Goal: Task Accomplishment & Management: Manage account settings

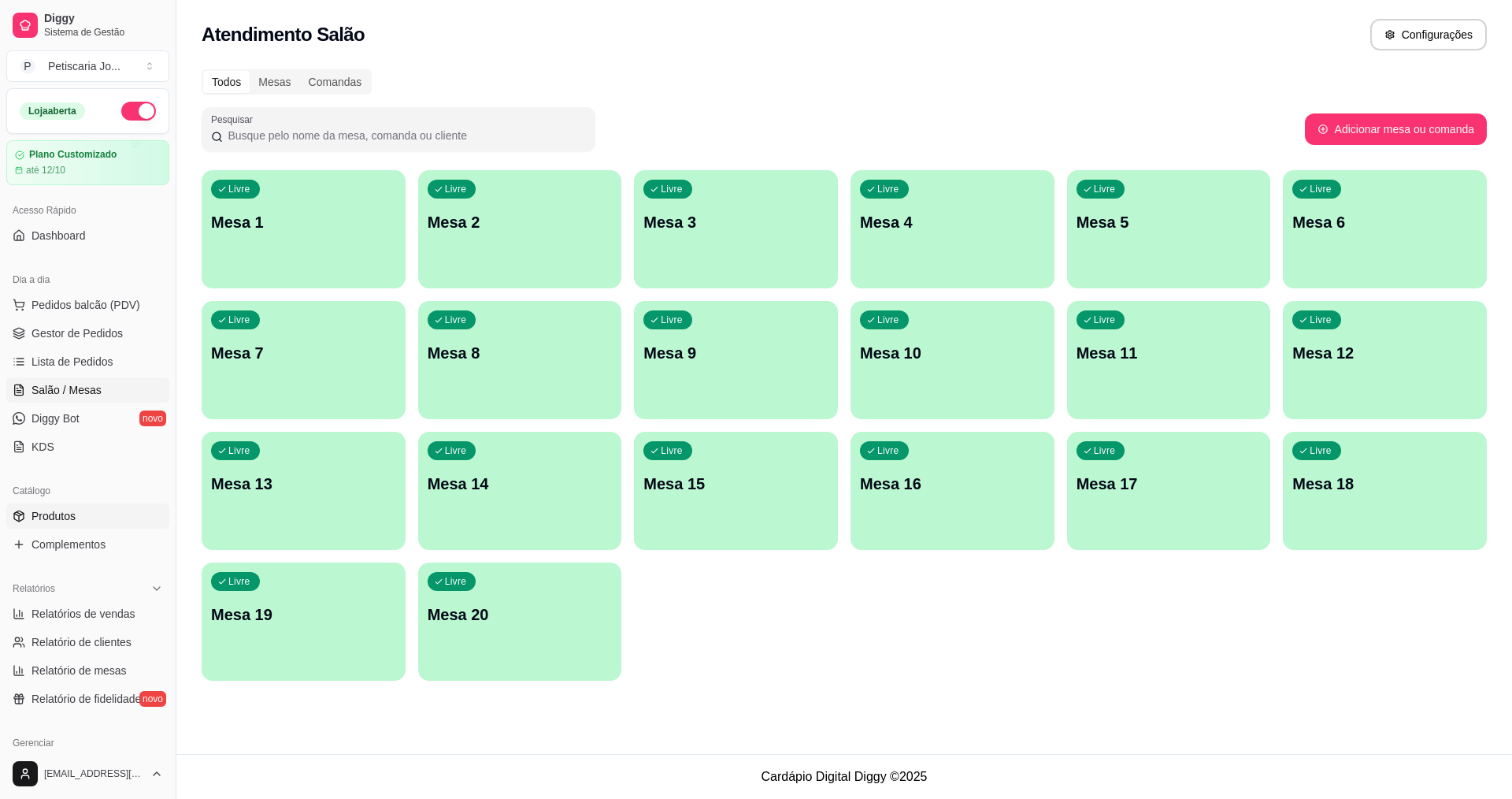
click at [111, 507] on link "Produtos" at bounding box center [87, 516] width 163 height 25
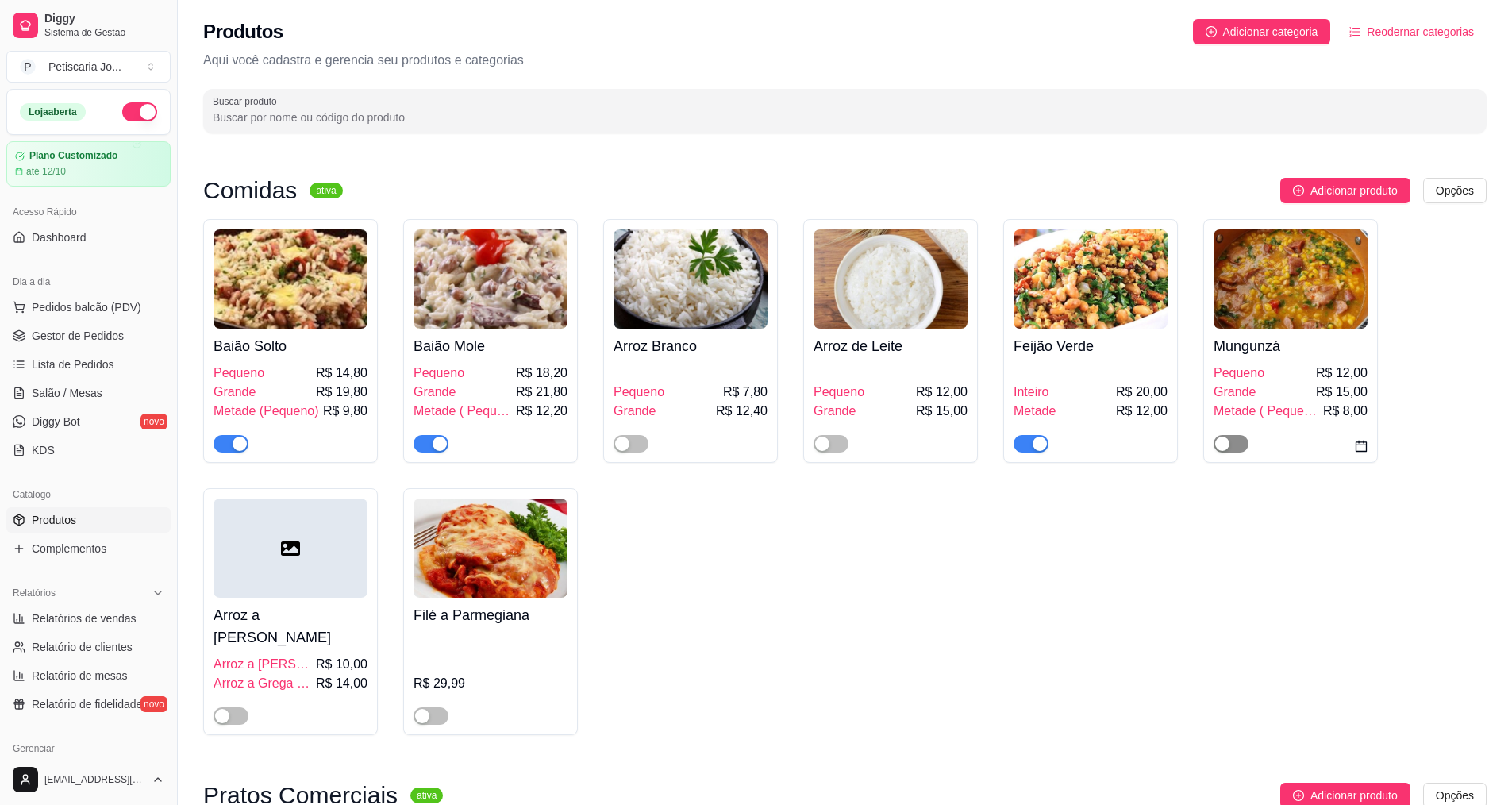
click at [1231, 452] on span "button" at bounding box center [1230, 443] width 35 height 17
click at [643, 438] on span "button" at bounding box center [630, 443] width 35 height 17
click at [833, 446] on span "button" at bounding box center [831, 443] width 35 height 17
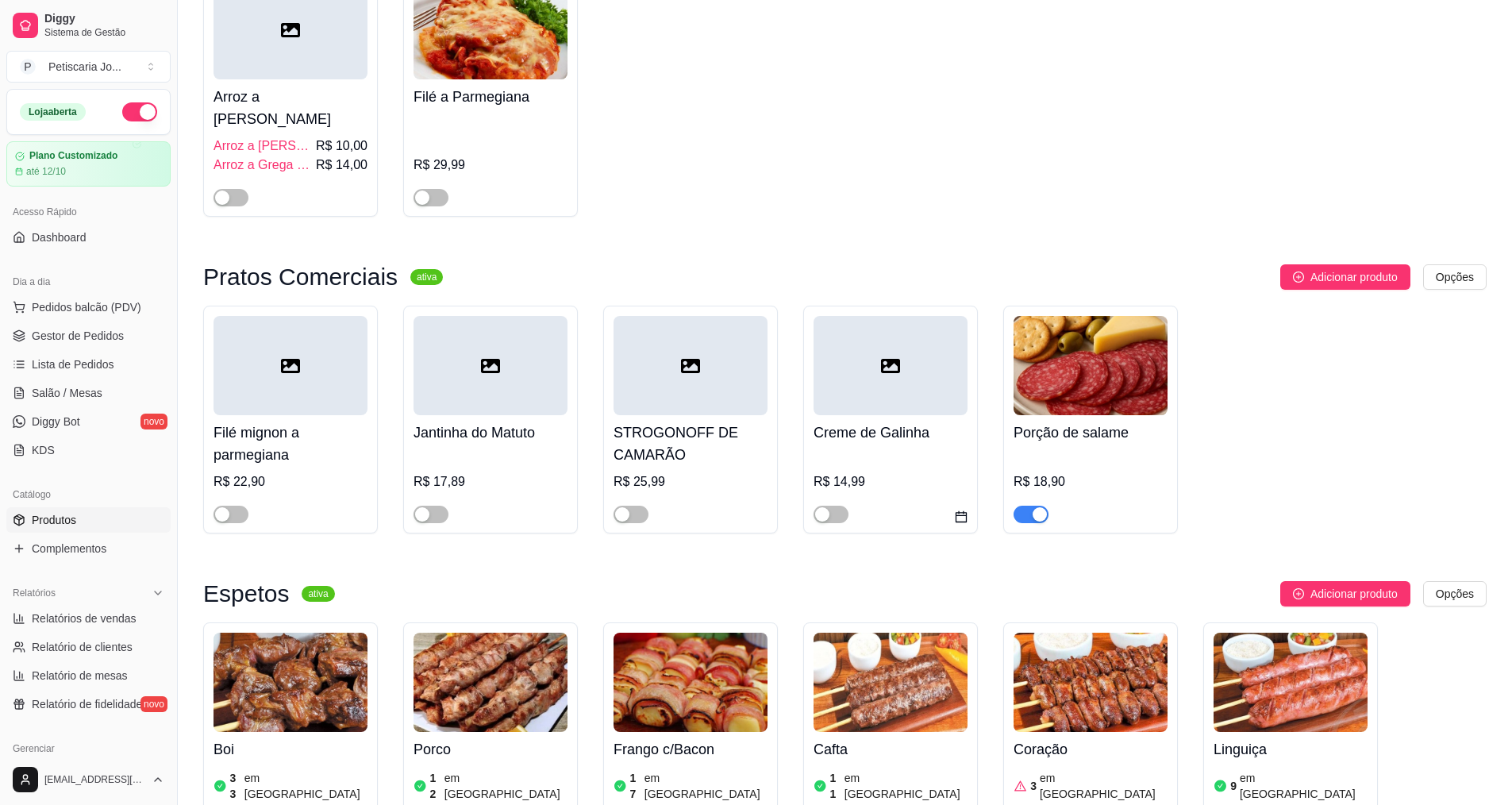
scroll to position [555, 0]
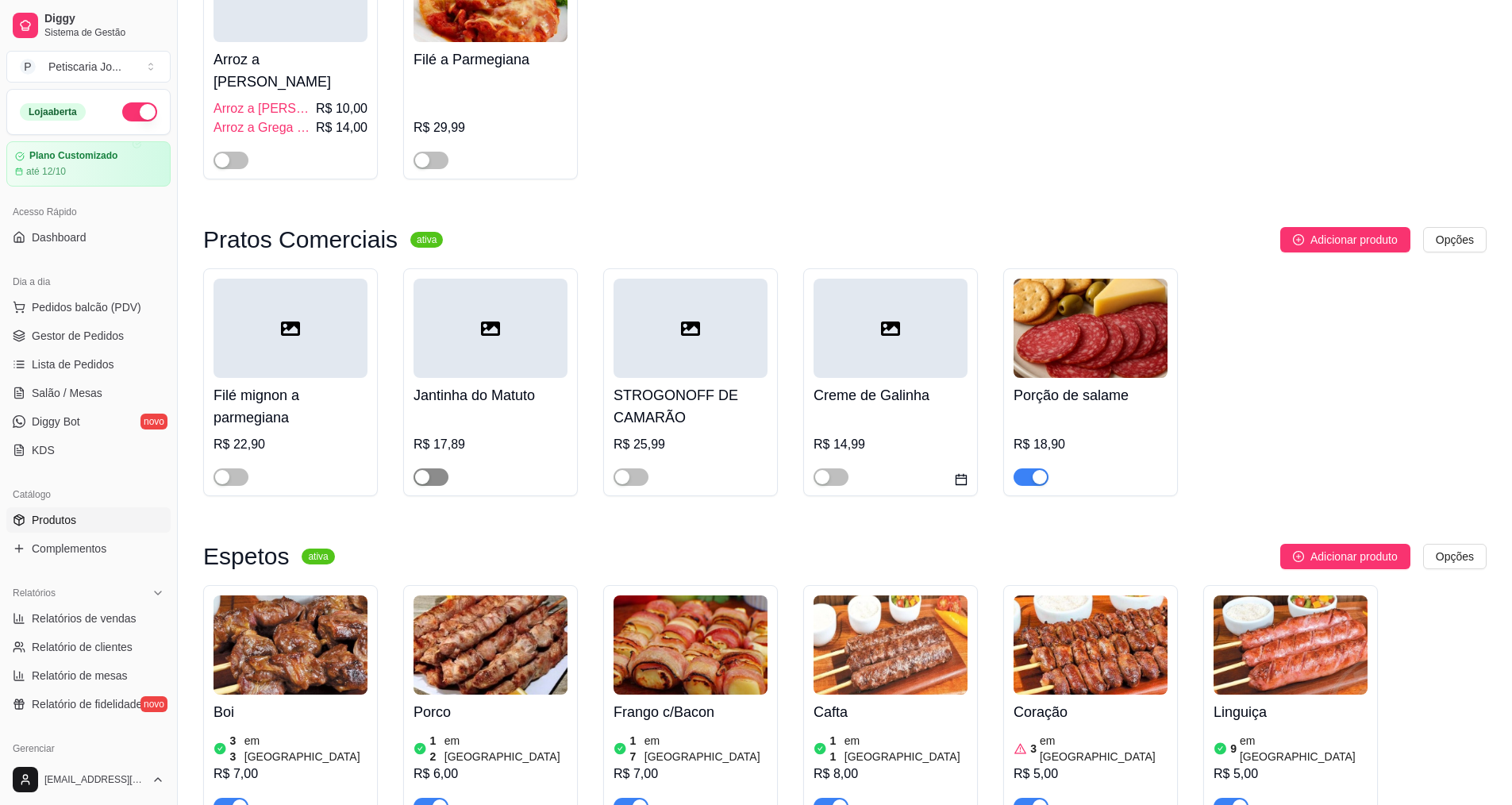
click at [437, 469] on span "button" at bounding box center [430, 477] width 35 height 17
click at [622, 469] on div "button" at bounding box center [622, 476] width 14 height 14
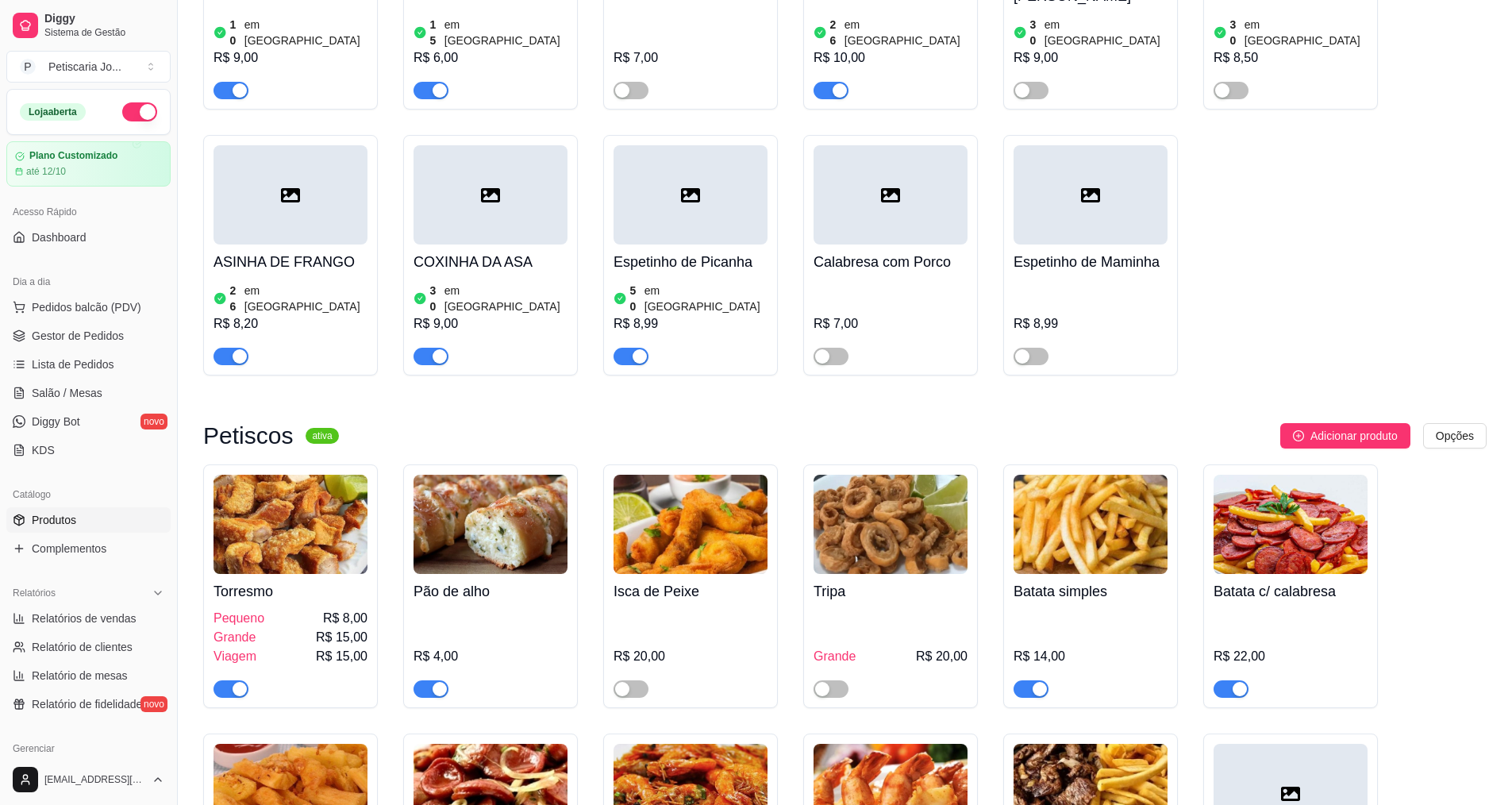
scroll to position [1587, 0]
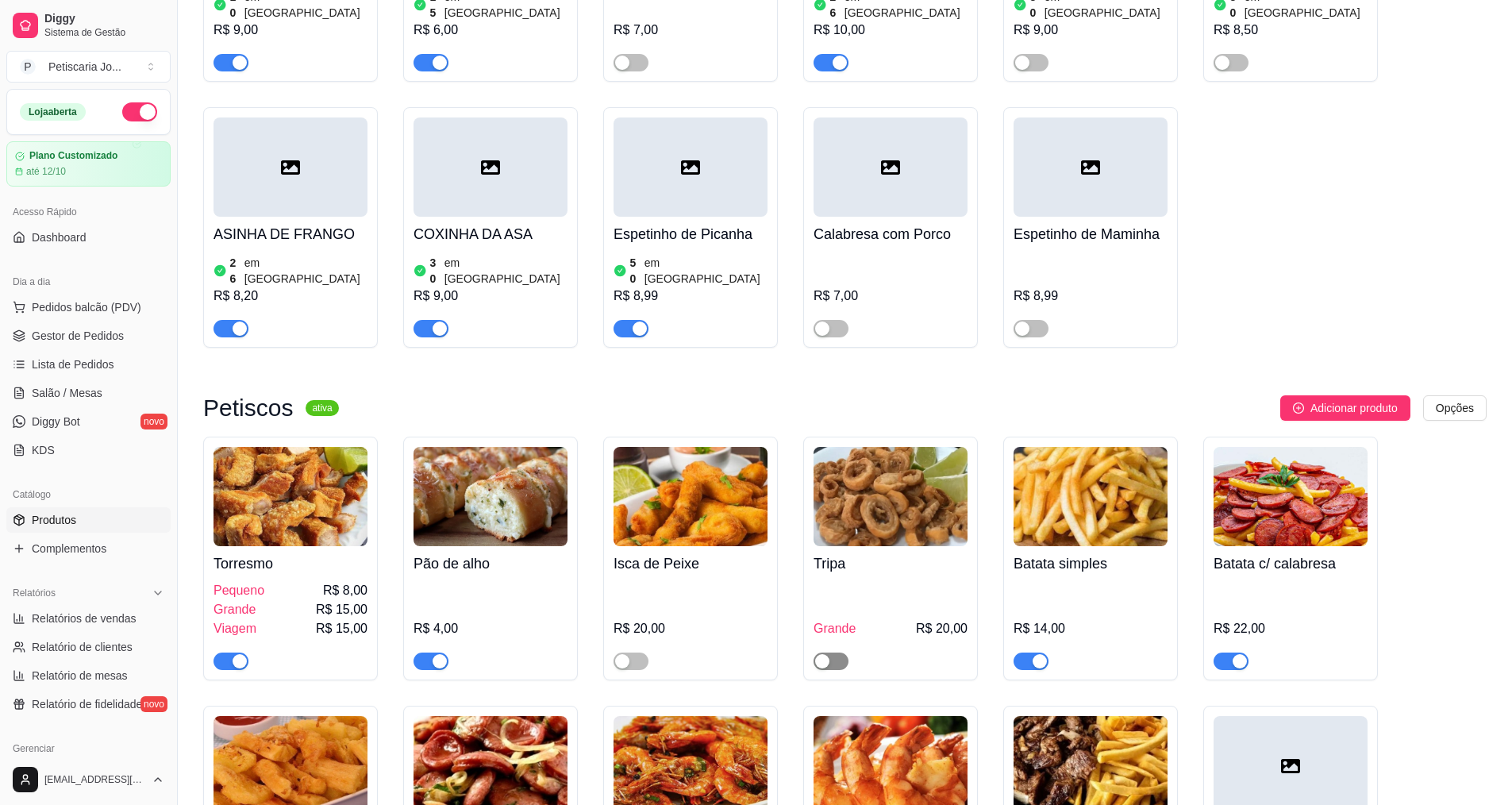
click at [846, 653] on span "button" at bounding box center [831, 661] width 35 height 17
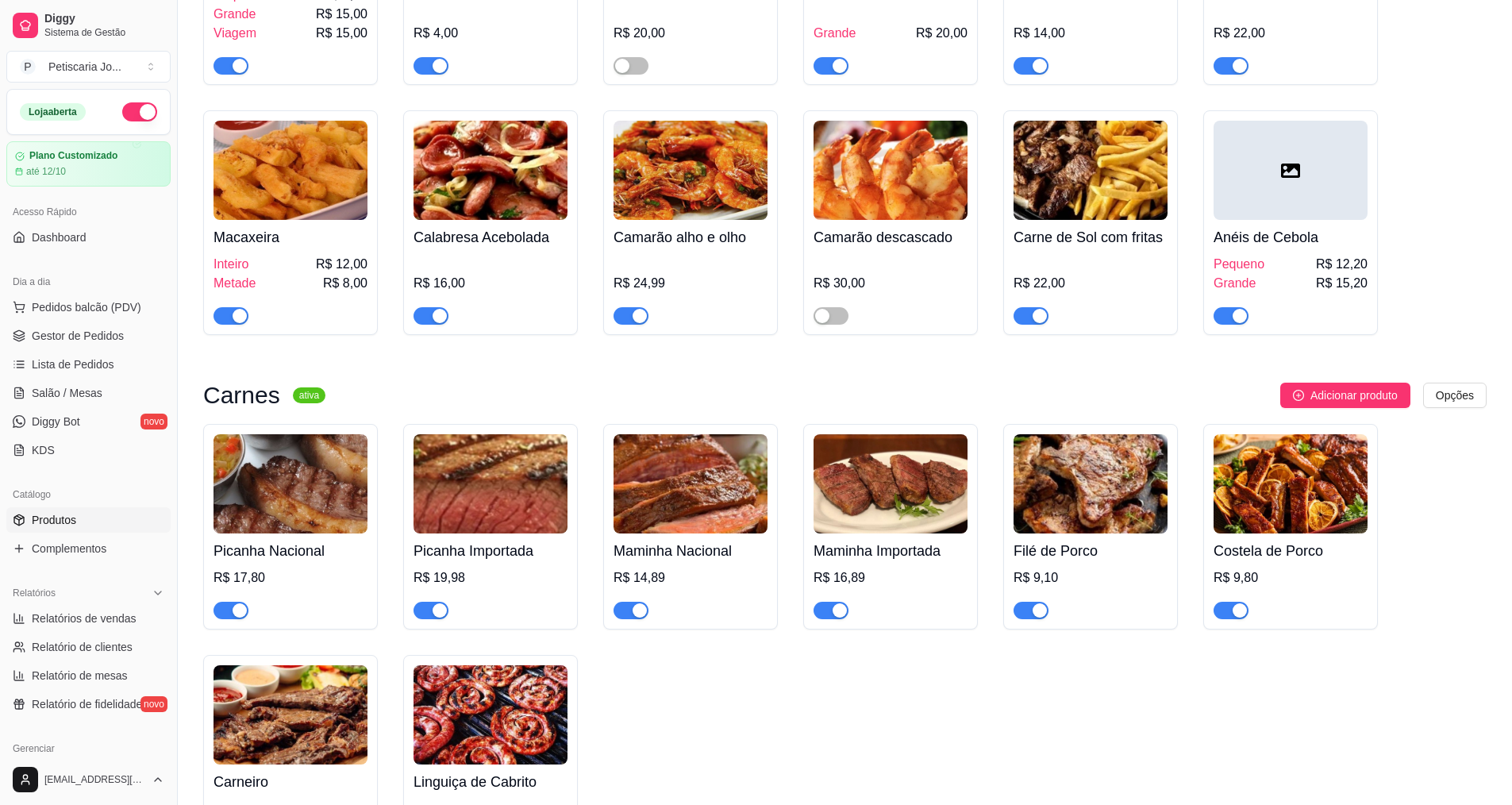
scroll to position [2381, 0]
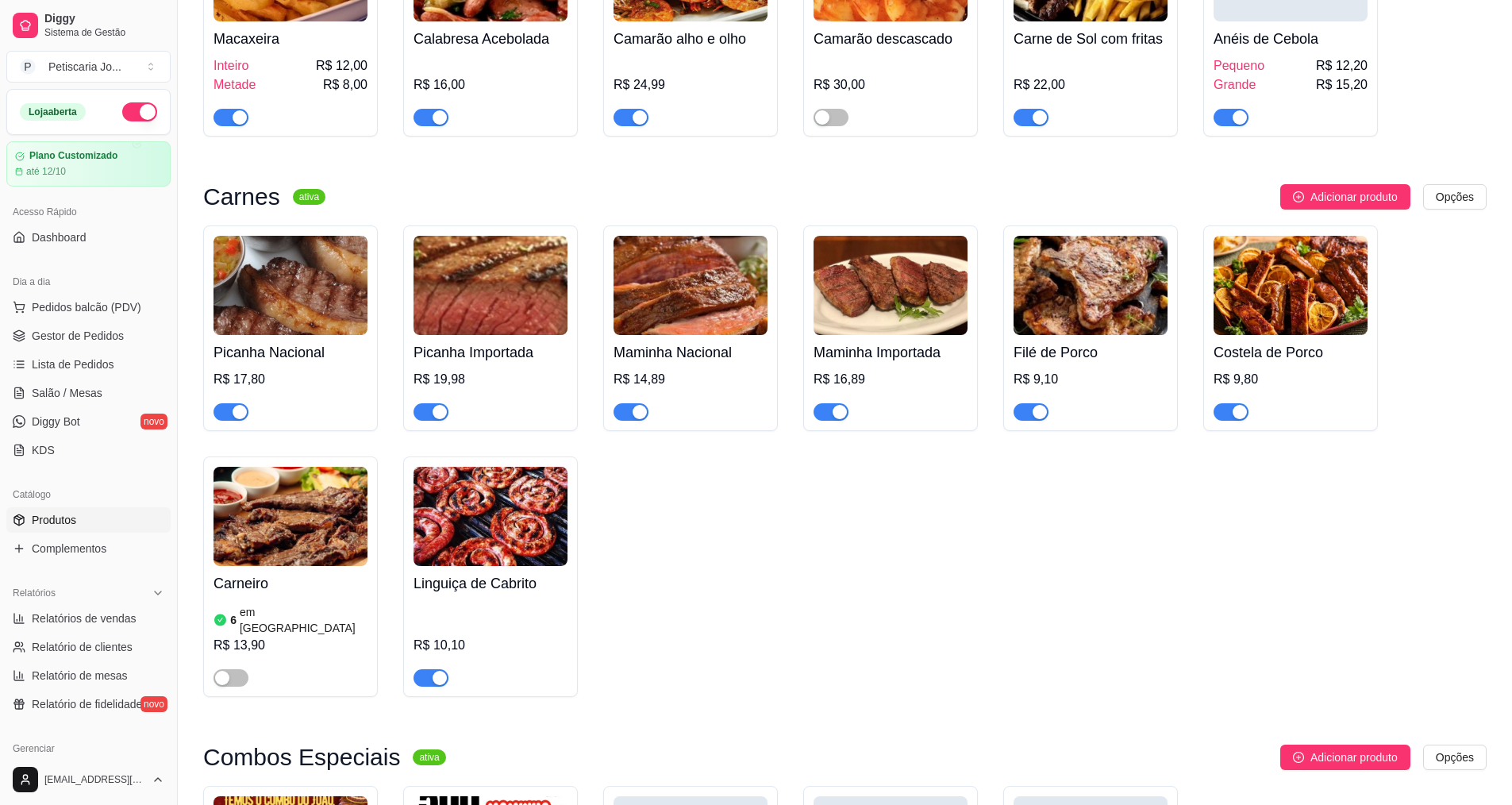
click at [325, 236] on img at bounding box center [290, 285] width 154 height 99
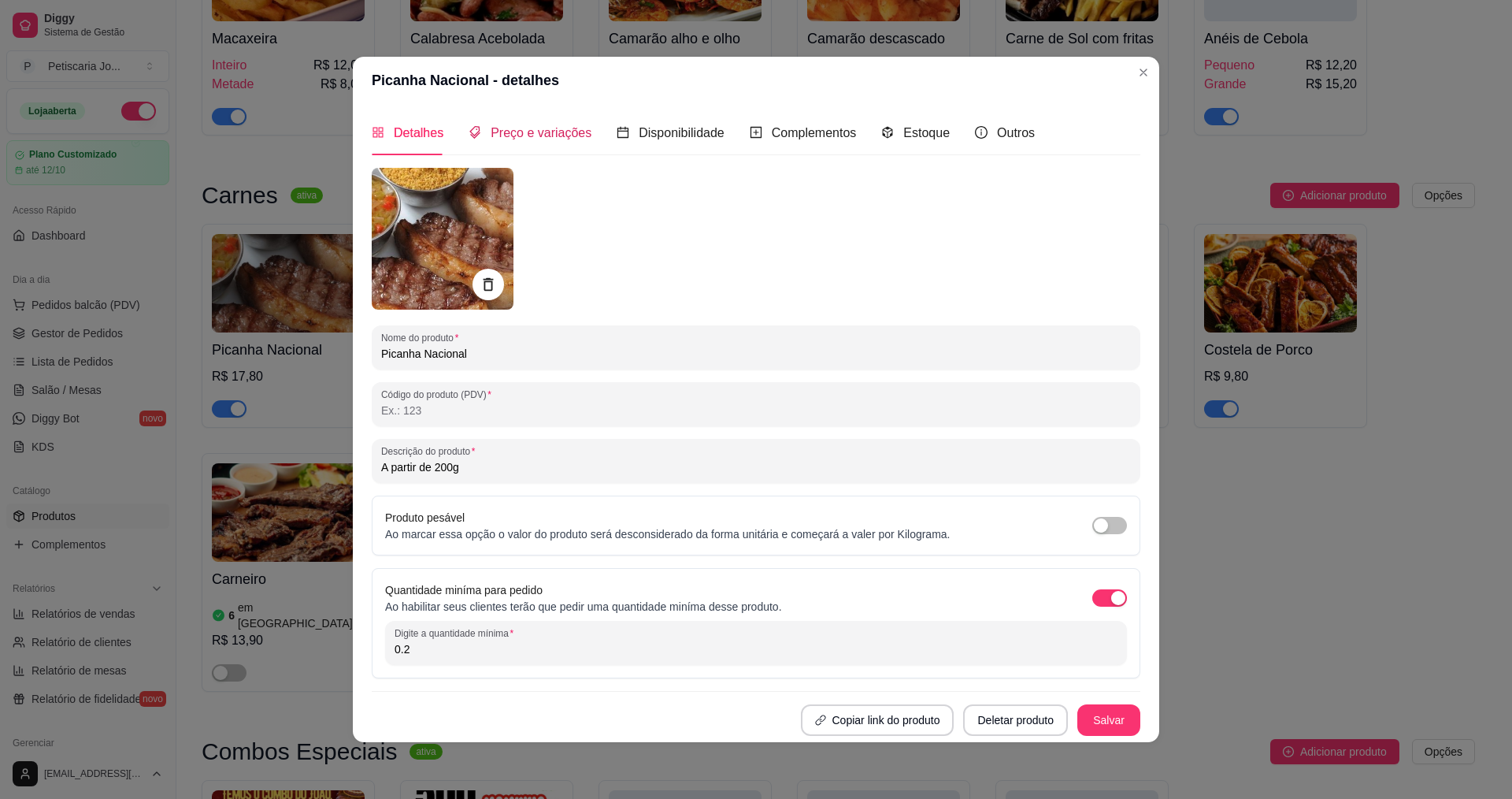
click at [535, 132] on span "Preço e variações" at bounding box center [540, 133] width 101 height 14
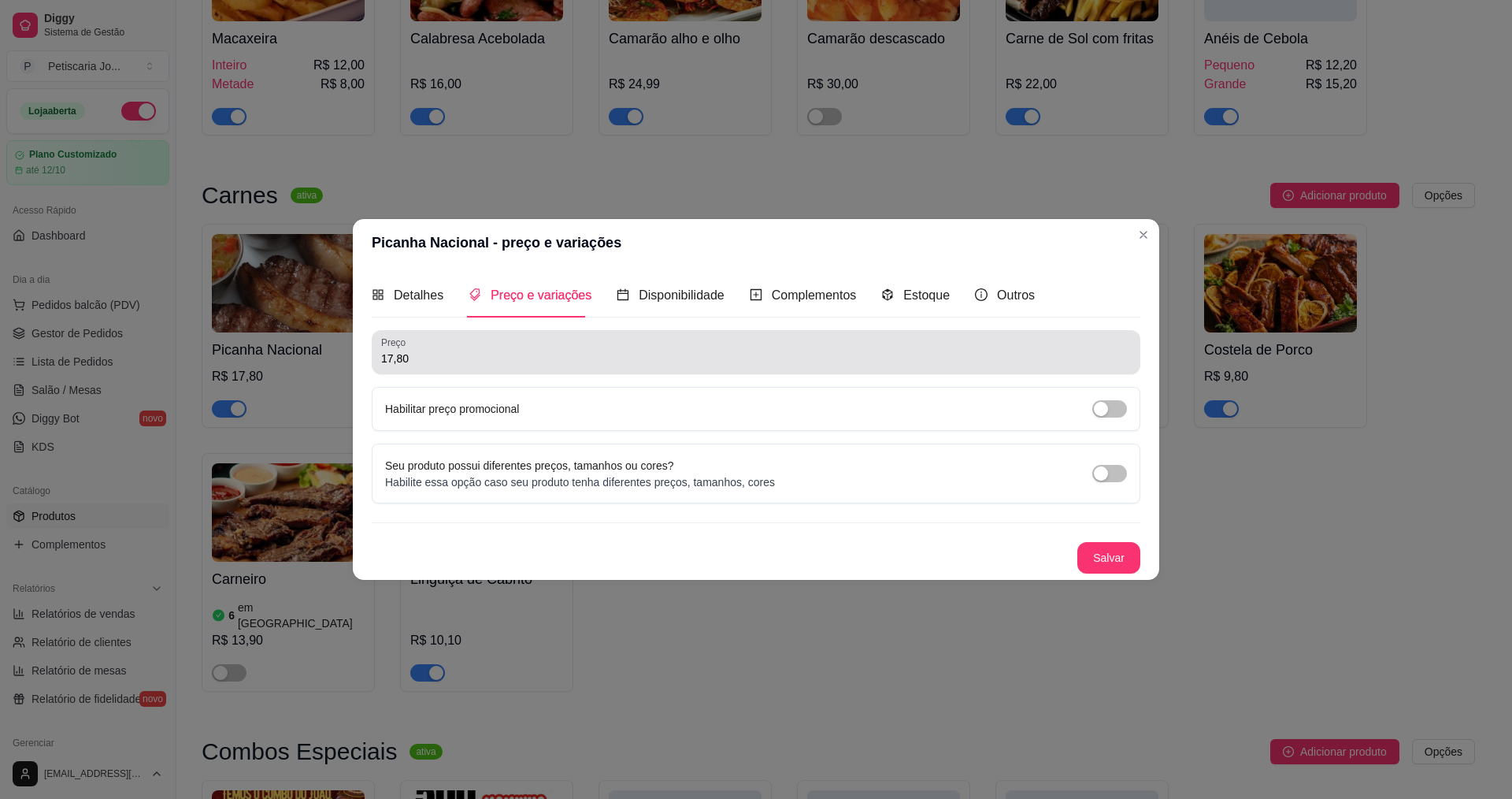
click at [554, 349] on div "17,80" at bounding box center [756, 352] width 750 height 31
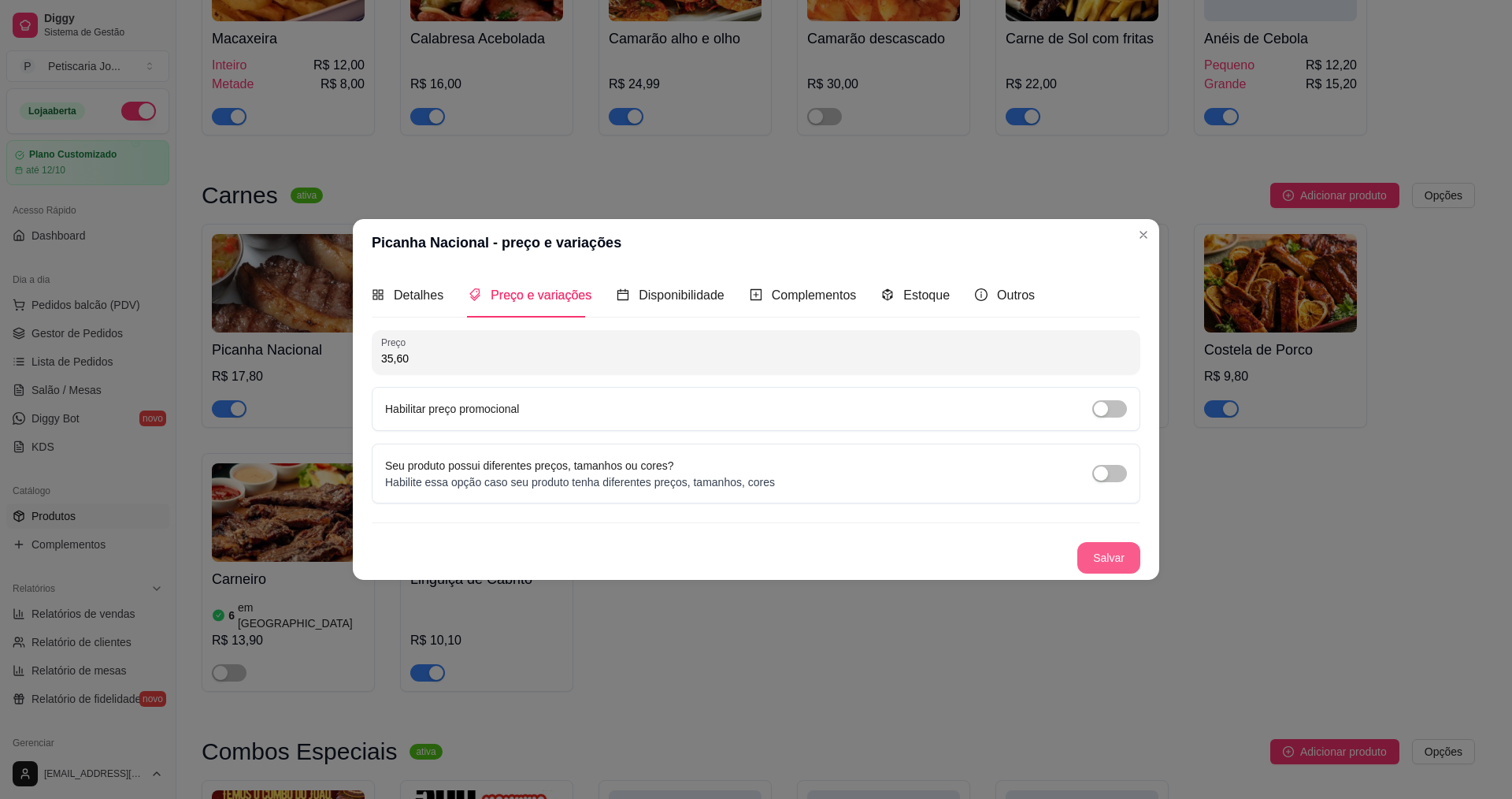
type input "35,60"
click at [1130, 561] on button "Salvar" at bounding box center [1108, 558] width 62 height 30
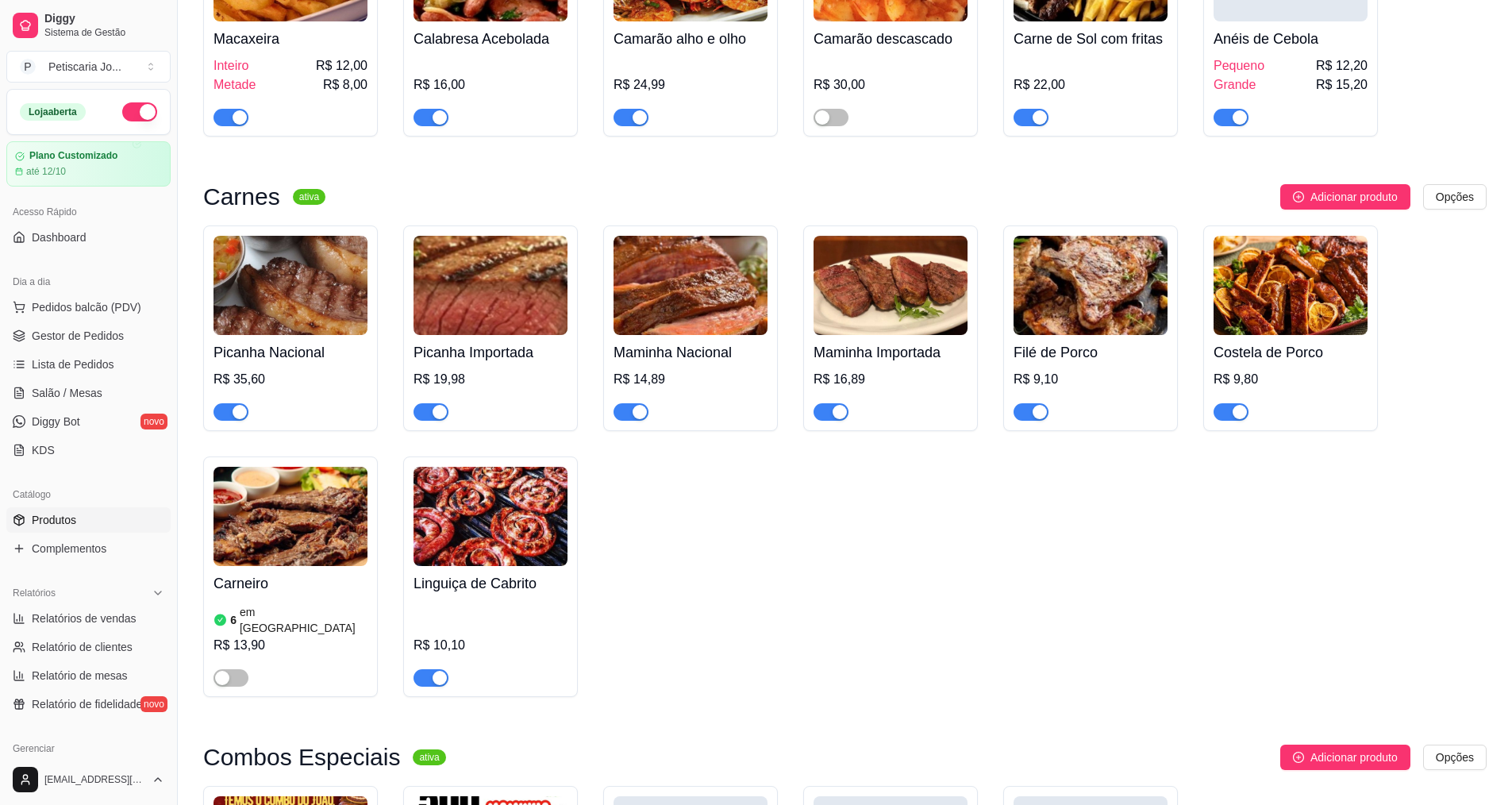
click at [510, 236] on img at bounding box center [490, 285] width 154 height 99
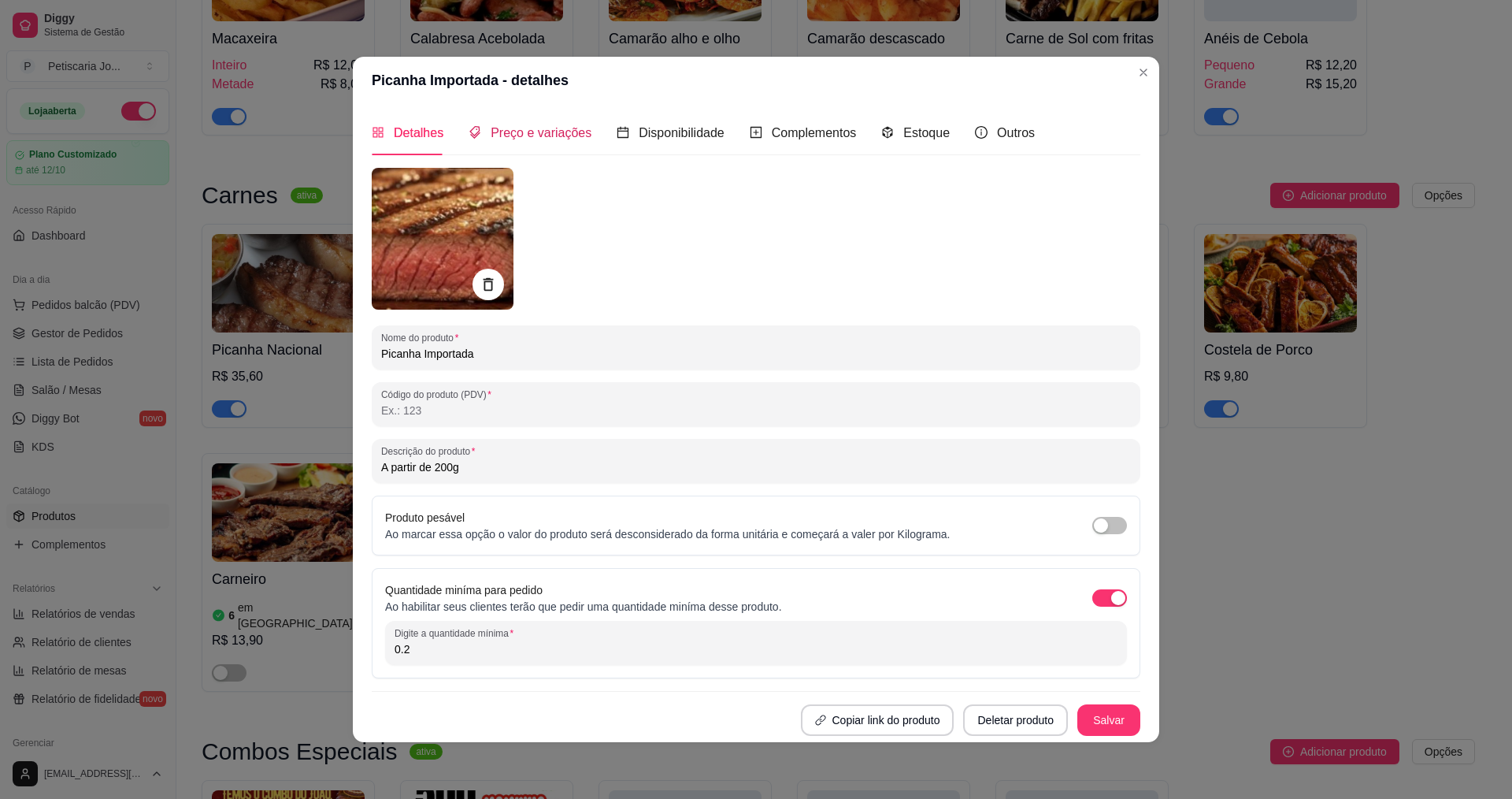
click at [505, 132] on span "Preço e variações" at bounding box center [540, 133] width 101 height 14
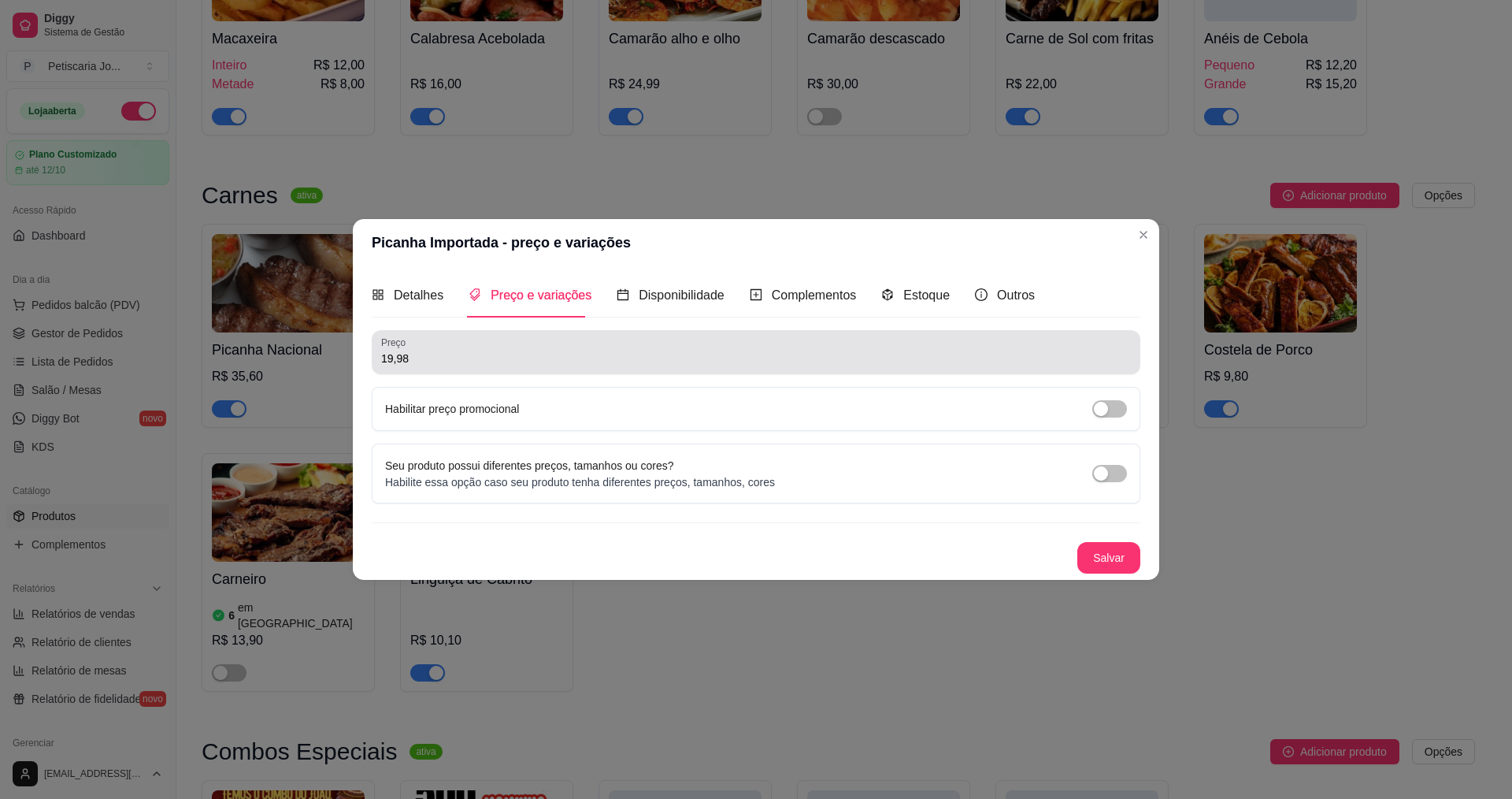
click at [746, 363] on input "19,98" at bounding box center [756, 358] width 750 height 16
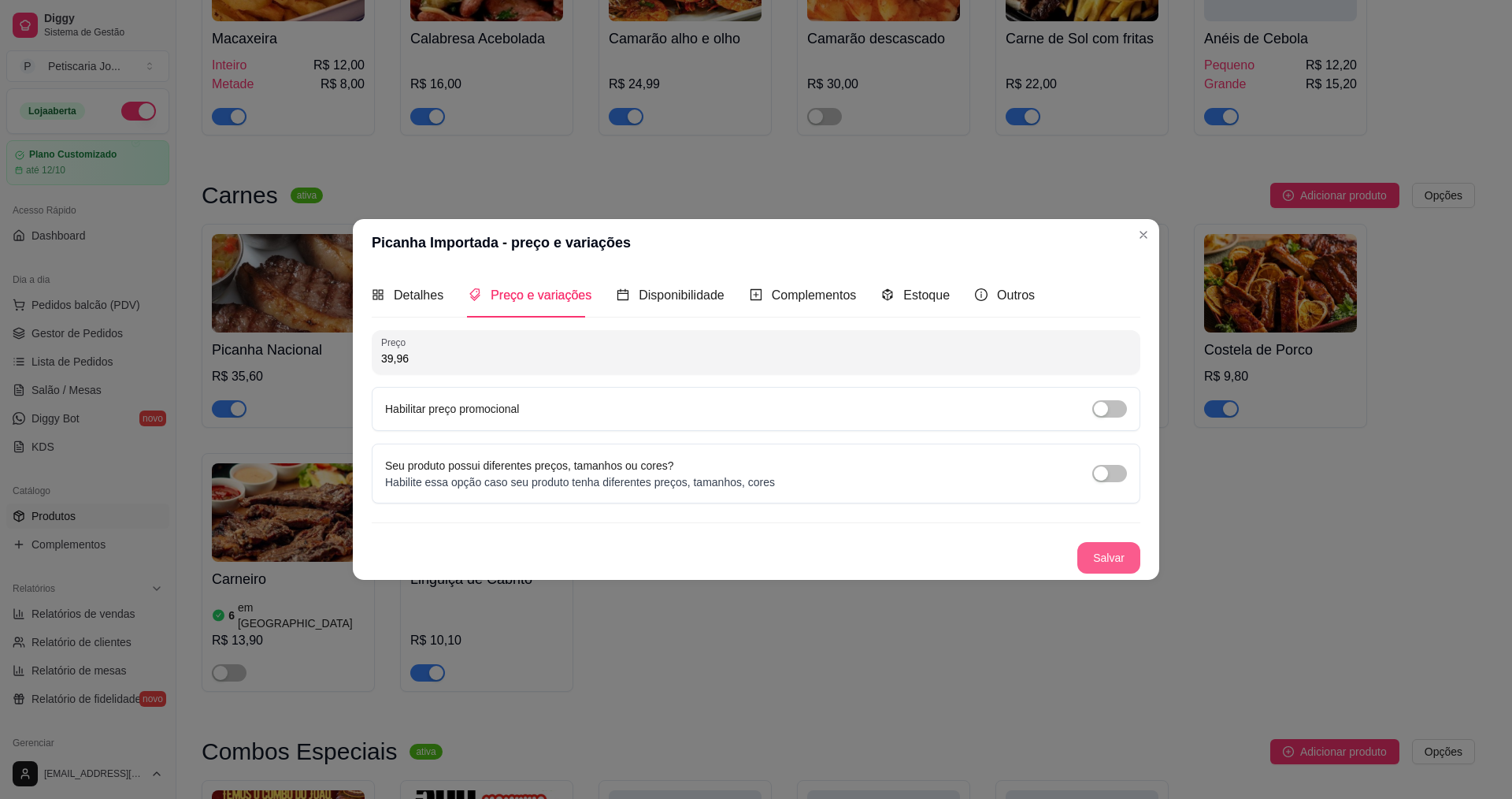
type input "39,96"
click at [1105, 558] on button "Salvar" at bounding box center [1108, 558] width 62 height 30
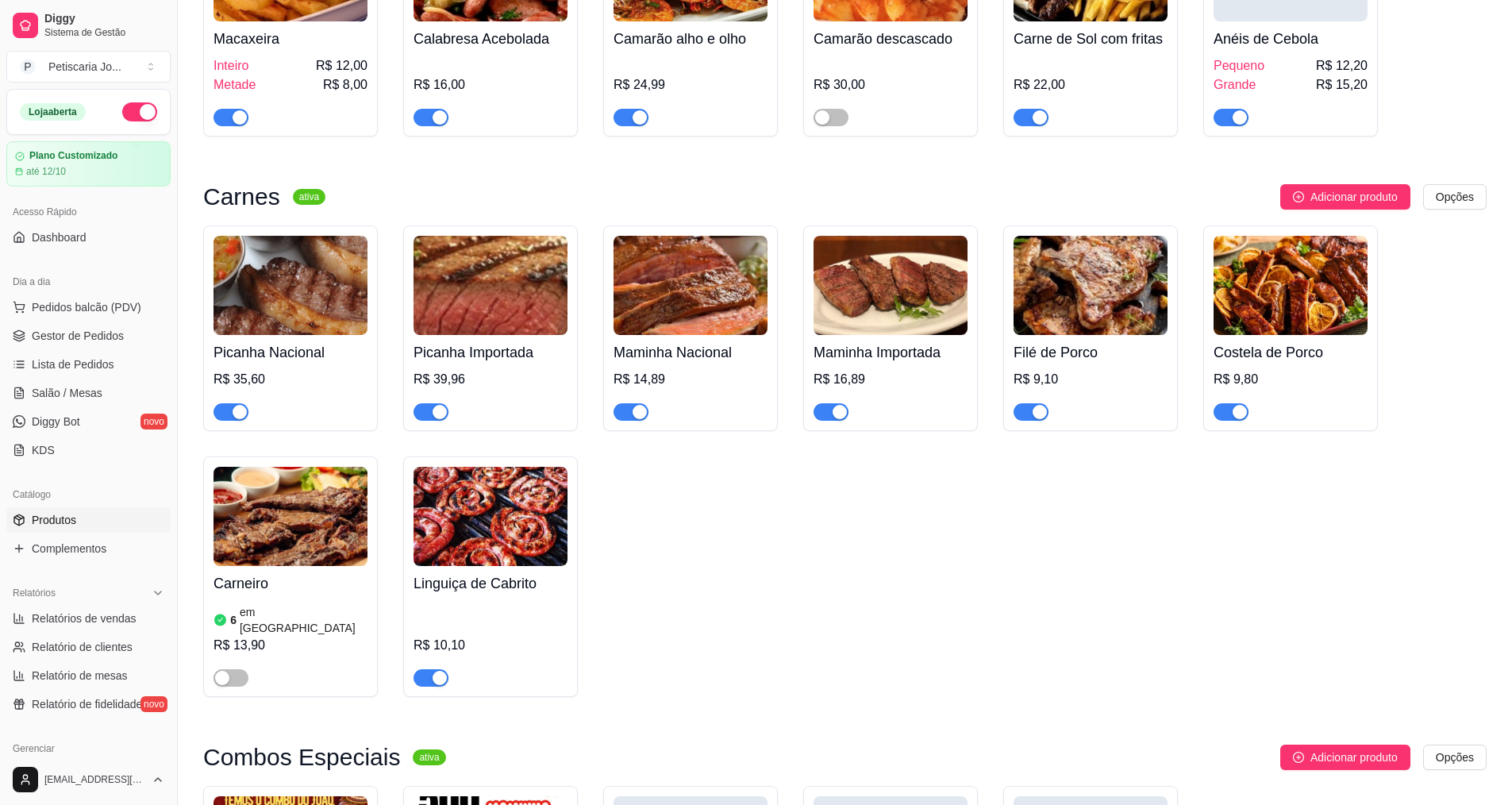
click at [688, 236] on img at bounding box center [690, 285] width 154 height 99
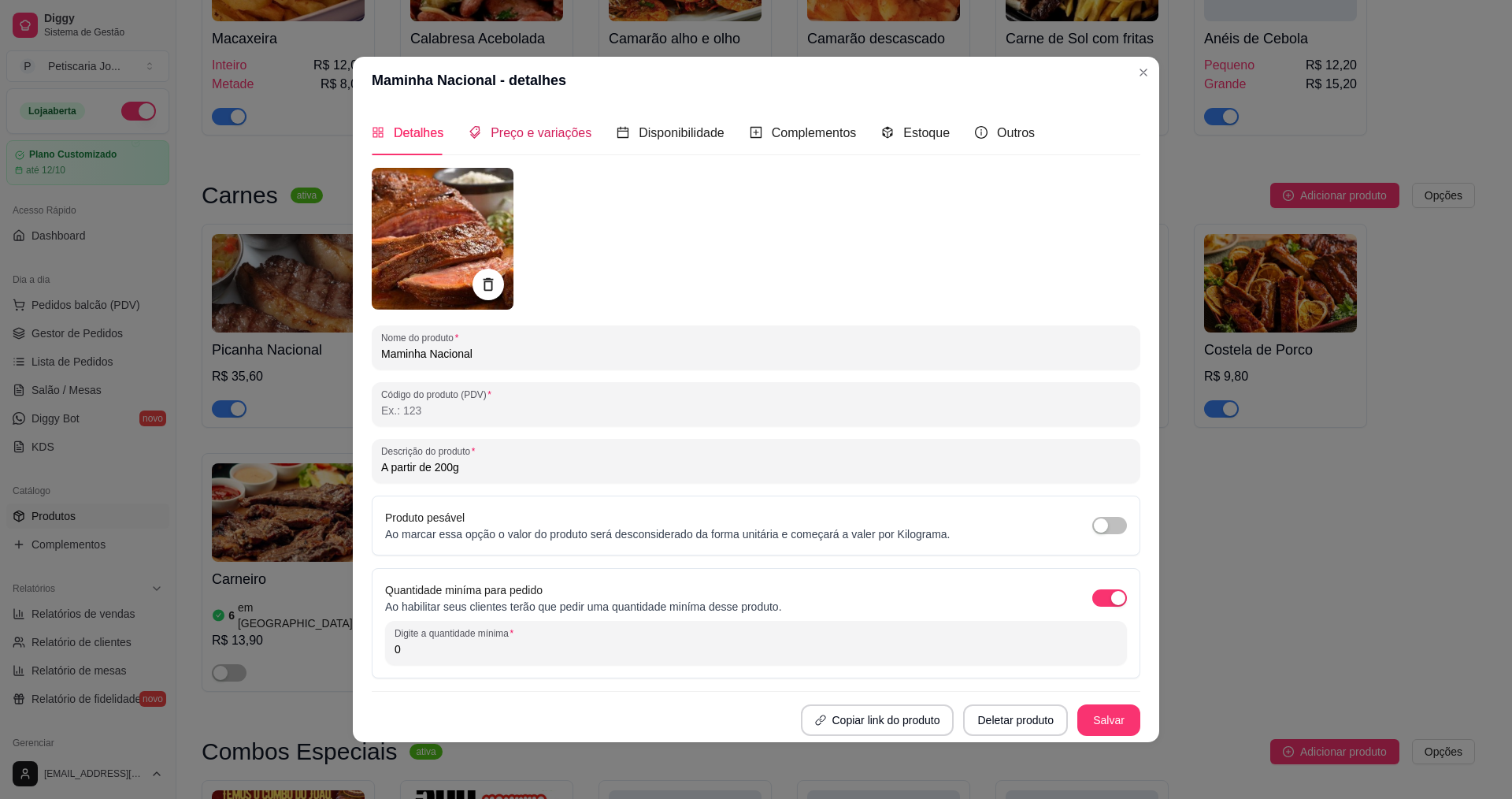
click at [555, 140] on span "Preço e variações" at bounding box center [540, 133] width 101 height 14
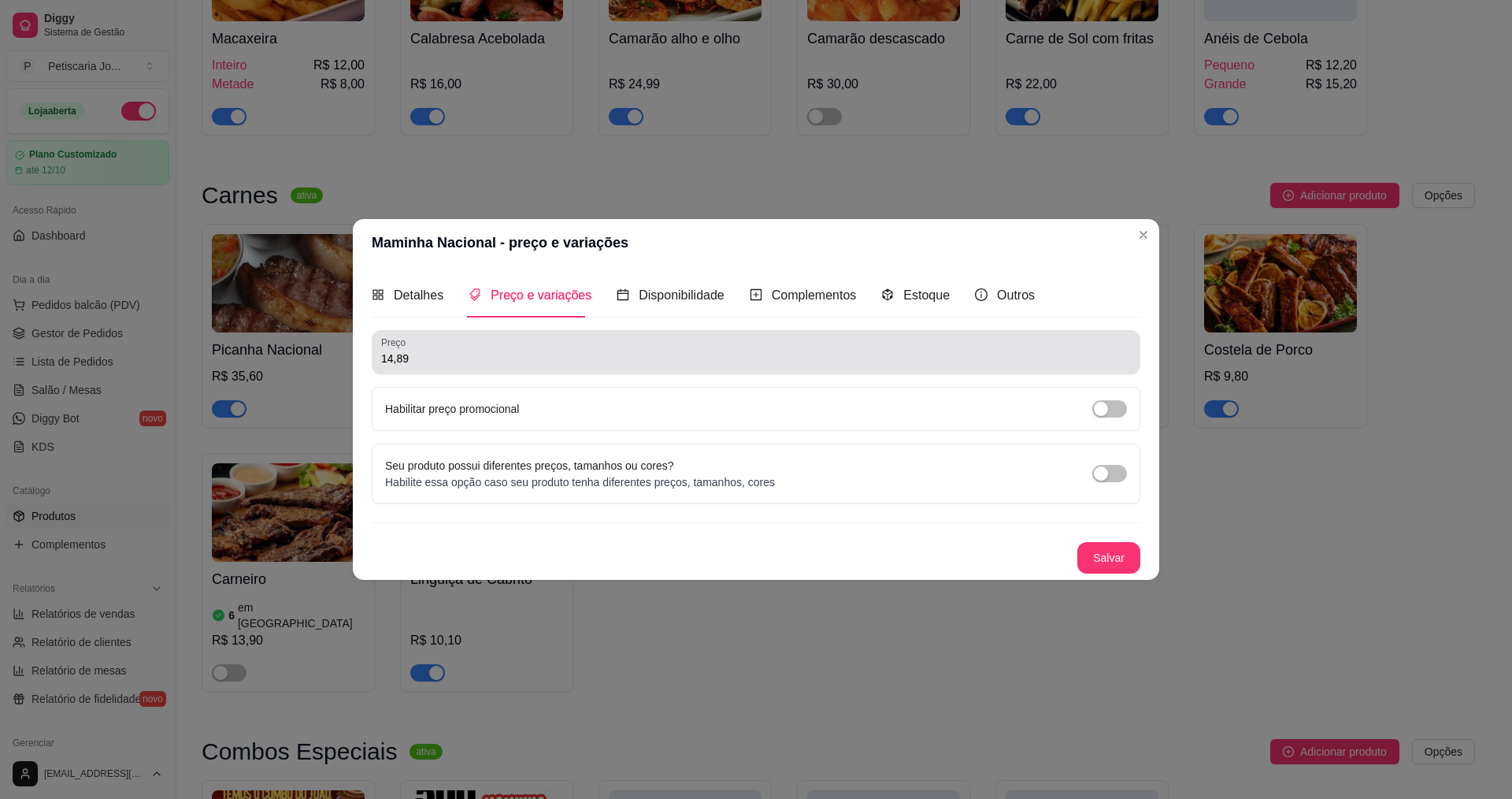
click at [556, 356] on input "14,89" at bounding box center [756, 358] width 750 height 16
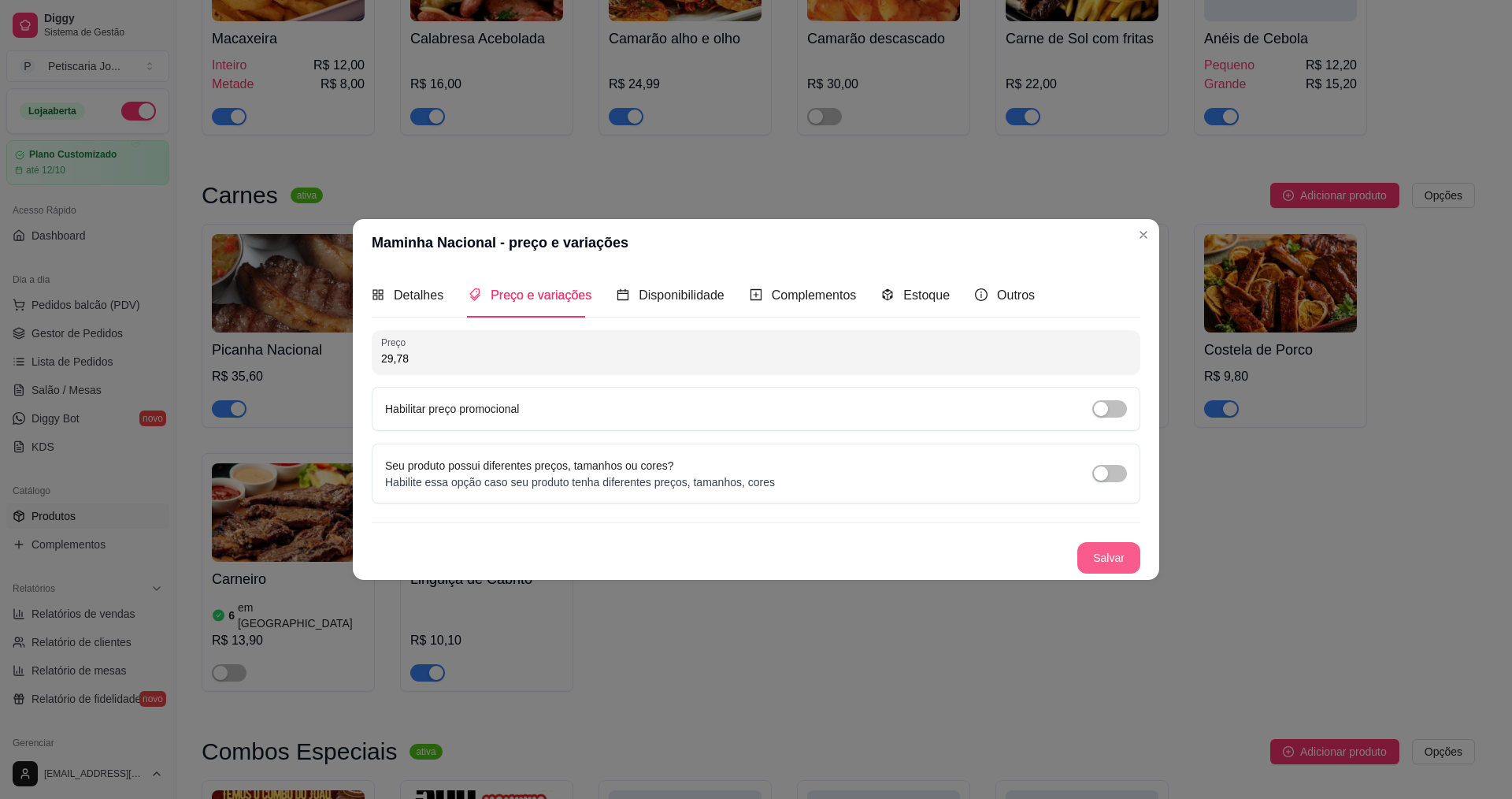
type input "29,78"
click at [1089, 558] on button "Salvar" at bounding box center [1108, 558] width 62 height 30
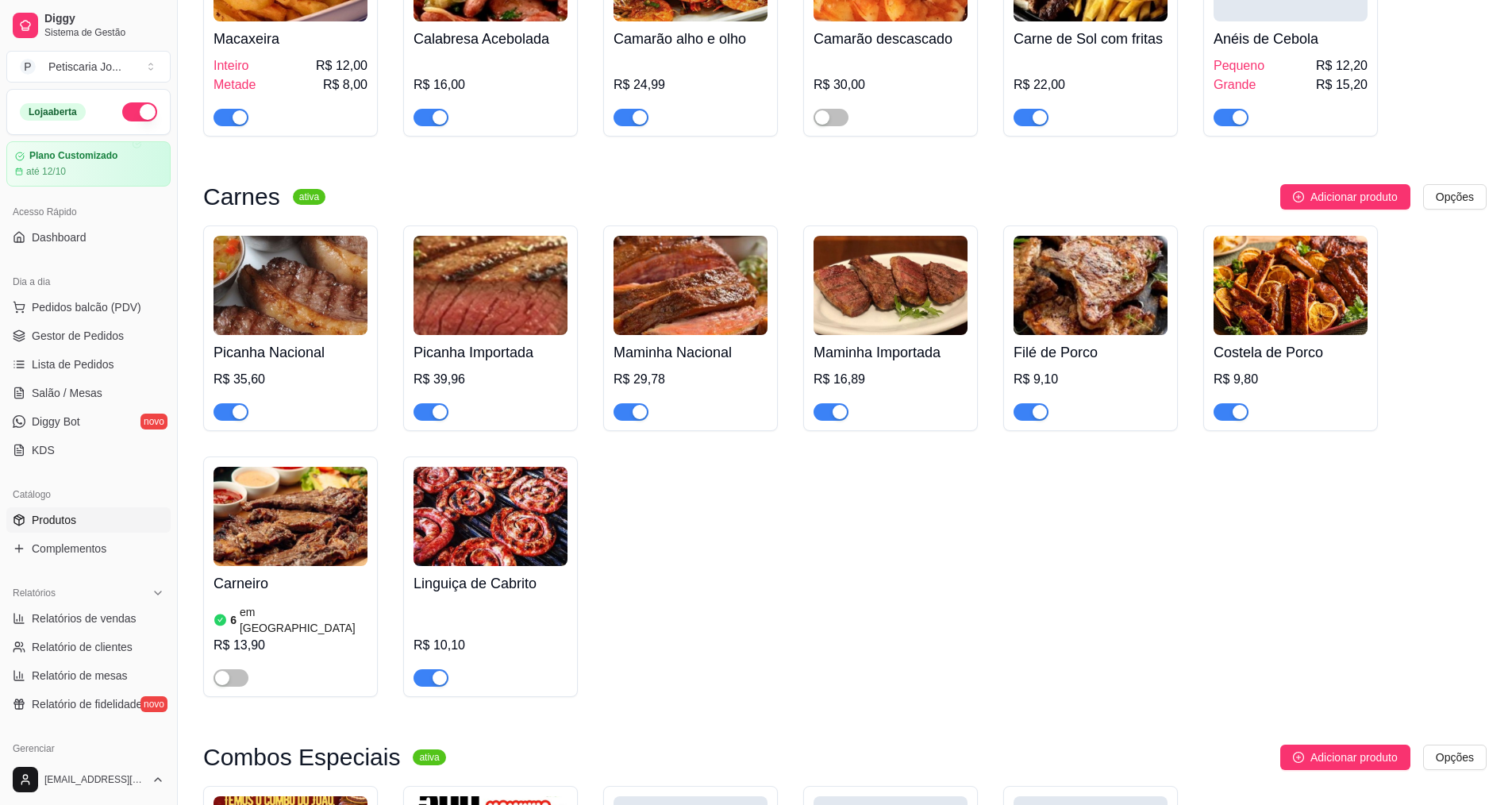
click at [926, 236] on img at bounding box center [890, 285] width 154 height 99
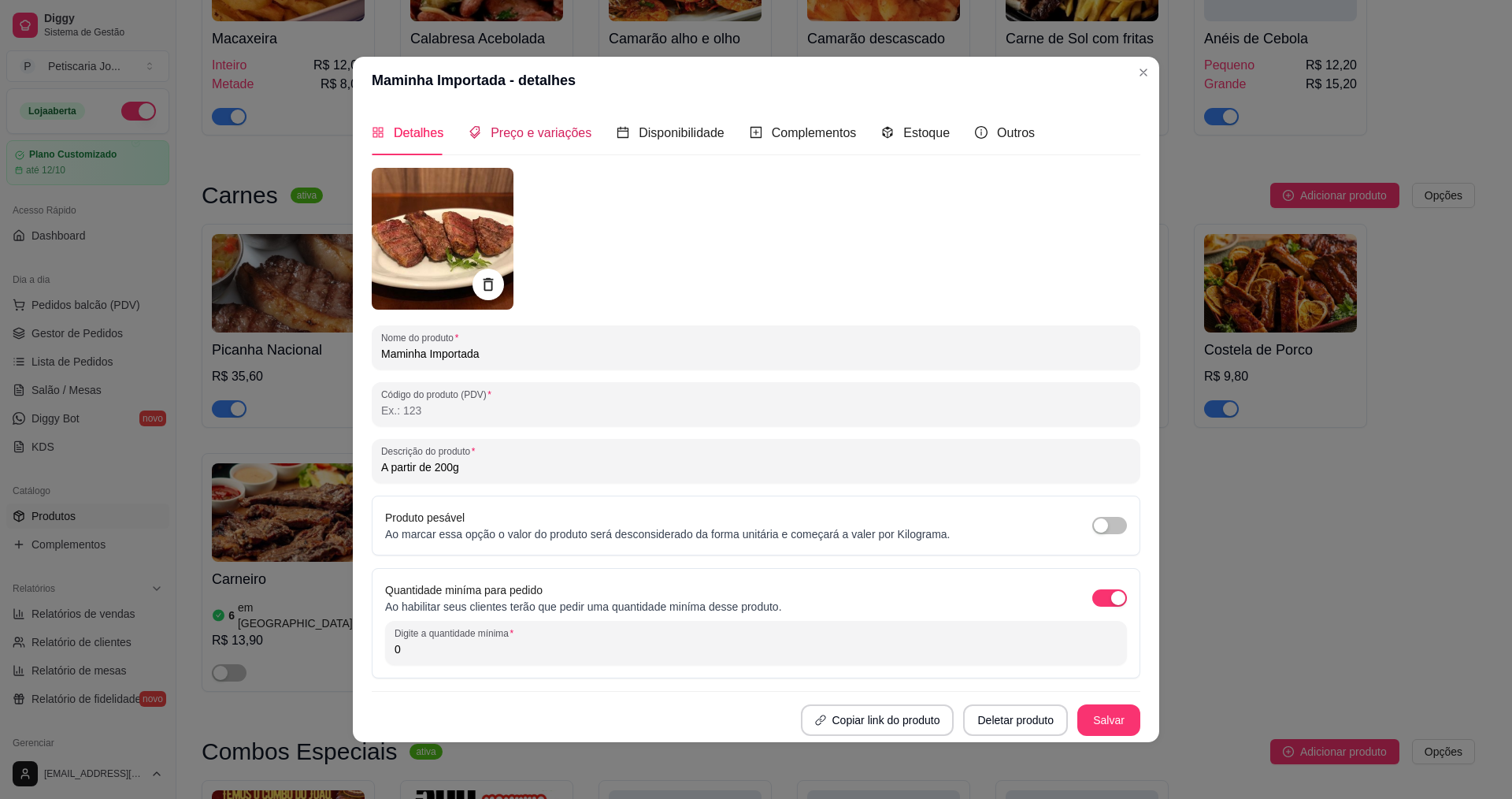
click at [561, 128] on span "Preço e variações" at bounding box center [540, 133] width 101 height 14
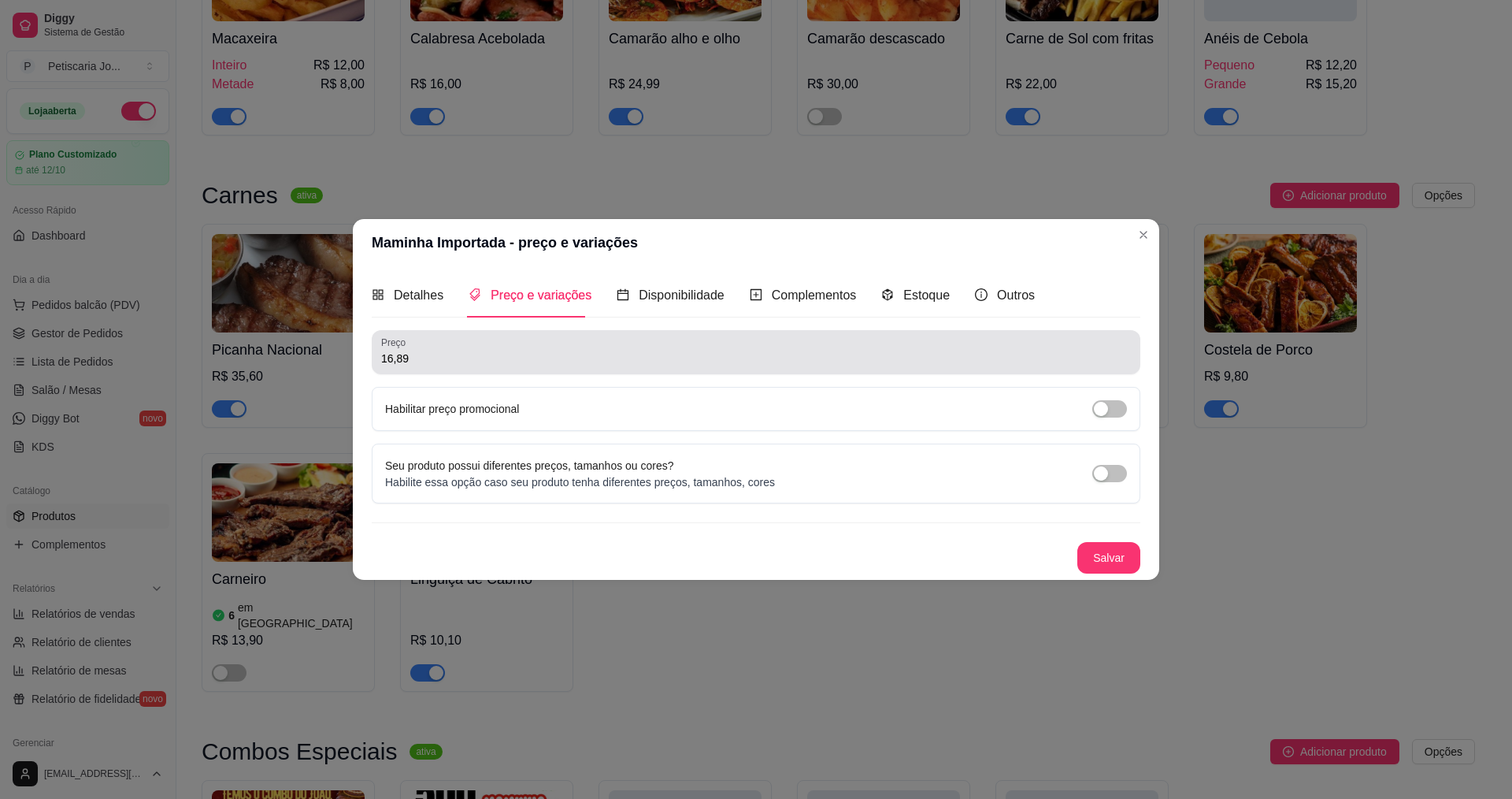
click at [554, 352] on input "16,89" at bounding box center [756, 358] width 750 height 16
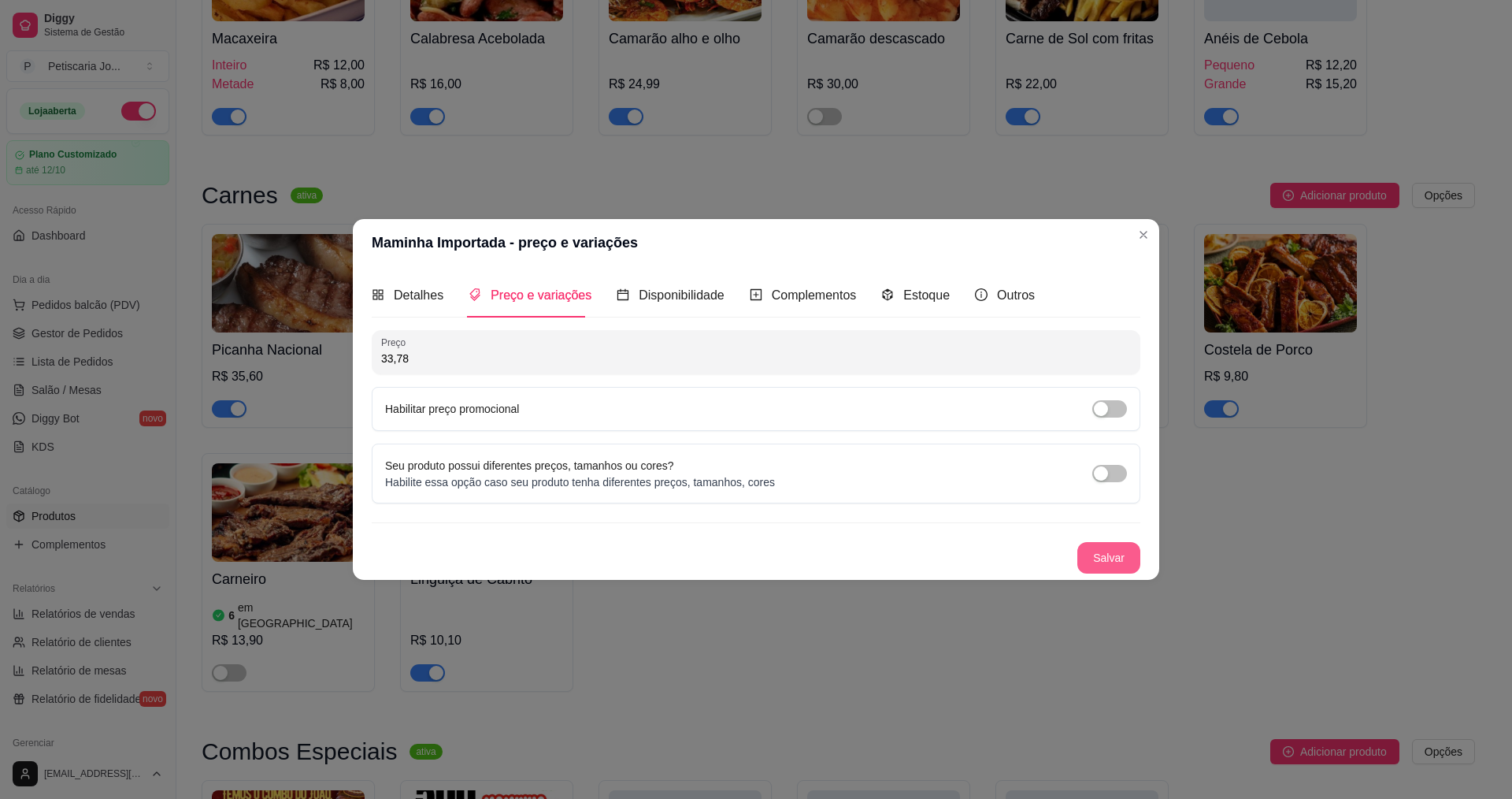
type input "33,78"
click at [1127, 562] on button "Salvar" at bounding box center [1108, 557] width 63 height 31
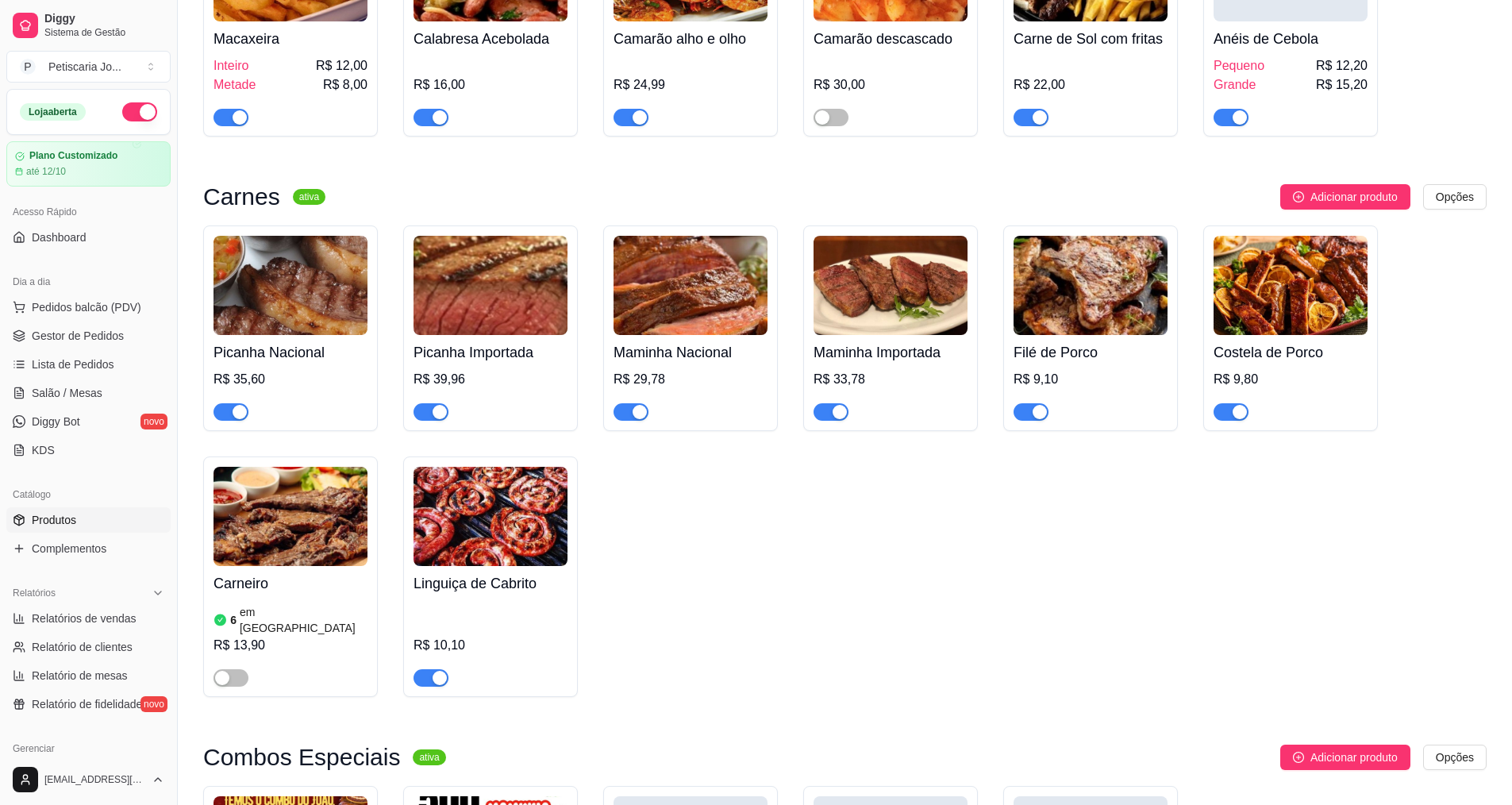
click at [1119, 236] on img at bounding box center [1090, 285] width 154 height 99
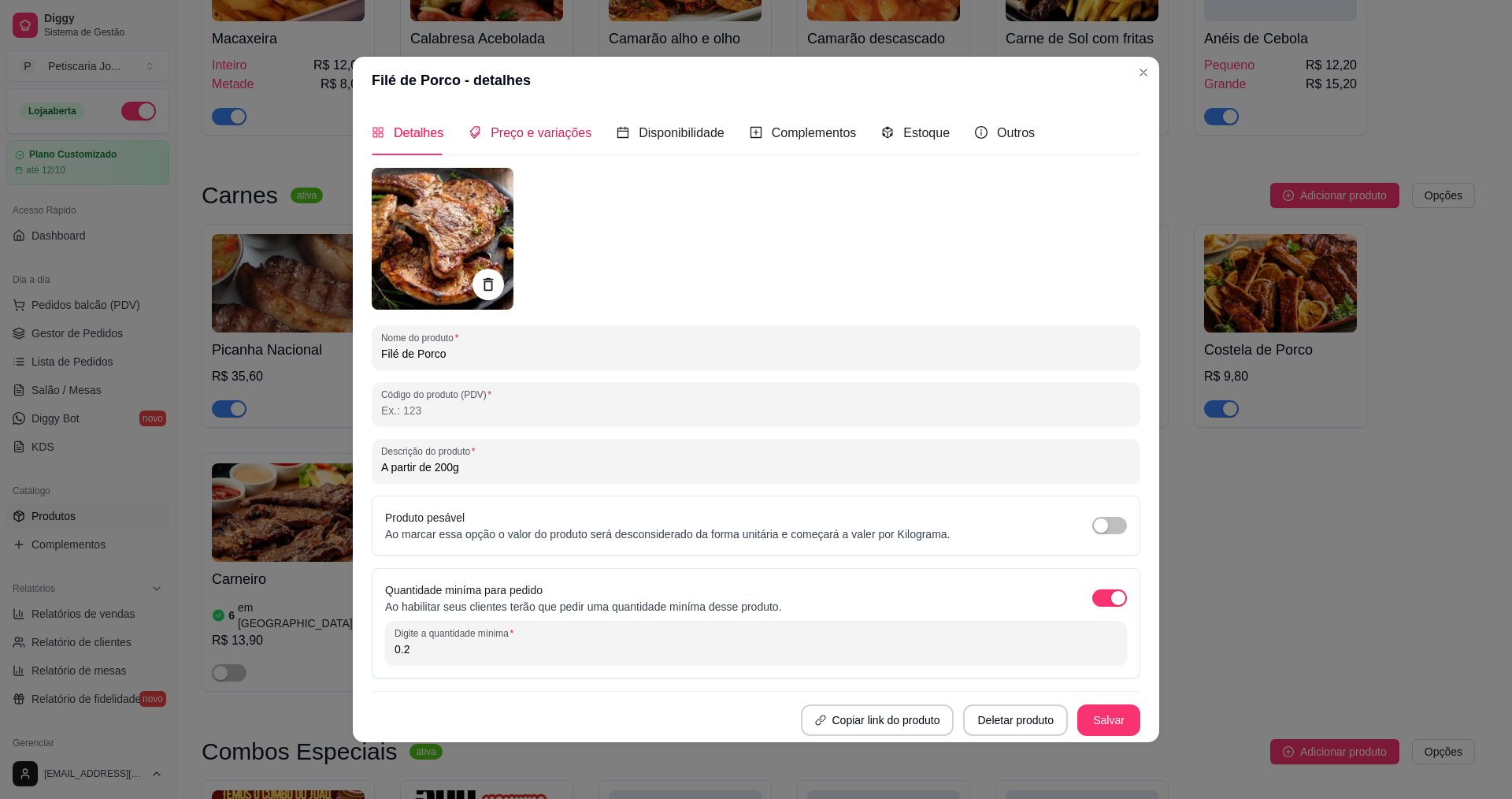
click at [530, 129] on span "Preço e variações" at bounding box center [540, 133] width 101 height 14
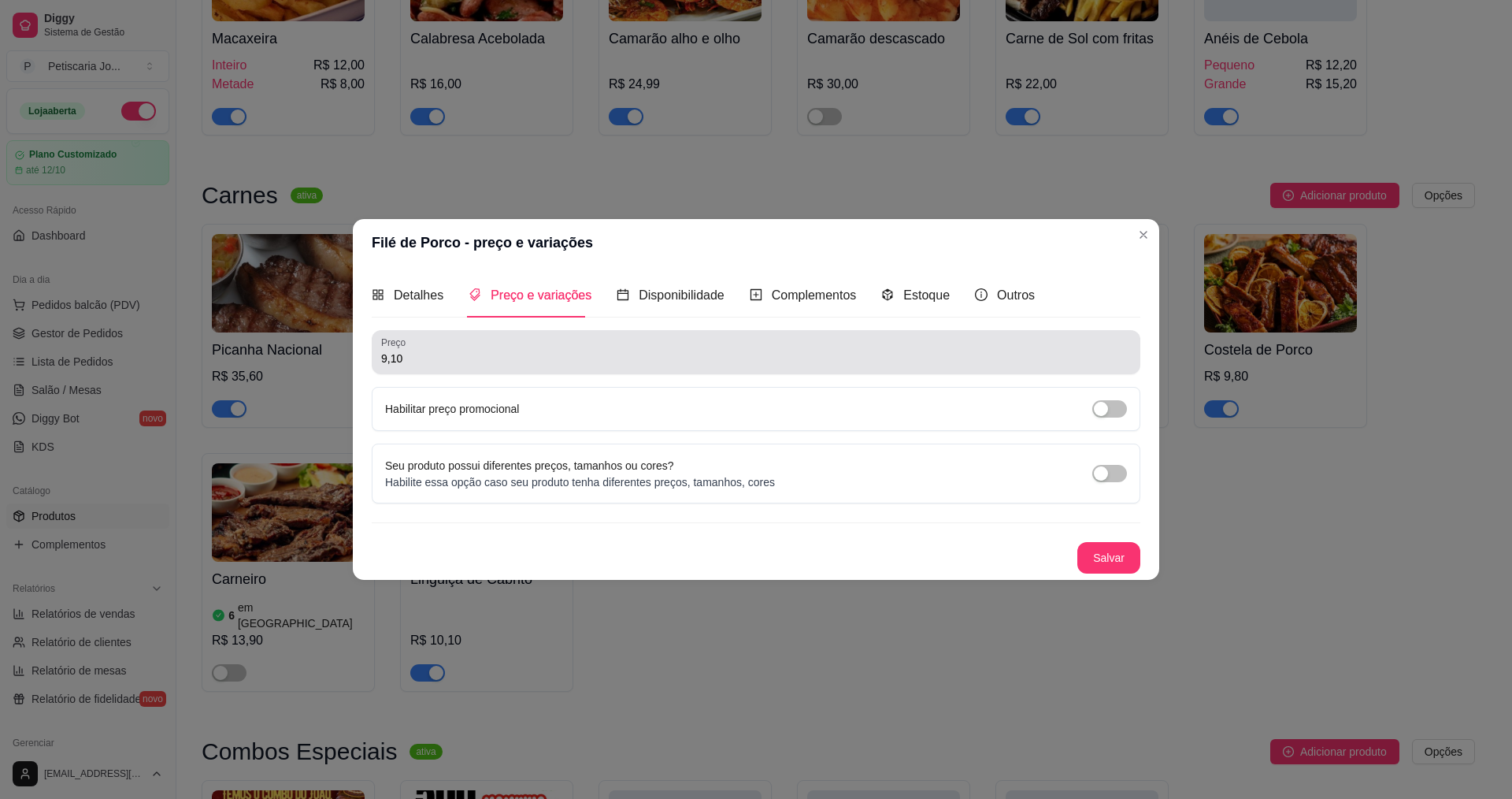
click at [492, 368] on div "9,10" at bounding box center [756, 352] width 750 height 31
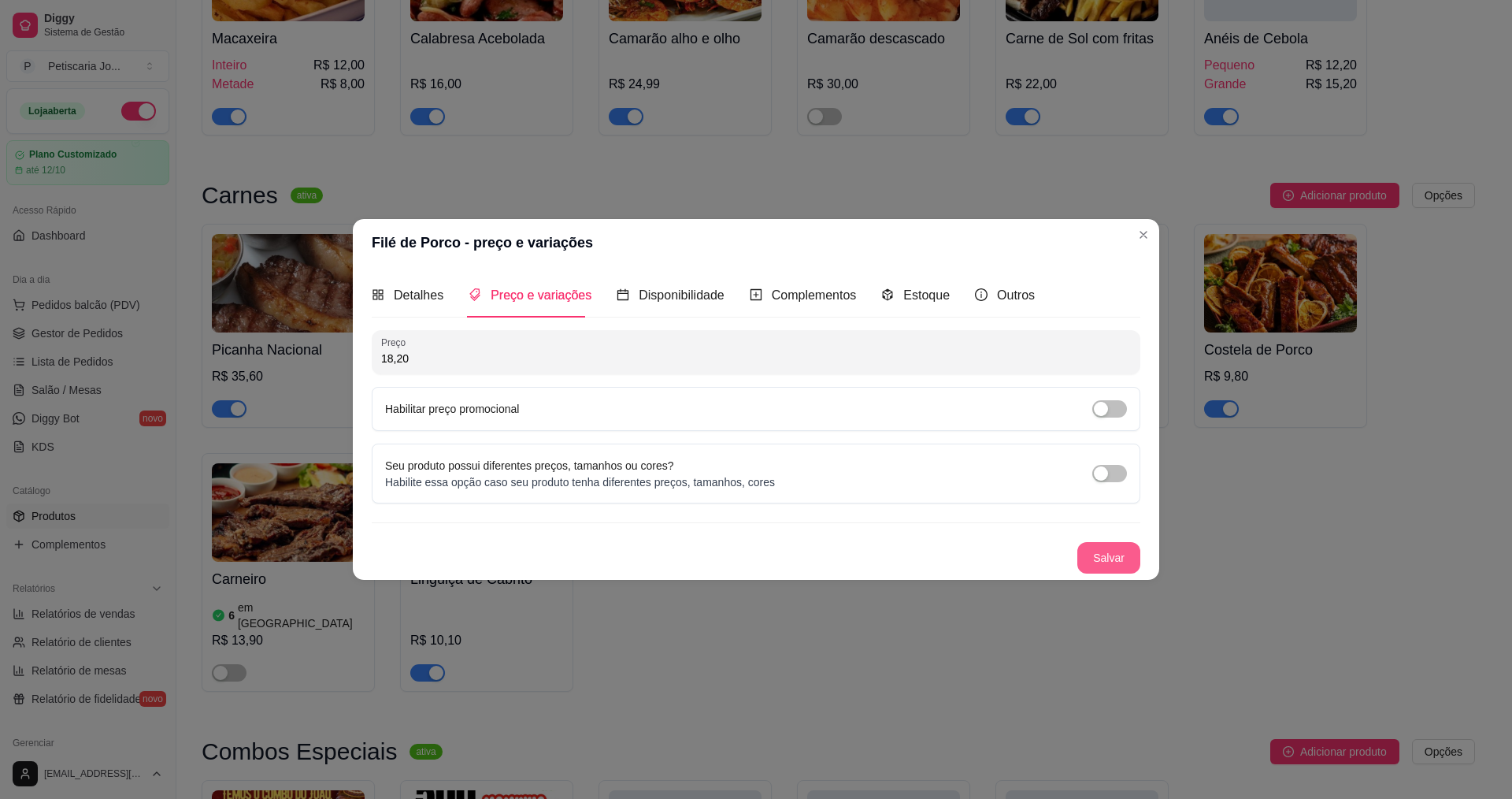
type input "18,20"
click at [1117, 555] on button "Salvar" at bounding box center [1108, 558] width 62 height 30
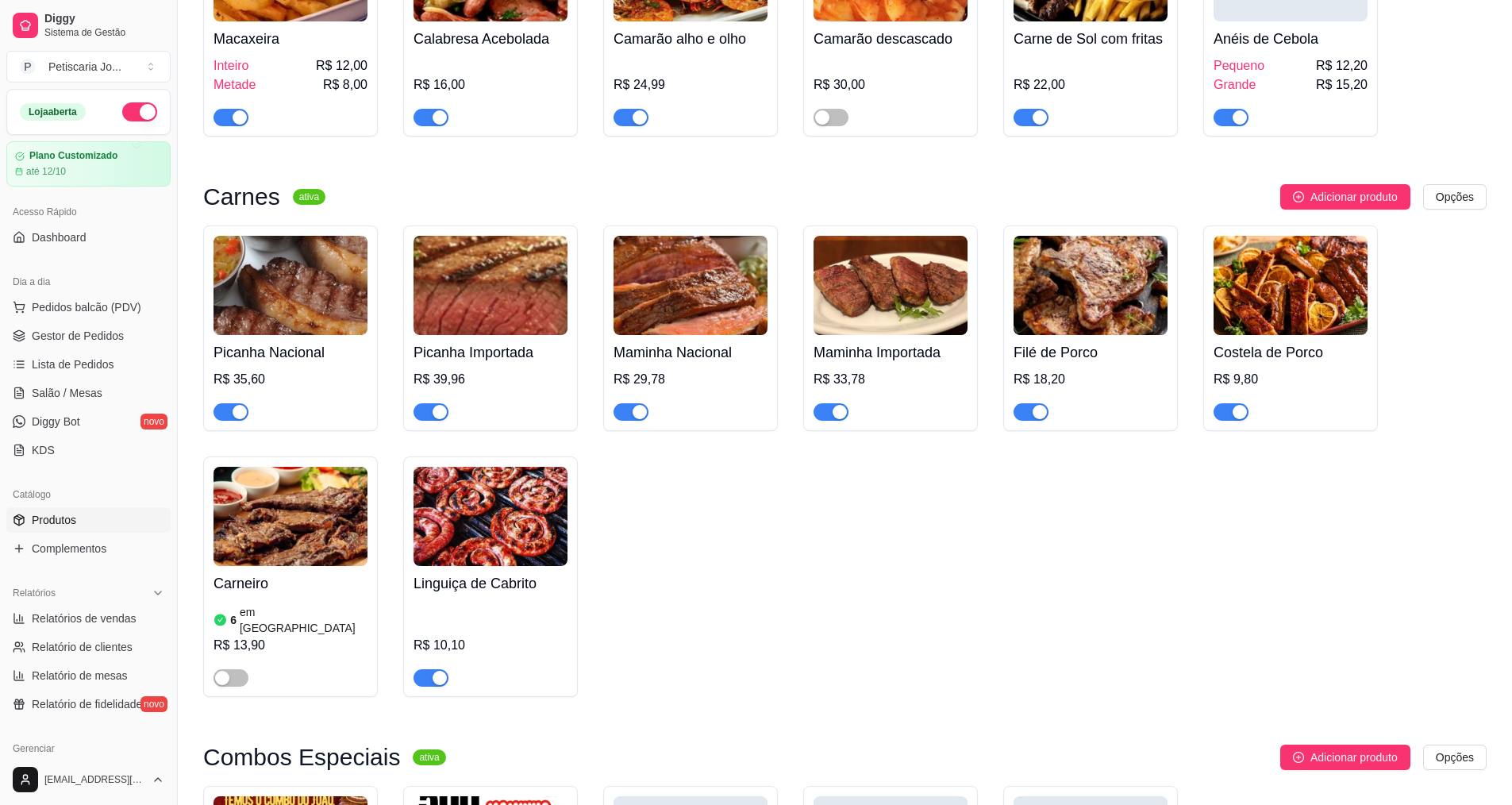
click at [1261, 236] on img at bounding box center [1290, 285] width 154 height 99
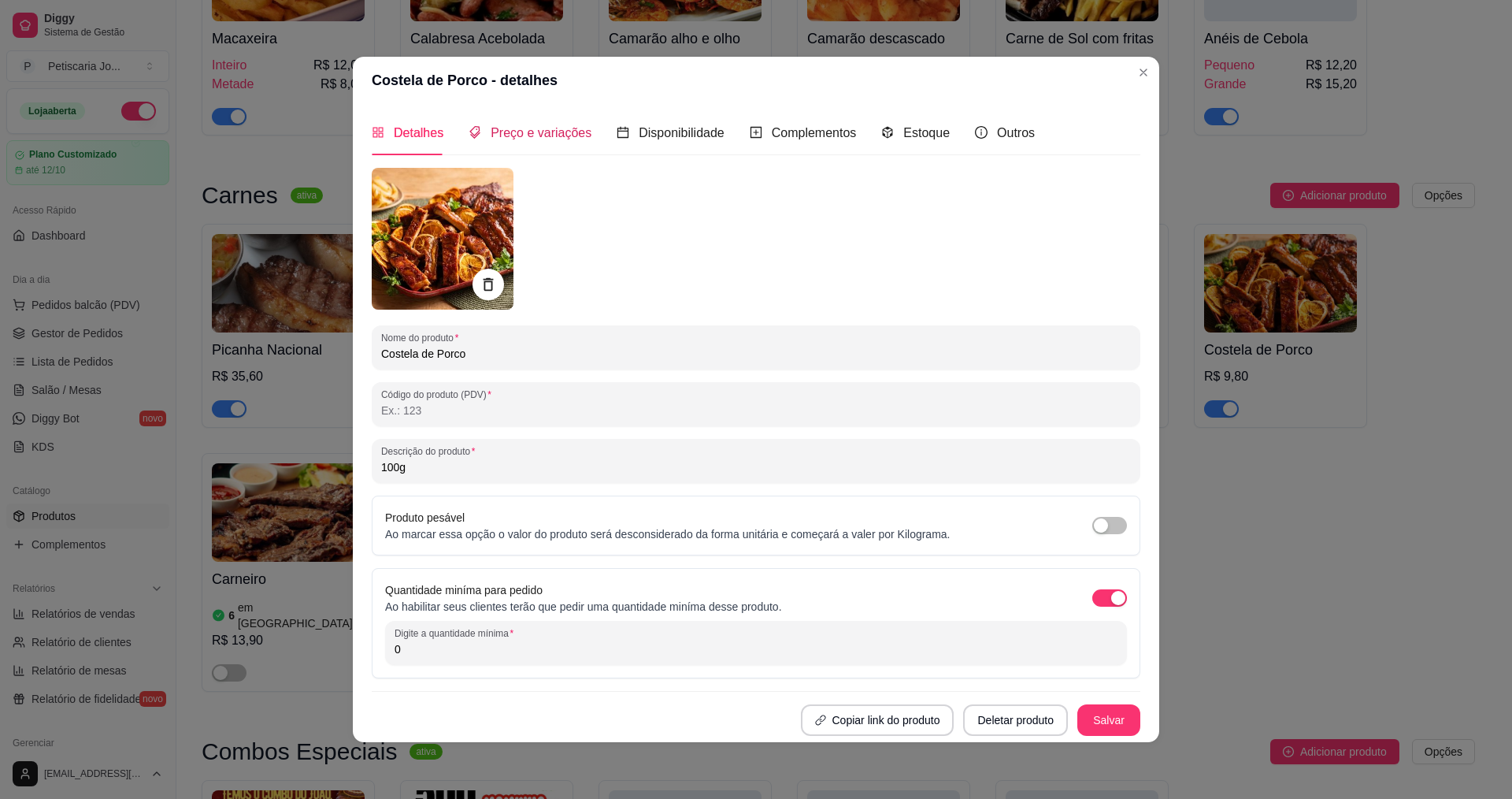
click at [521, 137] on span "Preço e variações" at bounding box center [540, 133] width 101 height 14
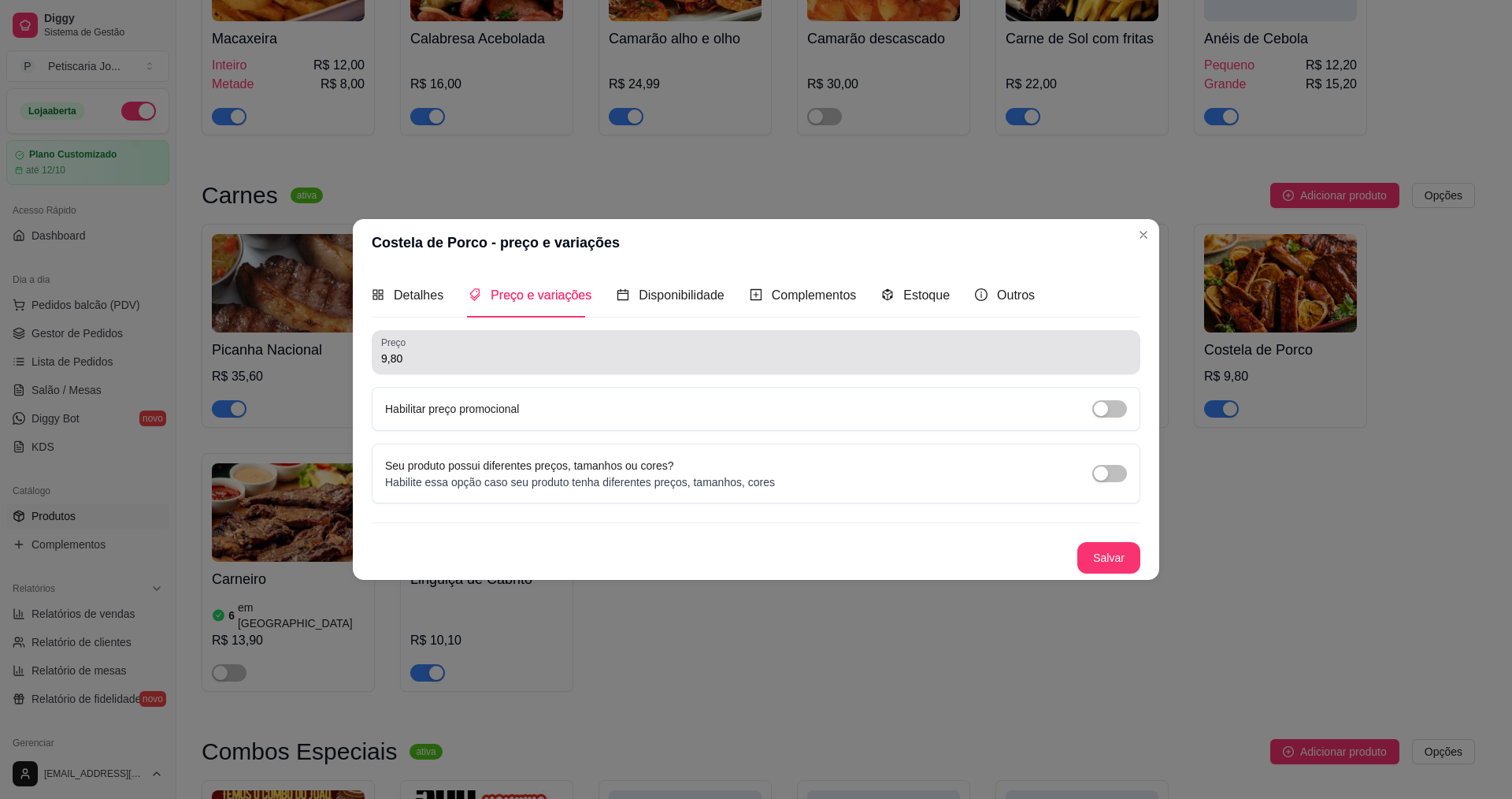
drag, startPoint x: 523, startPoint y: 350, endPoint x: 347, endPoint y: 369, distance: 177.0
click at [347, 369] on div "Costela de Porco - preço e variações Detalhes Preço e variações Disponibilidade…" at bounding box center [756, 399] width 1512 height 799
click at [434, 353] on input "9,80" at bounding box center [756, 358] width 750 height 16
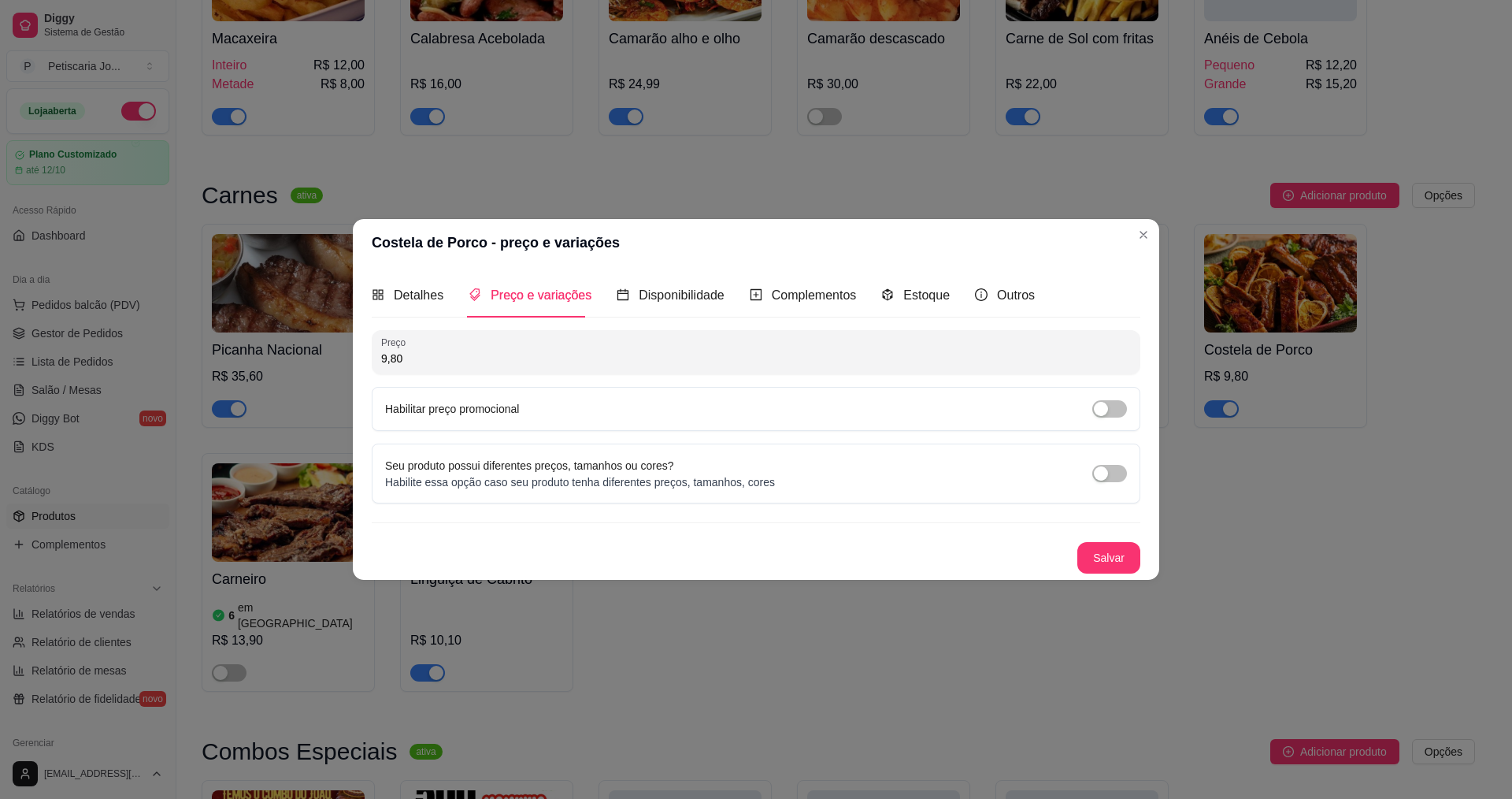
click at [434, 353] on input "9,80" at bounding box center [756, 358] width 750 height 16
type input "19,60"
click at [1115, 570] on button "Salvar" at bounding box center [1108, 557] width 63 height 31
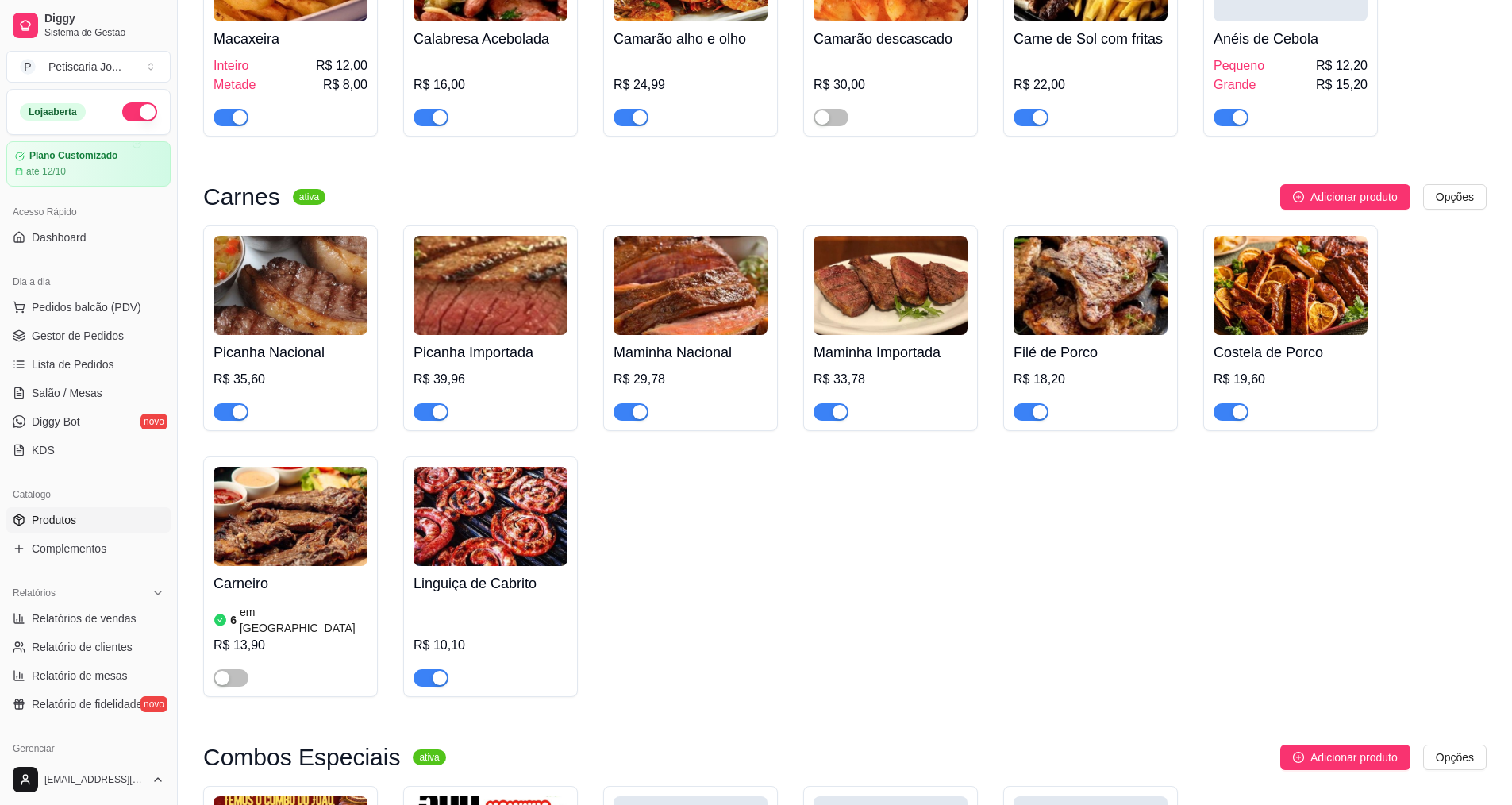
click at [288, 467] on img at bounding box center [290, 516] width 154 height 99
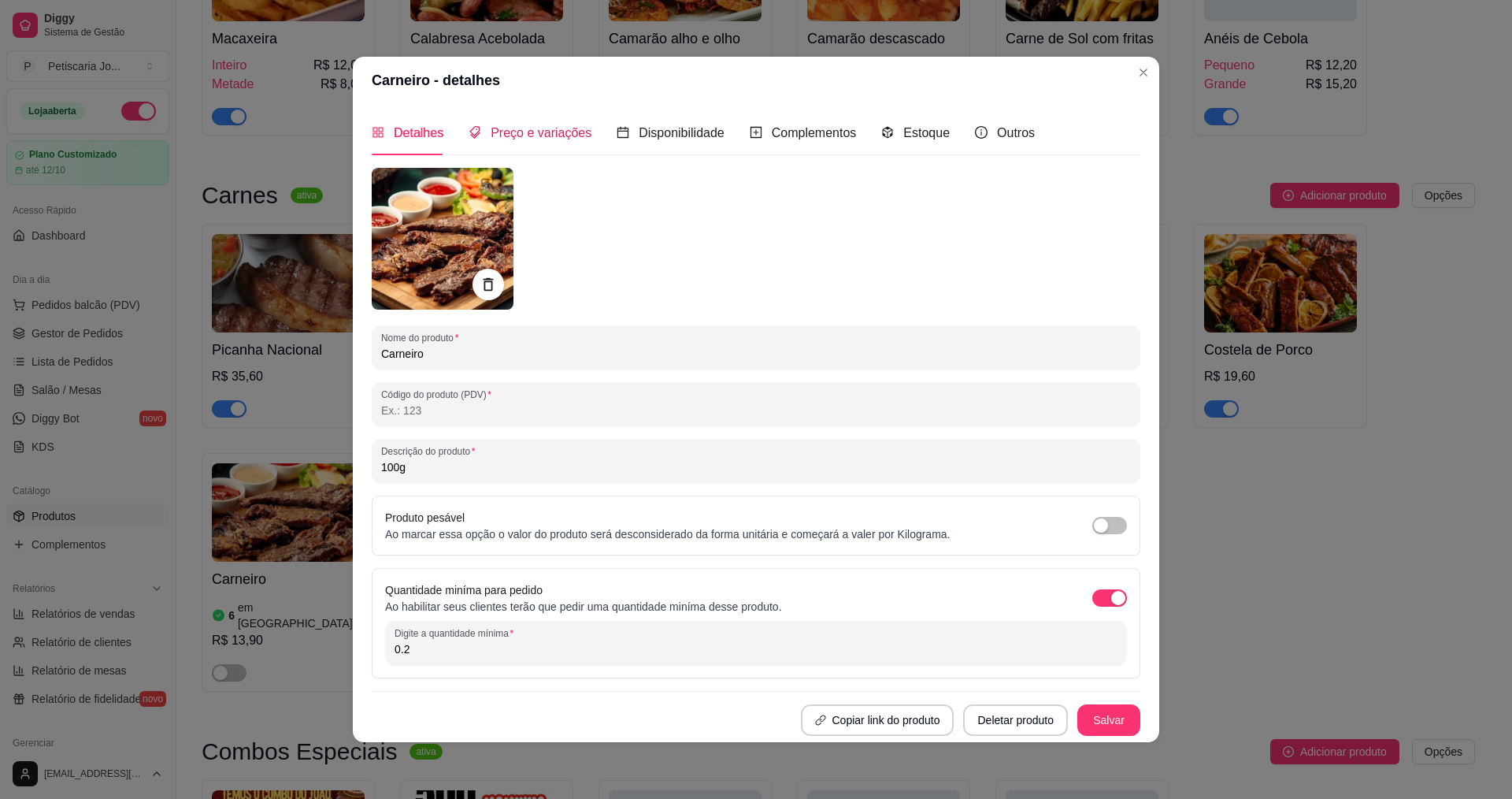
click at [510, 126] on span "Preço e variações" at bounding box center [540, 133] width 101 height 14
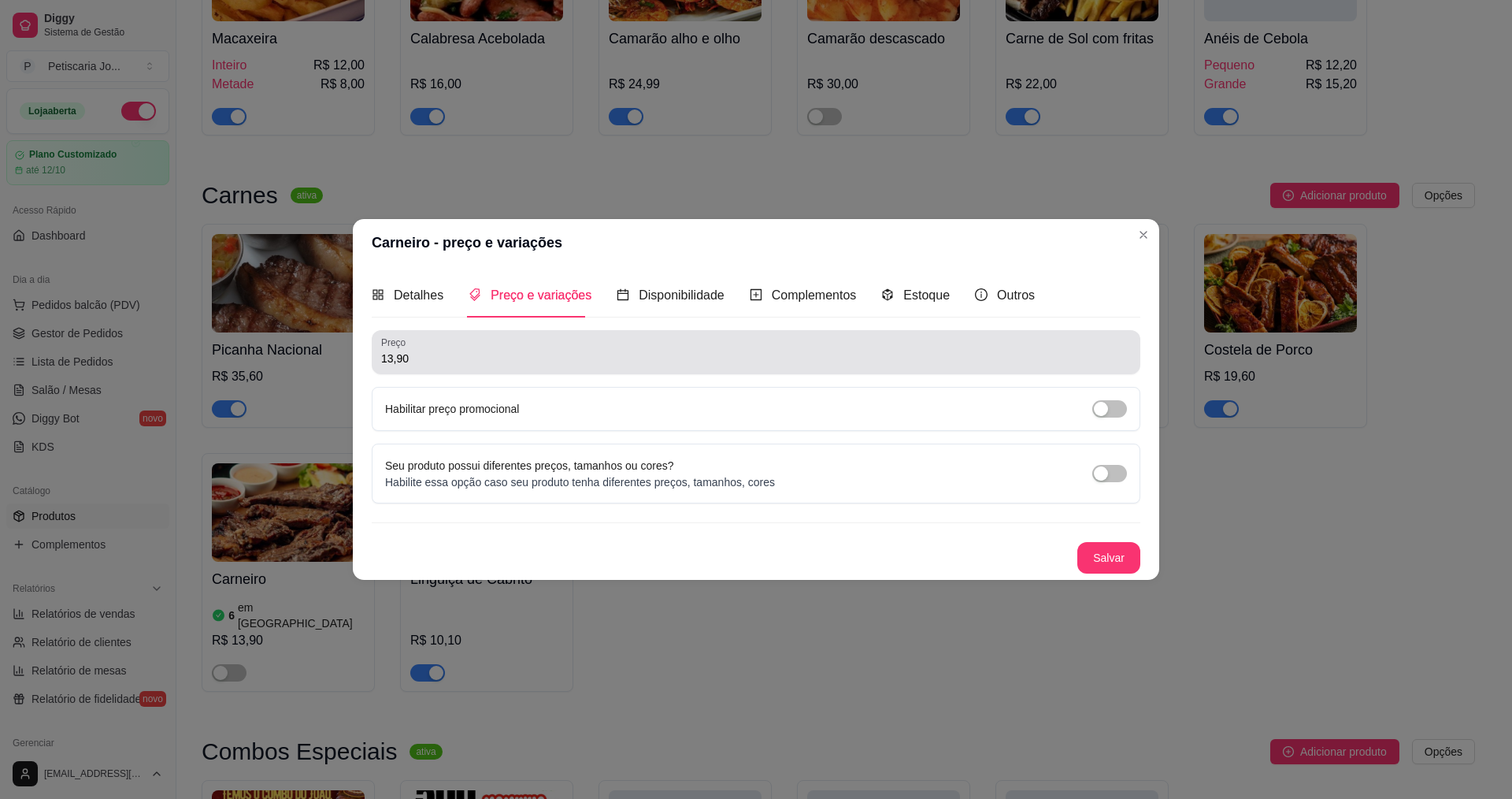
click at [476, 370] on div "Preço 13,90" at bounding box center [756, 352] width 768 height 44
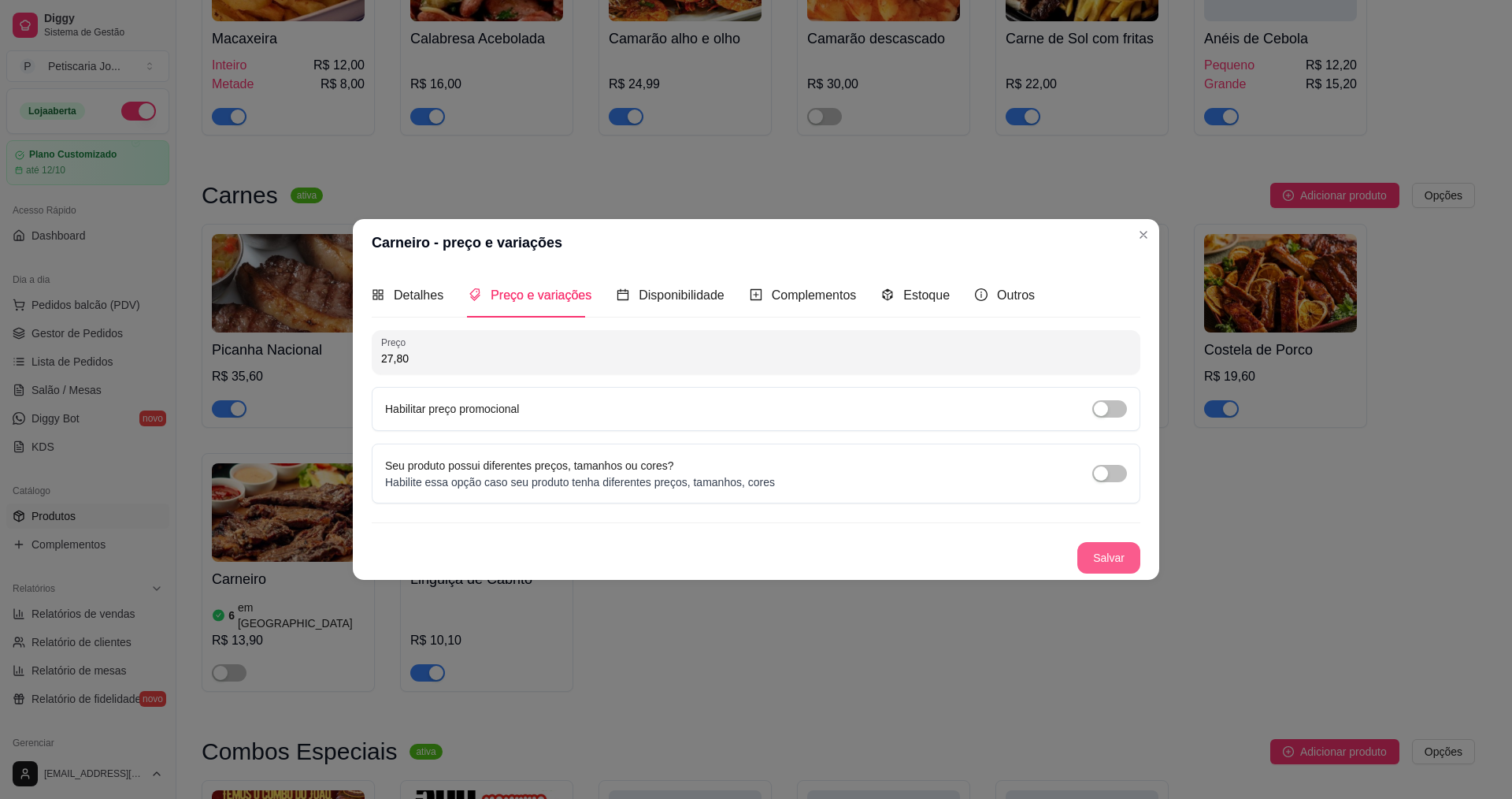
type input "27,80"
click at [1096, 562] on button "Salvar" at bounding box center [1108, 557] width 63 height 31
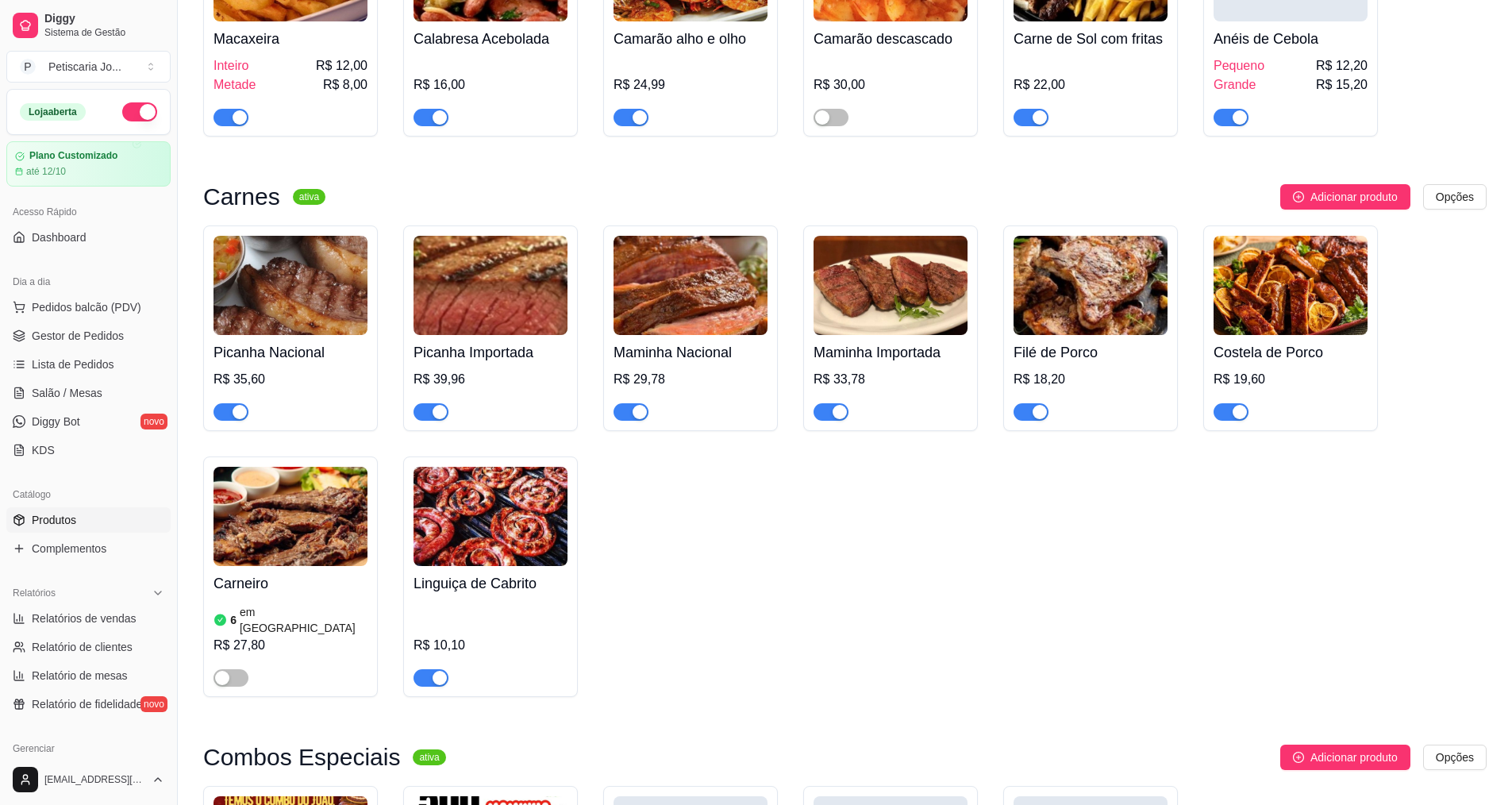
click at [464, 467] on img at bounding box center [490, 516] width 154 height 99
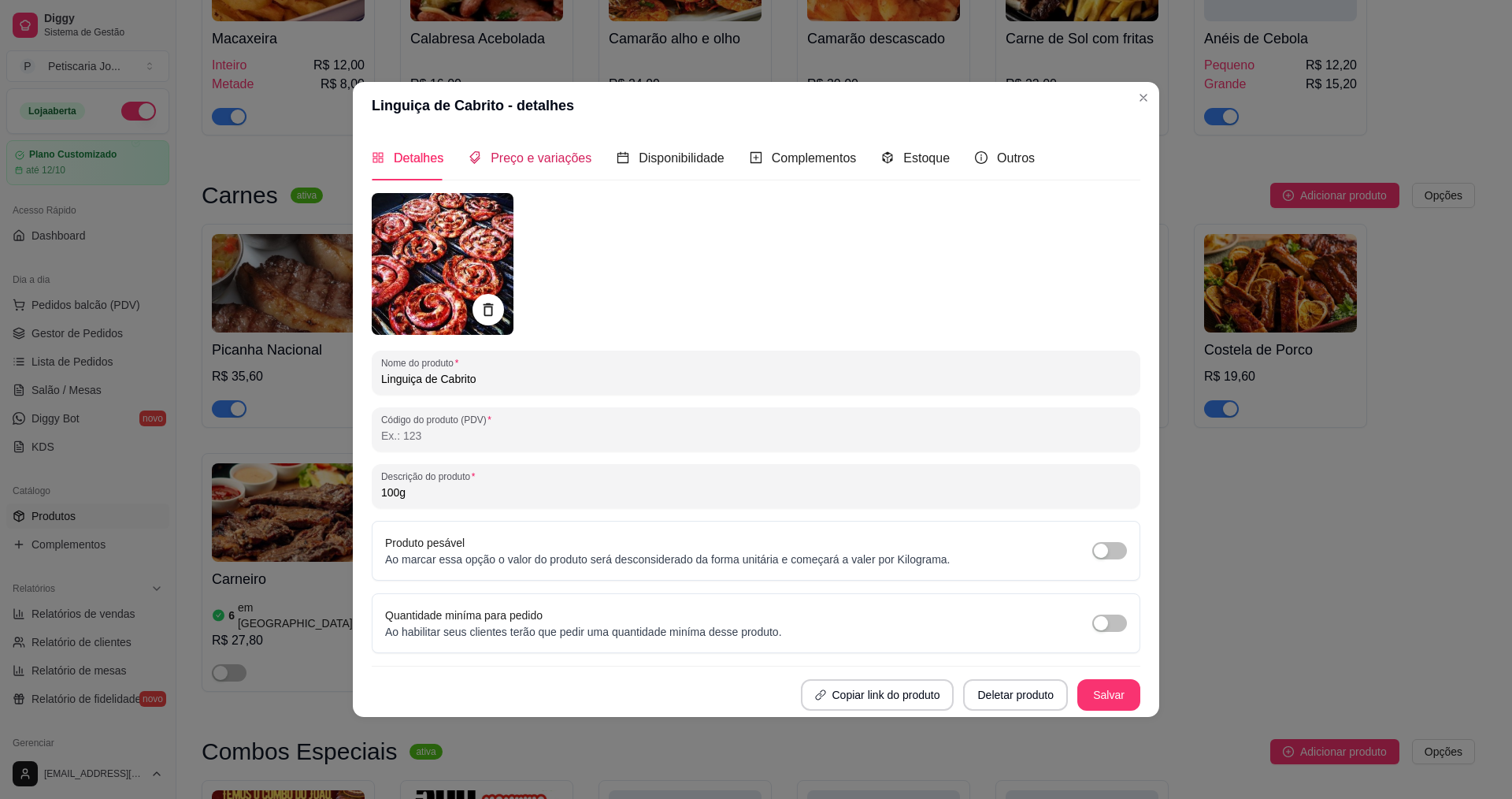
click at [529, 157] on span "Preço e variações" at bounding box center [540, 158] width 101 height 14
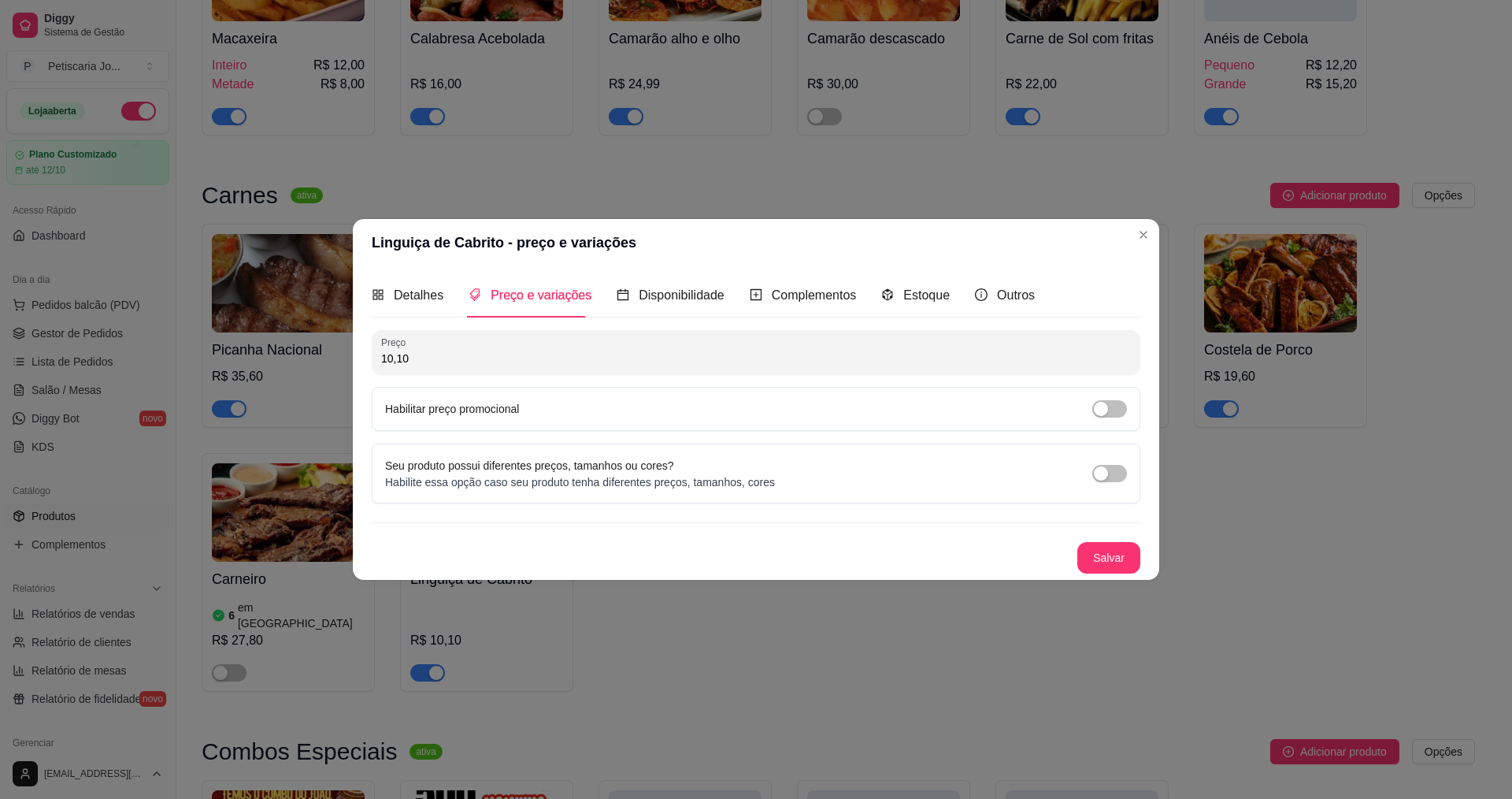
drag, startPoint x: 443, startPoint y: 364, endPoint x: 348, endPoint y: 373, distance: 95.4
click at [348, 373] on div "Linguiça de Cabrito - preço e variações Detalhes Preço e variações Disponibilid…" at bounding box center [756, 399] width 1512 height 799
type input "20,20"
click at [1078, 557] on button "Salvar" at bounding box center [1108, 558] width 62 height 30
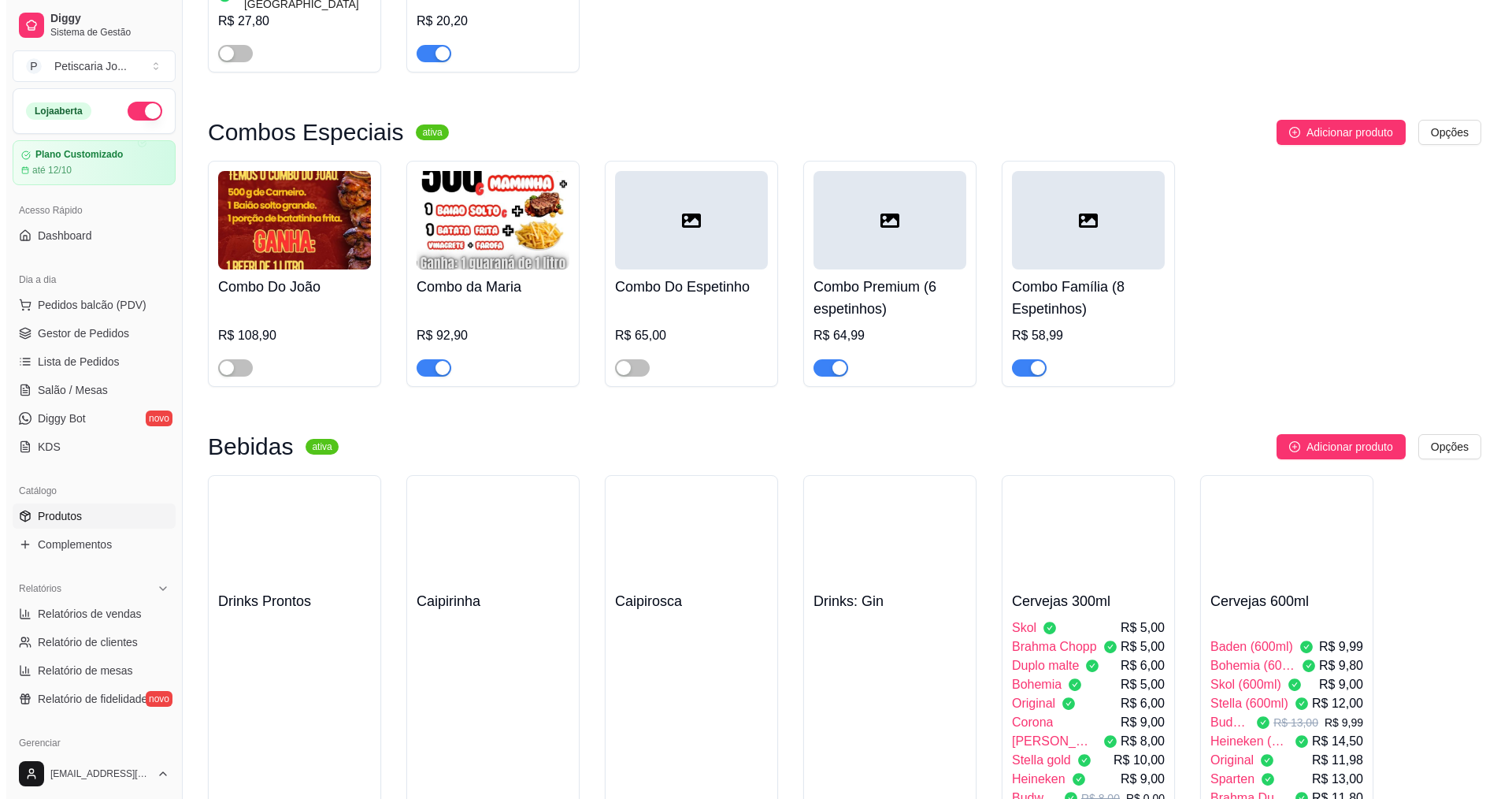
scroll to position [2993, 0]
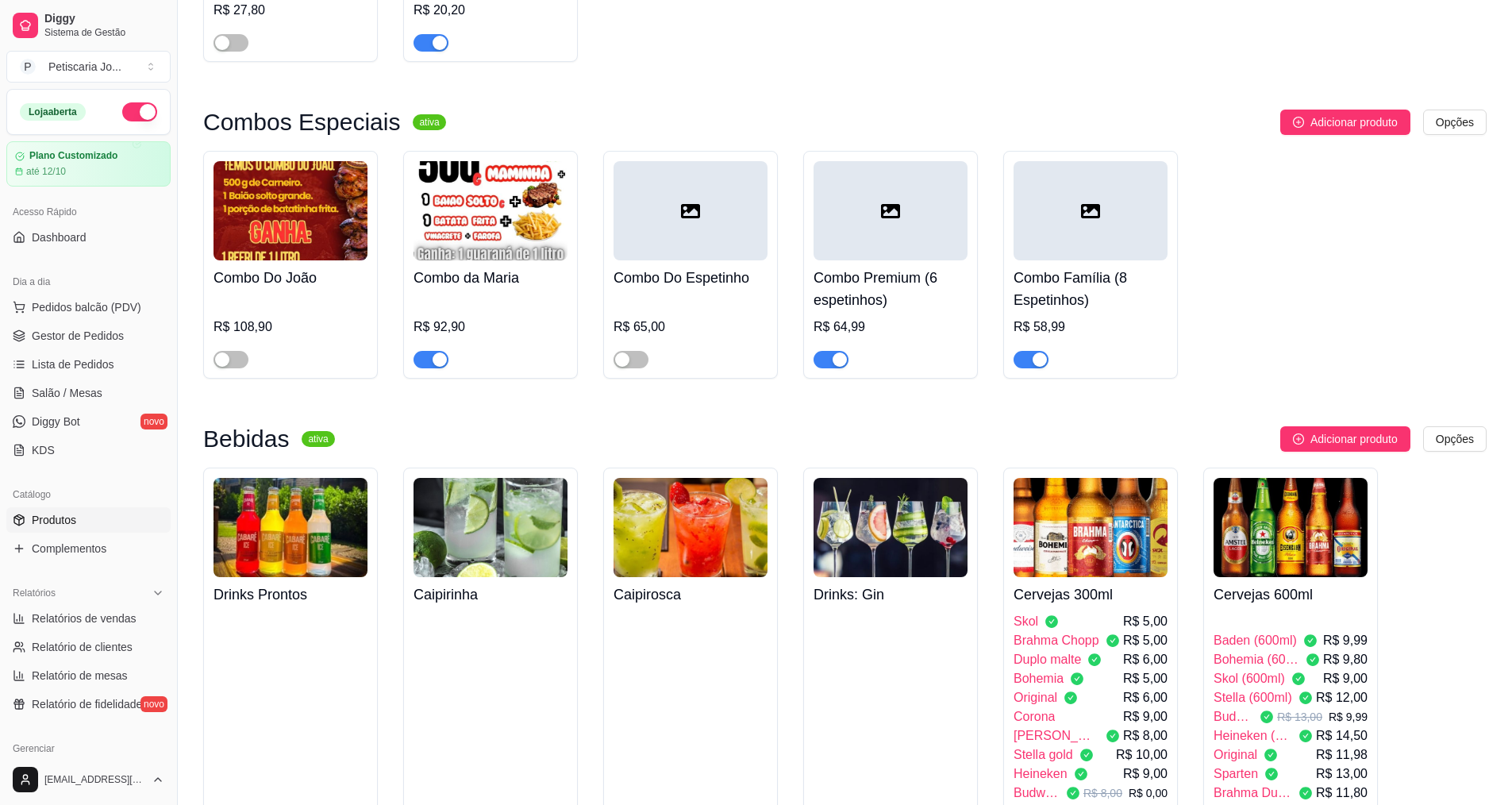
click at [1269, 478] on img at bounding box center [1290, 527] width 154 height 99
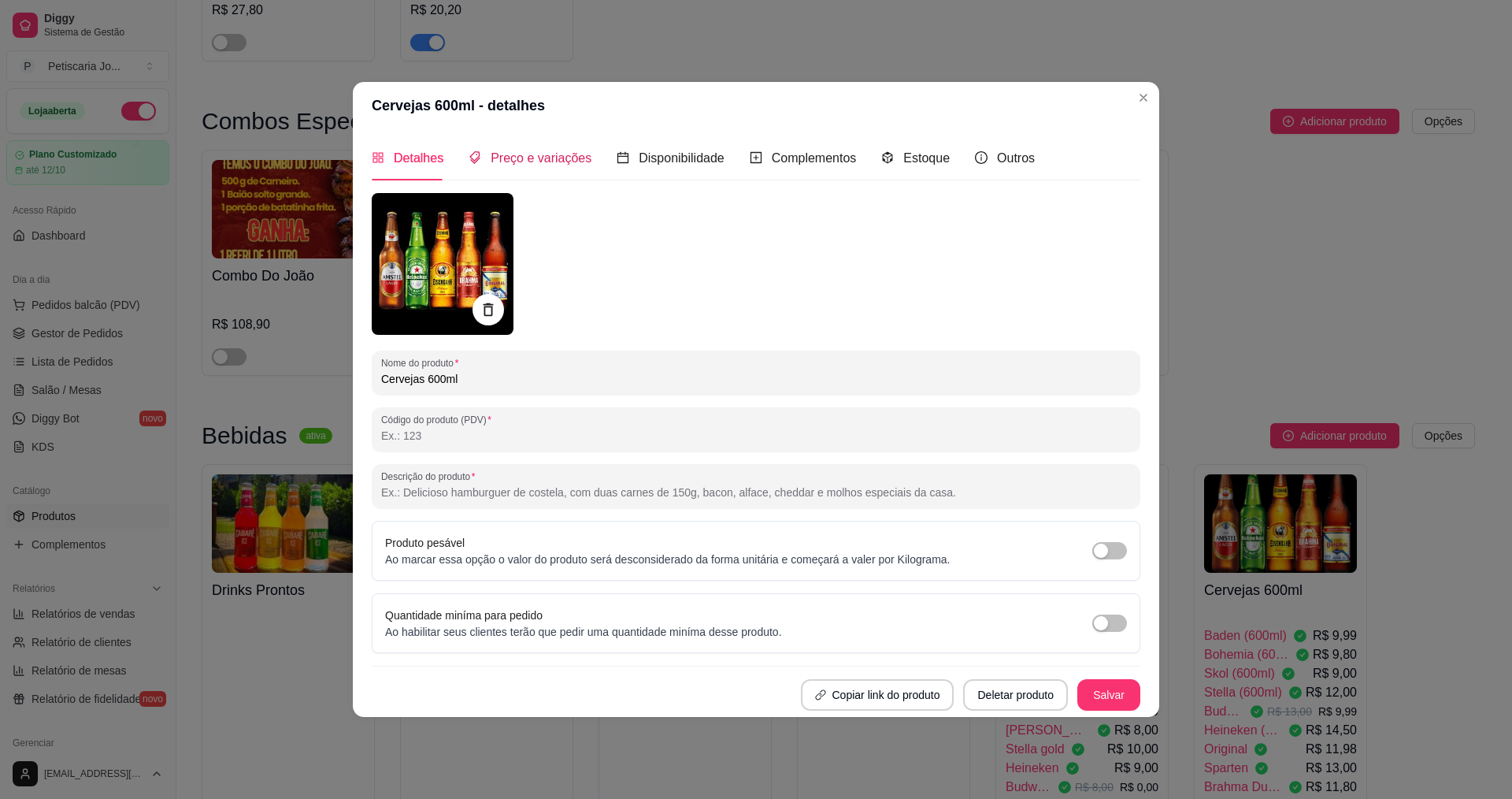
click at [522, 158] on span "Preço e variações" at bounding box center [540, 158] width 101 height 14
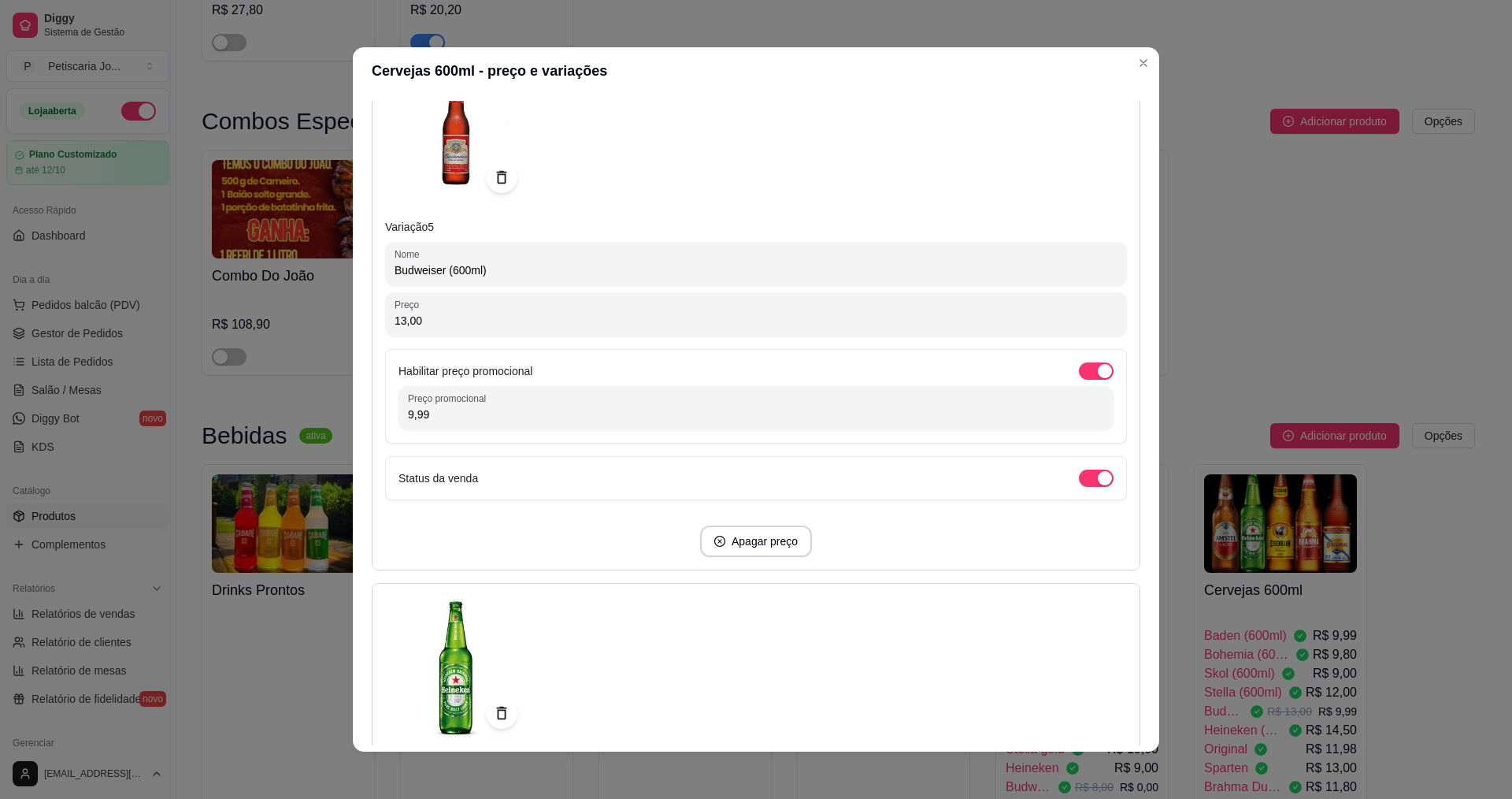
scroll to position [2205, 0]
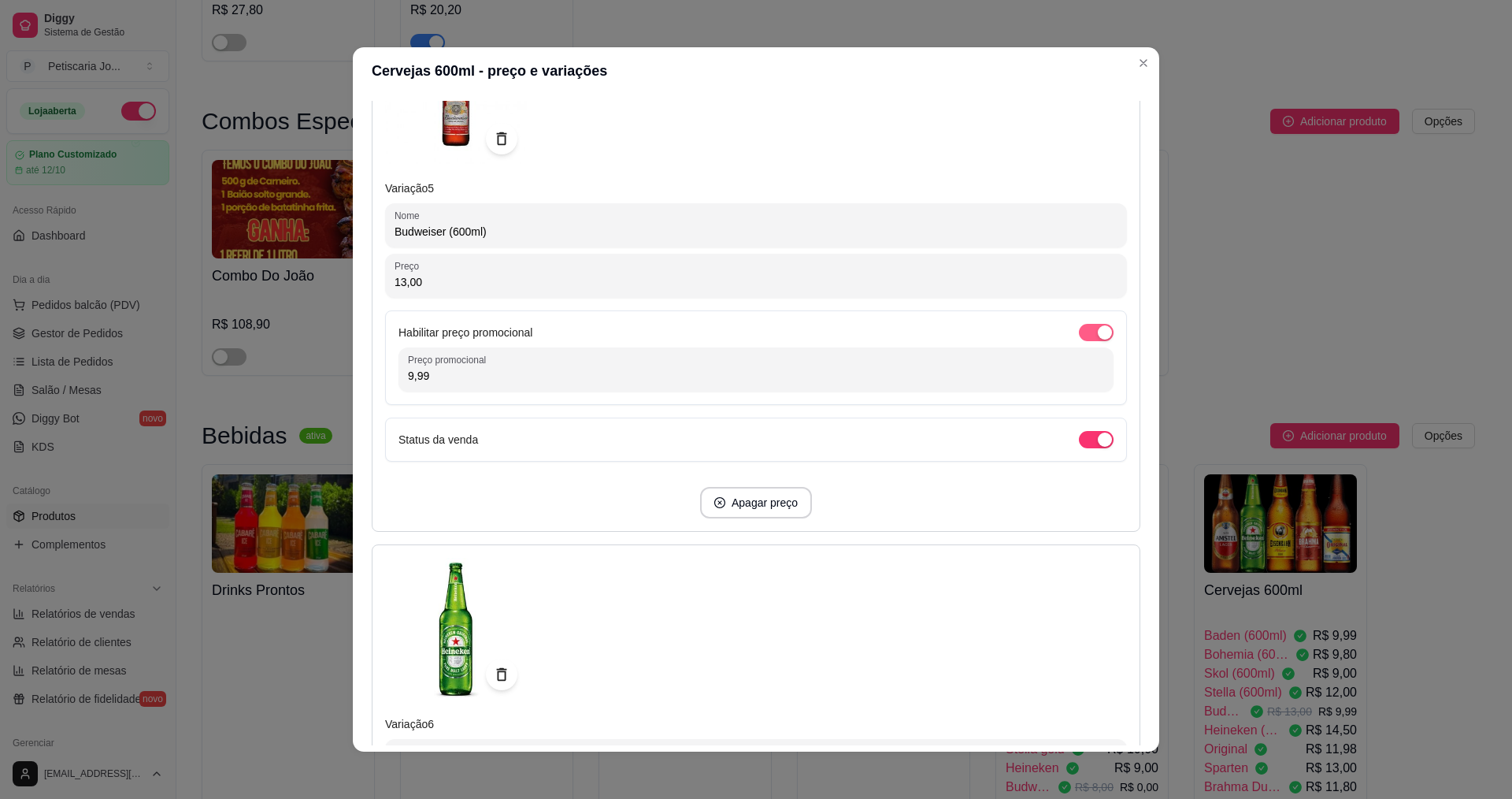
click at [1078, 334] on span "button" at bounding box center [1095, 332] width 35 height 17
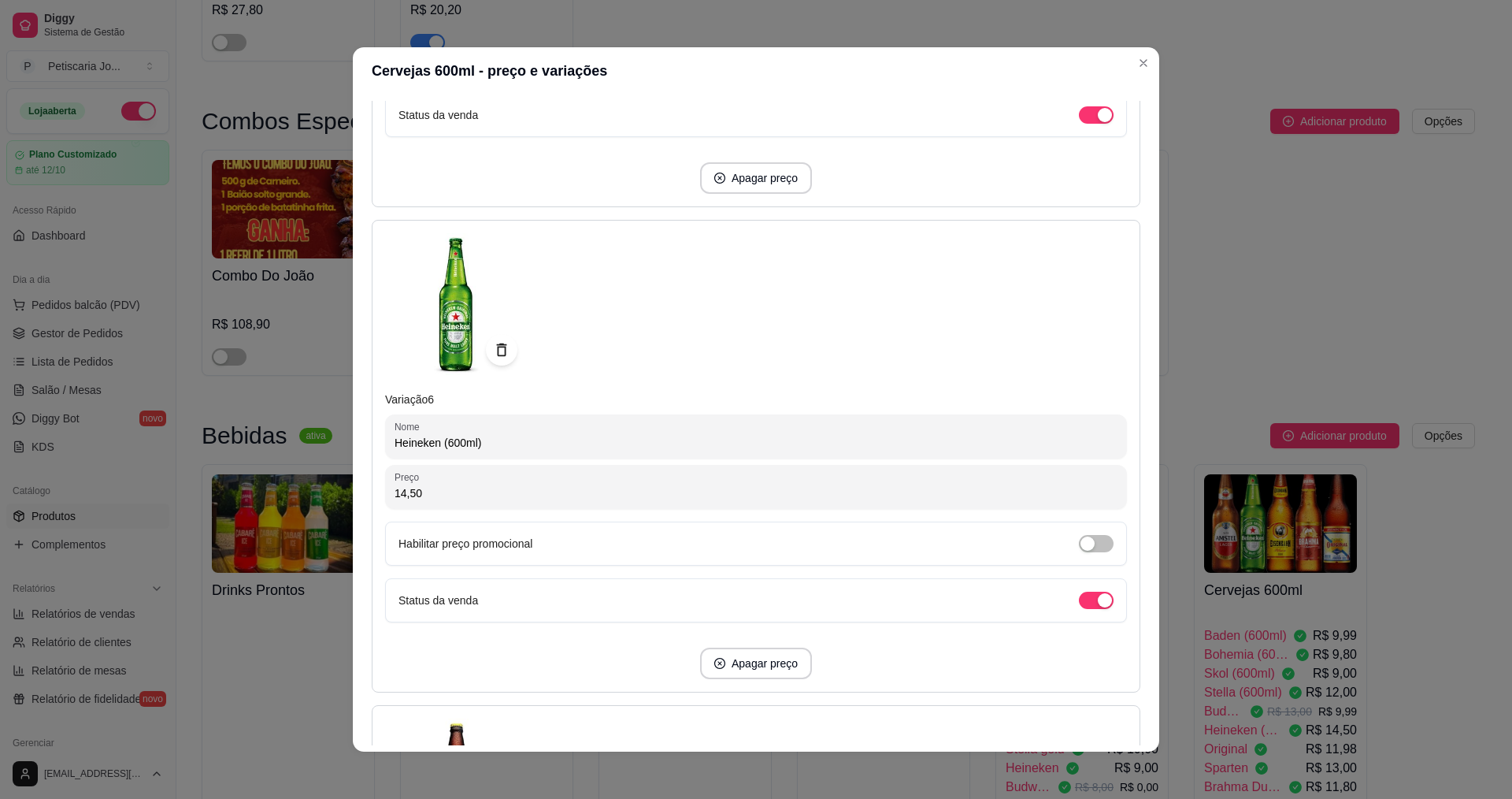
scroll to position [2520, 0]
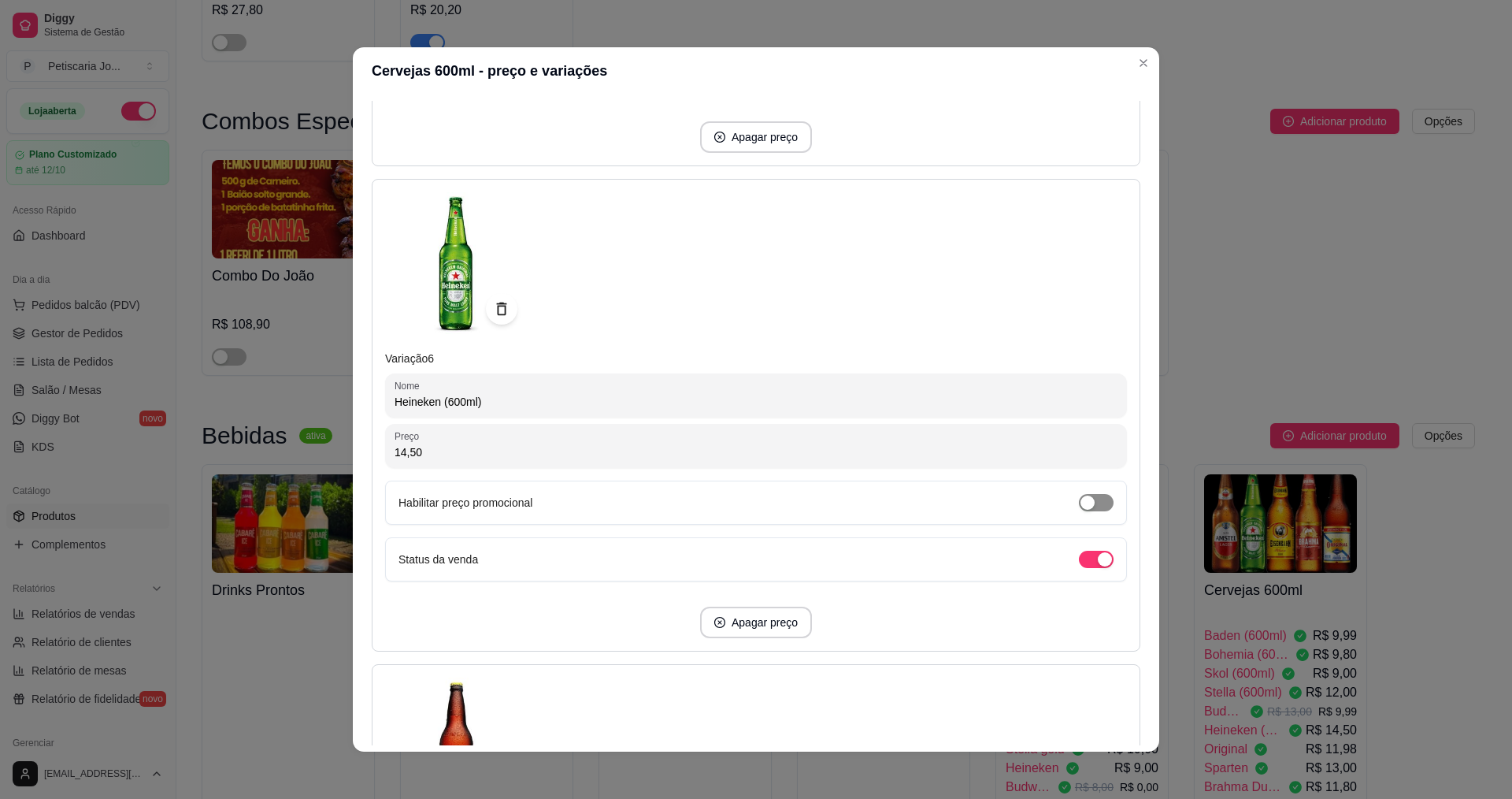
click at [1084, 501] on span "button" at bounding box center [1095, 502] width 35 height 17
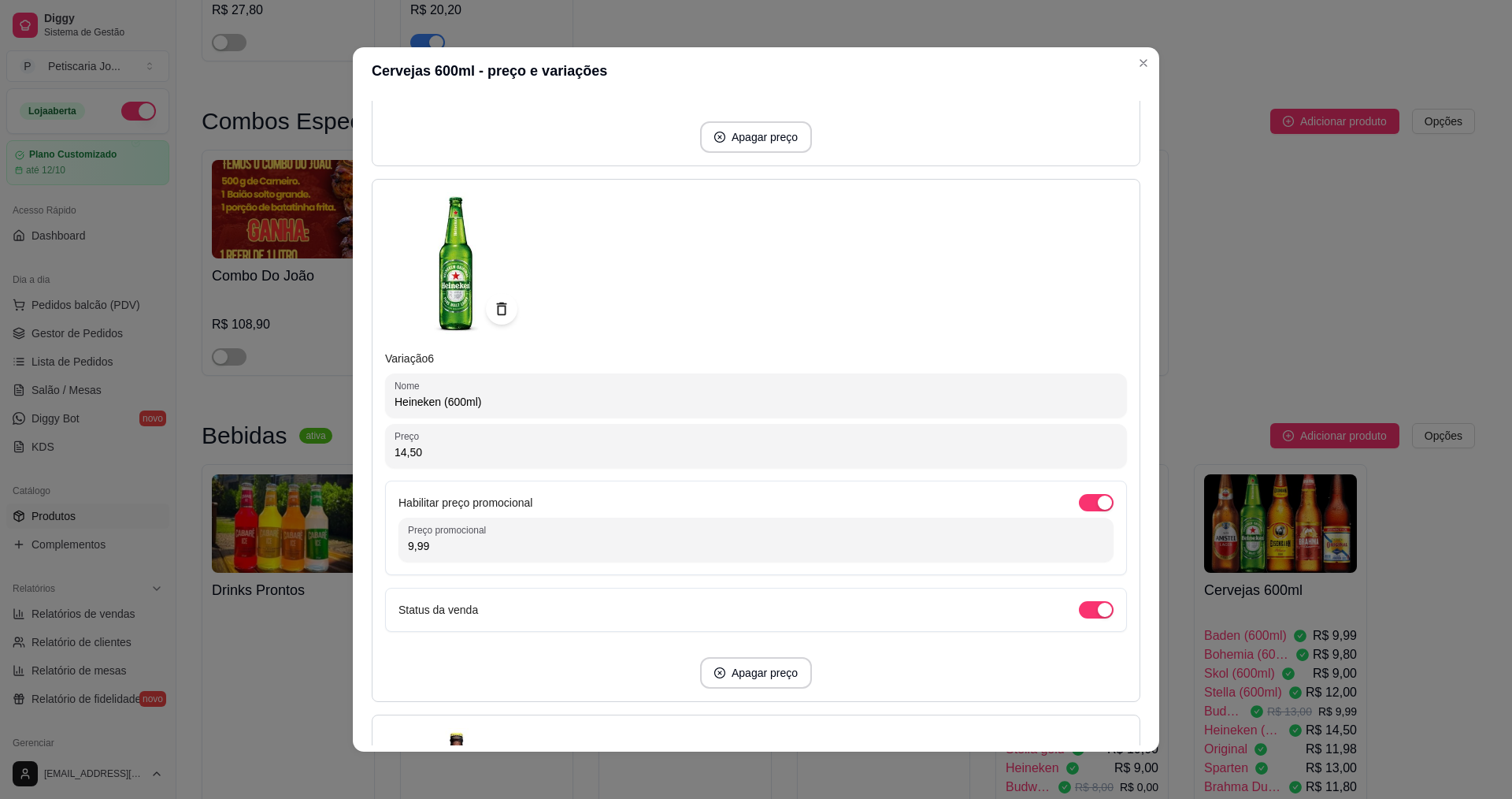
drag, startPoint x: 831, startPoint y: 549, endPoint x: 711, endPoint y: 570, distance: 121.8
click at [711, 570] on div "Habilitar preço promocional Preço promocional 9,99" at bounding box center [756, 528] width 742 height 95
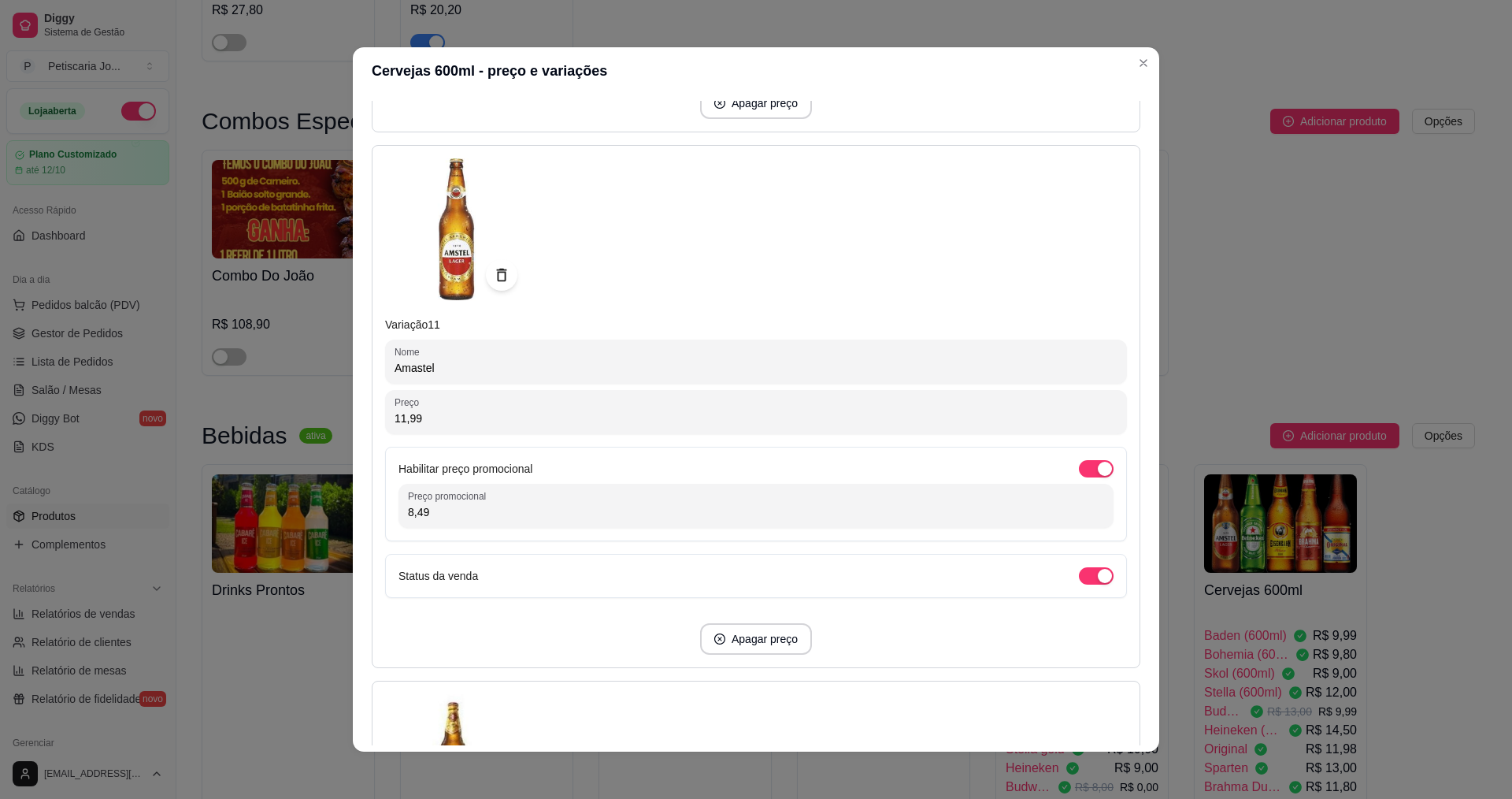
scroll to position [5041, 0]
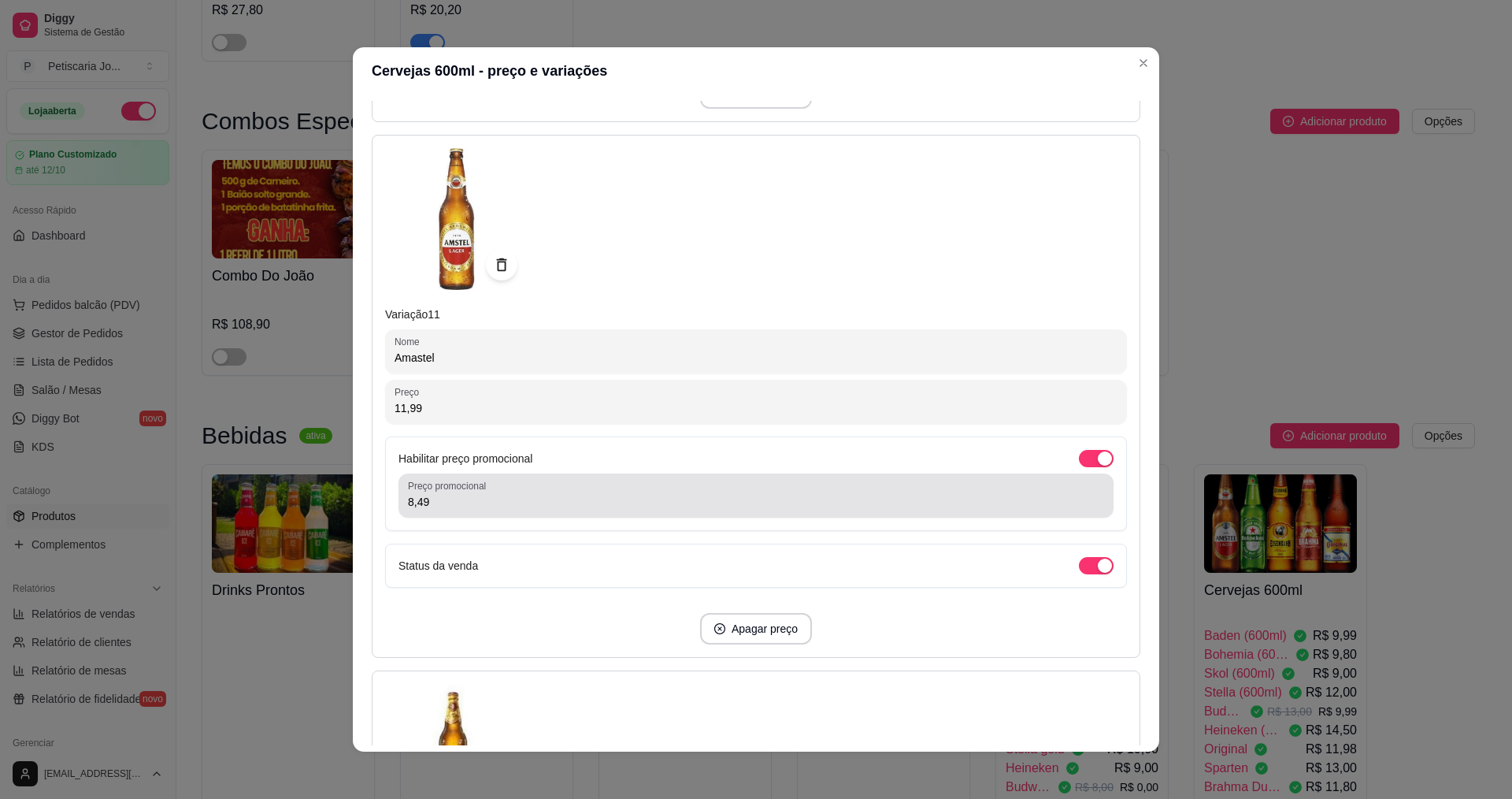
type input "11,99"
click at [768, 487] on div "8,49" at bounding box center [756, 495] width 696 height 31
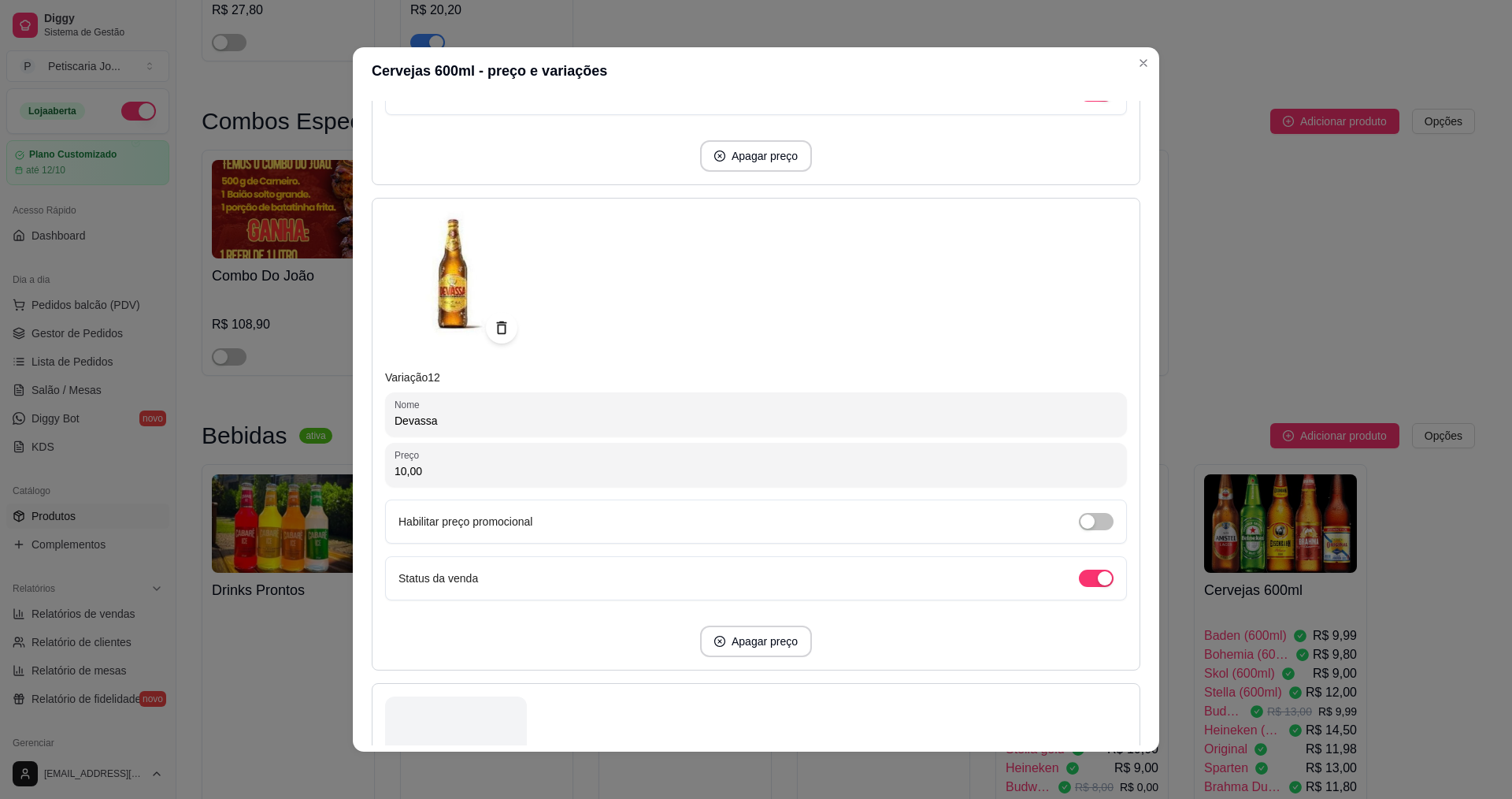
scroll to position [6038, 0]
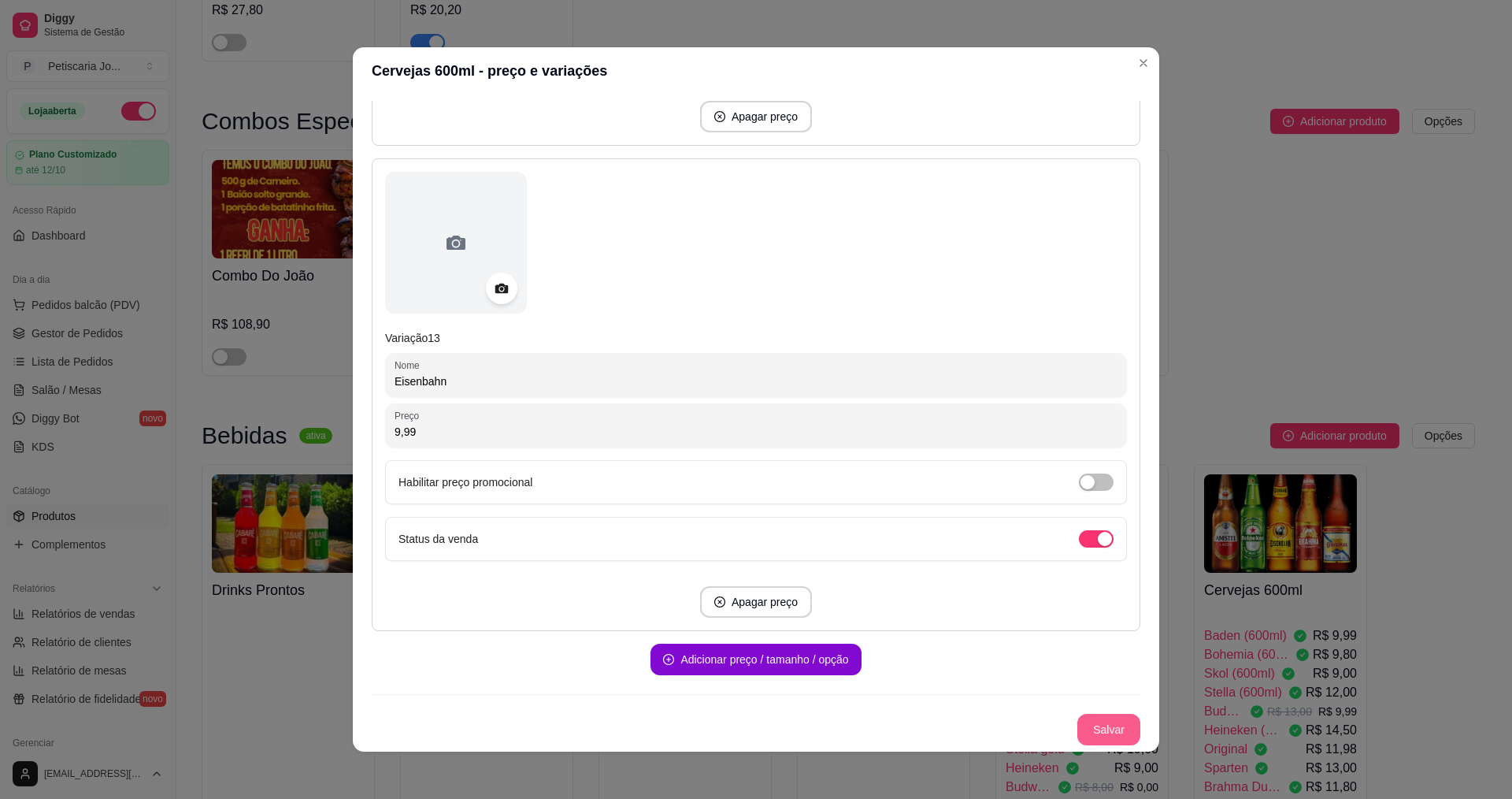
type input "7,99"
click at [1100, 737] on button "Salvar" at bounding box center [1108, 729] width 63 height 31
click at [1089, 736] on button "Salvar" at bounding box center [1108, 730] width 62 height 30
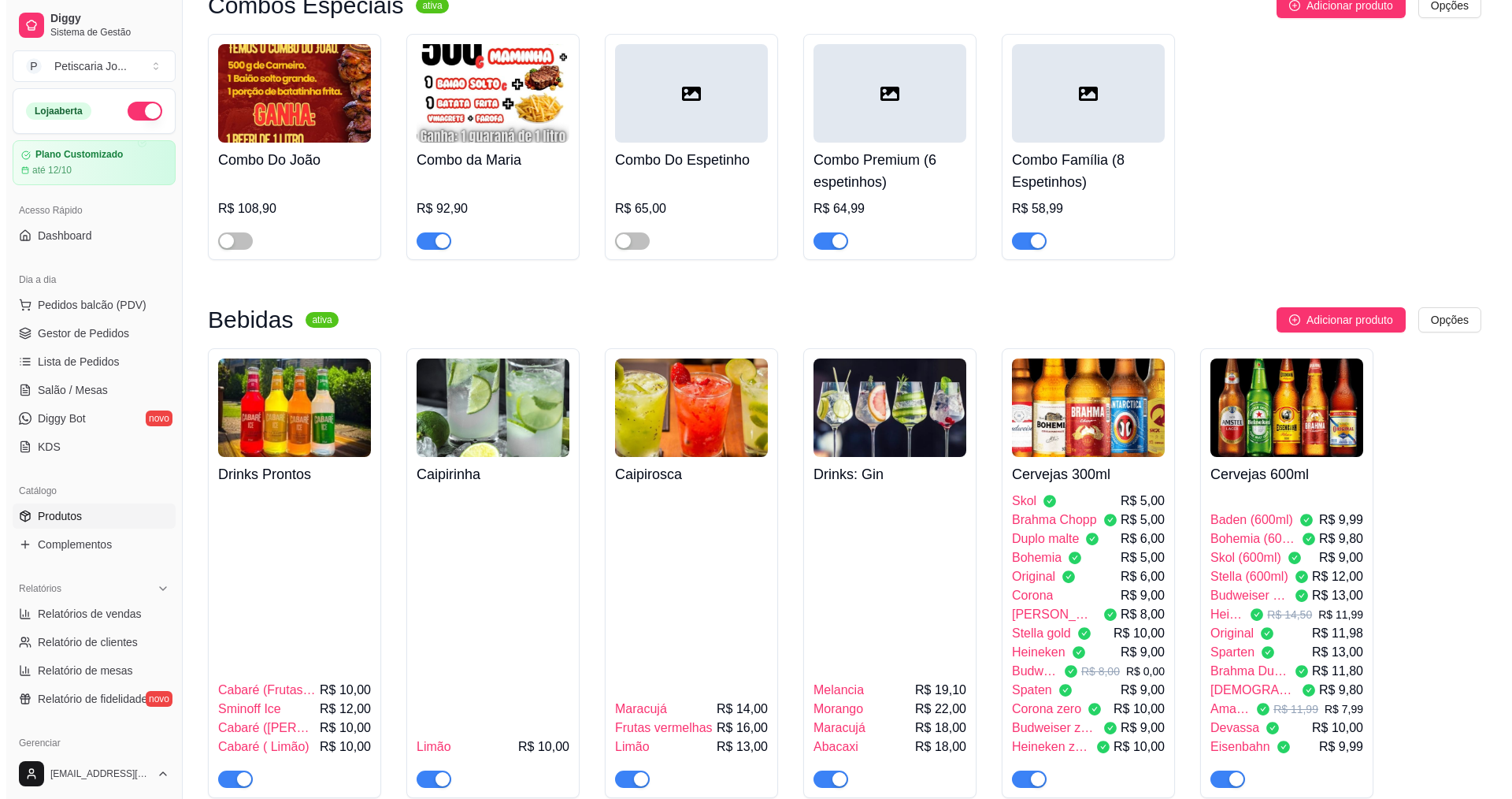
scroll to position [3150, 0]
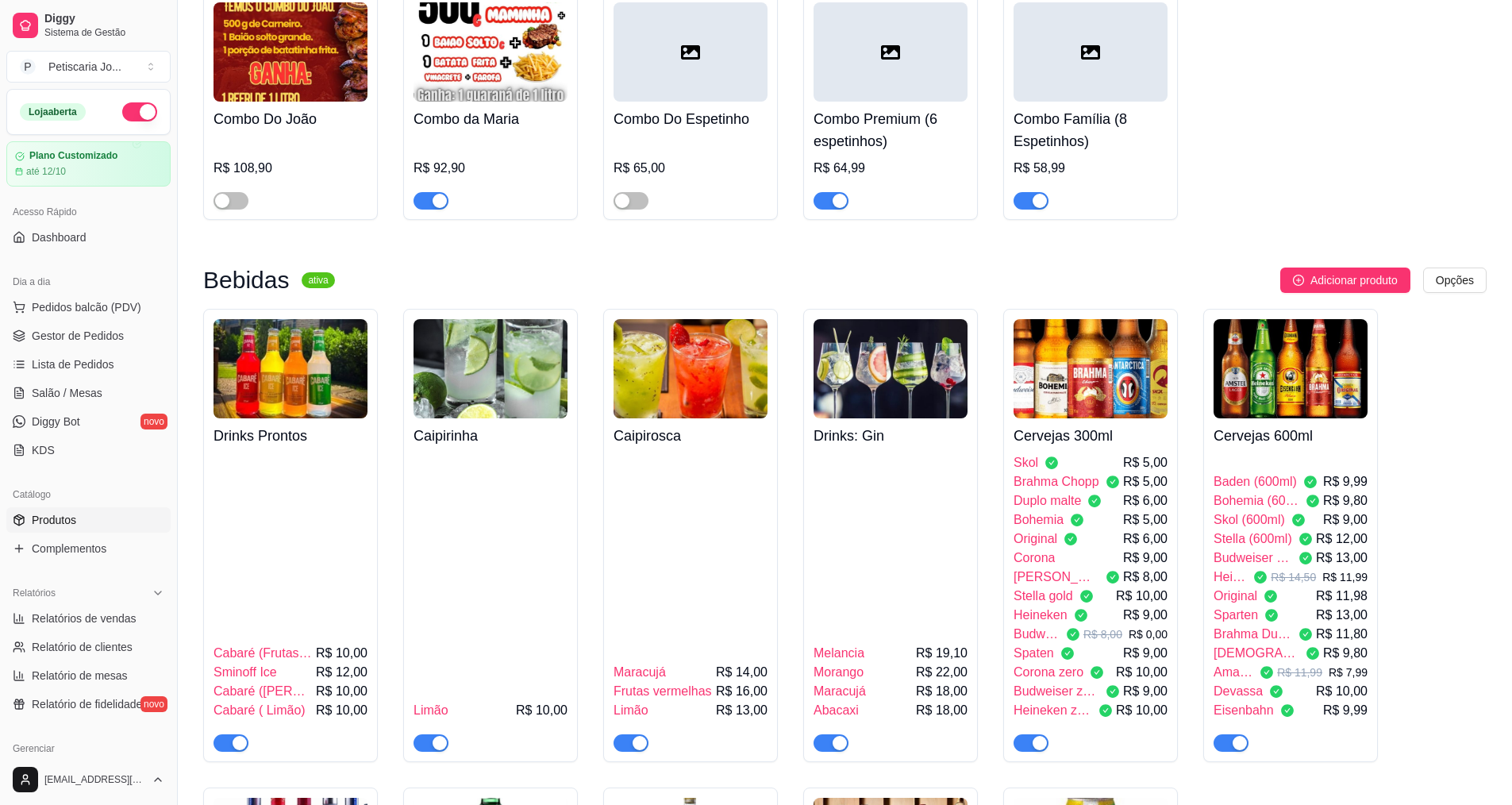
click at [1114, 586] on div "Stella gold R$ 10,00" at bounding box center [1090, 595] width 154 height 19
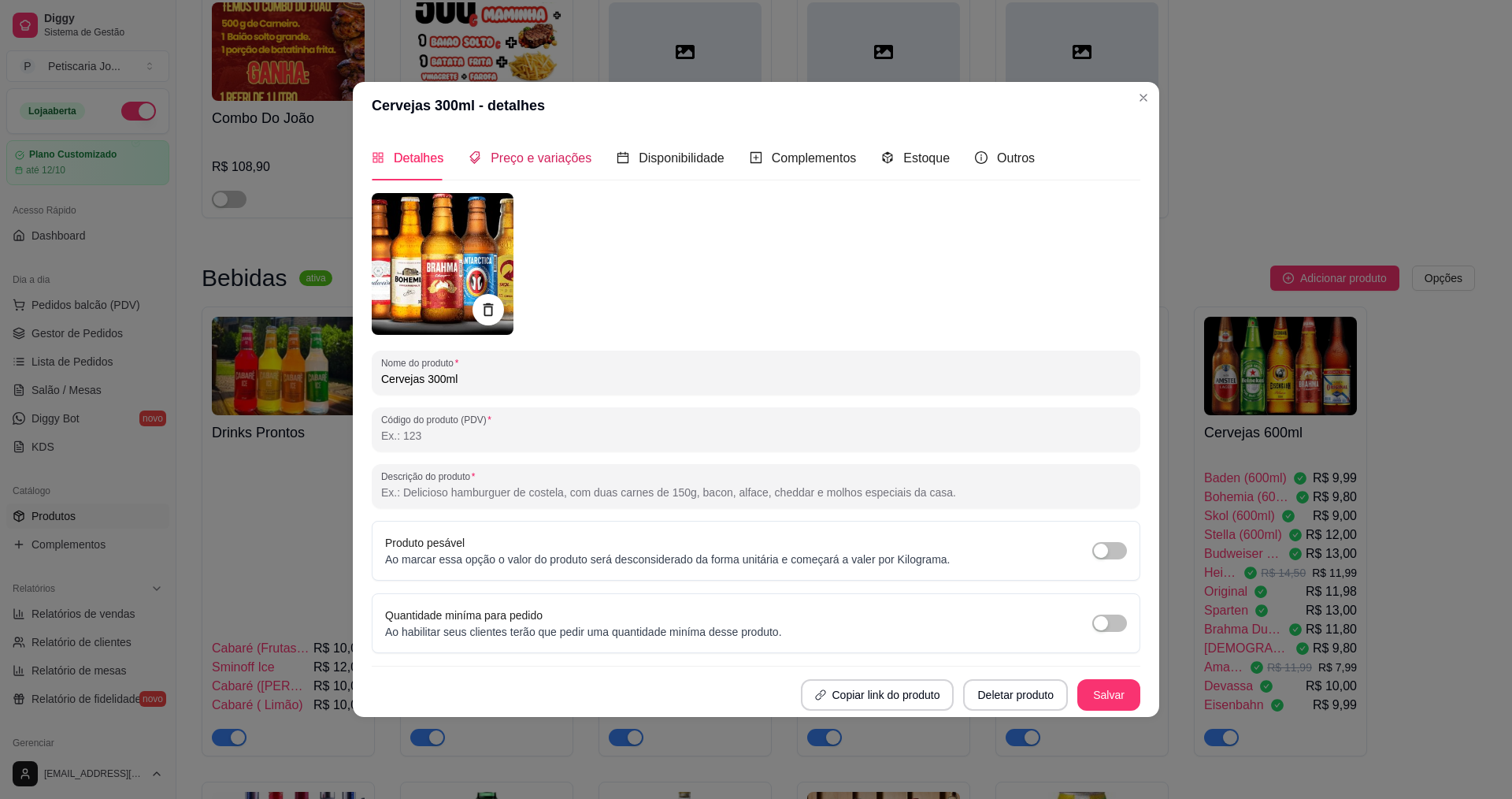
click at [516, 148] on div "Preço e variações" at bounding box center [529, 157] width 123 height 19
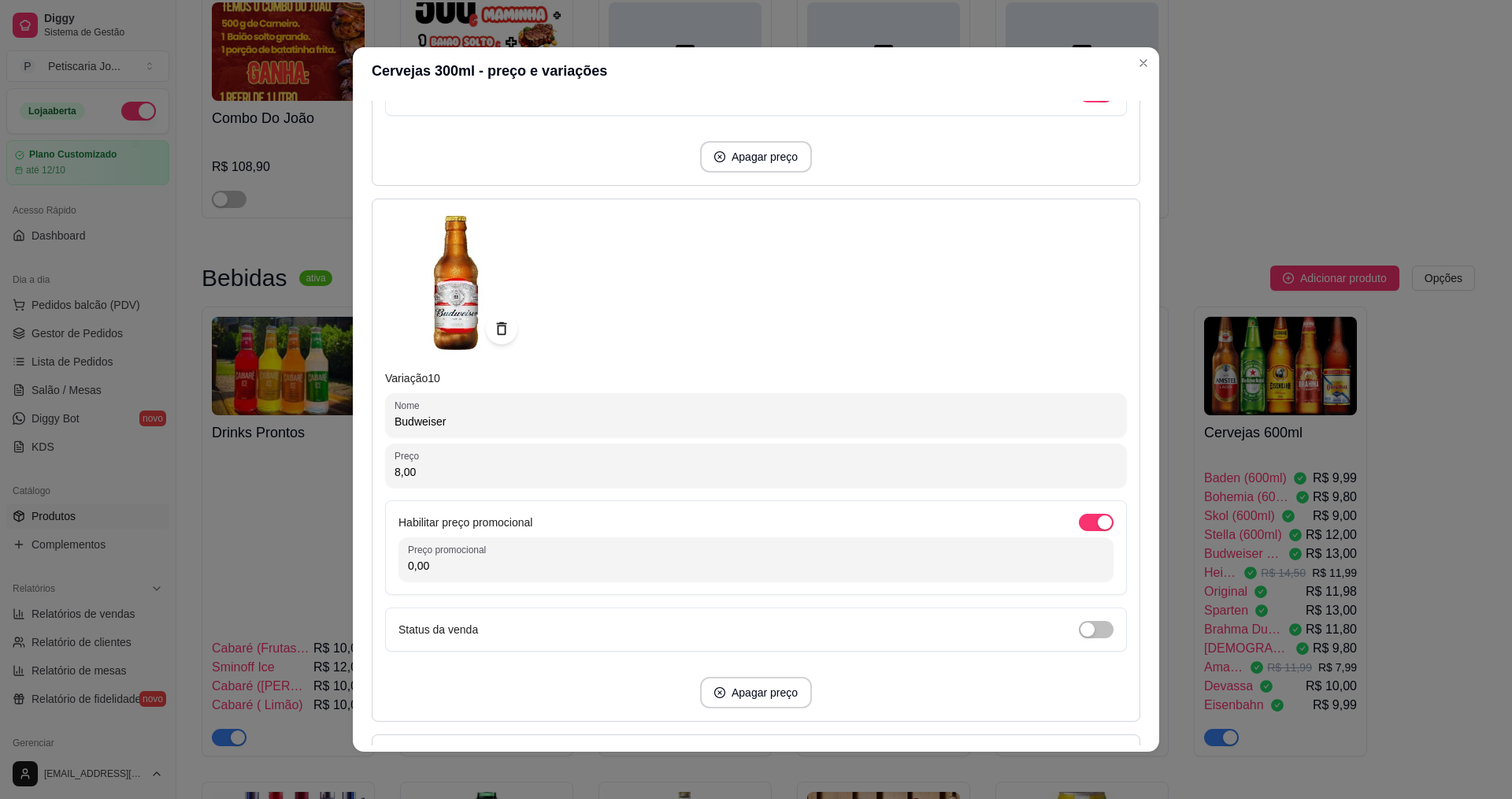
scroll to position [4490, 0]
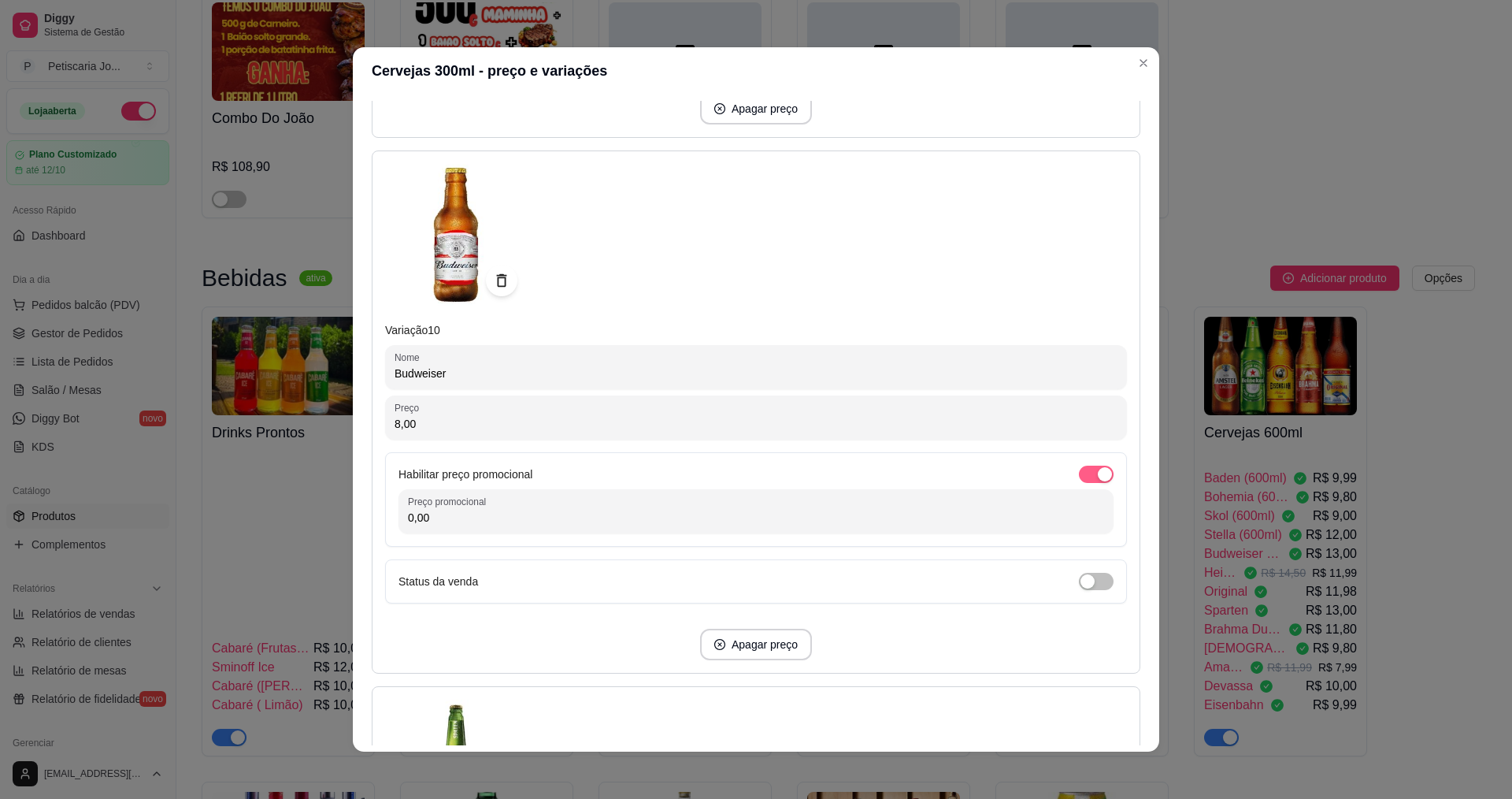
click at [1078, 481] on span "button" at bounding box center [1095, 474] width 35 height 17
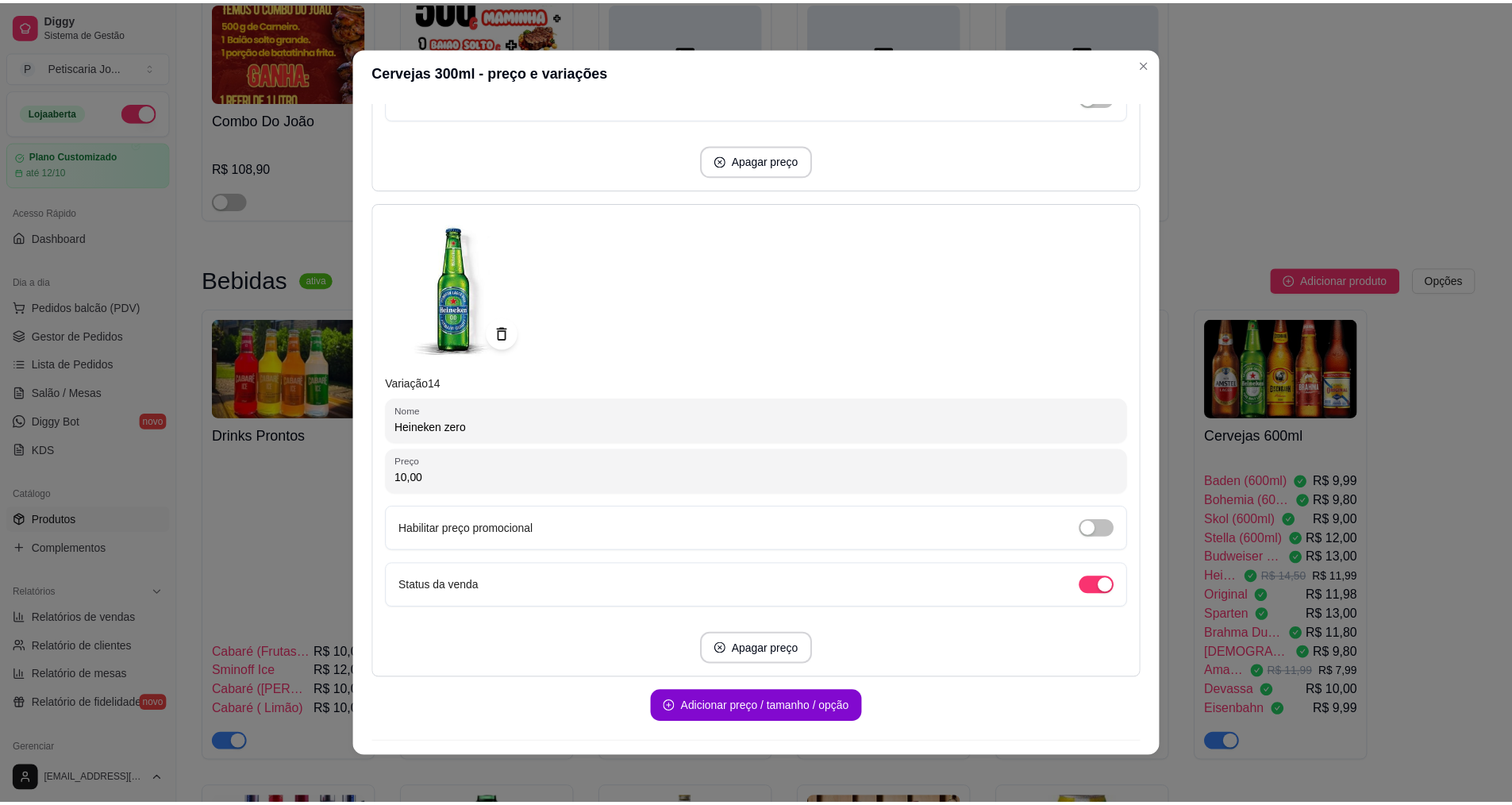
scroll to position [6471, 0]
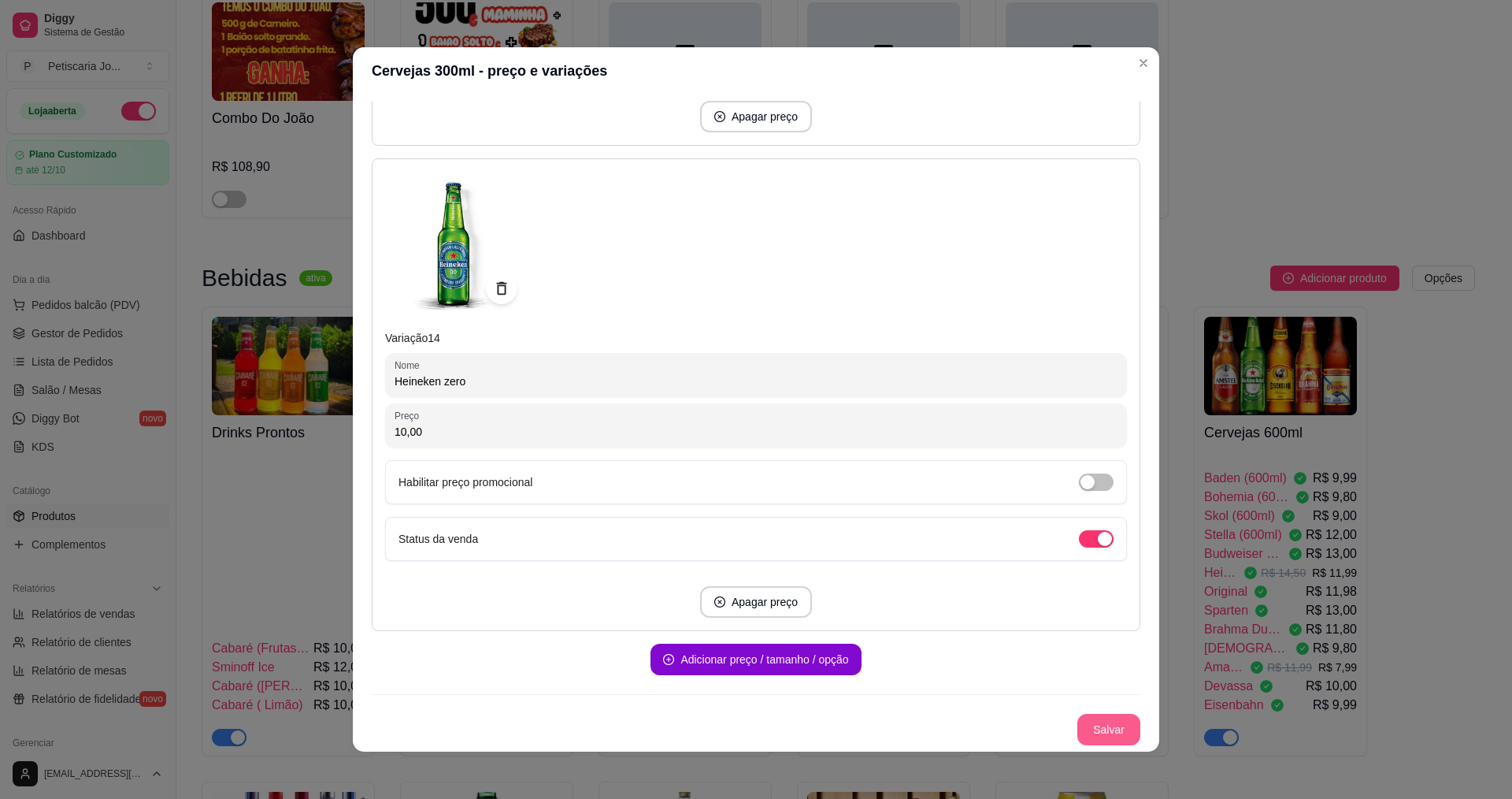
click at [1104, 731] on button "Salvar" at bounding box center [1108, 729] width 63 height 31
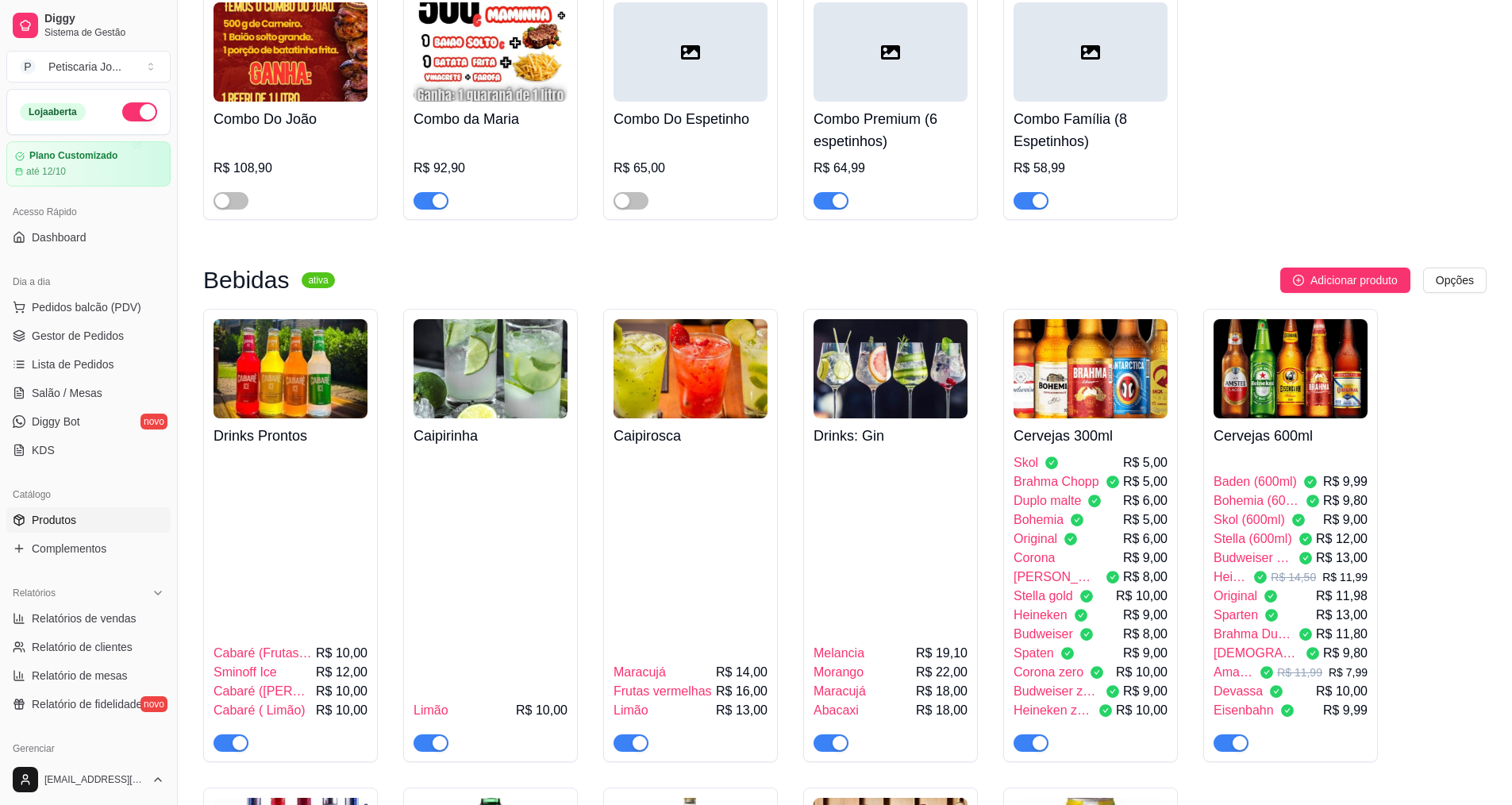
click at [83, 522] on link "Produtos" at bounding box center [88, 520] width 164 height 26
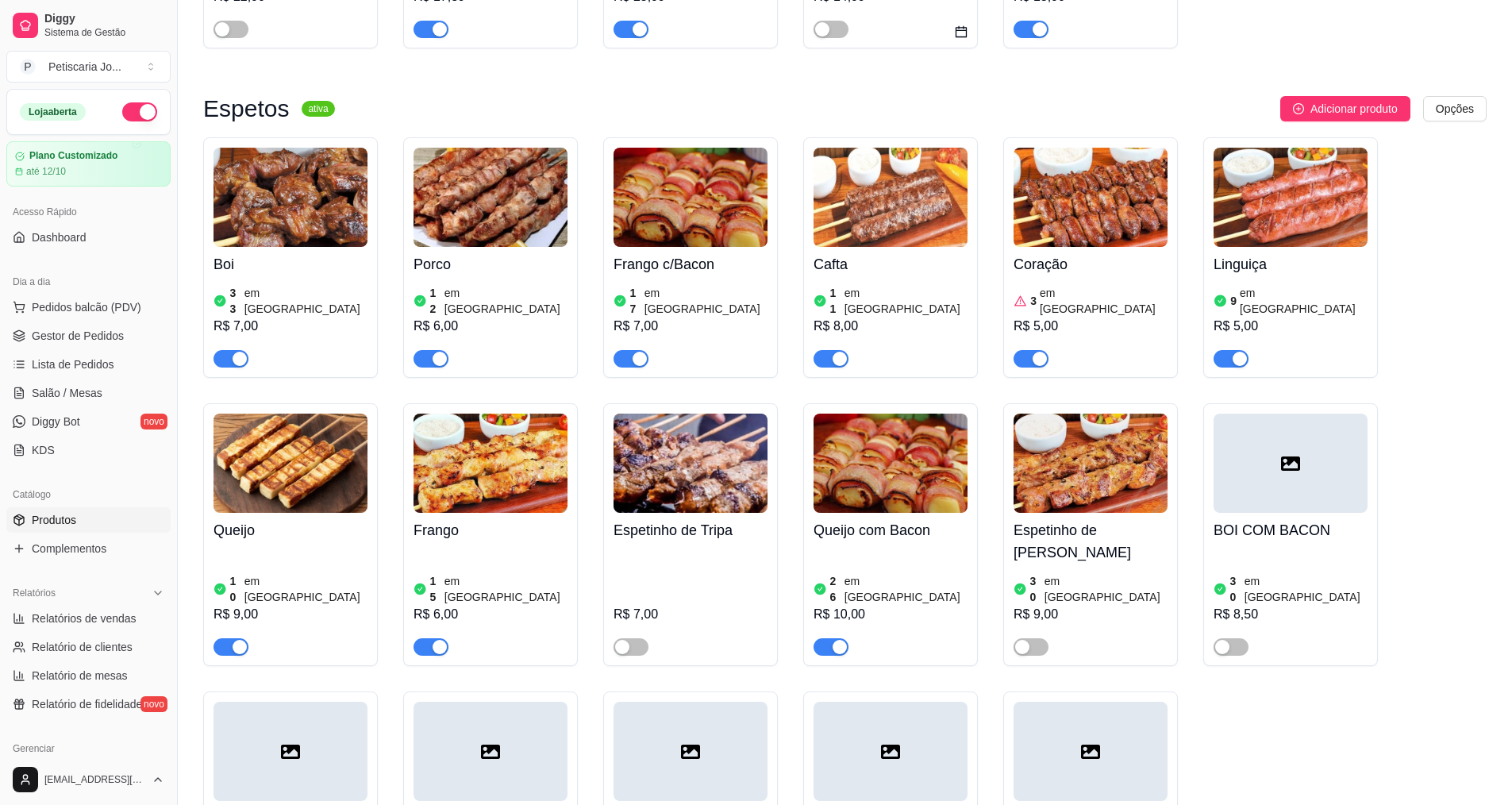
scroll to position [1032, 0]
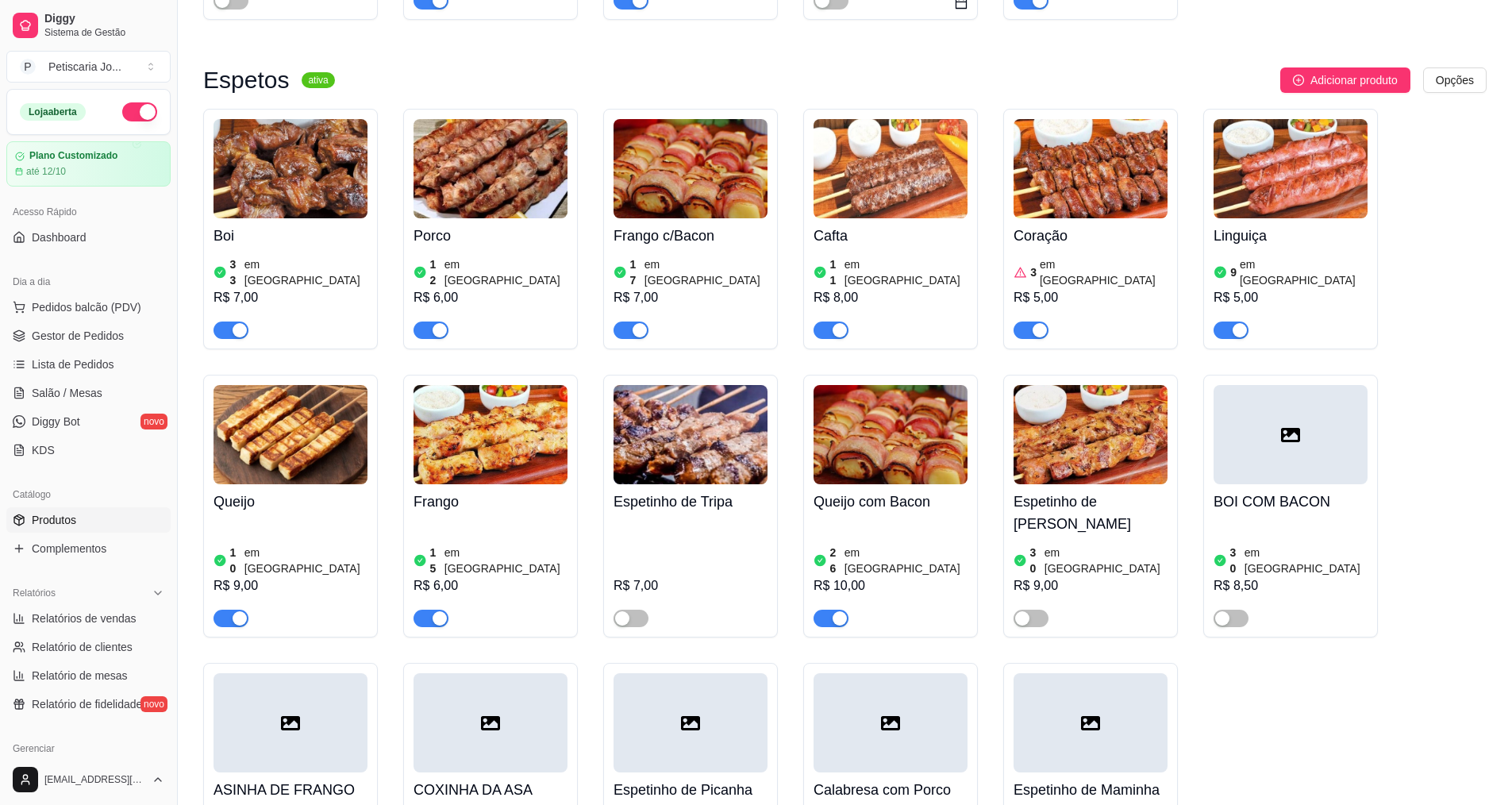
click at [485, 161] on img at bounding box center [490, 169] width 154 height 99
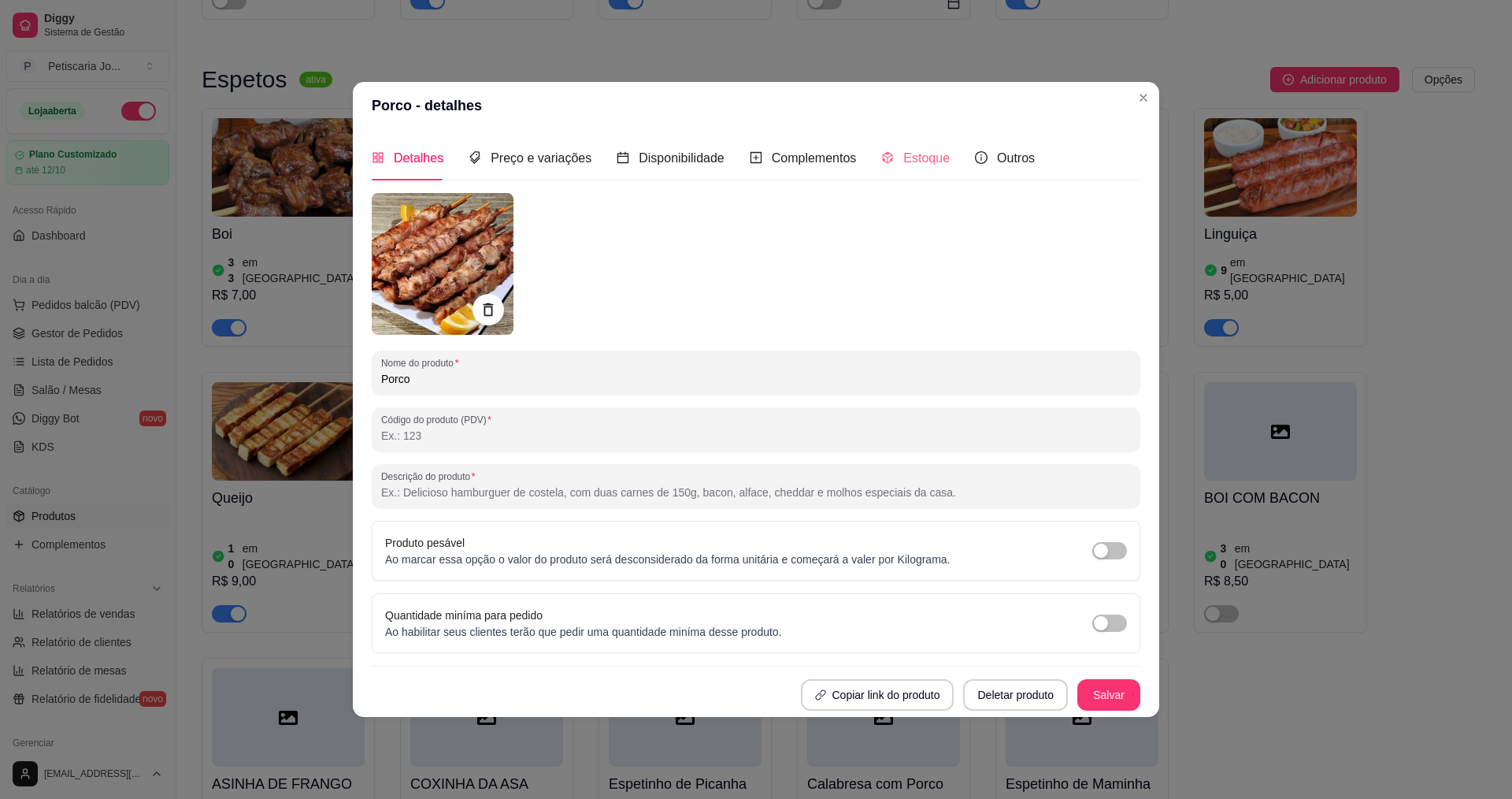
click at [911, 145] on div "Estoque" at bounding box center [914, 157] width 68 height 45
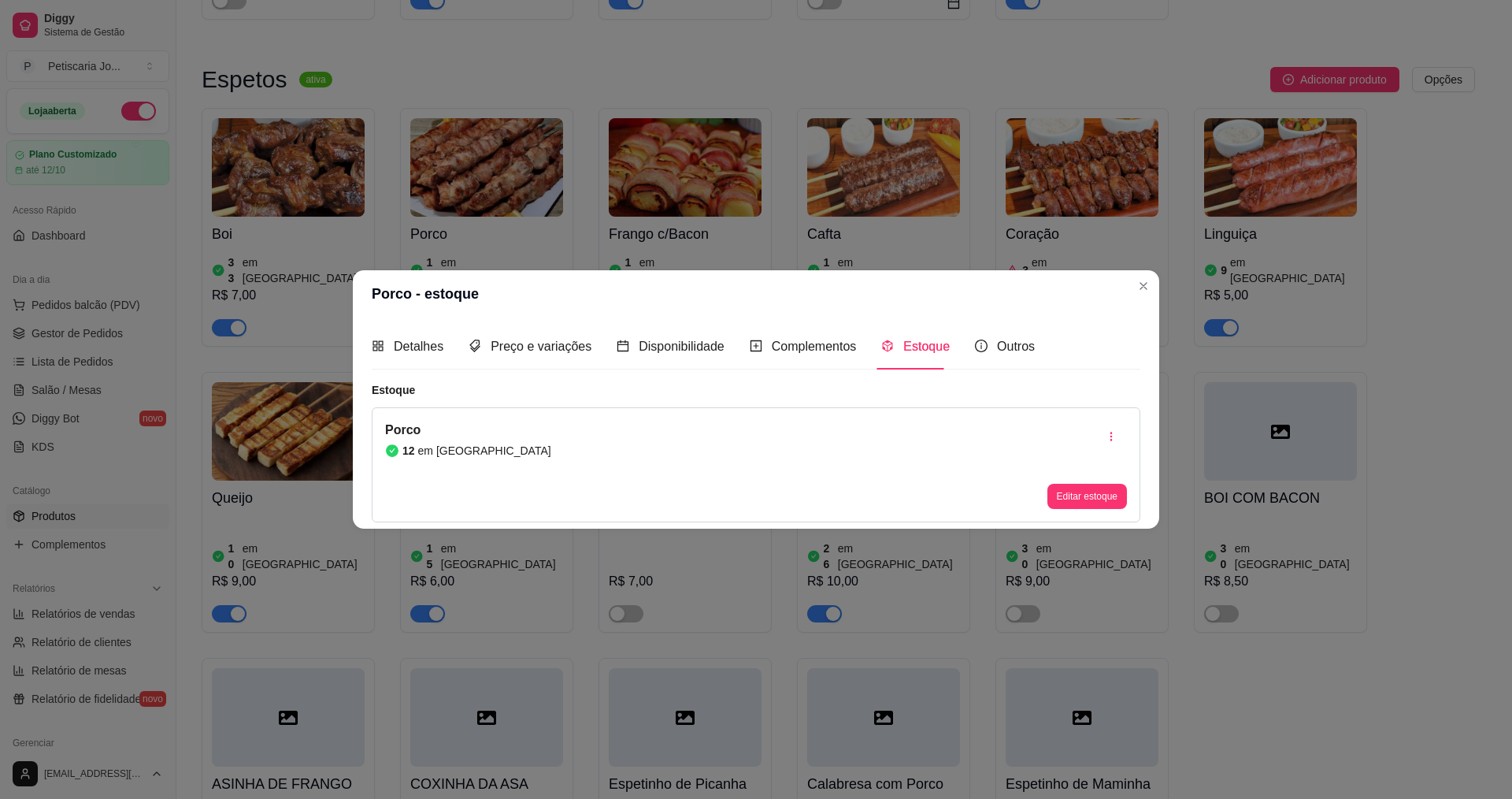
click at [626, 447] on div "Porco 12 em estoque Editar estoque" at bounding box center [756, 465] width 768 height 115
click at [1076, 495] on button "Editar estoque" at bounding box center [1087, 496] width 79 height 25
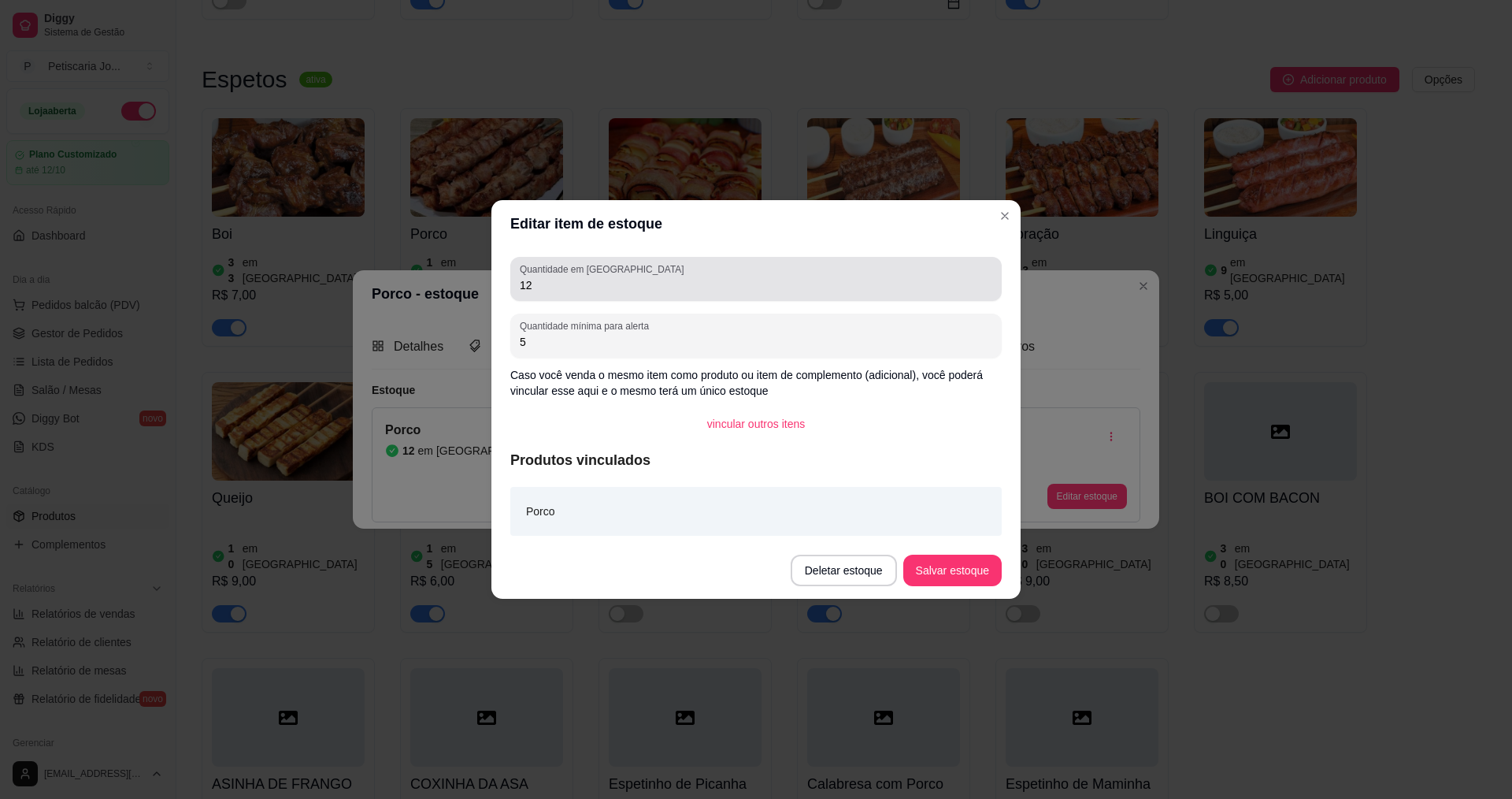
click at [711, 282] on input "12" at bounding box center [756, 285] width 472 height 16
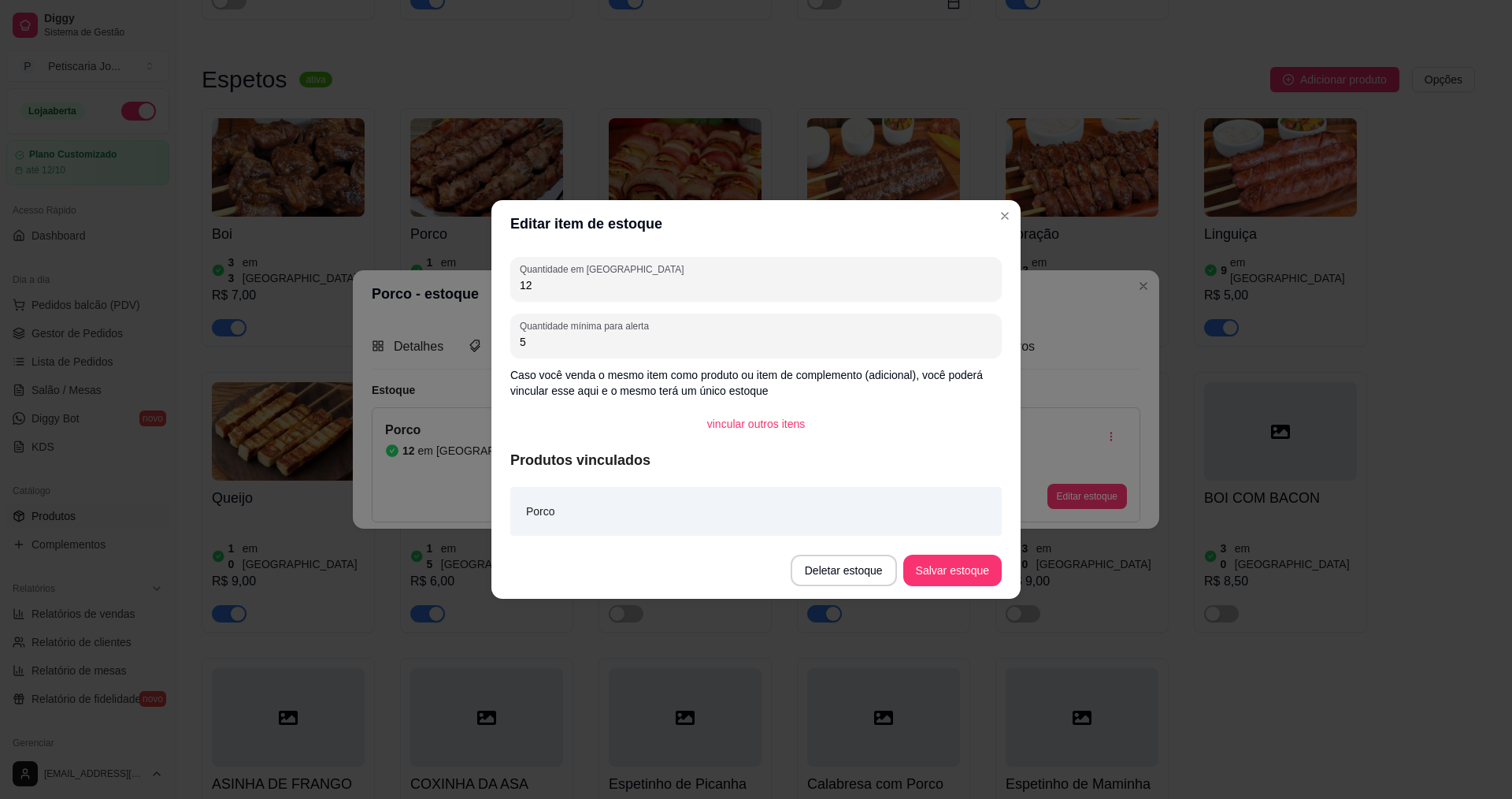
type input "1"
type input "50"
click at [927, 567] on button "Salvar estoque" at bounding box center [952, 571] width 96 height 30
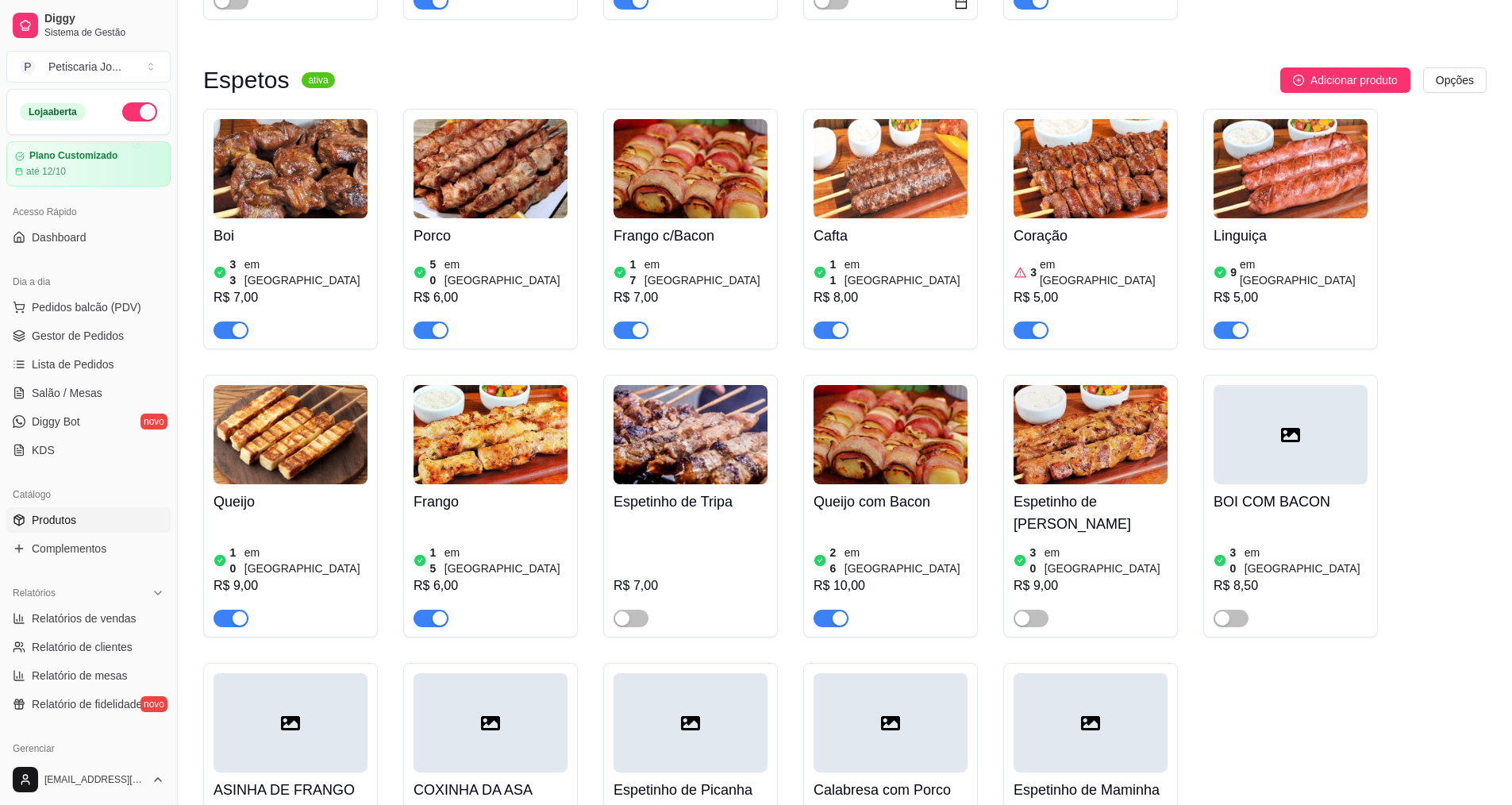
click at [659, 194] on img at bounding box center [690, 169] width 154 height 99
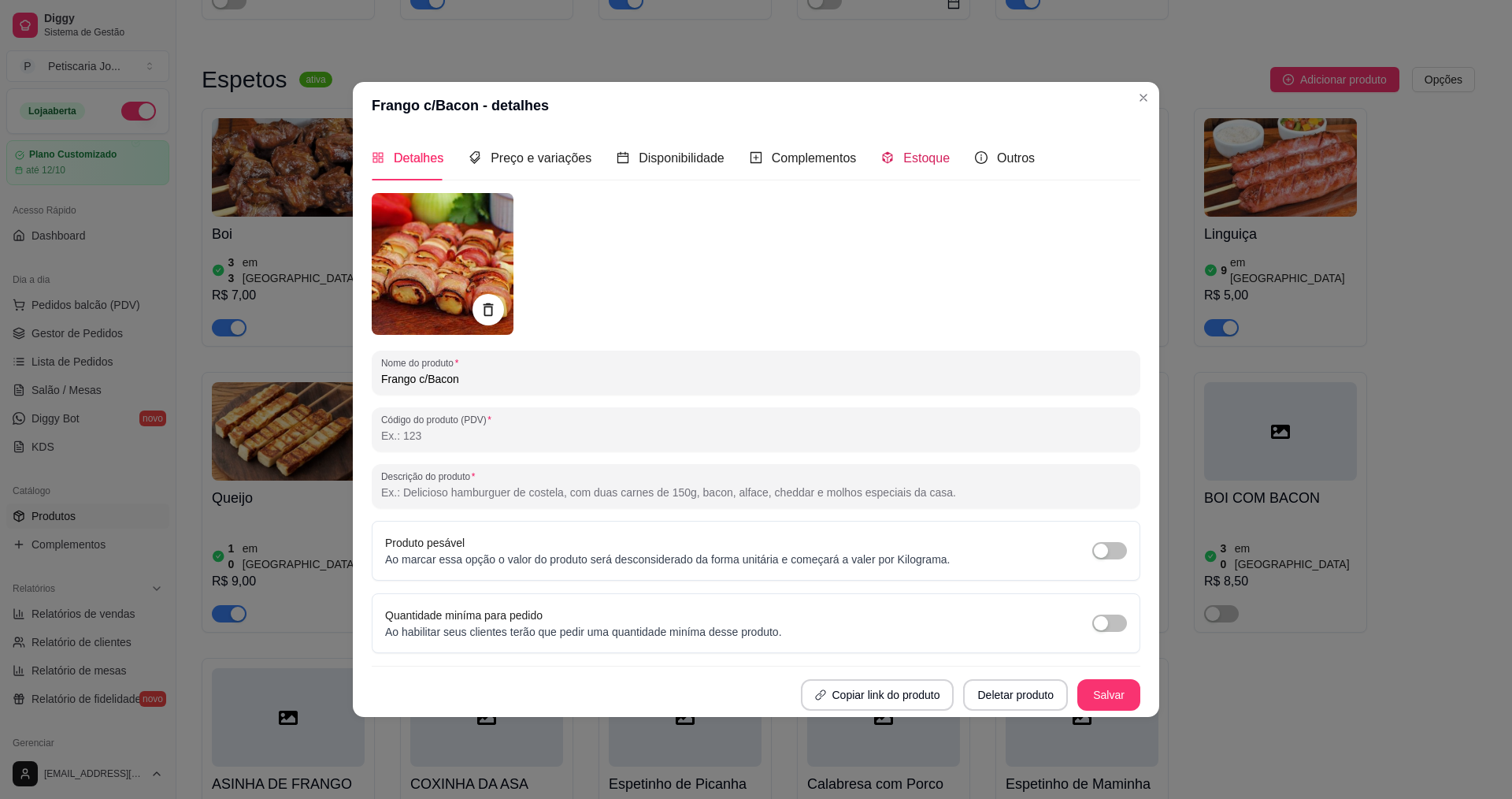
click at [903, 161] on span "Estoque" at bounding box center [925, 158] width 46 height 14
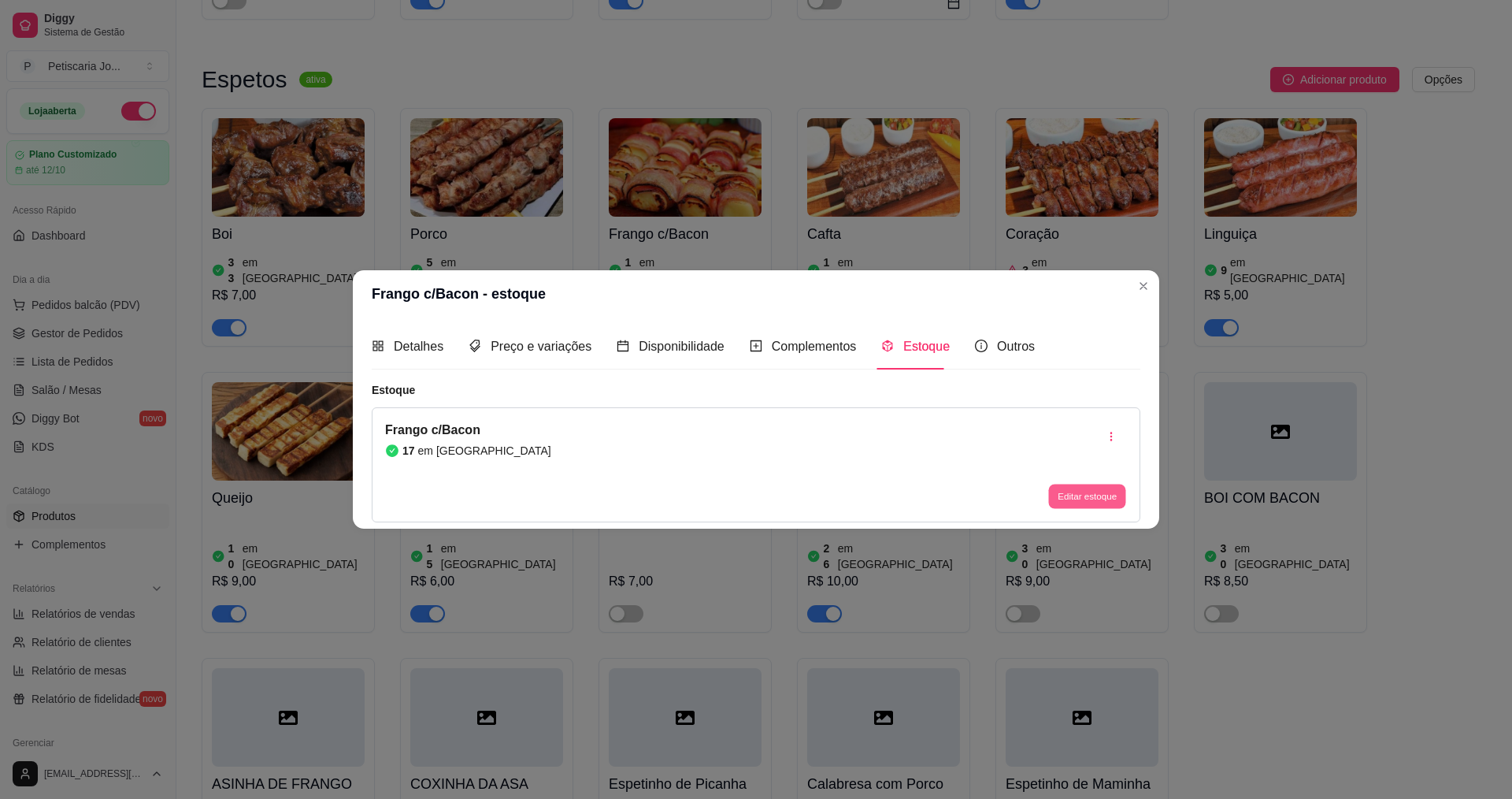
click at [1107, 506] on button "Editar estoque" at bounding box center [1086, 495] width 77 height 25
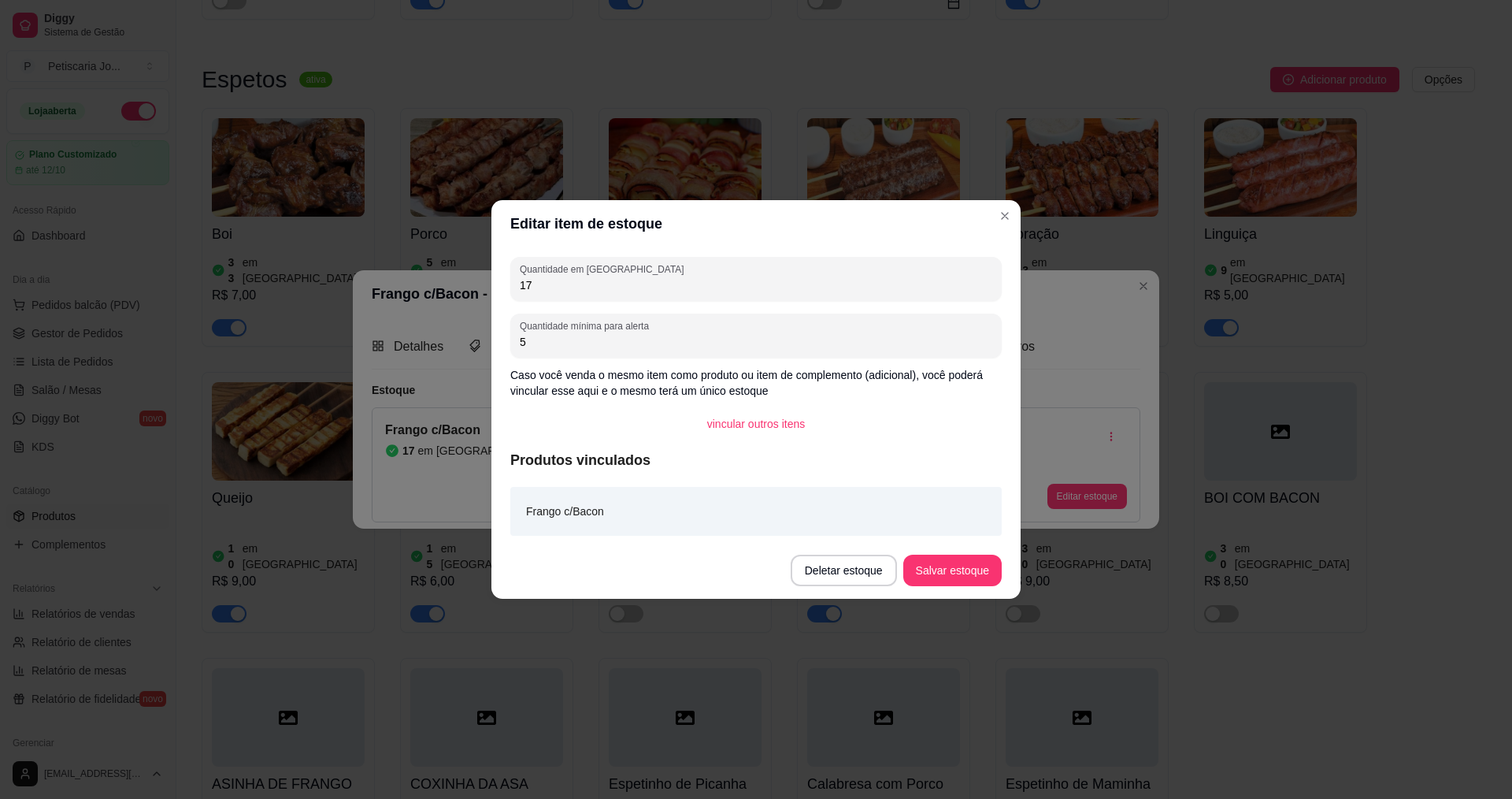
click at [707, 287] on input "17" at bounding box center [756, 285] width 472 height 16
type input "1"
type input "50"
click at [961, 583] on button "Salvar estoque" at bounding box center [952, 571] width 96 height 30
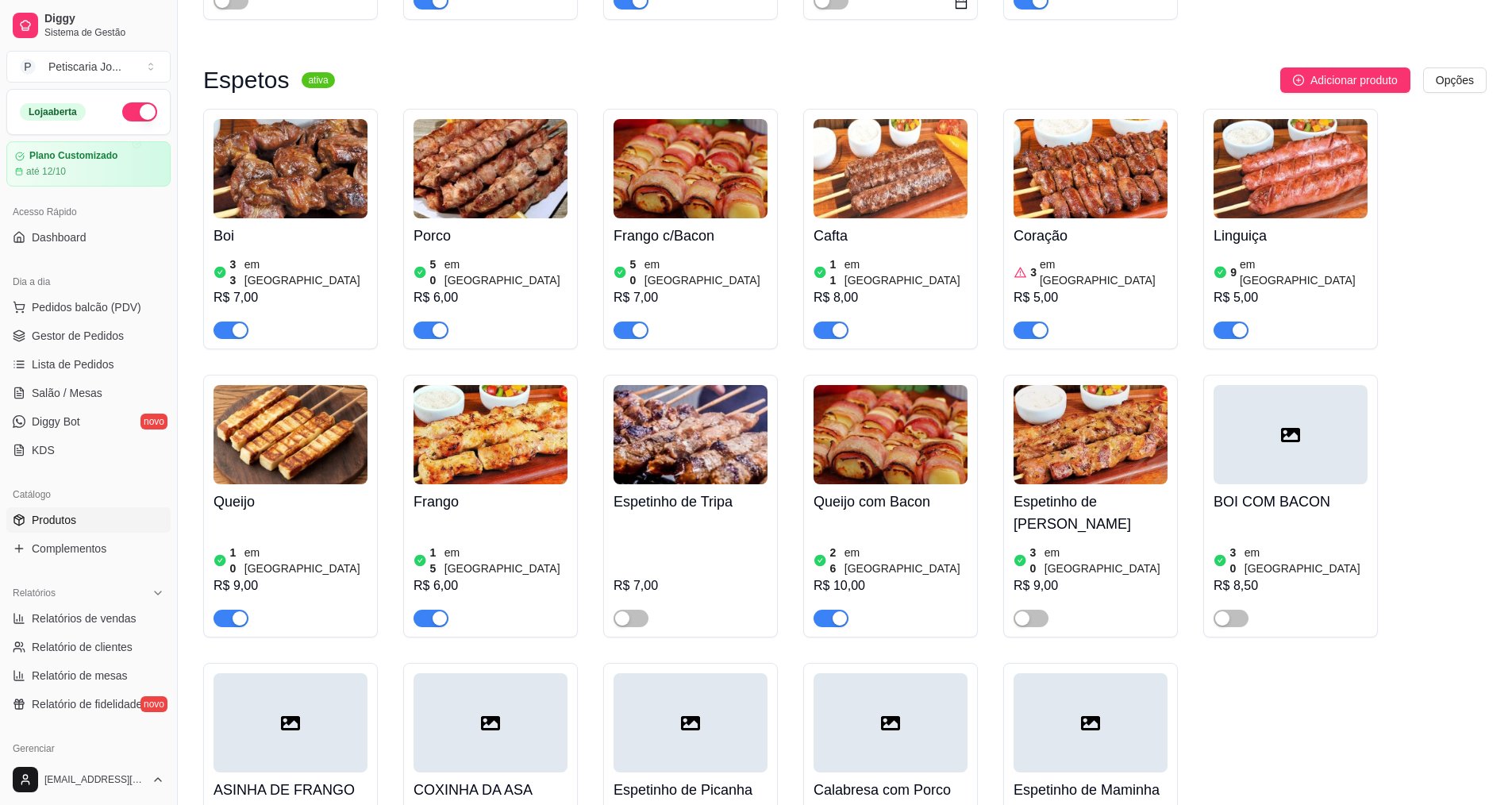
click at [898, 168] on img at bounding box center [890, 169] width 154 height 99
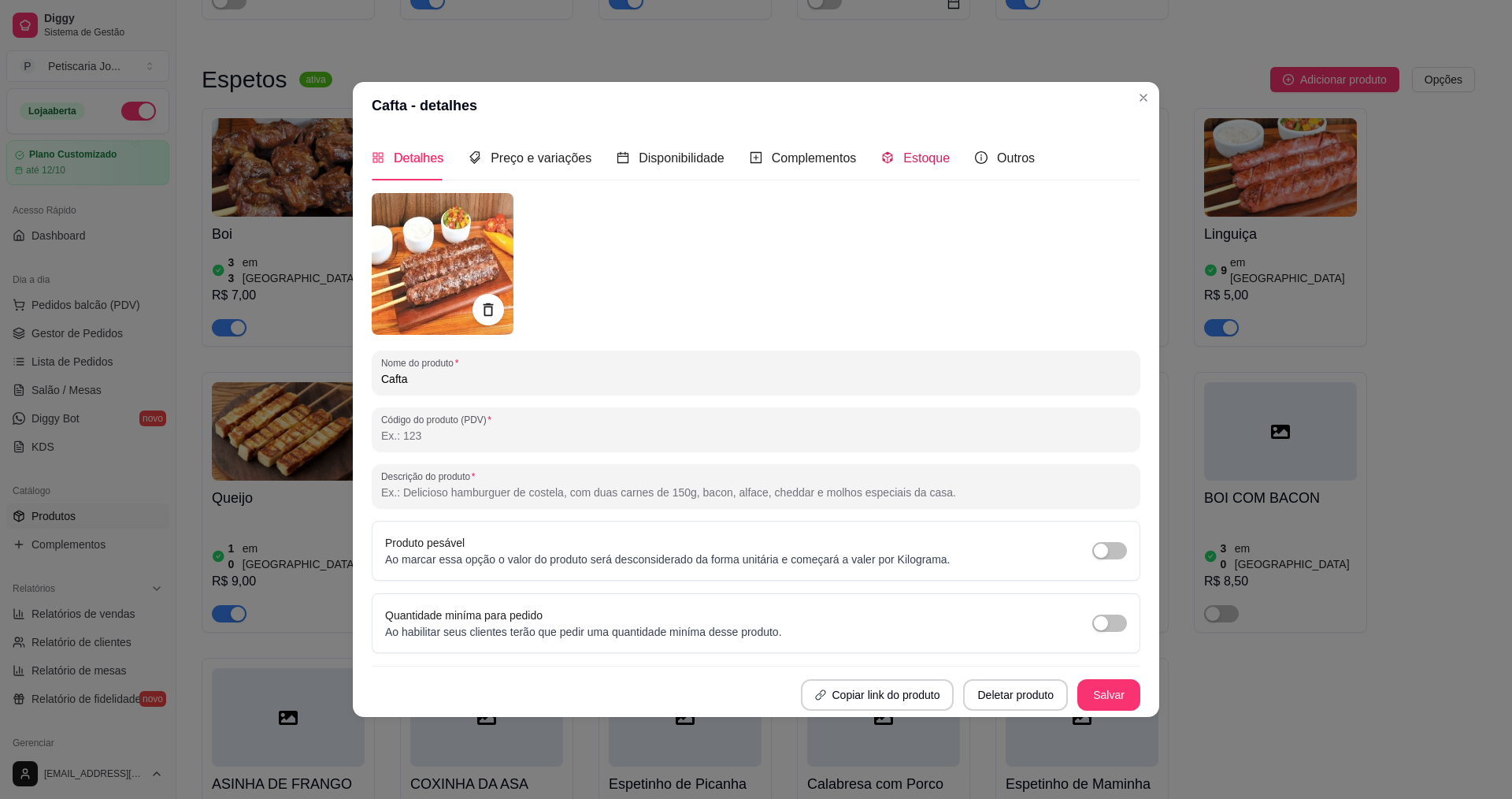
click at [897, 162] on div "Estoque" at bounding box center [914, 157] width 68 height 19
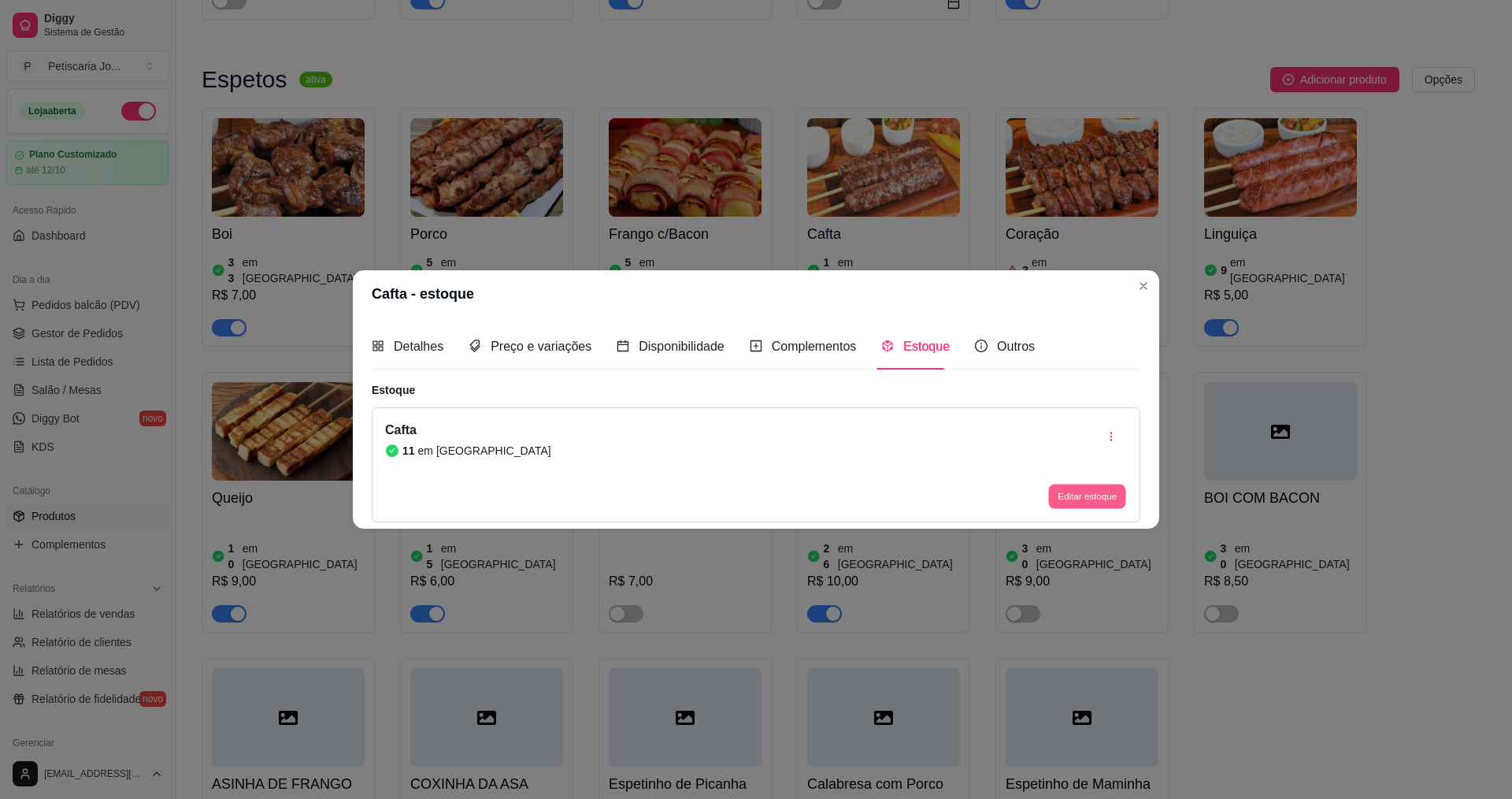
click at [1056, 490] on button "Editar estoque" at bounding box center [1086, 495] width 77 height 25
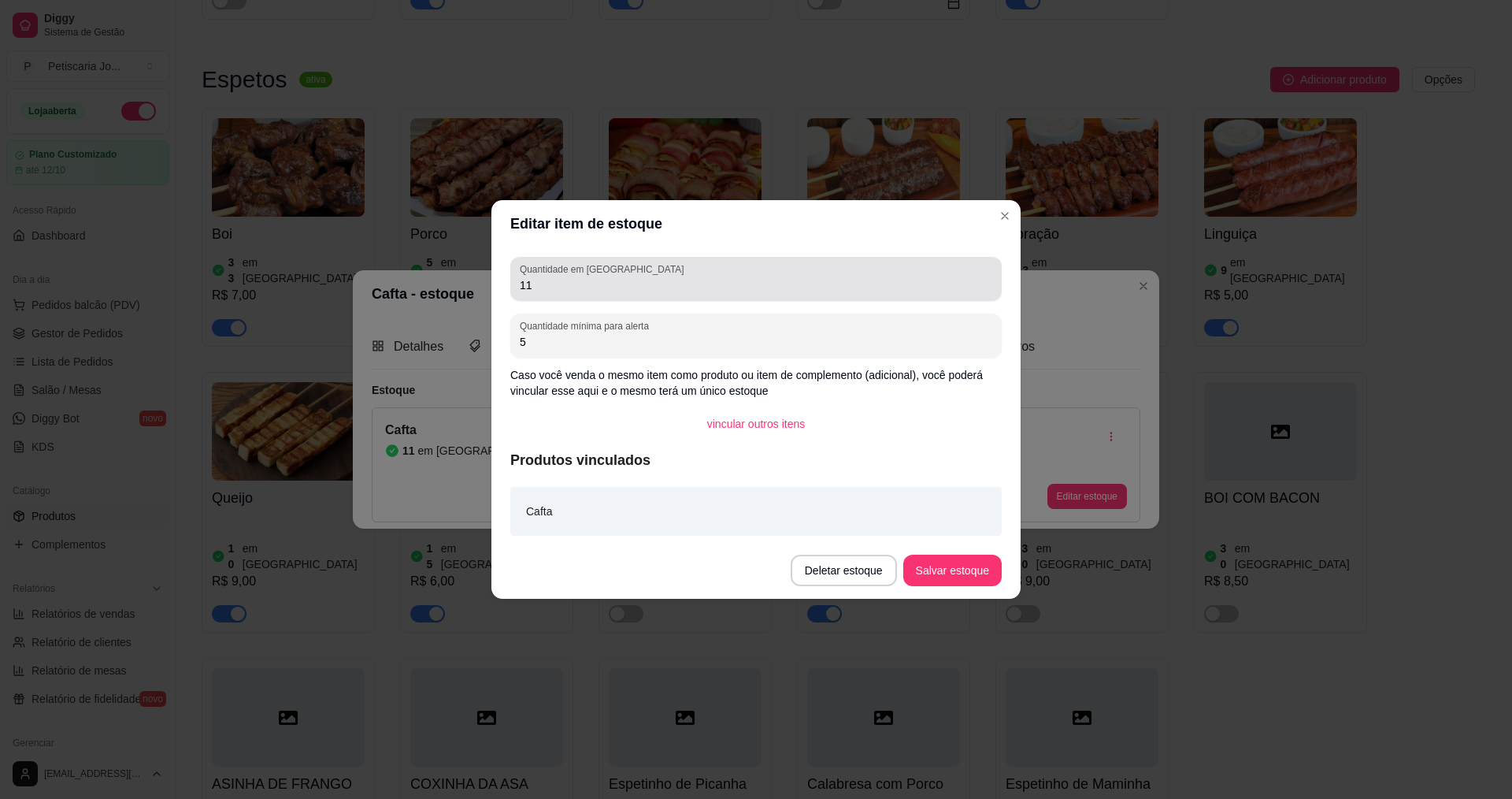
click at [701, 282] on input "11" at bounding box center [756, 285] width 472 height 16
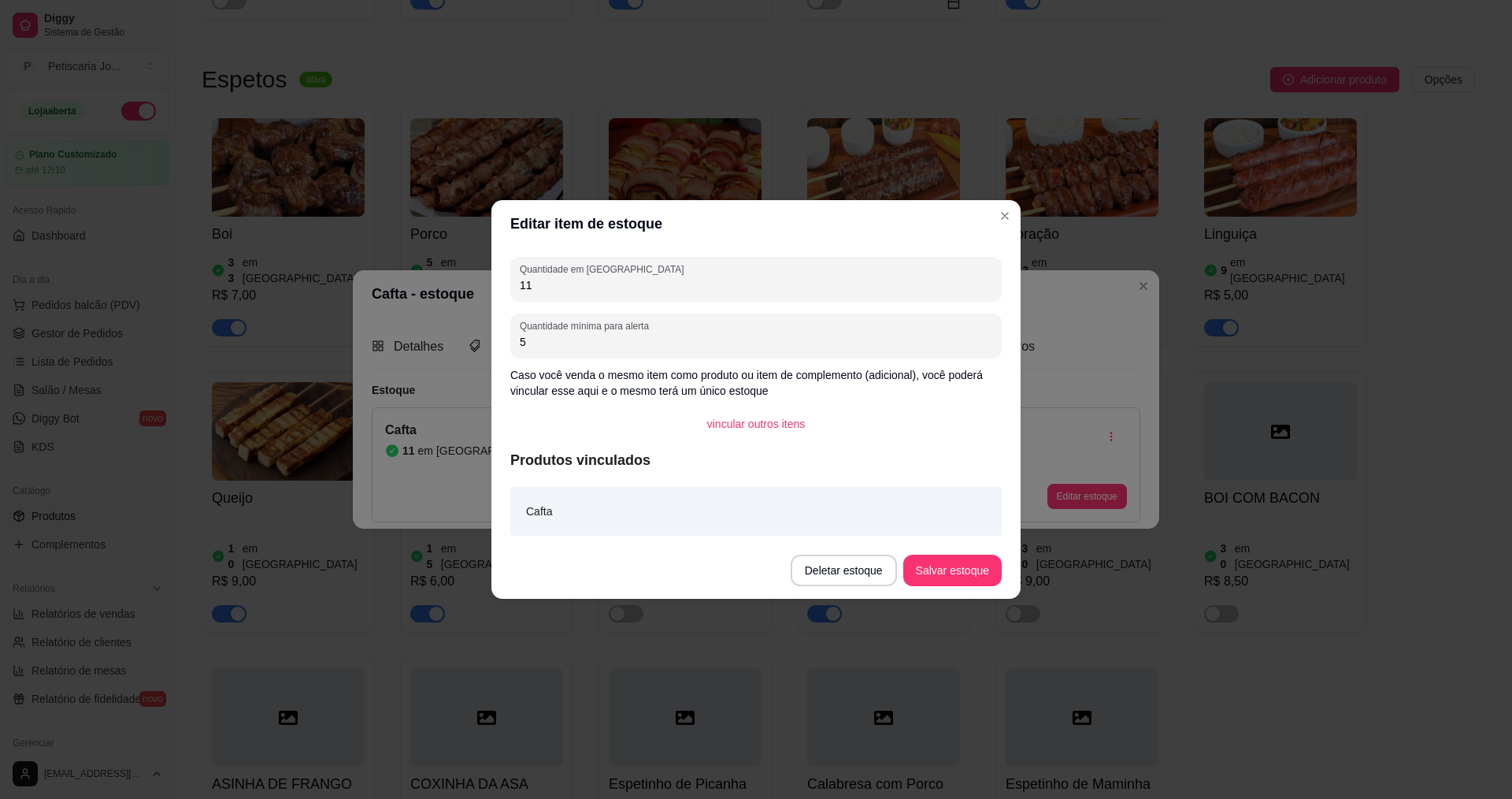
type input "1"
type input "50"
click at [966, 570] on button "Salvar estoque" at bounding box center [952, 570] width 98 height 31
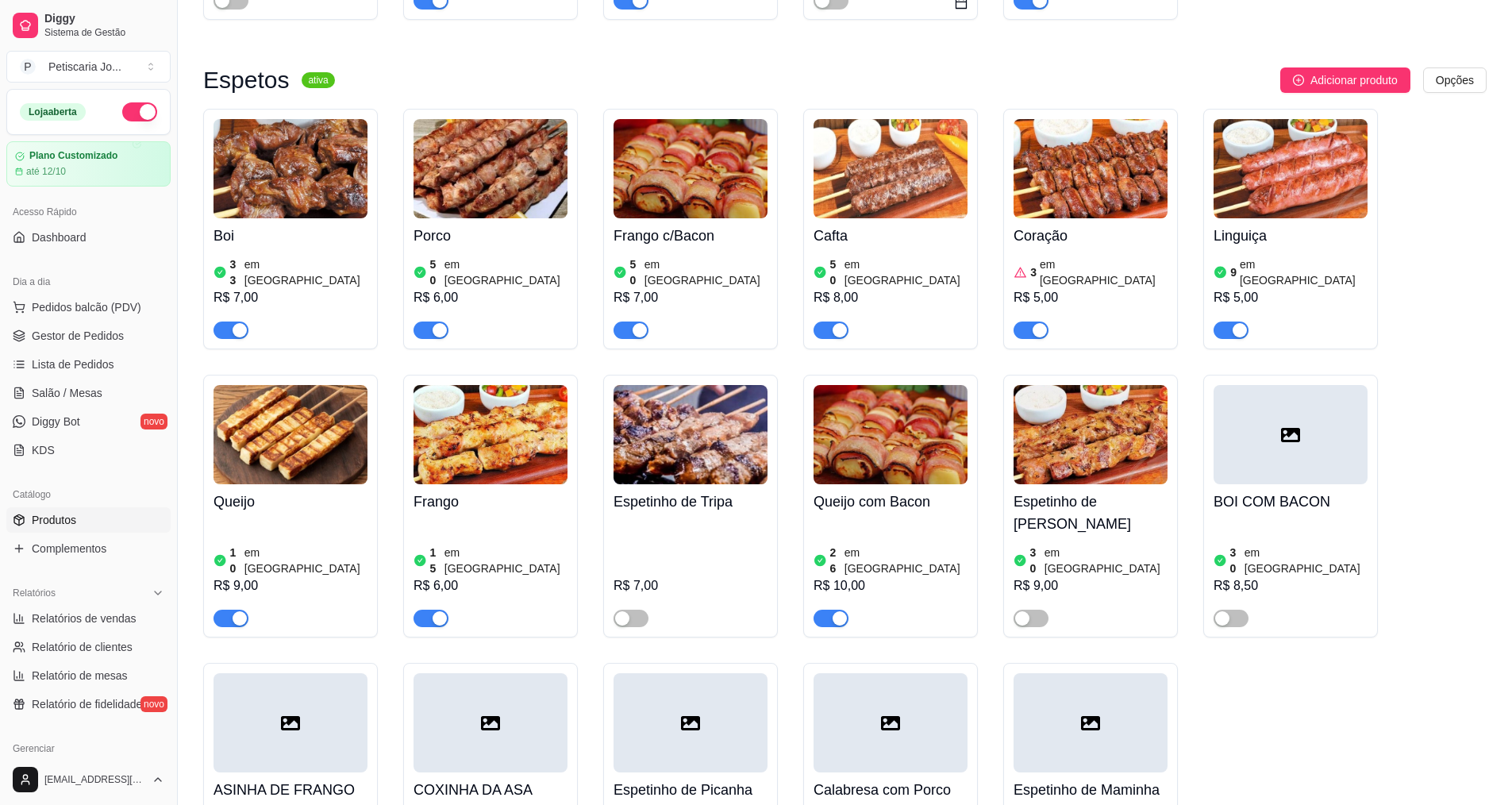
click at [1117, 230] on div "Coração 3 em estoque R$ 5,00" at bounding box center [1090, 279] width 154 height 121
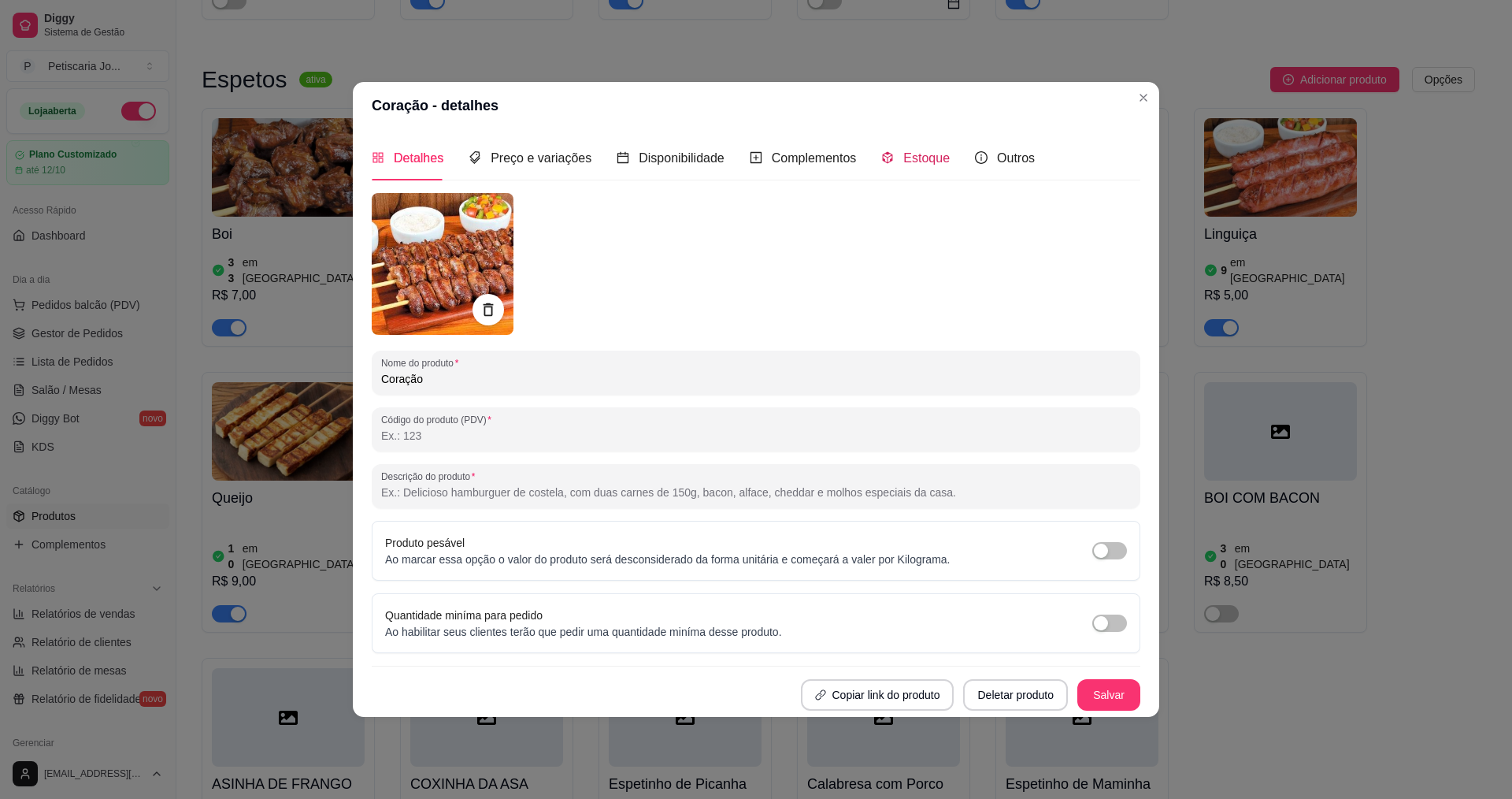
click at [914, 161] on span "Estoque" at bounding box center [925, 158] width 46 height 14
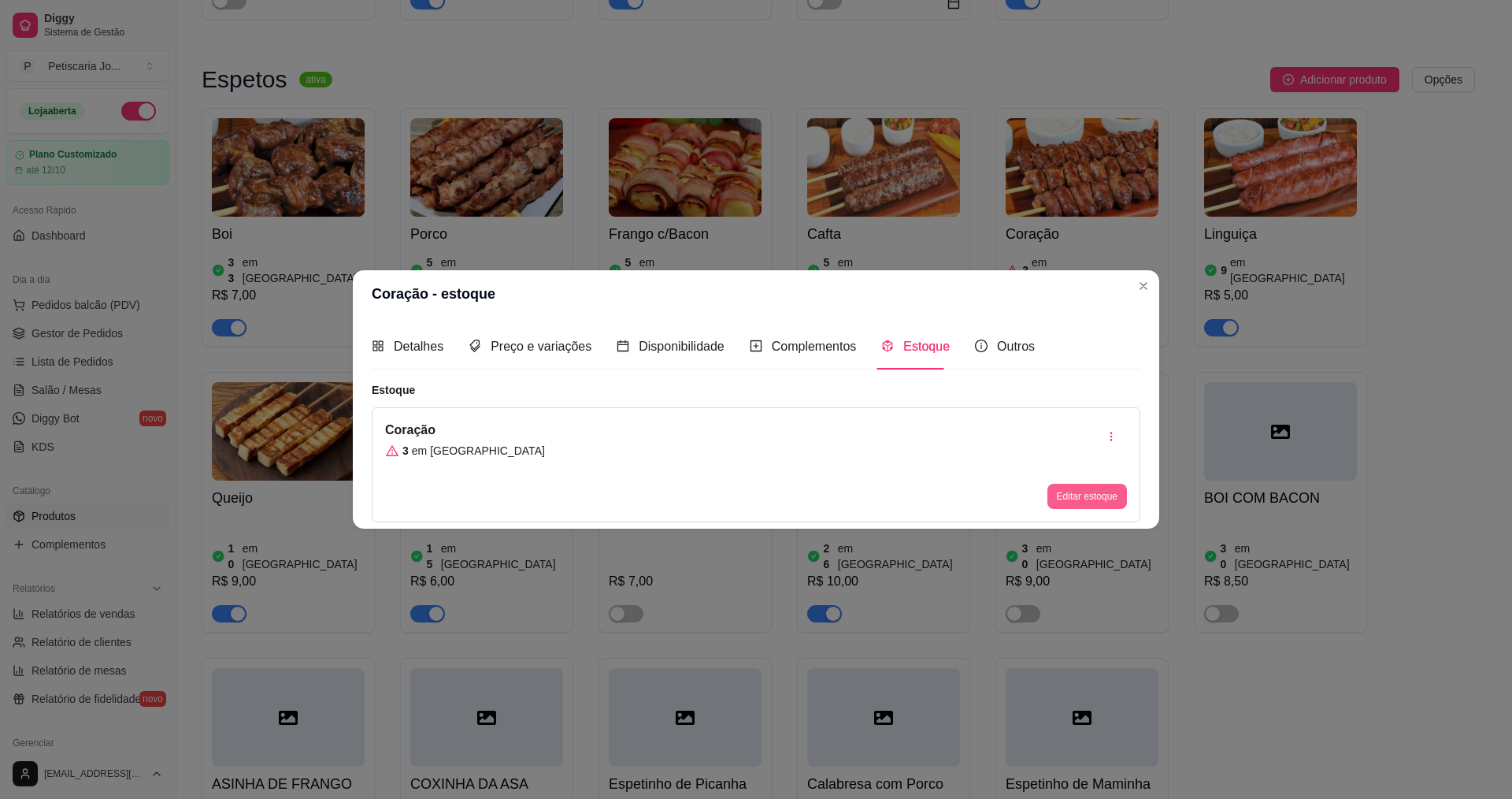
click at [1085, 493] on button "Editar estoque" at bounding box center [1087, 496] width 79 height 25
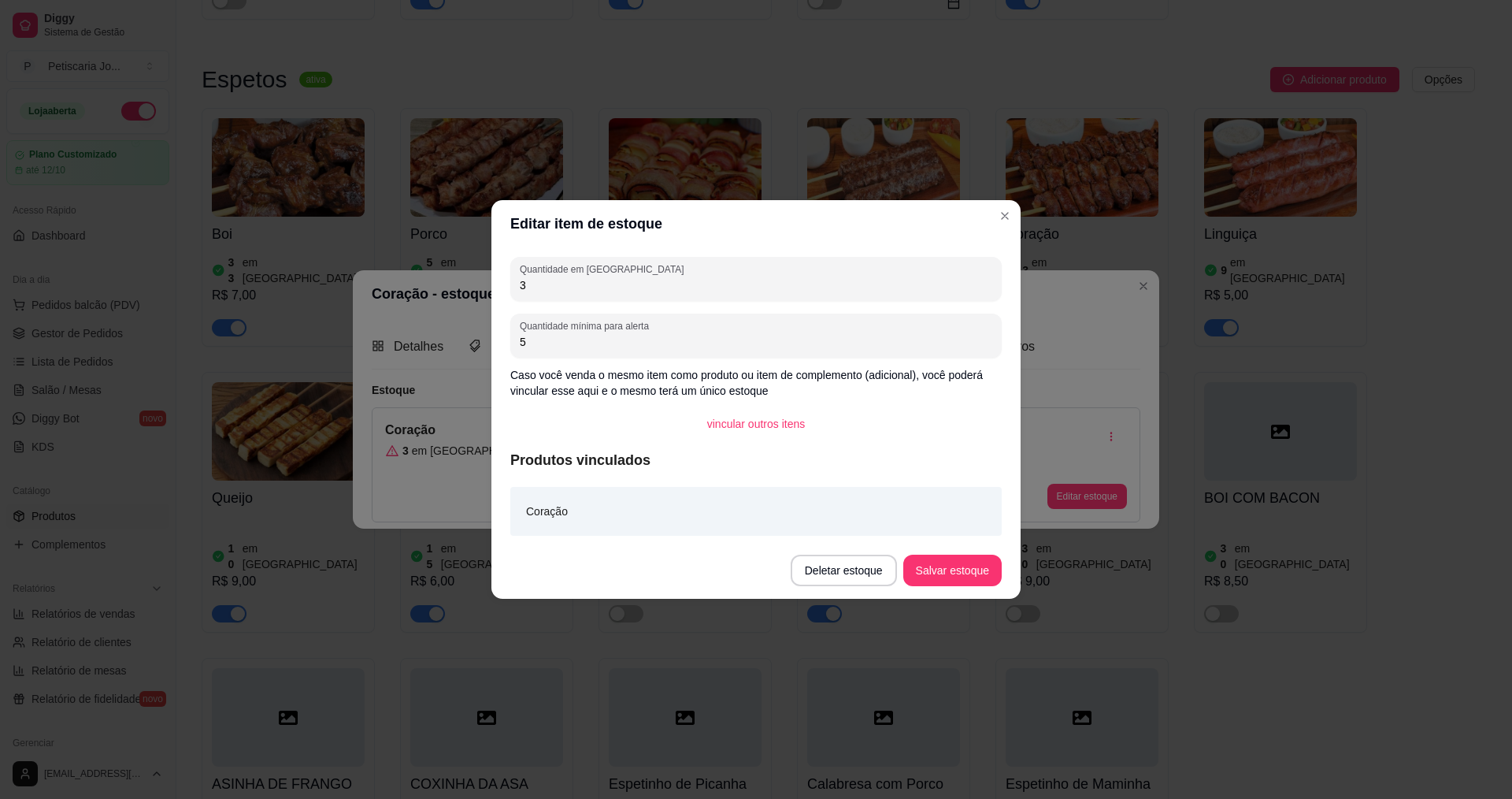
drag, startPoint x: 765, startPoint y: 285, endPoint x: 669, endPoint y: 298, distance: 96.9
click at [669, 298] on div "Quantidade em estoque 3" at bounding box center [756, 279] width 491 height 44
type input "50"
click at [951, 572] on button "Salvar estoque" at bounding box center [952, 571] width 96 height 30
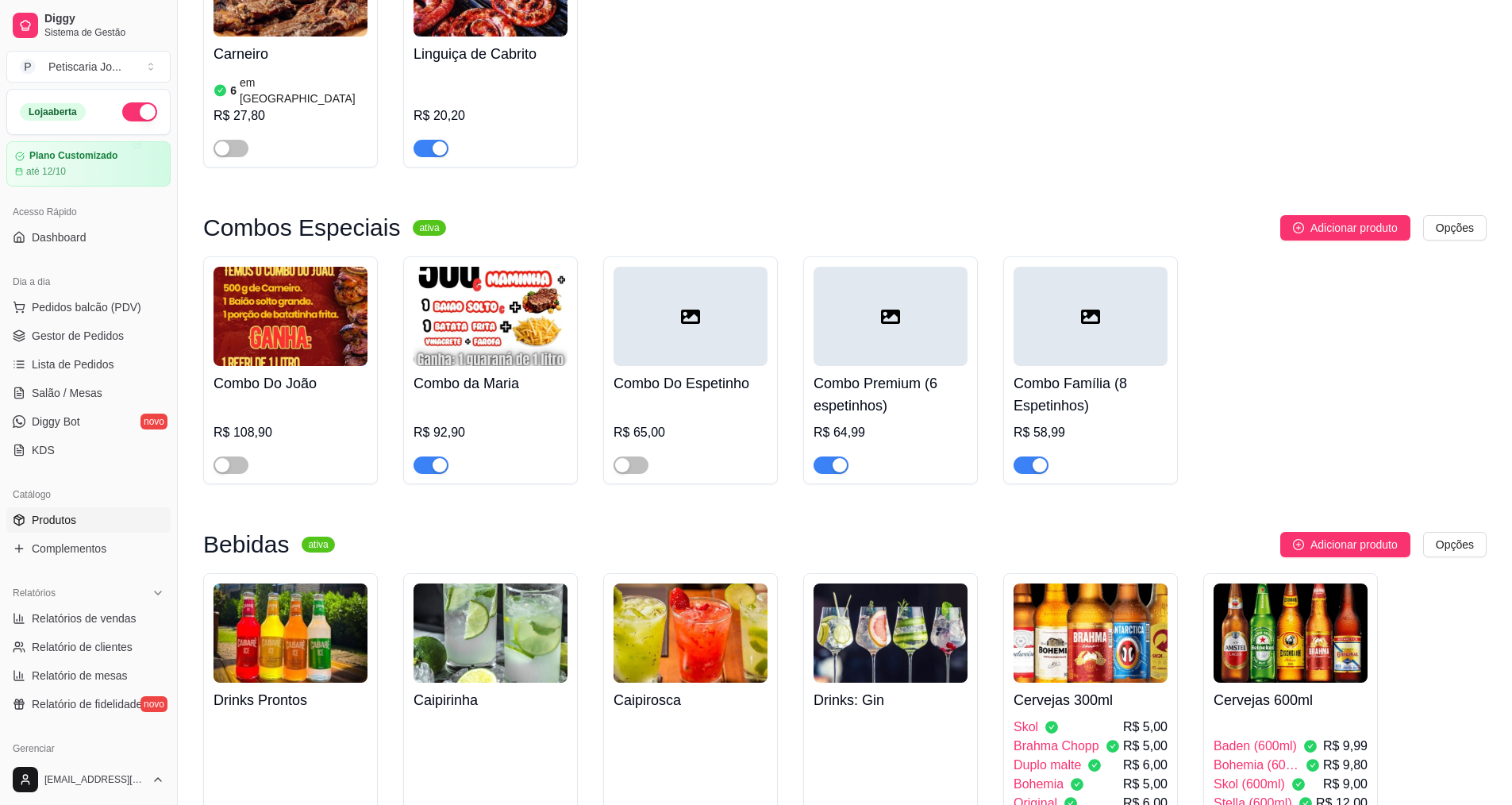
scroll to position [2936, 0]
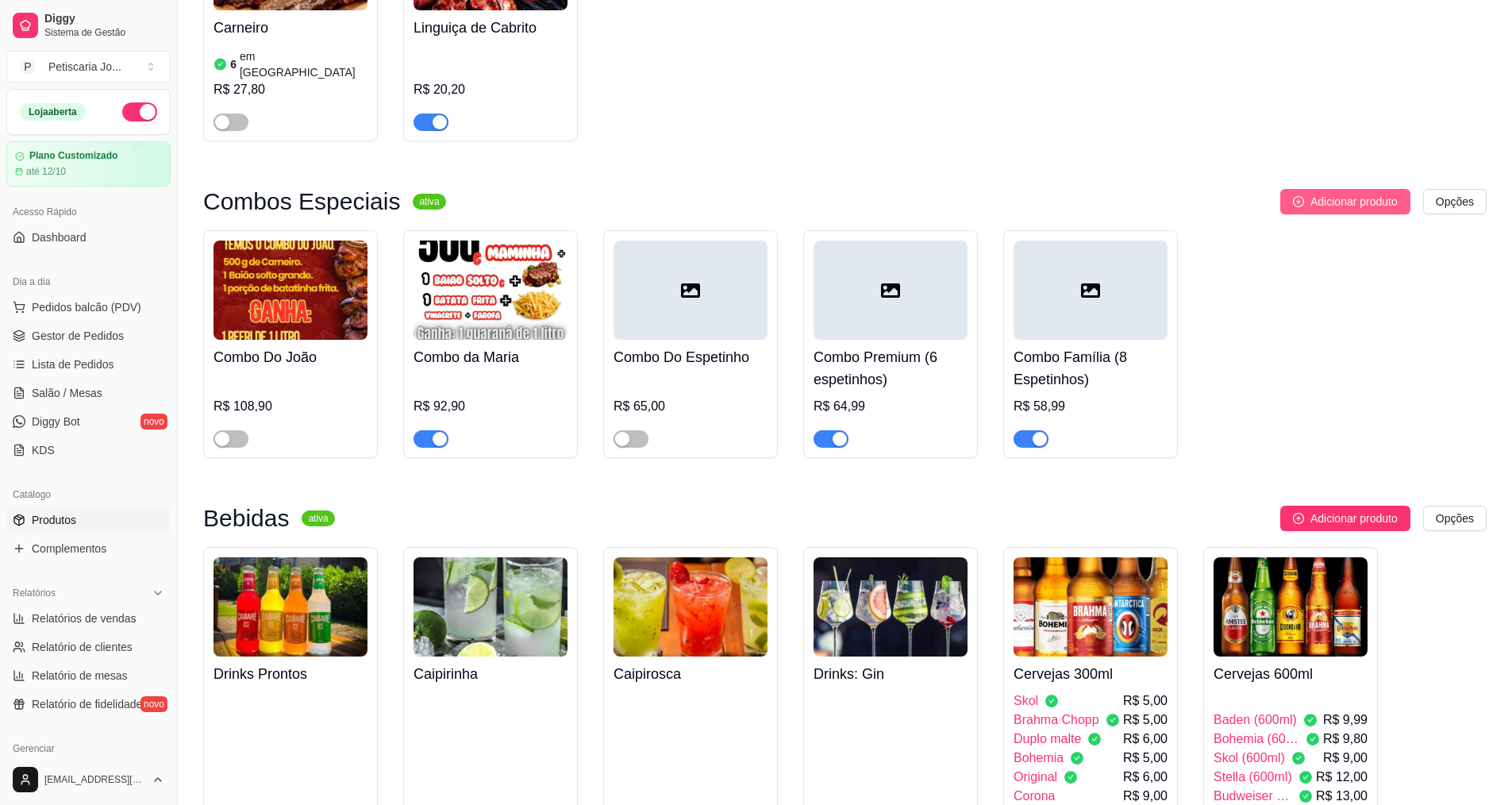
click at [1368, 193] on span "Adicionar produto" at bounding box center [1354, 201] width 87 height 17
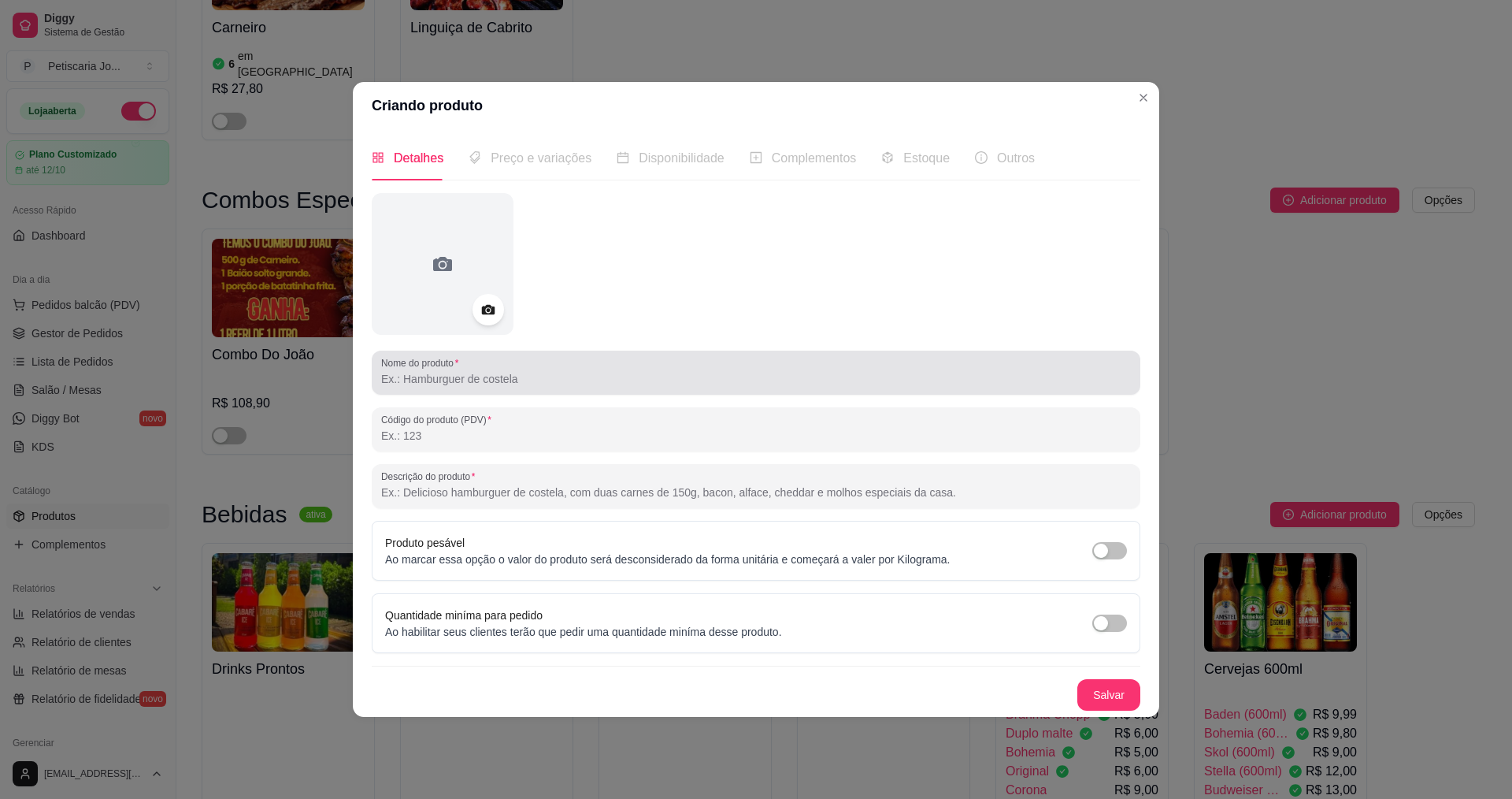
click at [760, 364] on div at bounding box center [756, 372] width 750 height 31
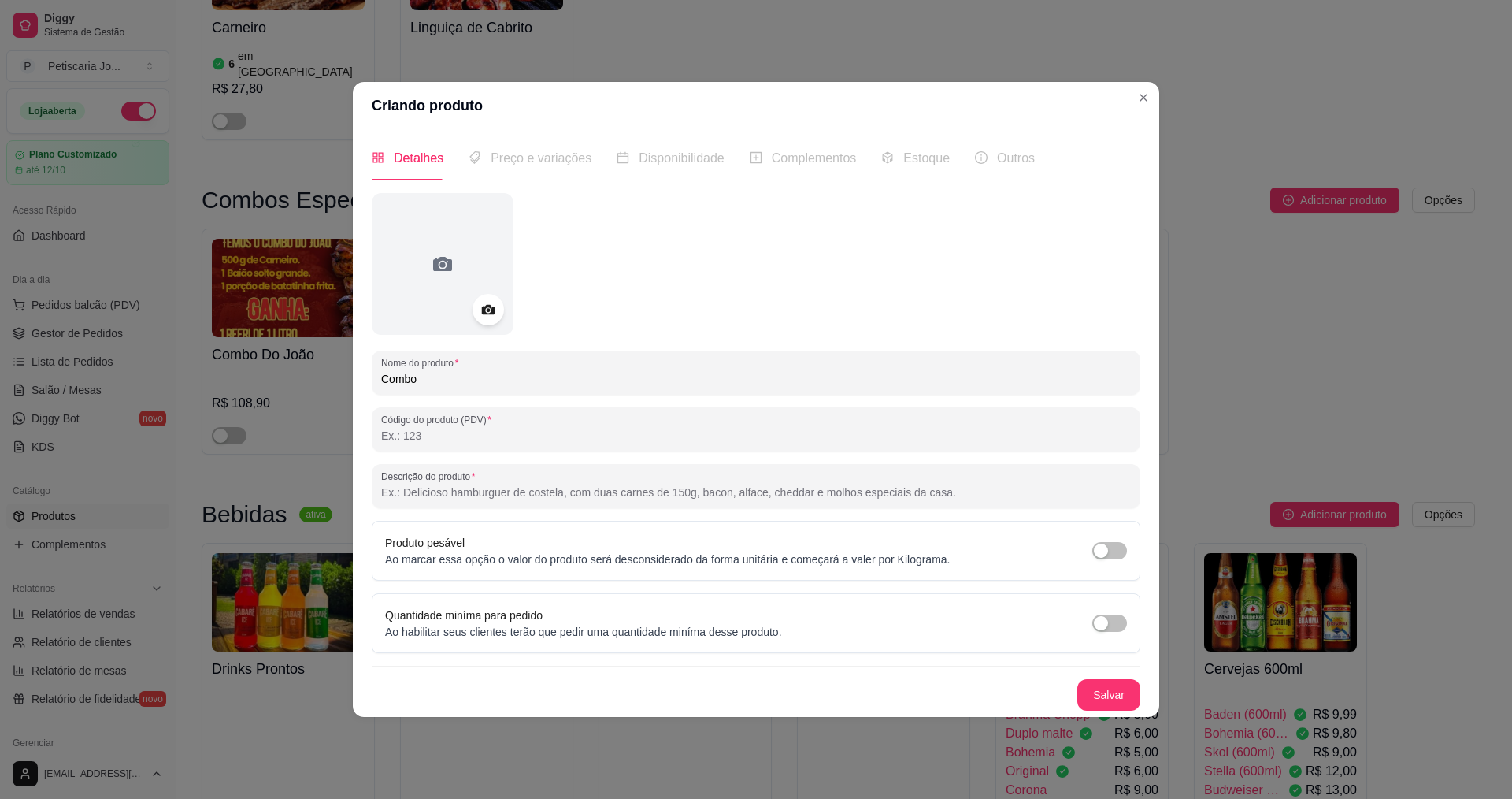
type input "Combo"
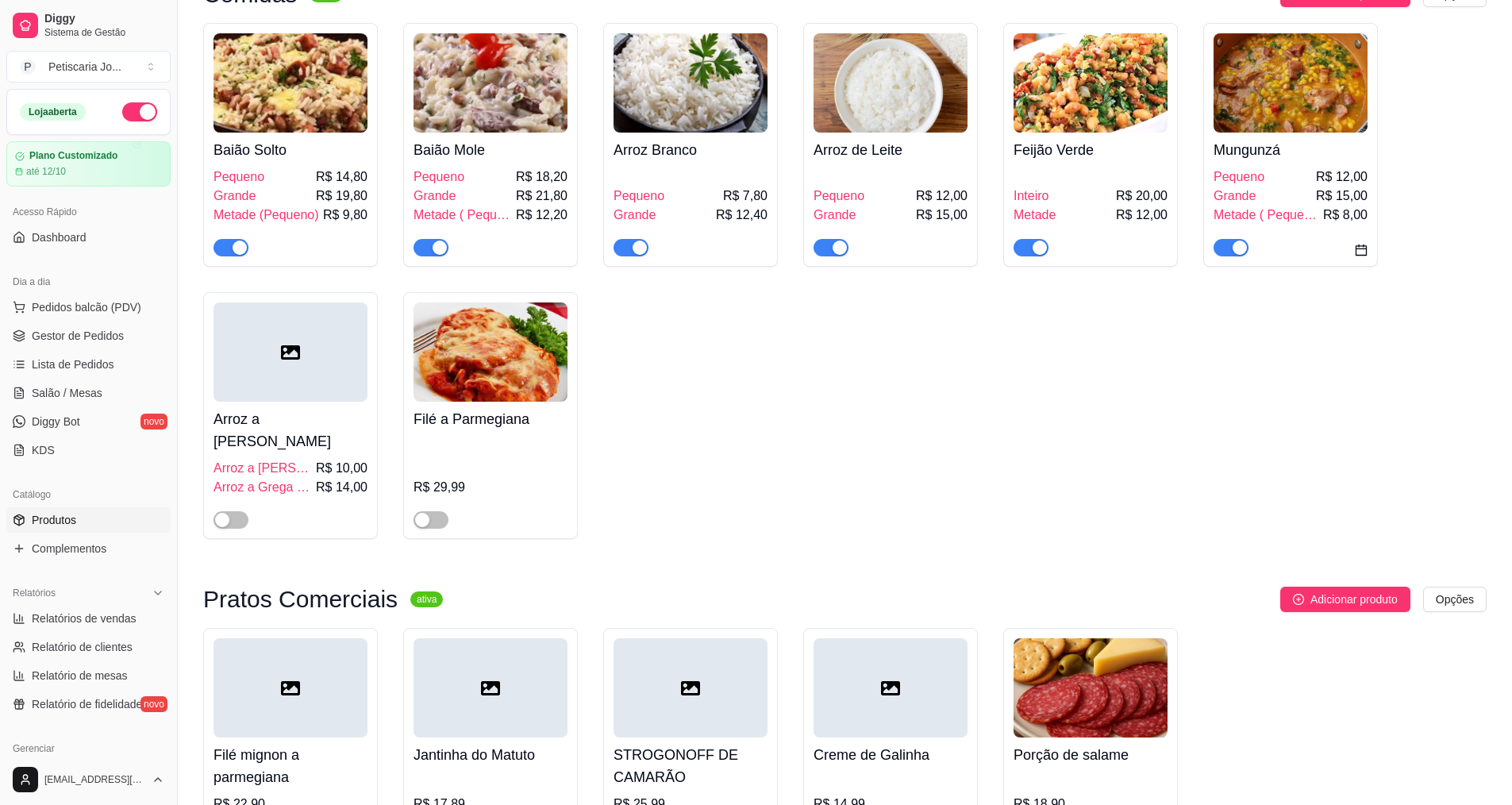
scroll to position [0, 0]
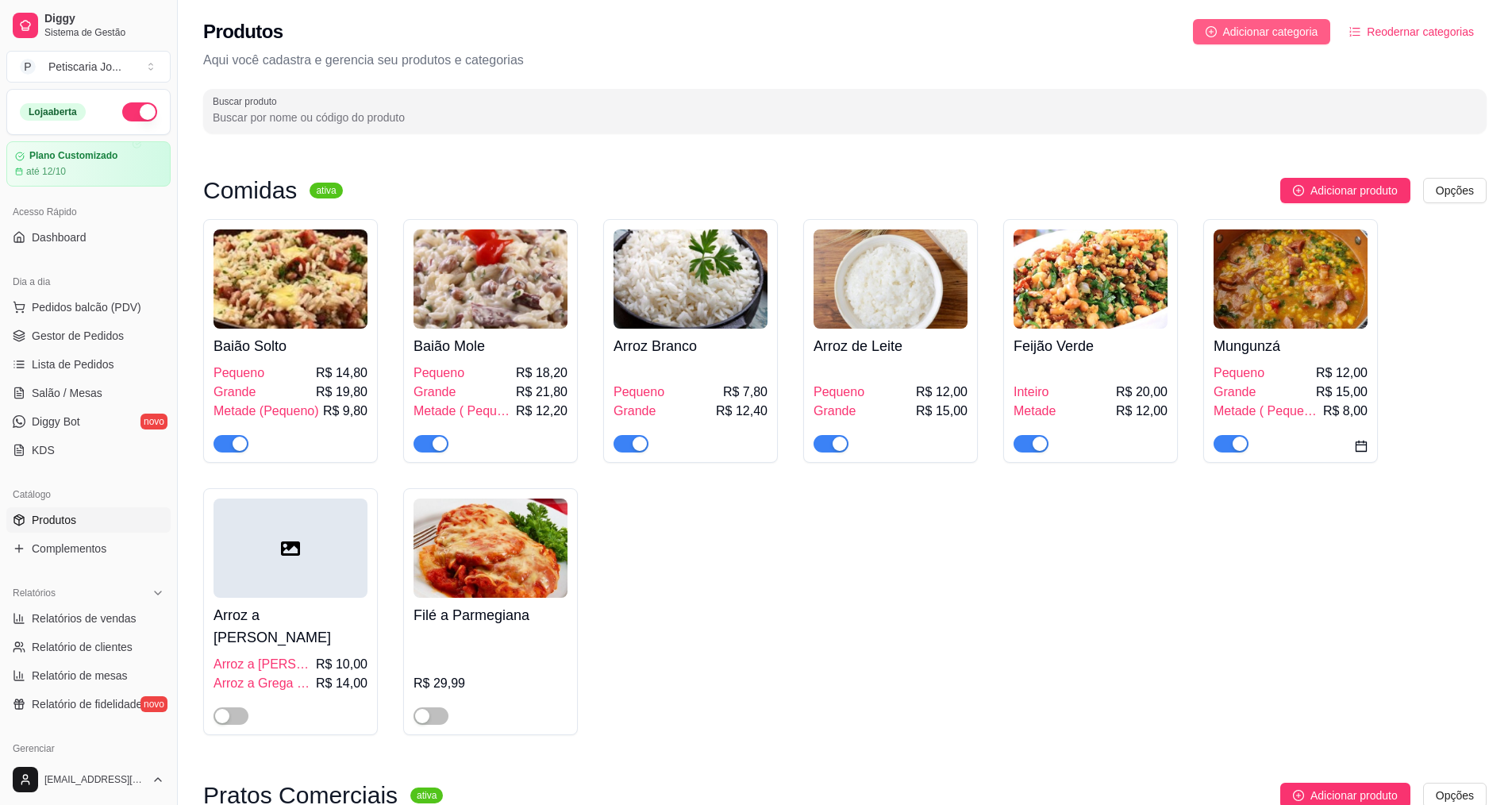
click at [1239, 26] on span "Adicionar categoria" at bounding box center [1271, 32] width 95 height 17
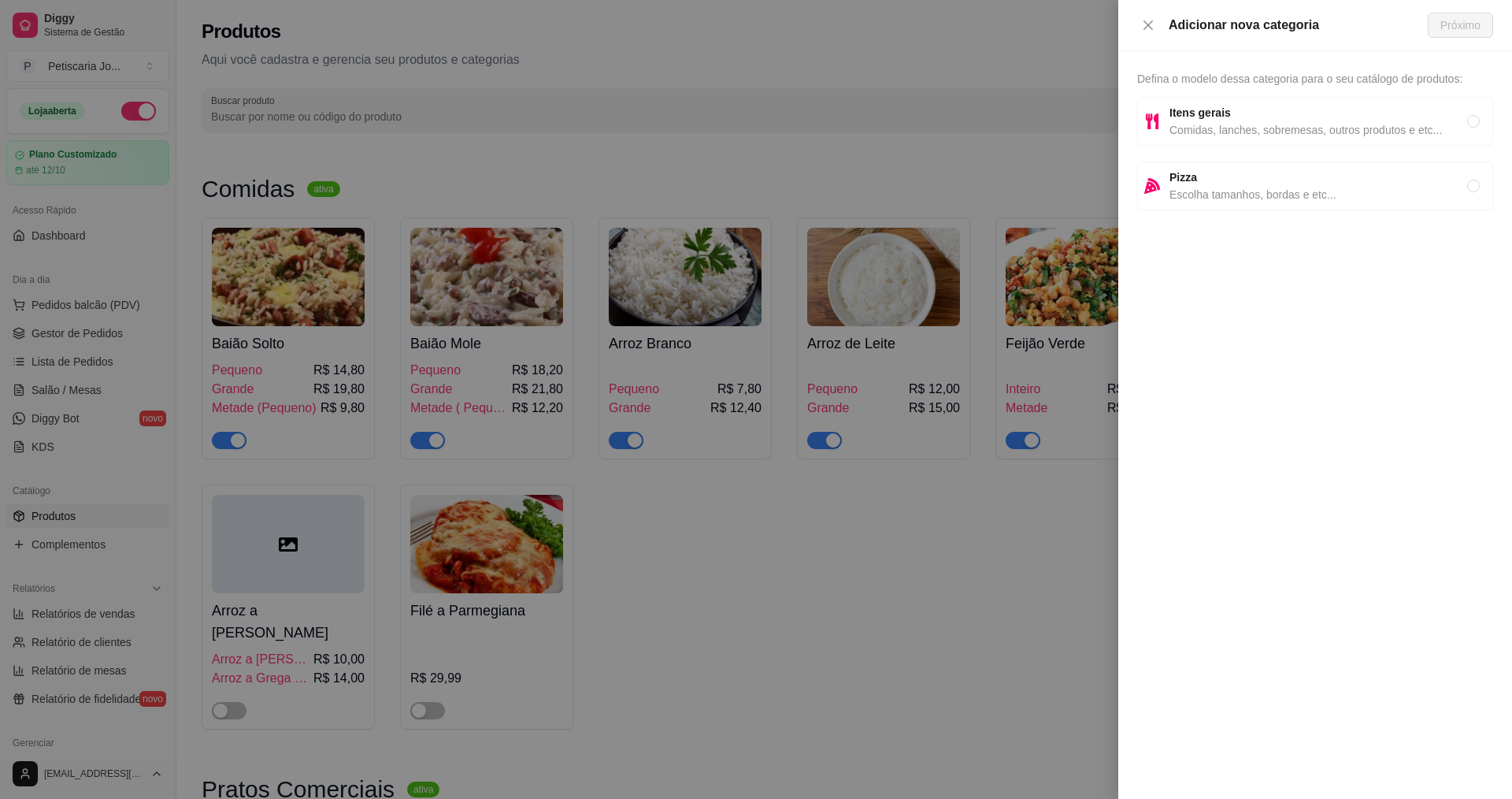
click at [1244, 121] on span "Itens gerais" at bounding box center [1318, 112] width 297 height 17
radio input "true"
click at [1466, 14] on button "Próximo" at bounding box center [1460, 25] width 65 height 25
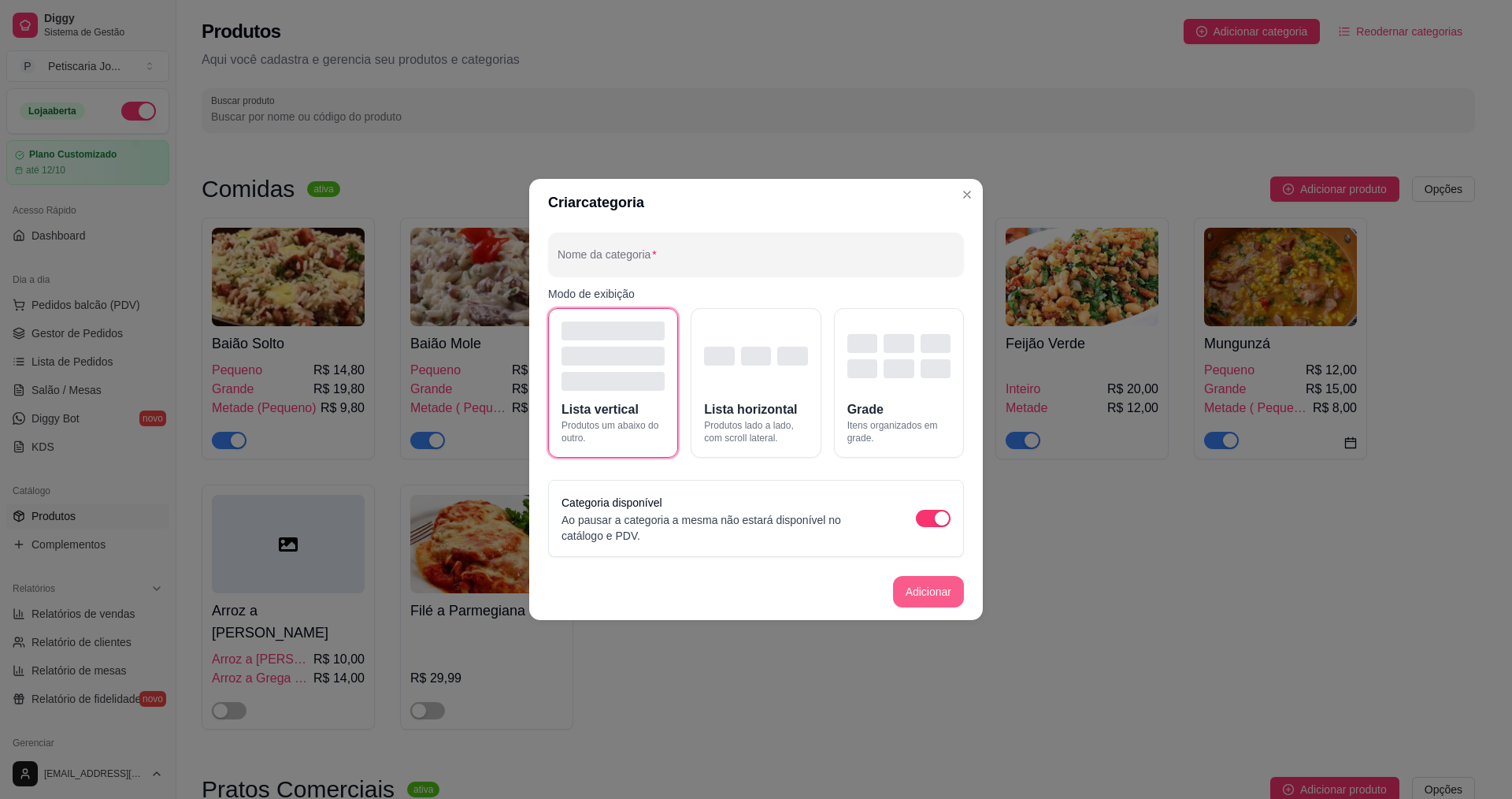
click at [926, 600] on button "Adicionar" at bounding box center [928, 591] width 71 height 31
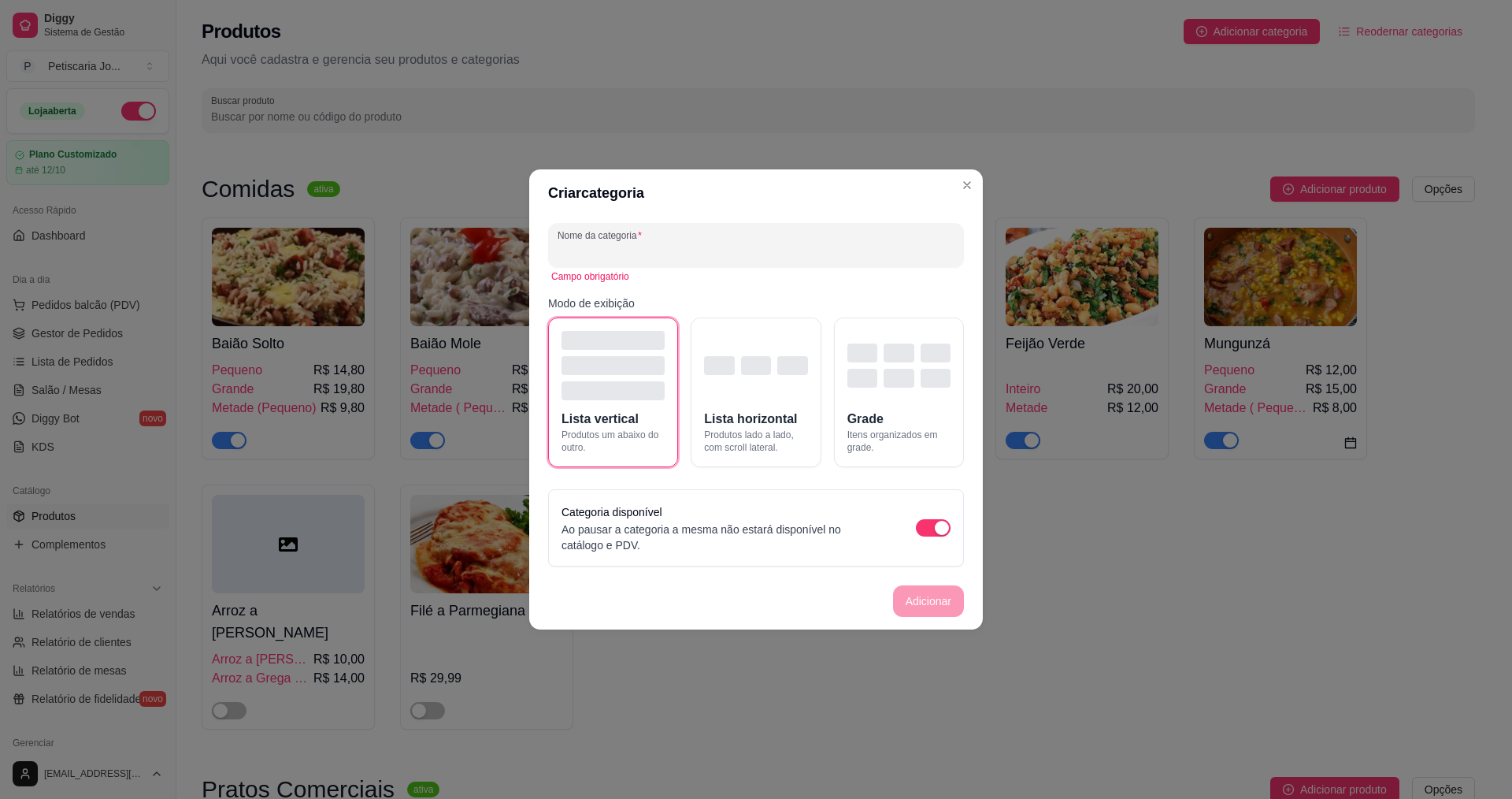
click at [669, 256] on input "Nome da categoria" at bounding box center [756, 251] width 397 height 16
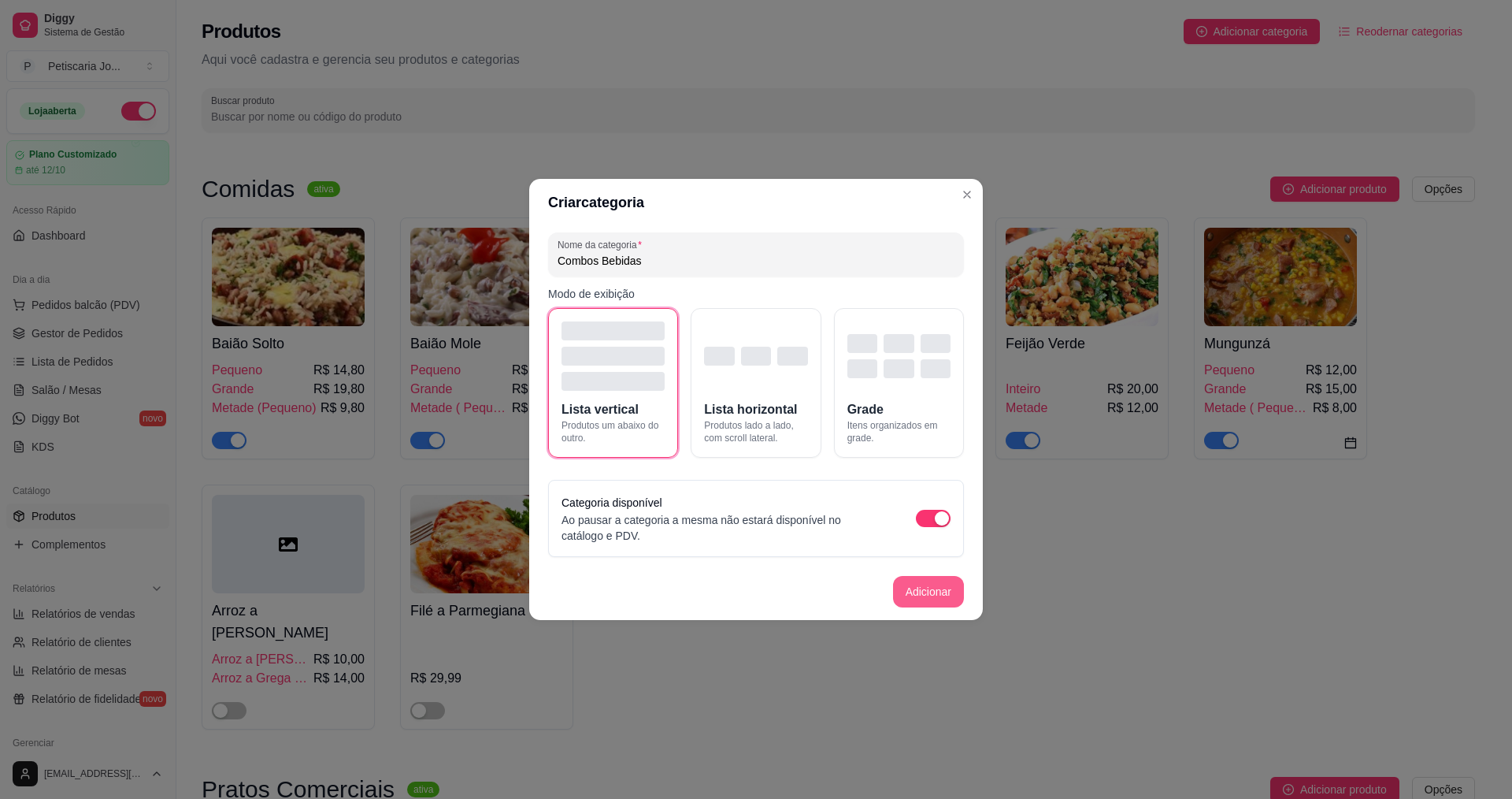
type input "Combos Bebidas"
click at [929, 595] on button "Adicionar" at bounding box center [928, 591] width 71 height 31
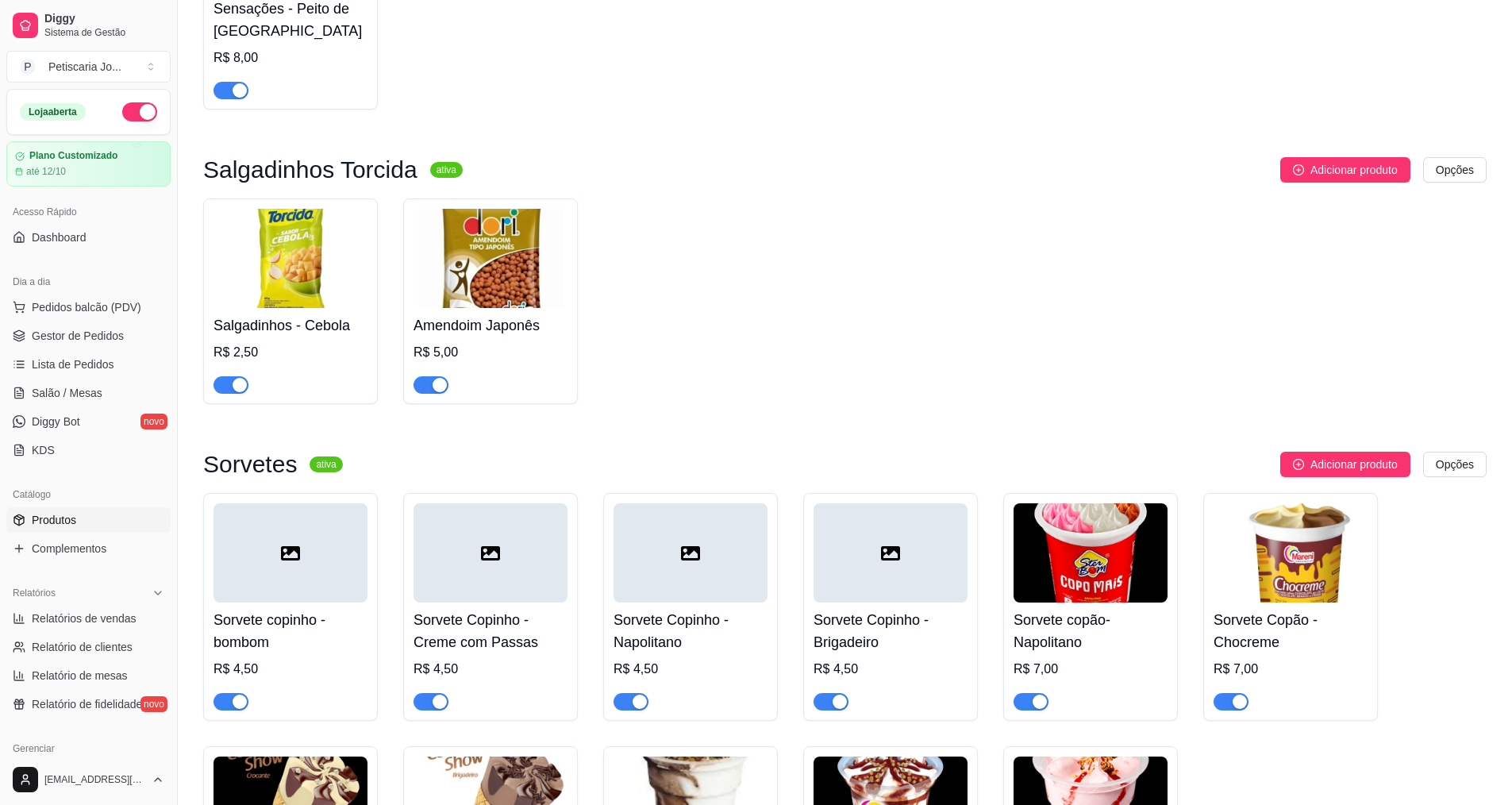
scroll to position [9191, 0]
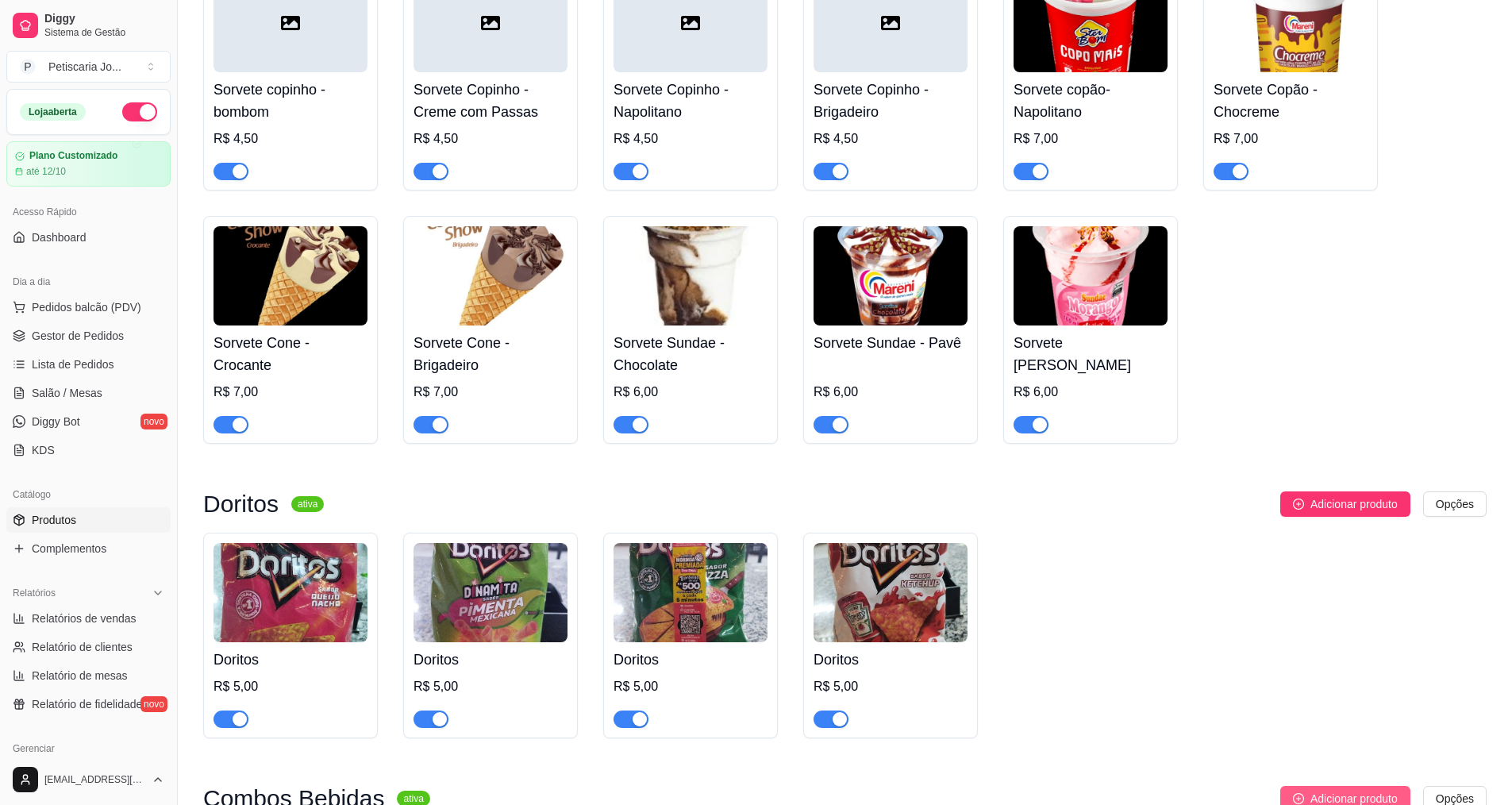
click at [1334, 790] on span "Adicionar produto" at bounding box center [1354, 798] width 87 height 17
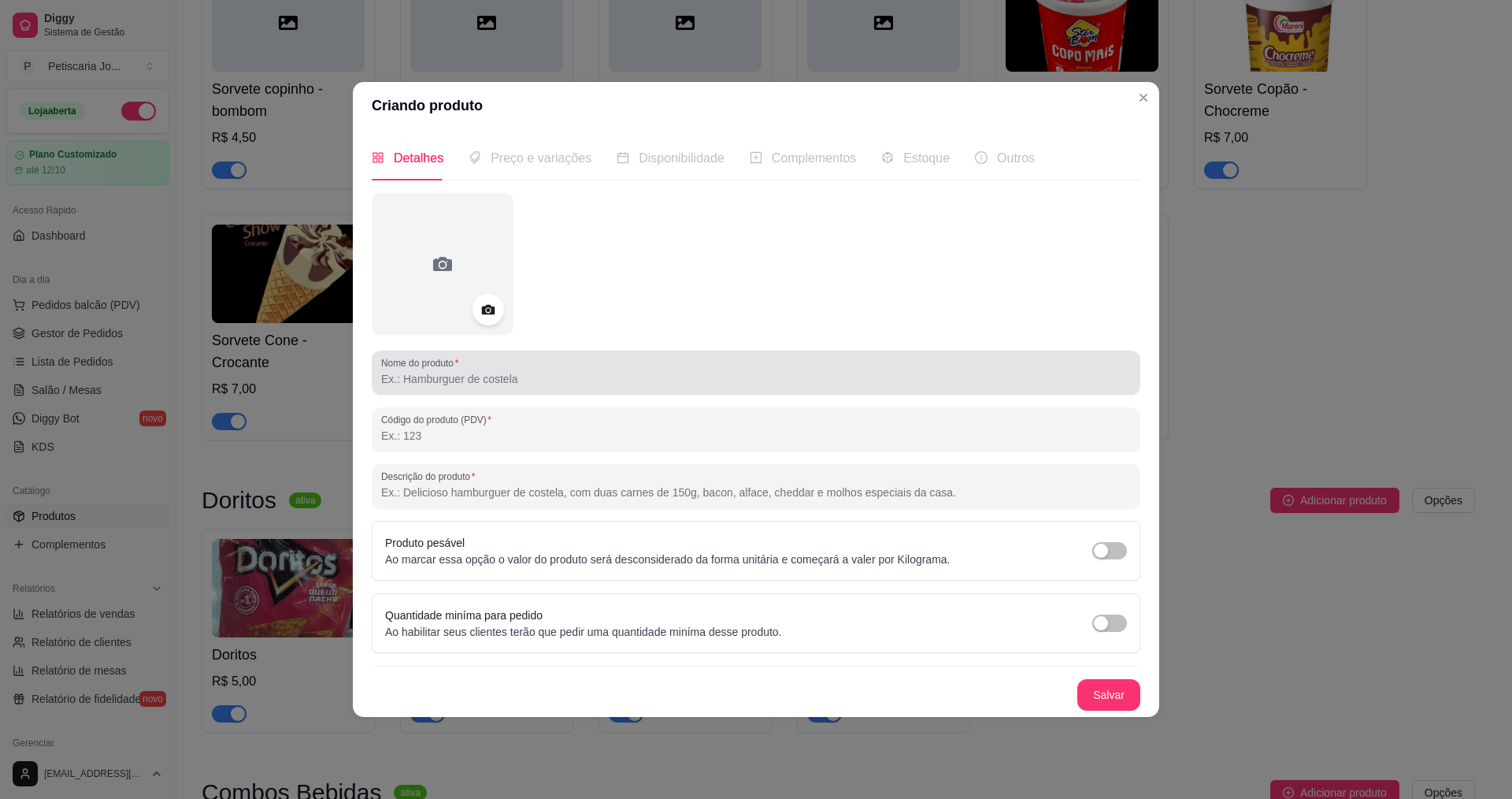
click at [662, 388] on div at bounding box center [756, 372] width 750 height 31
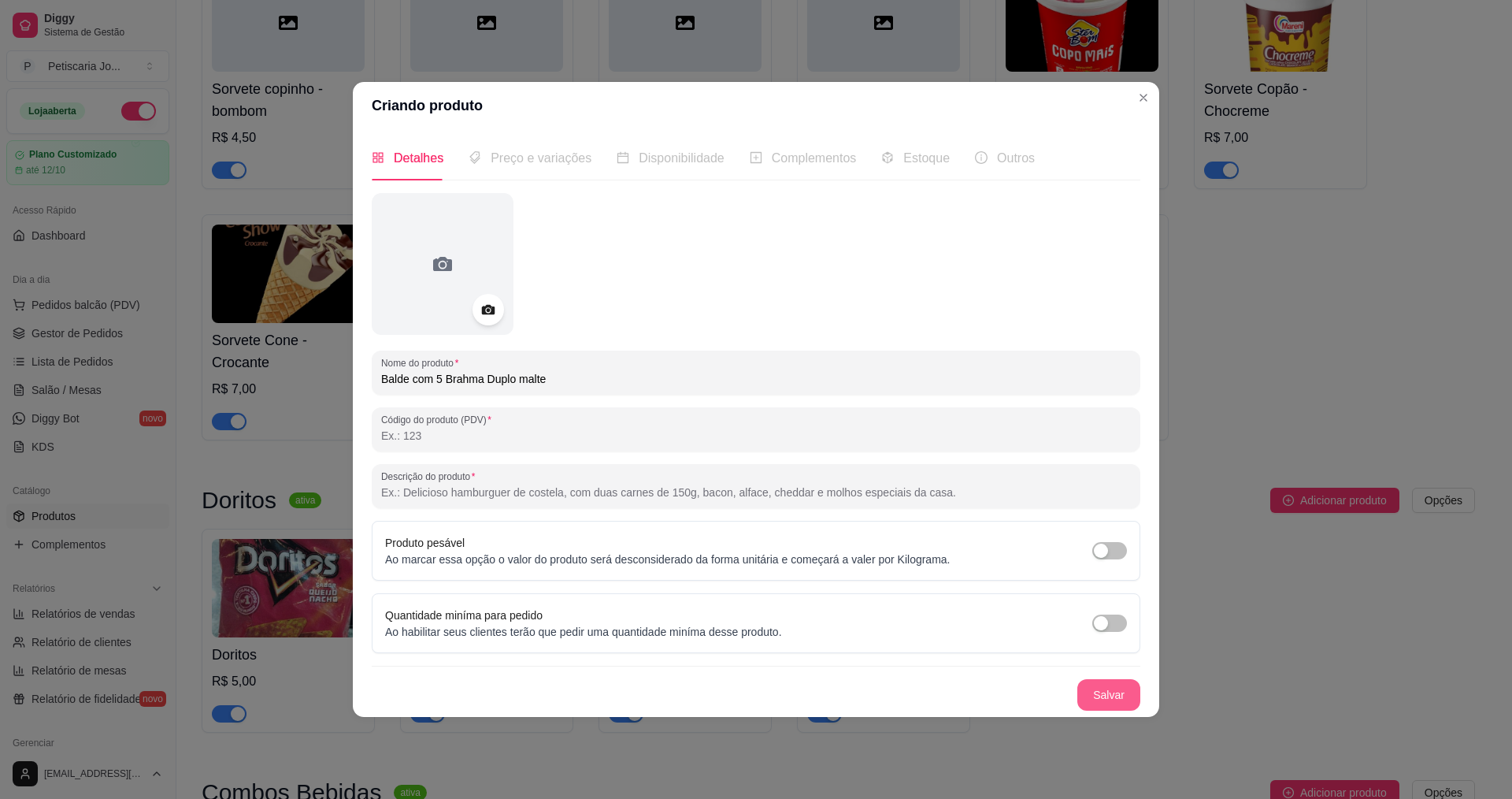
type input "Balde com 5 Brahma Duplo malte"
click at [1100, 696] on button "Salvar" at bounding box center [1108, 695] width 62 height 30
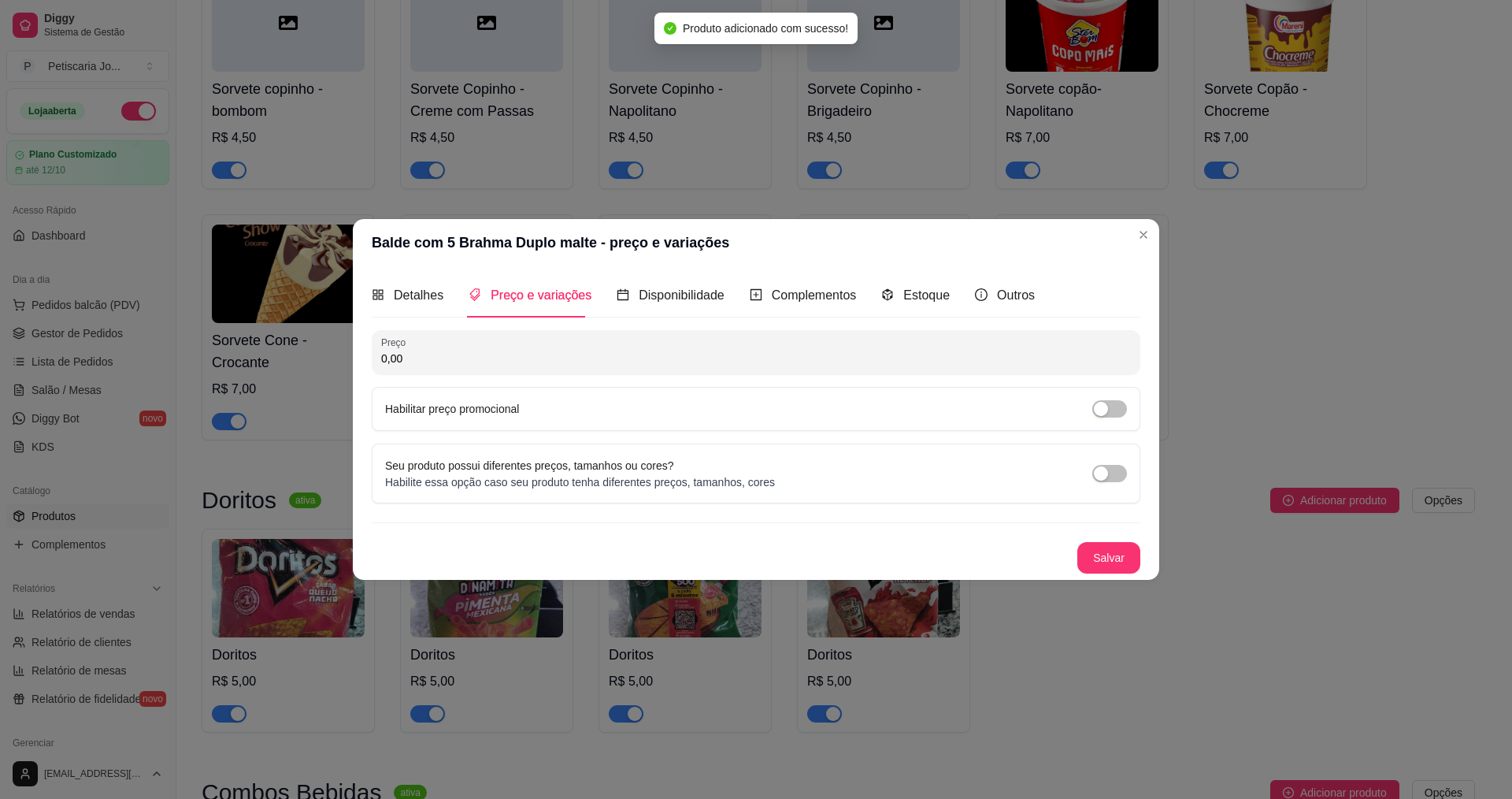
click at [556, 358] on input "0,00" at bounding box center [756, 358] width 750 height 16
type input "20,00"
click at [1102, 561] on button "Salvar" at bounding box center [1108, 558] width 62 height 30
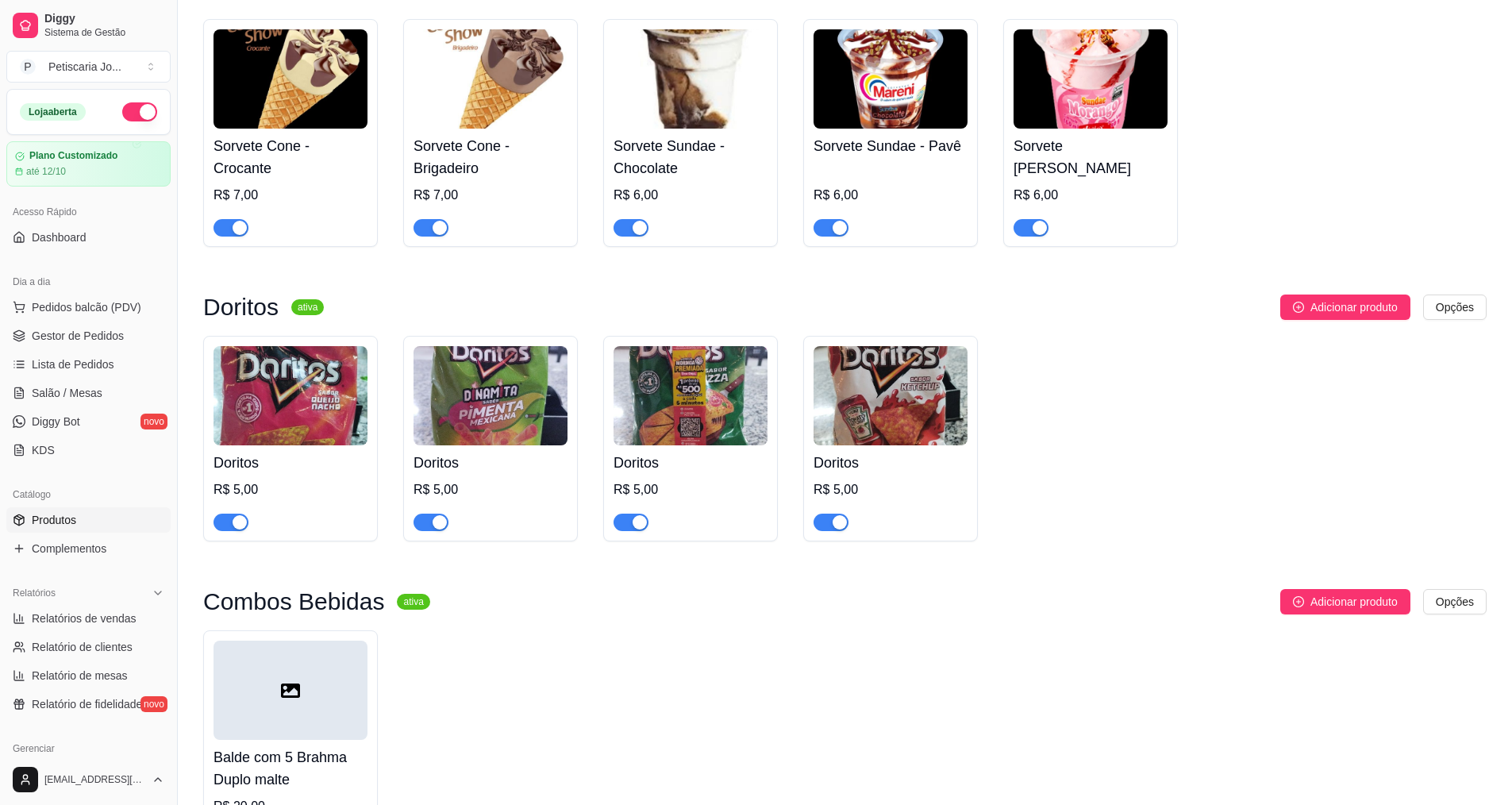
scroll to position [9401, 0]
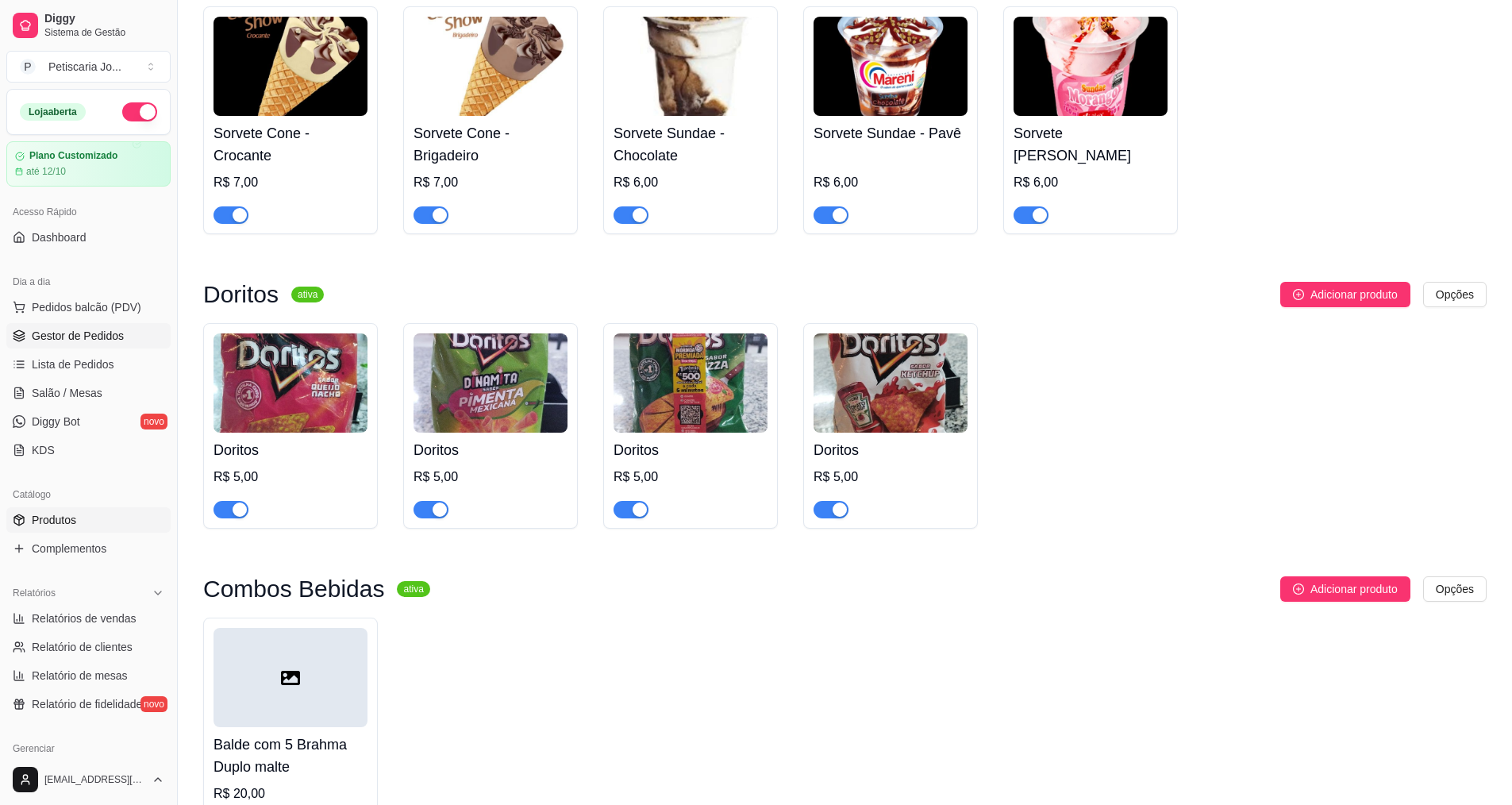
click at [74, 325] on link "Gestor de Pedidos" at bounding box center [88, 336] width 164 height 26
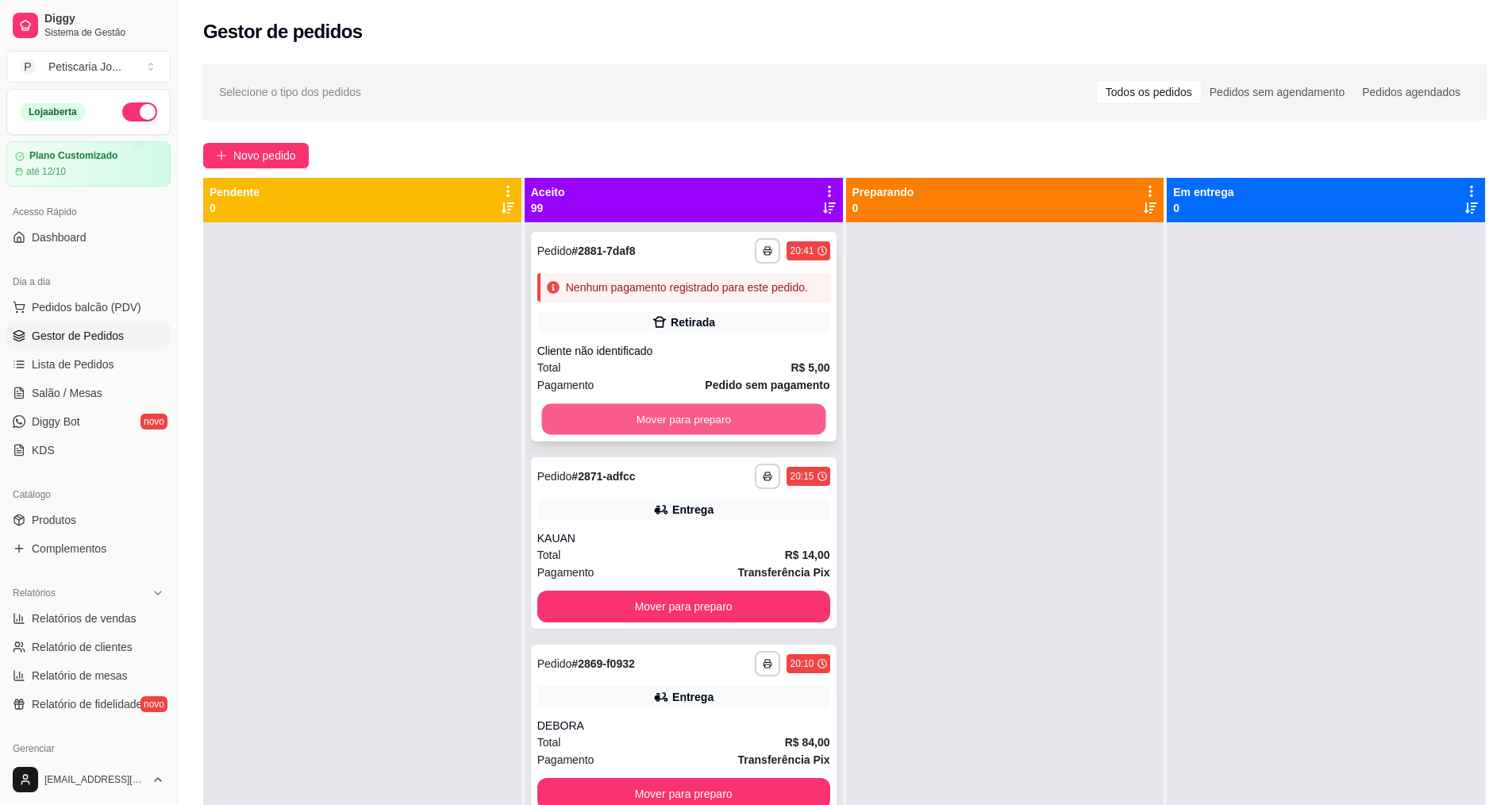
click at [585, 424] on button "Mover para preparo" at bounding box center [682, 419] width 284 height 31
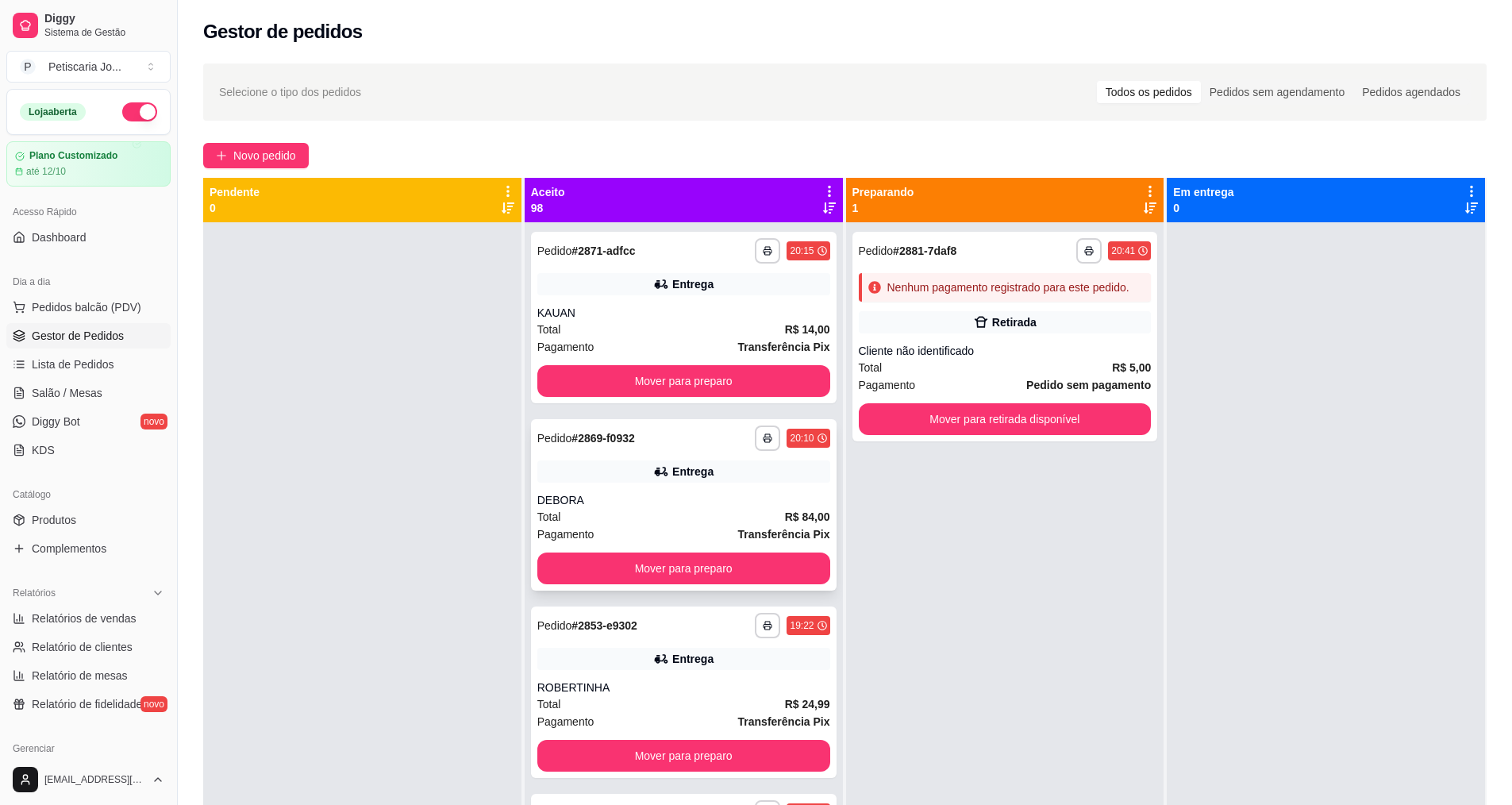
click at [602, 439] on strong "# 2869-f0932" at bounding box center [603, 438] width 63 height 13
click at [618, 390] on button "Mover para preparo" at bounding box center [684, 381] width 293 height 32
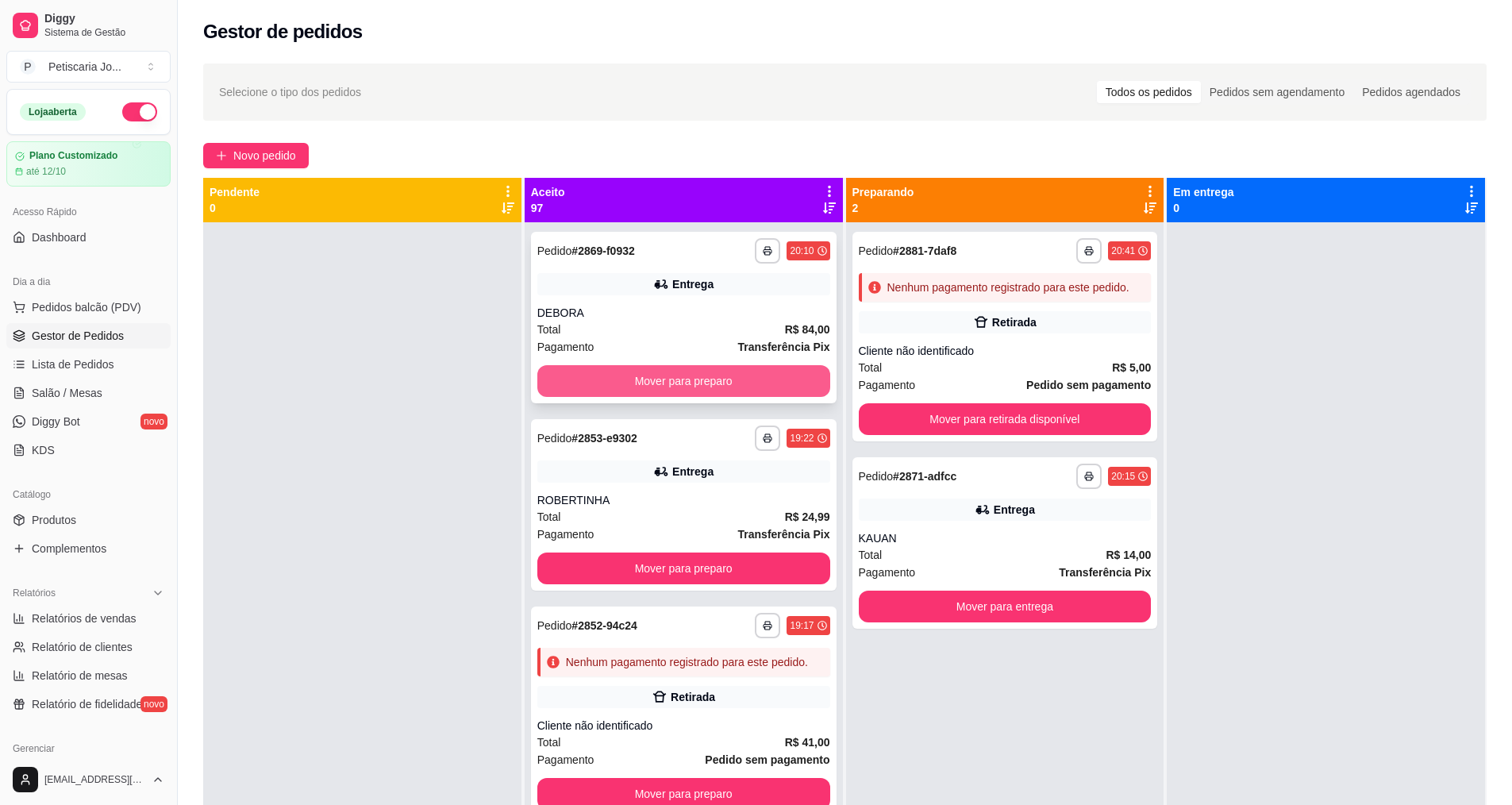
click at [618, 380] on button "Mover para preparo" at bounding box center [684, 381] width 293 height 32
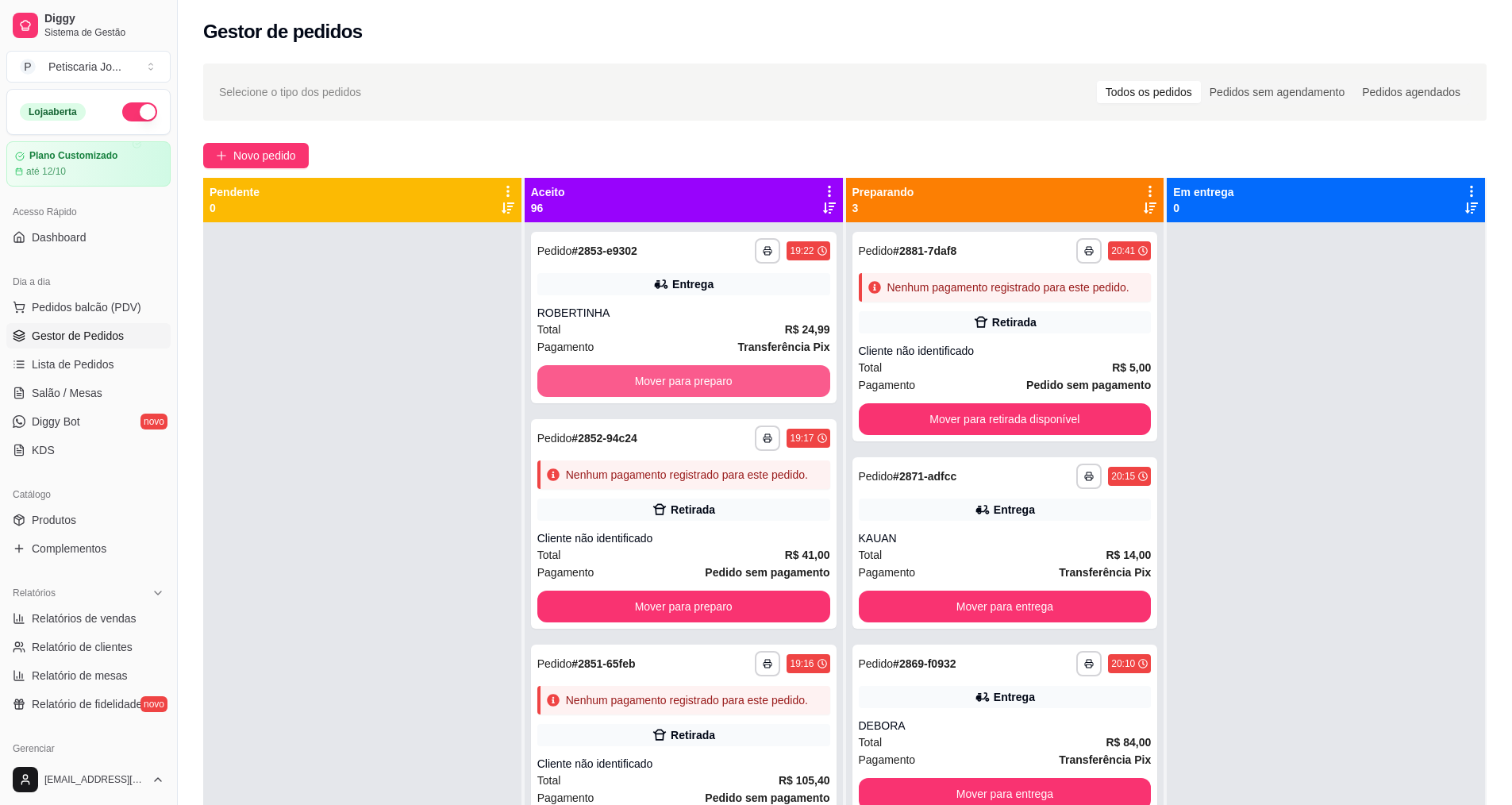
click at [618, 380] on button "Mover para preparo" at bounding box center [684, 381] width 293 height 32
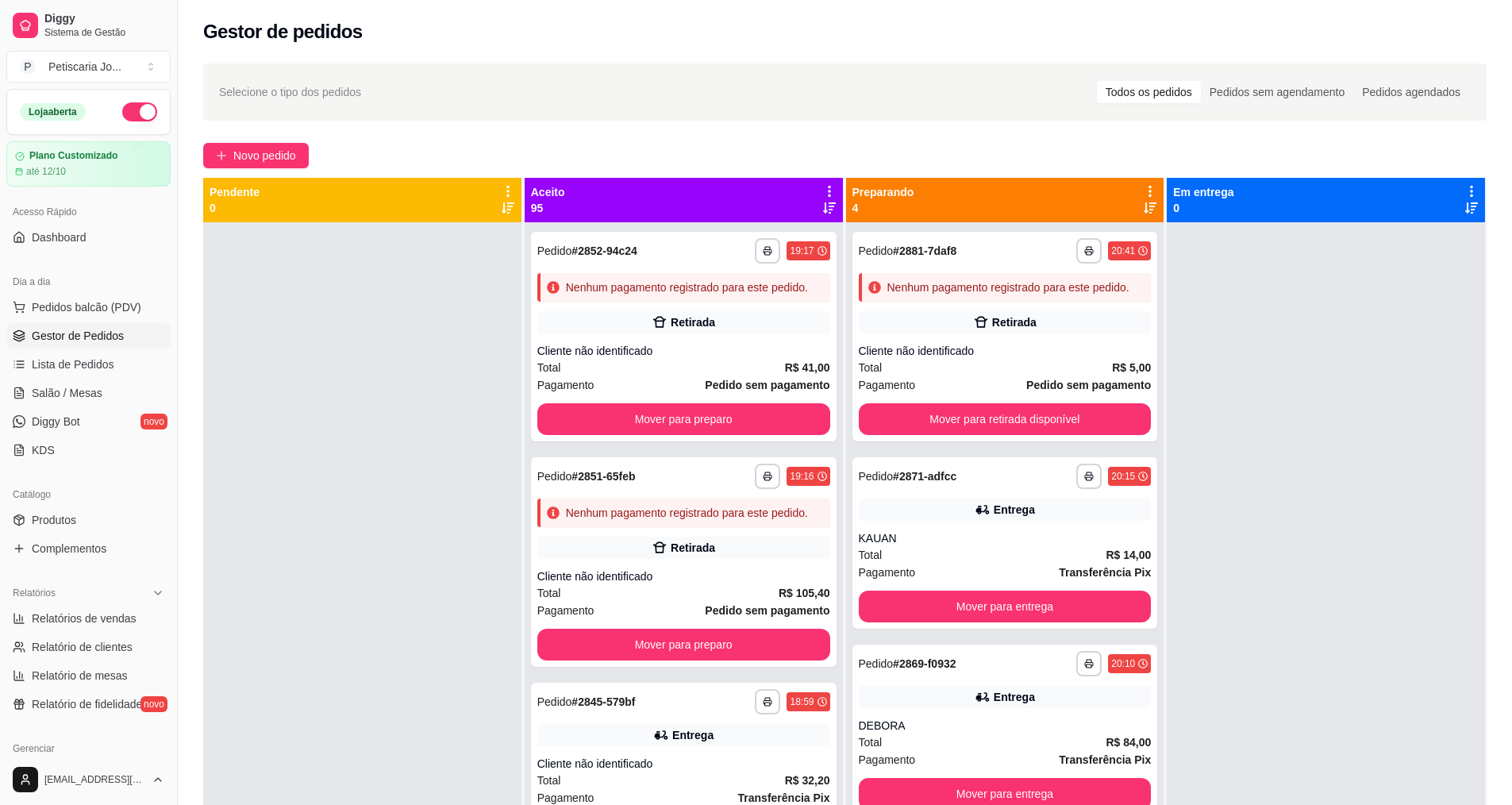
click at [618, 377] on div "Total R$ 41,00" at bounding box center [684, 367] width 293 height 17
click at [682, 434] on button "Mover para preparo" at bounding box center [682, 419] width 284 height 31
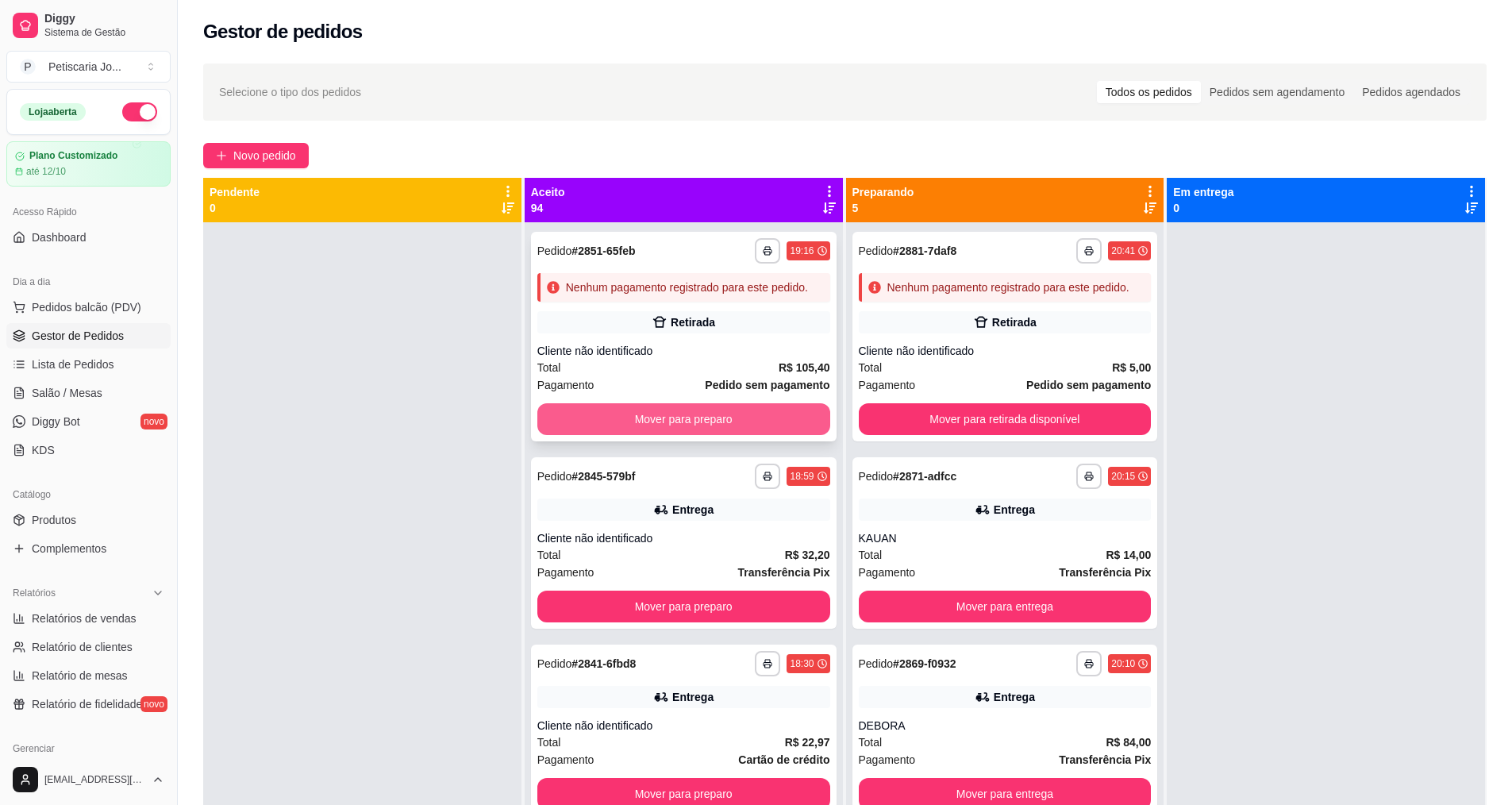
click at [682, 434] on button "Mover para preparo" at bounding box center [684, 418] width 293 height 32
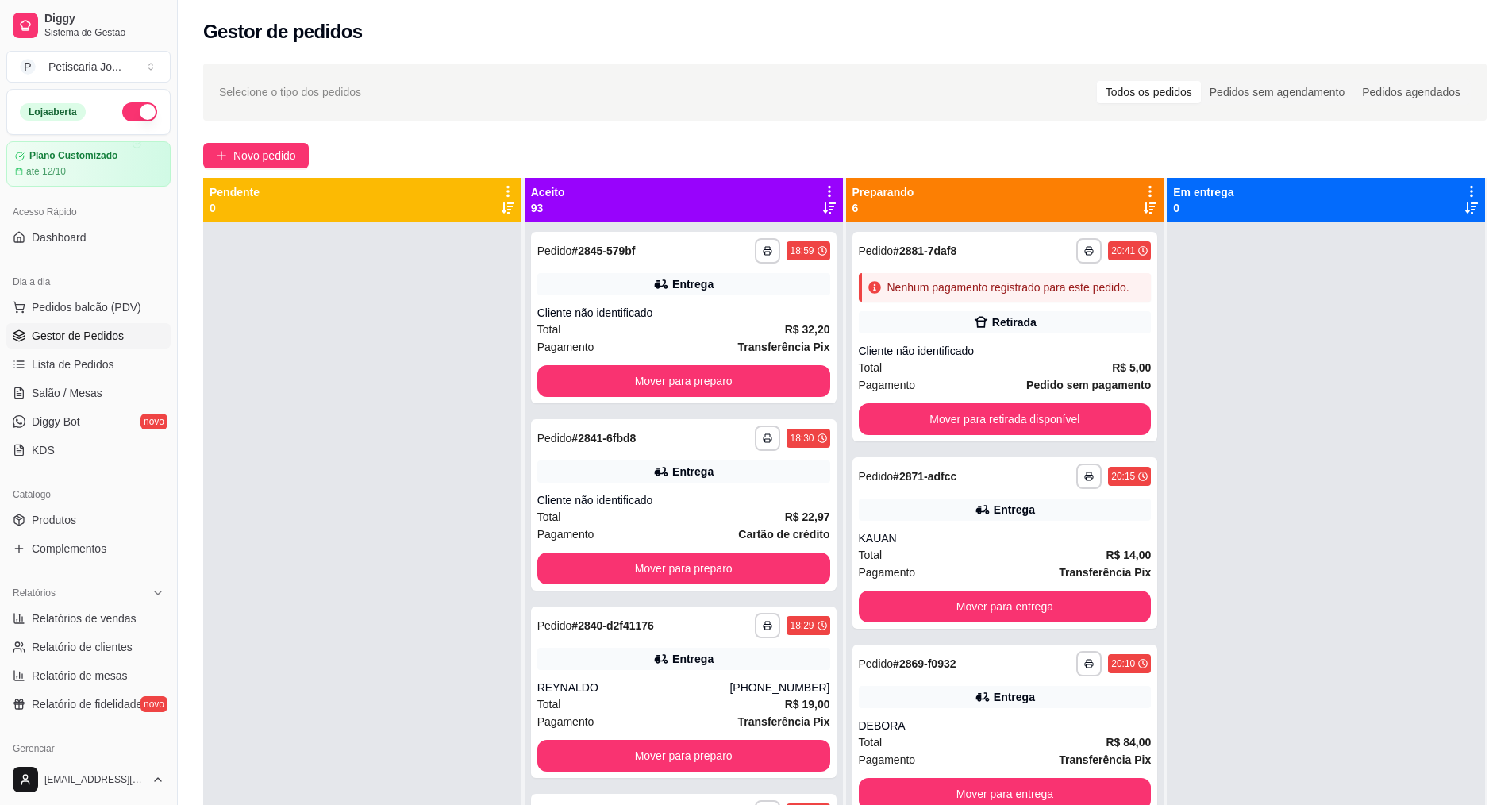
click at [682, 441] on div "**********" at bounding box center [684, 438] width 293 height 26
click at [732, 383] on button "Mover para preparo" at bounding box center [684, 381] width 293 height 32
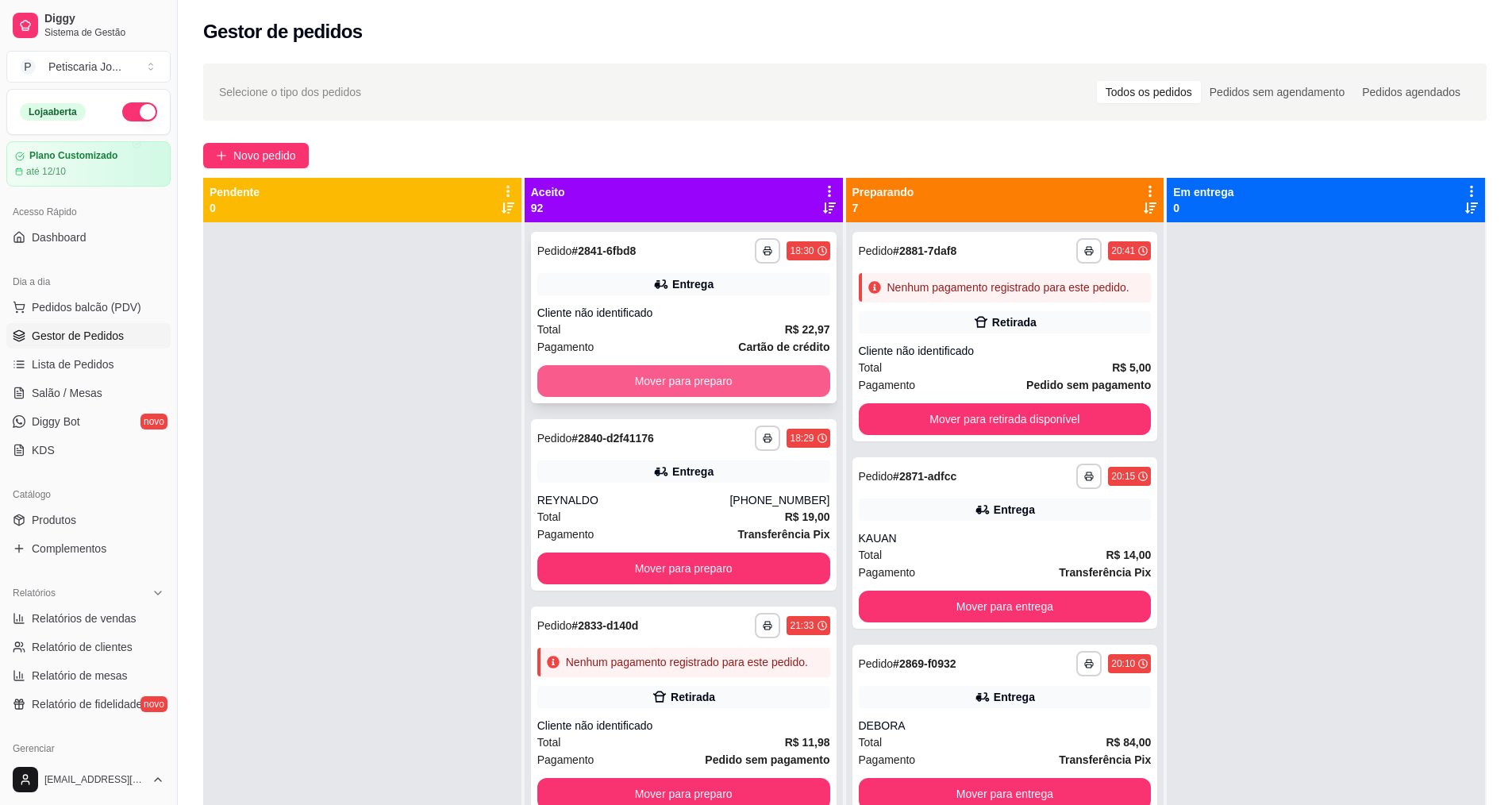
click at [698, 377] on button "Mover para preparo" at bounding box center [684, 381] width 293 height 32
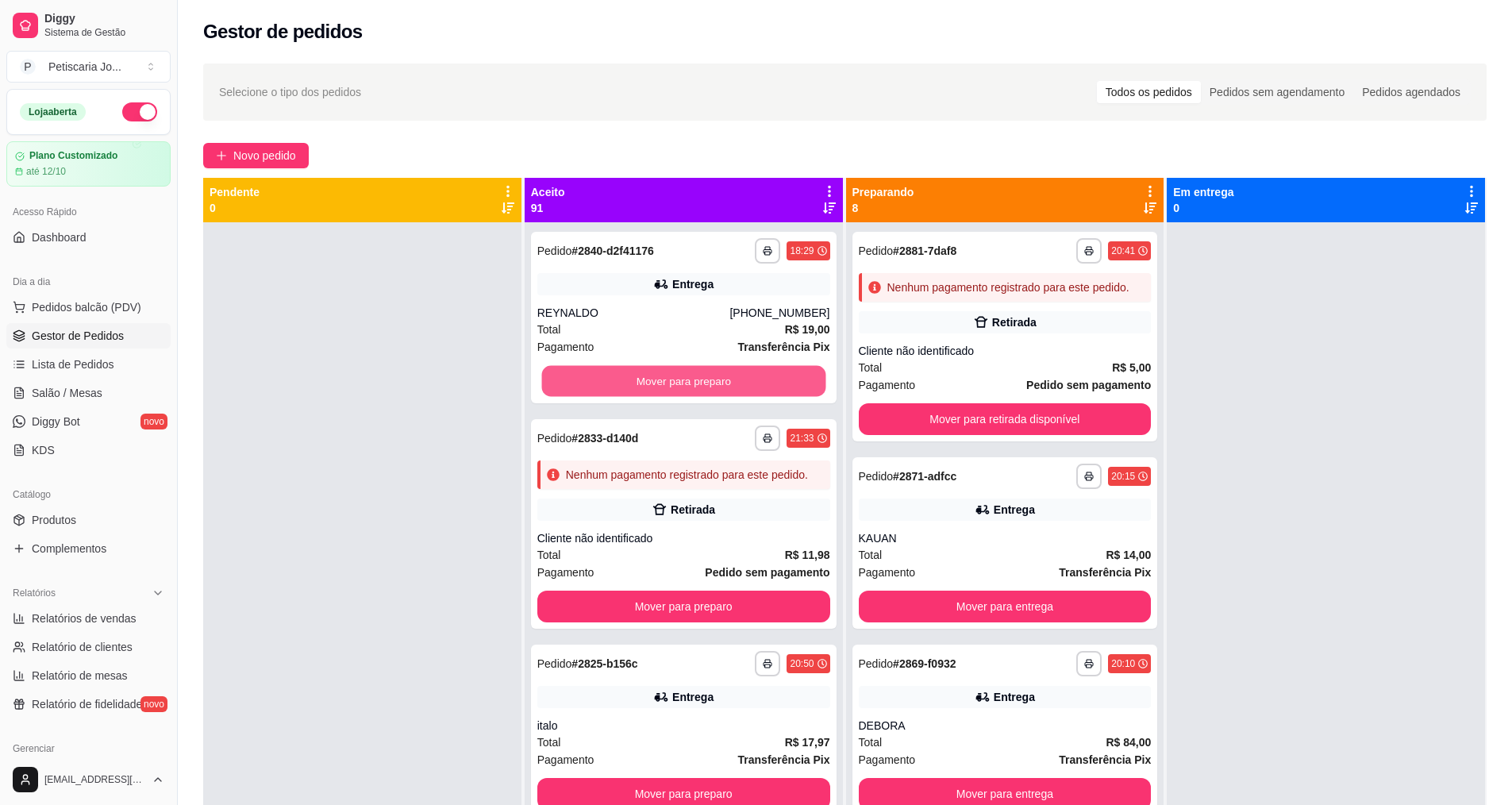
click at [698, 377] on button "Mover para preparo" at bounding box center [682, 381] width 284 height 31
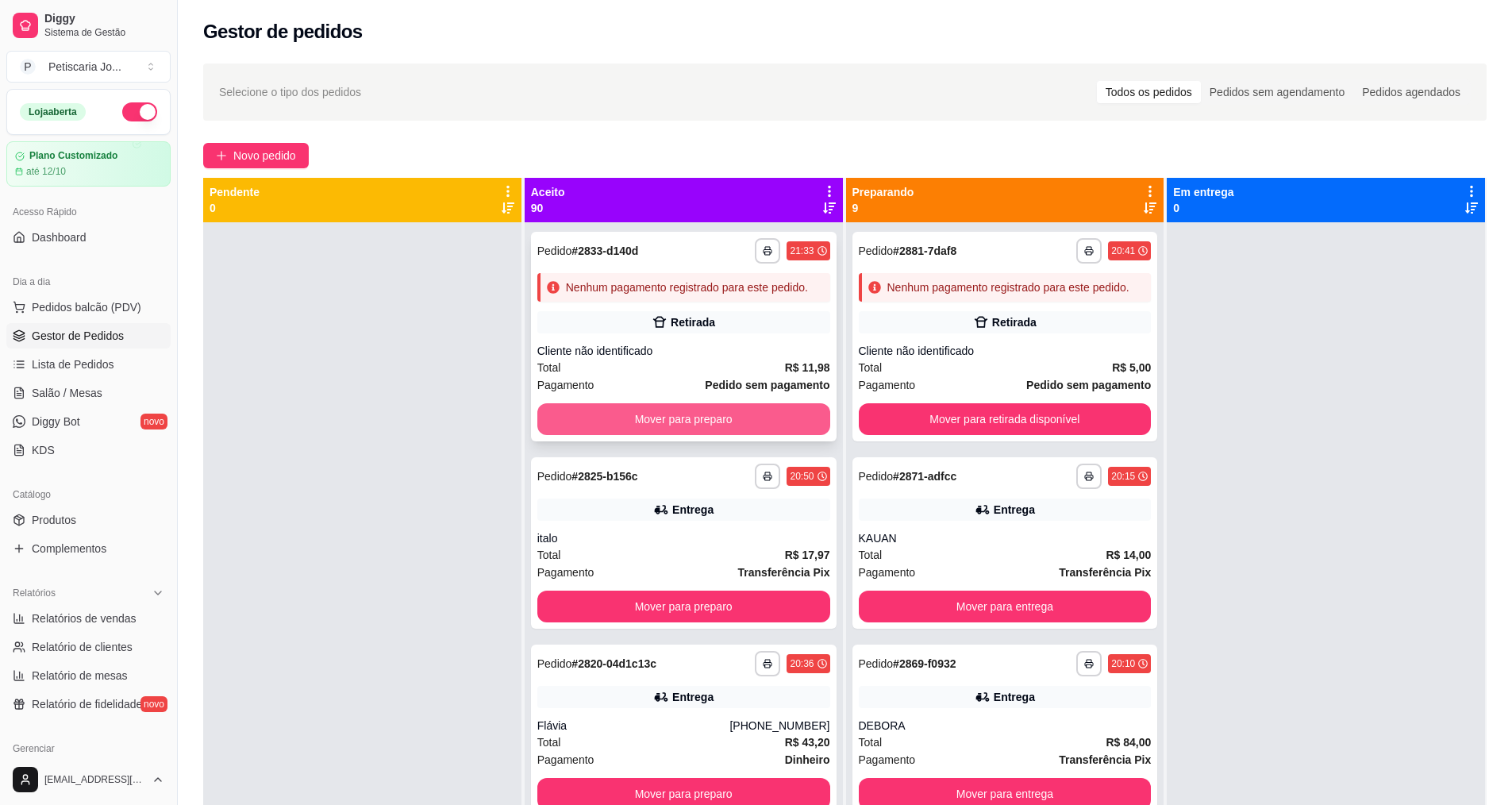
click at [696, 425] on button "Mover para preparo" at bounding box center [684, 418] width 293 height 32
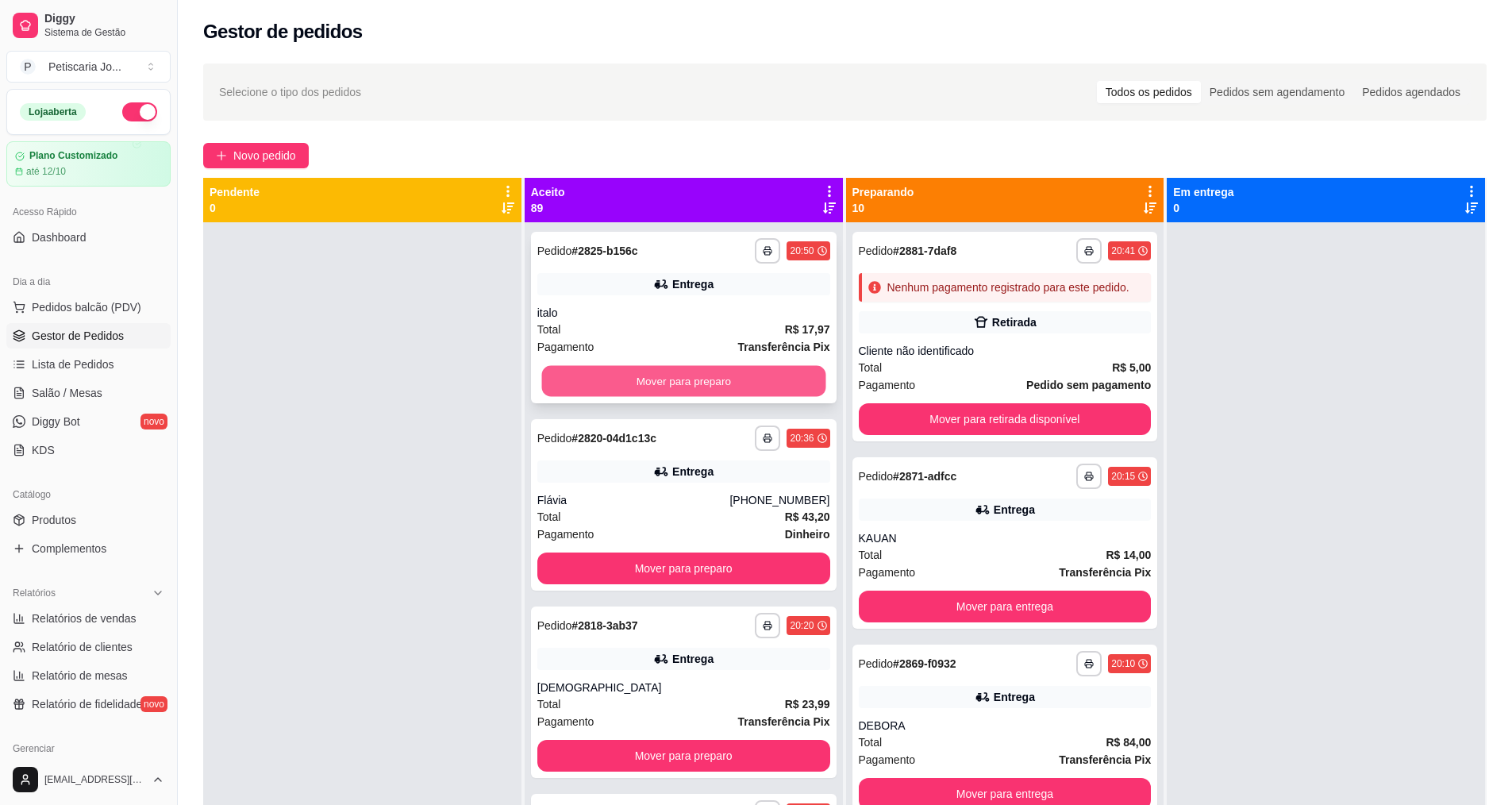
click at [713, 382] on button "Mover para preparo" at bounding box center [682, 381] width 284 height 31
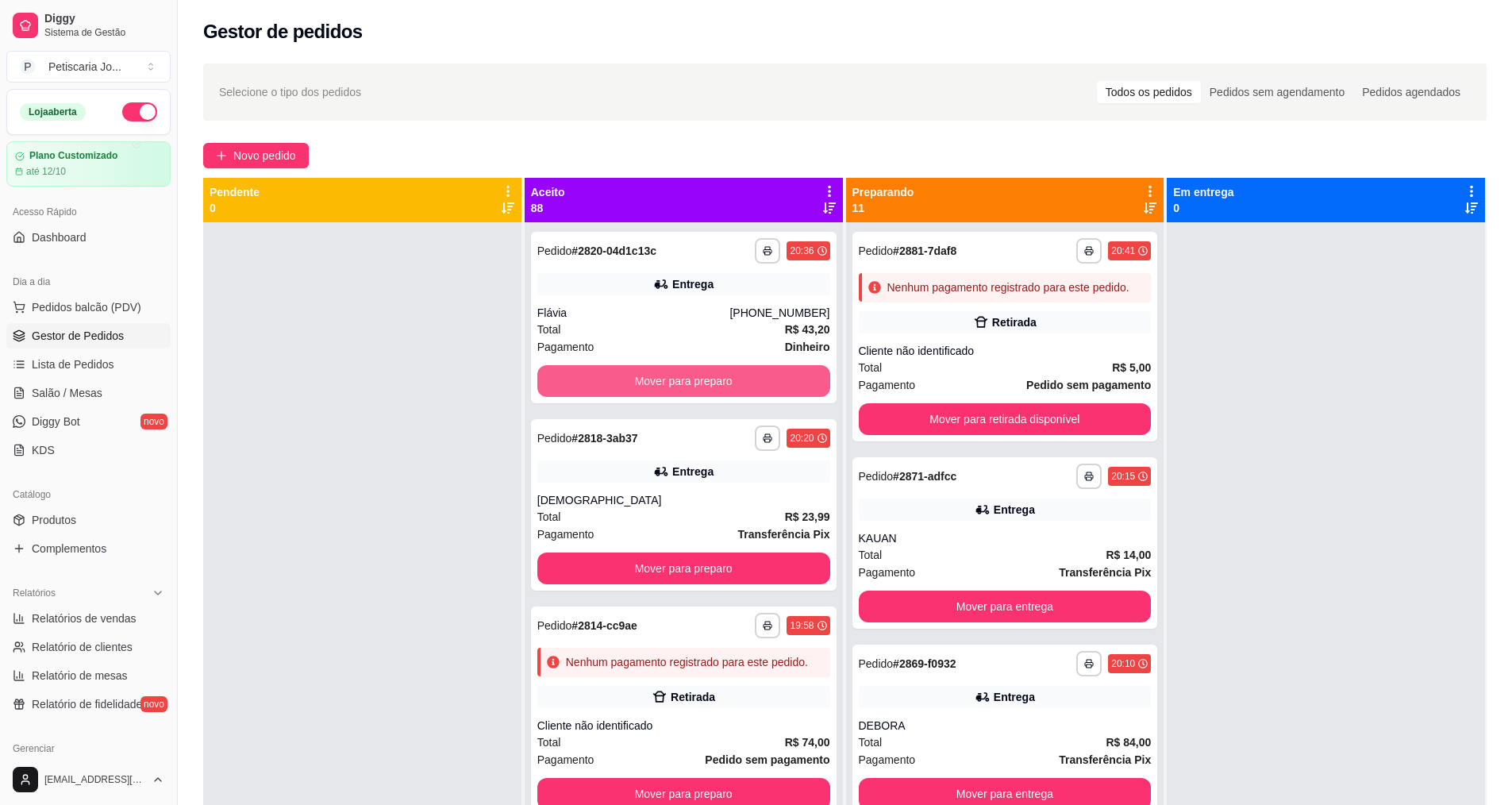
click at [713, 382] on button "Mover para preparo" at bounding box center [684, 381] width 293 height 32
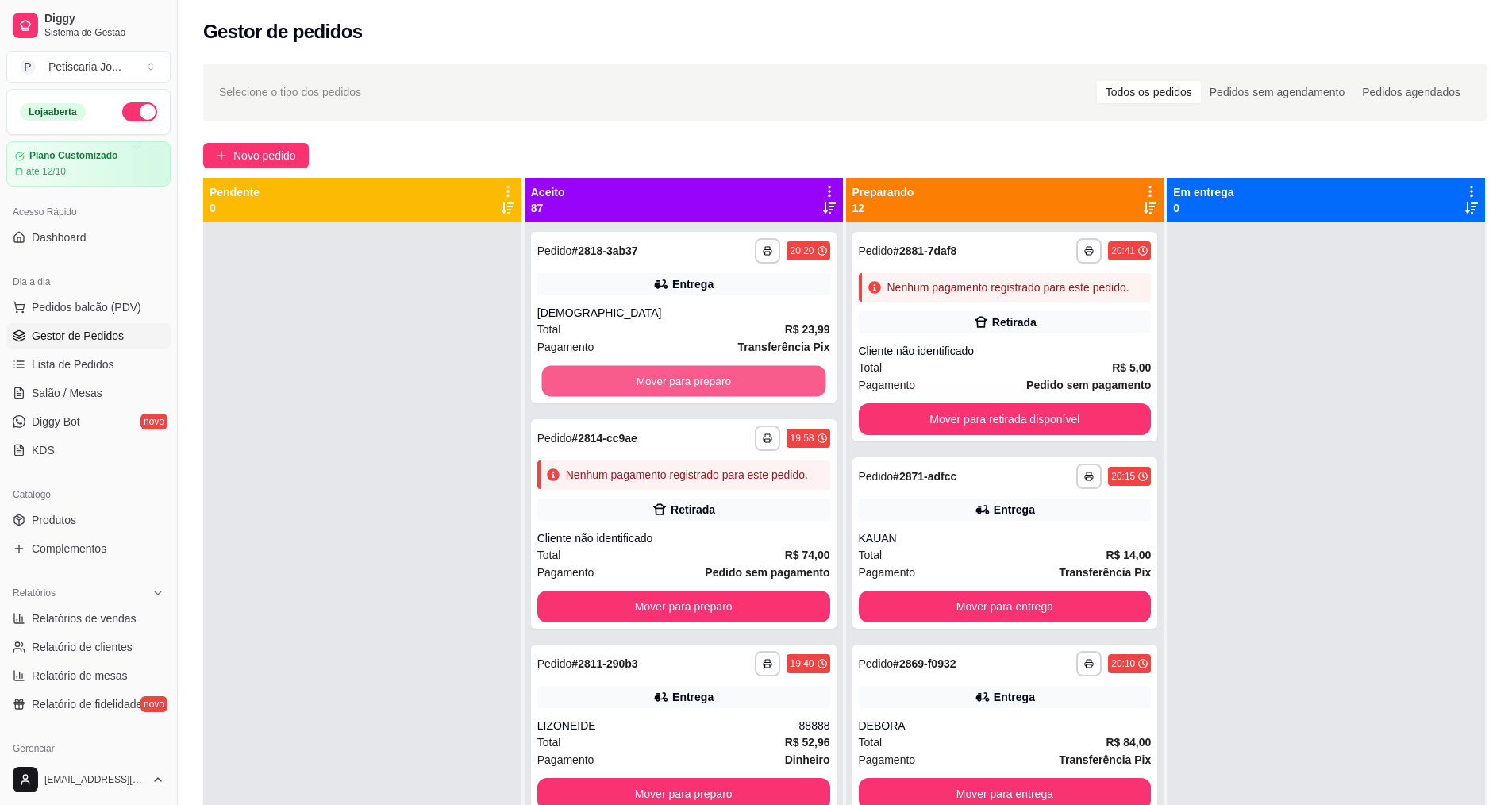
click at [713, 382] on button "Mover para preparo" at bounding box center [682, 381] width 284 height 31
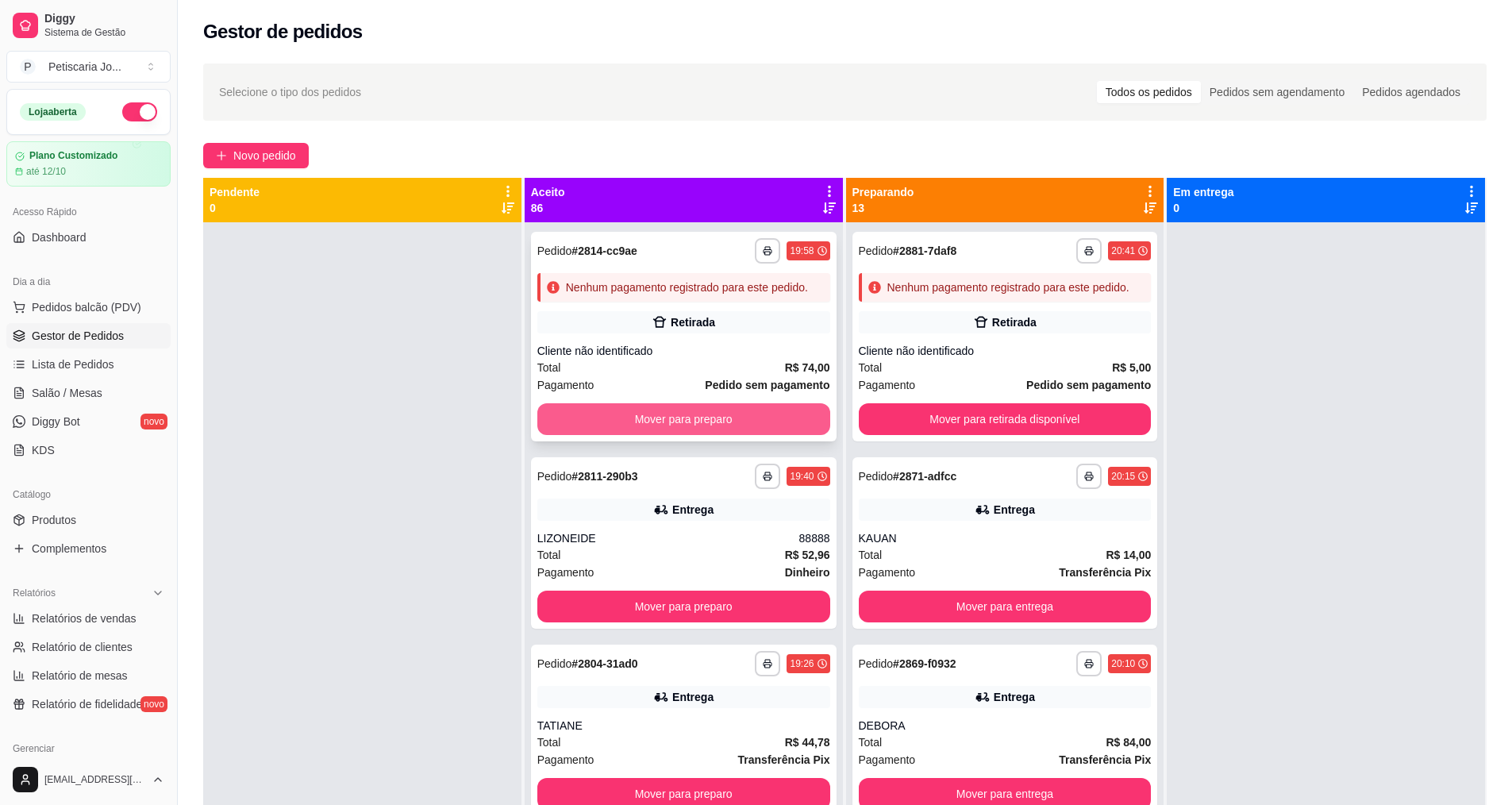
click at [717, 426] on button "Mover para preparo" at bounding box center [684, 418] width 293 height 32
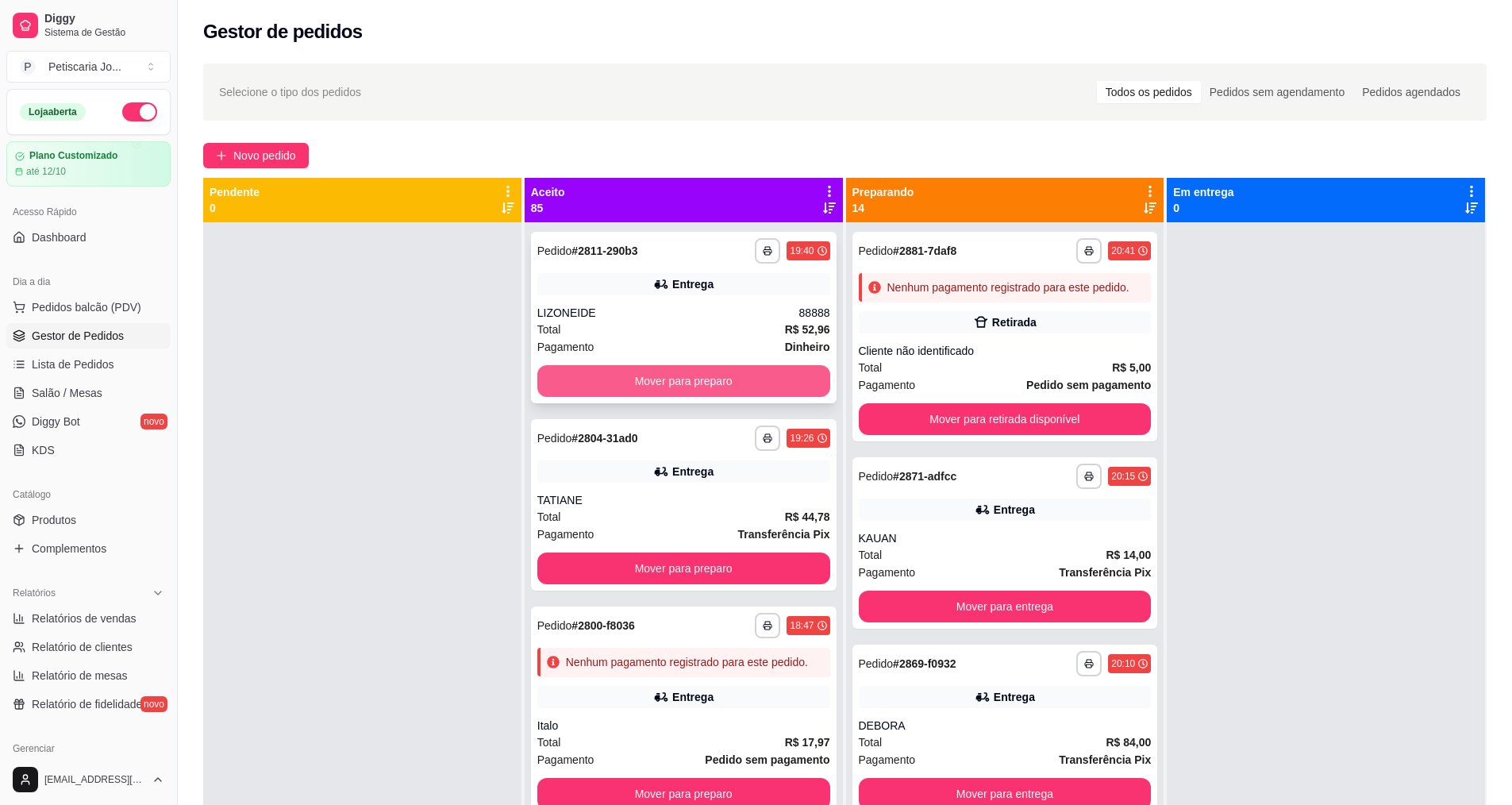
click at [714, 387] on button "Mover para preparo" at bounding box center [684, 381] width 293 height 32
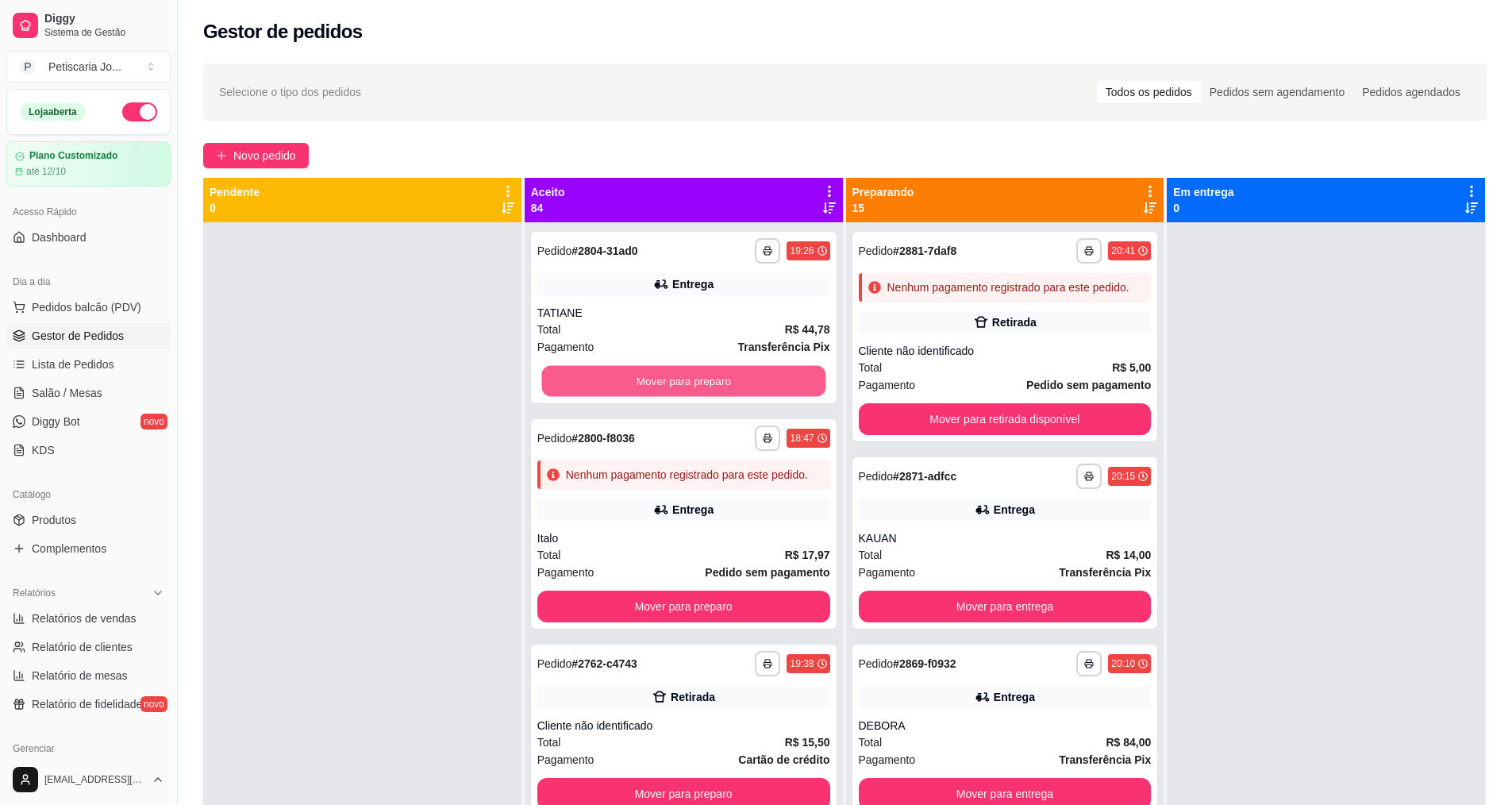
click at [714, 387] on button "Mover para preparo" at bounding box center [682, 381] width 284 height 31
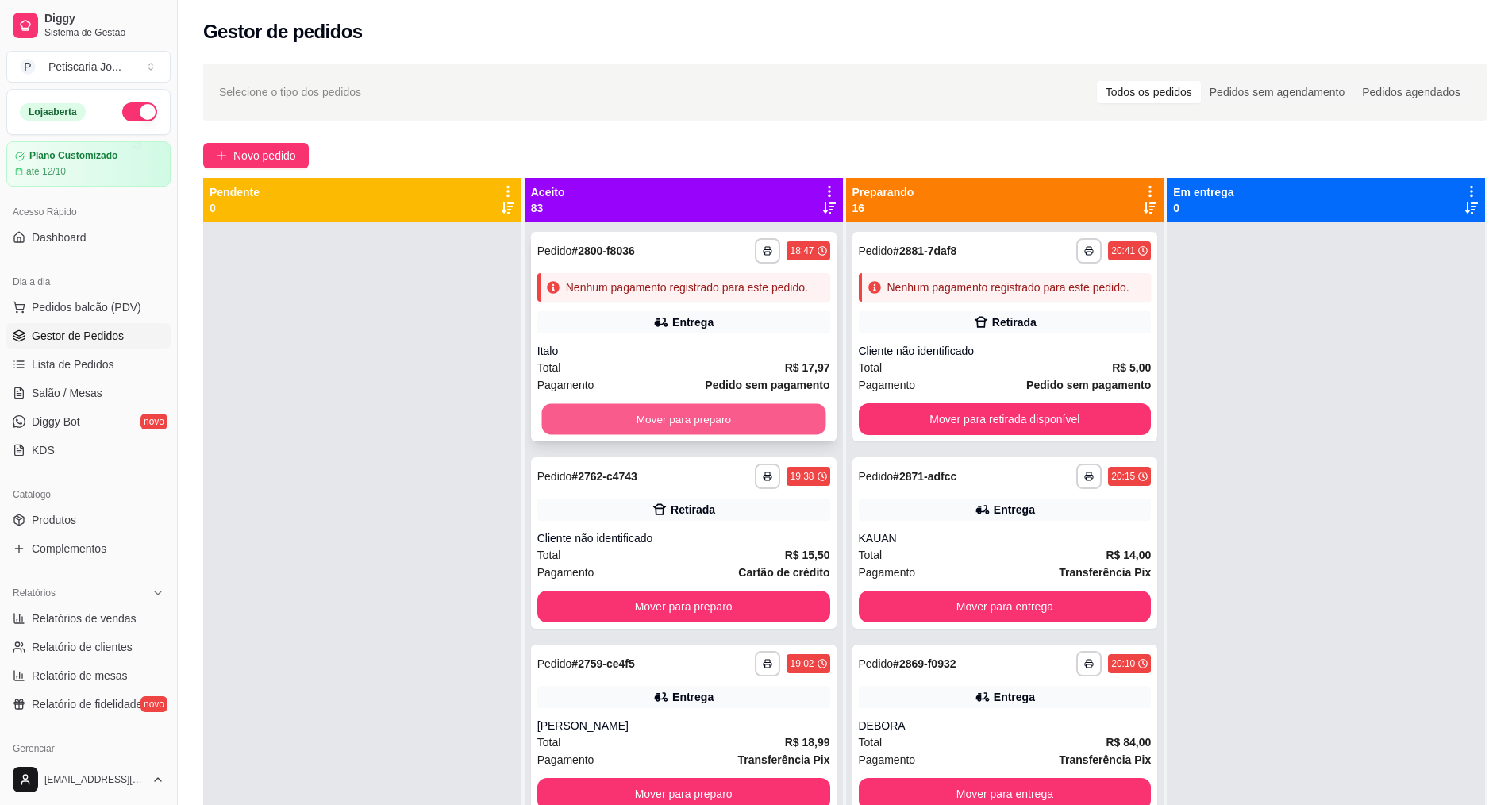
click at [712, 433] on button "Mover para preparo" at bounding box center [682, 419] width 284 height 31
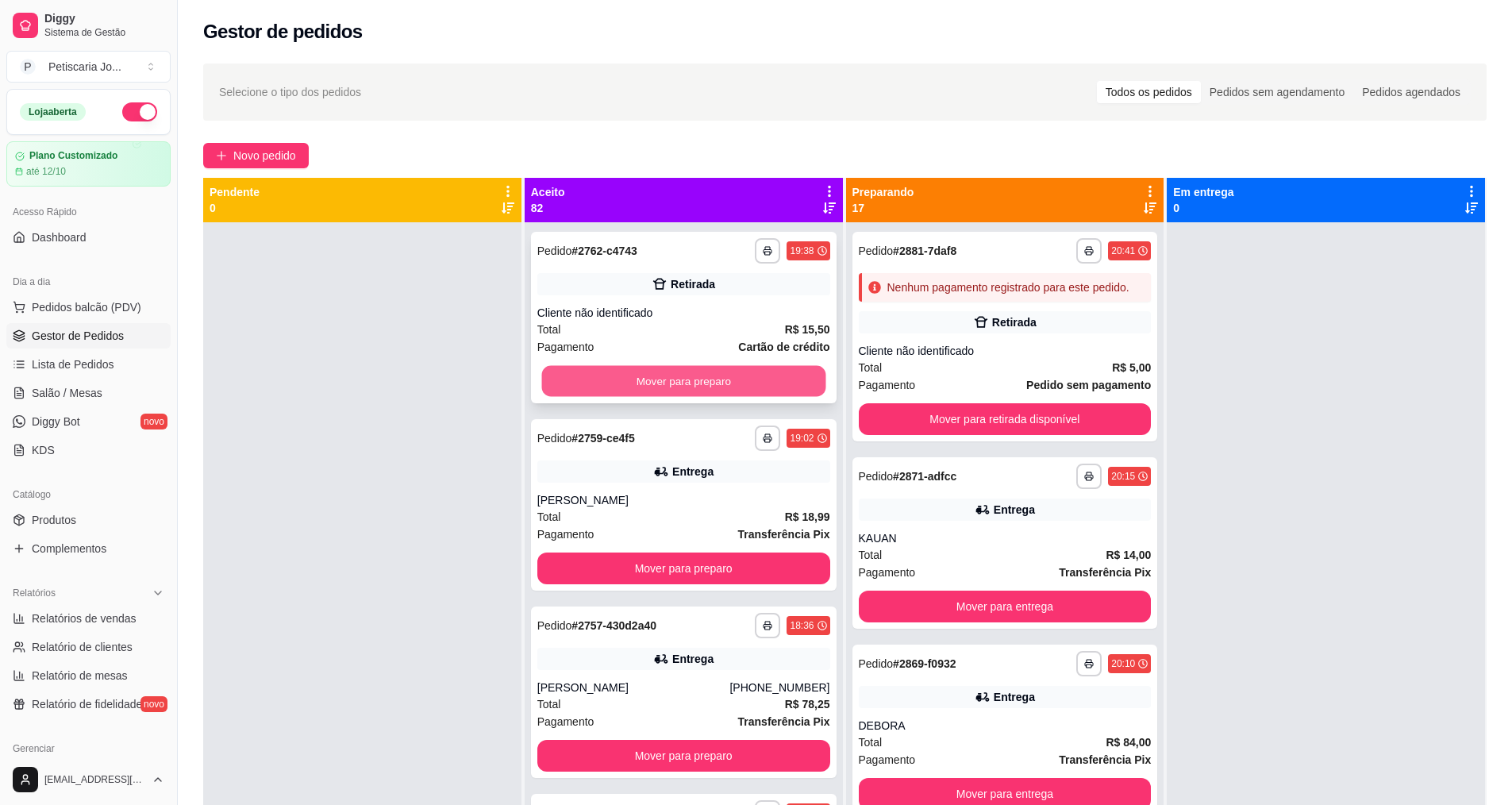
click at [710, 379] on button "Mover para preparo" at bounding box center [682, 381] width 284 height 31
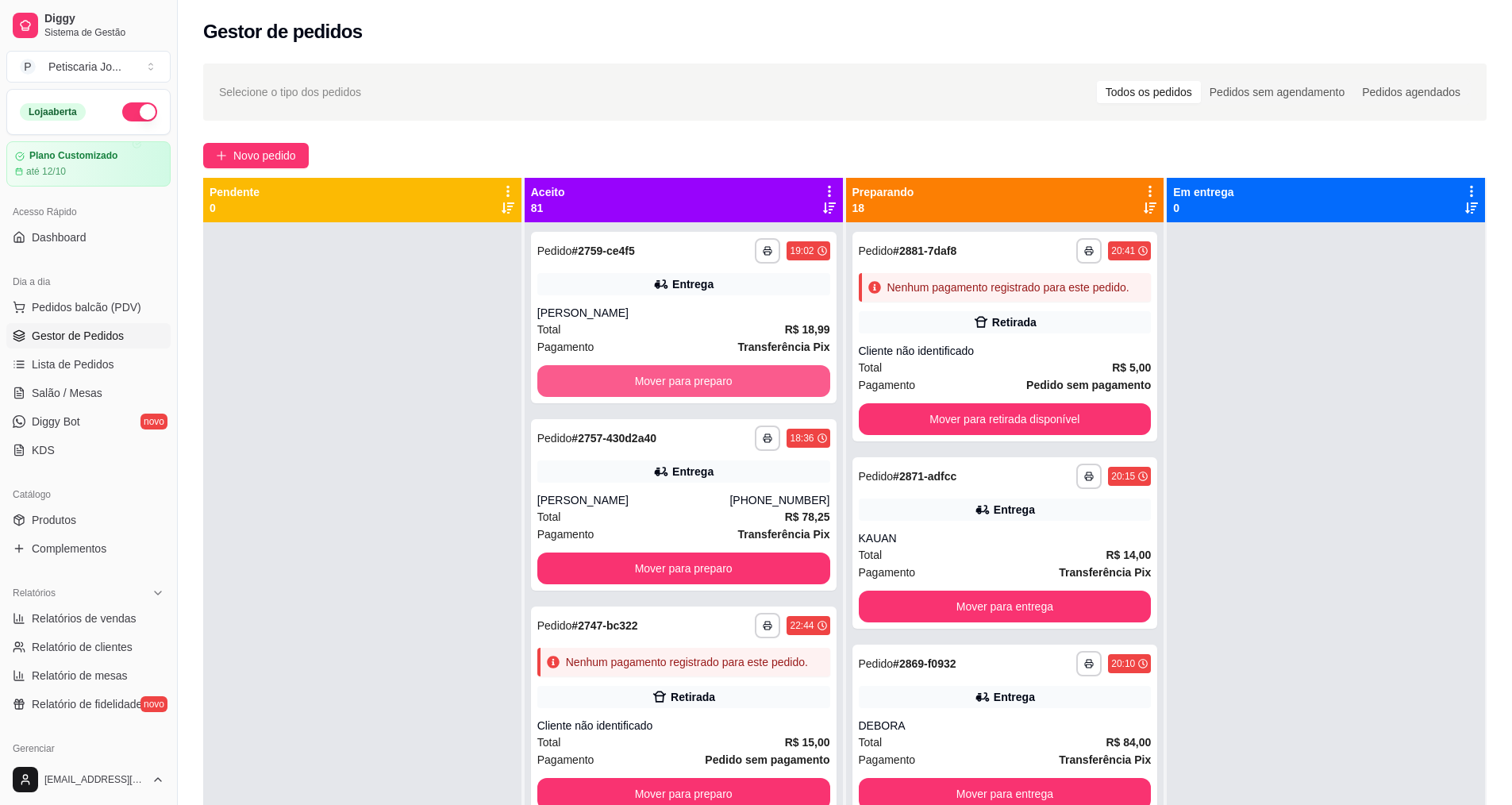
click at [710, 379] on button "Mover para preparo" at bounding box center [684, 381] width 293 height 32
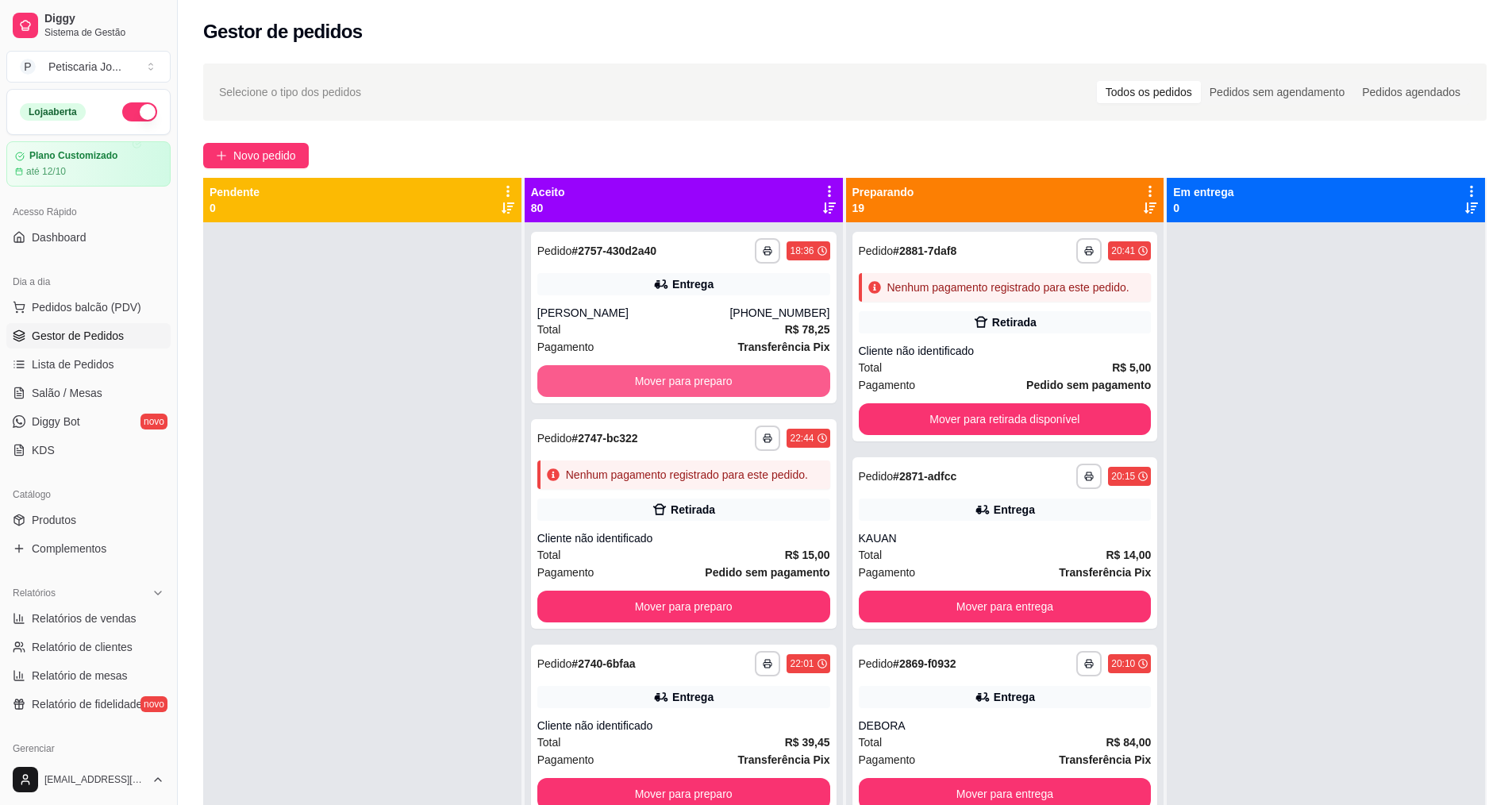
click at [710, 379] on button "Mover para preparo" at bounding box center [684, 381] width 293 height 32
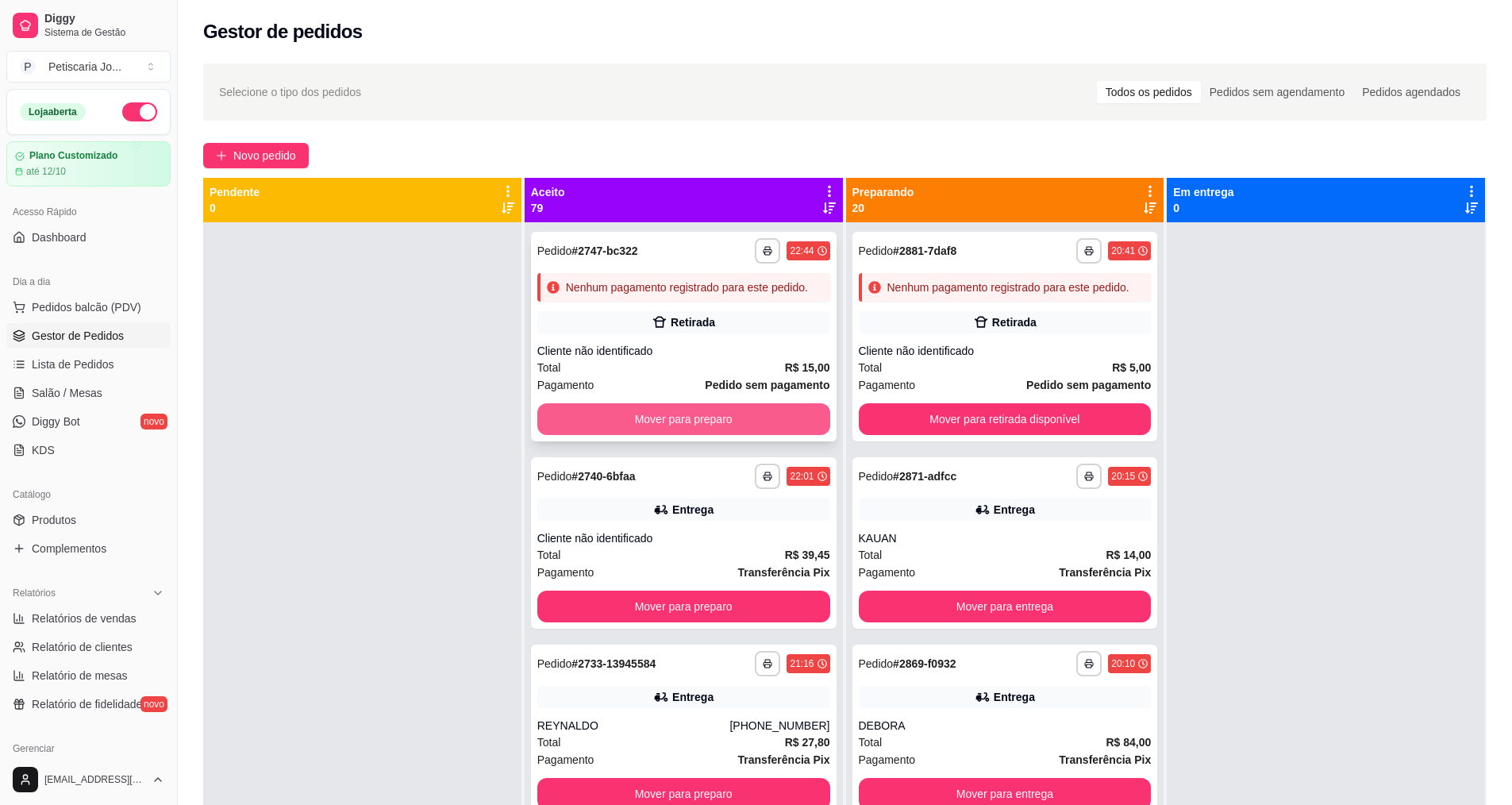
click at [720, 434] on button "Mover para preparo" at bounding box center [684, 418] width 293 height 32
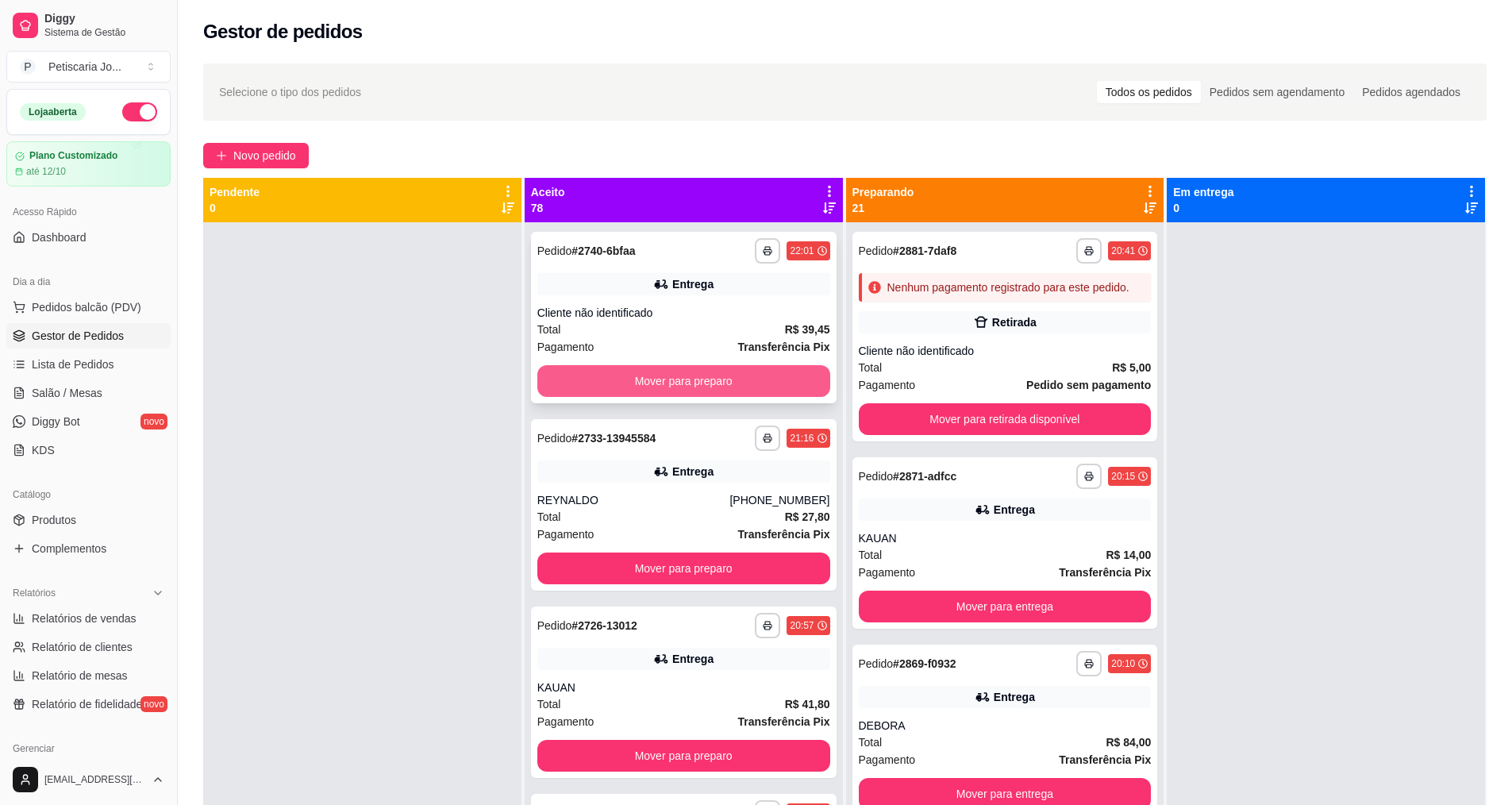
click at [719, 384] on button "Mover para preparo" at bounding box center [684, 381] width 293 height 32
click at [719, 384] on button "Mover para preparo" at bounding box center [682, 381] width 284 height 31
click at [719, 384] on button "Mover para preparo" at bounding box center [684, 381] width 293 height 32
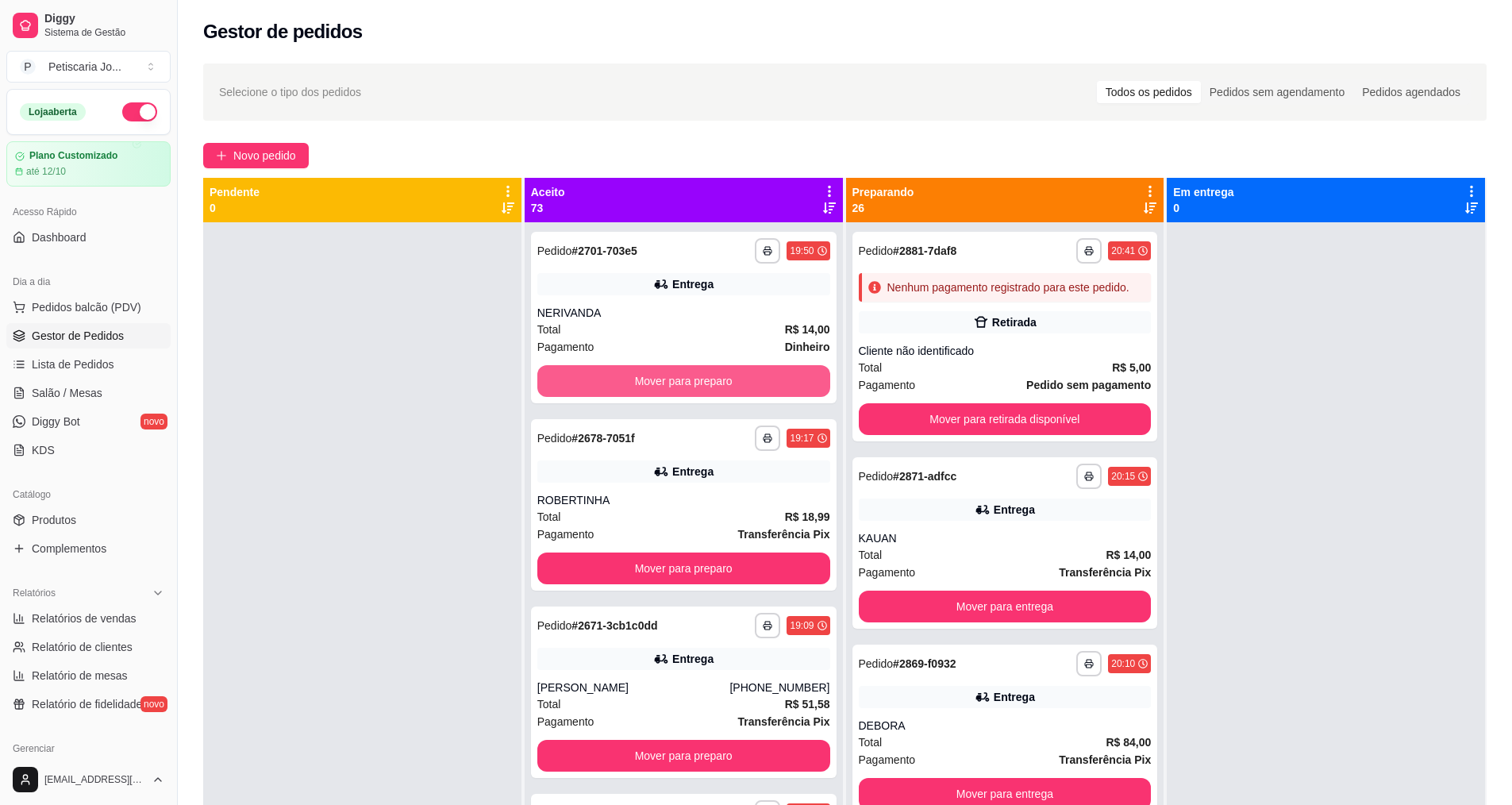
click at [719, 384] on button "Mover para preparo" at bounding box center [684, 381] width 293 height 32
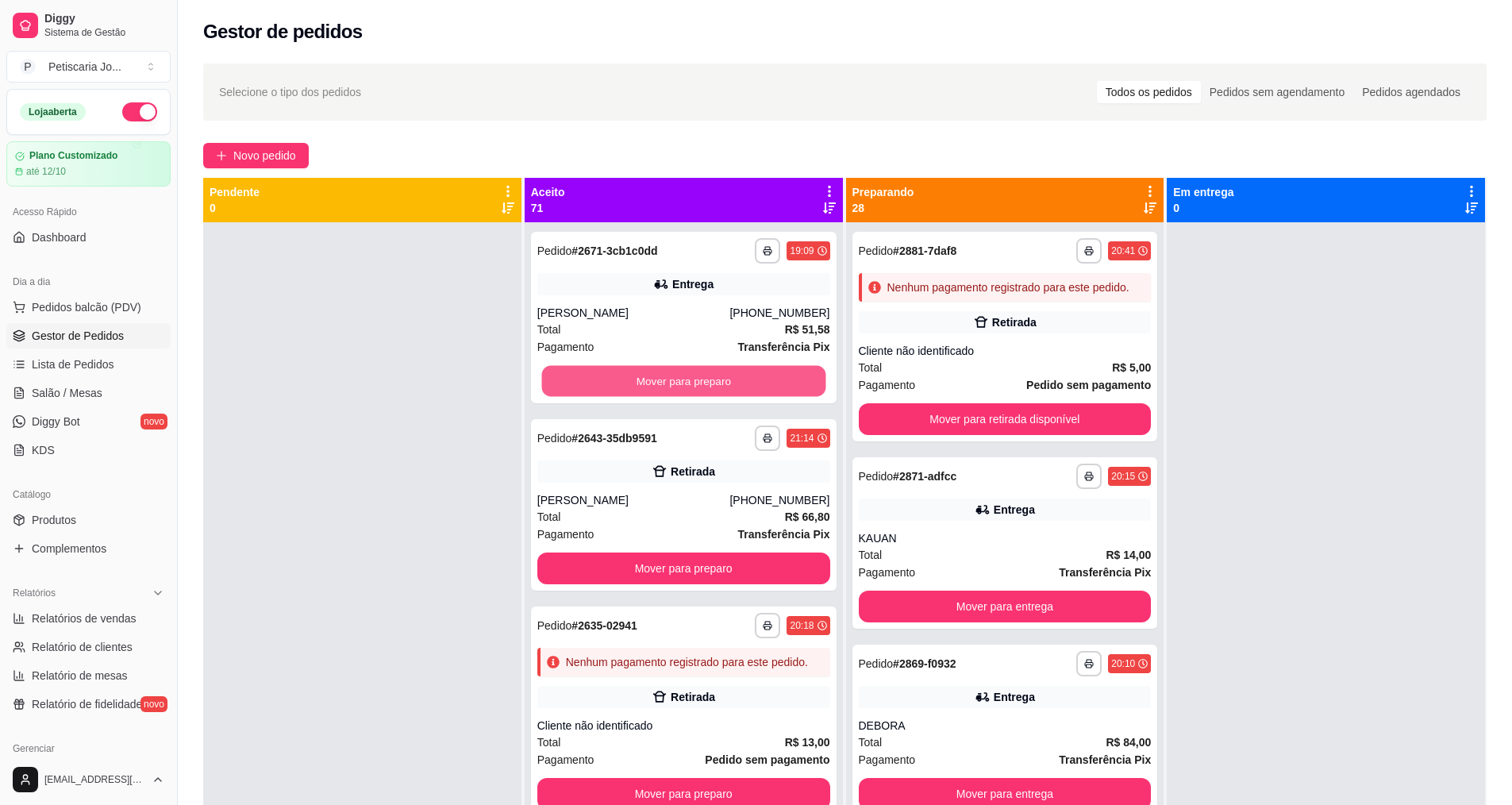
click at [719, 384] on button "Mover para preparo" at bounding box center [682, 381] width 284 height 31
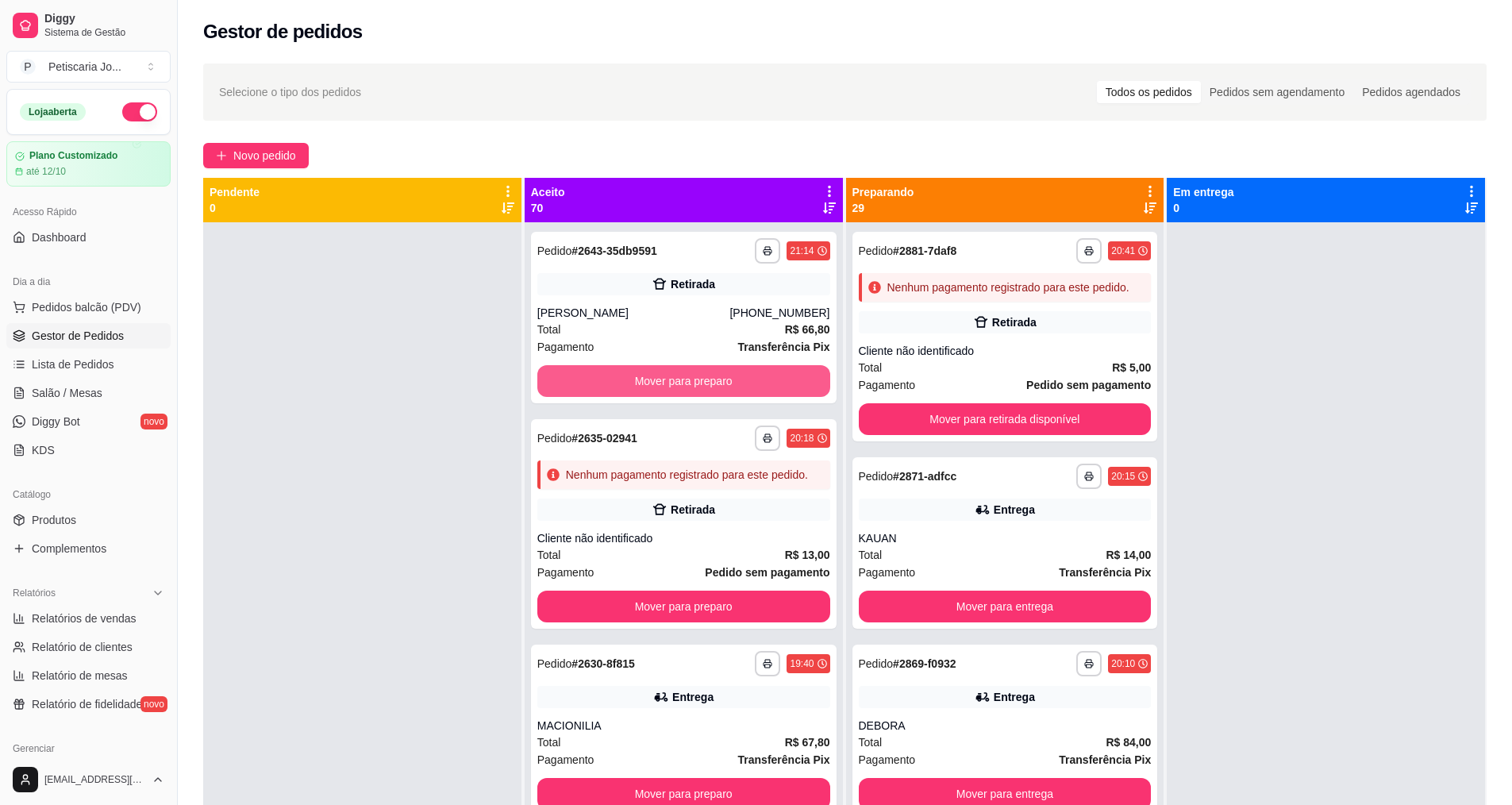
click at [719, 384] on button "Mover para preparo" at bounding box center [684, 381] width 293 height 32
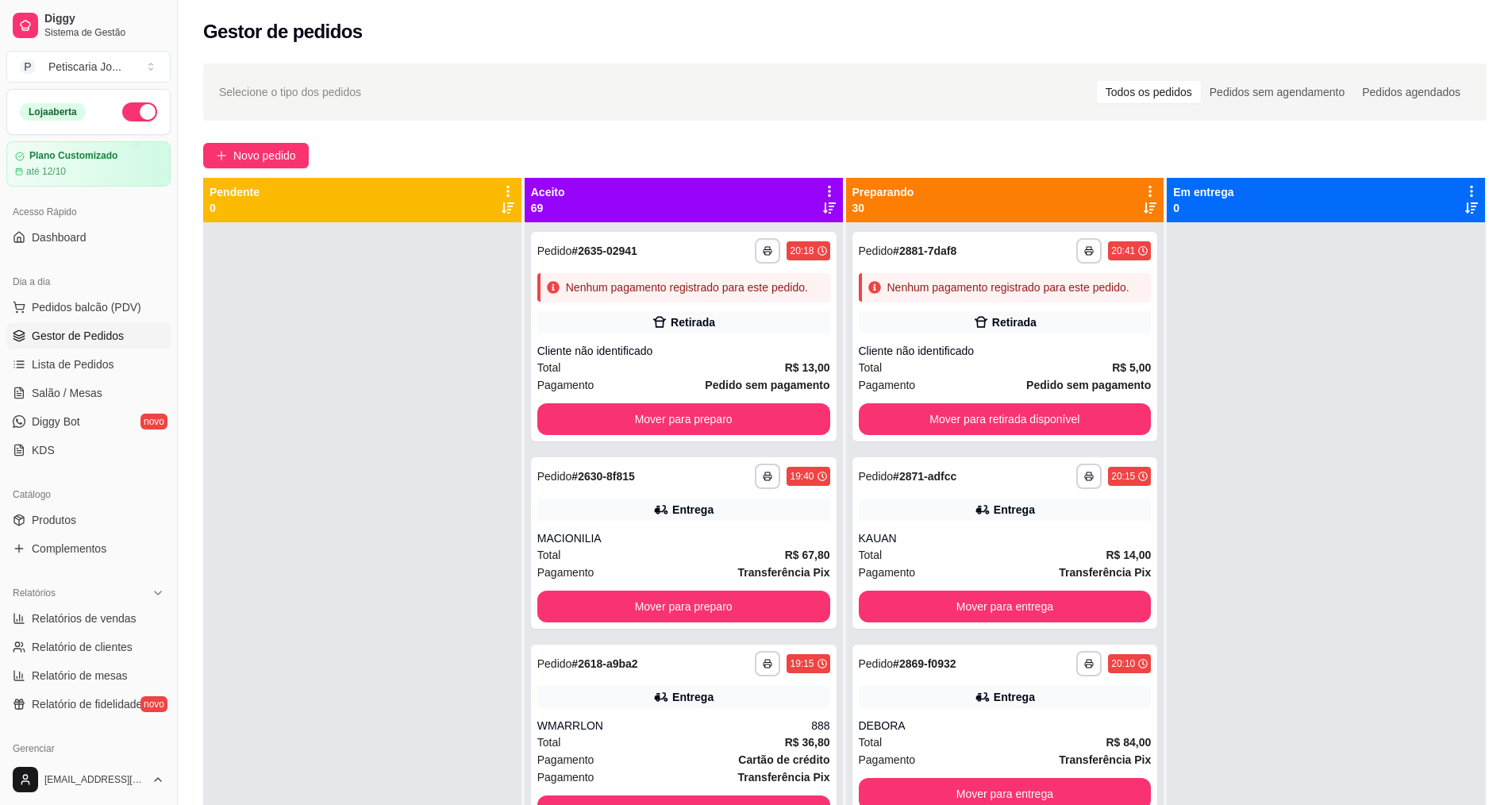
click at [719, 377] on div "Total R$ 13,00" at bounding box center [684, 367] width 293 height 17
click at [721, 460] on div "**********" at bounding box center [684, 624] width 319 height 805
click at [742, 434] on button "Mover para preparo" at bounding box center [682, 419] width 284 height 31
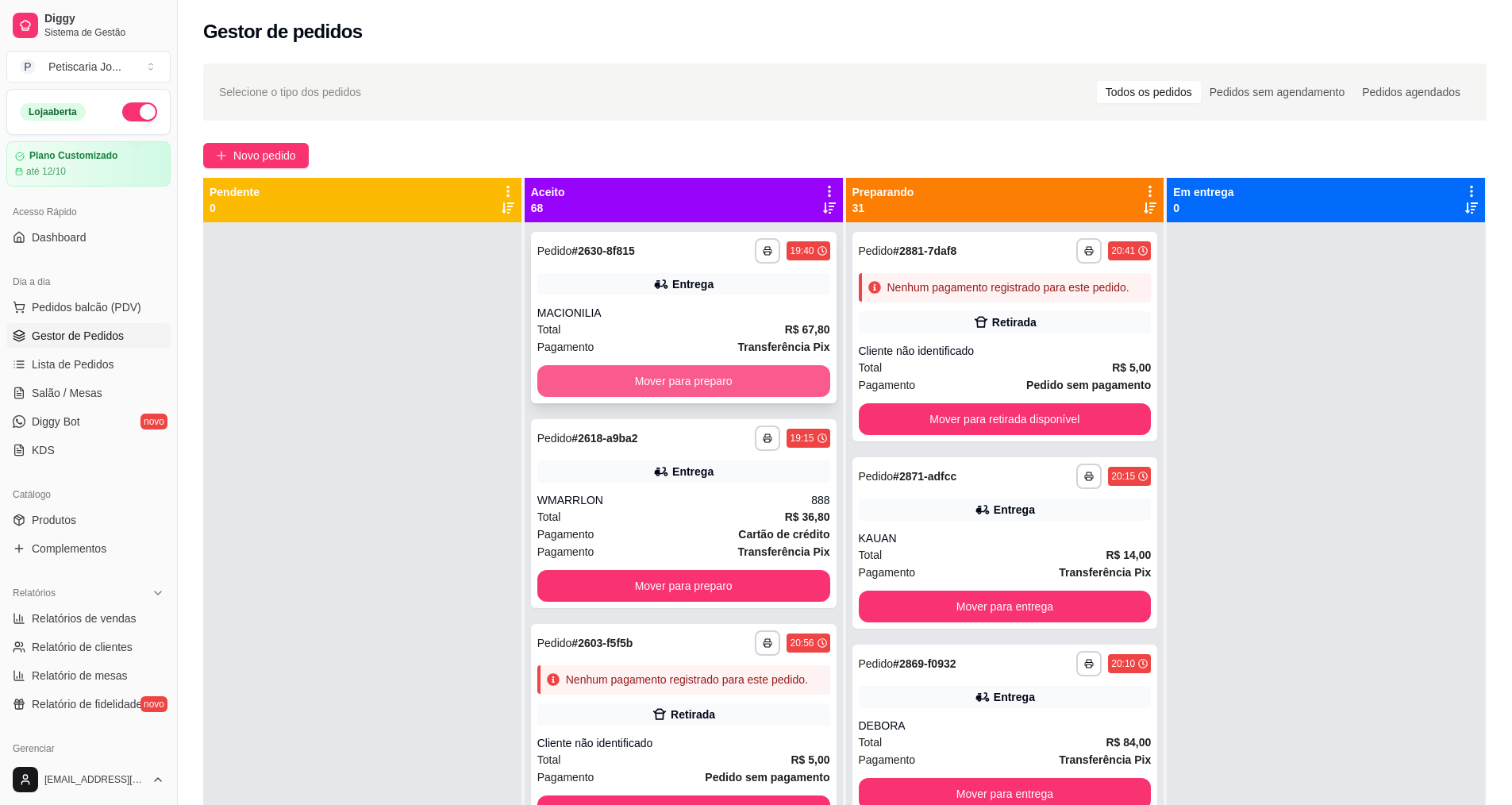
click at [744, 389] on button "Mover para preparo" at bounding box center [684, 381] width 293 height 32
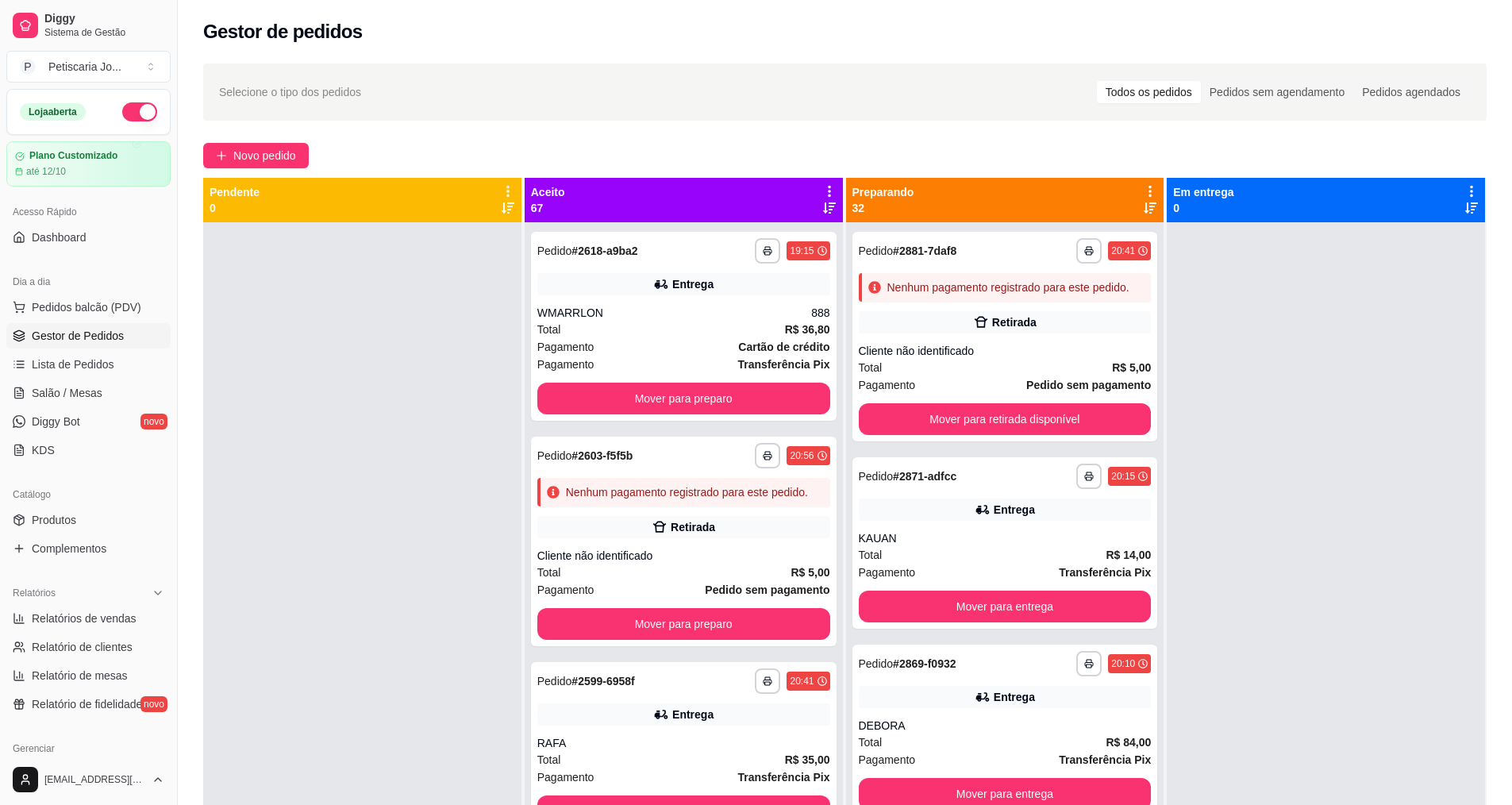
click at [828, 188] on icon at bounding box center [829, 191] width 14 height 14
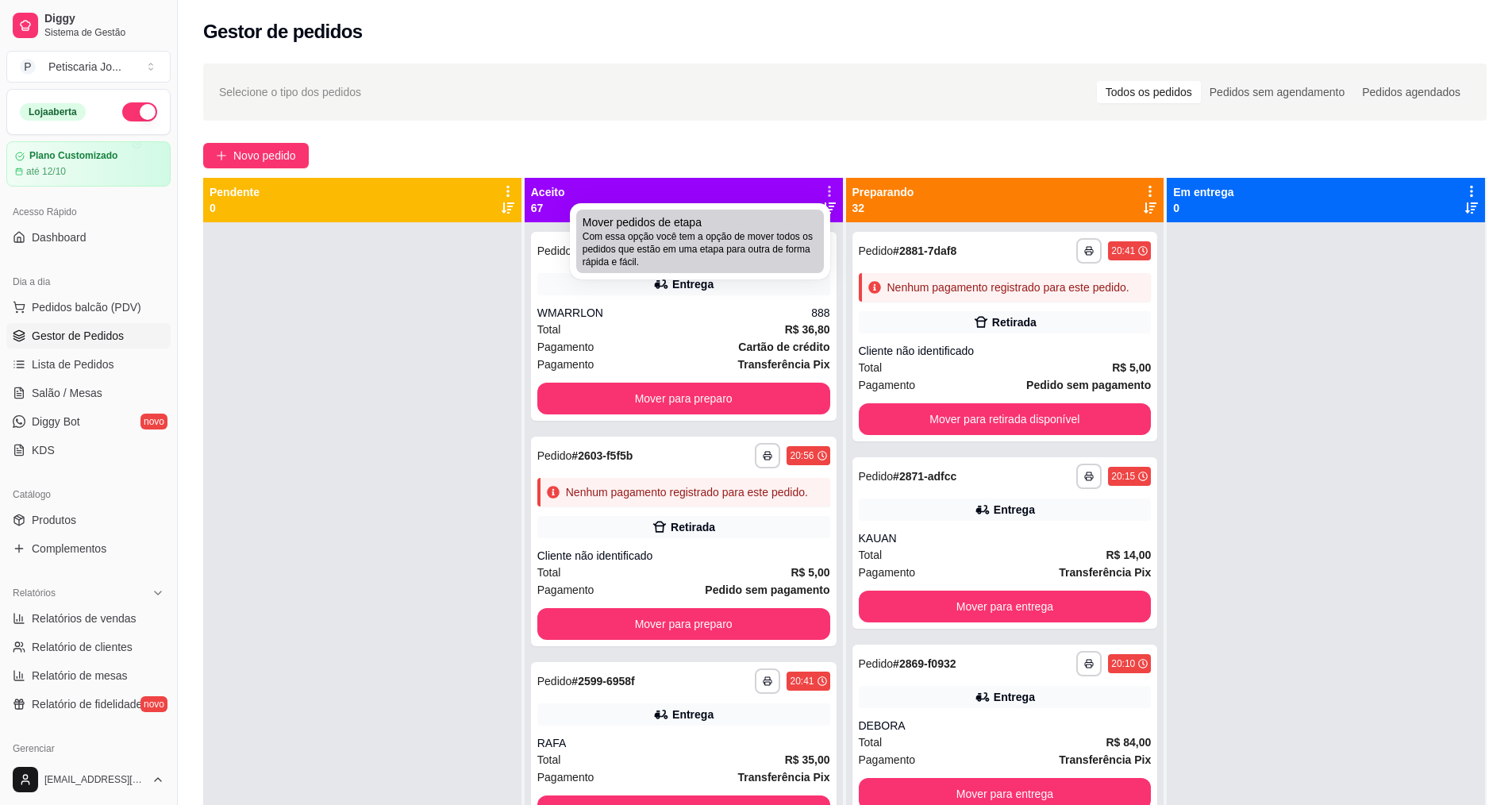
click at [773, 227] on div "Mover pedidos de etapa Com essa opção você tem a opção de mover todos os pedido…" at bounding box center [700, 241] width 235 height 54
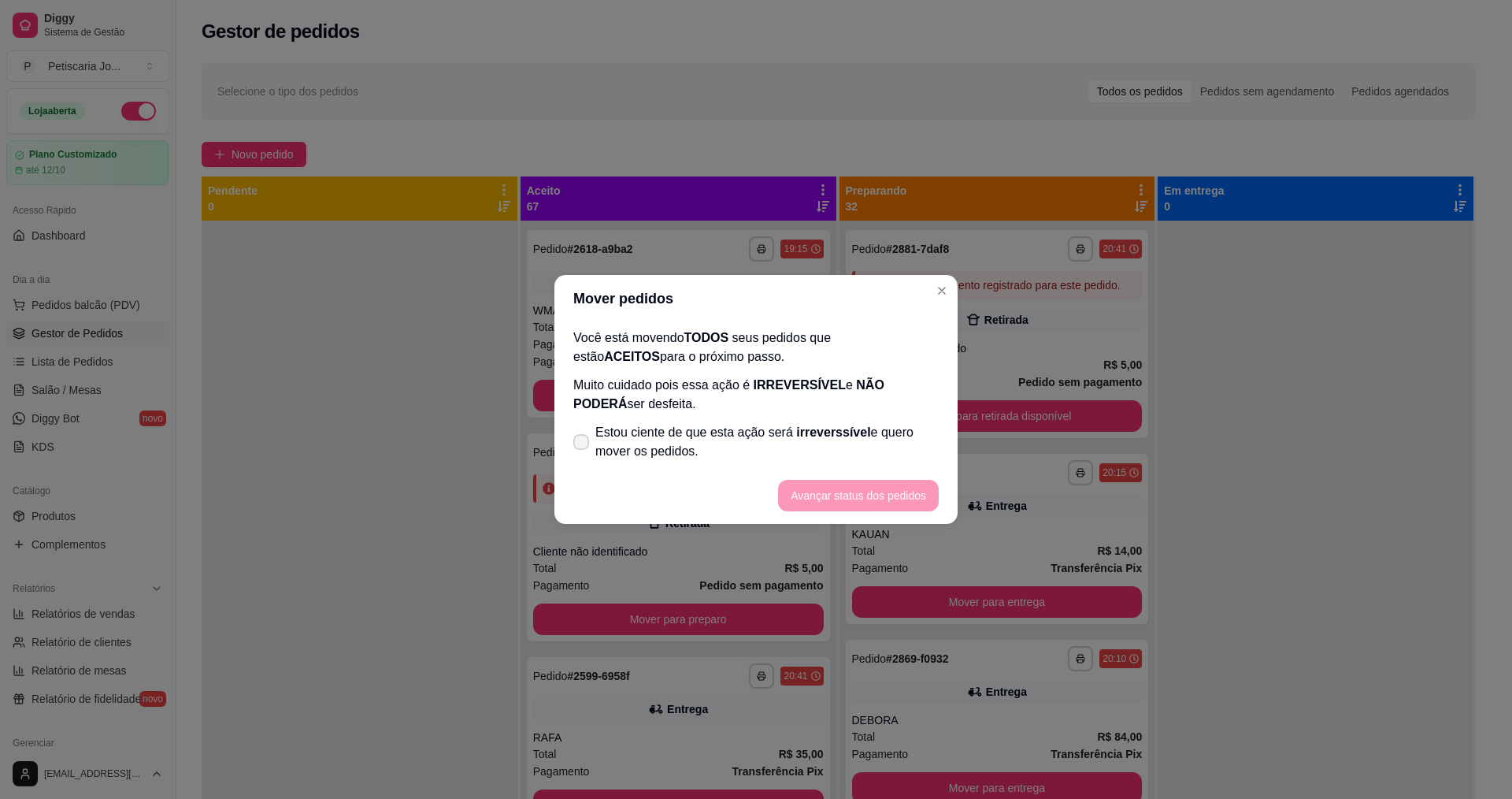
click at [630, 429] on span "Estou ciente de que esta ação será irreverssível e quero mover os pedidos." at bounding box center [767, 441] width 343 height 38
click at [582, 445] on input "Estou ciente de que esta ação será irreverssível e quero mover os pedidos." at bounding box center [577, 450] width 10 height 10
checkbox input "true"
click at [838, 488] on button "Avançar status dos pedidos" at bounding box center [858, 495] width 161 height 31
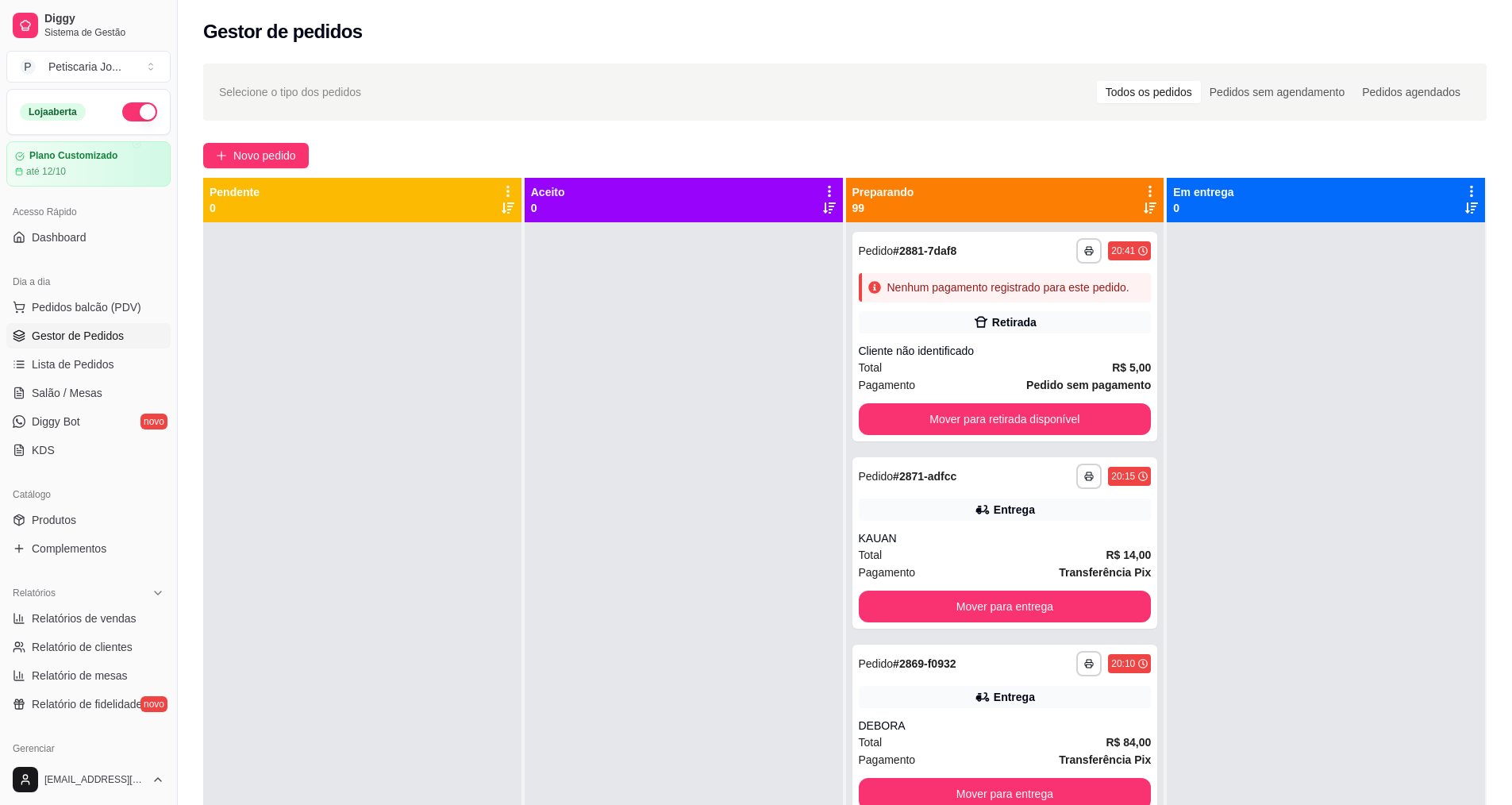
click at [1142, 192] on icon at bounding box center [1149, 191] width 14 height 14
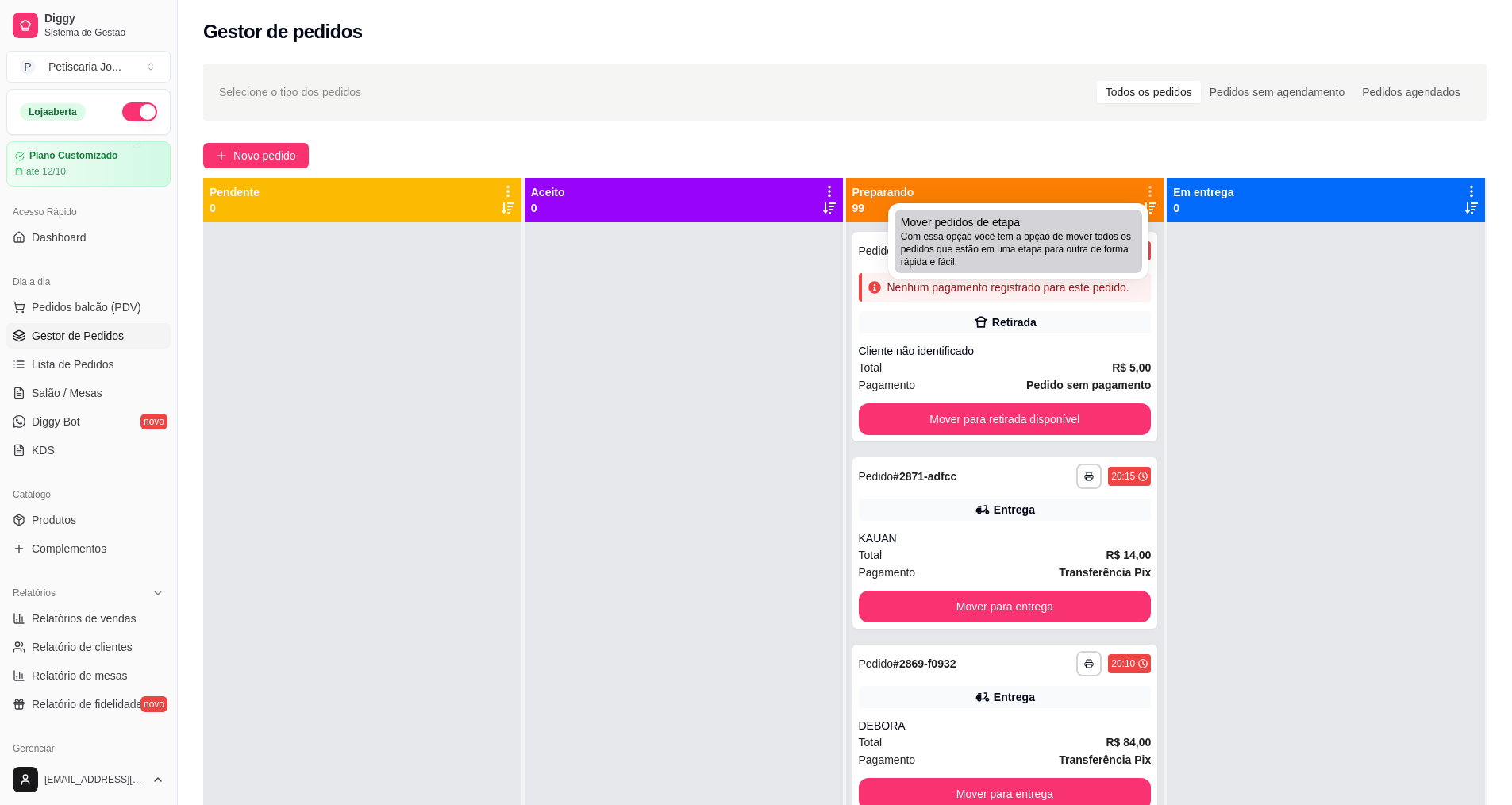
click at [1100, 227] on div "Mover pedidos de etapa Com essa opção você tem a opção de mover todos os pedido…" at bounding box center [1018, 241] width 235 height 54
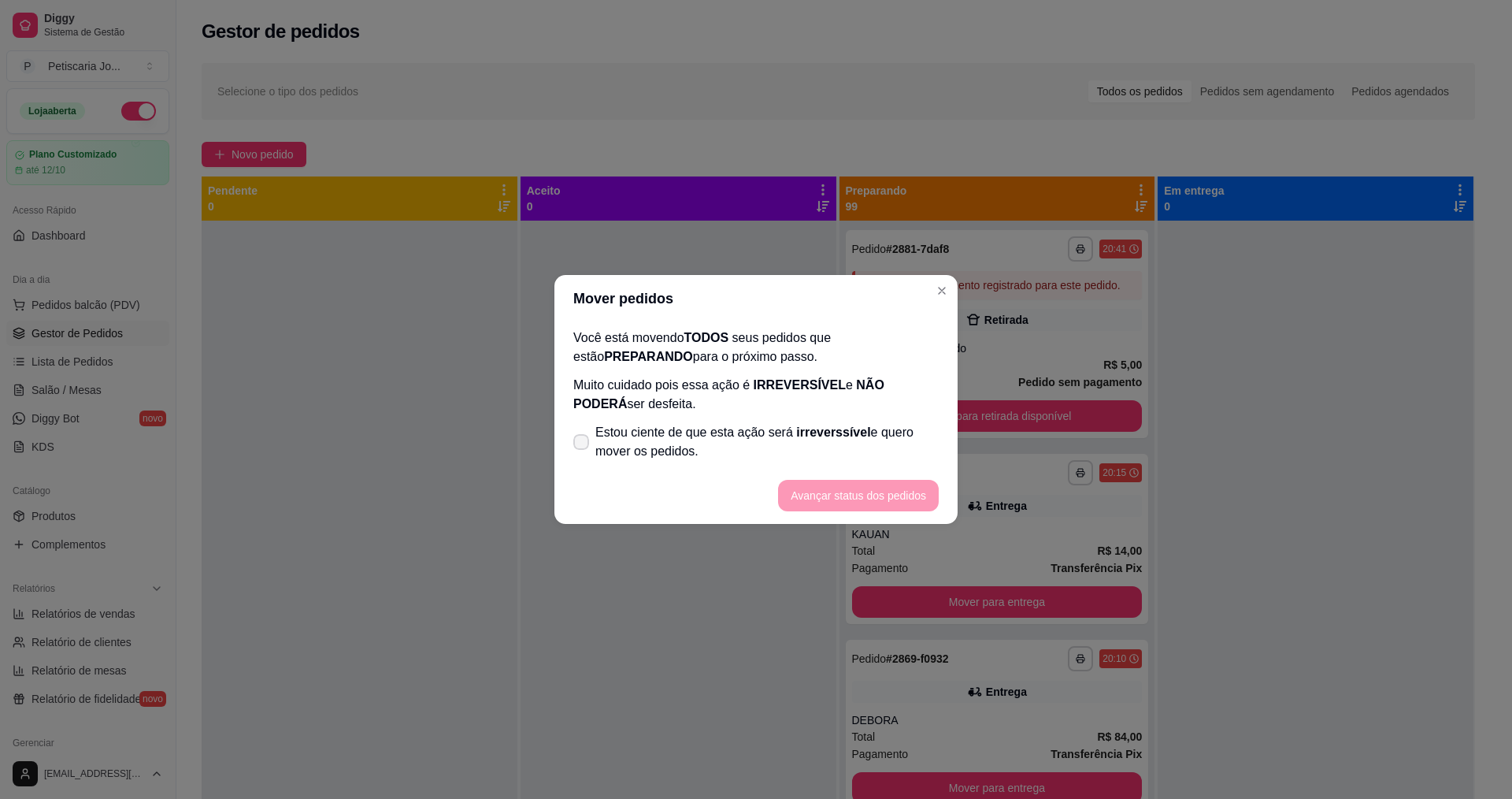
click at [767, 451] on span "Estou ciente de que esta ação será irreverssível e quero mover os pedidos." at bounding box center [767, 441] width 343 height 38
click at [582, 451] on input "Estou ciente de que esta ação será irreverssível e quero mover os pedidos." at bounding box center [577, 450] width 10 height 10
checkbox input "true"
click at [833, 486] on button "Avançar status dos pedidos" at bounding box center [858, 495] width 156 height 30
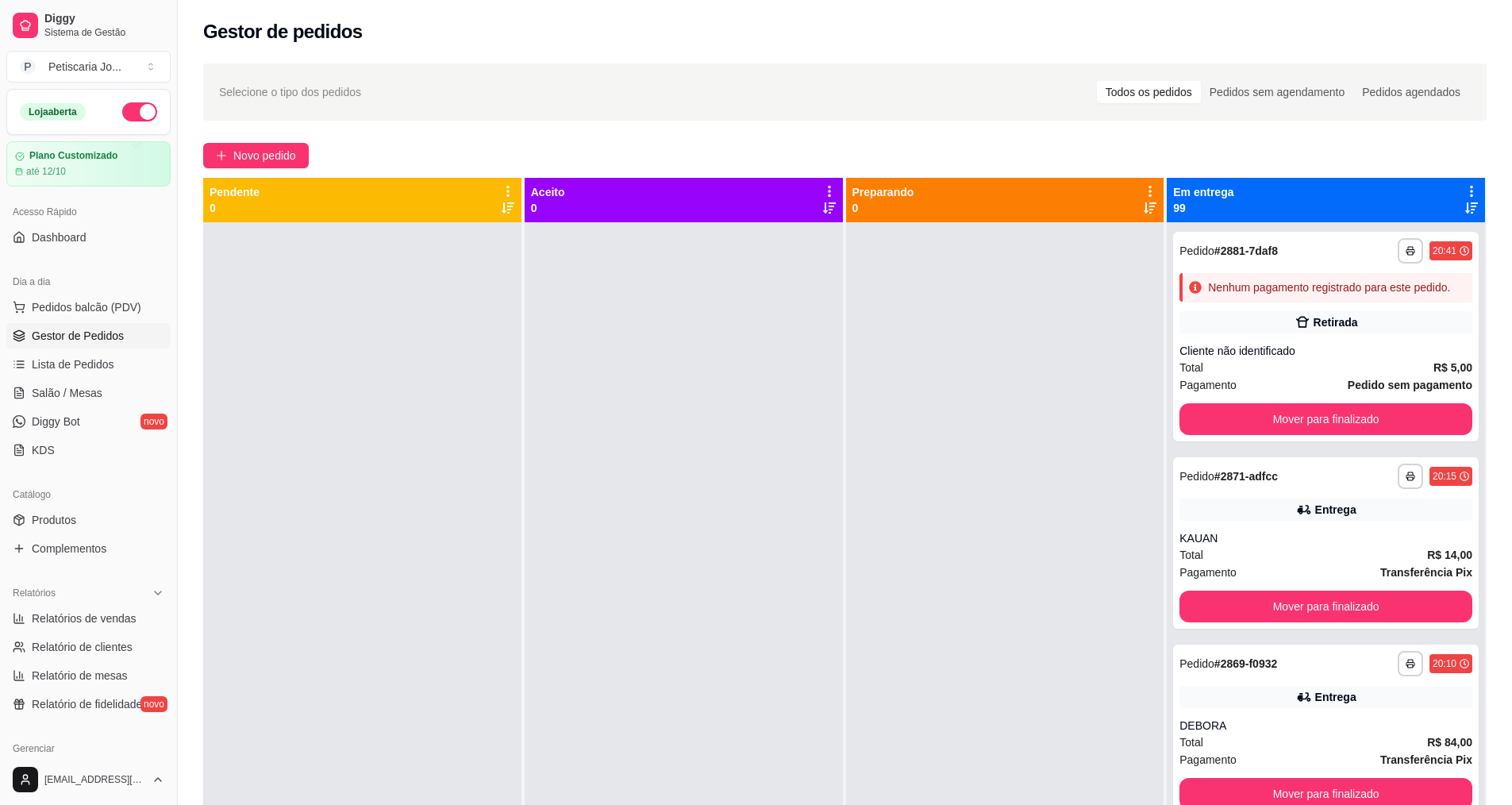
click at [1465, 187] on icon at bounding box center [1471, 191] width 14 height 14
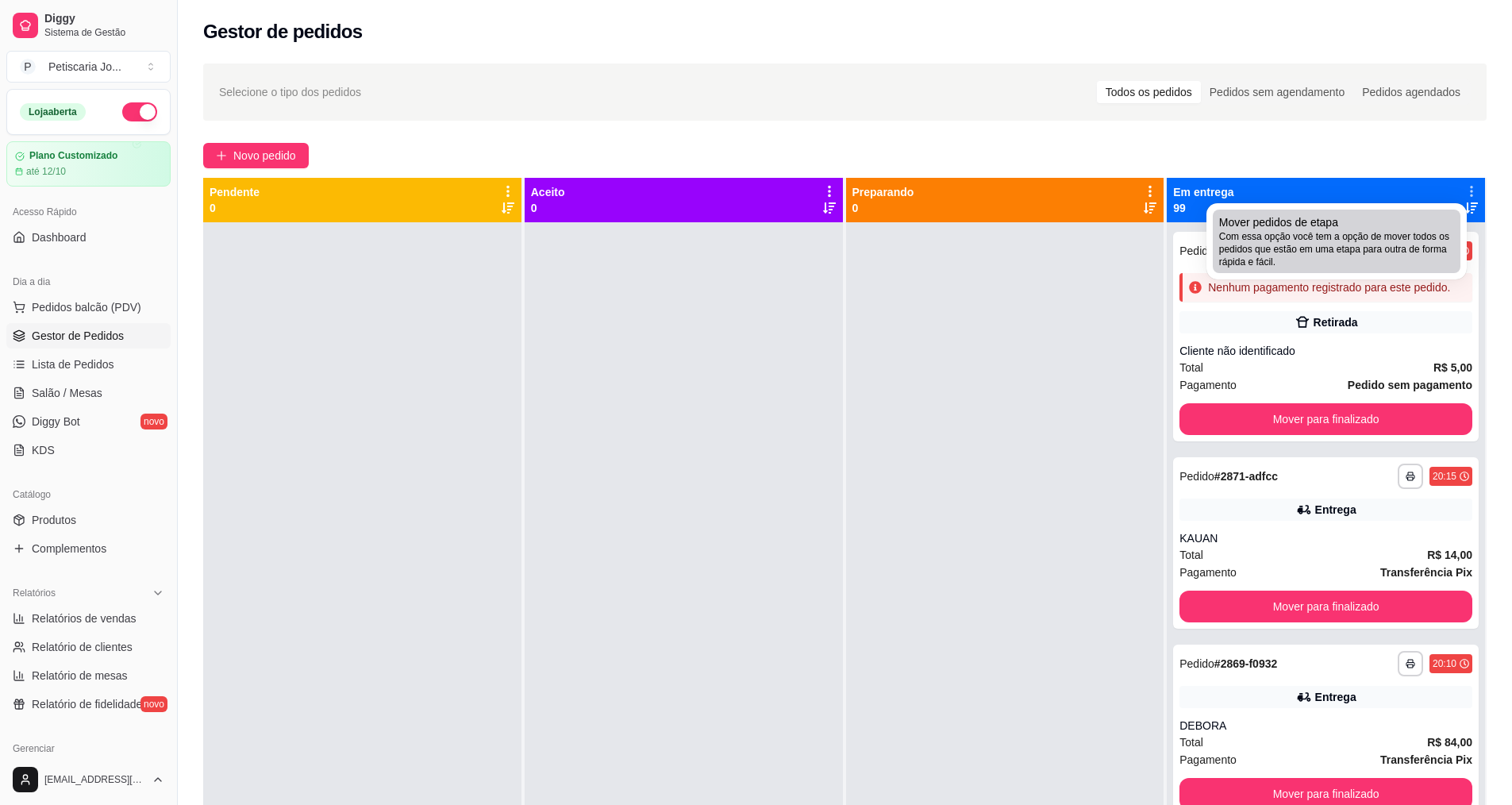
click at [1387, 244] on span "Com essa opção você tem a opção de mover todos os pedidos que estão em uma etap…" at bounding box center [1337, 249] width 235 height 38
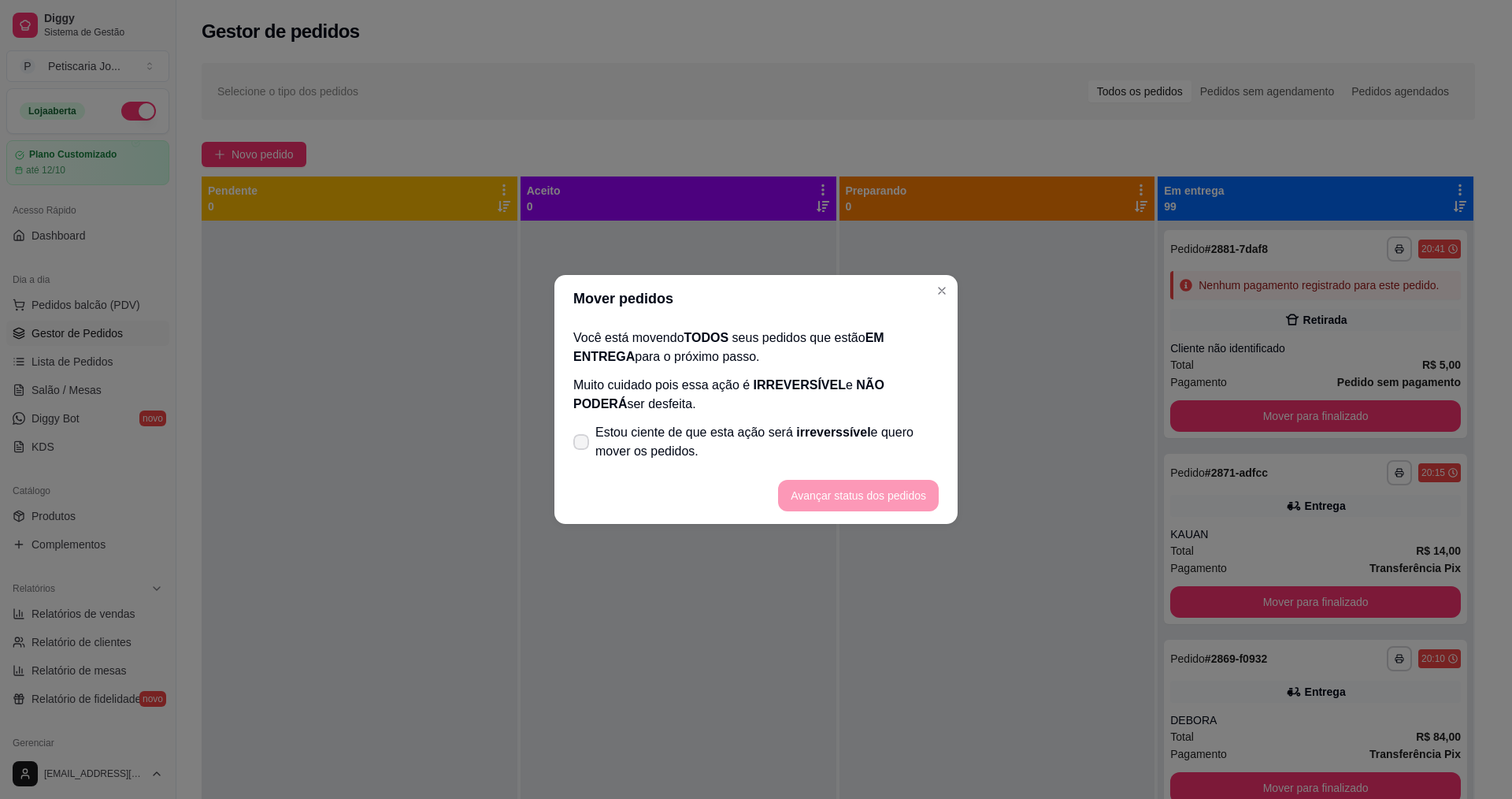
click at [745, 445] on span "Estou ciente de que esta ação será irreverssível e quero mover os pedidos." at bounding box center [767, 441] width 343 height 38
click at [582, 445] on input "Estou ciente de que esta ação será irreverssível e quero mover os pedidos." at bounding box center [577, 450] width 10 height 10
checkbox input "true"
click at [908, 496] on button "Avançar status dos pedidos" at bounding box center [858, 495] width 156 height 30
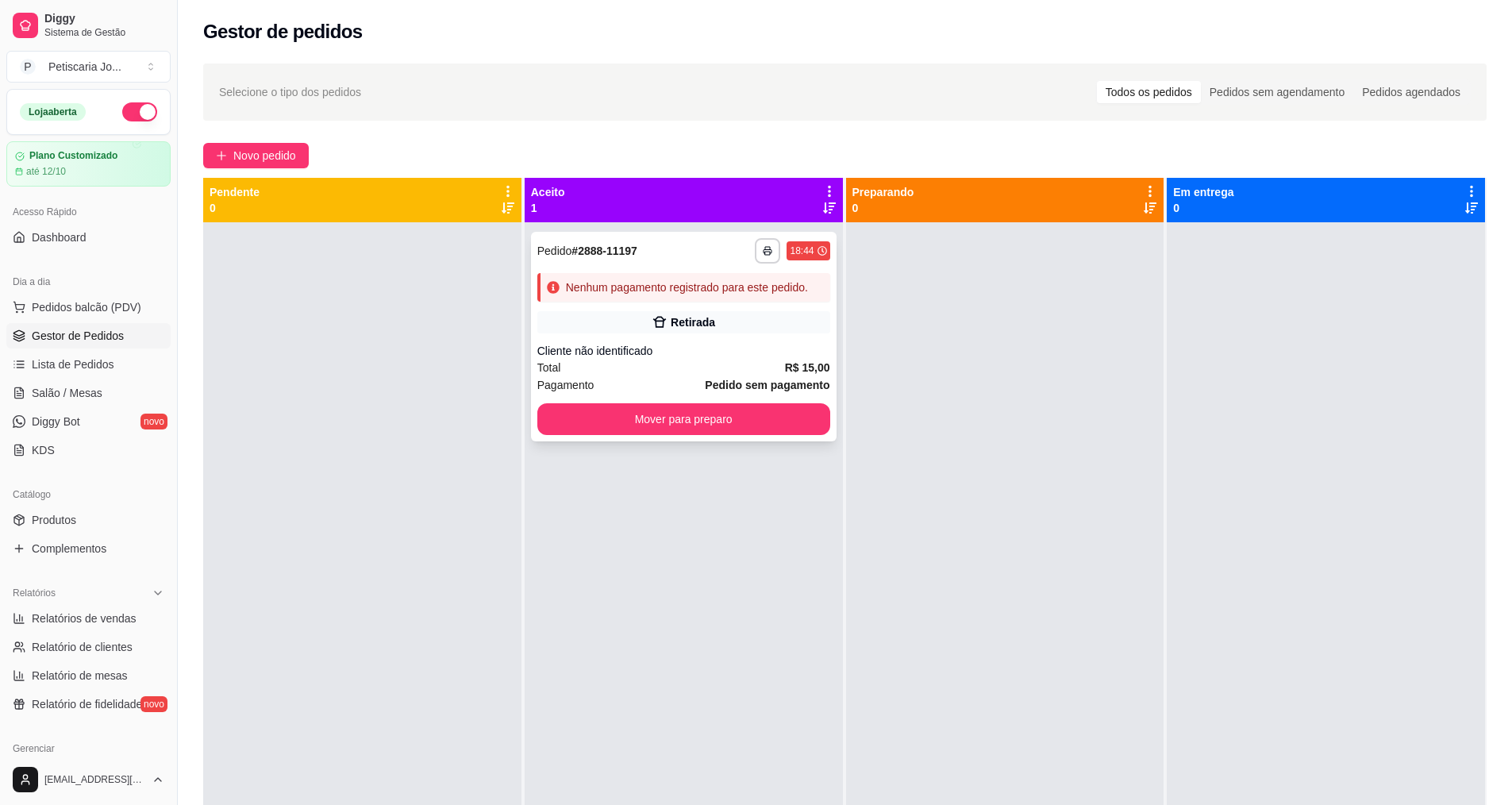
click at [752, 365] on div "Total R$ 15,00" at bounding box center [684, 367] width 293 height 17
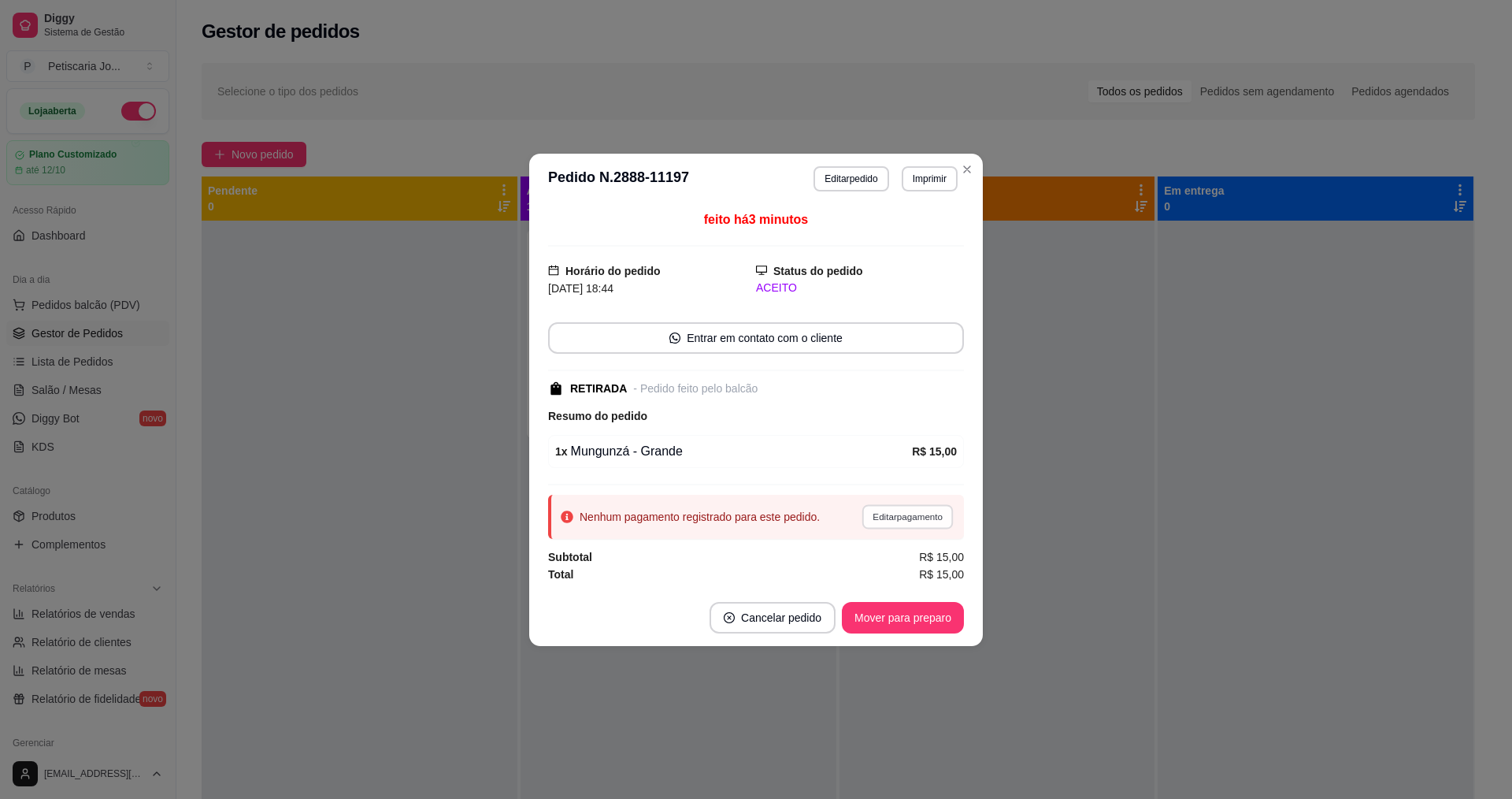
click at [911, 527] on button "Editar pagamento" at bounding box center [907, 516] width 91 height 25
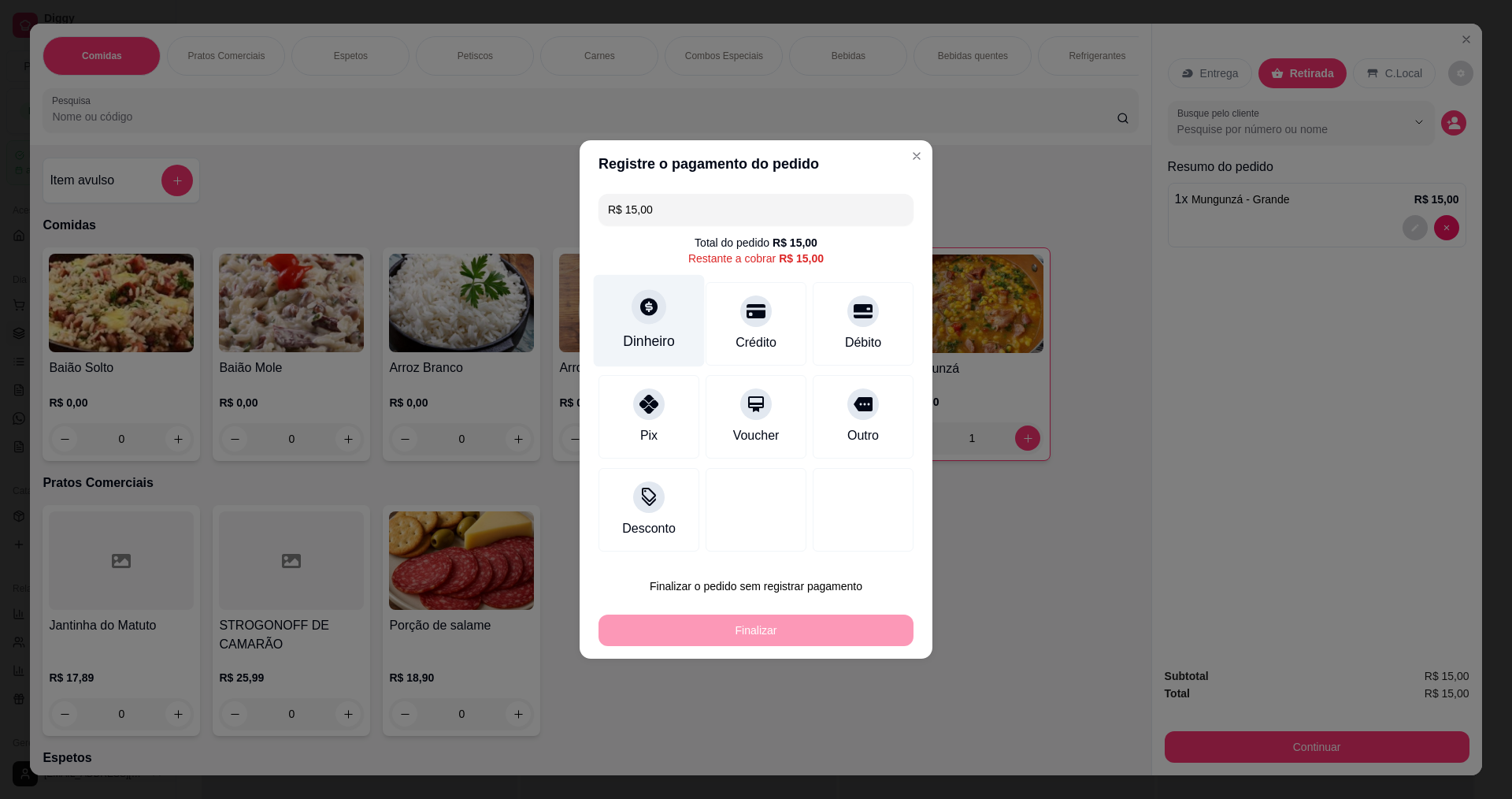
click at [661, 319] on div "Dinheiro" at bounding box center [648, 320] width 111 height 92
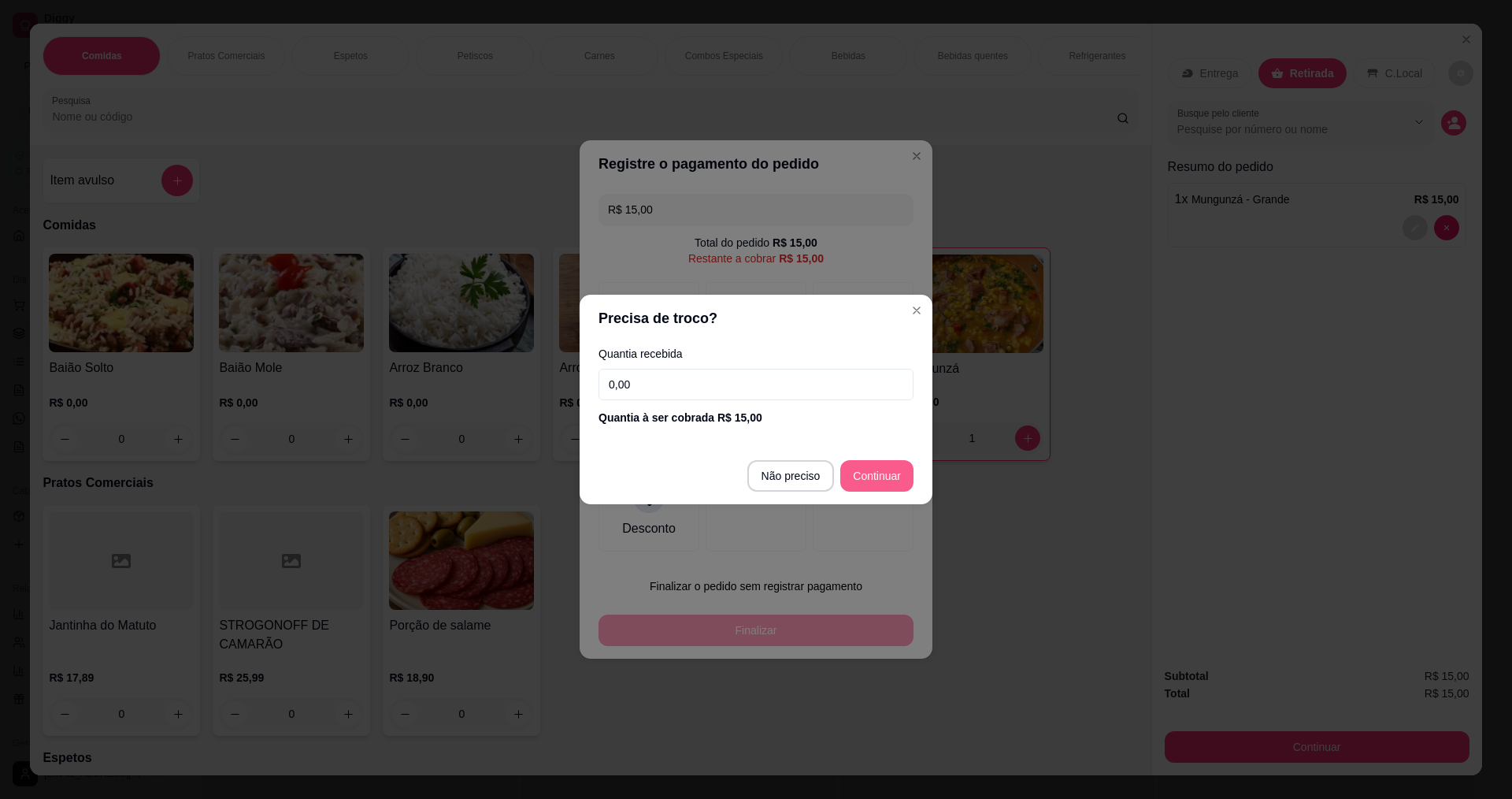
type input "R$ 0,00"
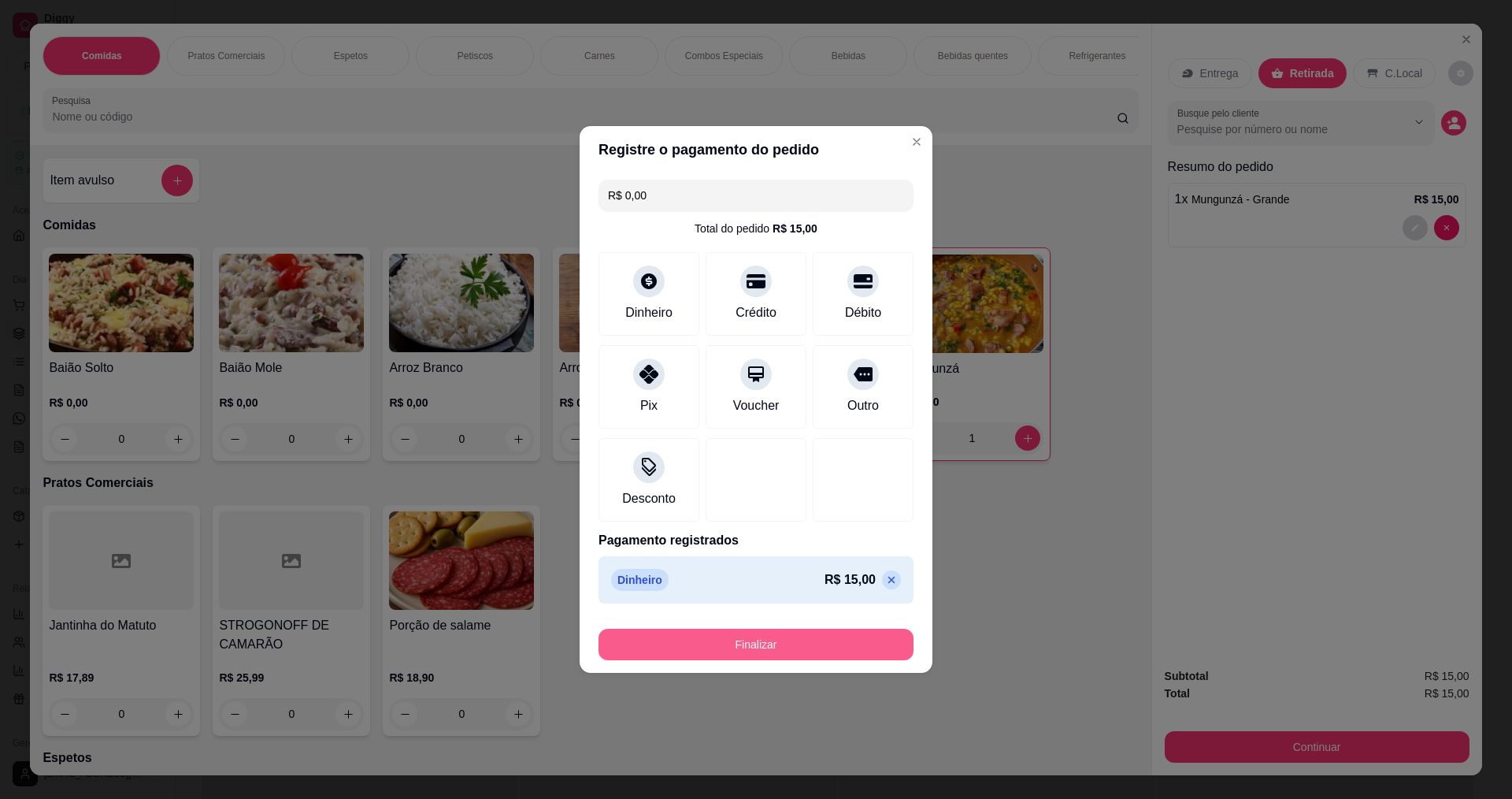
click at [794, 645] on button "Finalizar" at bounding box center [756, 643] width 315 height 31
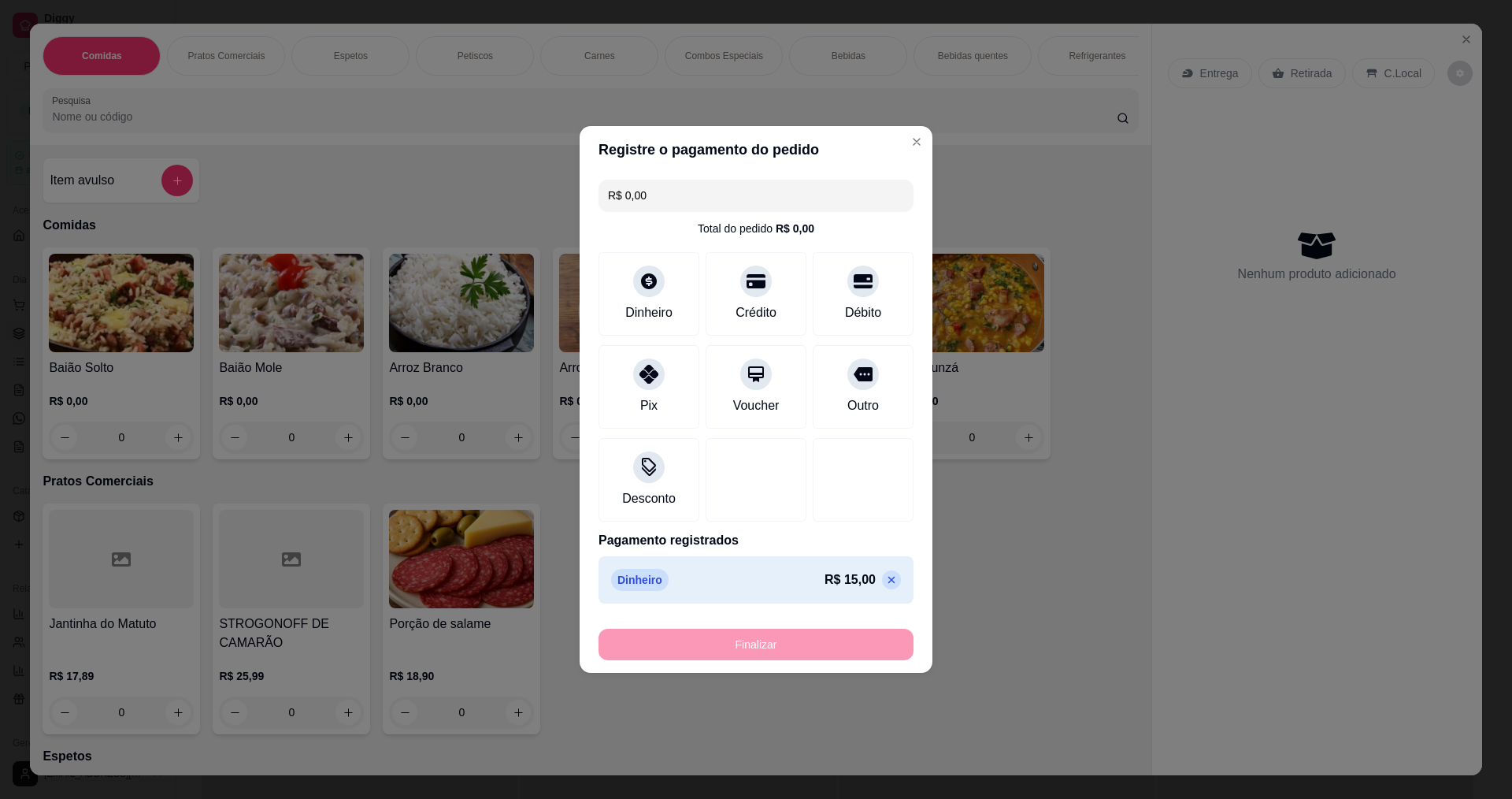
type input "0"
type input "-R$ 15,00"
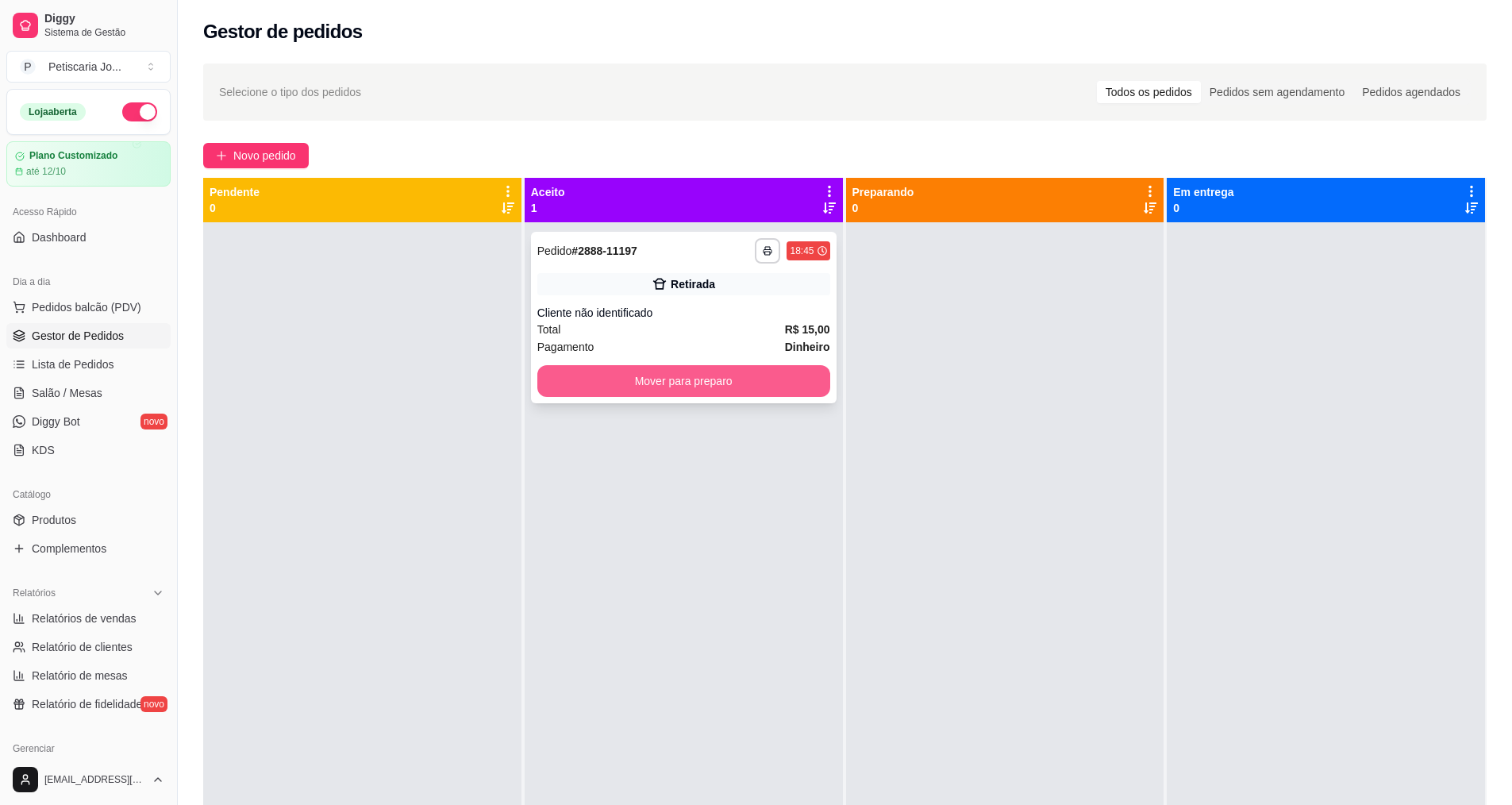
click at [761, 386] on button "Mover para preparo" at bounding box center [684, 381] width 293 height 32
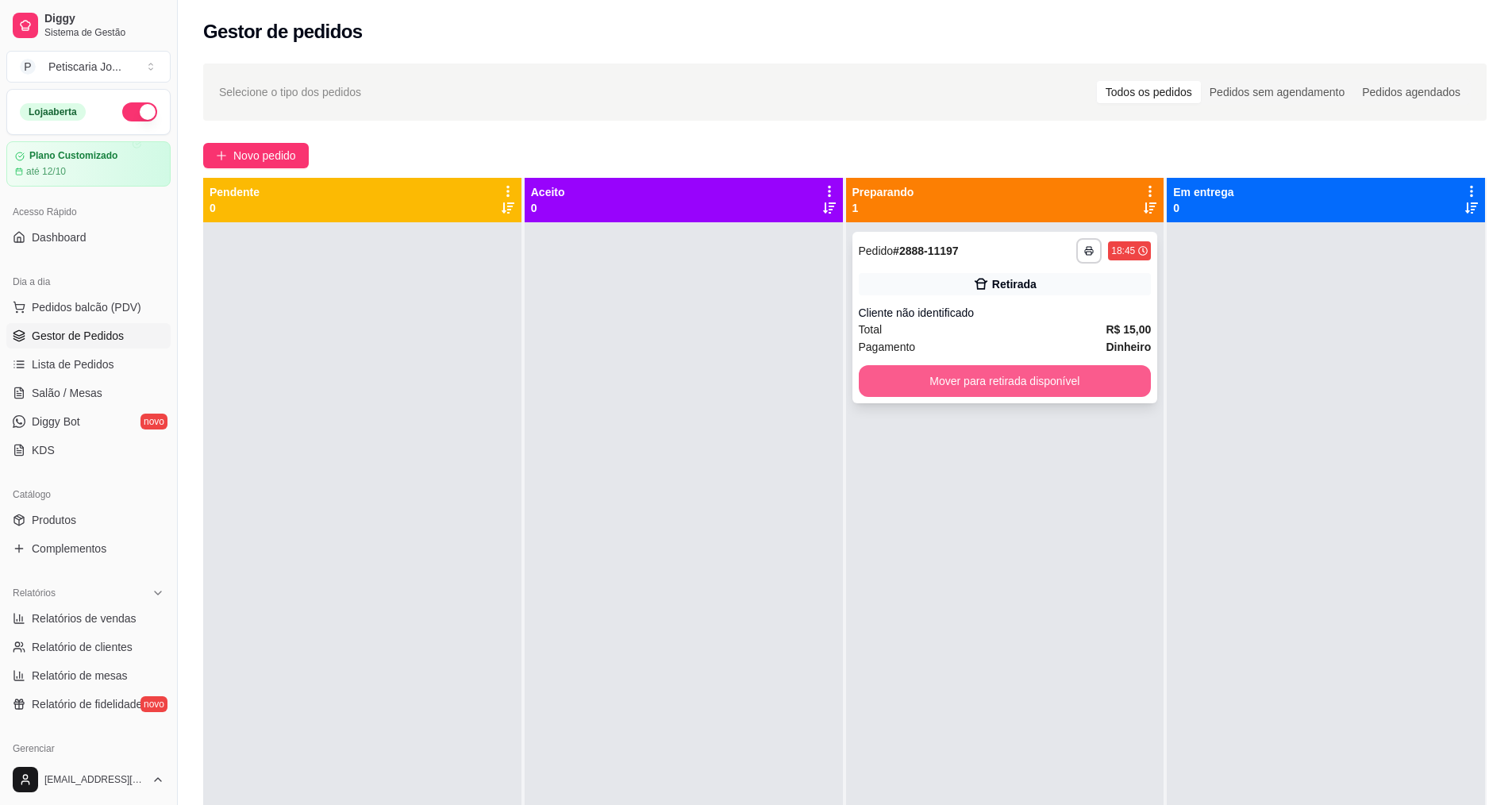
click at [979, 382] on button "Mover para retirada disponível" at bounding box center [1005, 381] width 293 height 32
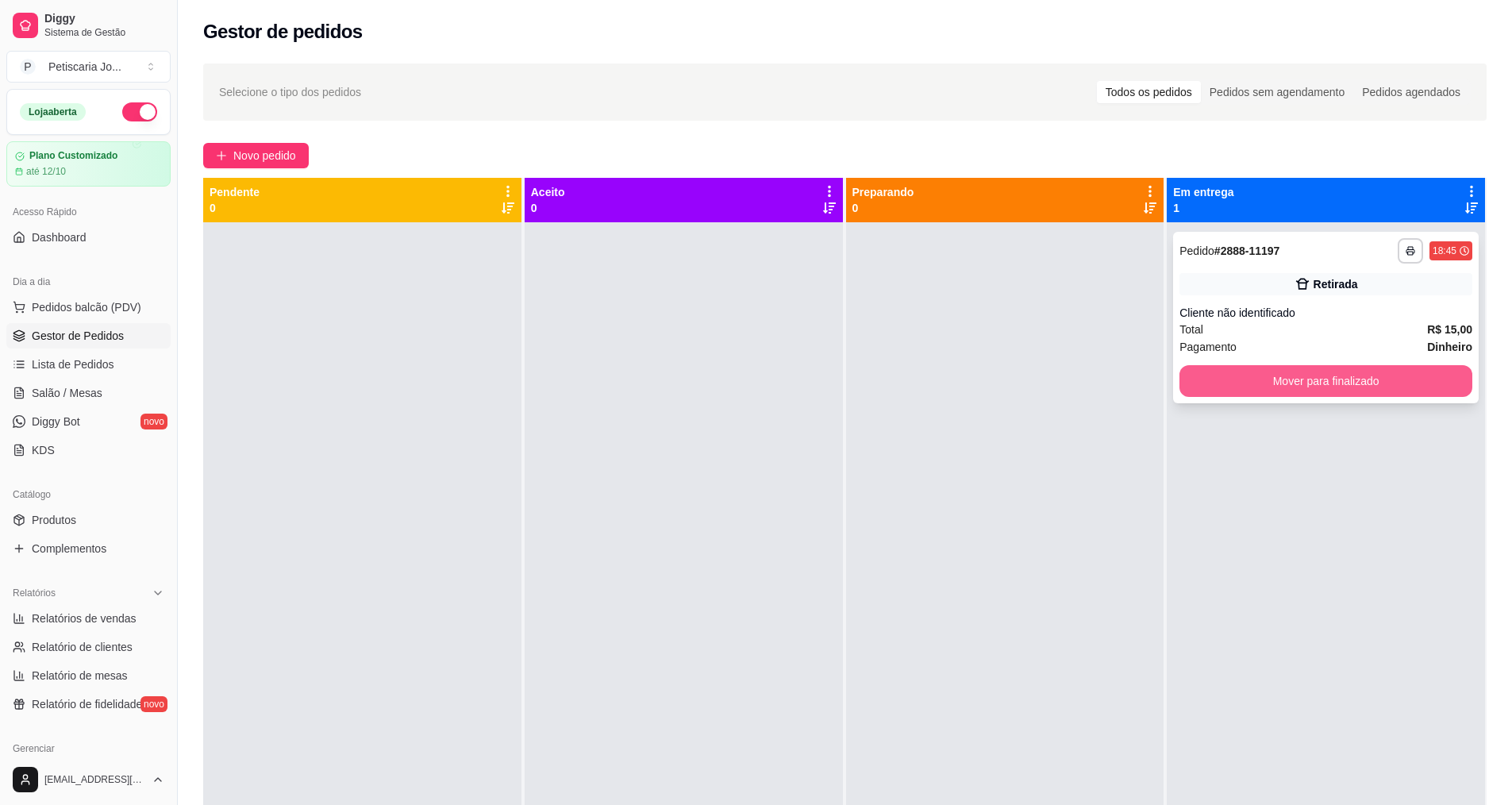
click at [1217, 372] on button "Mover para finalizado" at bounding box center [1325, 381] width 293 height 32
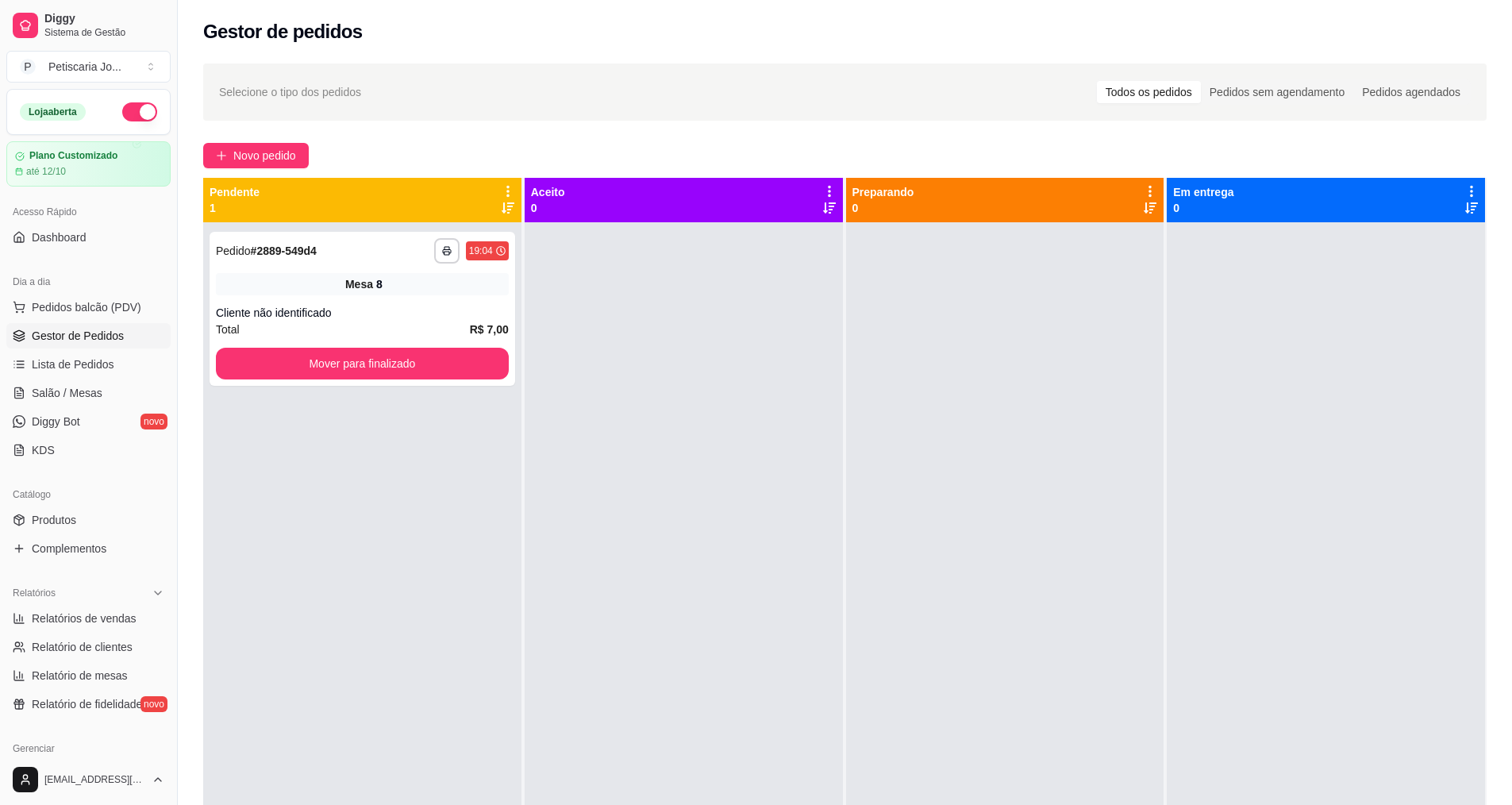
click at [97, 335] on span "Gestor de Pedidos" at bounding box center [78, 336] width 92 height 16
click at [60, 286] on div "Dia a dia" at bounding box center [88, 282] width 164 height 26
click at [64, 298] on button "Pedidos balcão (PDV)" at bounding box center [88, 308] width 164 height 26
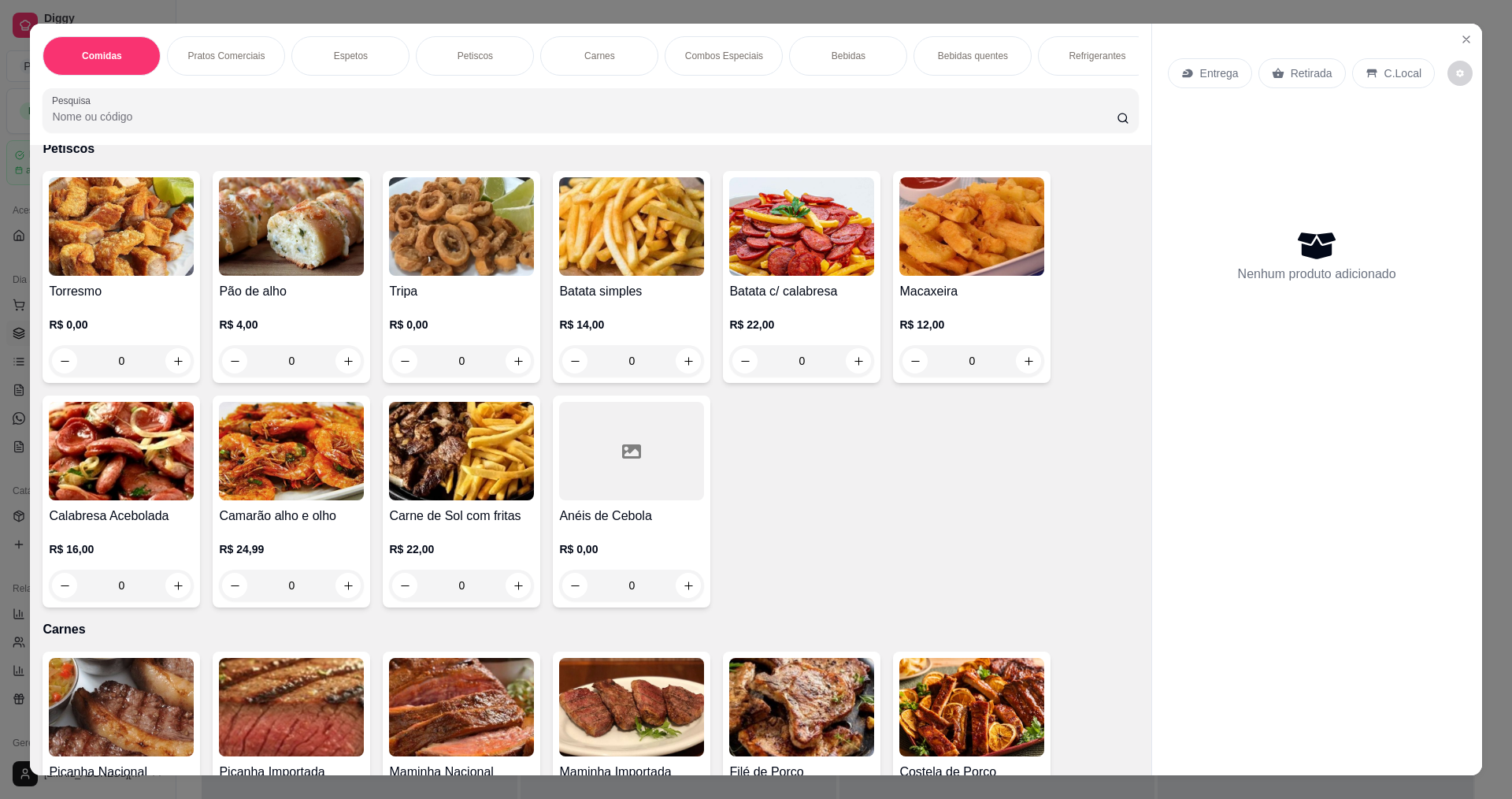
scroll to position [1024, 0]
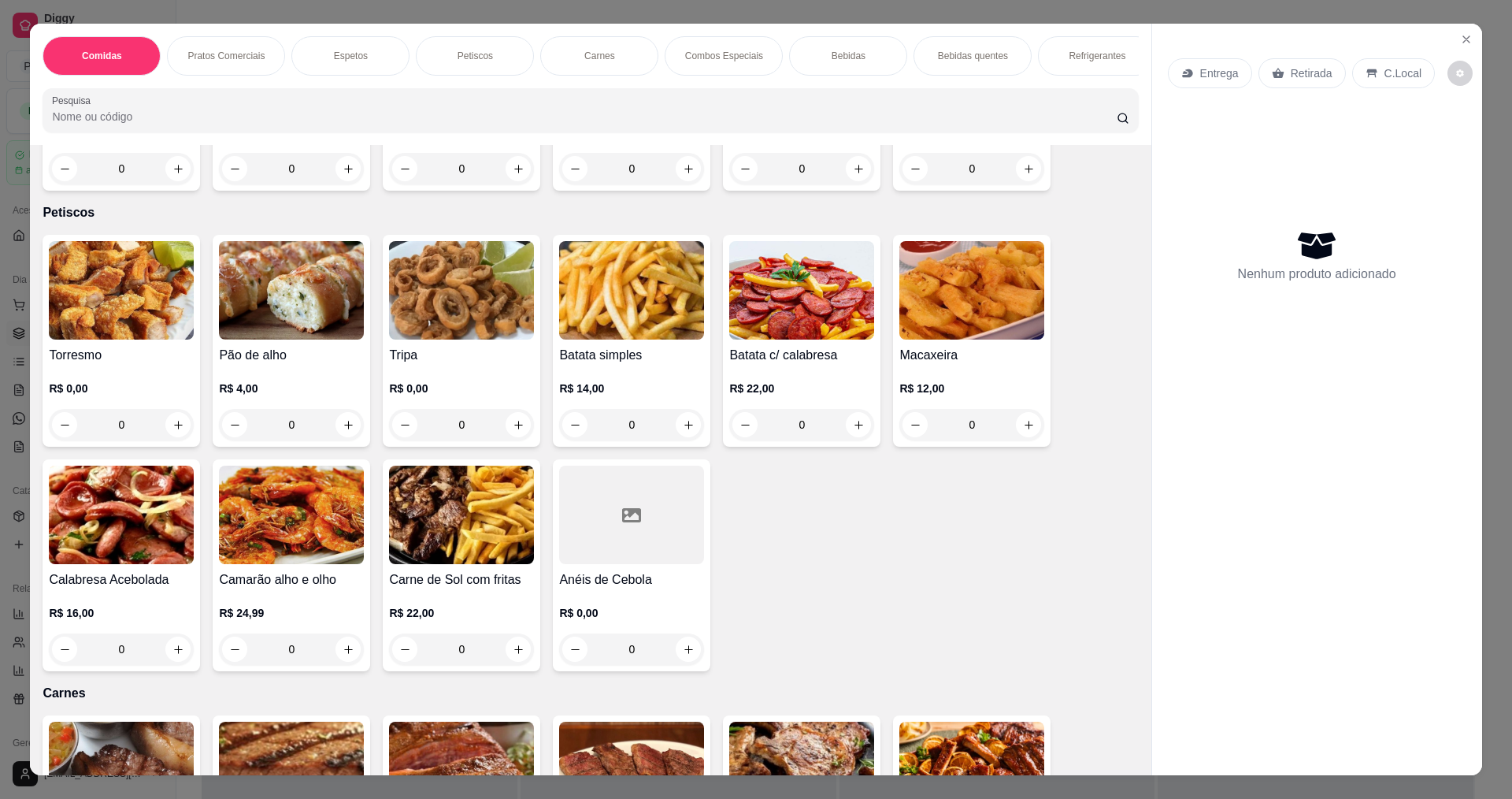
click at [509, 435] on div "0" at bounding box center [461, 424] width 145 height 31
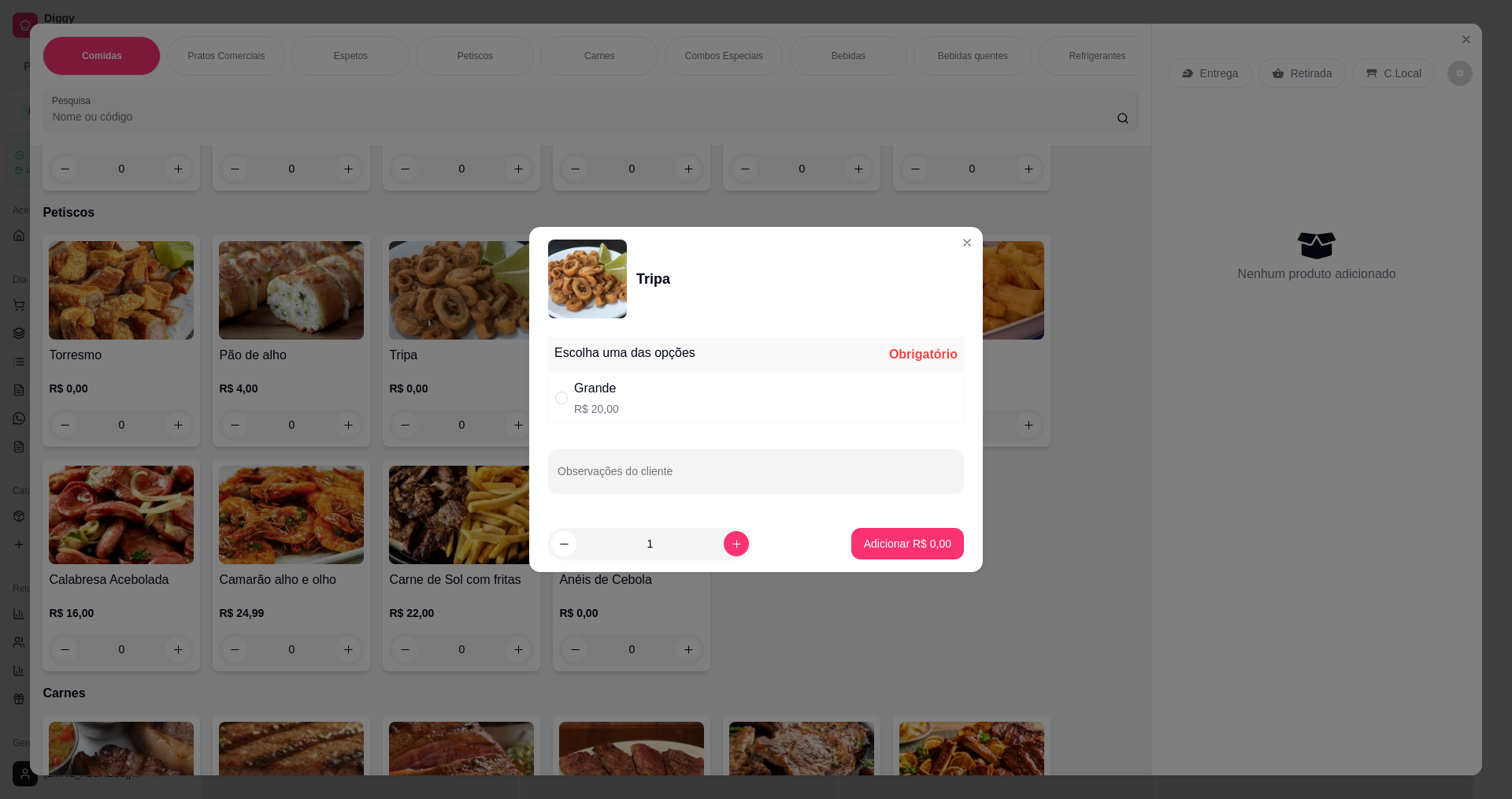
click at [594, 395] on div "Grande" at bounding box center [596, 388] width 45 height 19
radio input "true"
click at [905, 548] on p "Adicionar R$ 20,00" at bounding box center [904, 543] width 91 height 15
type input "1"
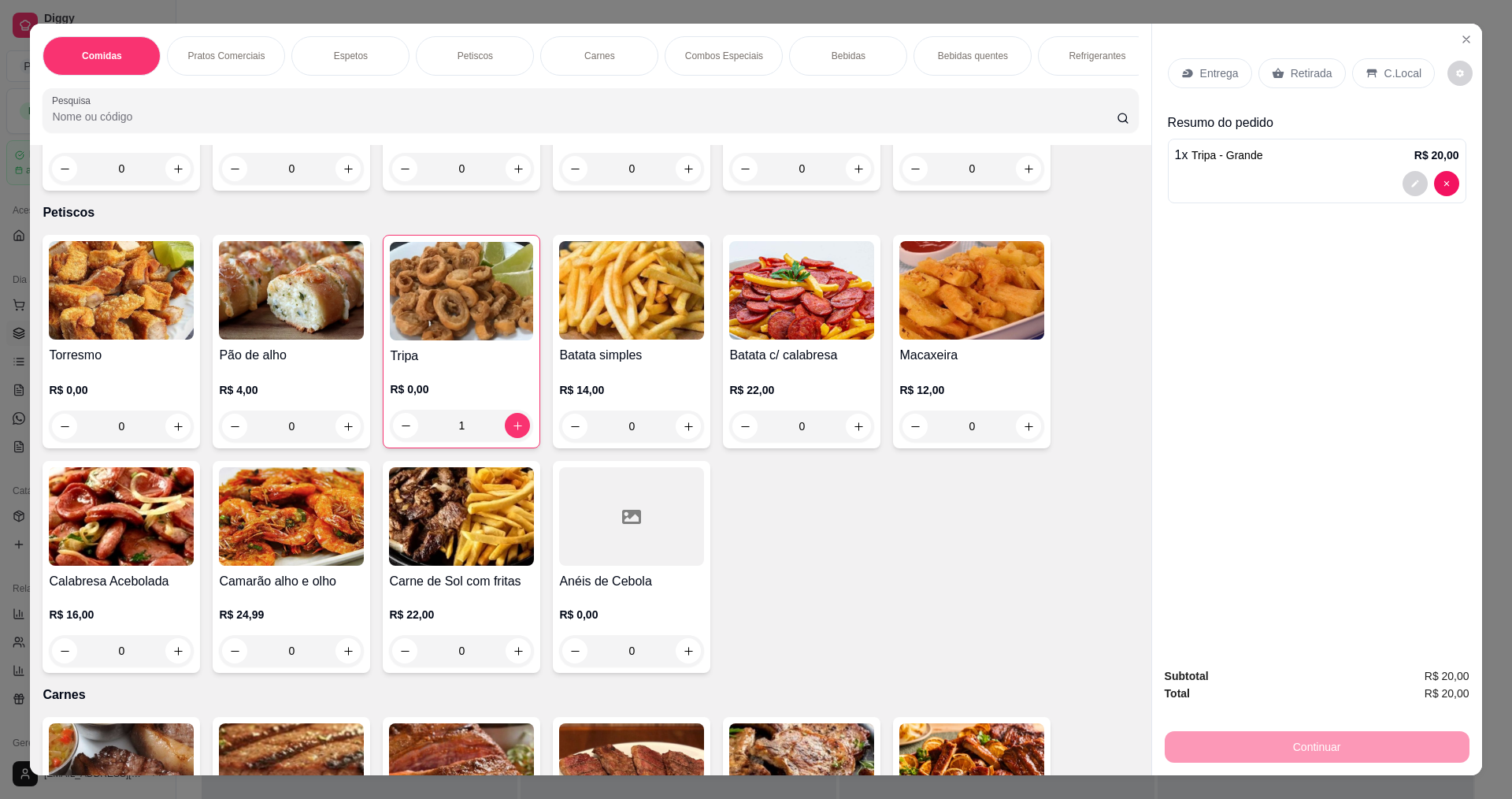
click at [132, 339] on img at bounding box center [121, 290] width 145 height 98
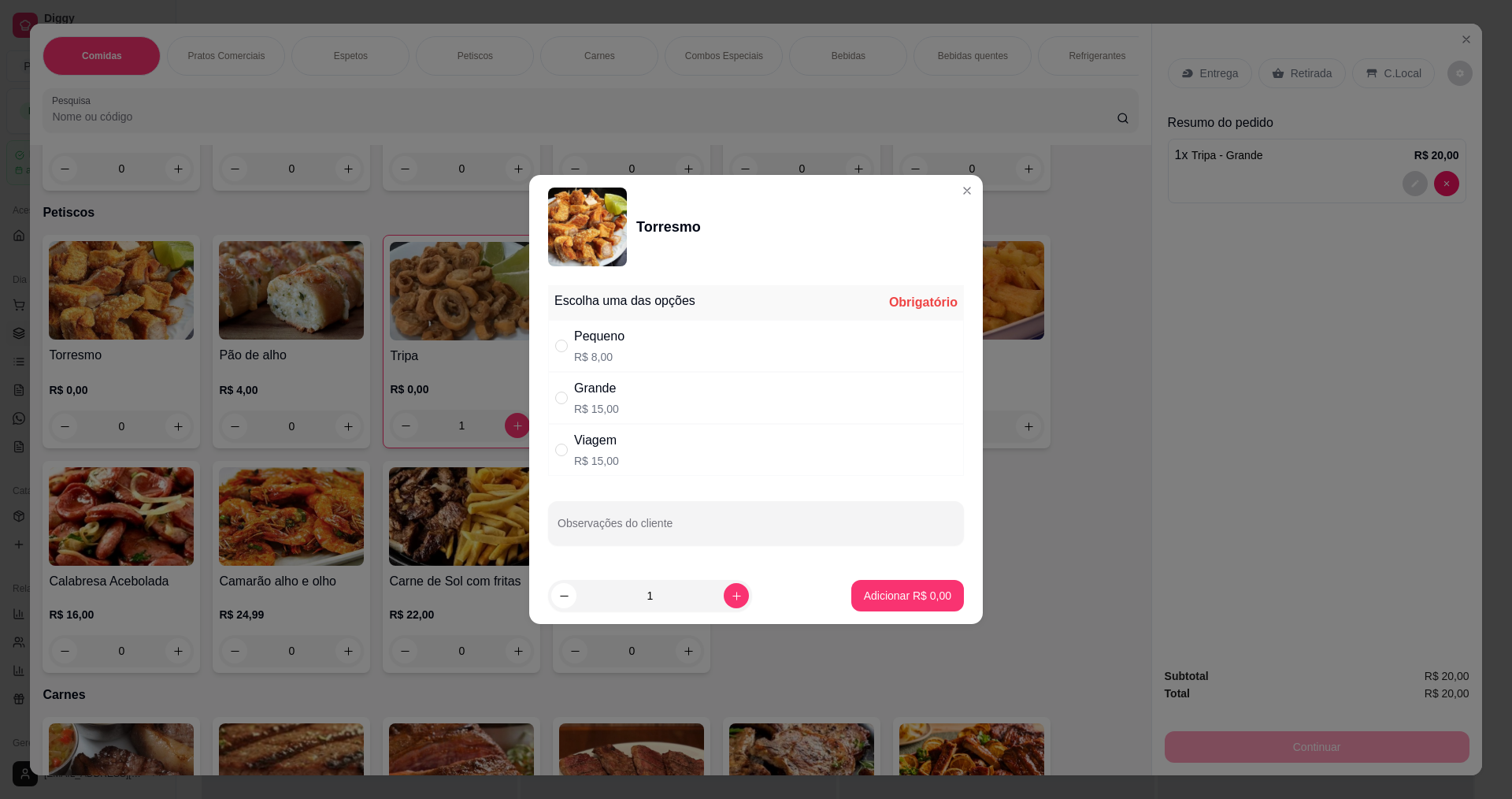
click at [643, 408] on div "Grande R$ 15,00" at bounding box center [756, 397] width 416 height 52
radio input "true"
click at [880, 607] on button "Adicionar R$ 15,00" at bounding box center [904, 595] width 119 height 31
type input "1"
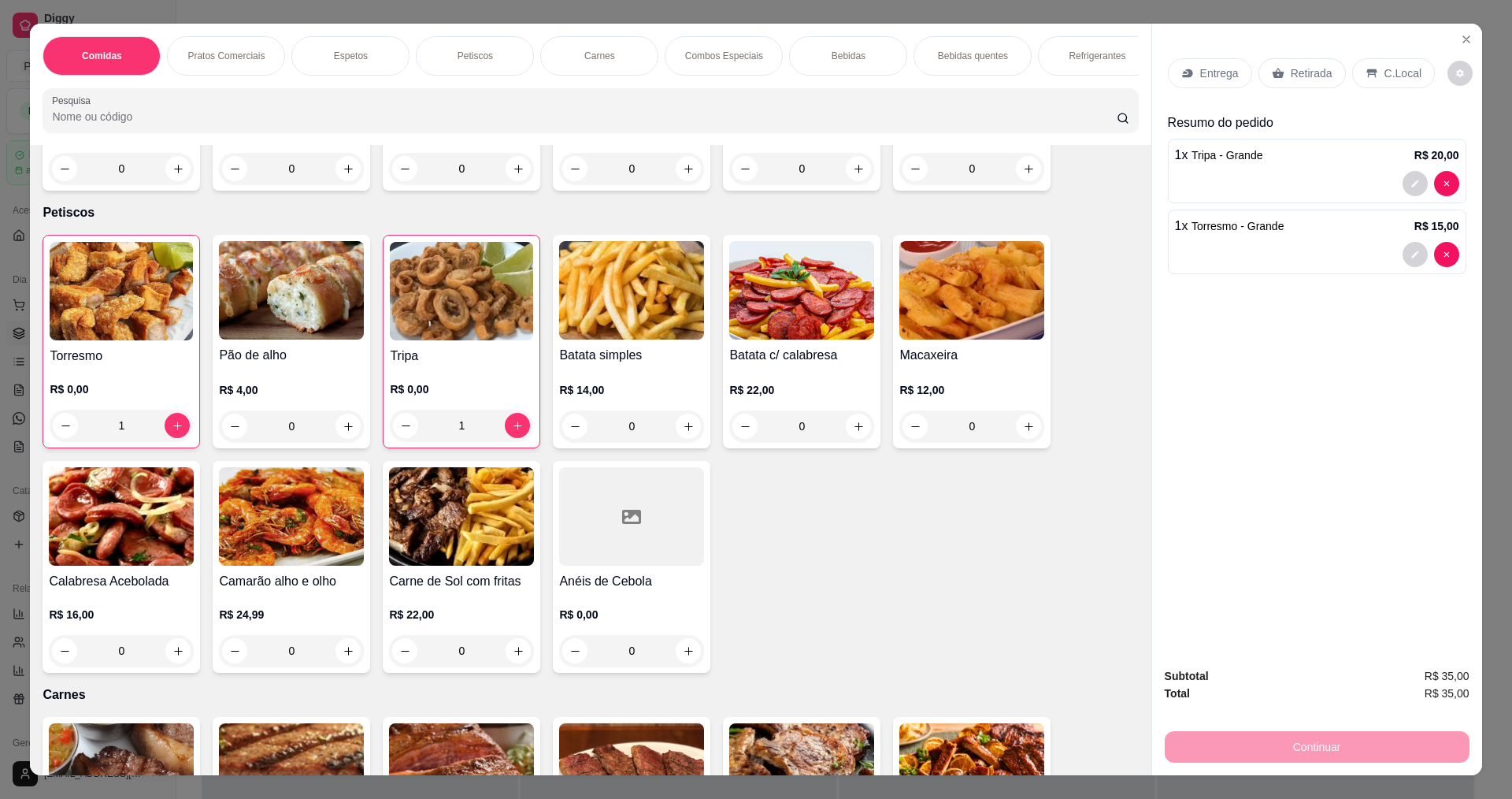
click at [1215, 73] on p "Entrega" at bounding box center [1220, 73] width 39 height 16
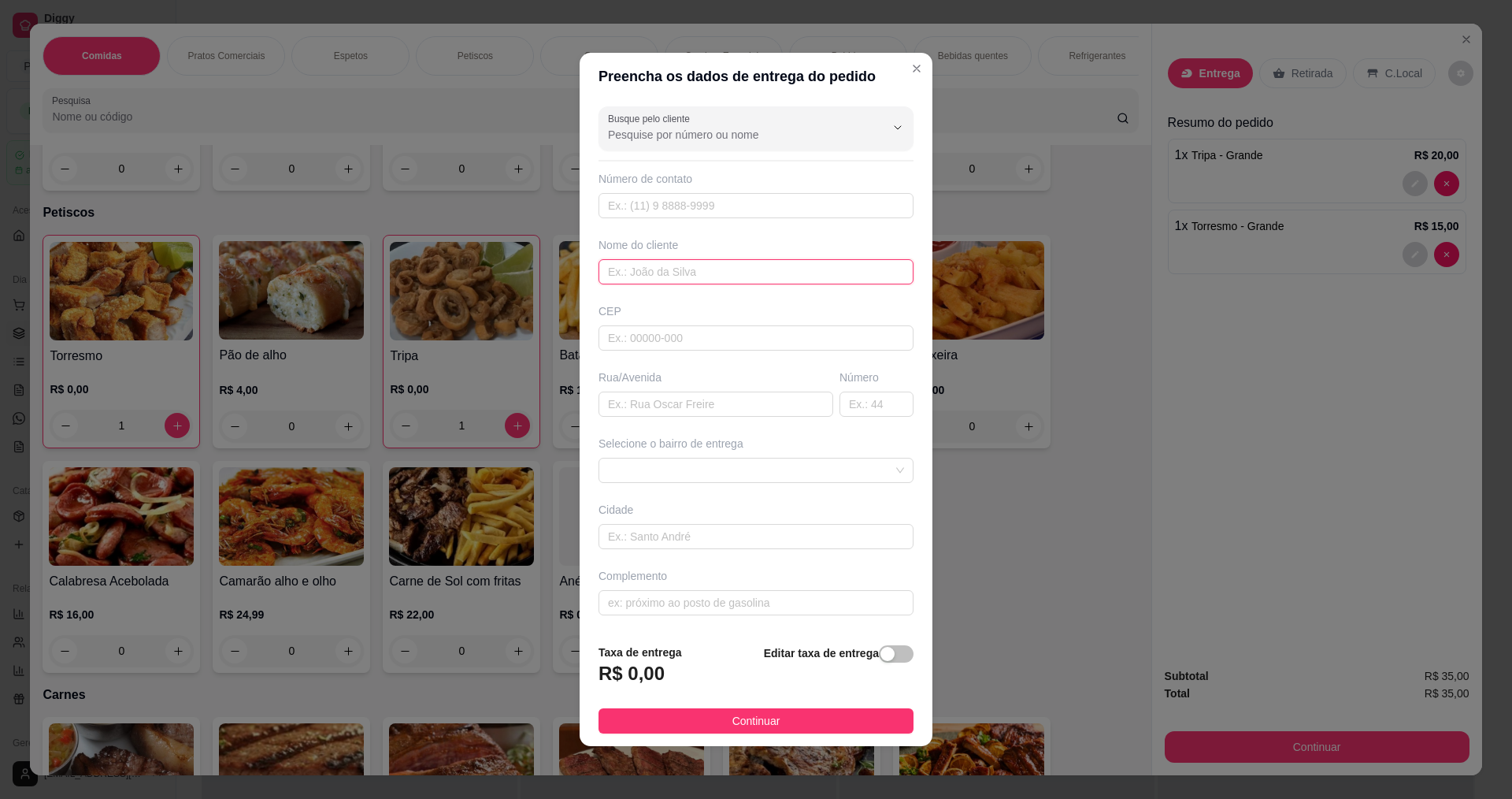
click at [630, 276] on input "text" at bounding box center [756, 271] width 315 height 25
type input "adriana"
click at [732, 726] on span "Continuar" at bounding box center [756, 720] width 48 height 17
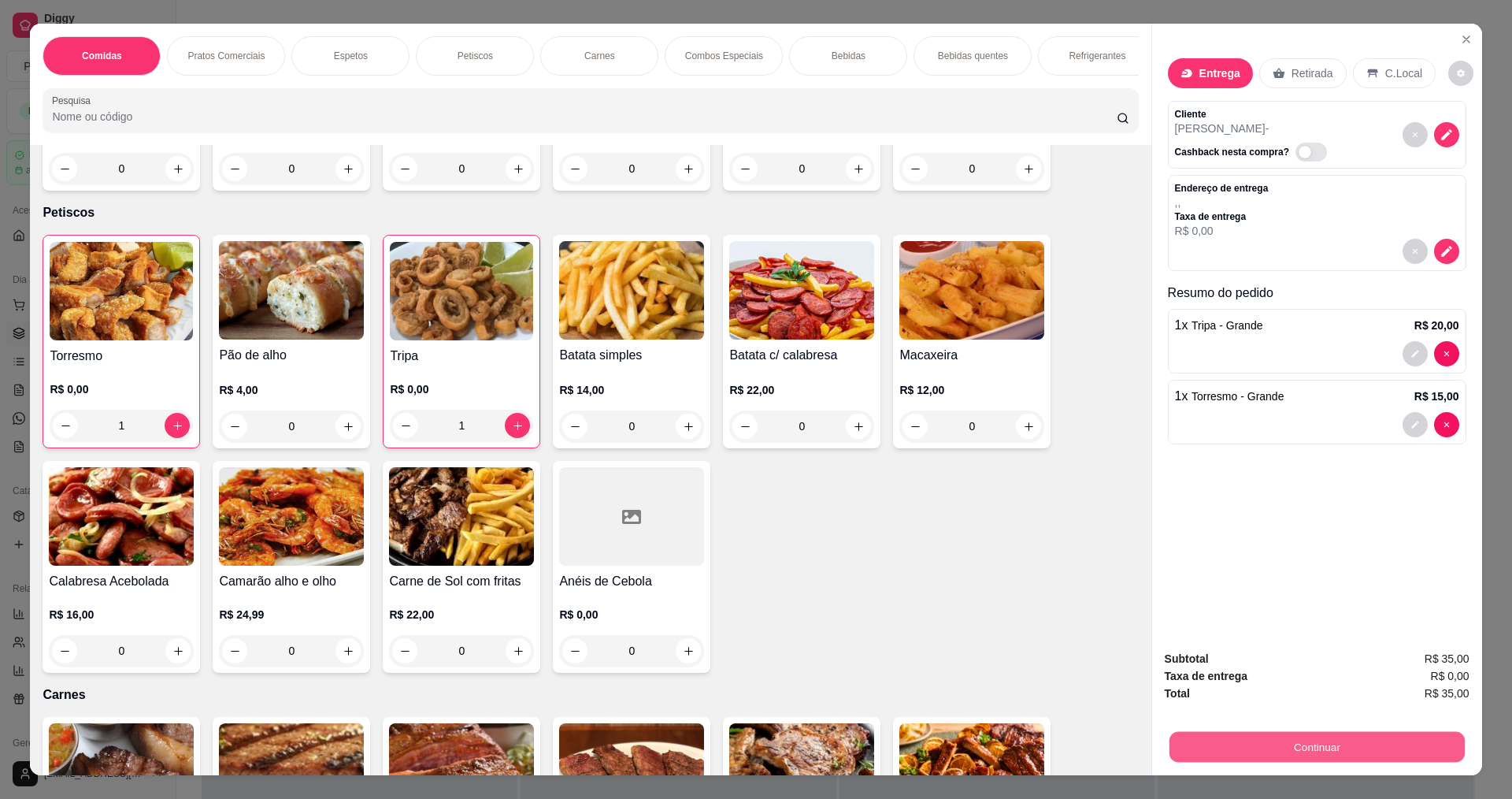
click at [1225, 742] on button "Continuar" at bounding box center [1315, 746] width 295 height 30
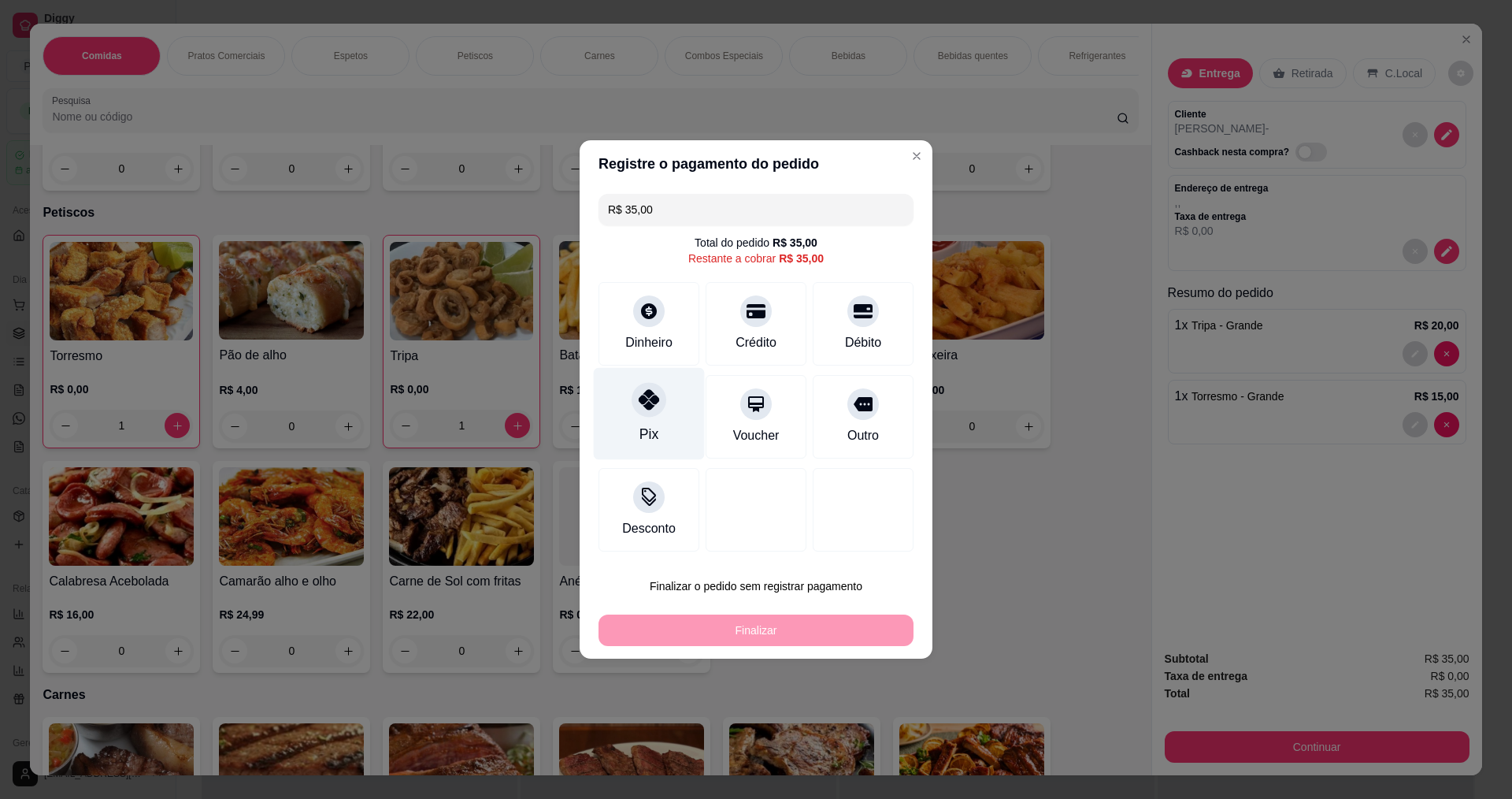
click at [651, 397] on icon at bounding box center [648, 399] width 20 height 20
type input "R$ 0,00"
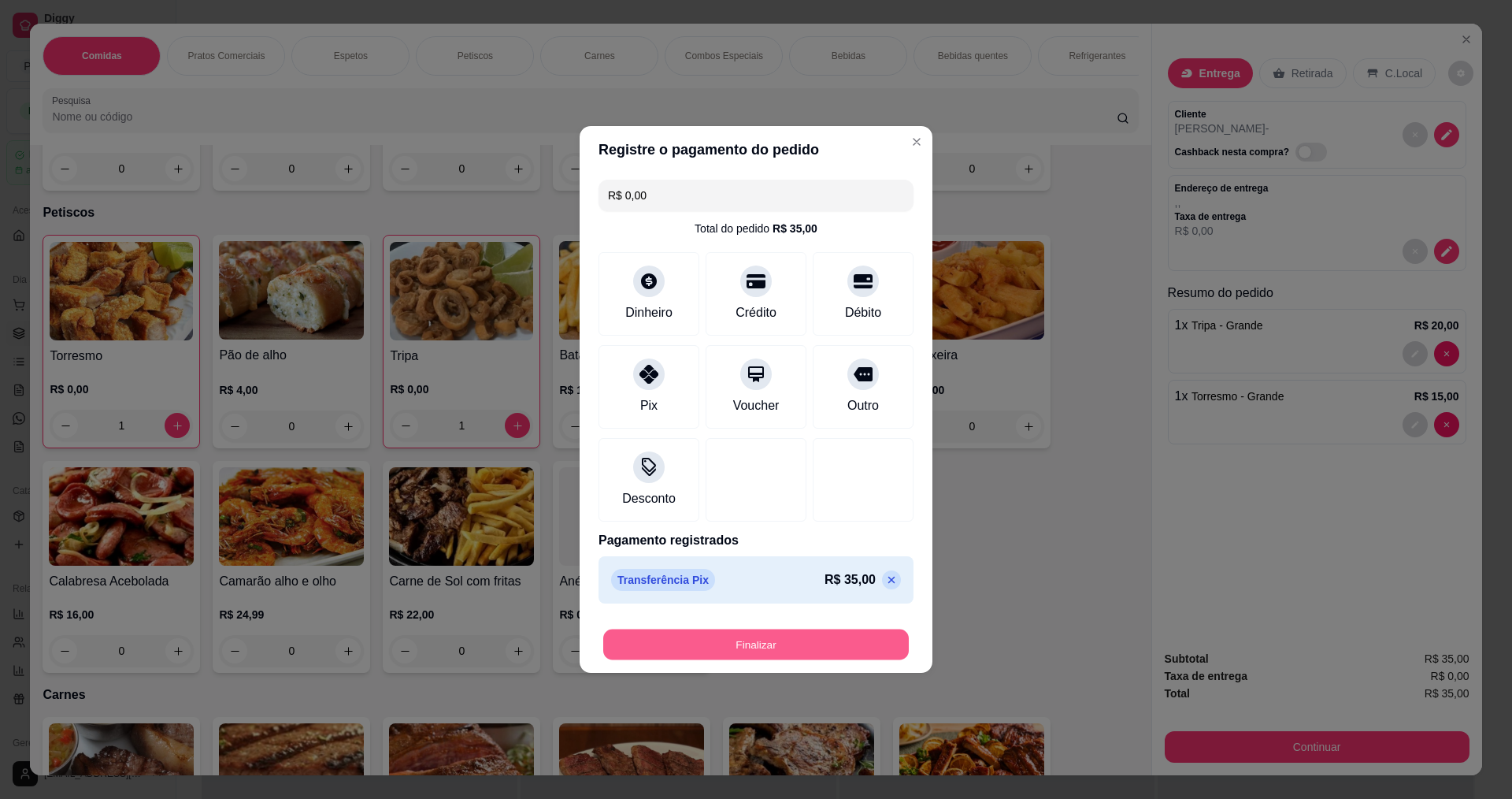
click at [696, 644] on button "Finalizar" at bounding box center [756, 644] width 305 height 30
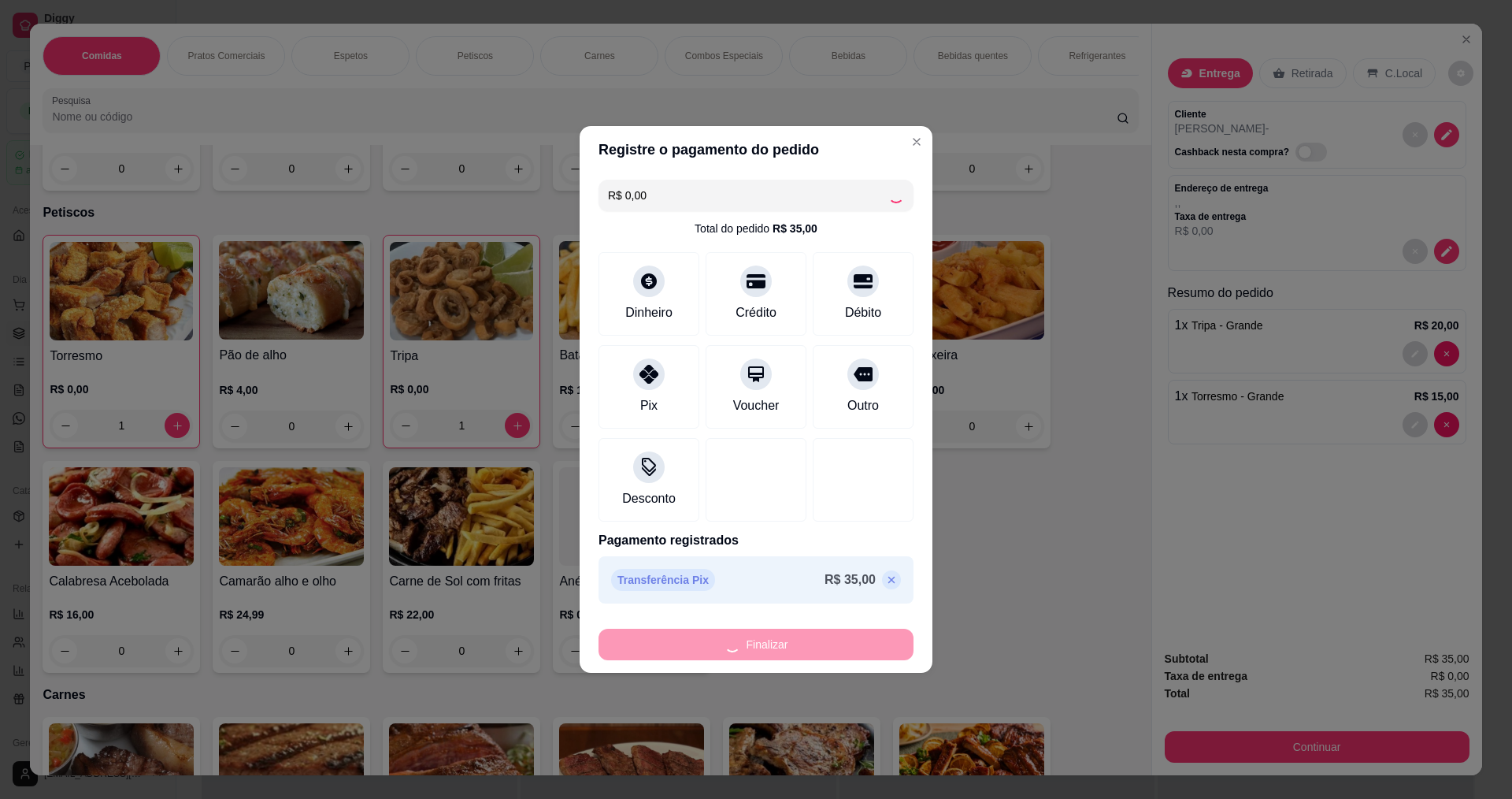
type input "0"
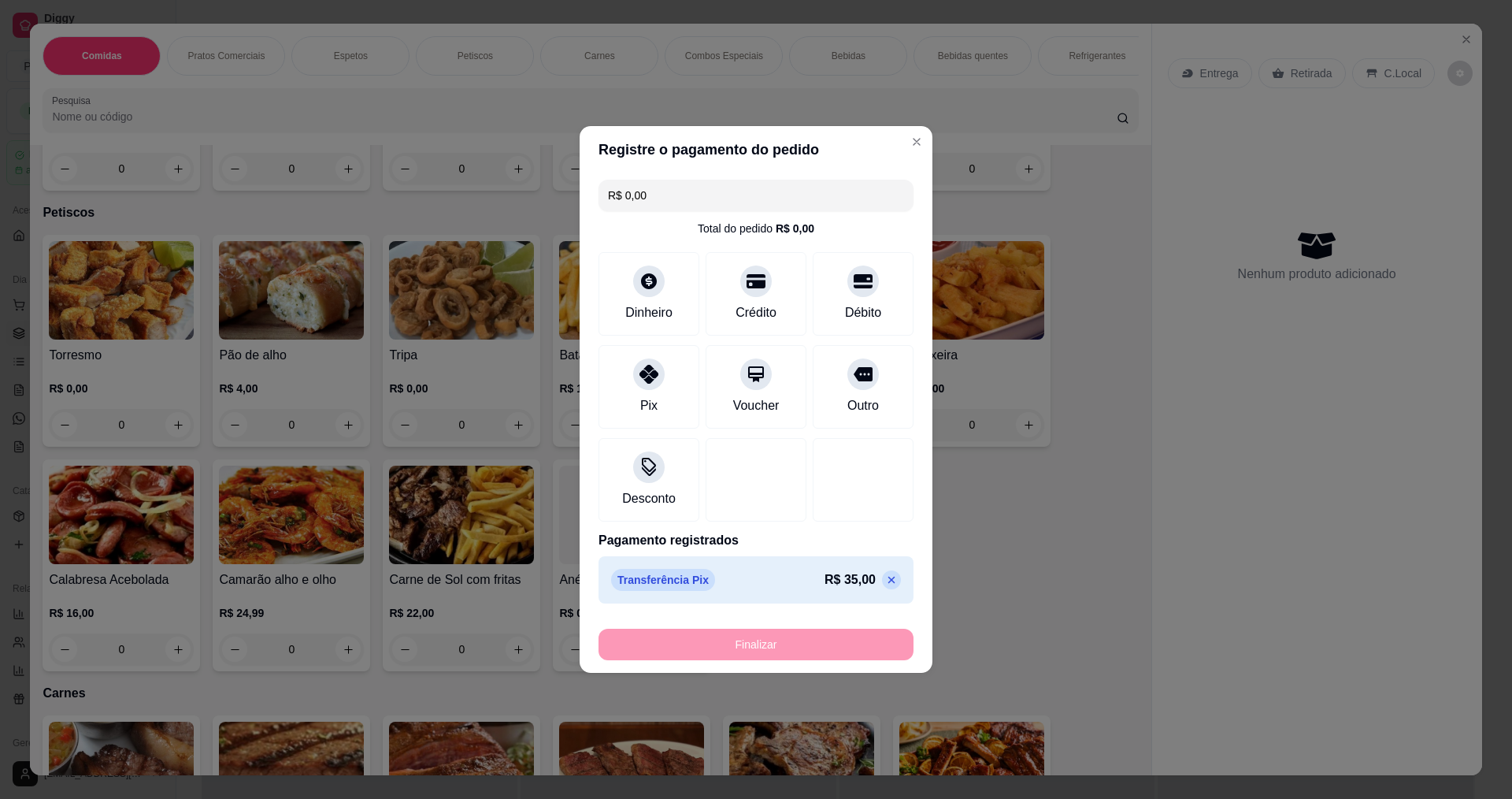
type input "-R$ 35,00"
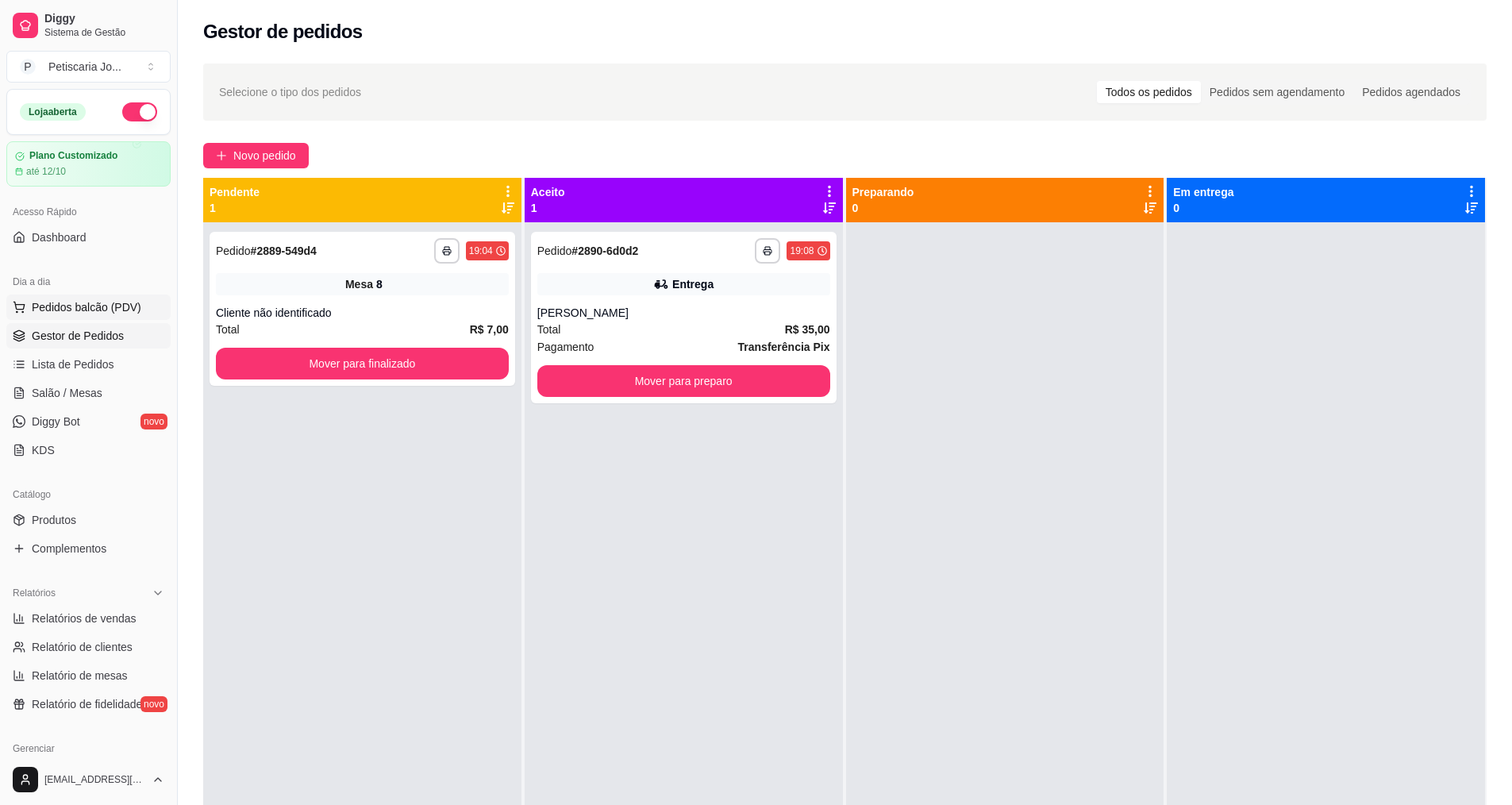
click at [47, 303] on span "Pedidos balcão (PDV)" at bounding box center [86, 307] width 110 height 16
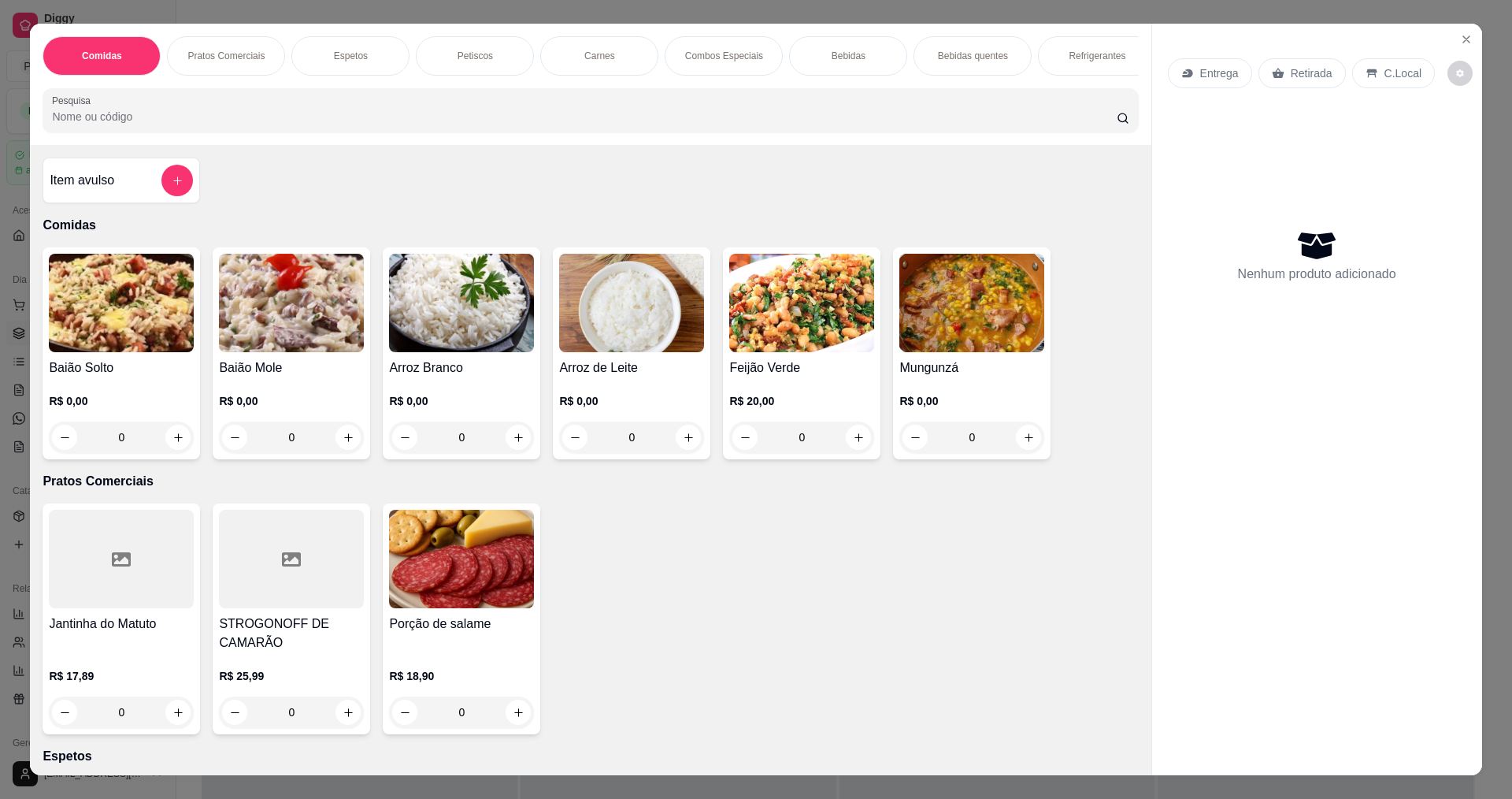
click at [945, 352] on img at bounding box center [971, 303] width 145 height 98
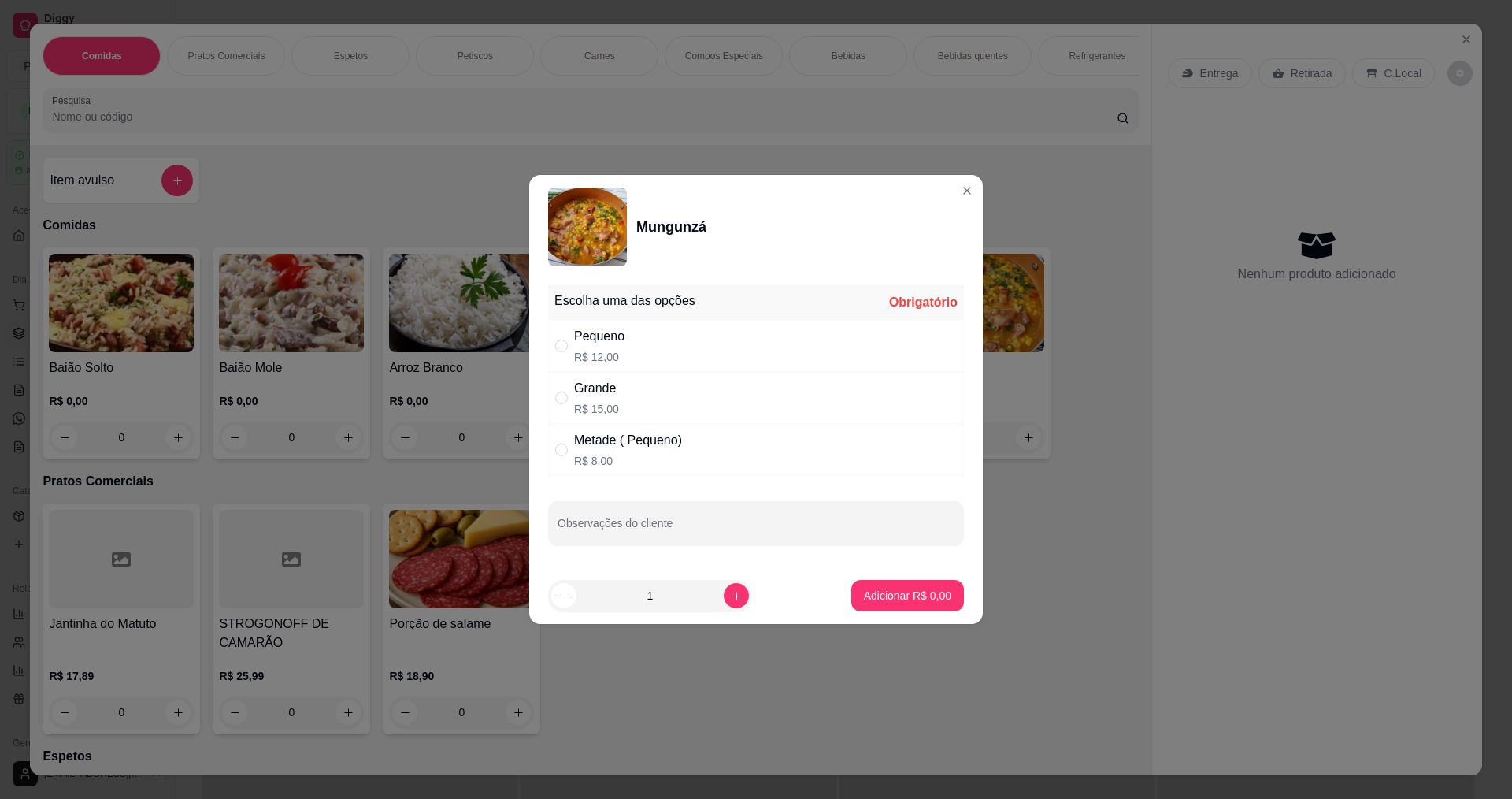
click at [595, 407] on p "R$ 15,00" at bounding box center [596, 408] width 45 height 16
radio input "true"
click at [898, 614] on footer "1 Adicionar R$ 15,00" at bounding box center [756, 595] width 454 height 57
click at [892, 589] on p "Adicionar R$ 15,00" at bounding box center [903, 595] width 94 height 16
type input "1"
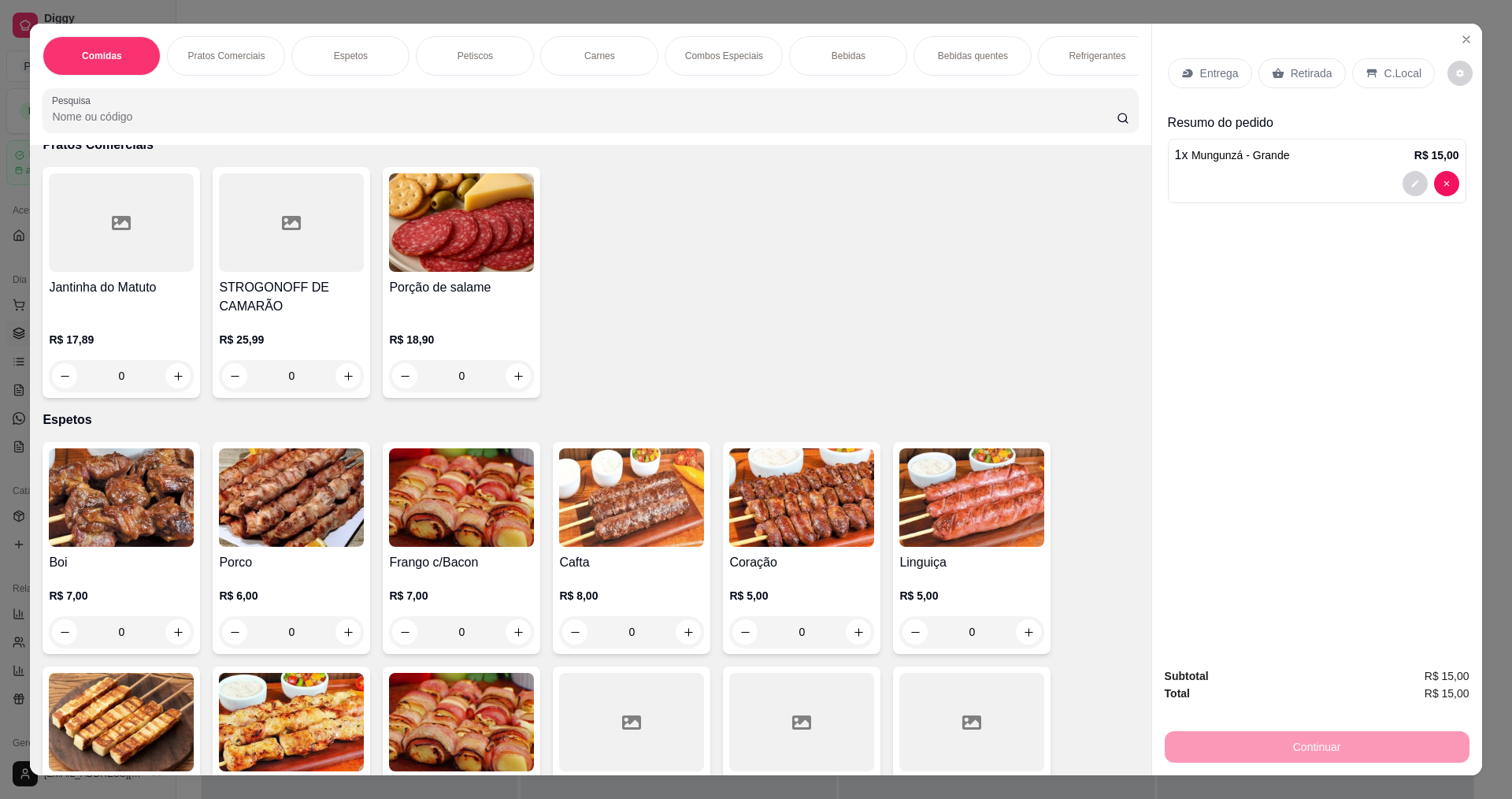
scroll to position [473, 0]
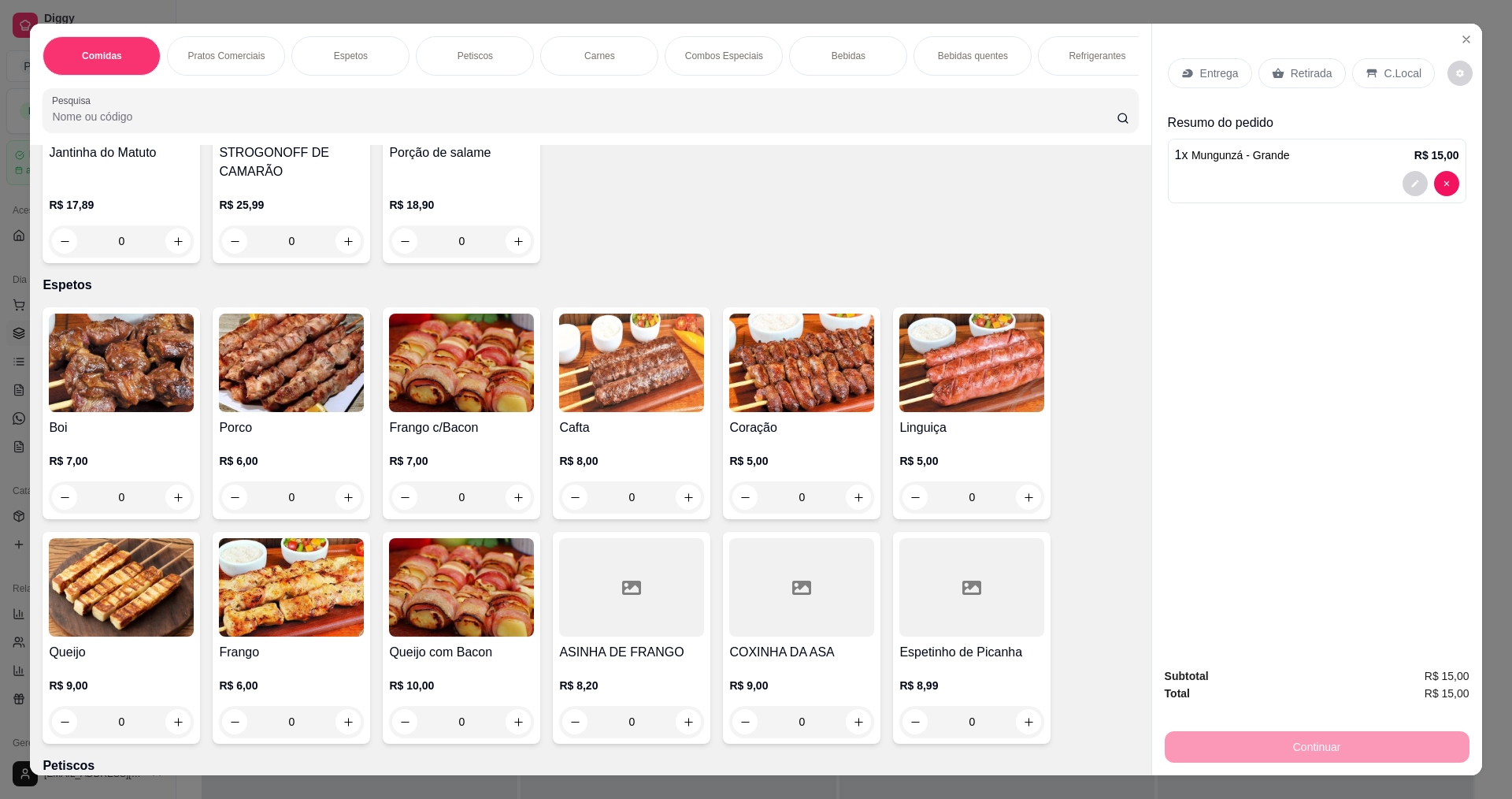
click at [86, 383] on img at bounding box center [121, 363] width 145 height 98
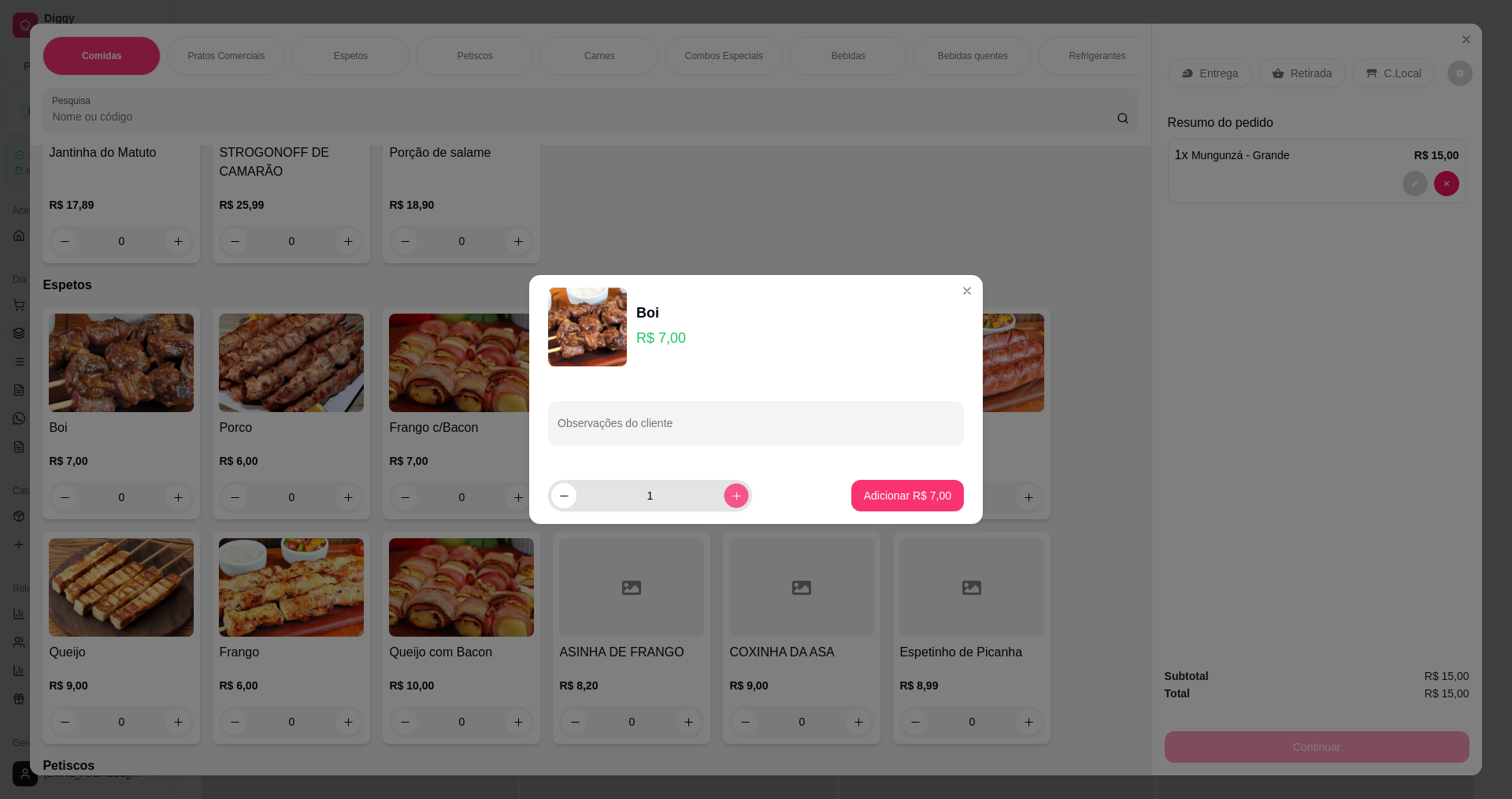
click at [732, 495] on icon "increase-product-quantity" at bounding box center [735, 495] width 8 height 8
type input "2"
click at [846, 493] on button "Adicionar R$ 14,00" at bounding box center [903, 495] width 116 height 30
type input "2"
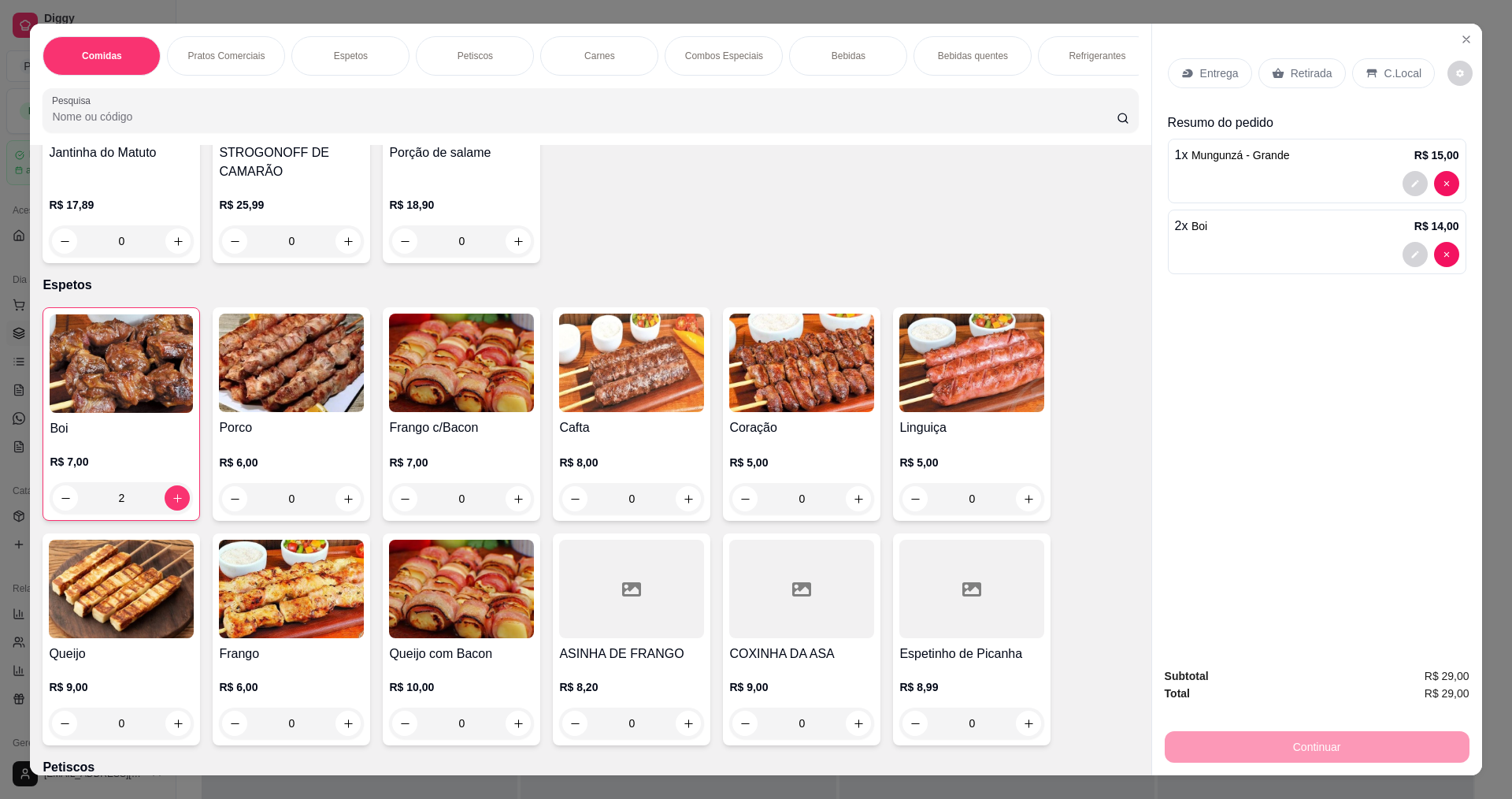
click at [1225, 81] on p "Entrega" at bounding box center [1220, 73] width 39 height 16
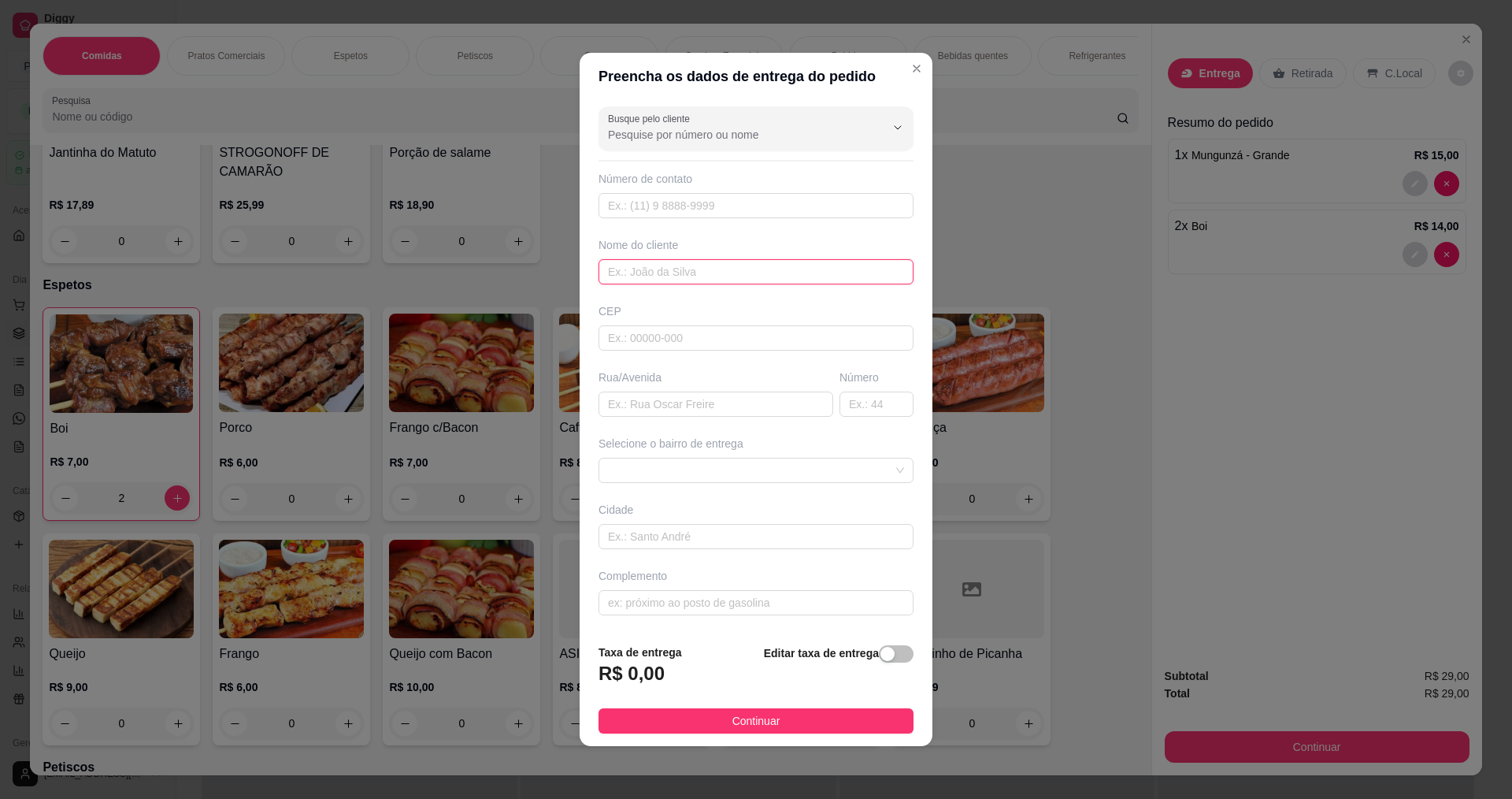
click at [664, 267] on input "text" at bounding box center [756, 271] width 315 height 25
type input "TRANSNORDESTINA"
click at [706, 720] on button "Continuar" at bounding box center [756, 720] width 315 height 25
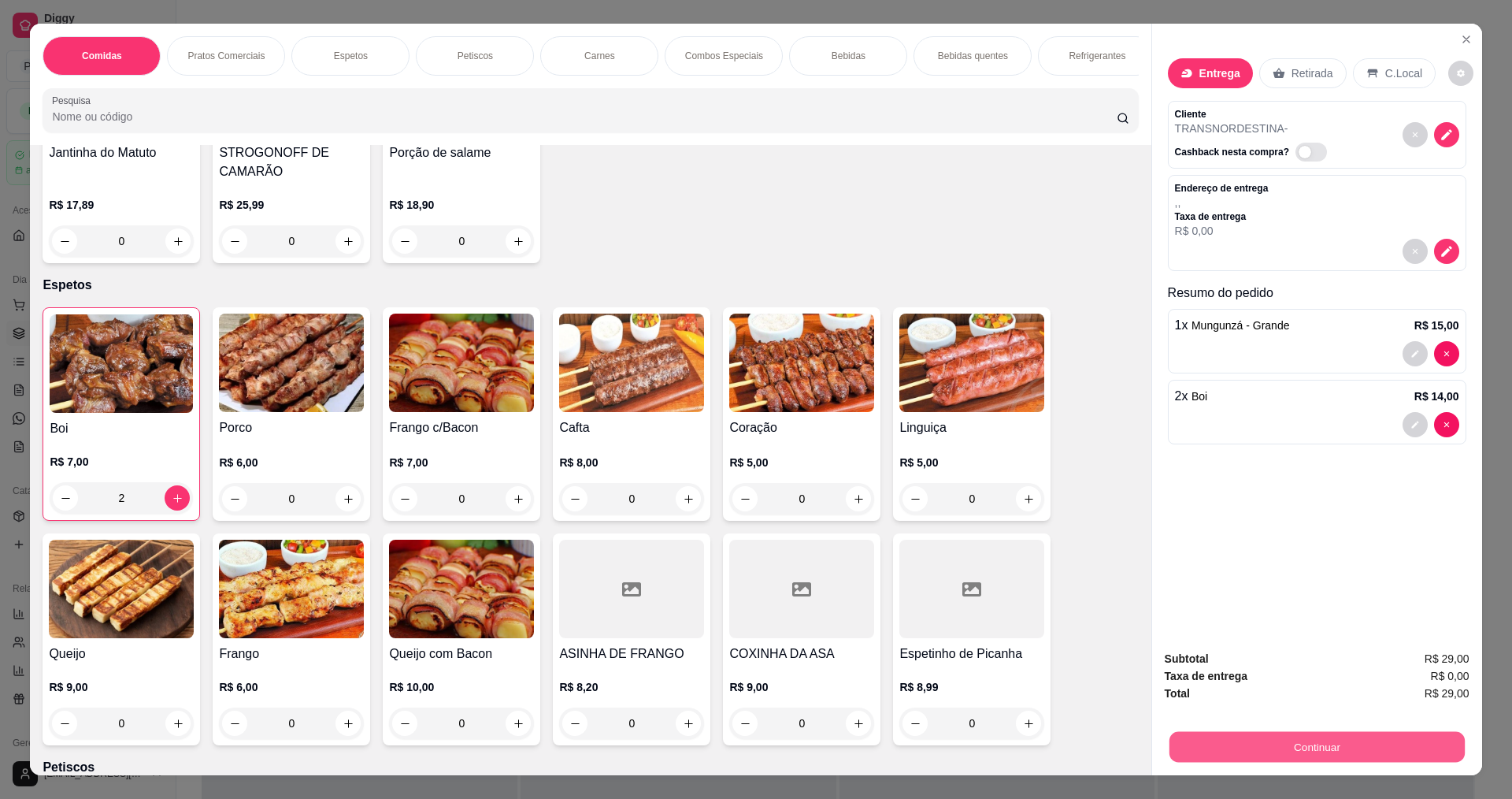
click at [1177, 746] on button "Continuar" at bounding box center [1315, 746] width 295 height 30
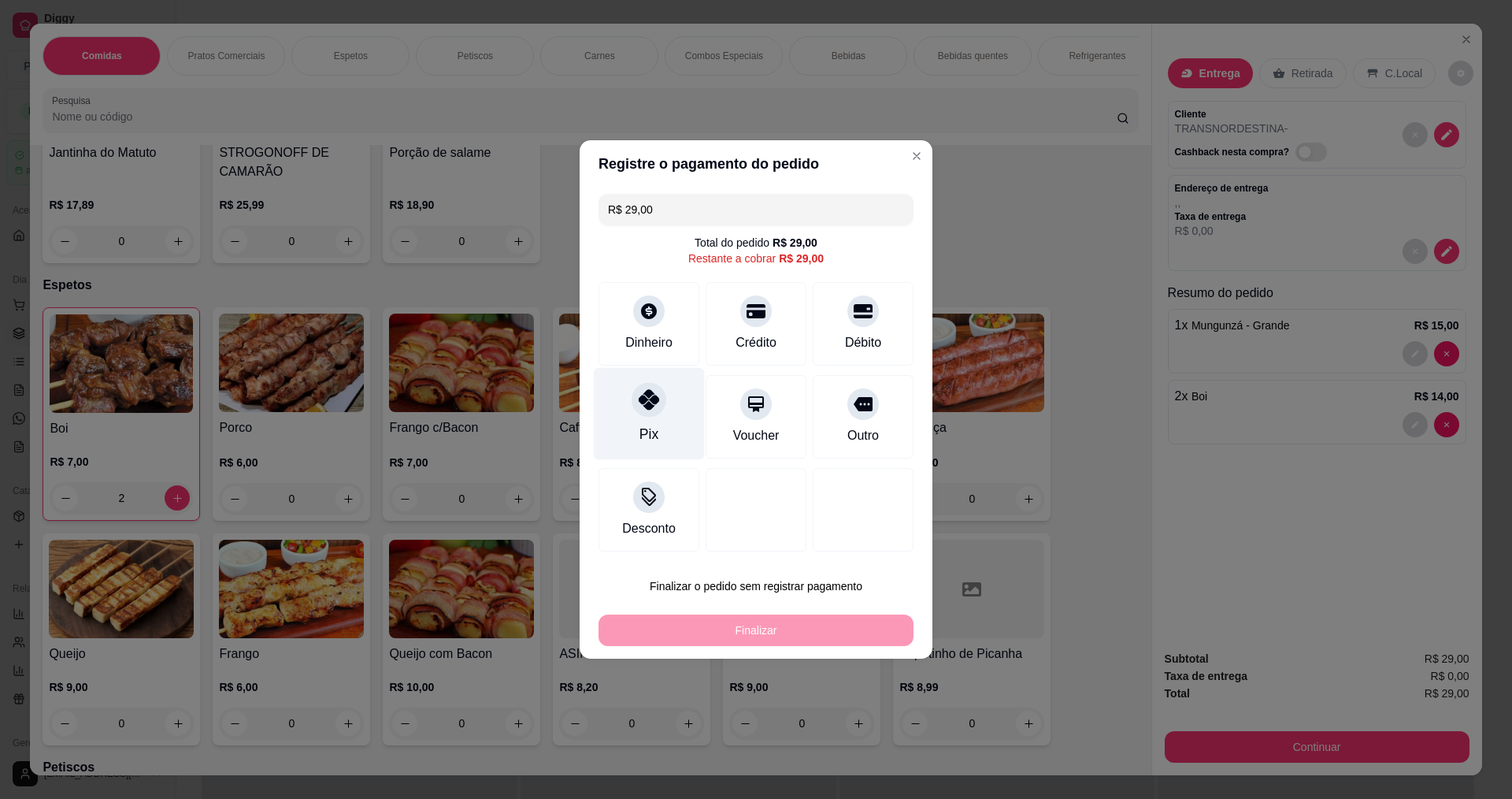
click at [654, 395] on icon at bounding box center [648, 399] width 20 height 20
type input "R$ 0,00"
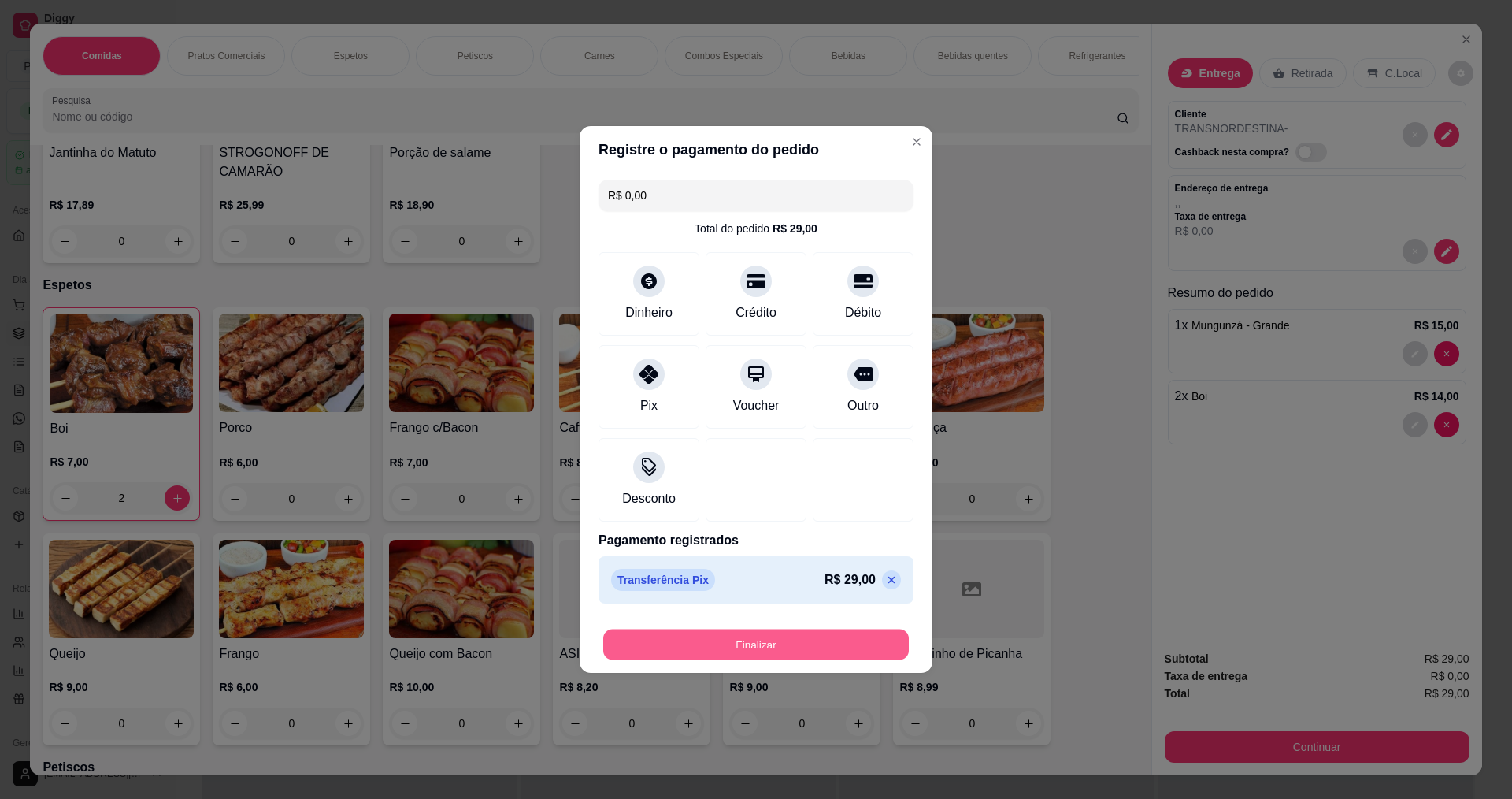
click at [718, 649] on button "Finalizar" at bounding box center [756, 644] width 305 height 30
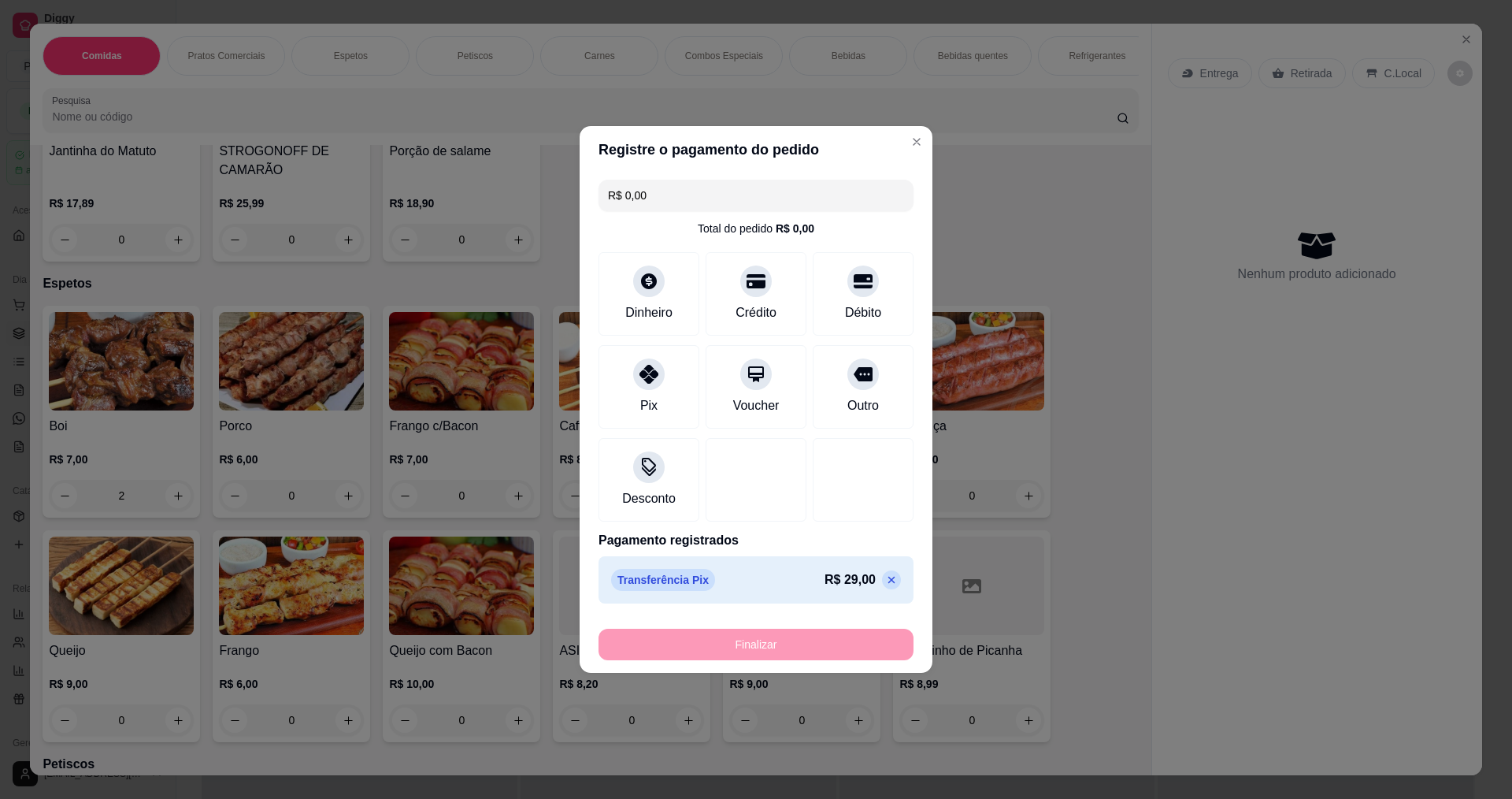
type input "0"
type input "-R$ 29,00"
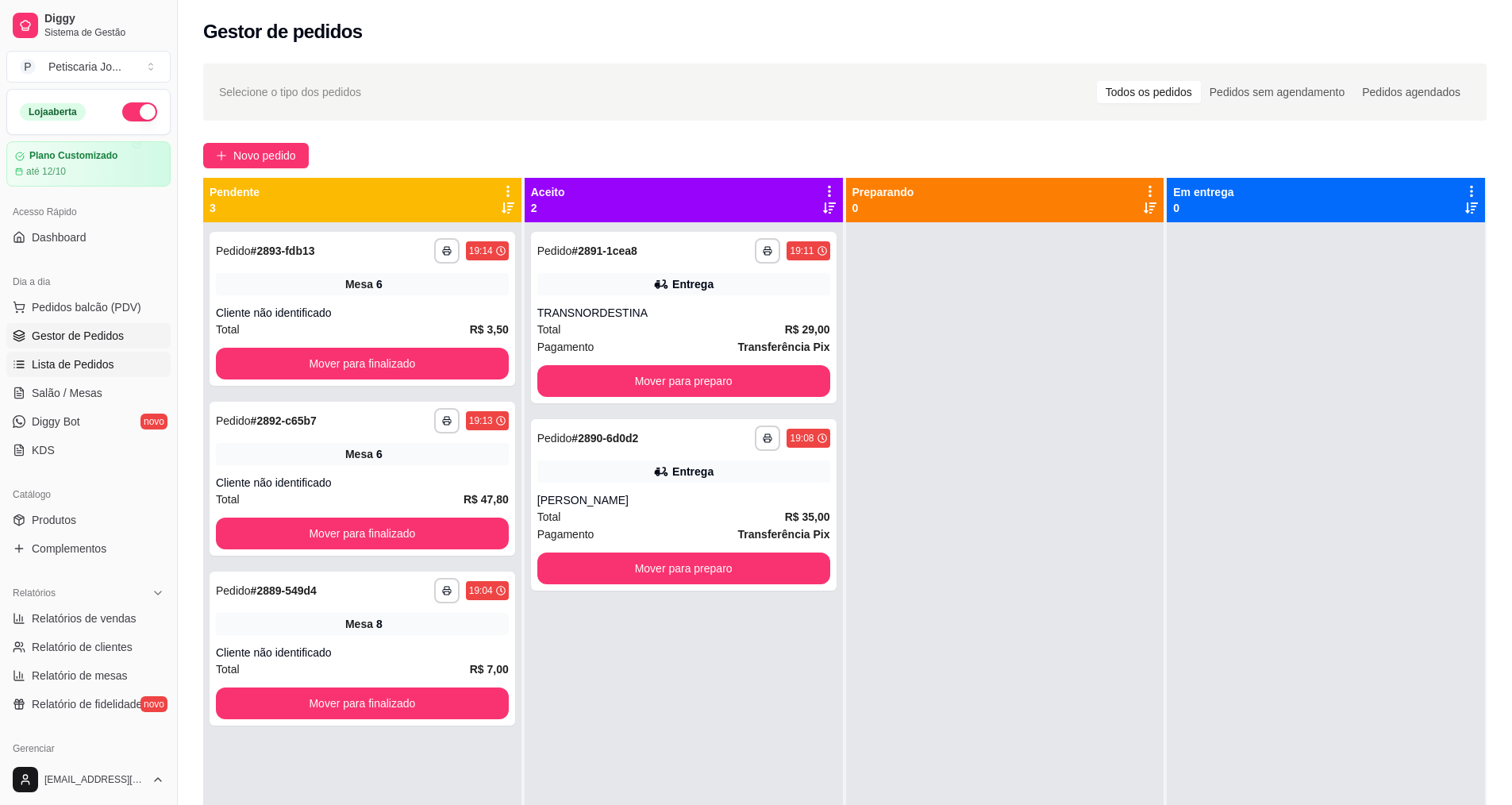
click at [66, 359] on span "Lista de Pedidos" at bounding box center [72, 364] width 83 height 16
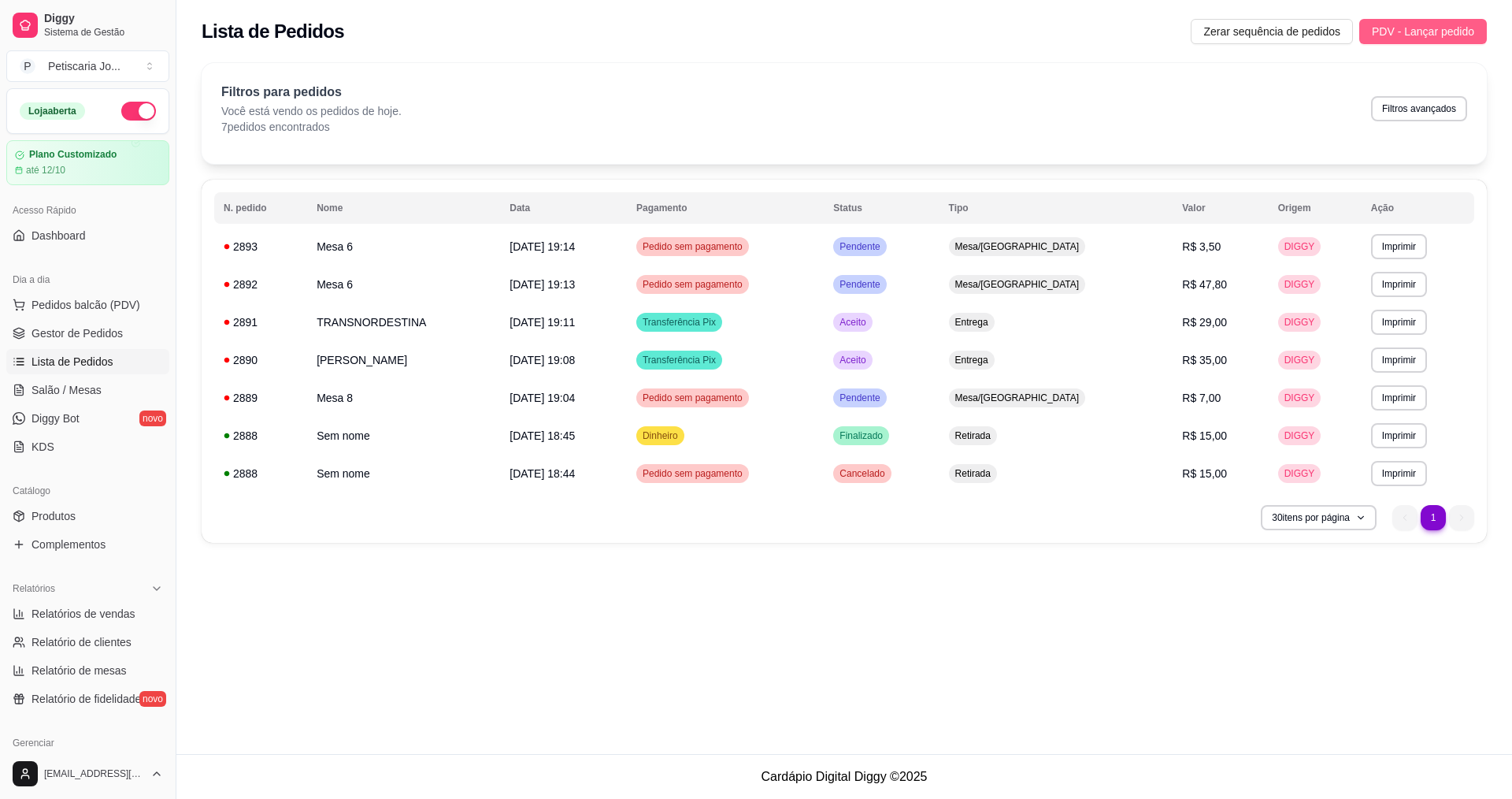
click at [1467, 38] on span "PDV - Lançar pedido" at bounding box center [1422, 31] width 102 height 17
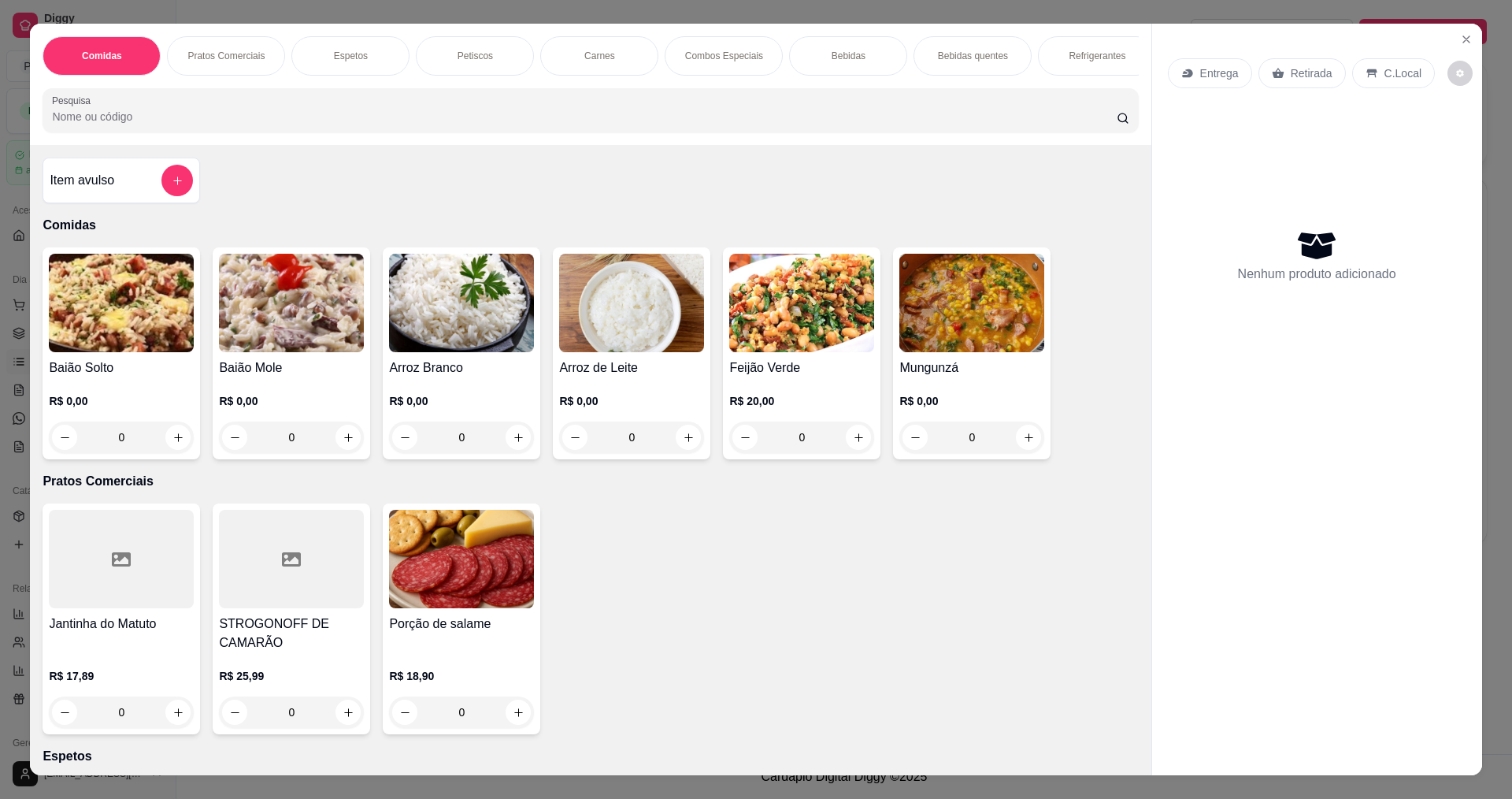
click at [1014, 447] on div "0" at bounding box center [971, 436] width 145 height 31
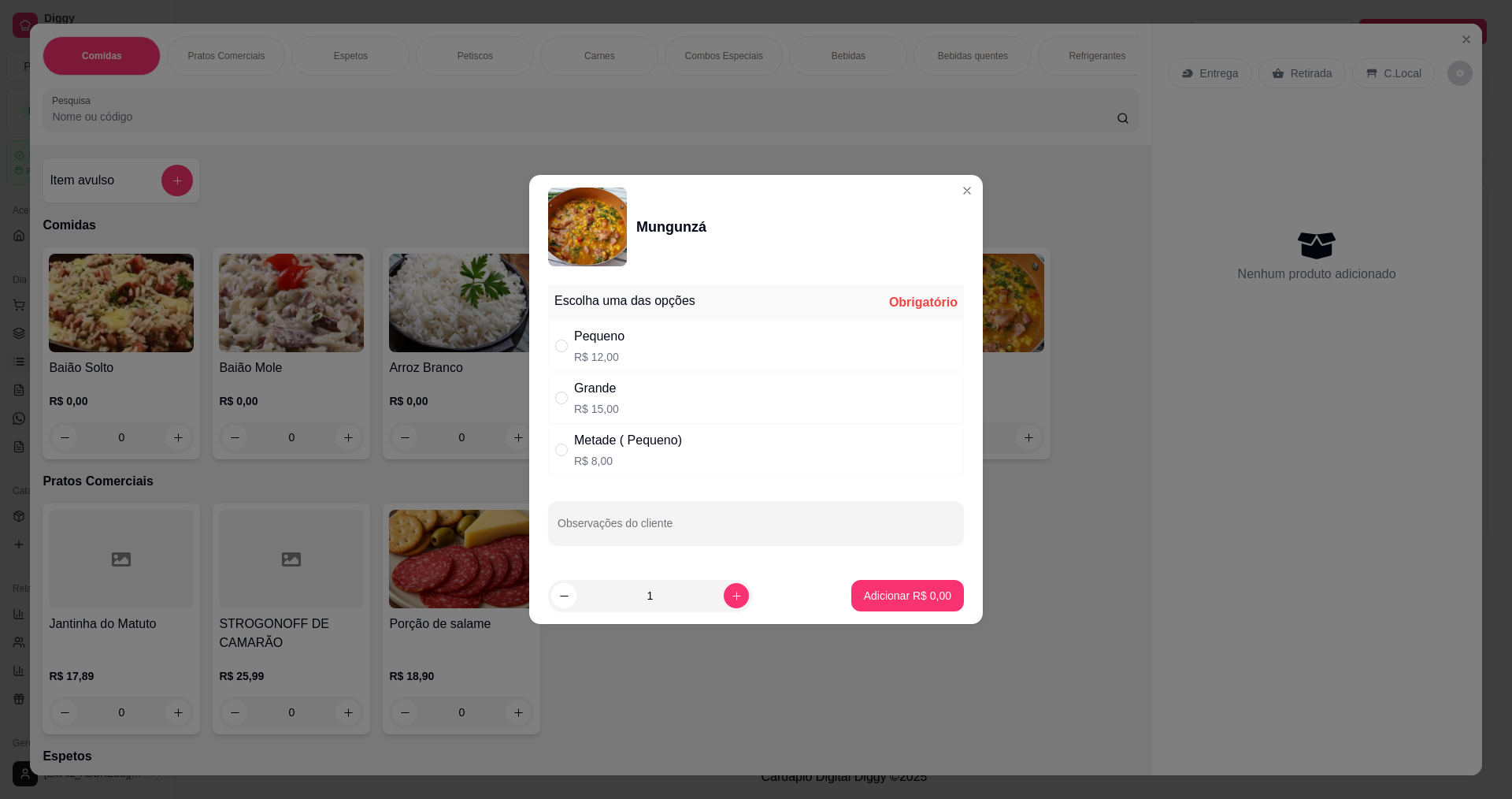
click at [696, 413] on div "Grande R$ 15,00" at bounding box center [756, 397] width 416 height 52
radio input "true"
click at [897, 596] on p "Adicionar R$ 15,00" at bounding box center [903, 595] width 94 height 16
type input "1"
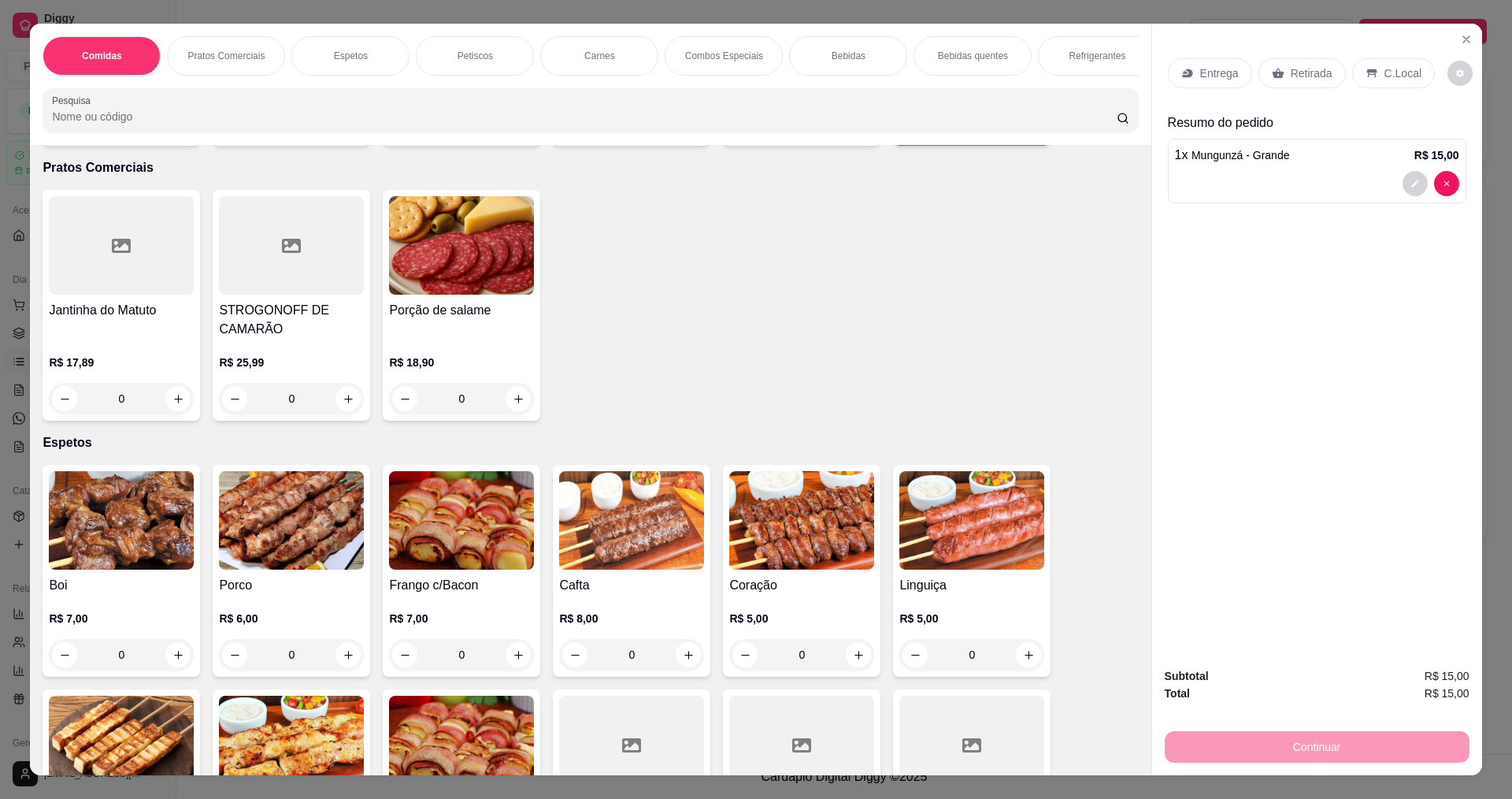
scroll to position [394, 0]
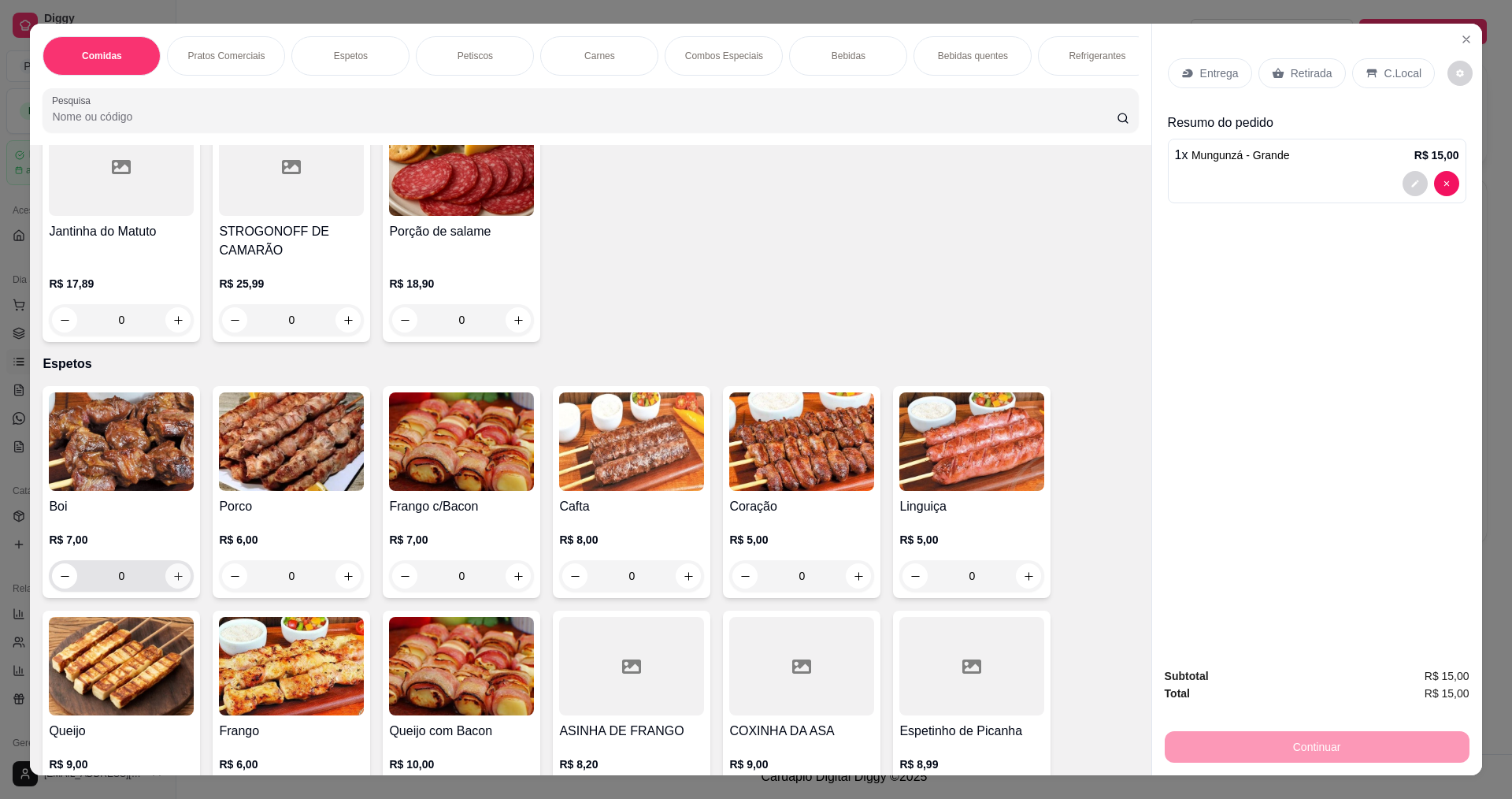
click at [176, 582] on icon "increase-product-quantity" at bounding box center [178, 576] width 12 height 12
type input "1"
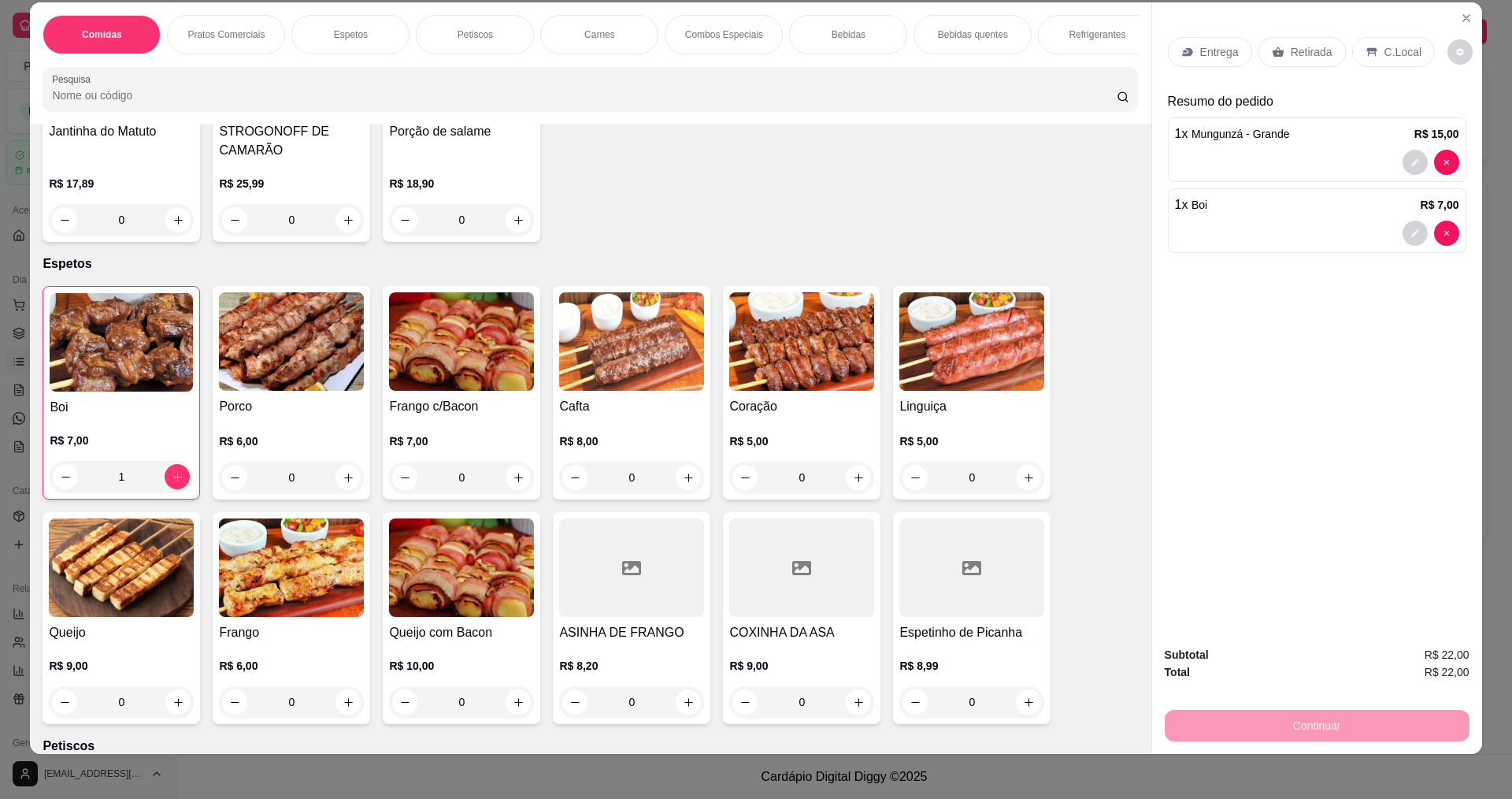
scroll to position [27, 0]
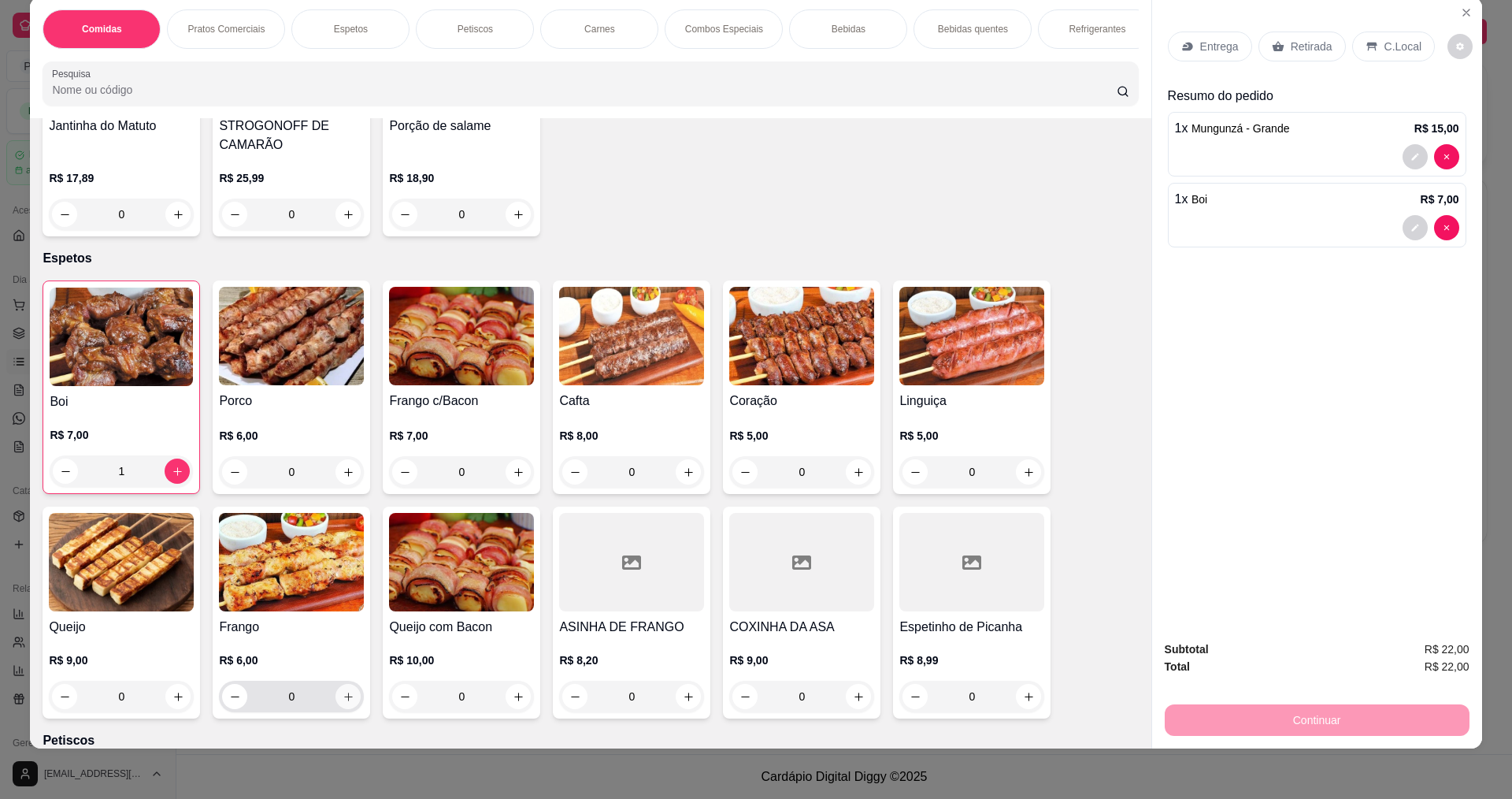
click at [342, 703] on icon "increase-product-quantity" at bounding box center [348, 697] width 12 height 12
type input "1"
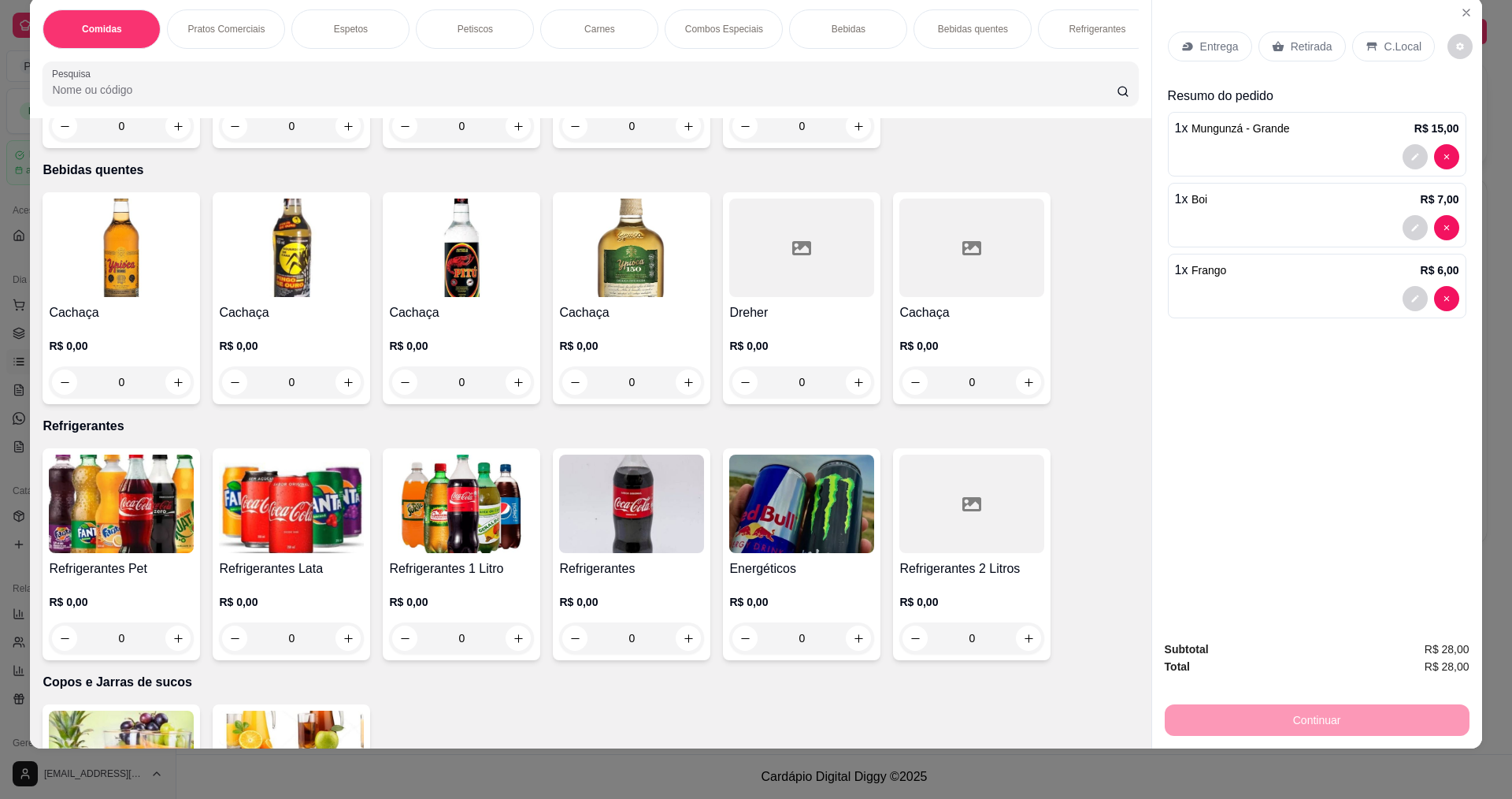
scroll to position [2836, 0]
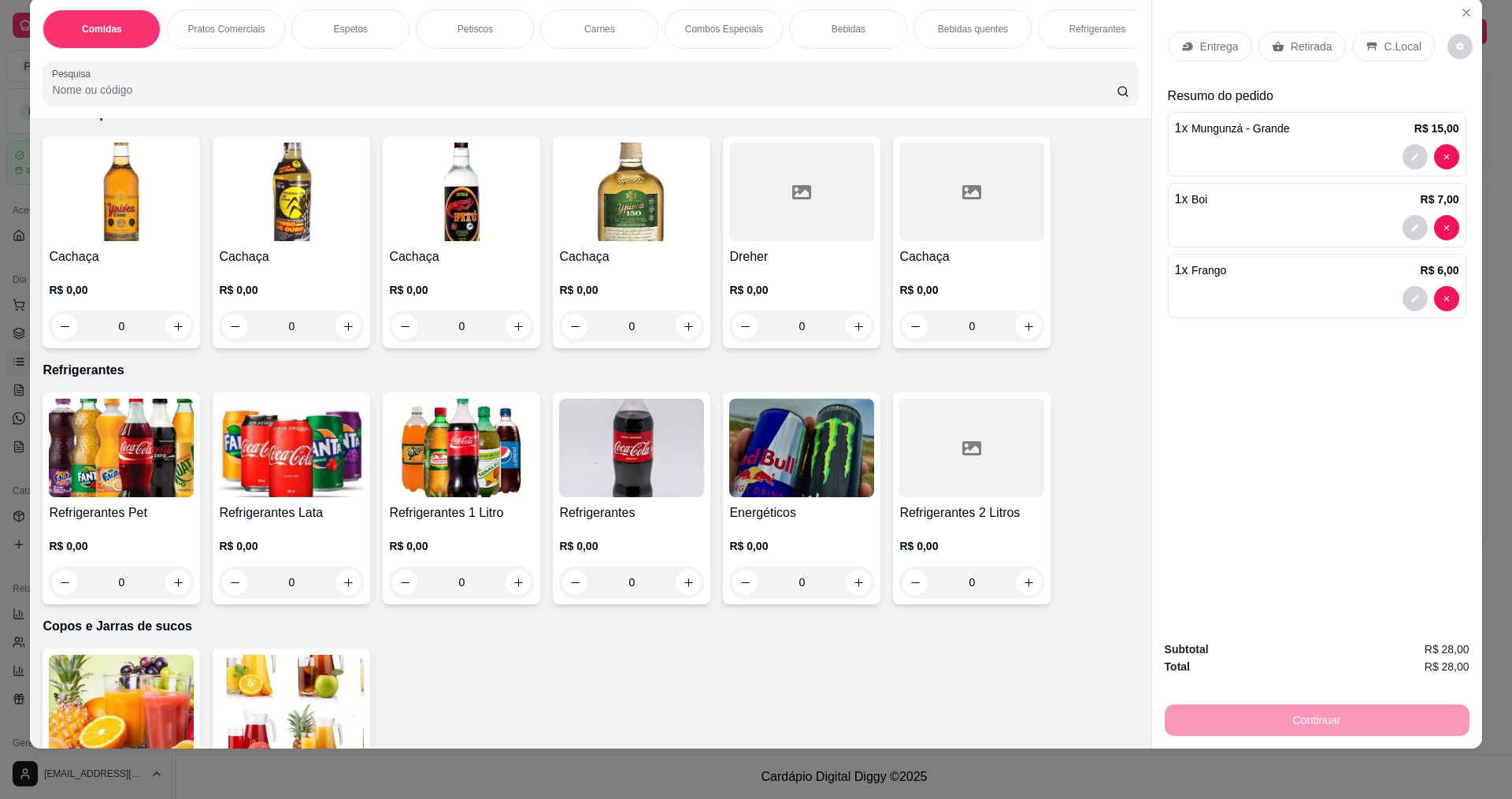
click at [280, 487] on img at bounding box center [291, 447] width 145 height 98
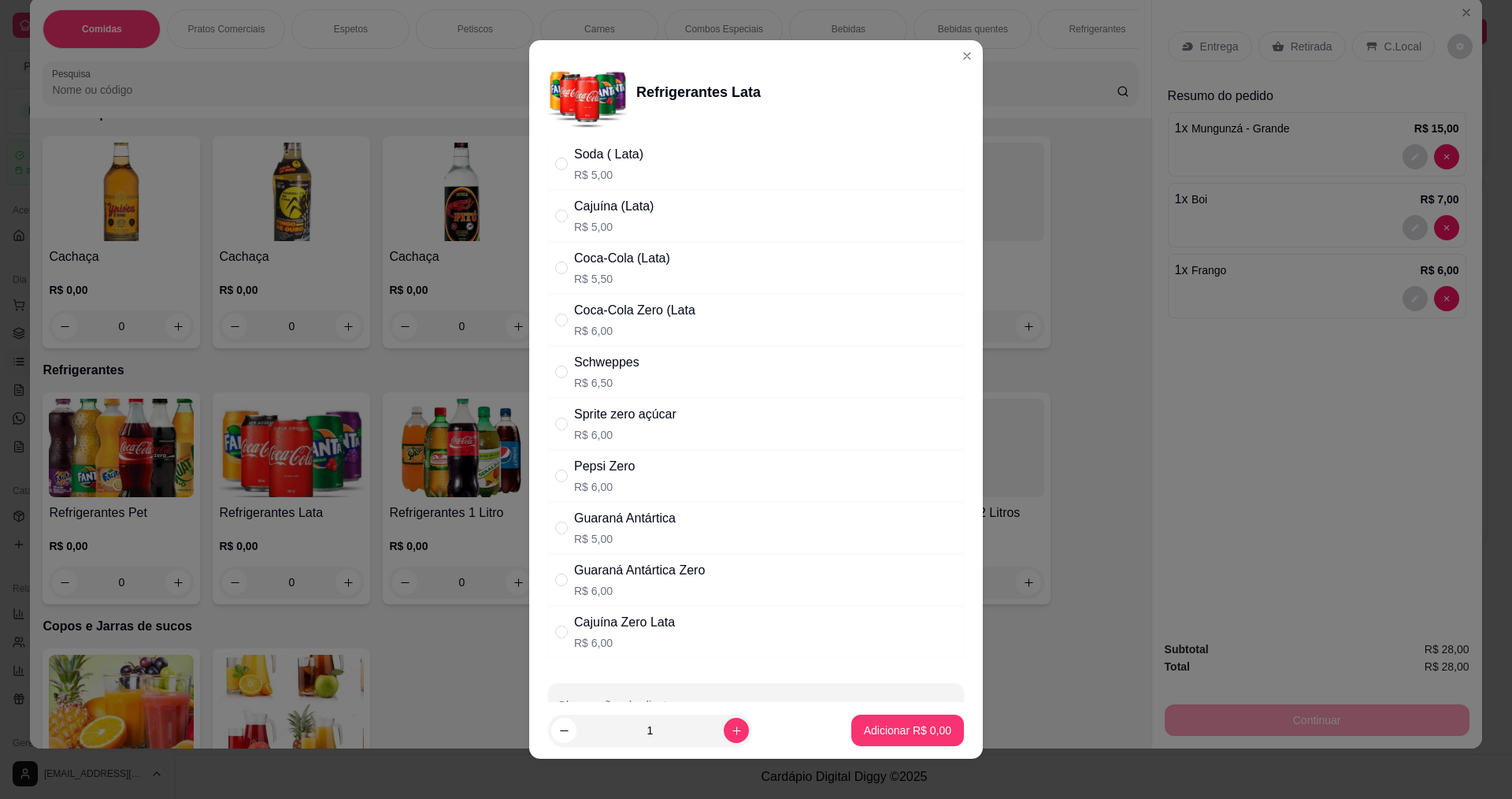
scroll to position [157, 0]
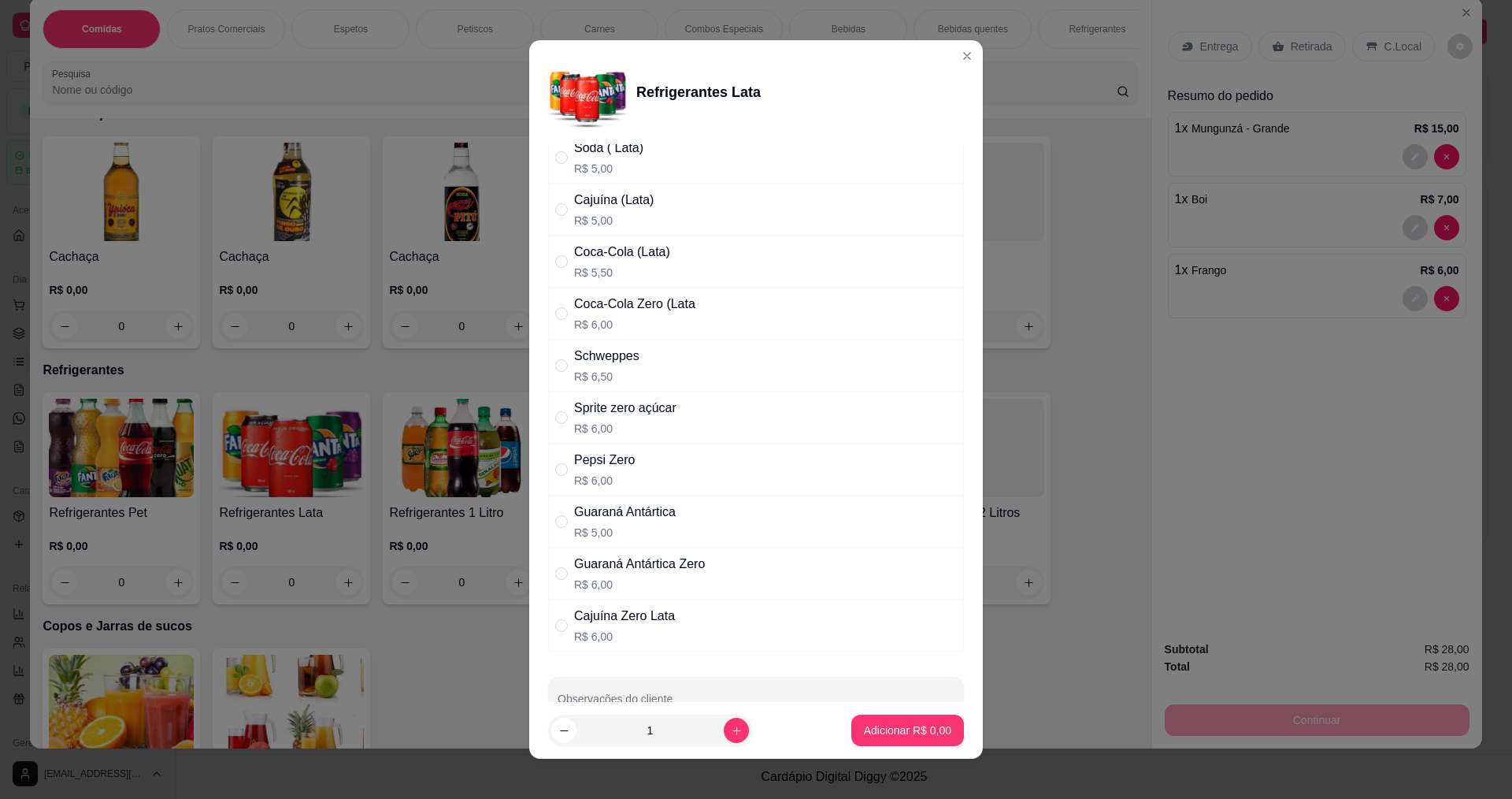
click at [627, 616] on div "Cajuína Zero Lata" at bounding box center [624, 616] width 101 height 19
radio input "true"
click at [888, 732] on p "Adicionar R$ 6,00" at bounding box center [907, 731] width 85 height 15
type input "1"
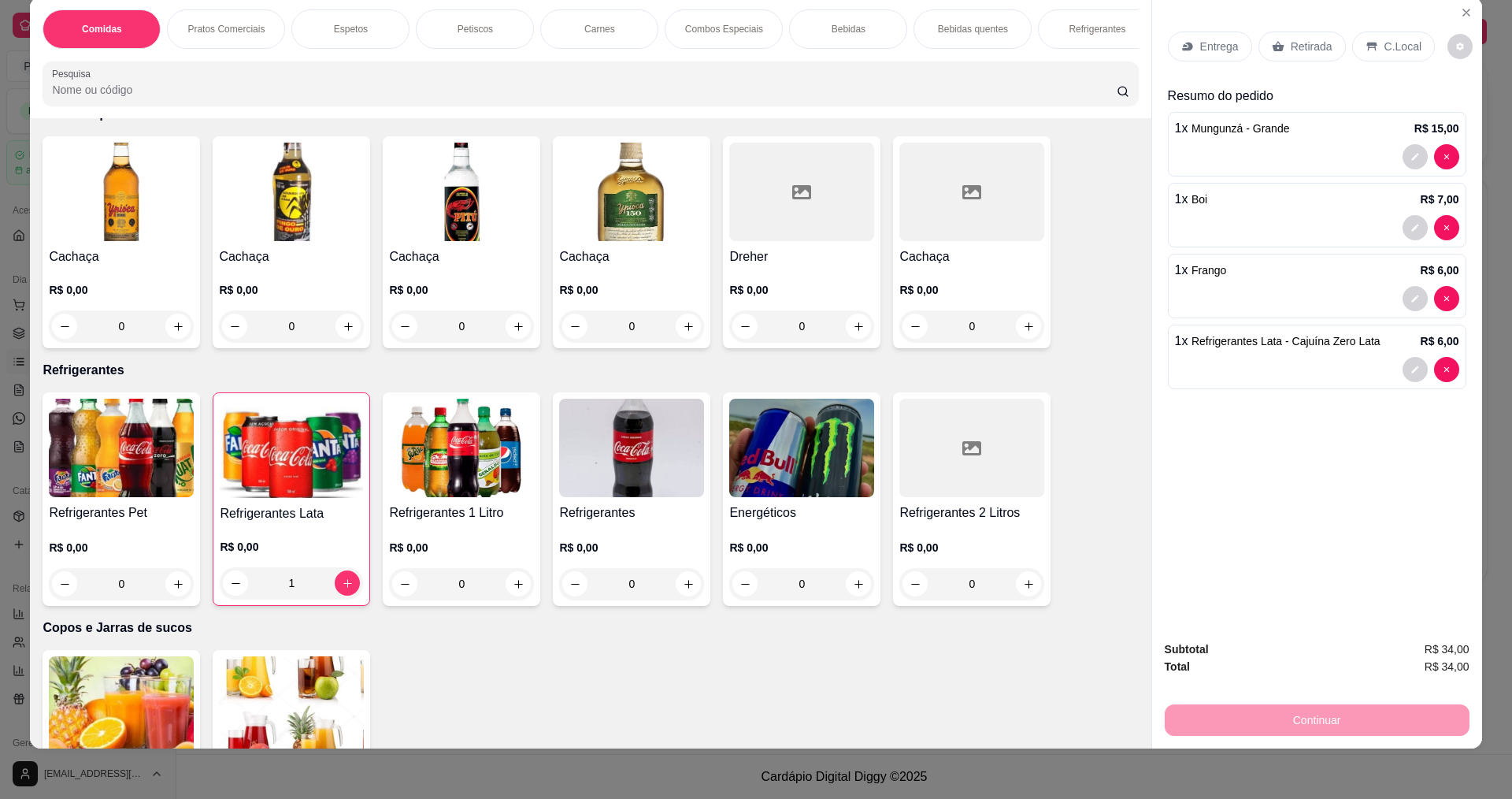
click at [1213, 47] on p "Entrega" at bounding box center [1220, 47] width 39 height 16
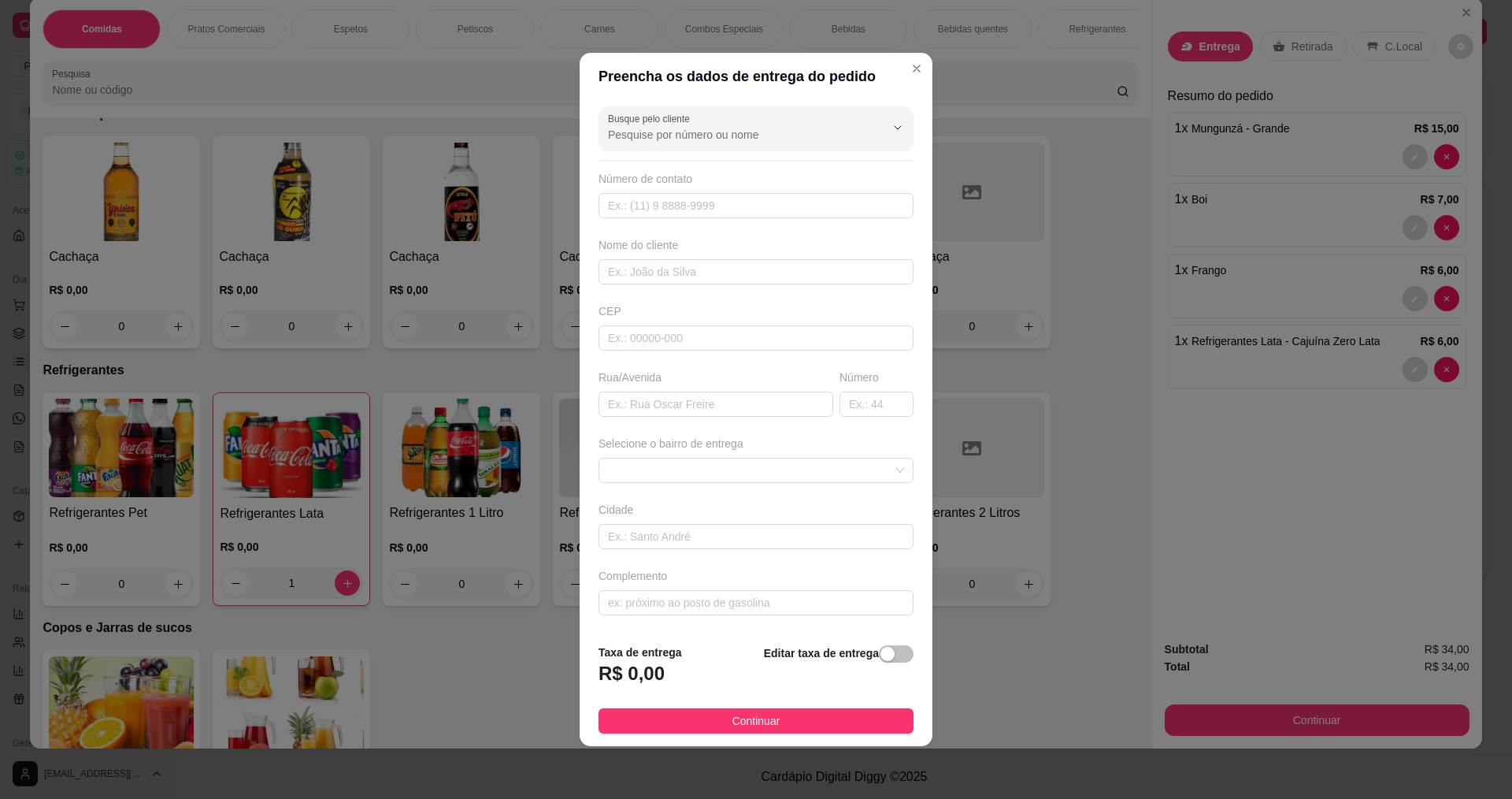
click at [753, 219] on div "Busque pelo cliente Número de contato Nome do cliente CEP Rua/[GEOGRAPHIC_DATA]…" at bounding box center [756, 365] width 352 height 531
click at [758, 204] on input "text" at bounding box center [756, 205] width 315 height 25
type input "888"
click at [702, 280] on input "text" at bounding box center [756, 271] width 315 height 25
type input "WMARRLO"
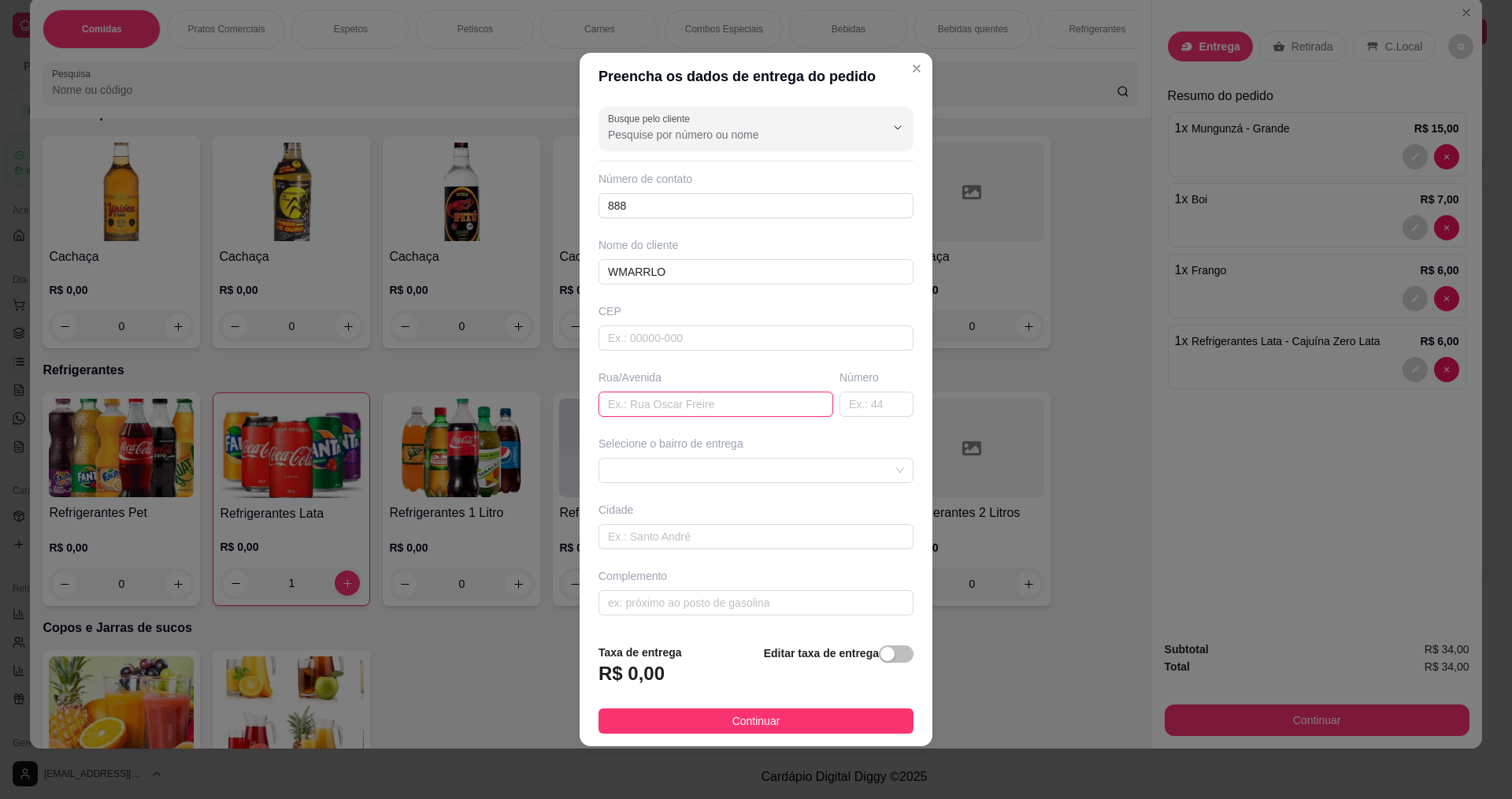
click at [649, 414] on input "text" at bounding box center [716, 404] width 235 height 25
type input "POUSADA DOS VENTOS"
click at [784, 720] on button "Continuar" at bounding box center [756, 720] width 315 height 25
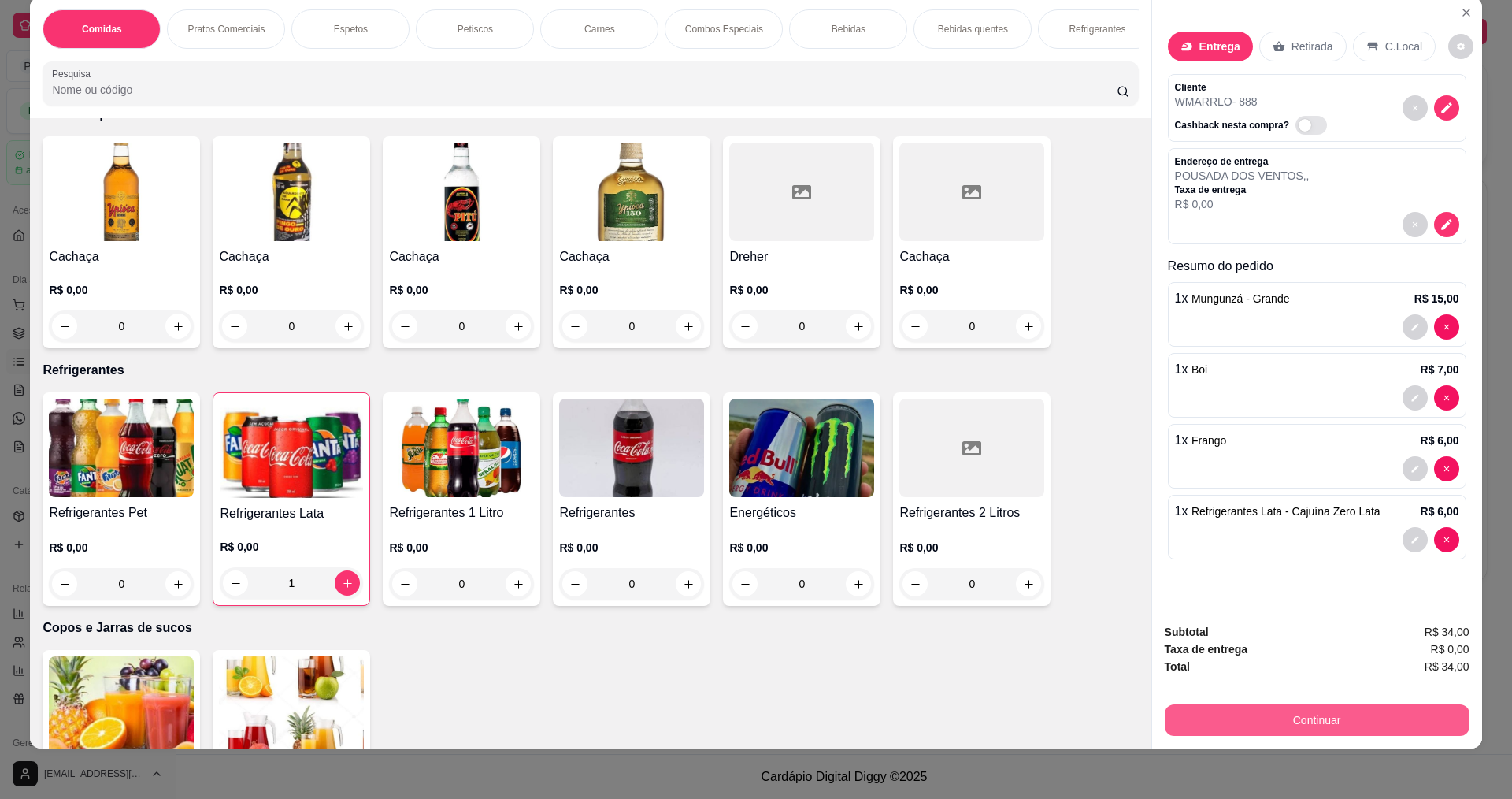
click at [1323, 720] on button "Continuar" at bounding box center [1317, 720] width 305 height 31
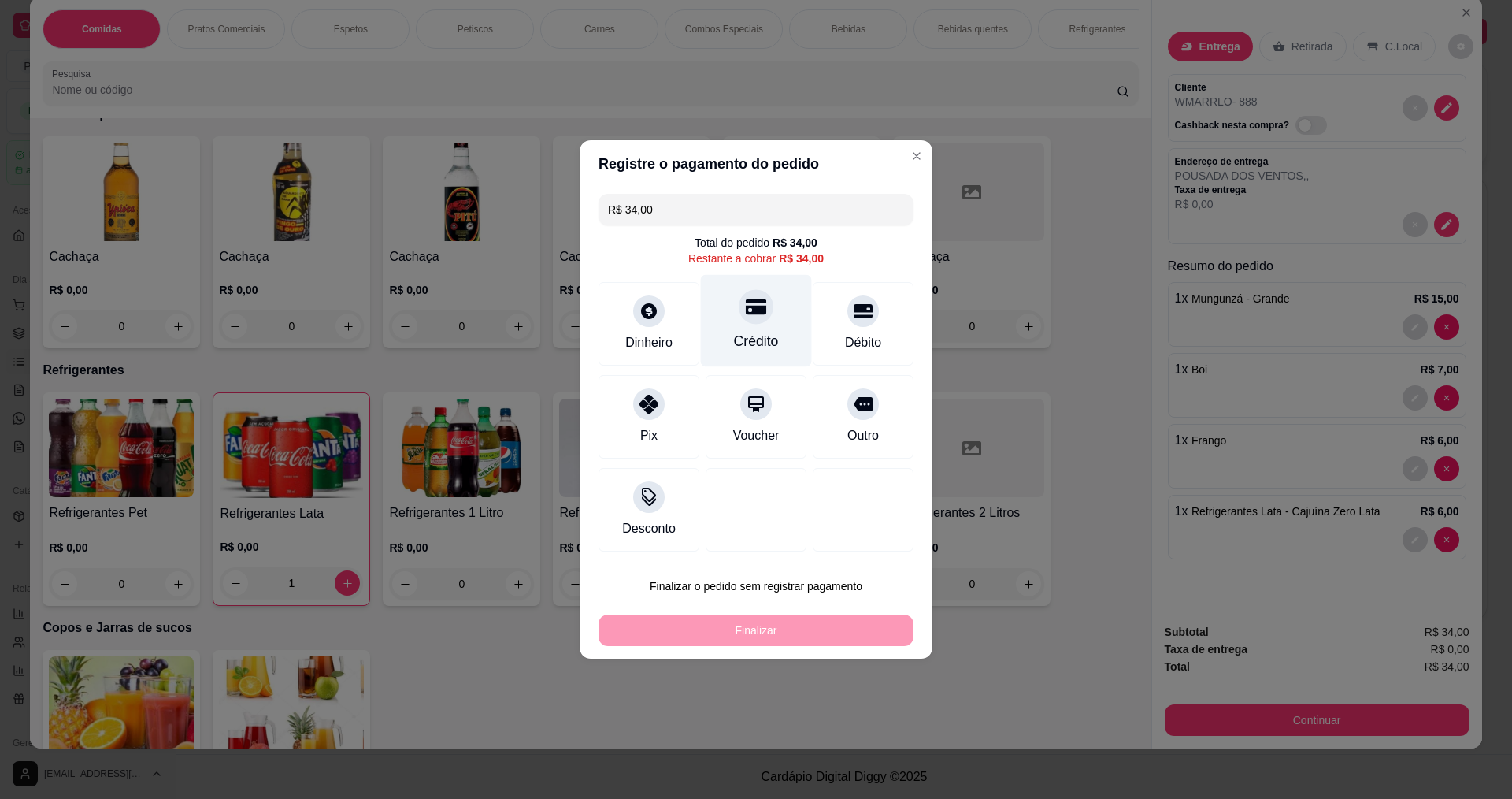
click at [761, 312] on div at bounding box center [756, 306] width 35 height 35
type input "R$ 0,00"
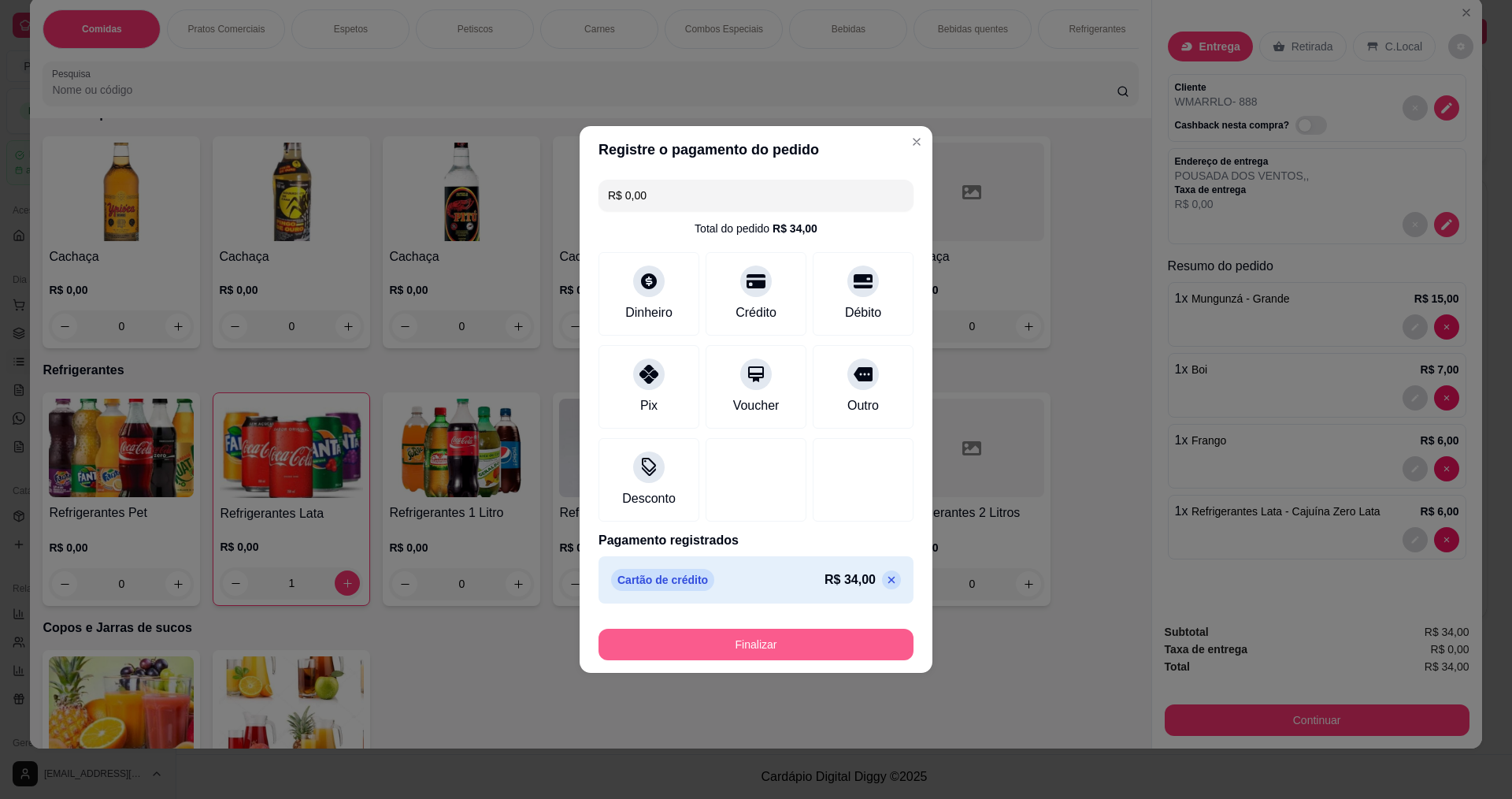
click at [772, 641] on button "Finalizar" at bounding box center [756, 643] width 315 height 31
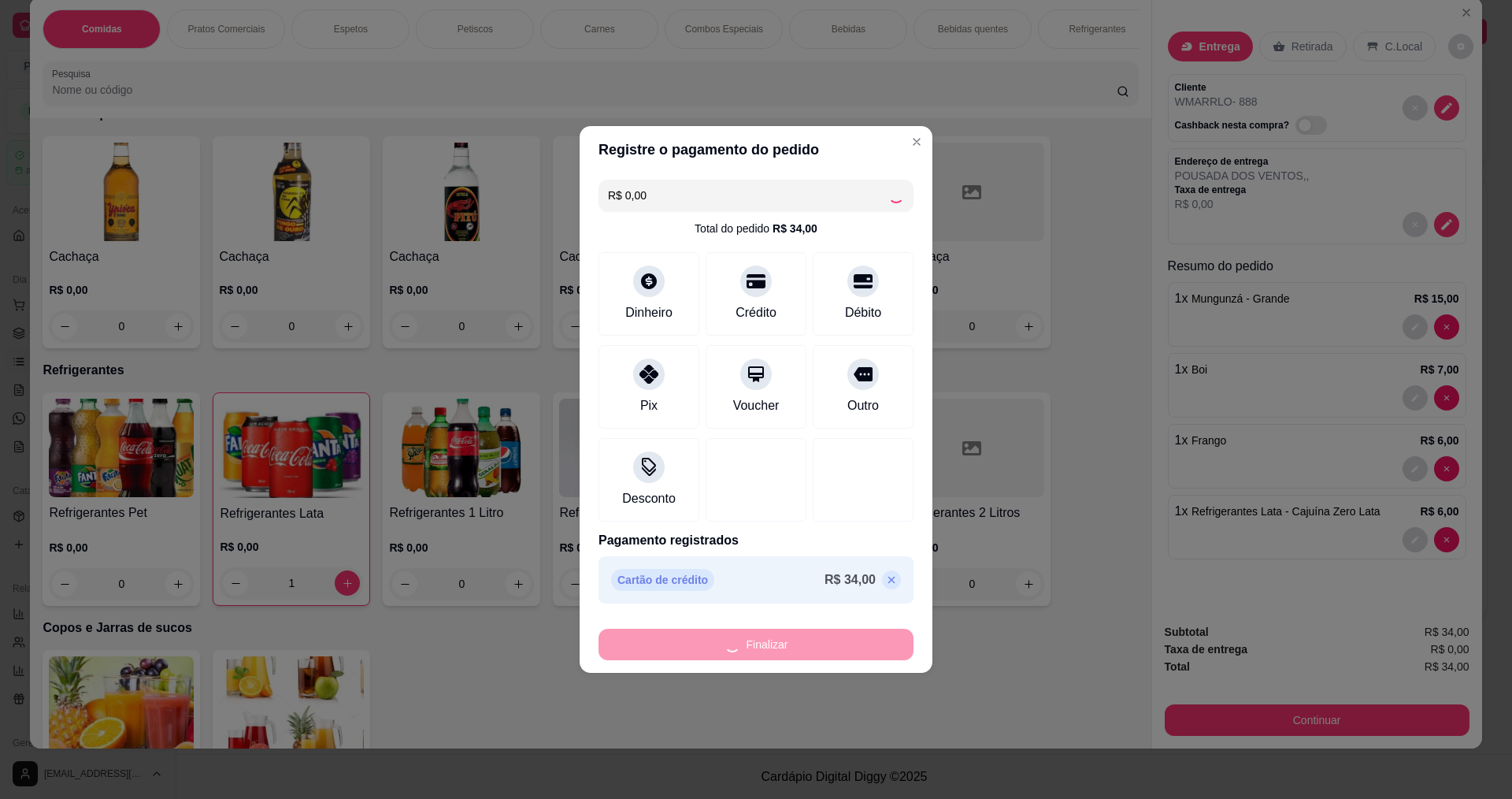
type input "0"
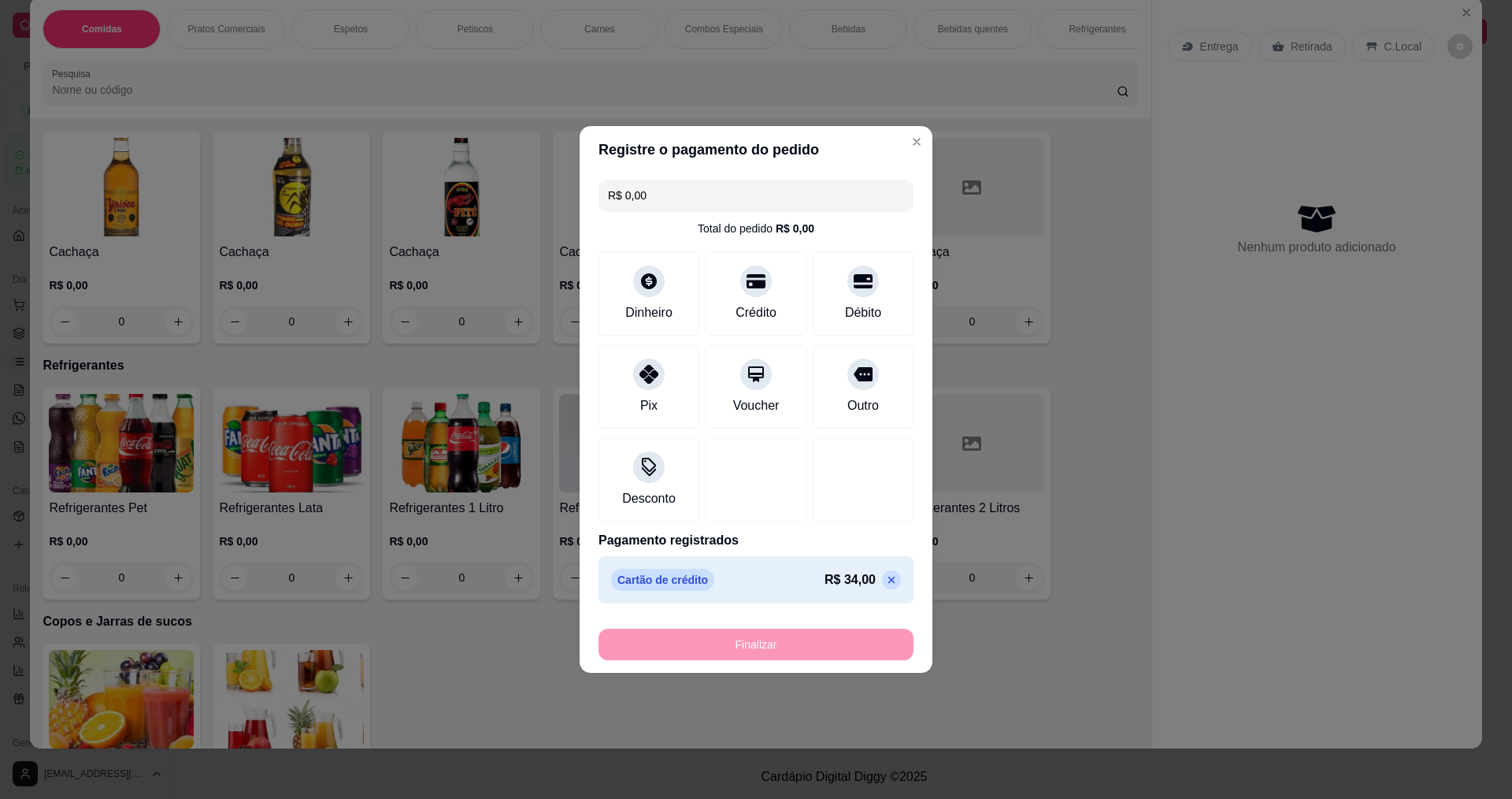
type input "-R$ 34,00"
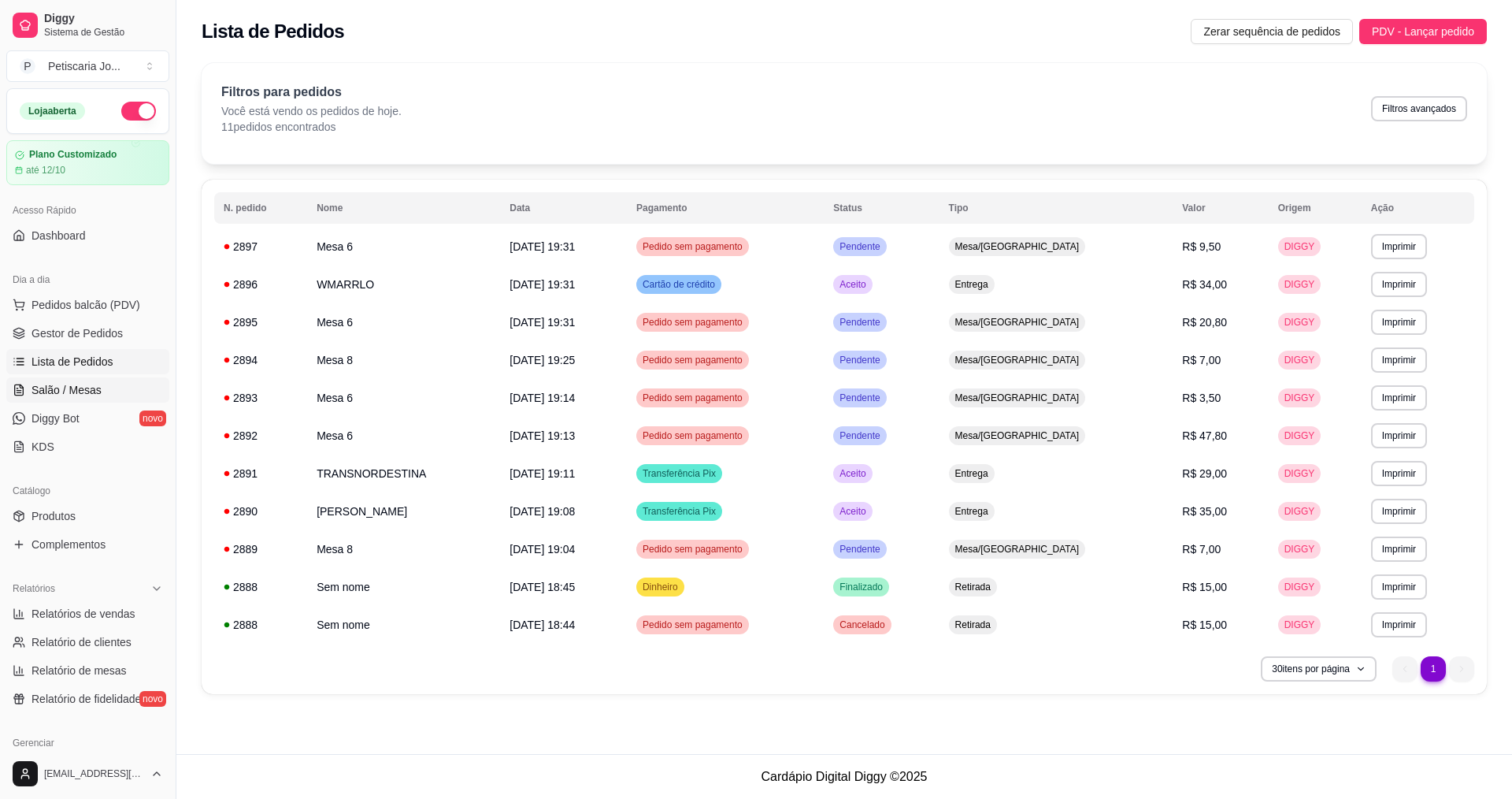
click at [76, 399] on link "Salão / Mesas" at bounding box center [87, 390] width 163 height 25
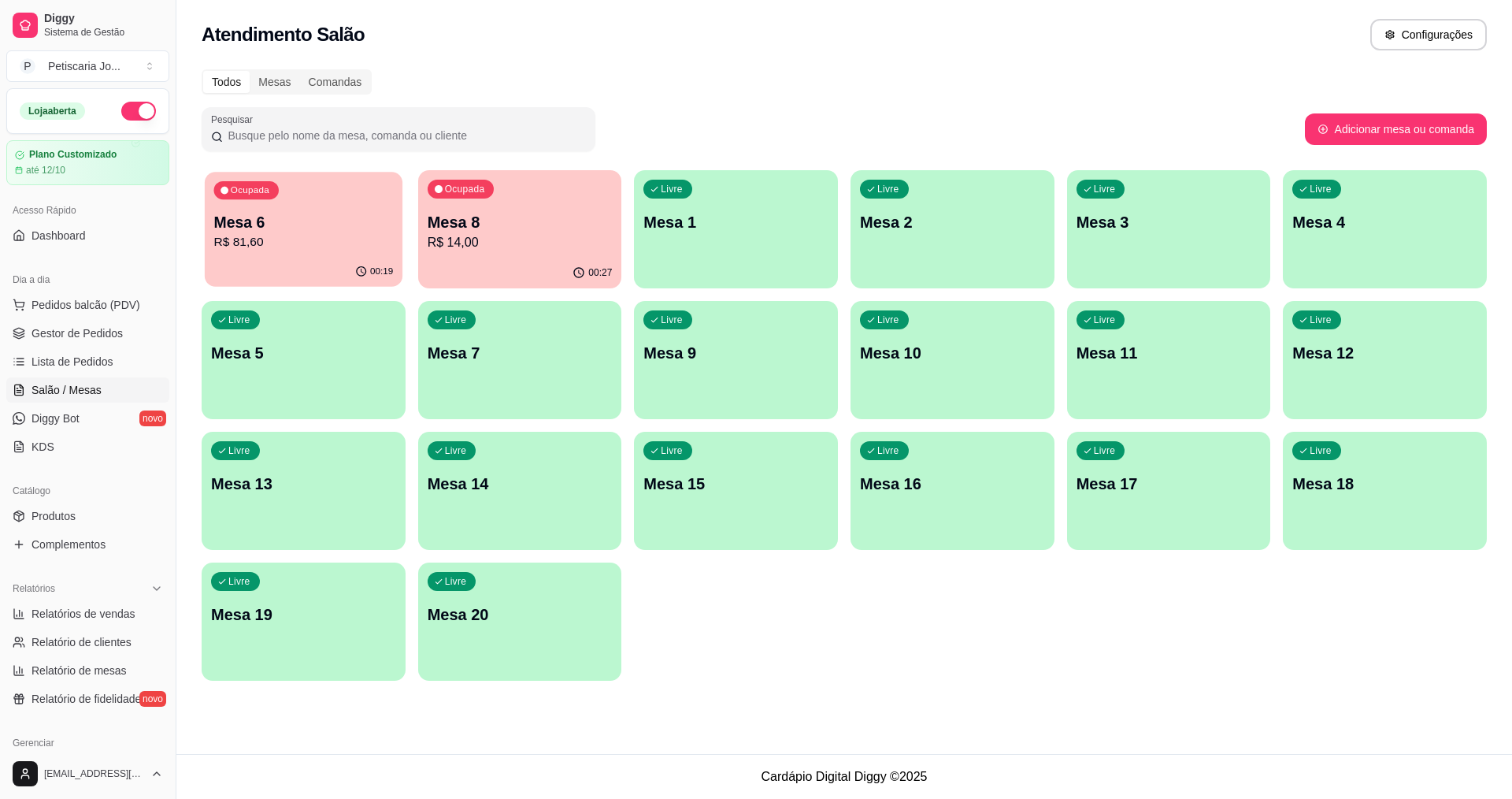
click at [347, 240] on p "R$ 81,60" at bounding box center [303, 242] width 179 height 18
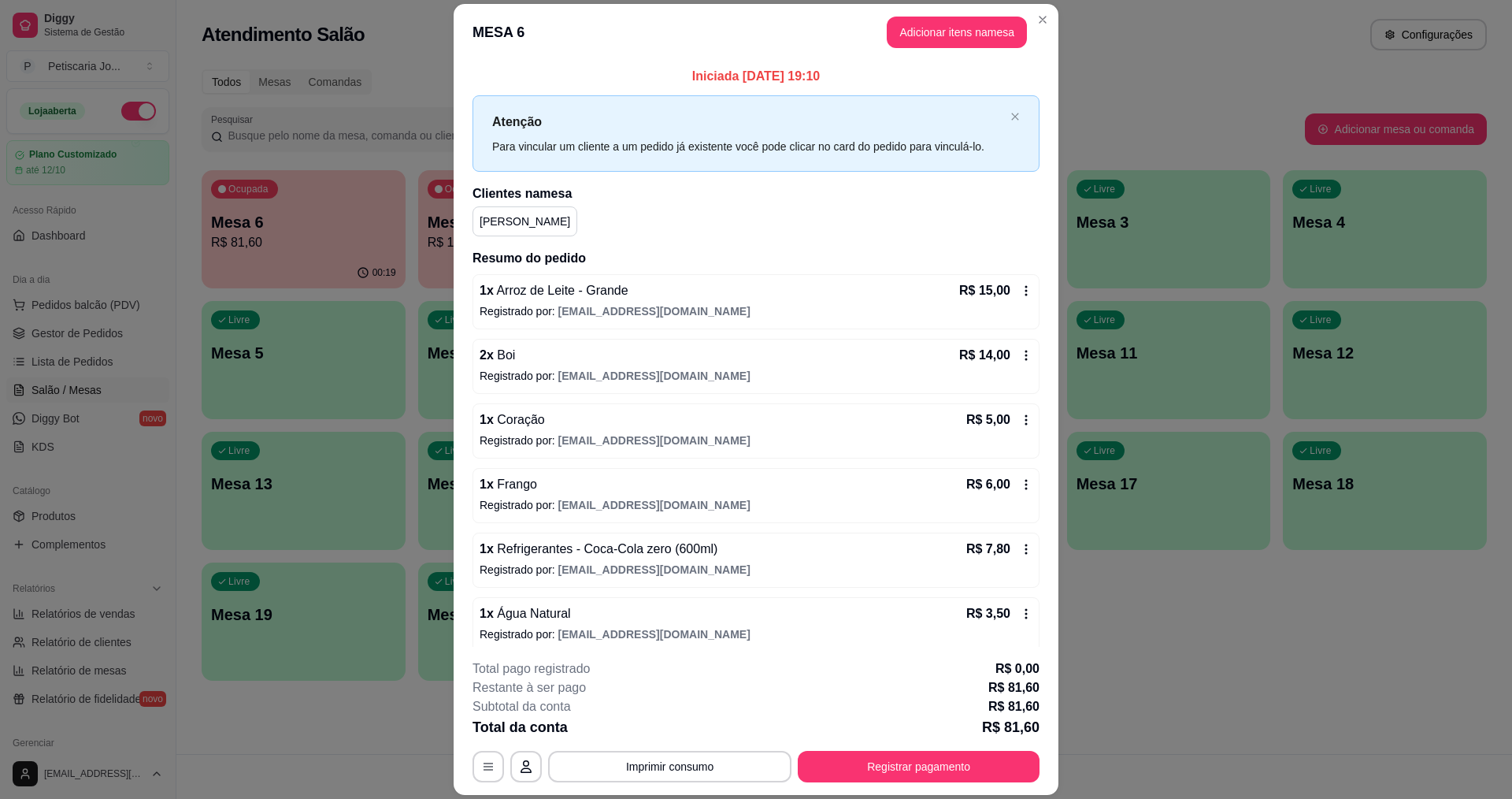
scroll to position [79, 0]
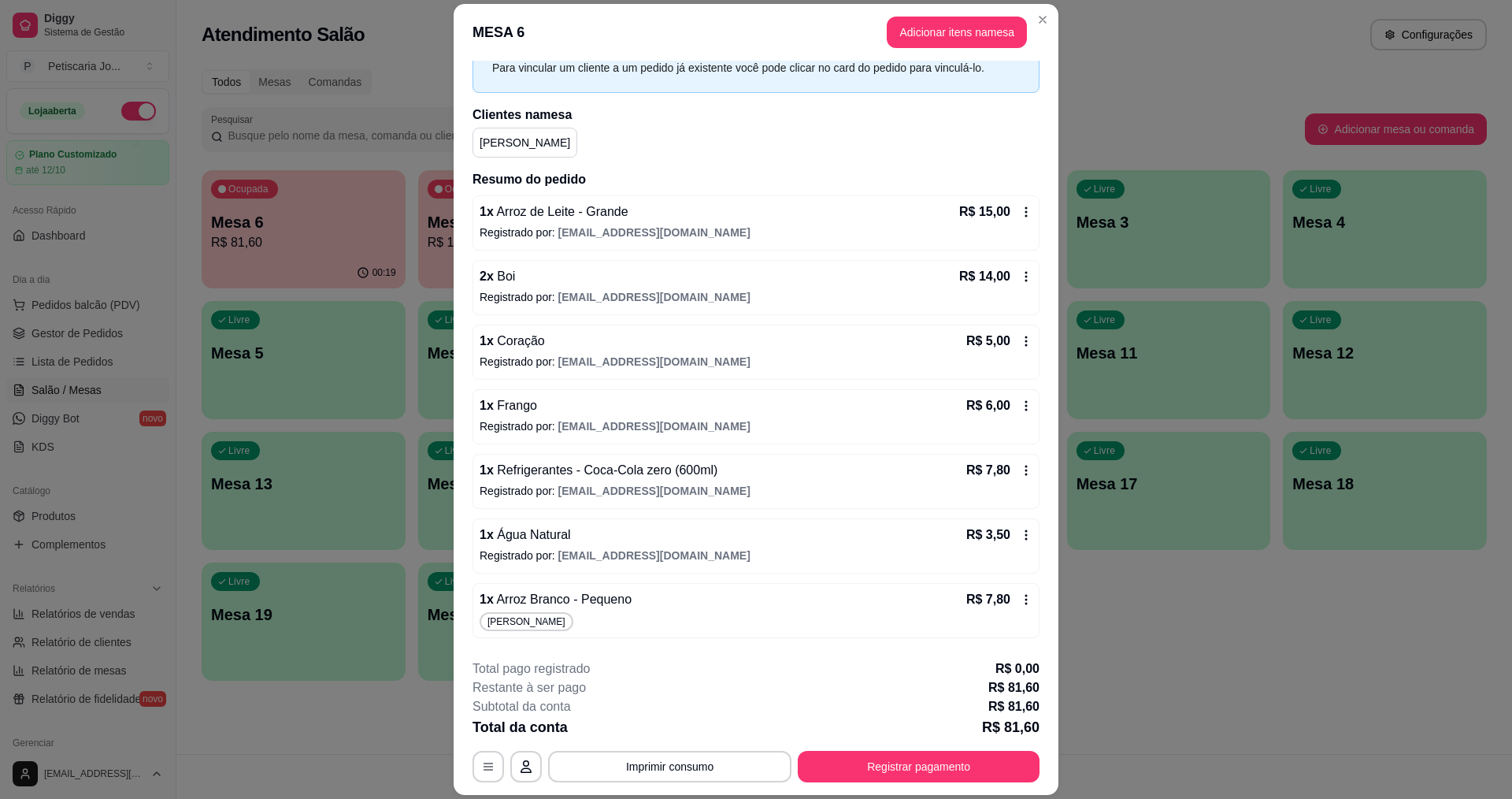
click at [1015, 470] on div "1 x Refrigerantes - Coca-Cola zero (600ml) R$ 7,80 Registrado por: petiscariajo…" at bounding box center [756, 481] width 567 height 55
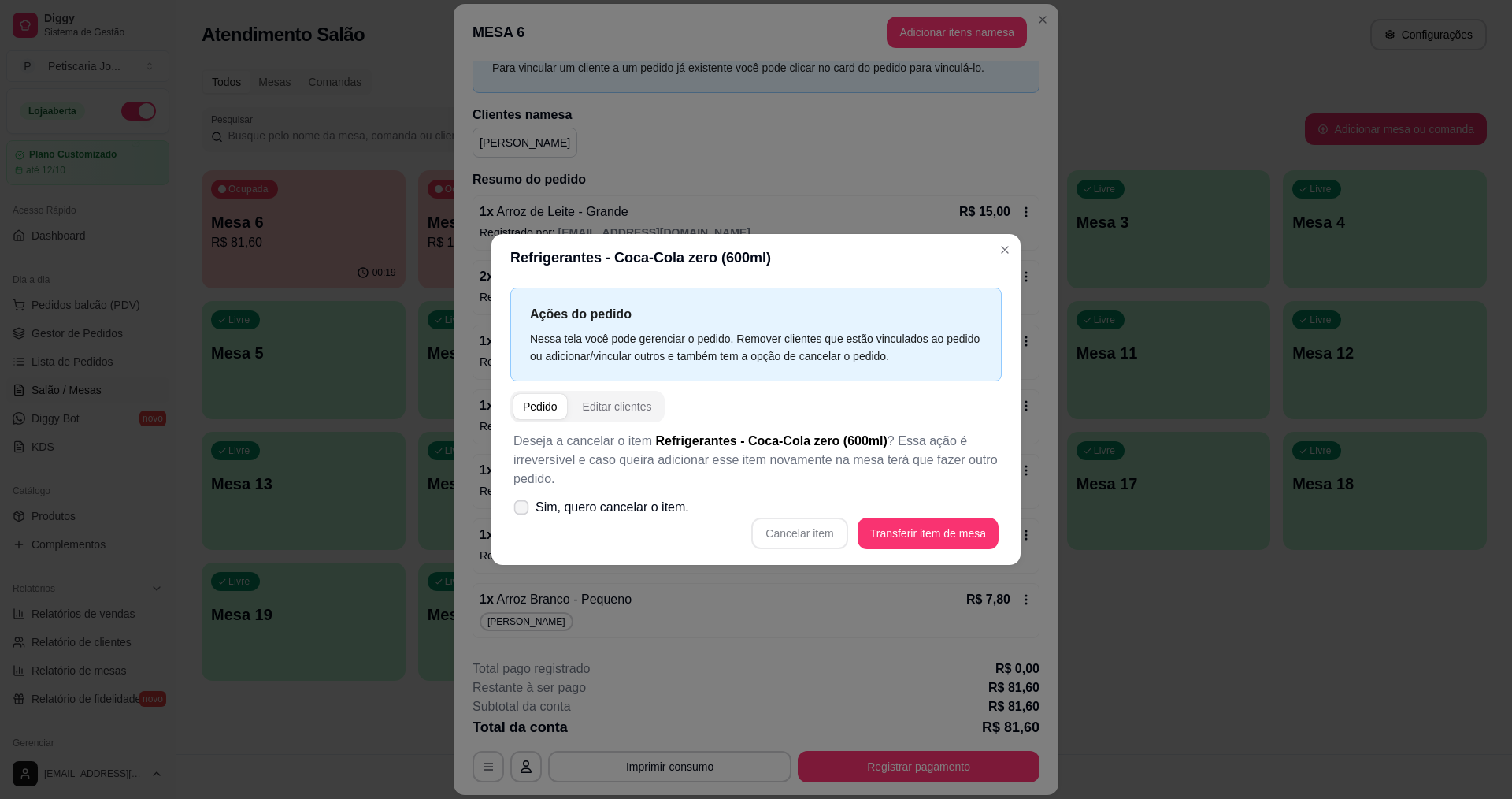
click at [521, 518] on label "Sim, quero cancelar o item." at bounding box center [601, 506] width 188 height 31
click at [521, 518] on input "Sim, quero cancelar o item." at bounding box center [517, 516] width 10 height 10
checkbox input "true"
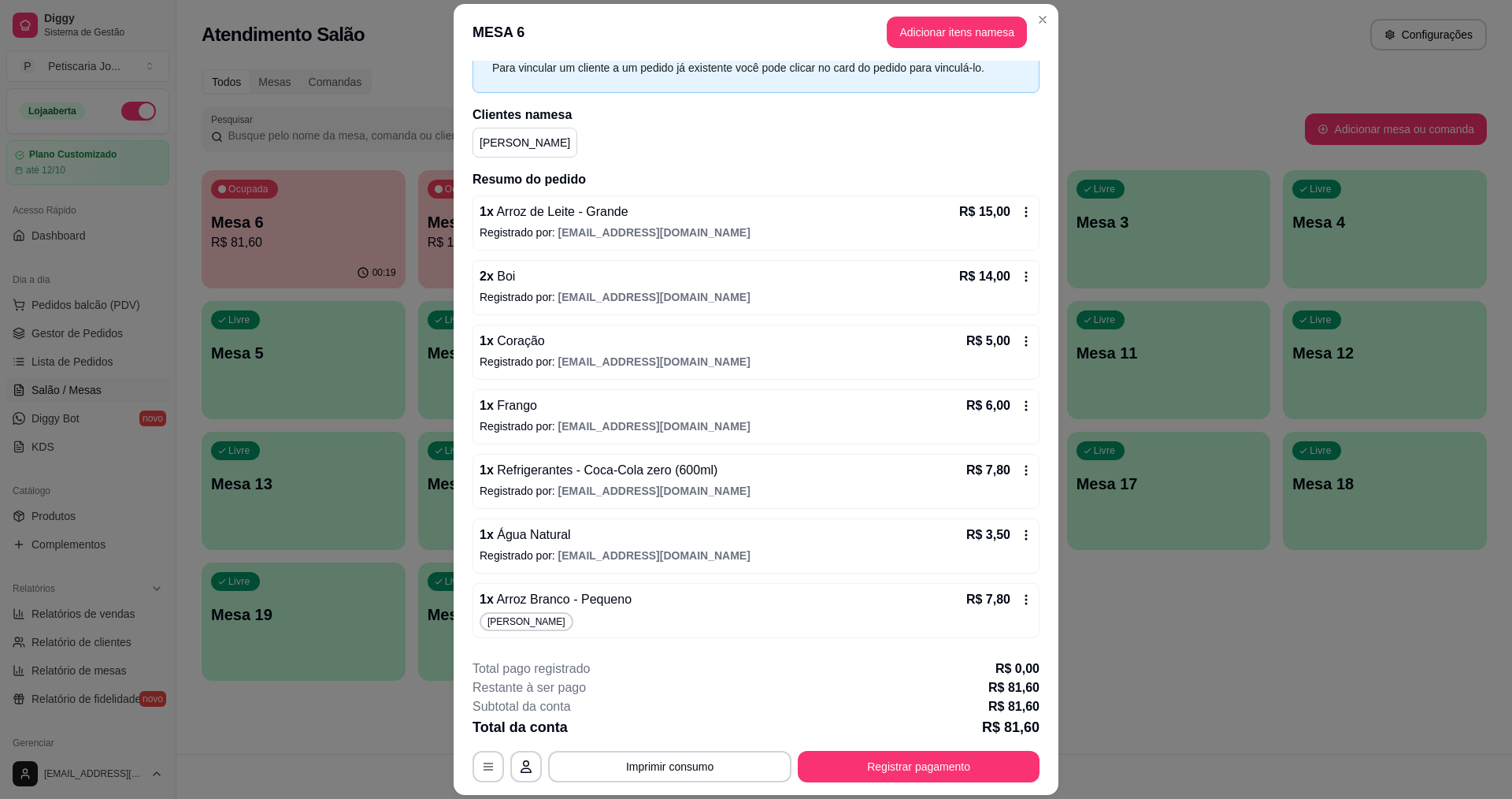
click at [1019, 468] on icon at bounding box center [1025, 470] width 13 height 13
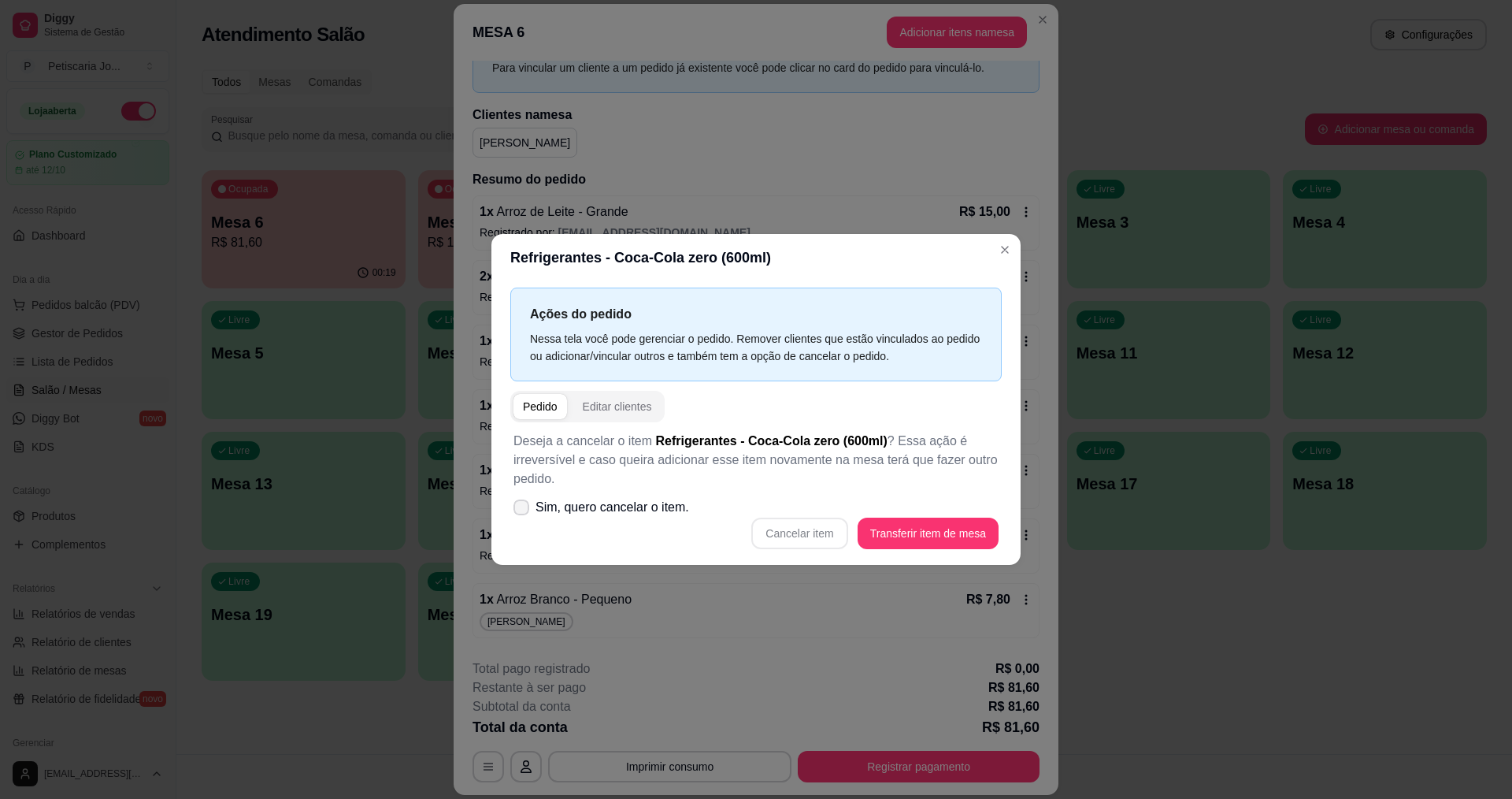
click at [549, 517] on span "Sim, quero cancelar o item." at bounding box center [612, 507] width 154 height 19
click at [523, 517] on input "Sim, quero cancelar o item." at bounding box center [517, 516] width 10 height 10
checkbox input "true"
click at [813, 539] on button "Cancelar item" at bounding box center [800, 533] width 96 height 31
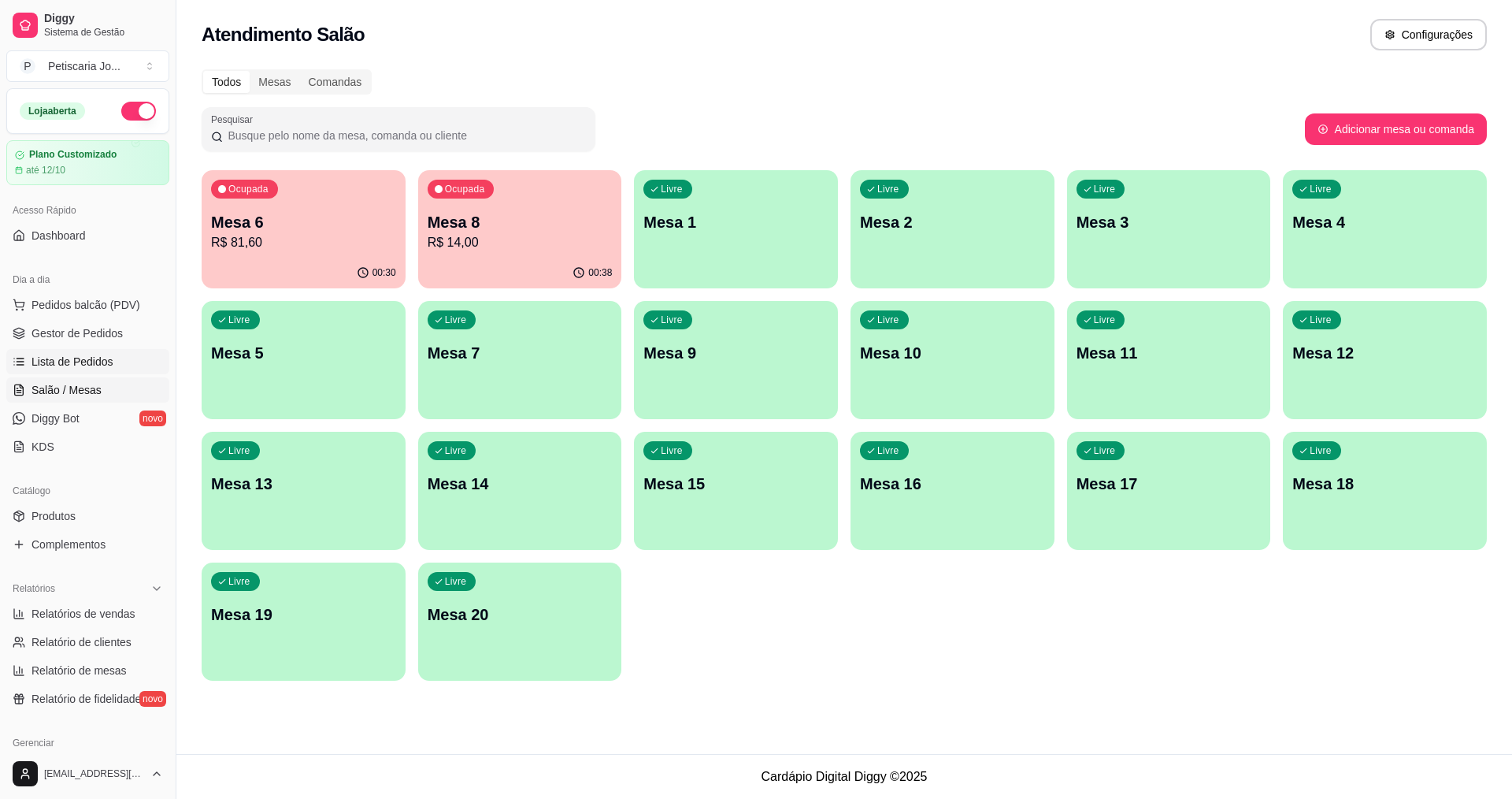
click at [68, 353] on link "Lista de Pedidos" at bounding box center [87, 362] width 163 height 25
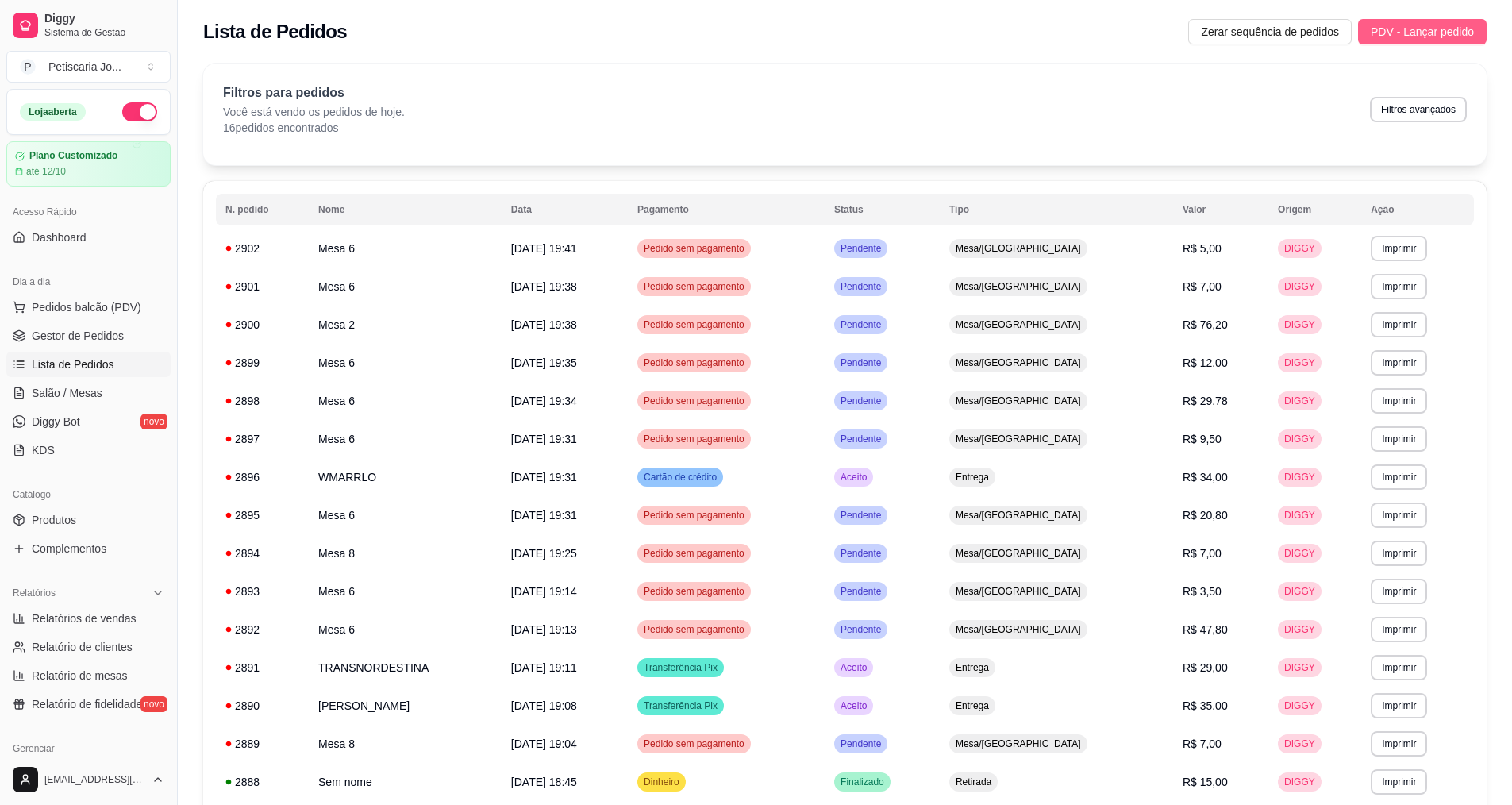
click at [1441, 34] on span "PDV - Lançar pedido" at bounding box center [1422, 32] width 103 height 17
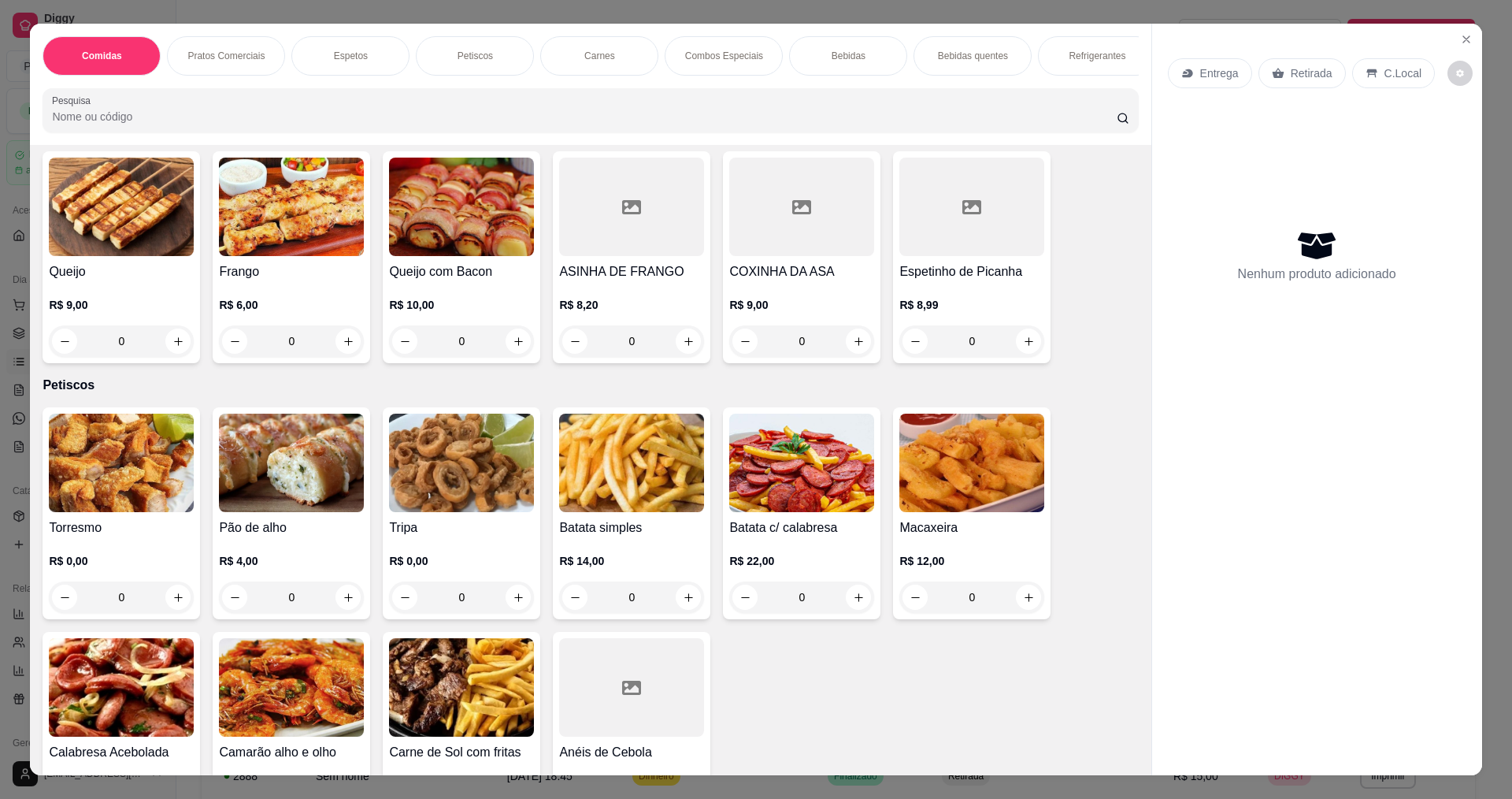
scroll to position [867, 0]
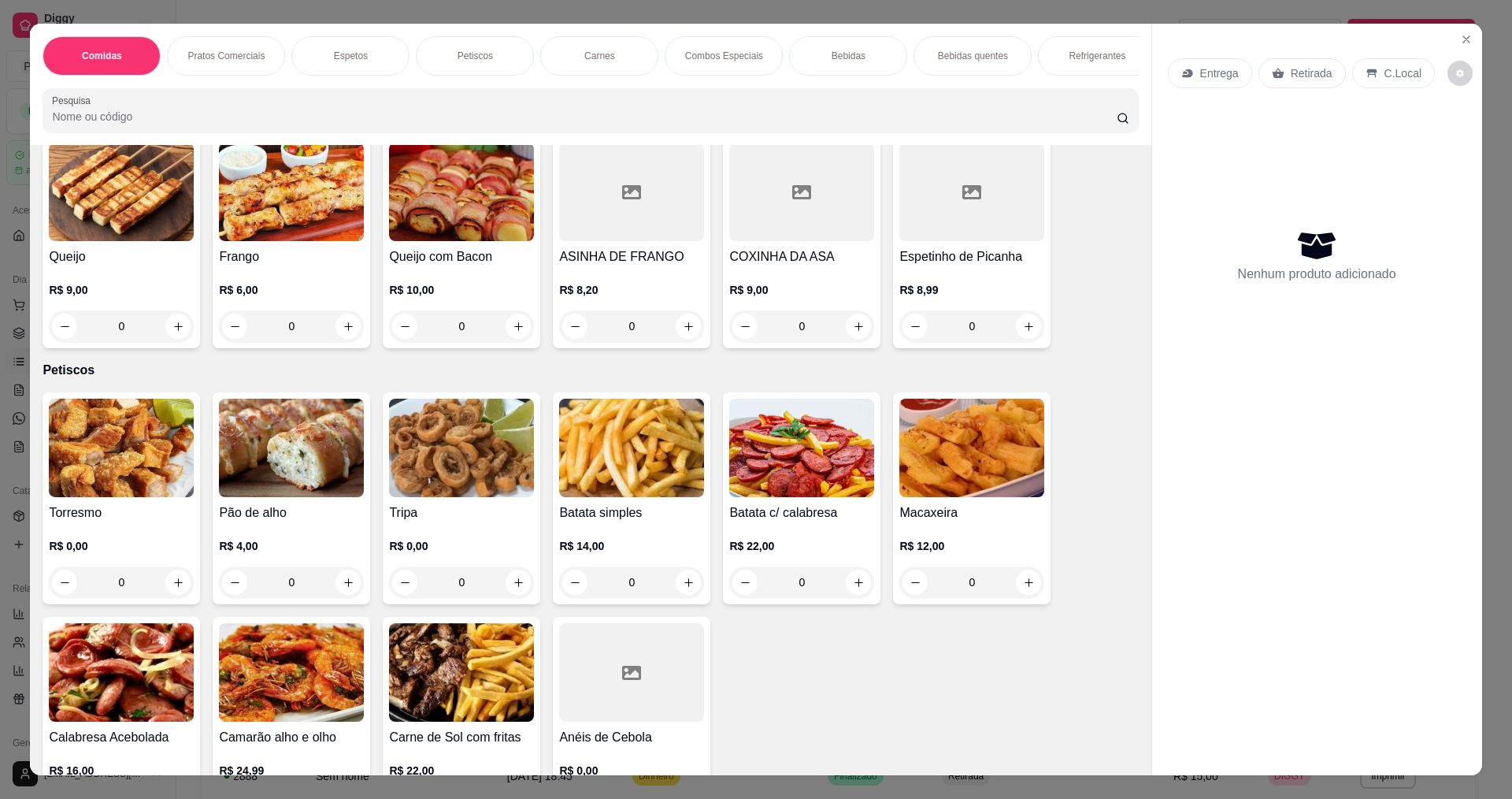
click at [521, 594] on div "0" at bounding box center [461, 582] width 145 height 31
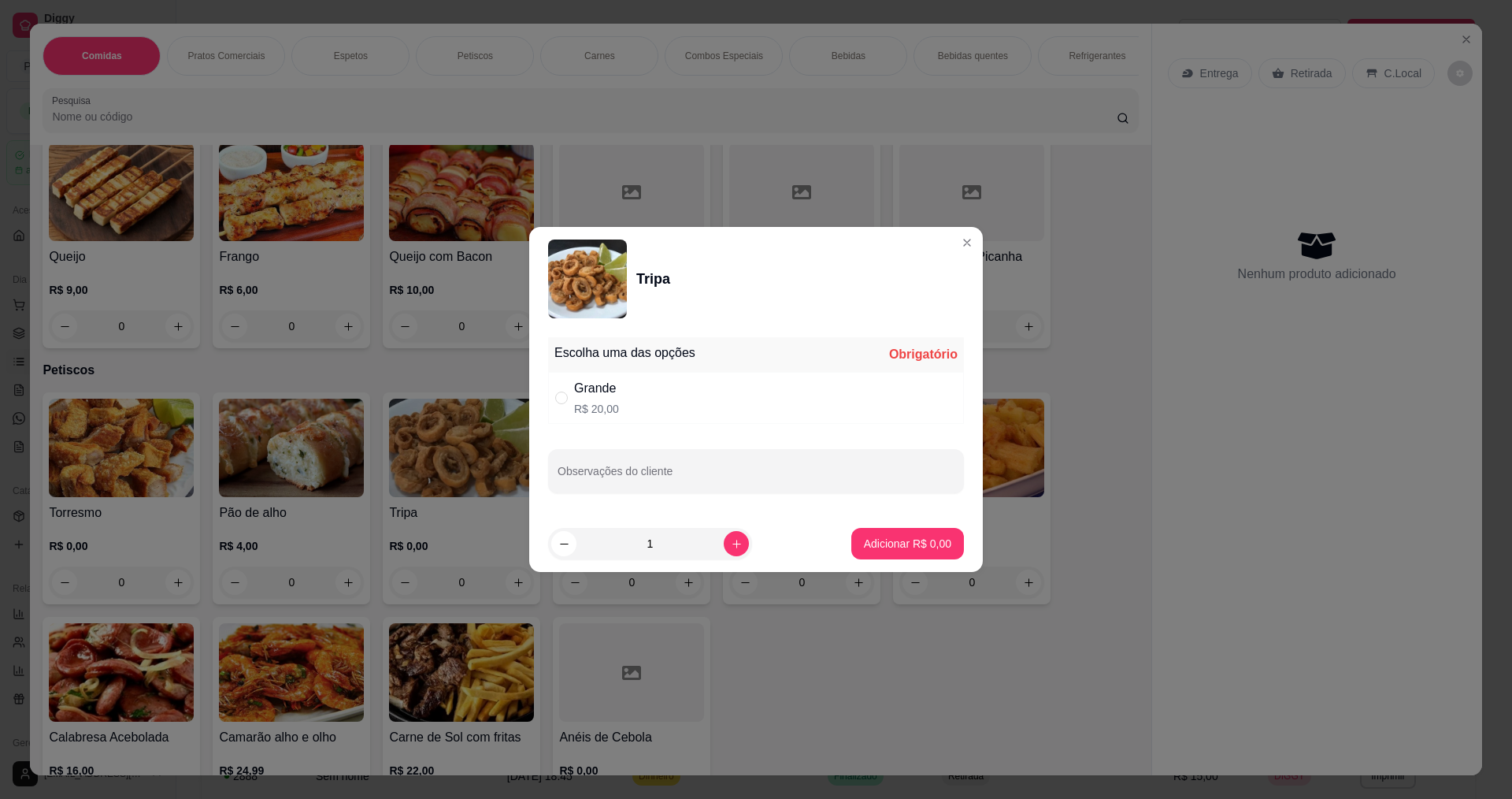
click at [590, 401] on p "R$ 20,00" at bounding box center [596, 408] width 45 height 16
radio input "true"
click at [898, 534] on button "Adicionar R$ 20,00" at bounding box center [904, 543] width 119 height 31
type input "1"
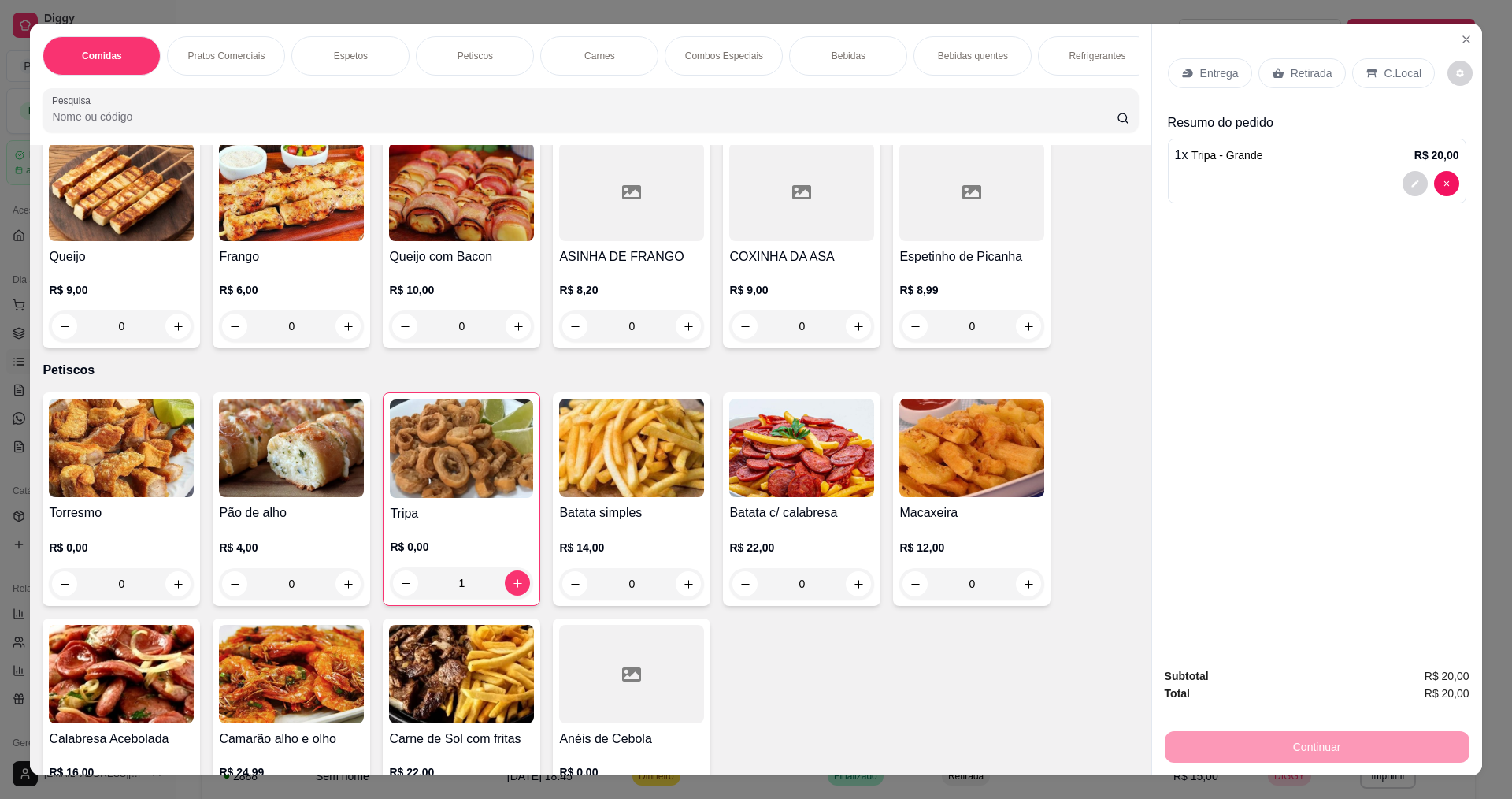
click at [172, 594] on div "0" at bounding box center [121, 583] width 145 height 31
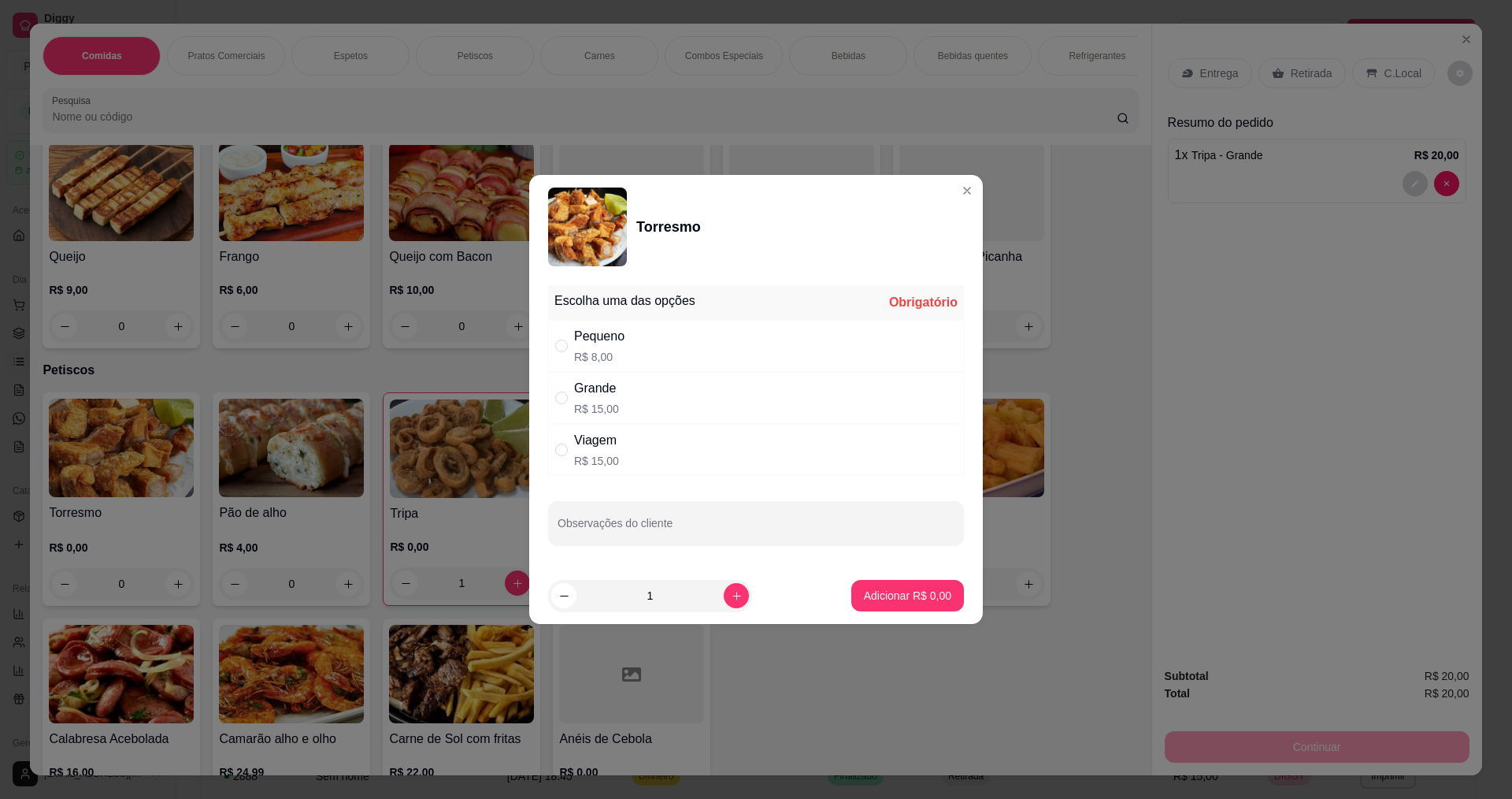
click at [642, 401] on div "Grande R$ 15,00" at bounding box center [756, 397] width 416 height 52
click at [592, 463] on p "R$ 15,00" at bounding box center [596, 461] width 45 height 16
radio input "false"
radio input "true"
click at [918, 591] on p "Adicionar R$ 15,00" at bounding box center [904, 595] width 91 height 15
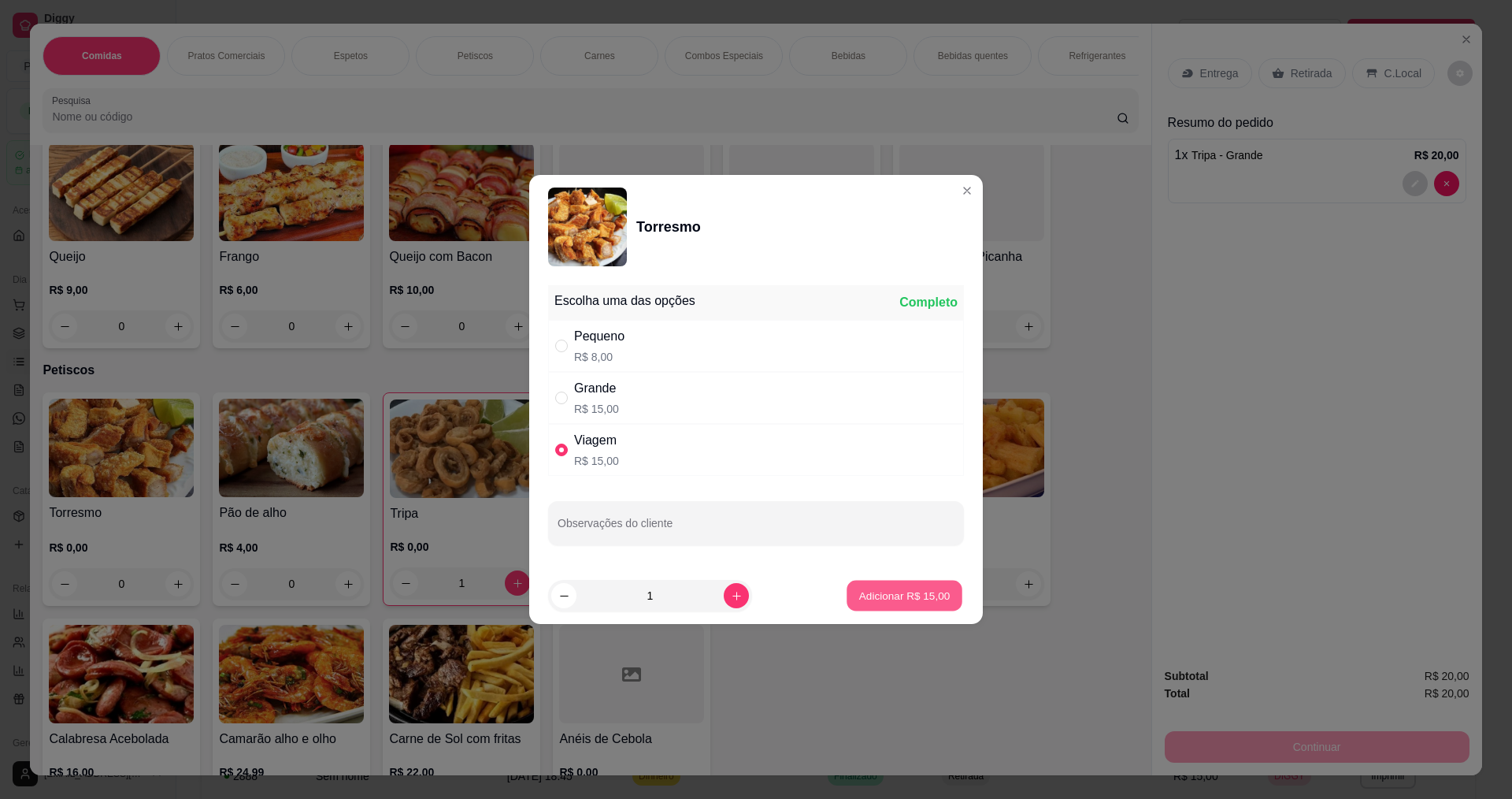
type input "1"
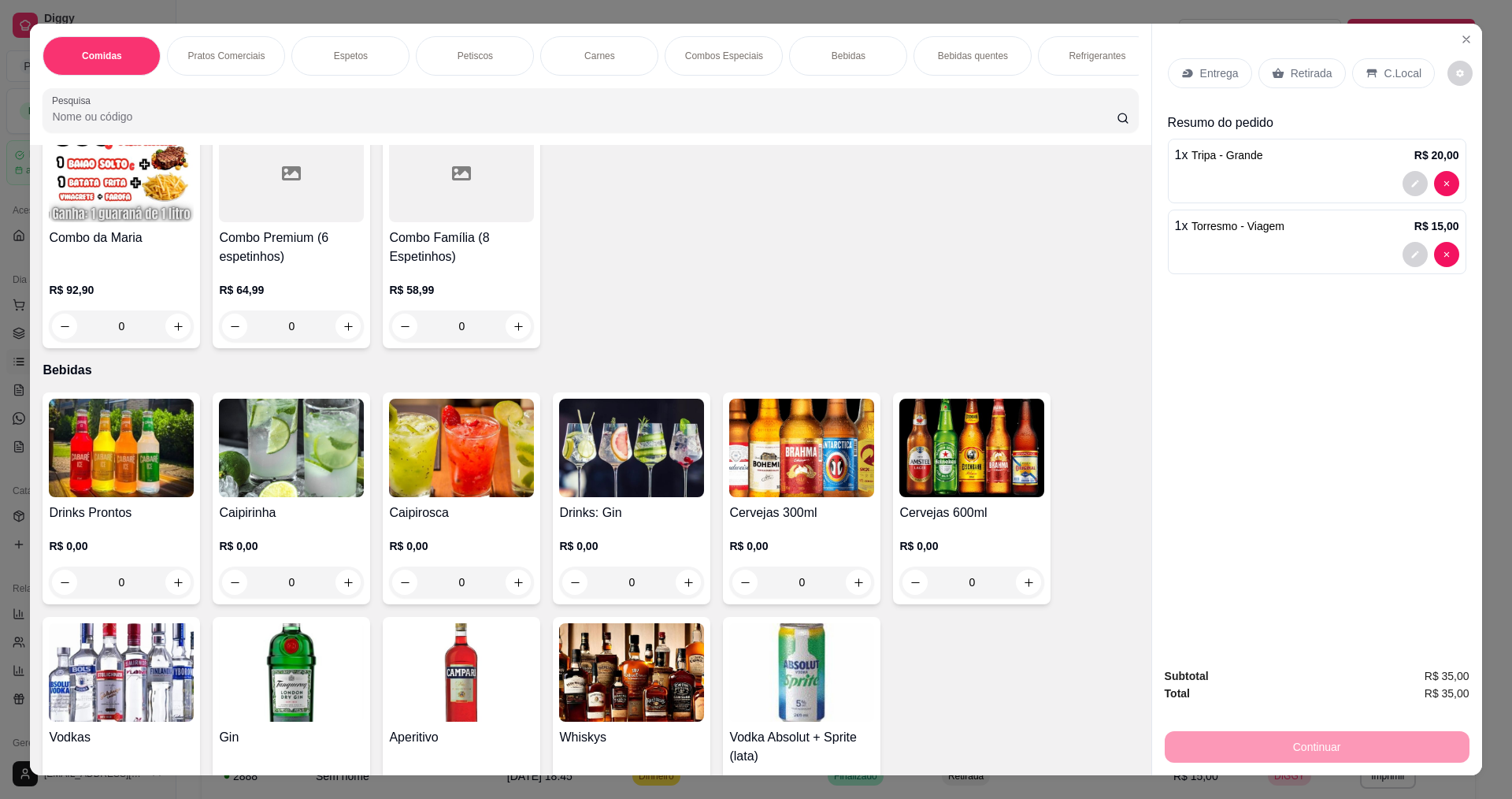
scroll to position [2363, 0]
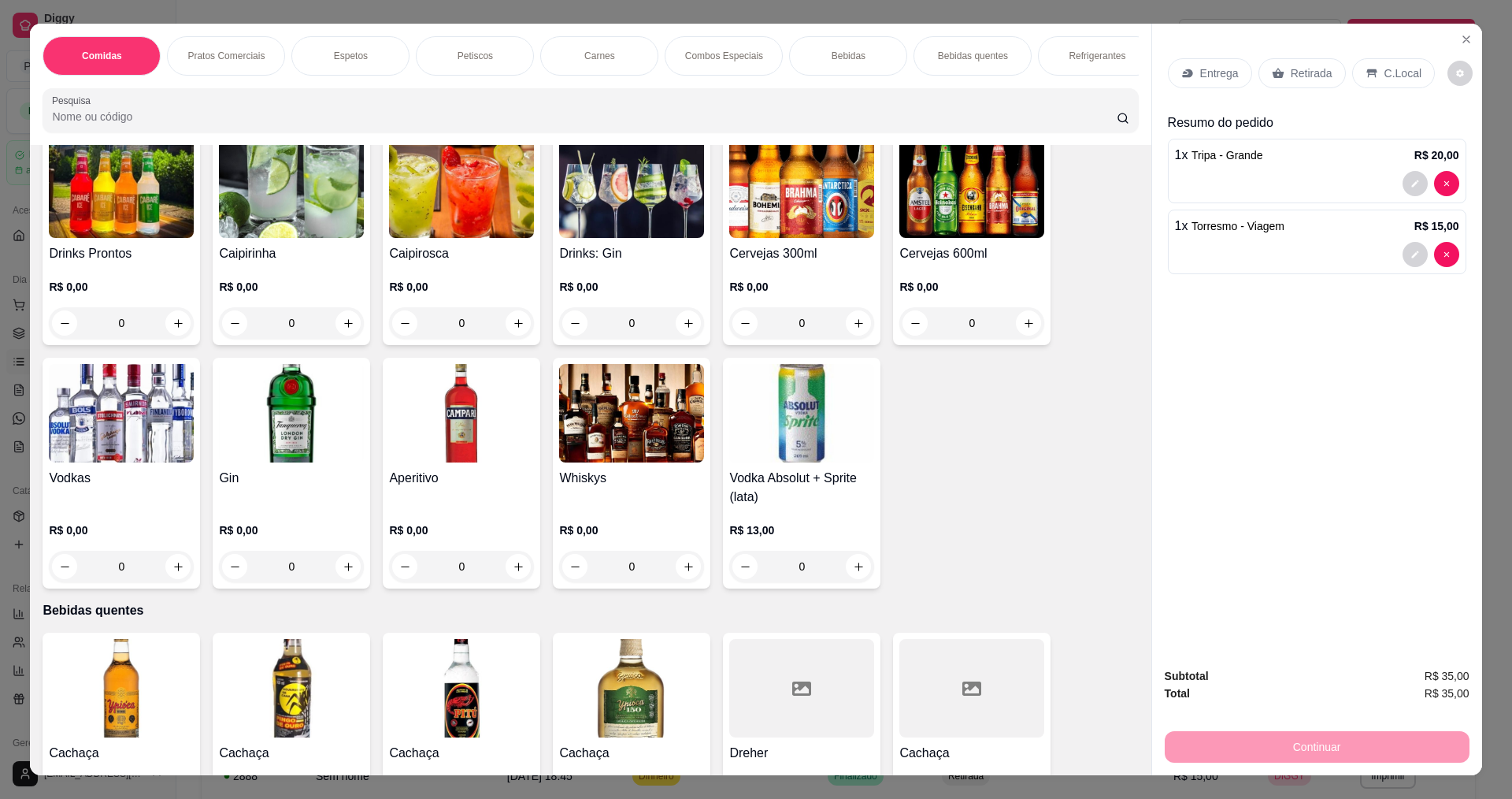
click at [971, 262] on h4 "Cervejas 600ml" at bounding box center [971, 254] width 145 height 19
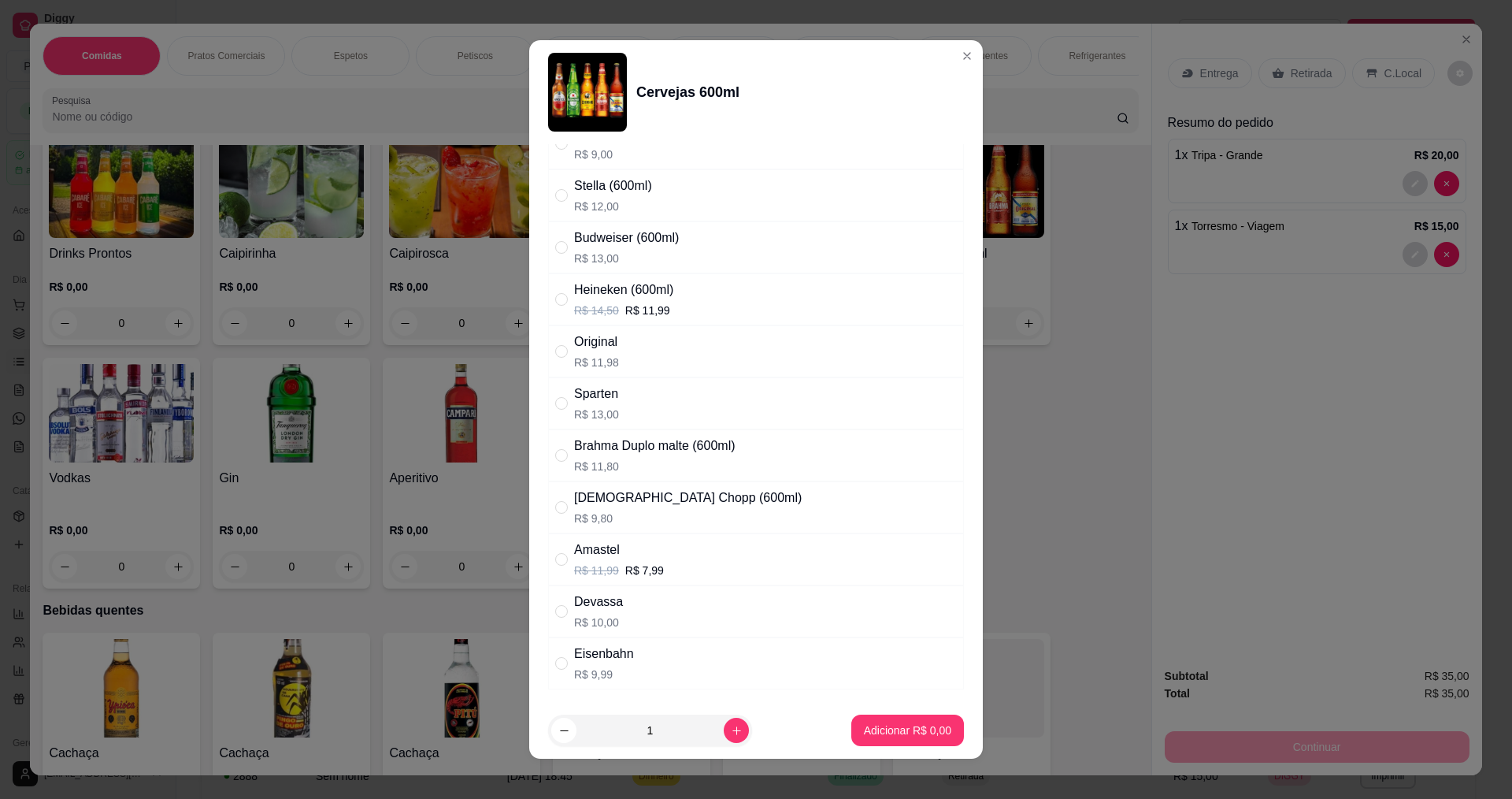
scroll to position [93, 0]
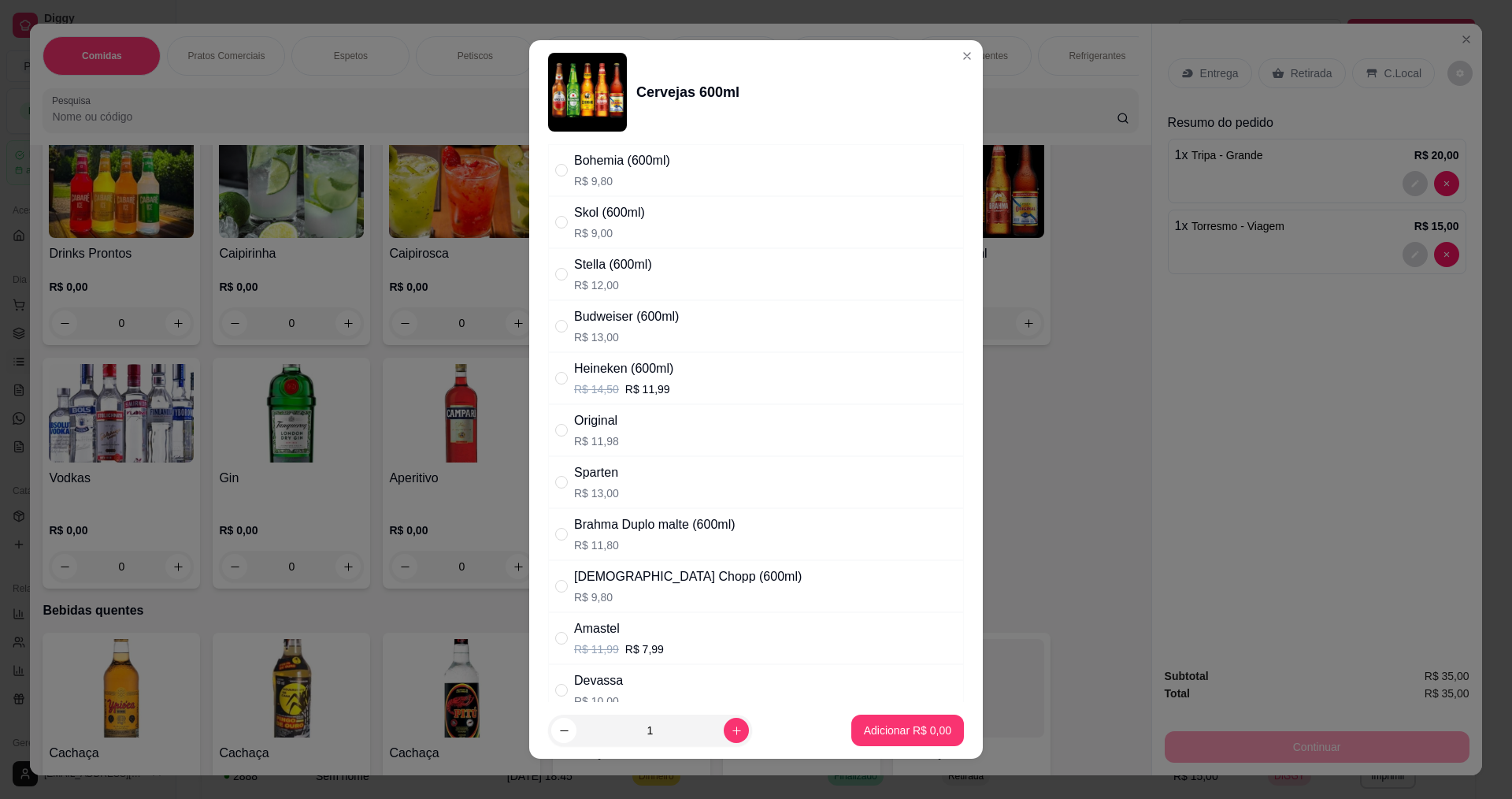
click at [655, 375] on div "Heineken (600ml)" at bounding box center [623, 369] width 99 height 19
radio input "true"
click at [730, 728] on icon "increase-product-quantity" at bounding box center [736, 731] width 12 height 12
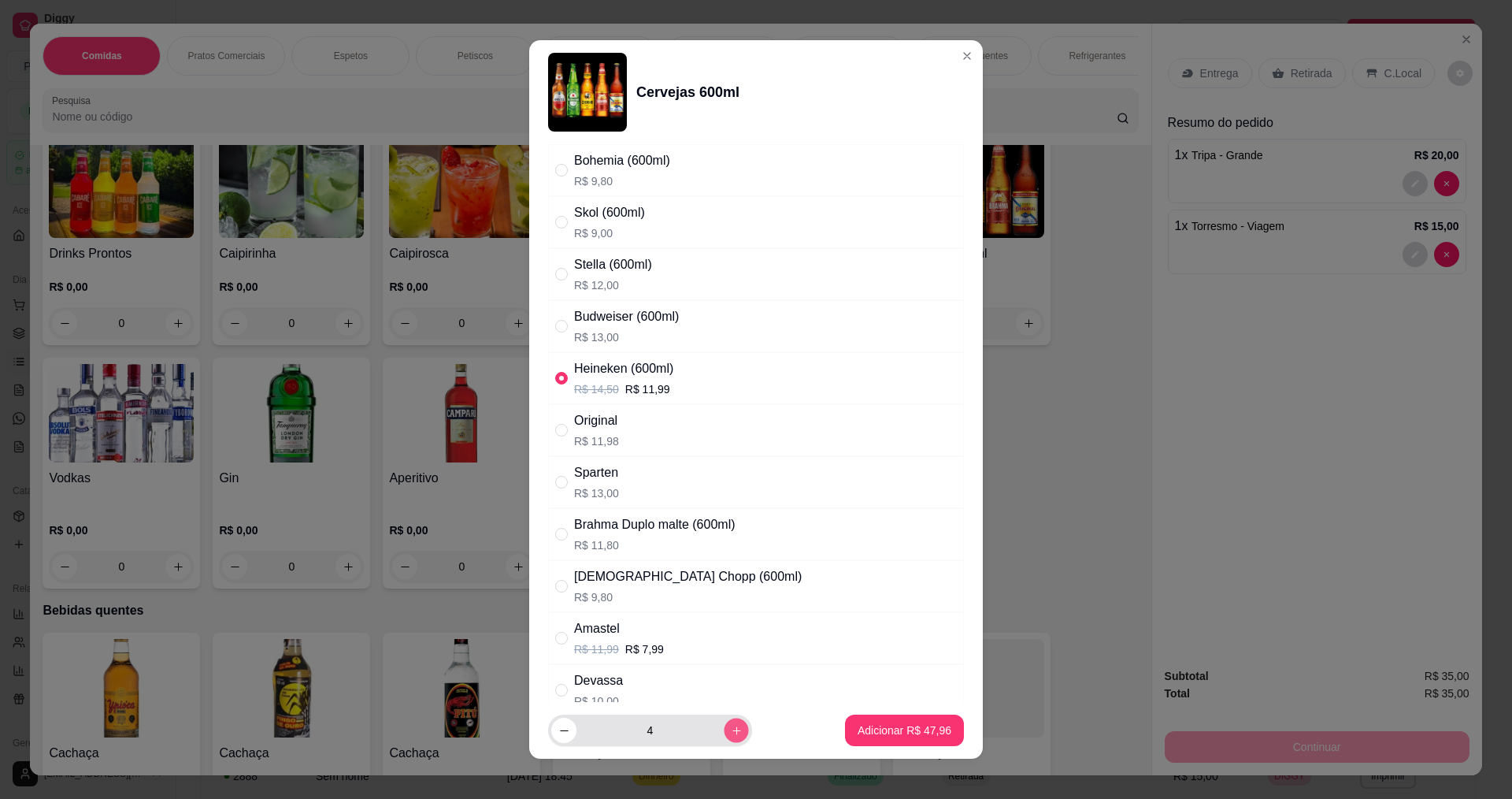
click at [730, 728] on icon "increase-product-quantity" at bounding box center [736, 731] width 12 height 12
type input "5"
click at [859, 733] on p "Adicionar R$ 59,95" at bounding box center [903, 730] width 94 height 16
type input "5"
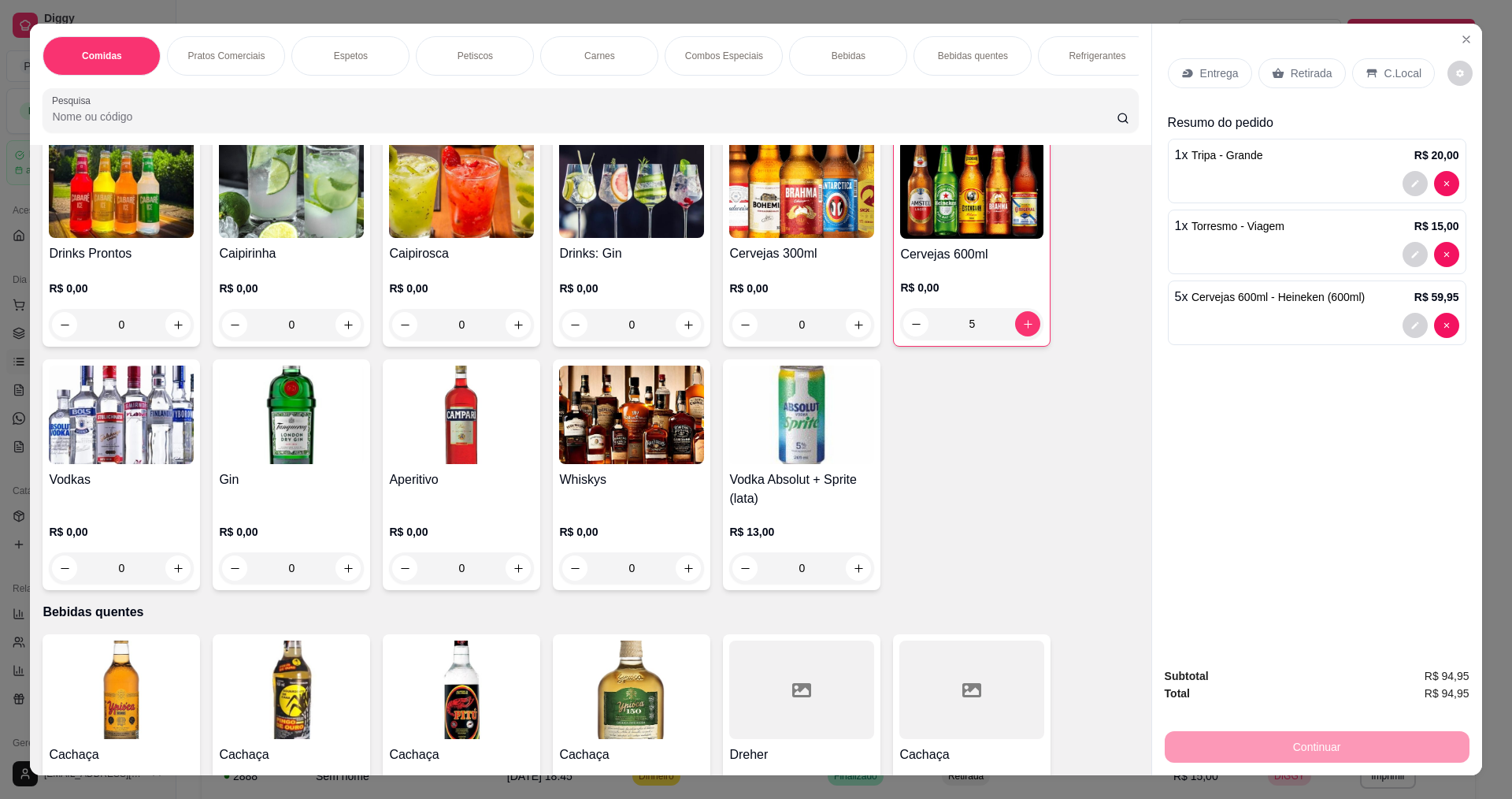
click at [1210, 52] on div "Entrega Retirada C.Local" at bounding box center [1316, 73] width 298 height 55
click at [1203, 72] on p "Entrega" at bounding box center [1220, 73] width 39 height 16
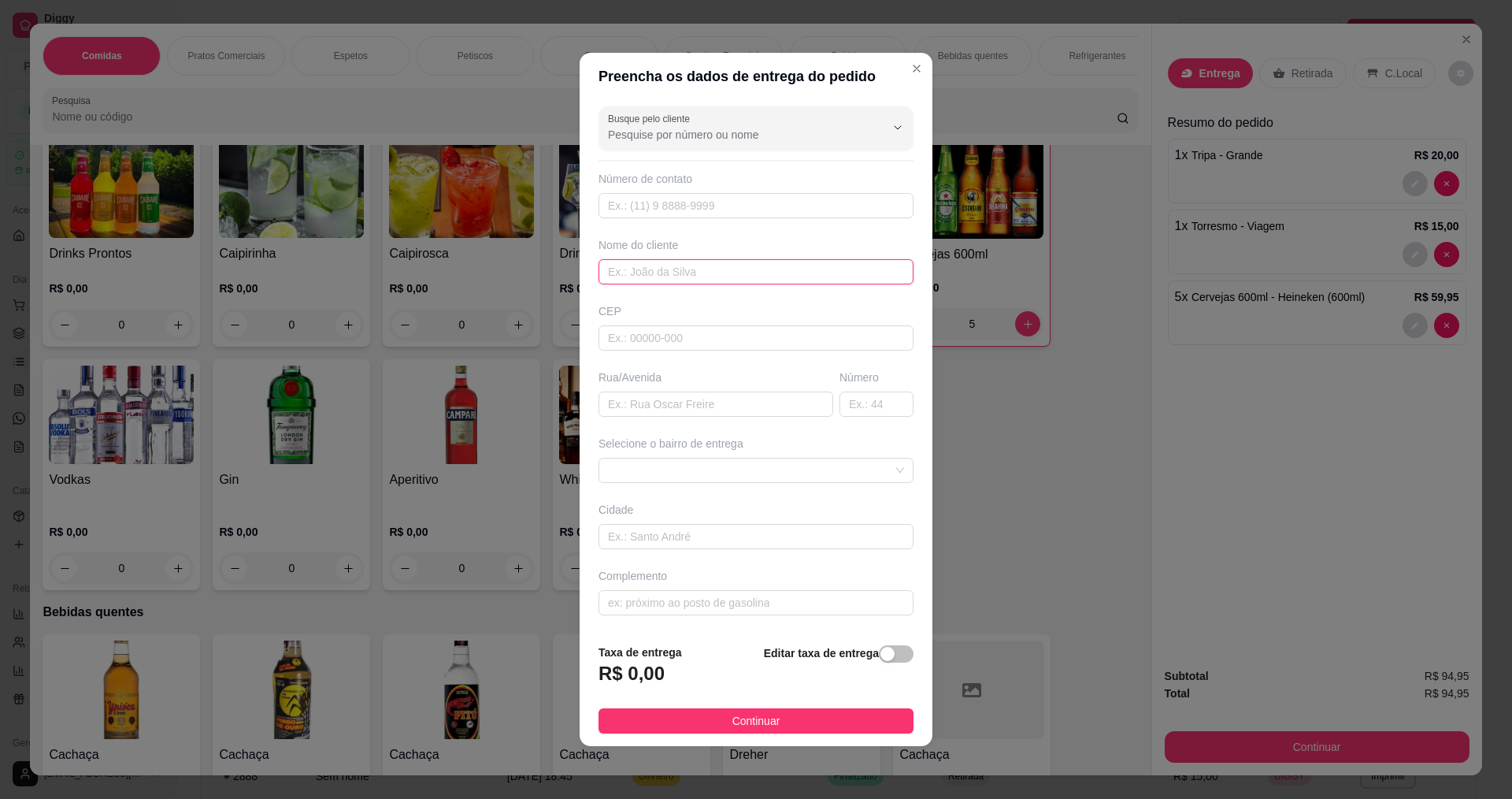
click at [719, 271] on input "text" at bounding box center [756, 271] width 315 height 25
type input "[PERSON_NAME]"
click at [696, 391] on div "Rua/Avenida" at bounding box center [715, 393] width 241 height 47
click at [685, 411] on input "text" at bounding box center [716, 404] width 235 height 25
type input "RUA GEMINIANO"
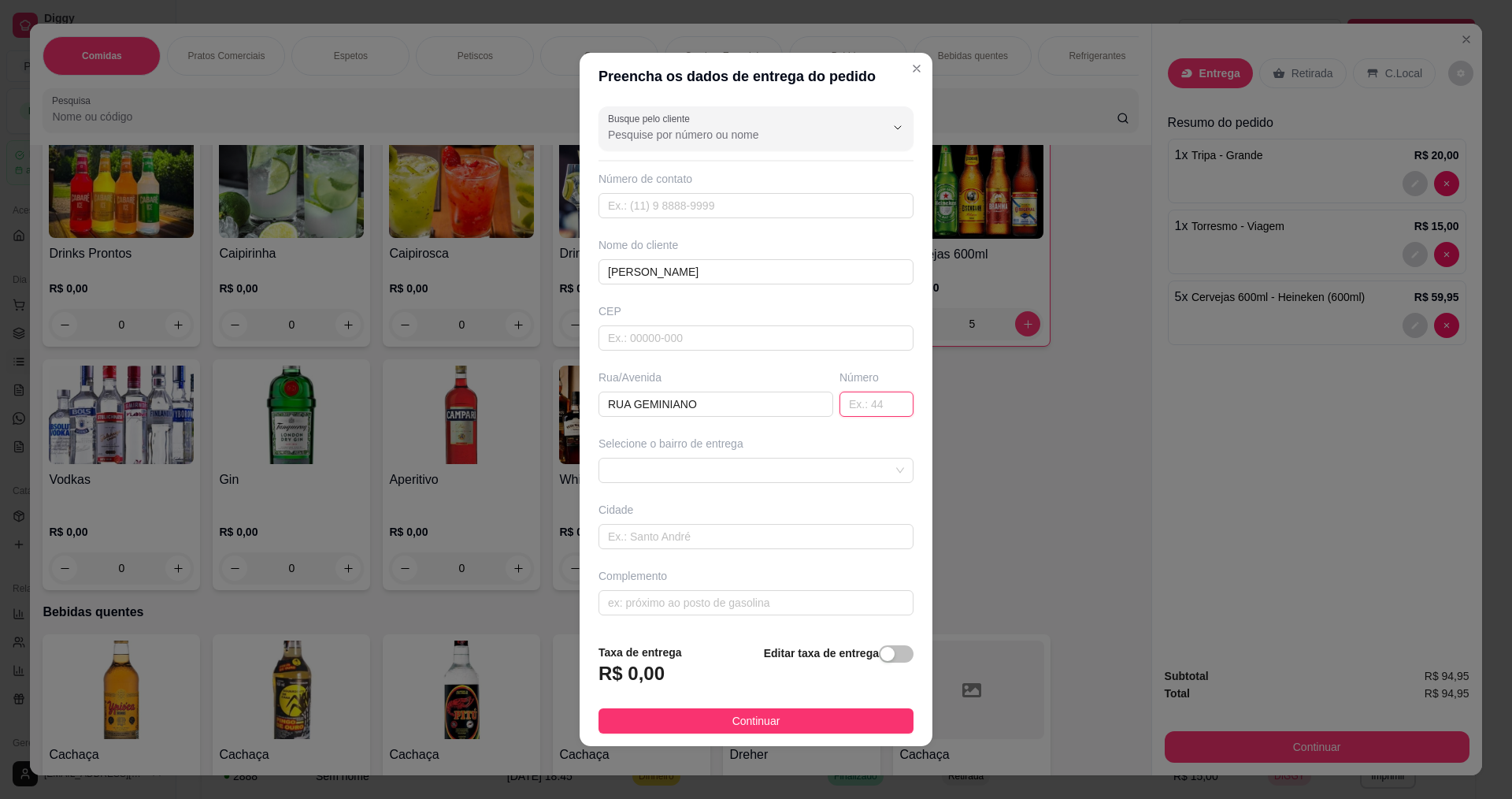
click at [869, 403] on input "text" at bounding box center [876, 404] width 74 height 25
type input "300"
click at [756, 720] on span "Continuar" at bounding box center [756, 720] width 48 height 17
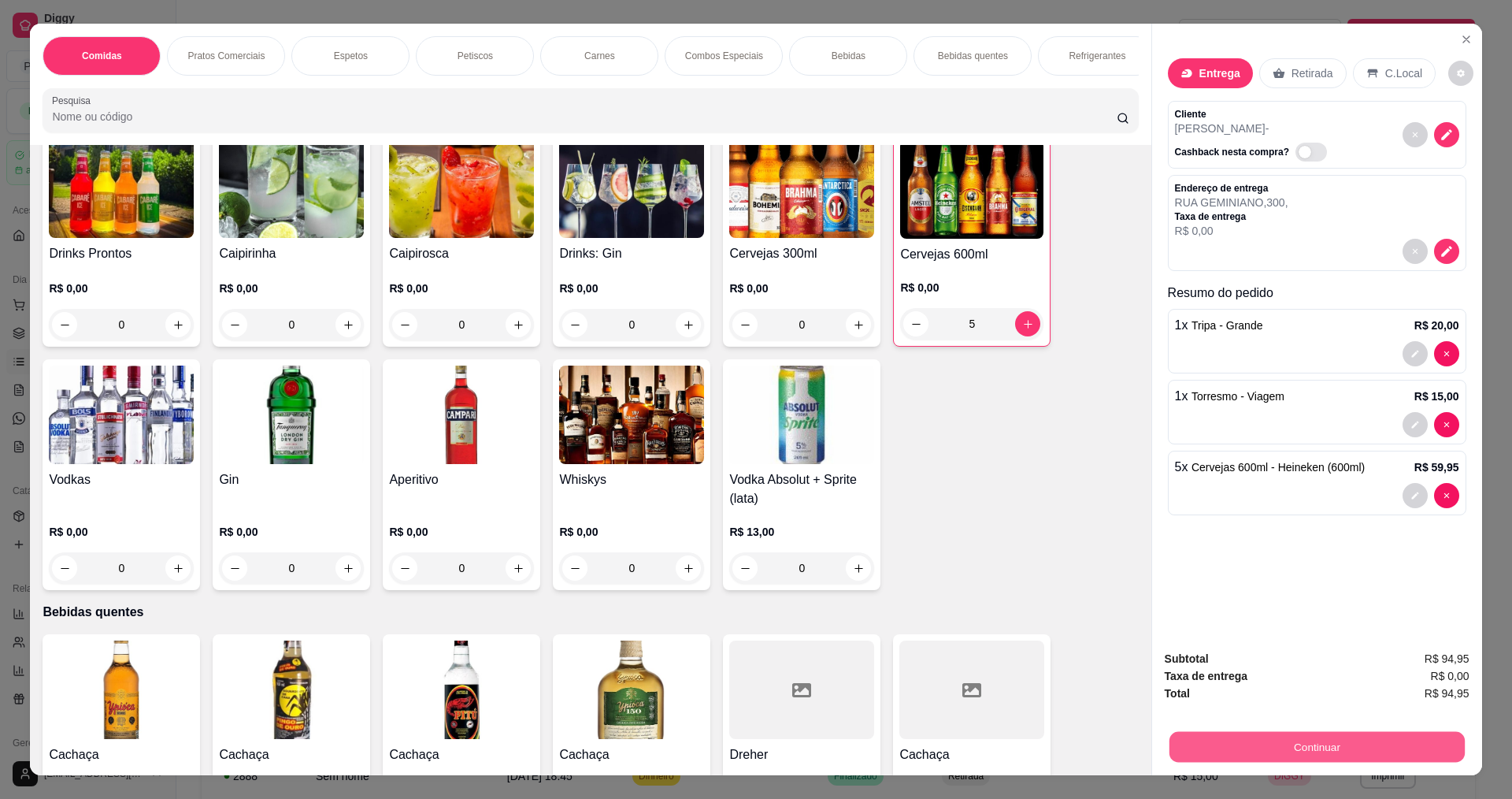
click at [1276, 741] on button "Continuar" at bounding box center [1315, 746] width 295 height 30
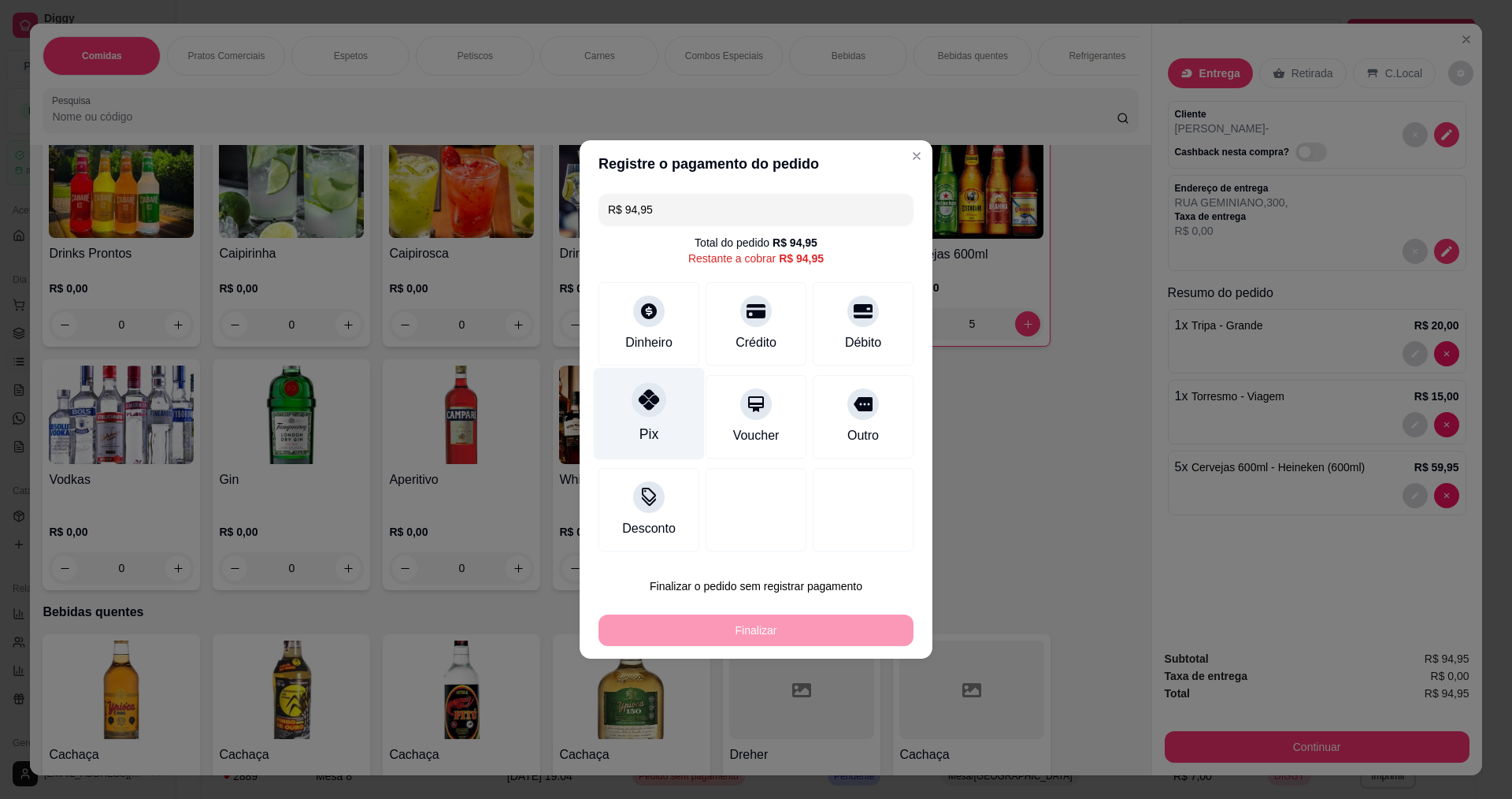
click at [636, 409] on div at bounding box center [648, 399] width 35 height 35
type input "R$ 0,00"
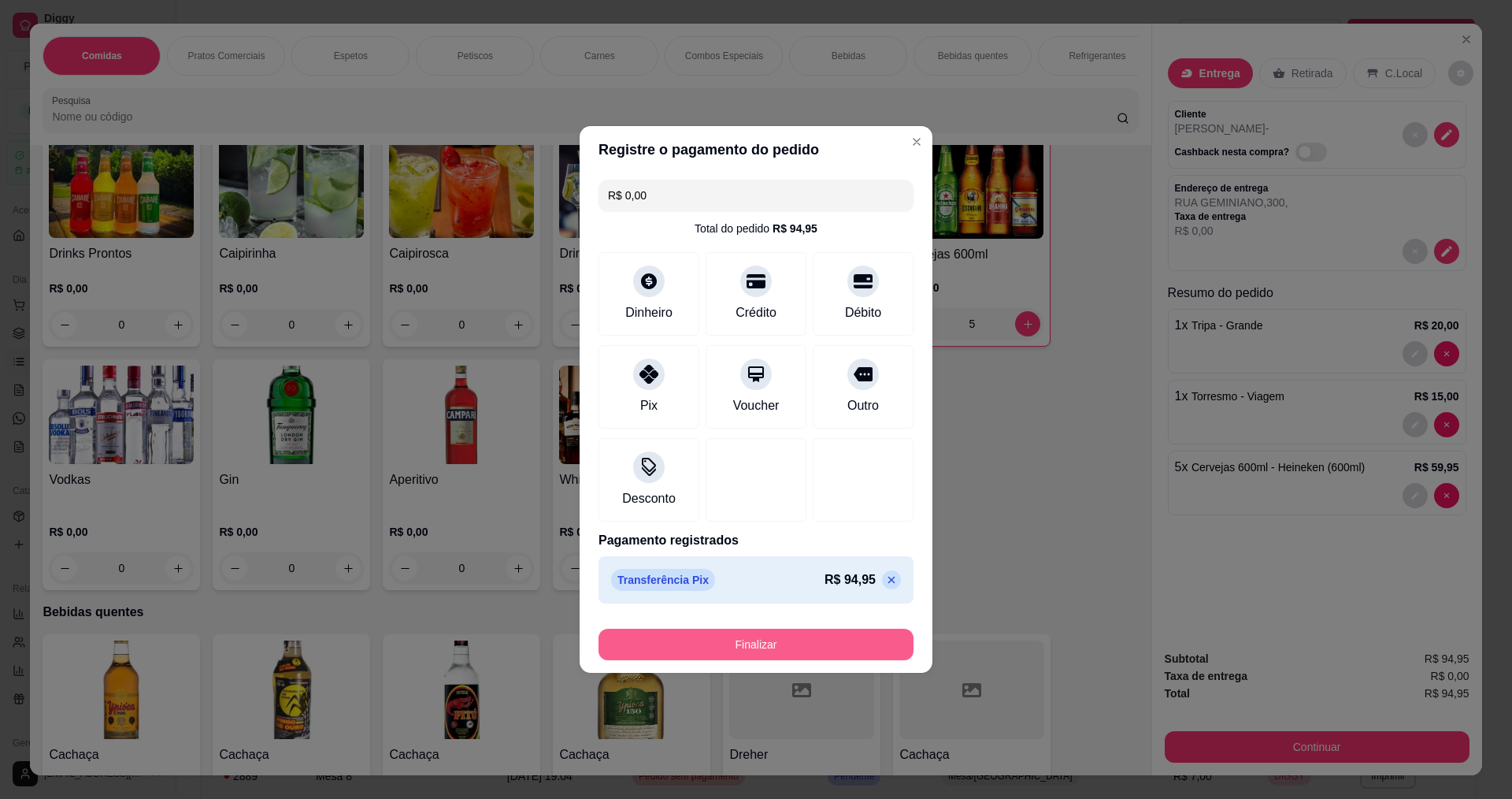
click at [712, 649] on button "Finalizar" at bounding box center [756, 643] width 315 height 31
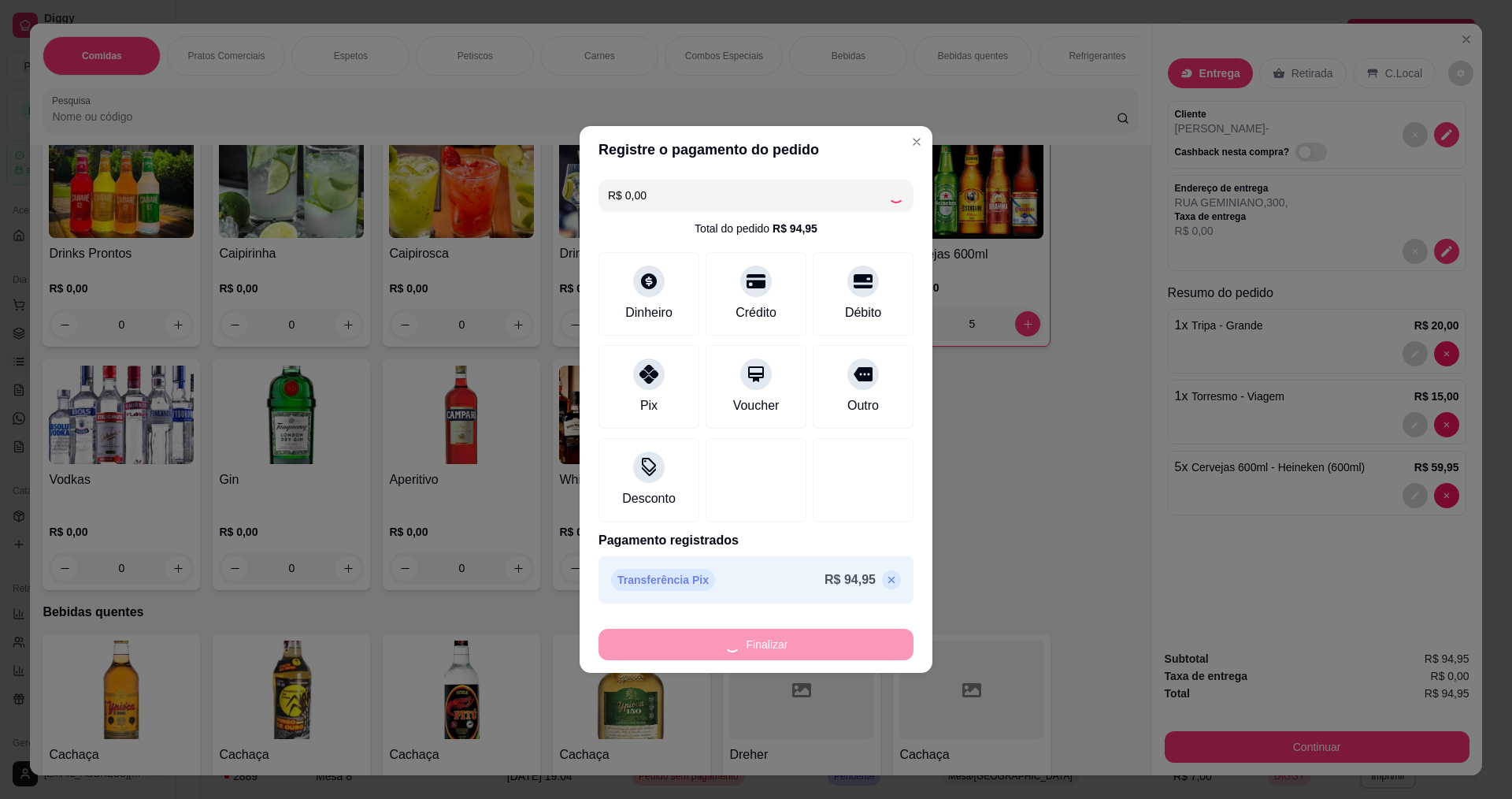
type input "0"
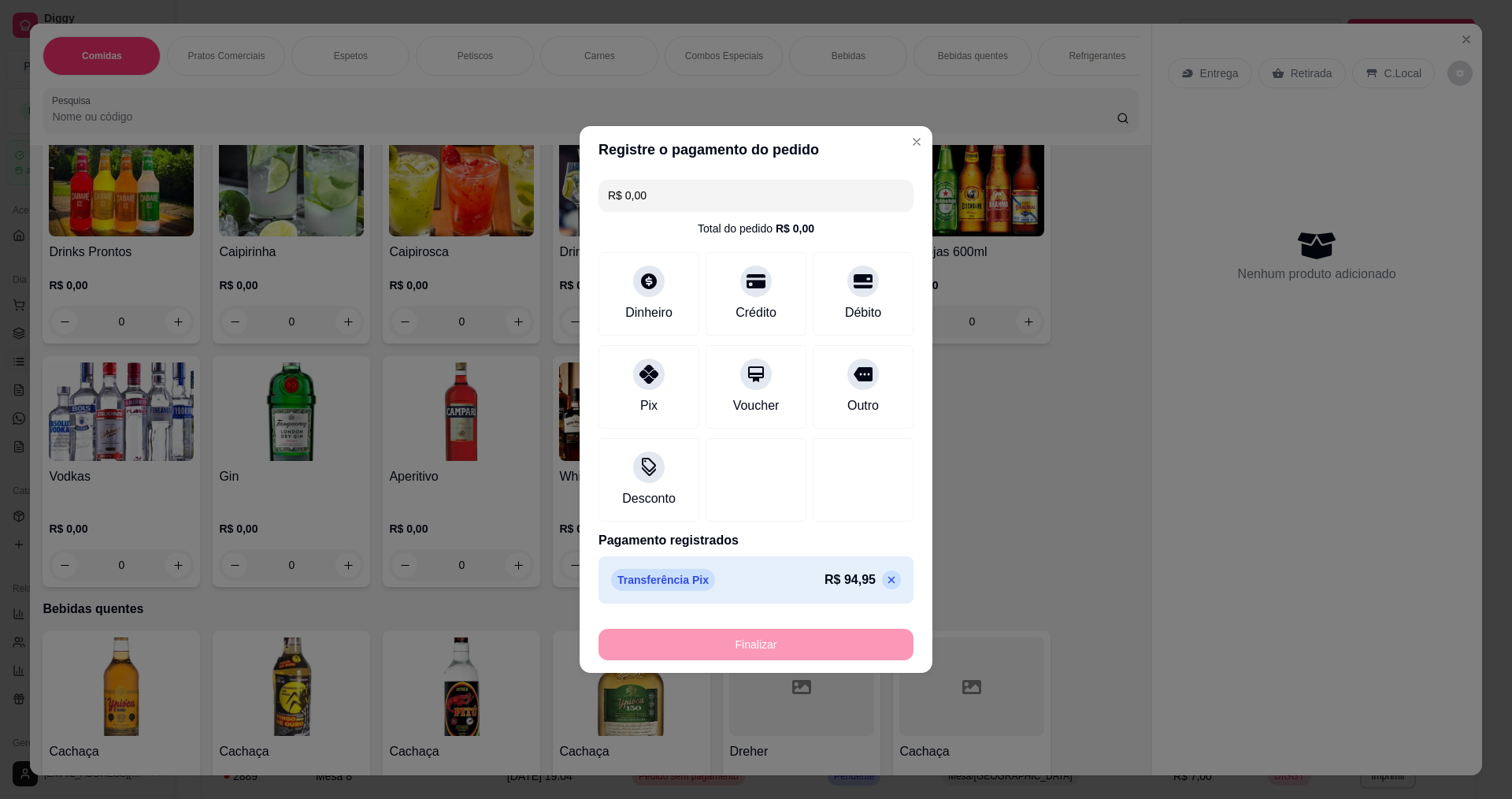
type input "-R$ 94,95"
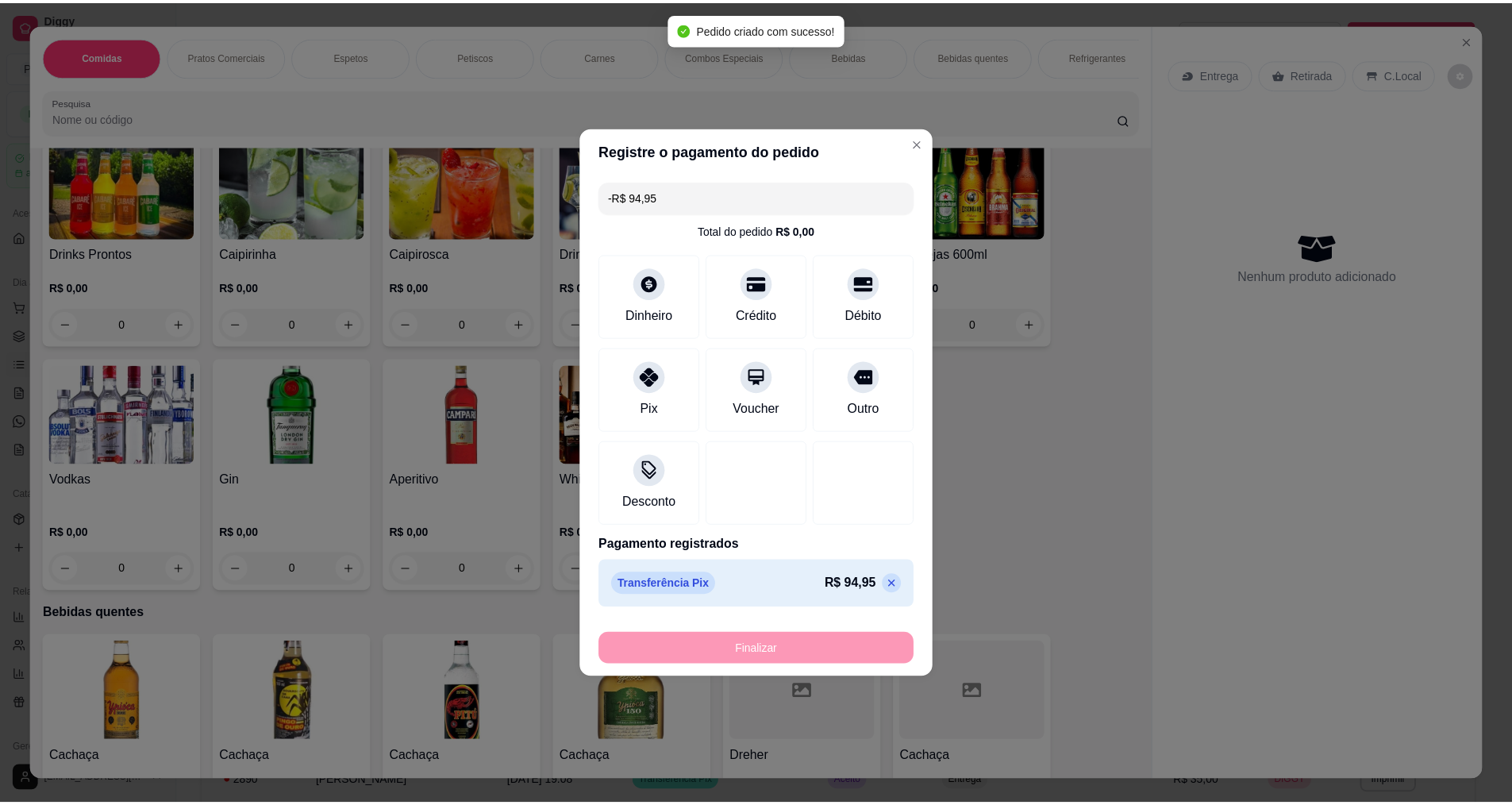
scroll to position [2379, 0]
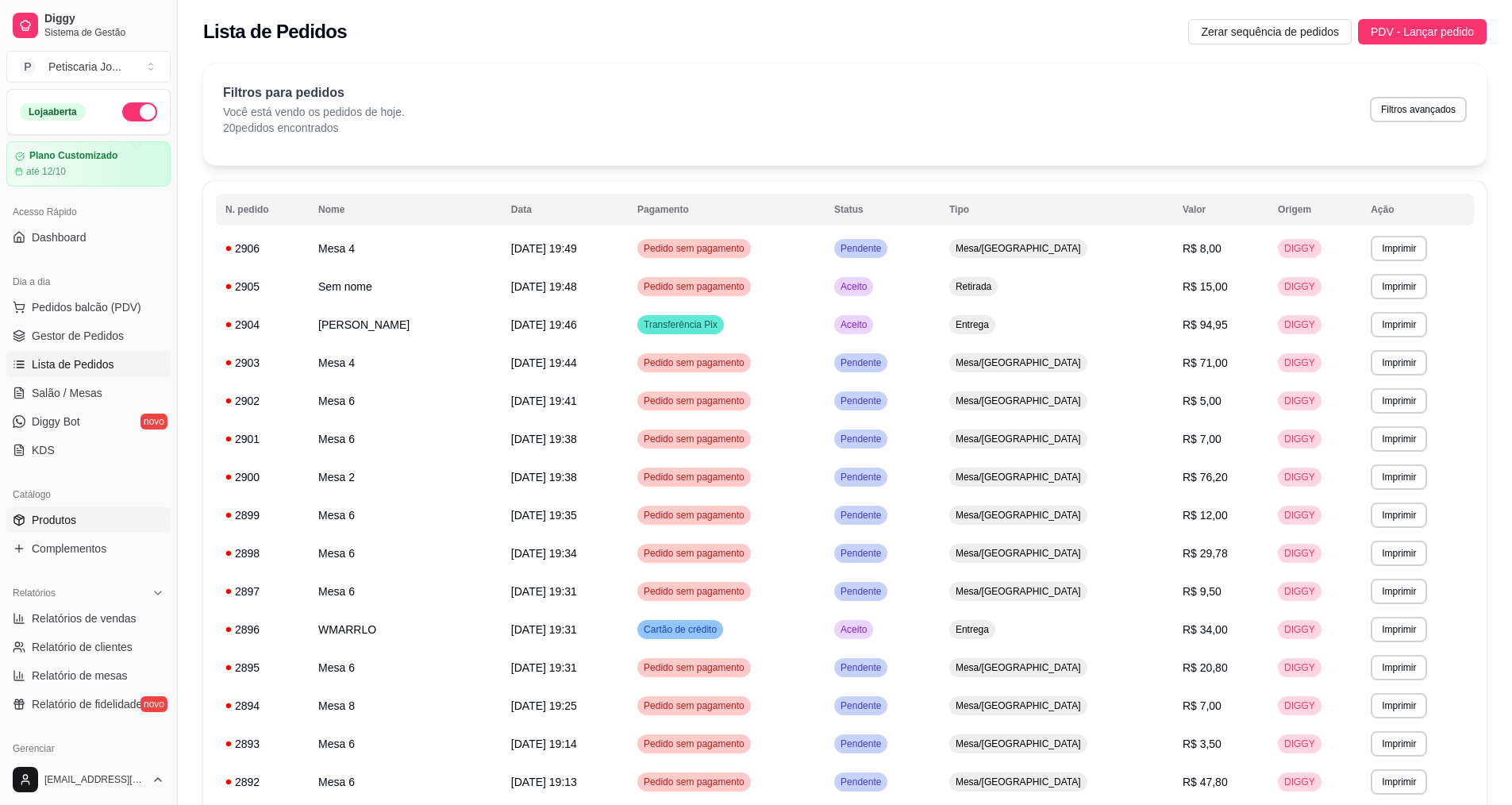
click at [41, 522] on span "Produtos" at bounding box center [54, 520] width 44 height 16
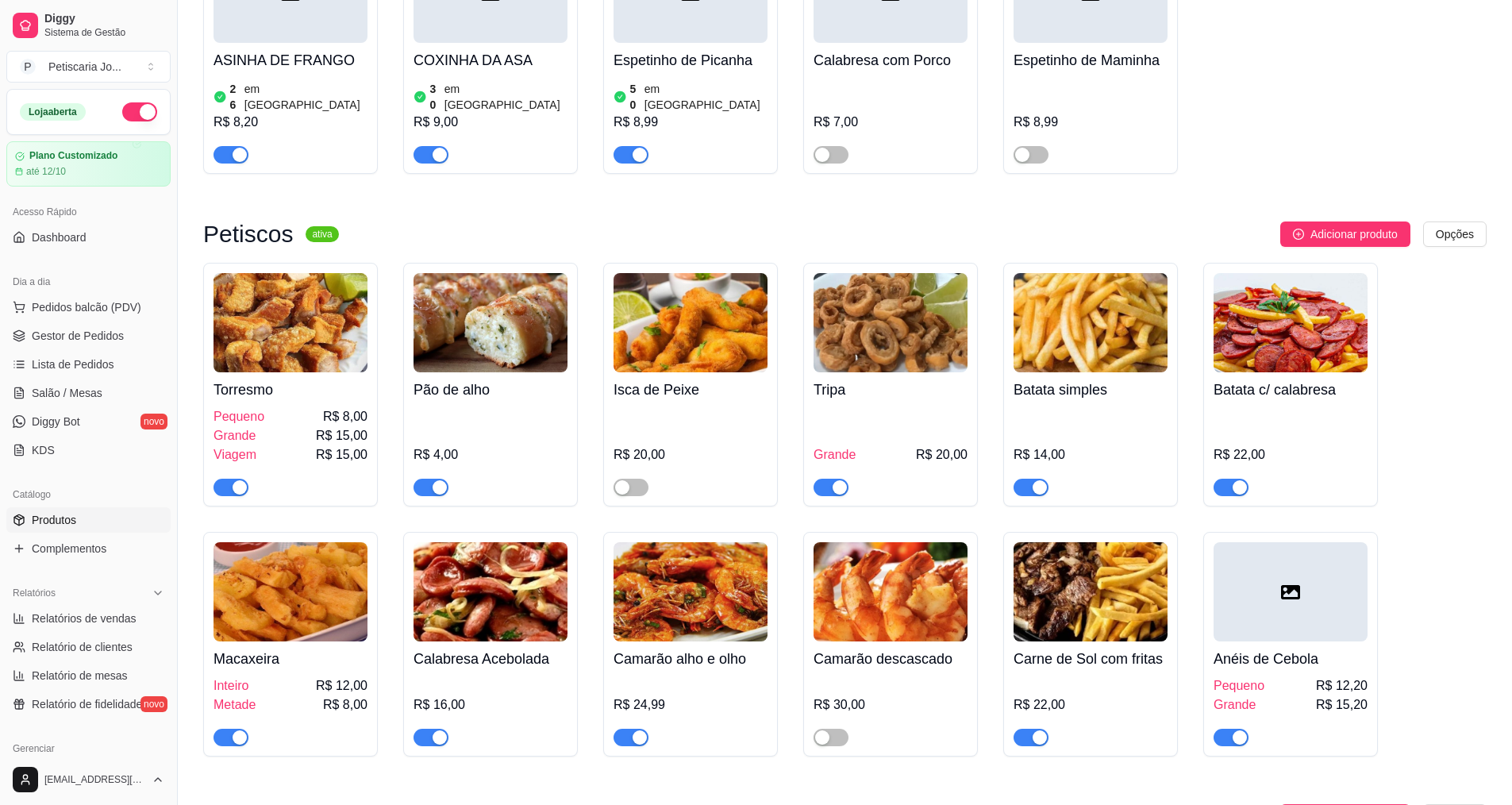
scroll to position [1508, 0]
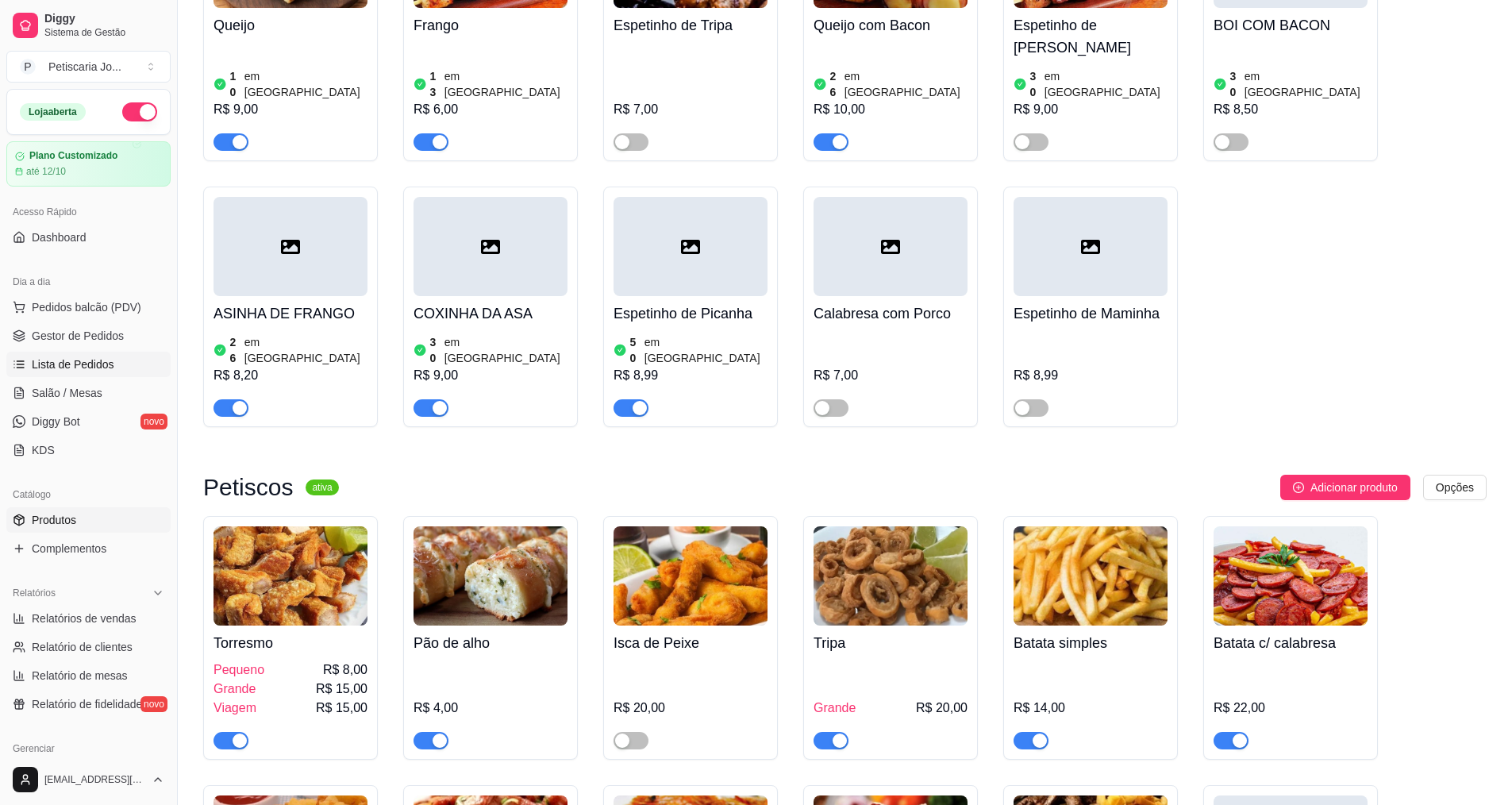
click at [83, 370] on span "Lista de Pedidos" at bounding box center [72, 364] width 83 height 16
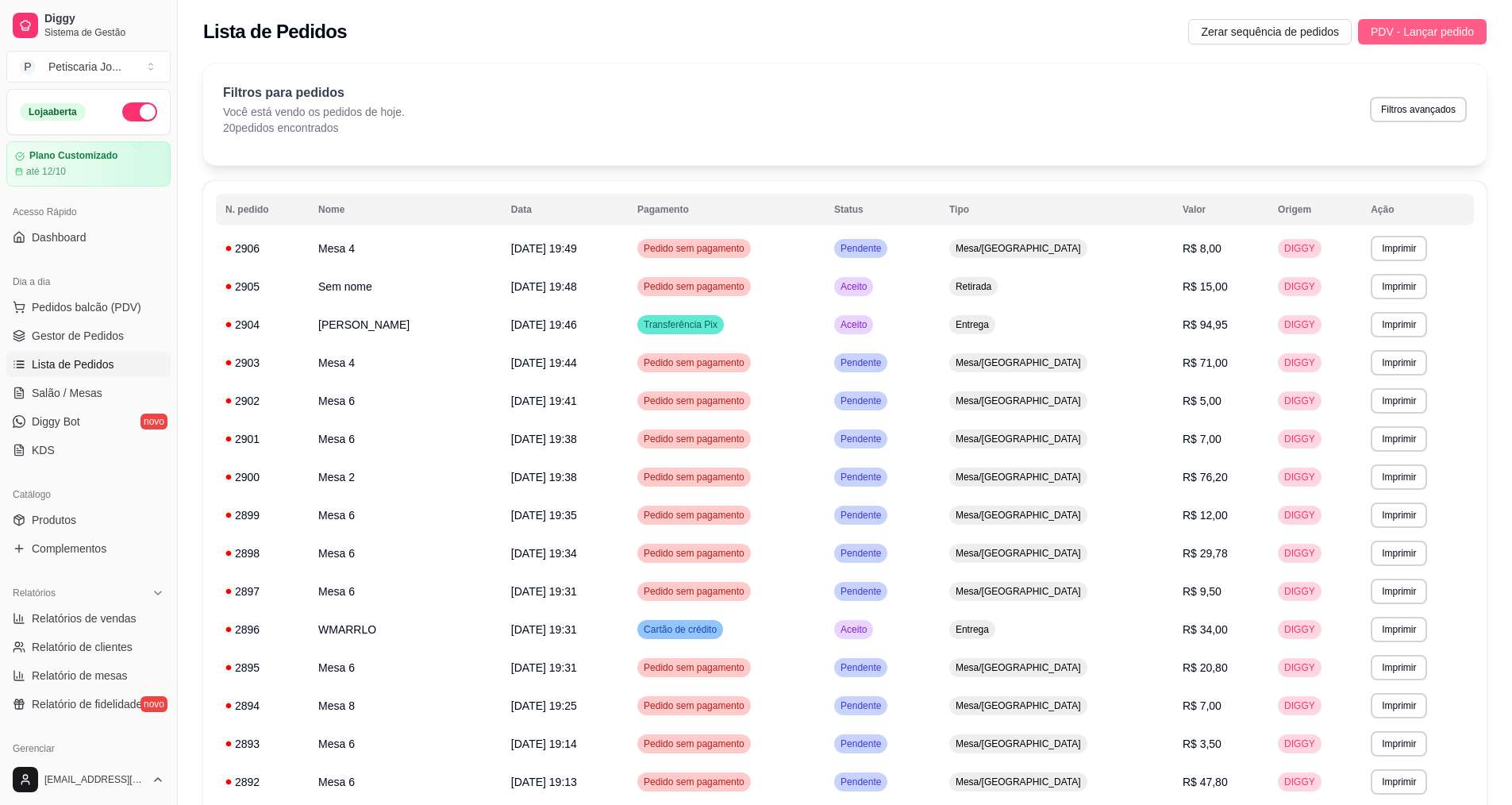
click at [1383, 34] on span "PDV - Lançar pedido" at bounding box center [1422, 32] width 103 height 17
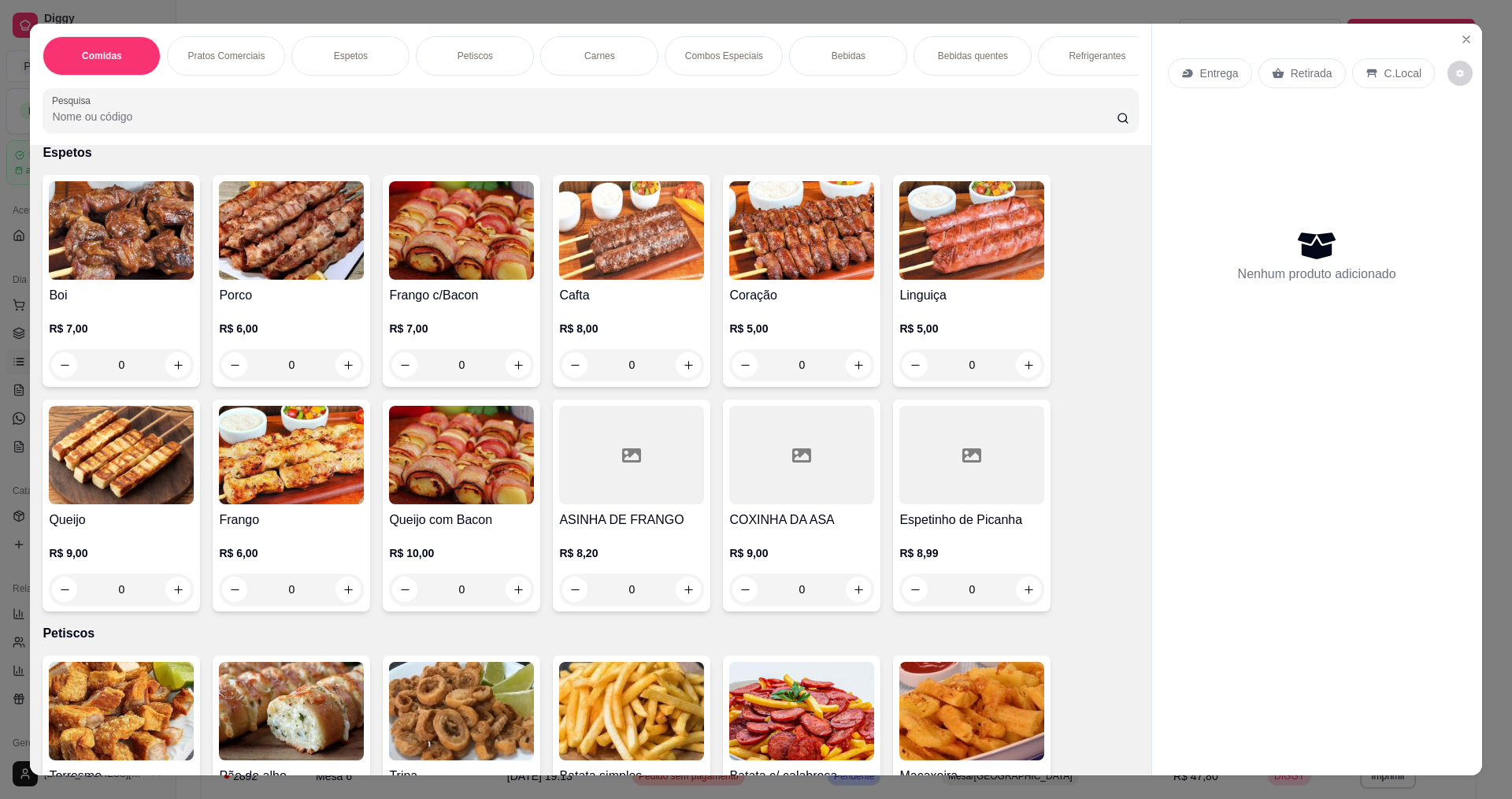
scroll to position [630, 0]
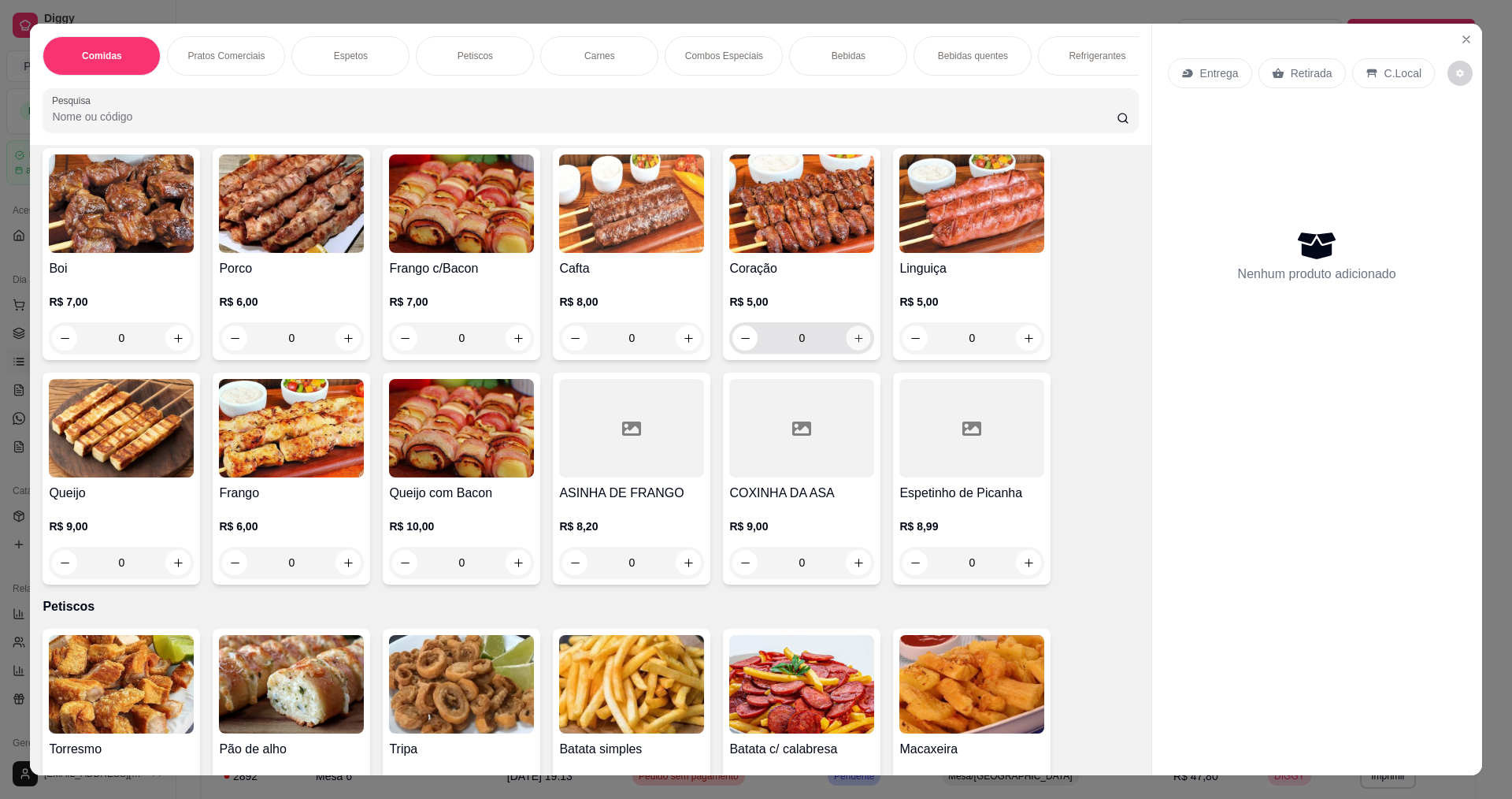
click at [854, 342] on icon "increase-product-quantity" at bounding box center [858, 337] width 8 height 8
type input "1"
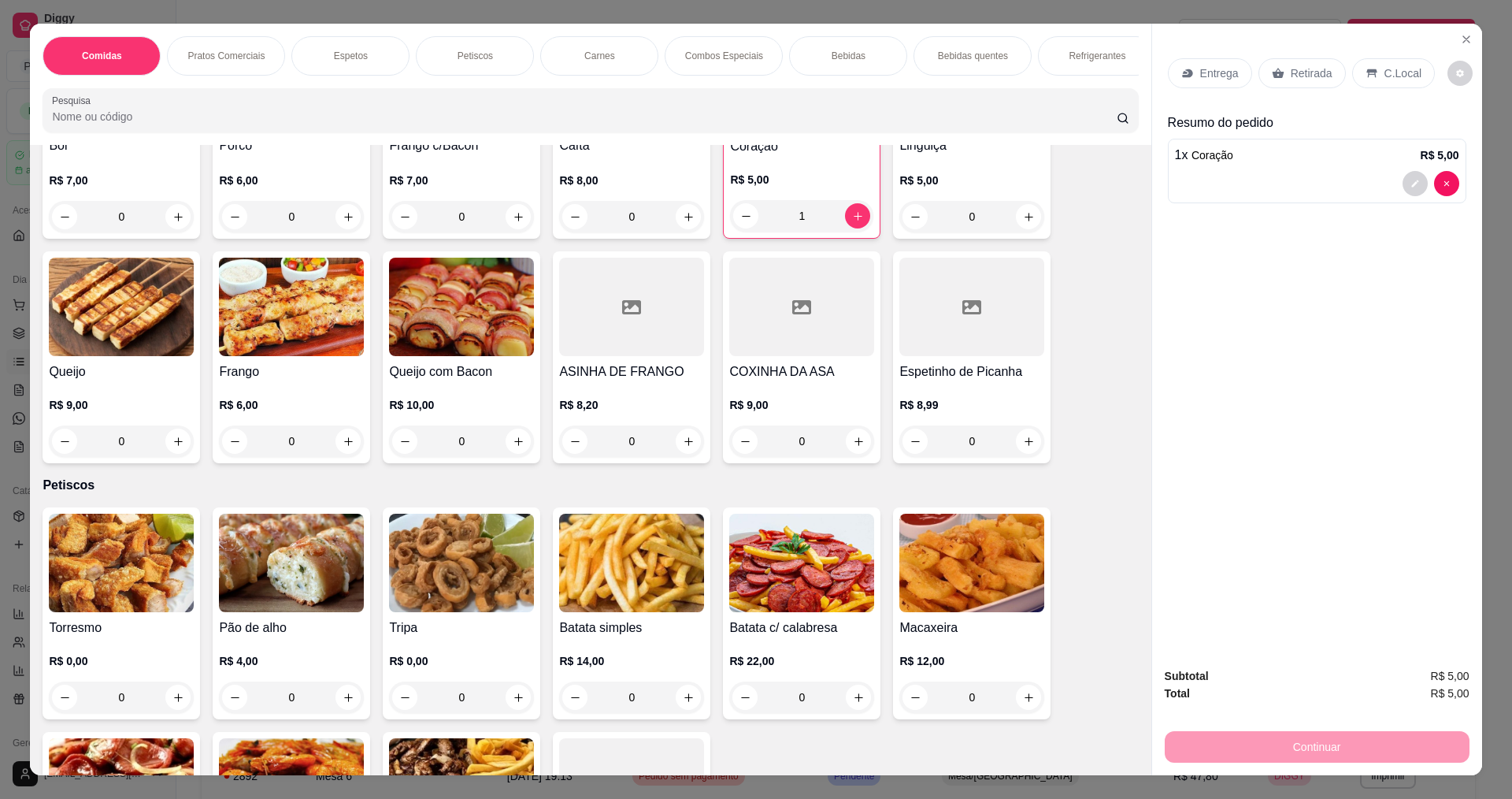
scroll to position [709, 0]
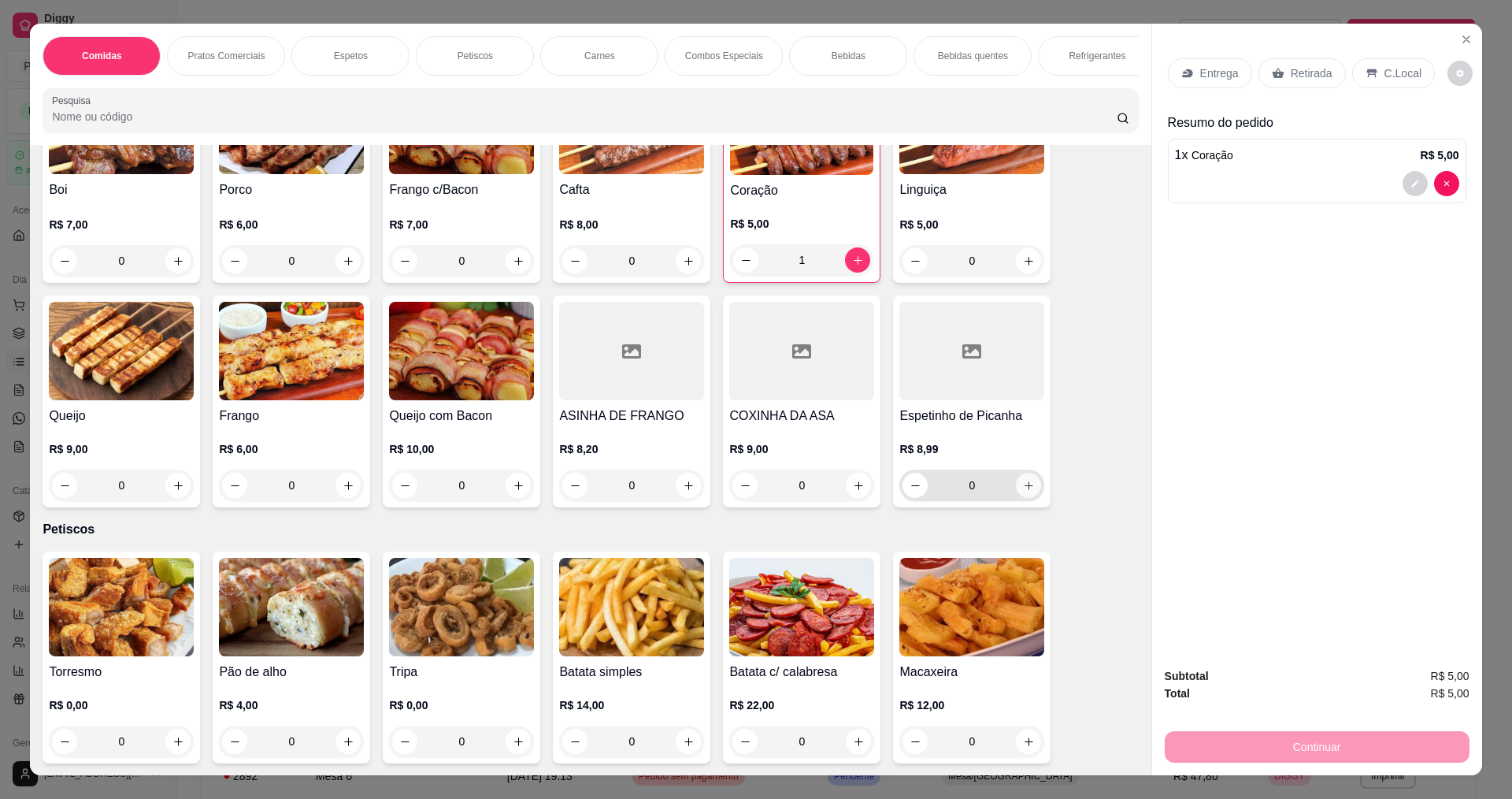
click at [1023, 491] on icon "increase-product-quantity" at bounding box center [1029, 485] width 12 height 12
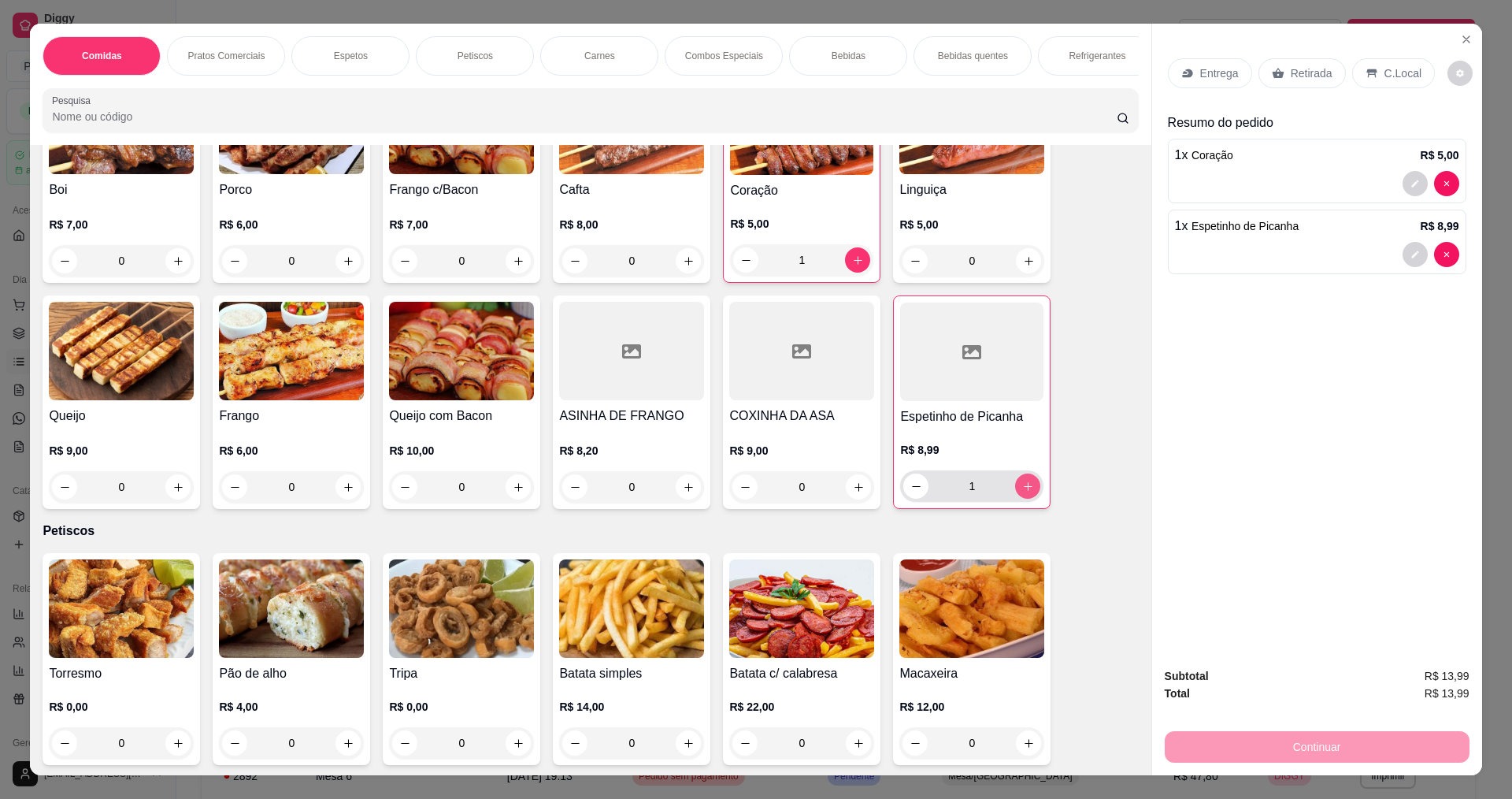
click at [1023, 492] on icon "increase-product-quantity" at bounding box center [1028, 486] width 12 height 12
type input "2"
click at [1220, 75] on p "Entrega" at bounding box center [1220, 73] width 39 height 16
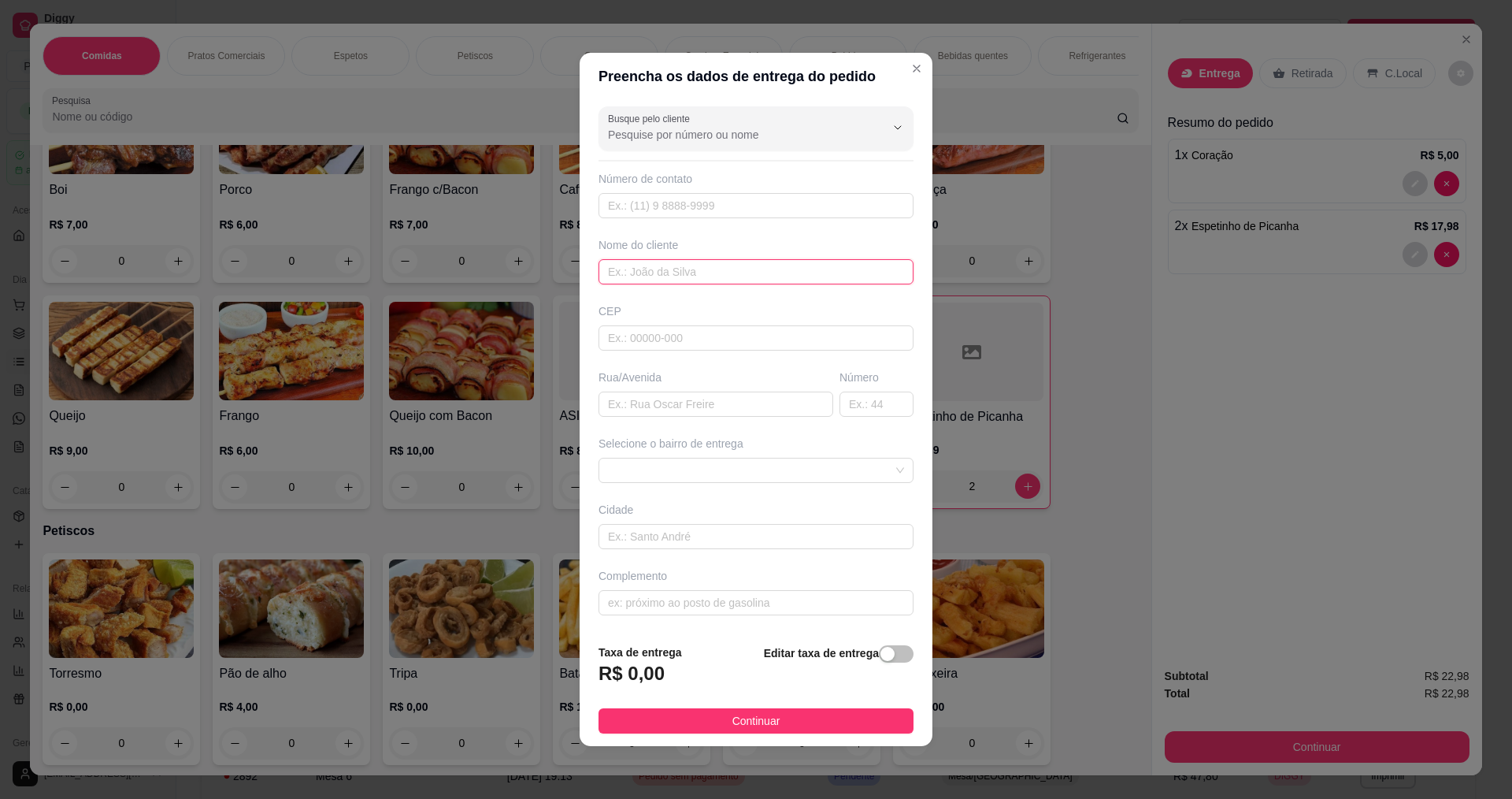
click at [633, 271] on input "text" at bounding box center [756, 271] width 315 height 25
click at [636, 397] on input "text" at bounding box center [716, 404] width 235 height 25
click at [686, 271] on input "ROBERTA" at bounding box center [756, 271] width 315 height 25
type input "ROBERTINHA"
click at [821, 717] on button "Continuar" at bounding box center [756, 720] width 315 height 25
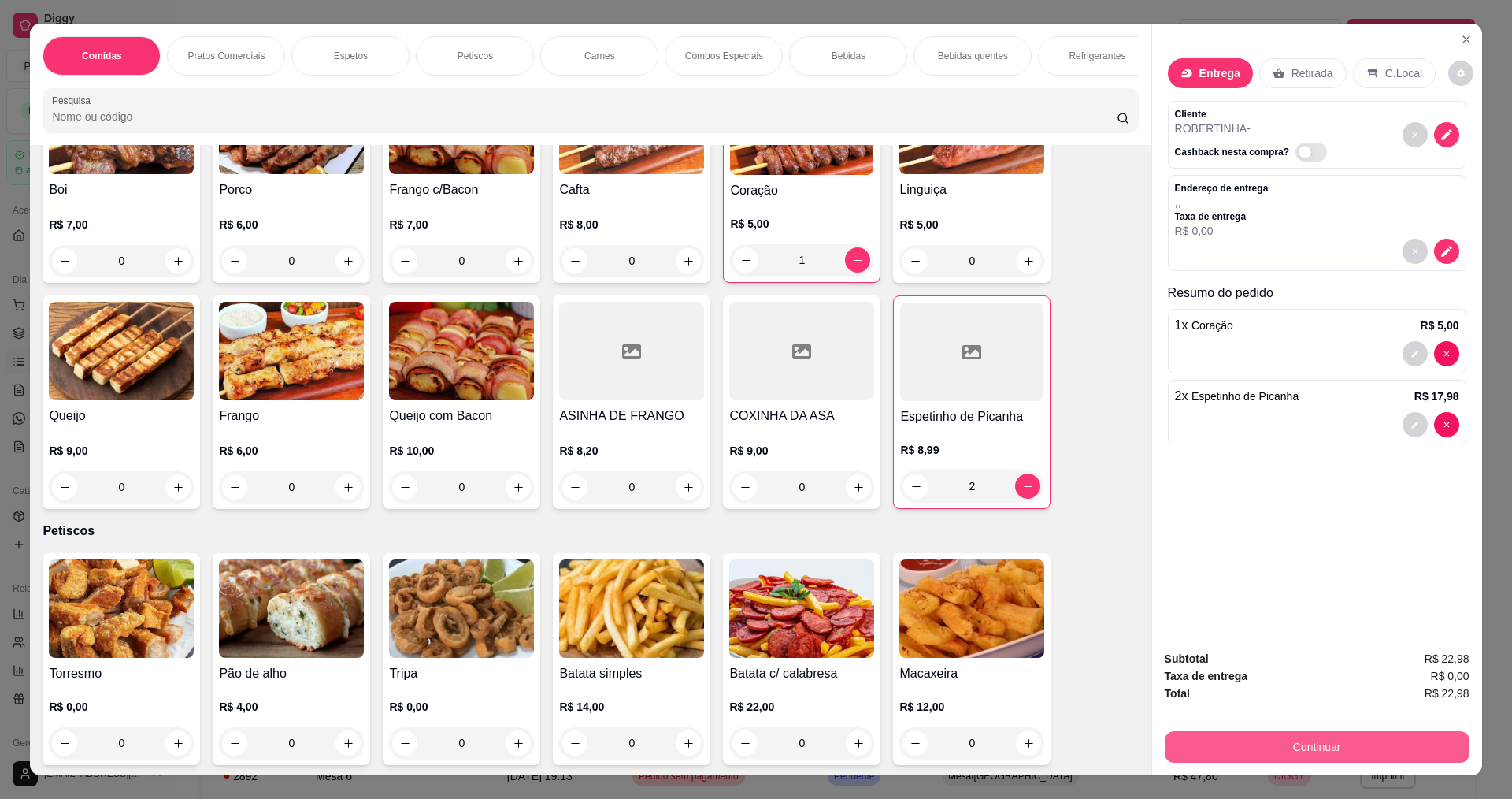
click at [1358, 752] on button "Continuar" at bounding box center [1317, 746] width 305 height 31
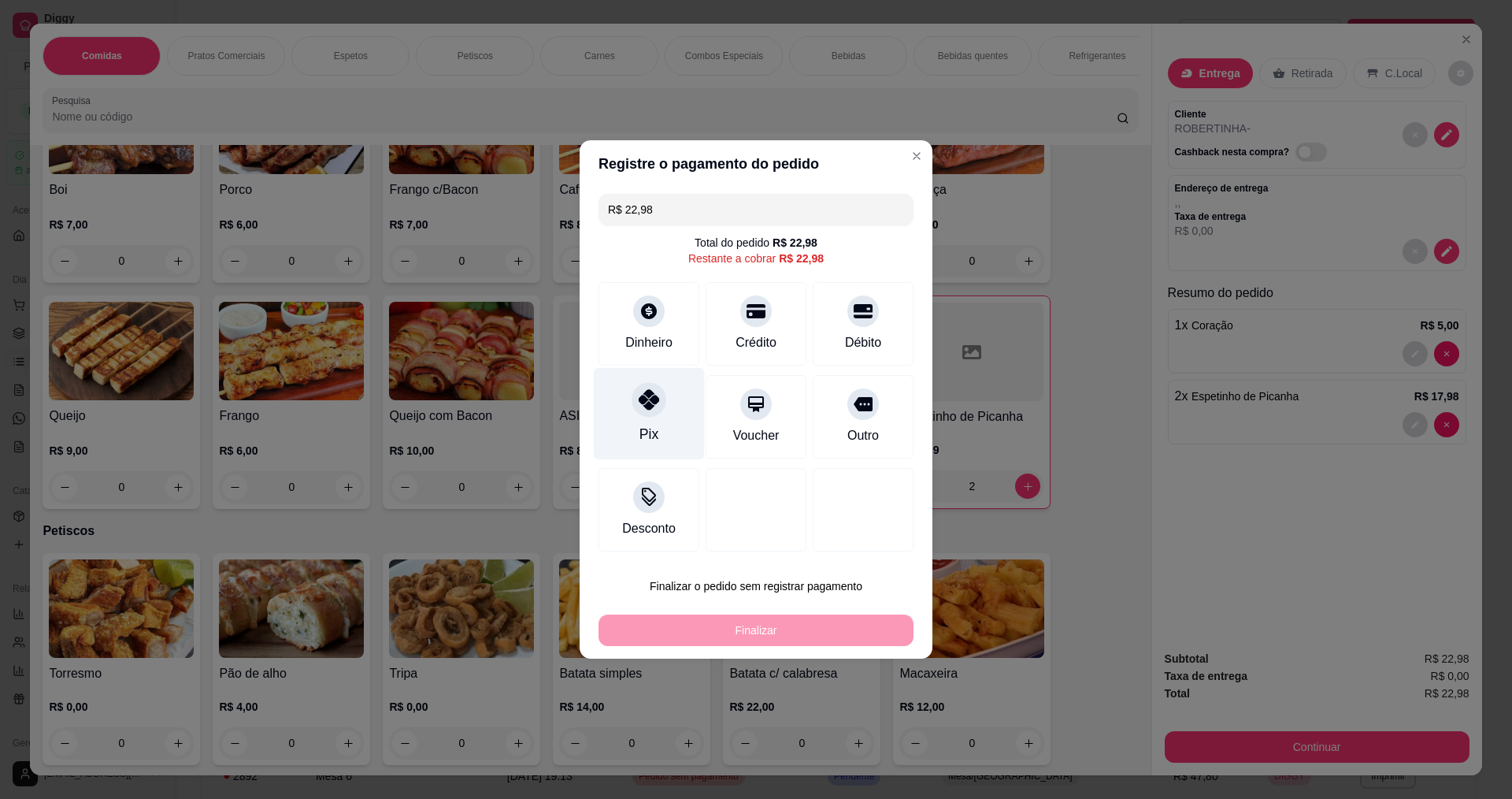
click at [642, 420] on div "Pix" at bounding box center [648, 413] width 111 height 92
type input "R$ 0,00"
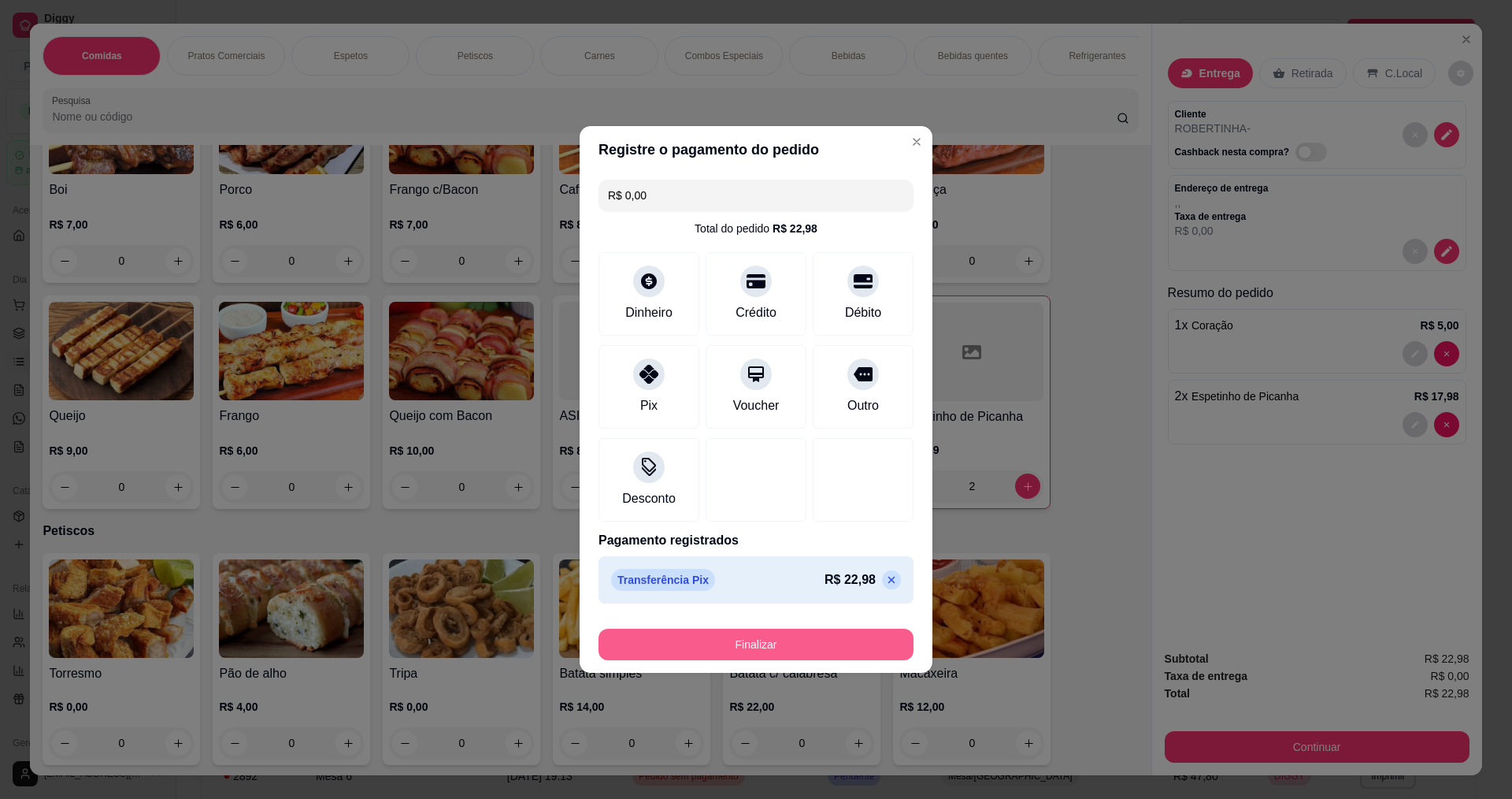
click at [892, 642] on button "Finalizar" at bounding box center [756, 643] width 315 height 31
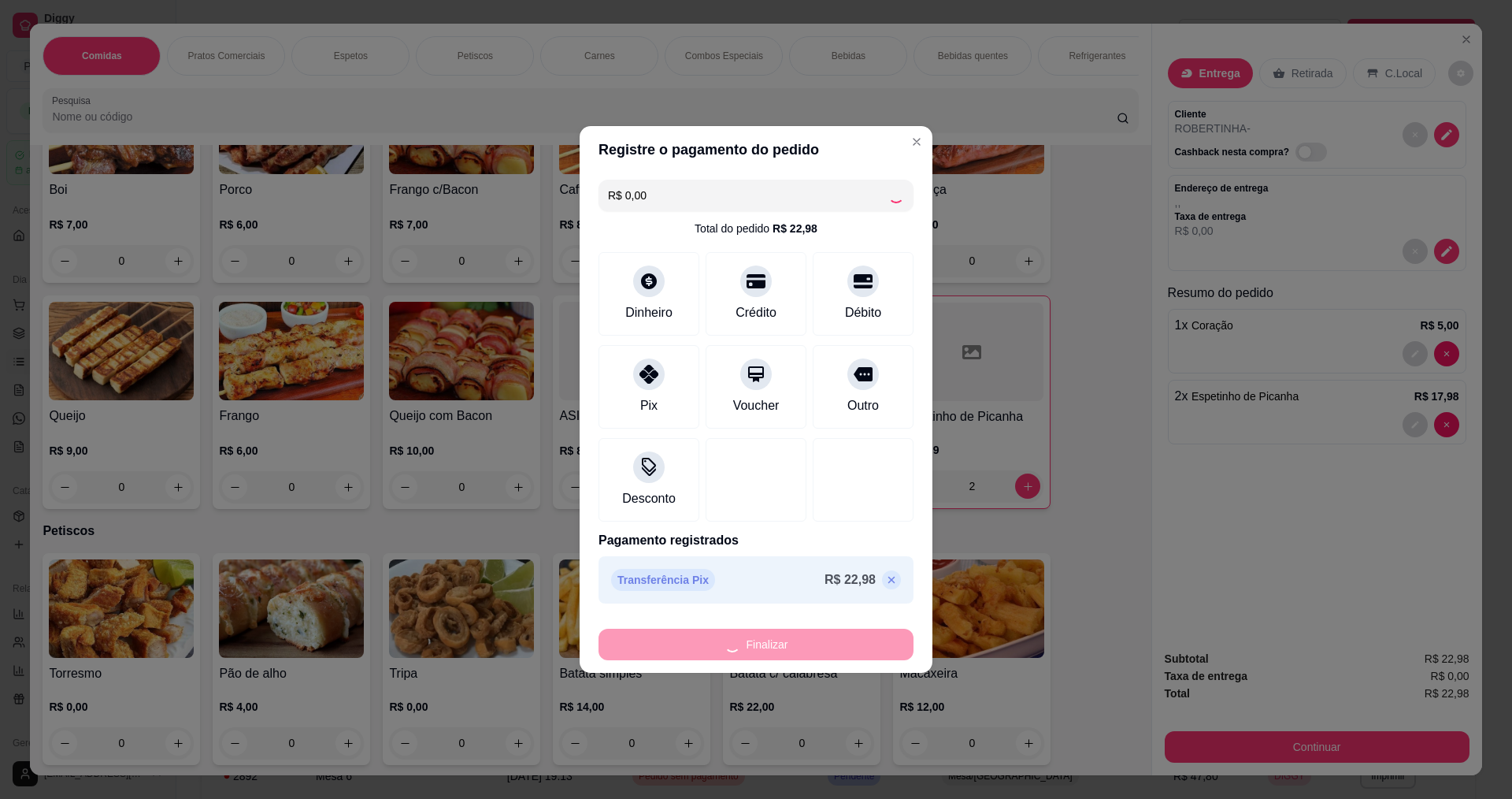
type input "0"
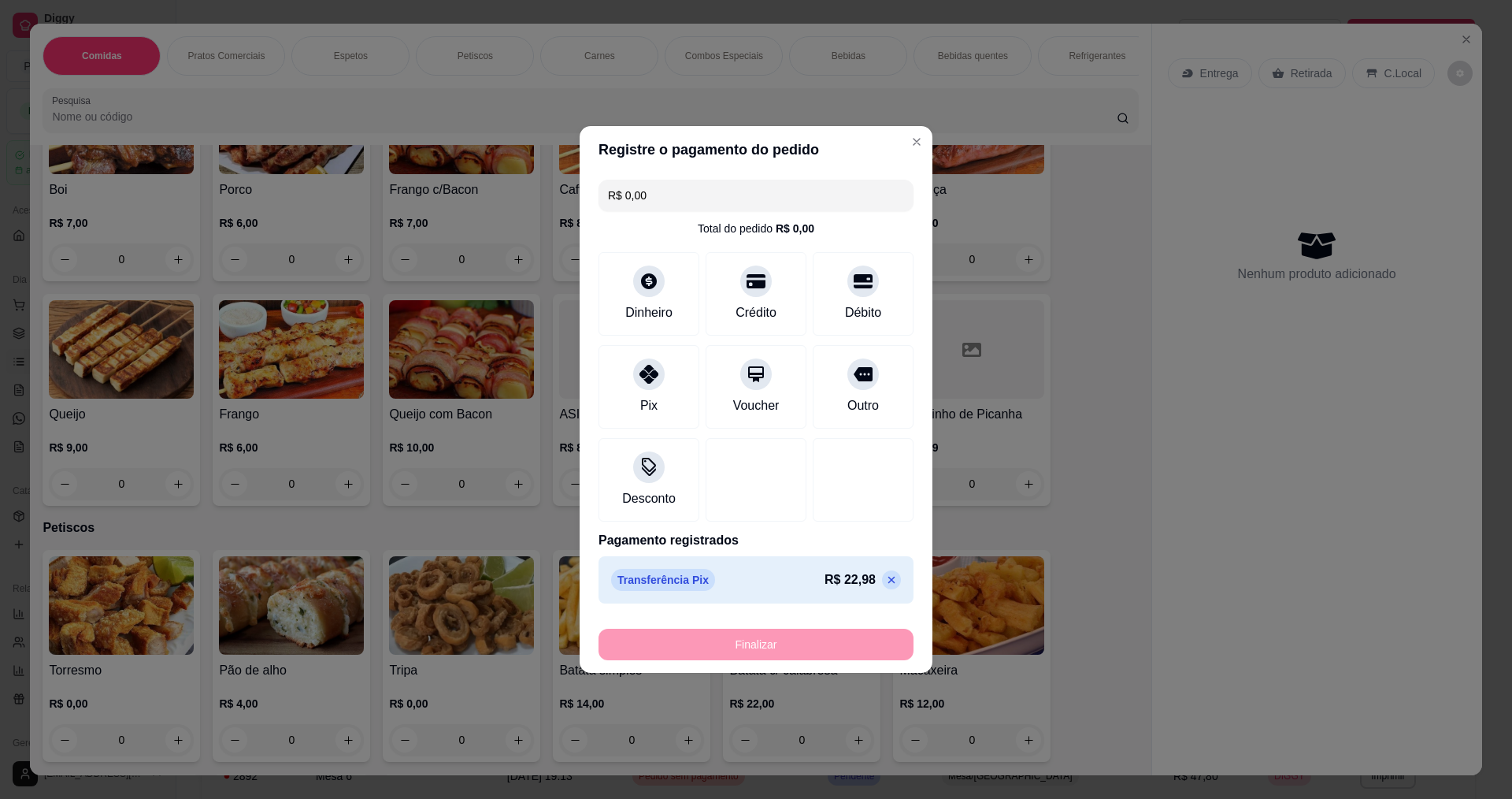
type input "-R$ 22,98"
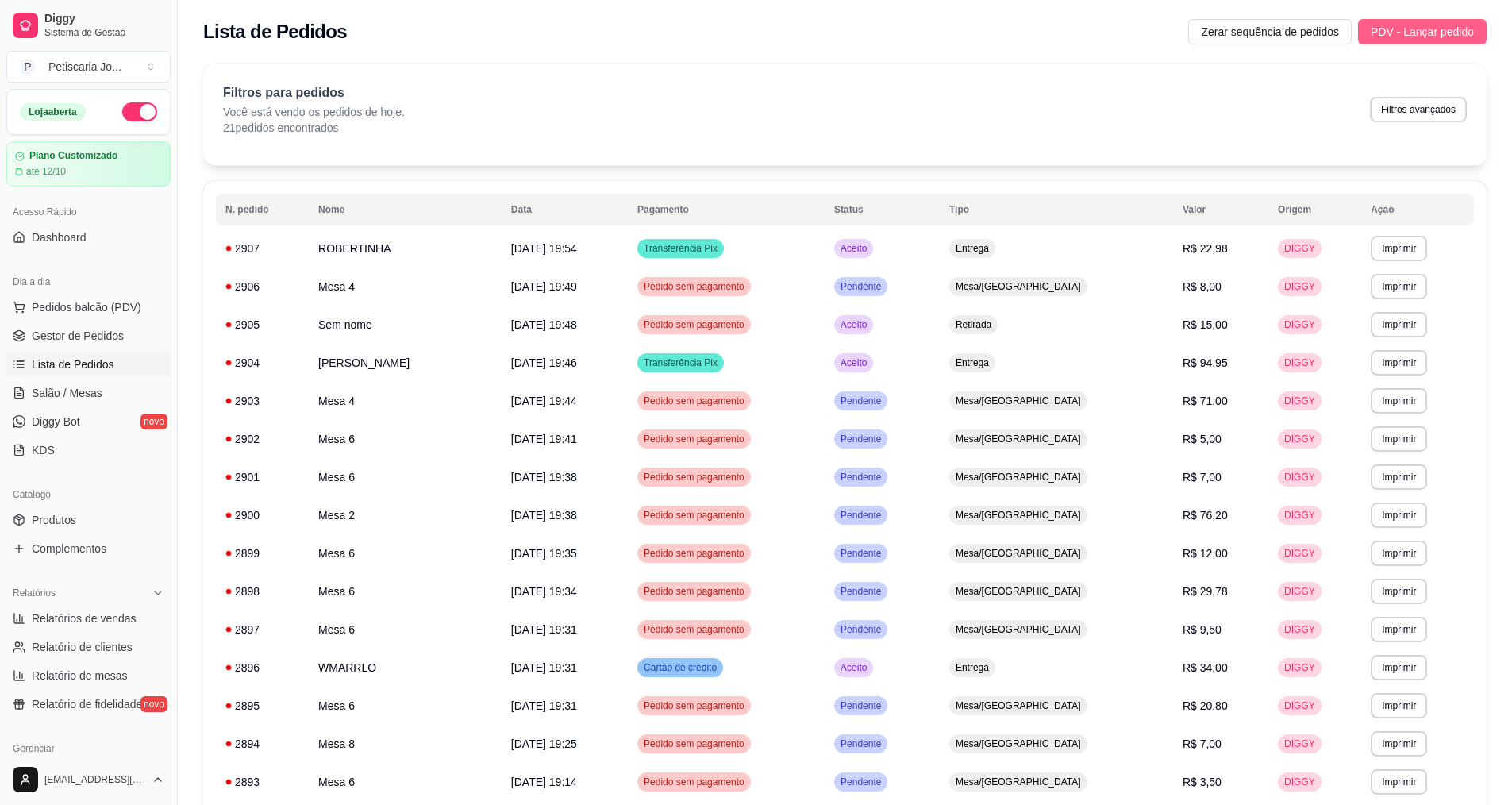
click at [1407, 31] on span "PDV - Lançar pedido" at bounding box center [1422, 32] width 103 height 17
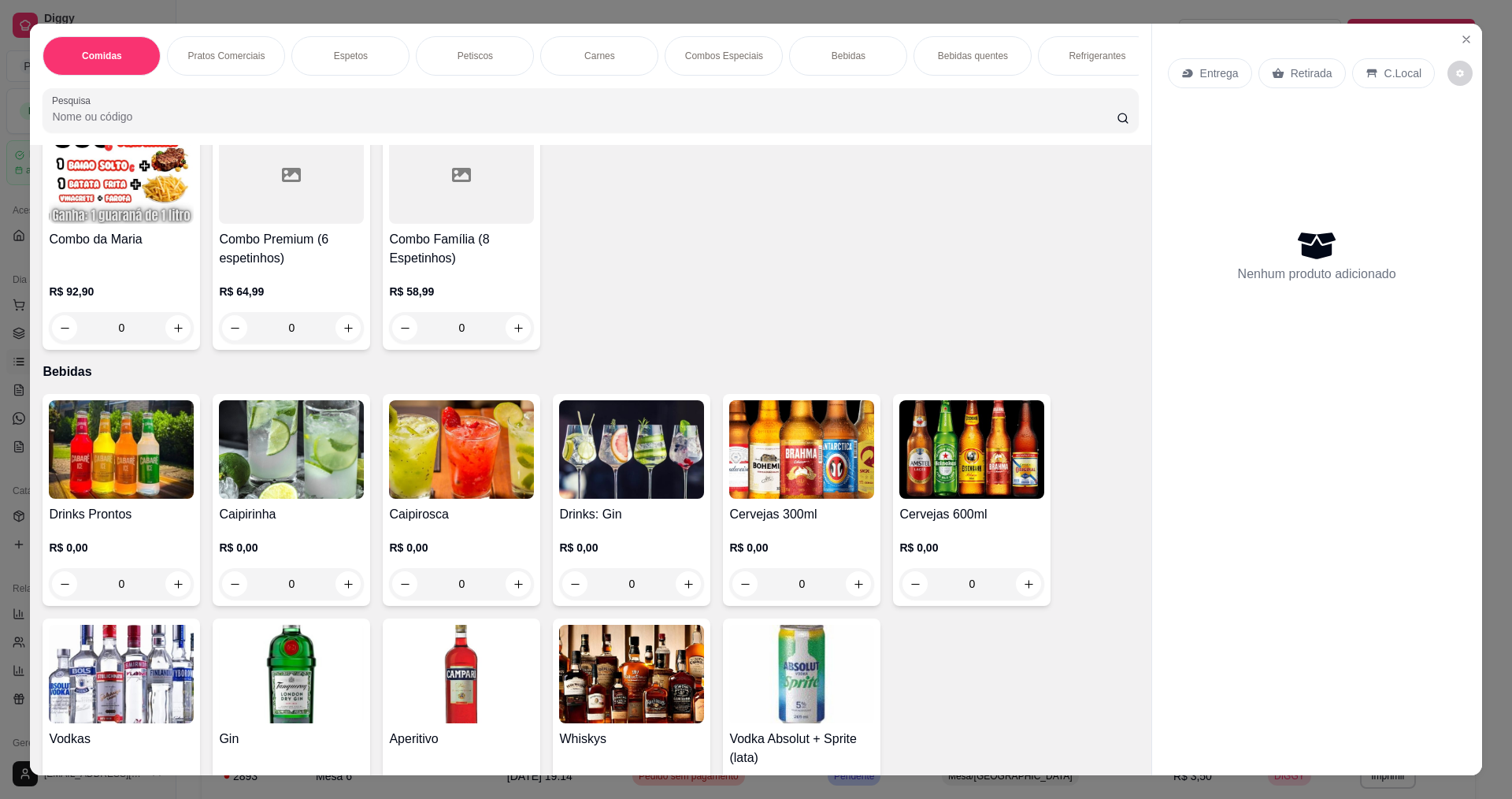
scroll to position [2126, 0]
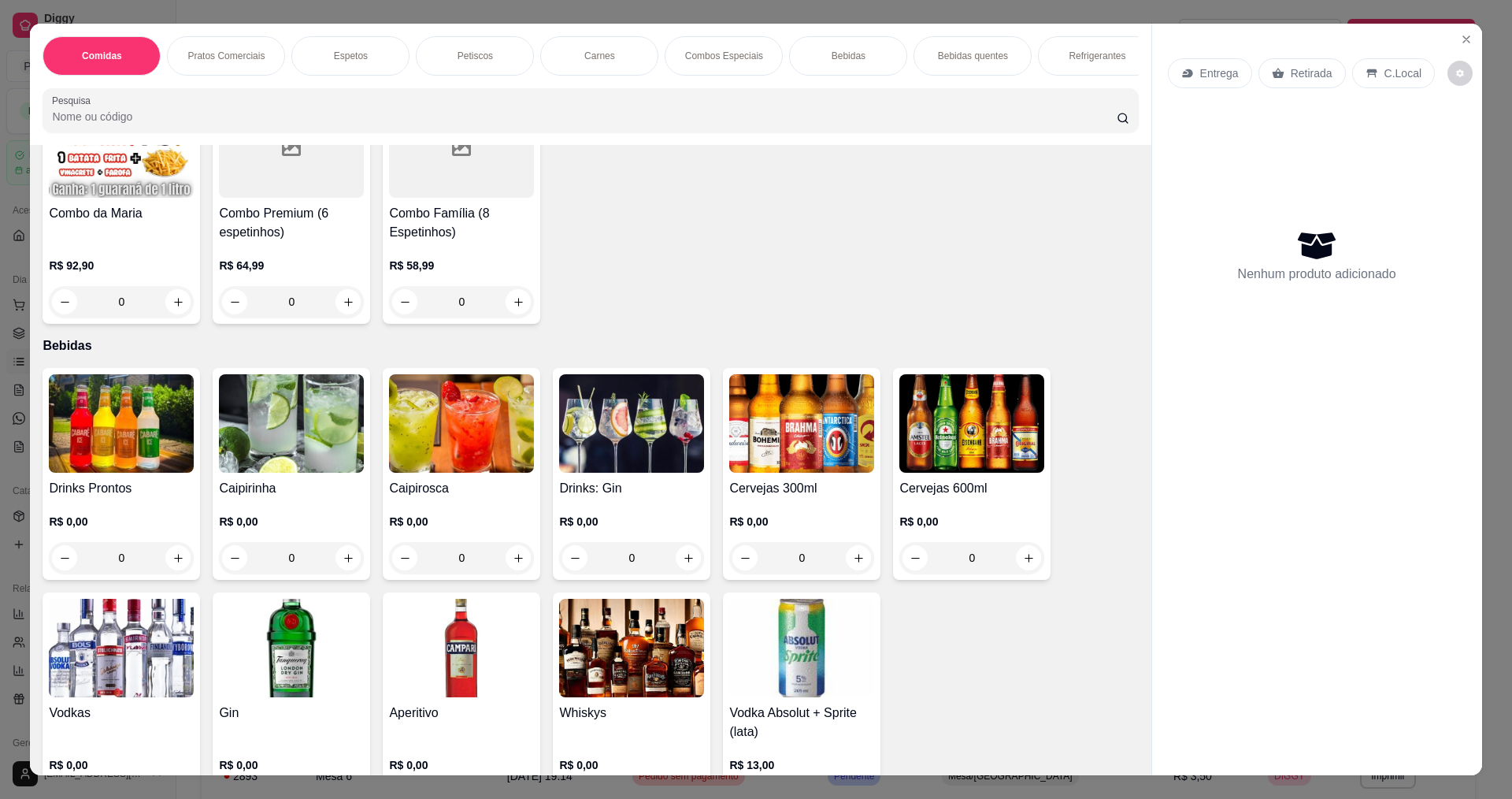
click at [1003, 435] on img at bounding box center [971, 423] width 145 height 98
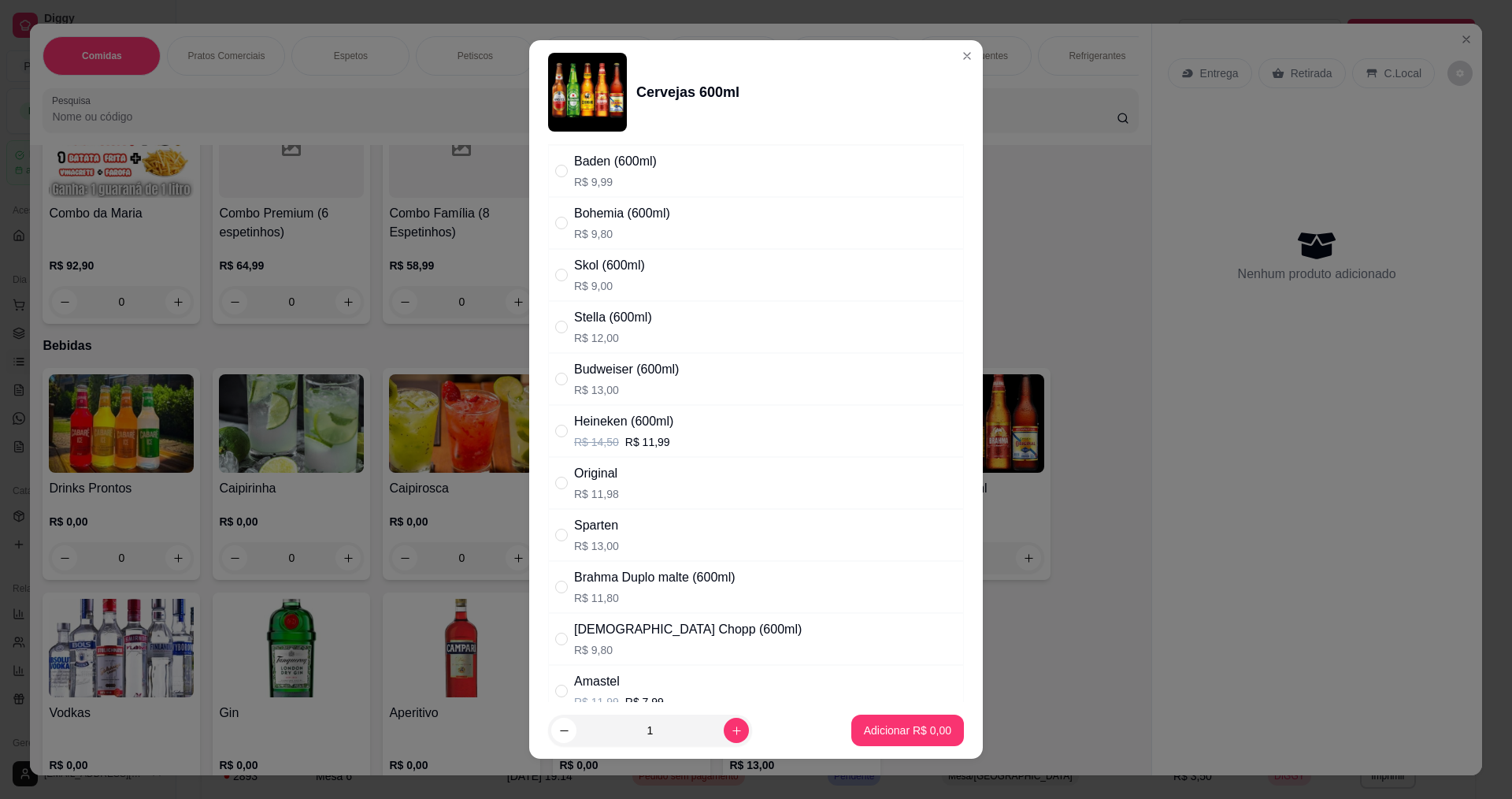
scroll to position [79, 0]
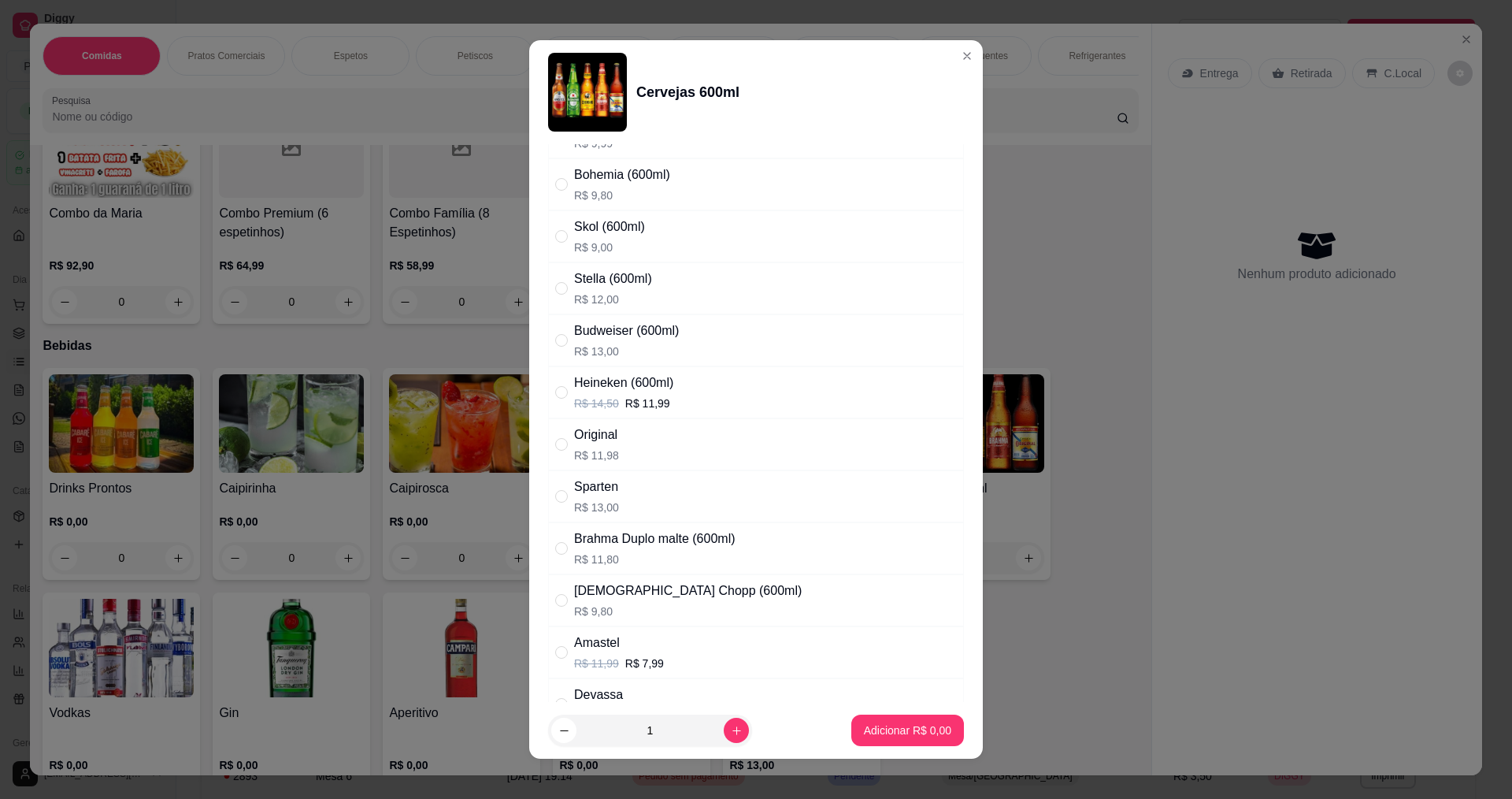
click at [700, 393] on div "Heineken (600ml) R$ 14,50 R$ 11,99" at bounding box center [756, 391] width 416 height 52
radio input "true"
click at [730, 729] on icon "increase-product-quantity" at bounding box center [736, 731] width 12 height 12
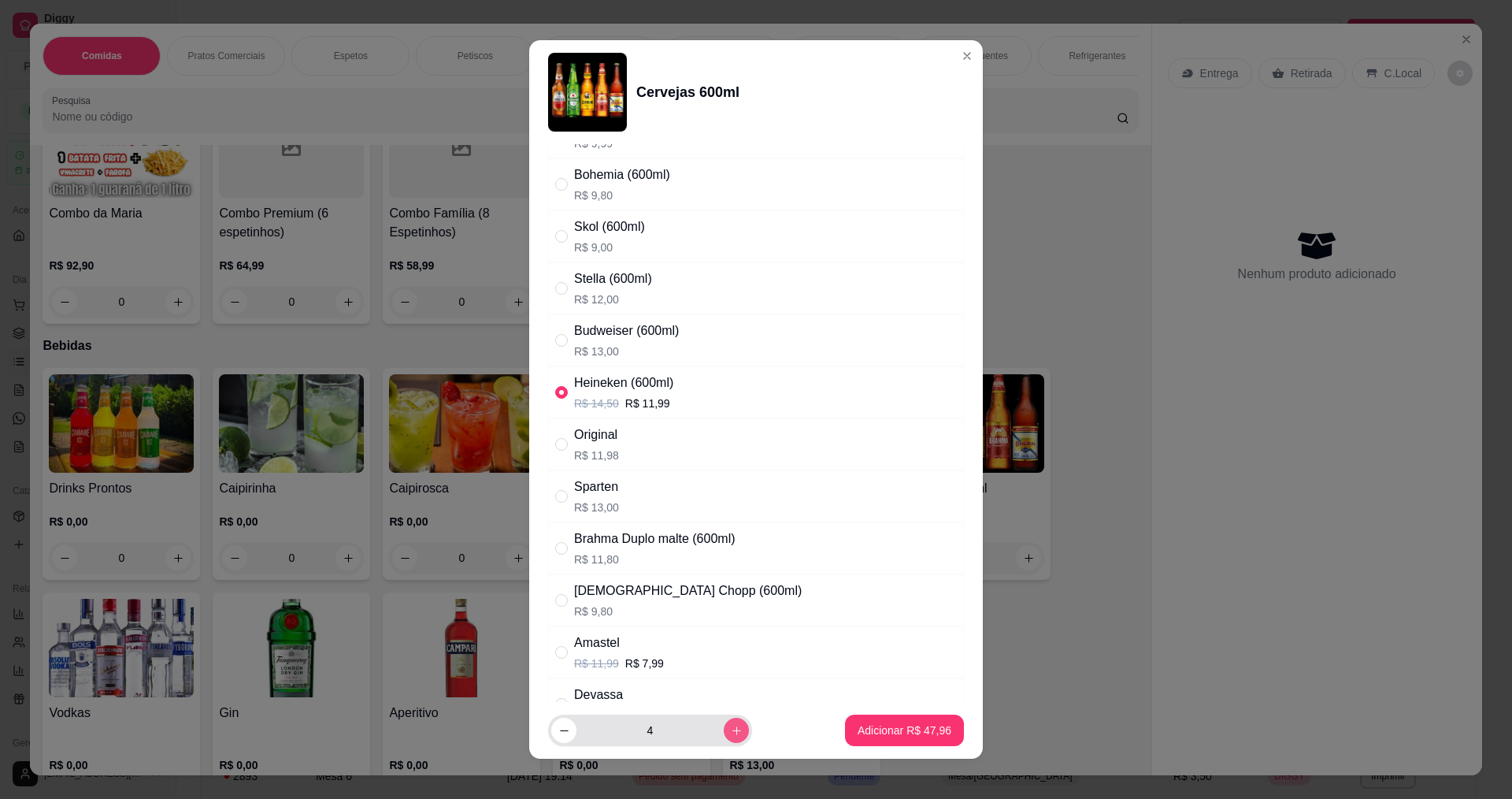
click at [730, 729] on icon "increase-product-quantity" at bounding box center [736, 731] width 12 height 12
type input "5"
click at [877, 739] on button "Adicionar R$ 59,95" at bounding box center [903, 731] width 116 height 30
type input "5"
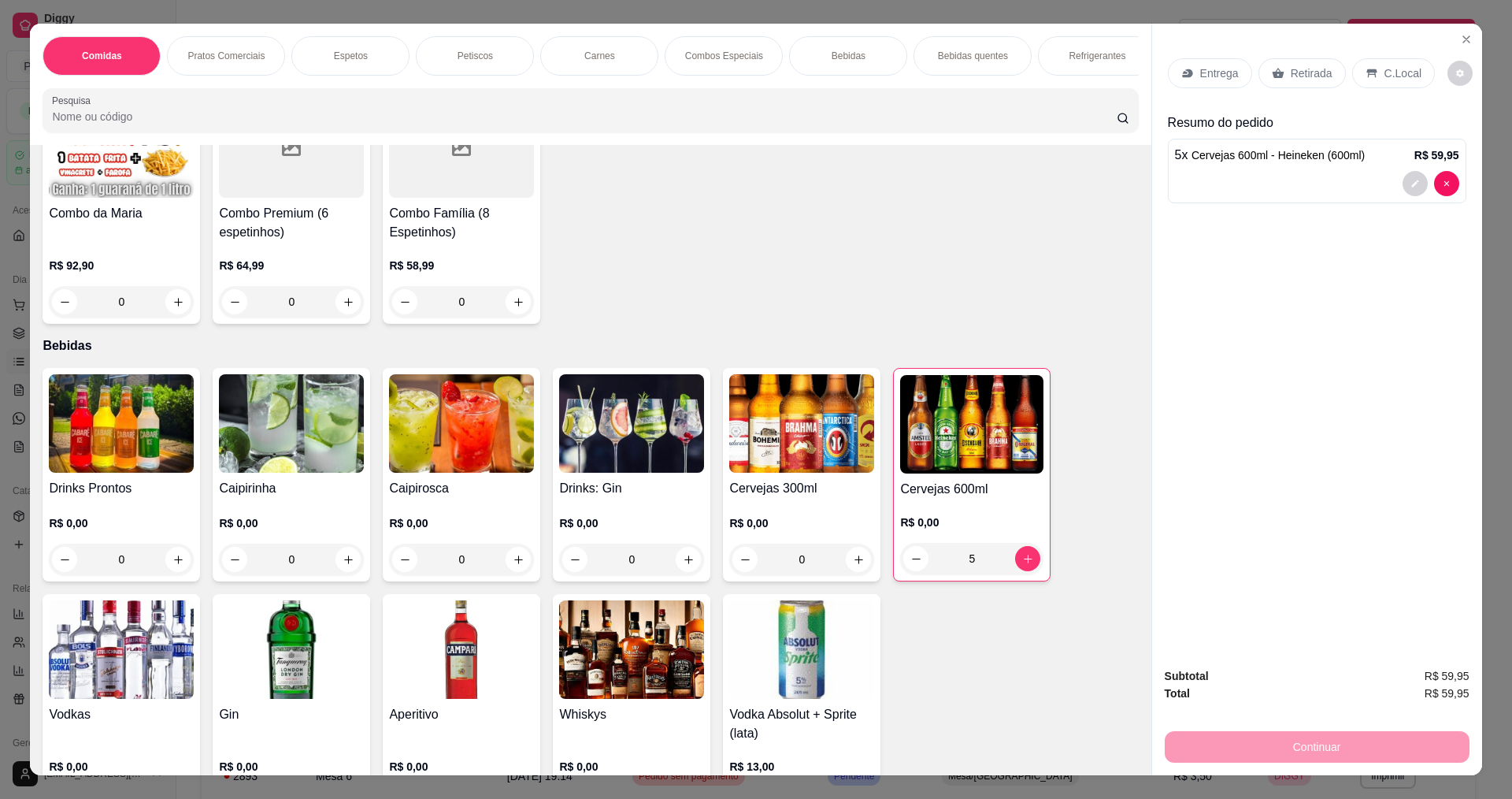
click at [1205, 82] on div "Entrega" at bounding box center [1209, 73] width 85 height 30
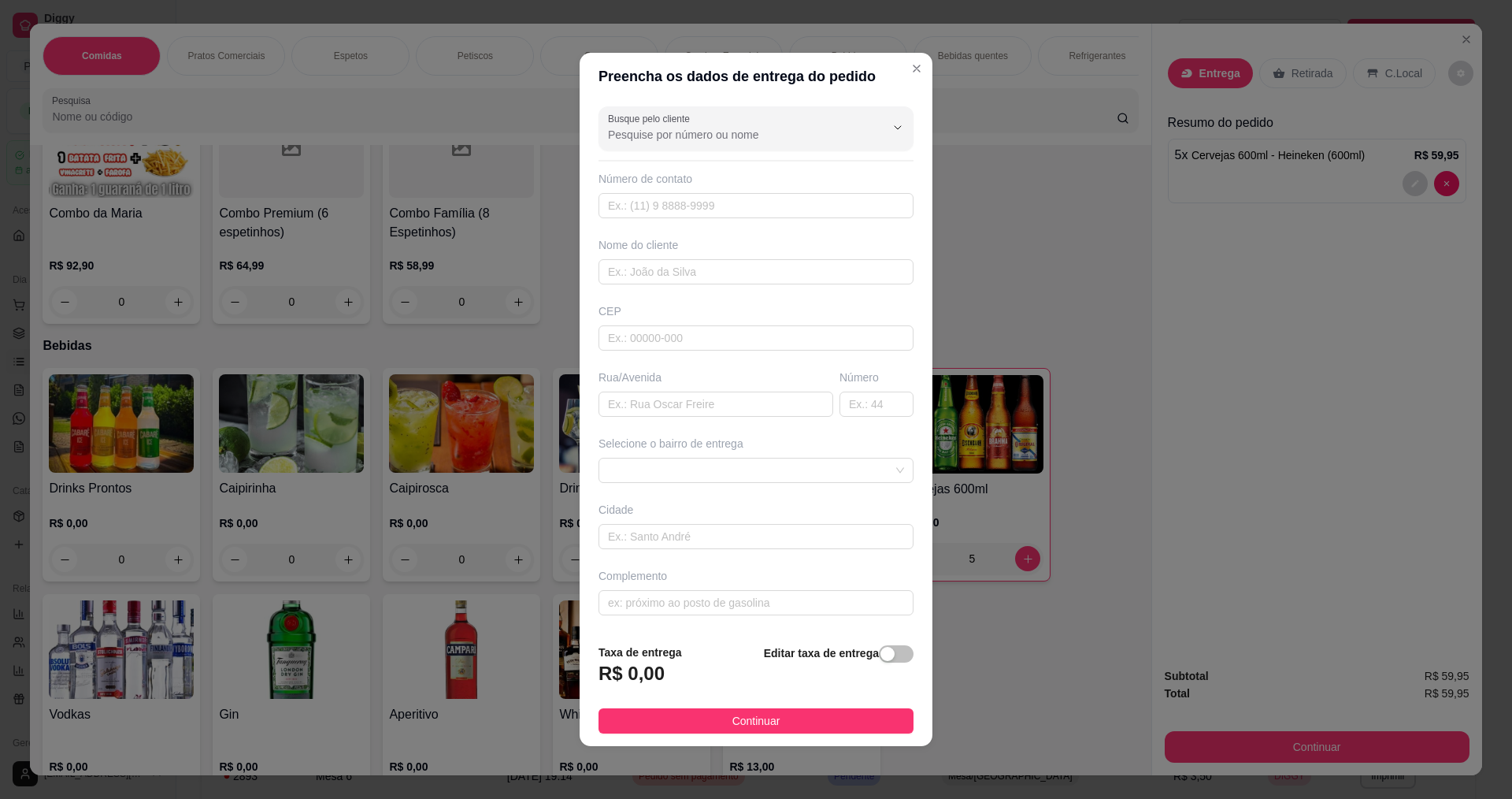
click at [652, 248] on div "Nome do cliente" at bounding box center [756, 244] width 315 height 16
click at [661, 269] on input "text" at bounding box center [756, 271] width 315 height 25
type input "[PERSON_NAME]"
click at [644, 443] on div "Selecione o bairro de entrega" at bounding box center [756, 443] width 315 height 16
click at [645, 399] on input "text" at bounding box center [716, 404] width 235 height 25
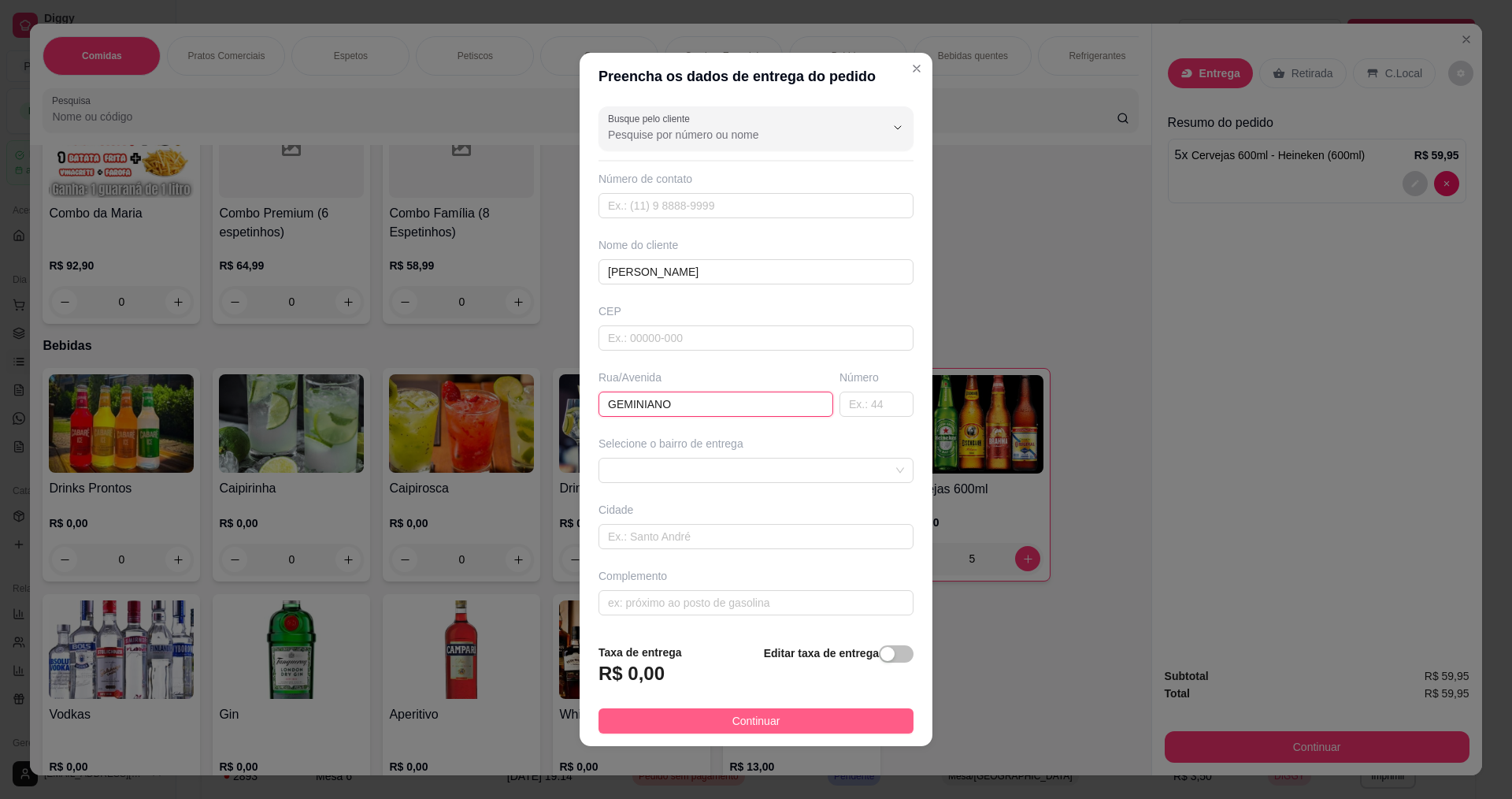
type input "GEMINIANO"
click at [738, 714] on span "Continuar" at bounding box center [756, 720] width 48 height 17
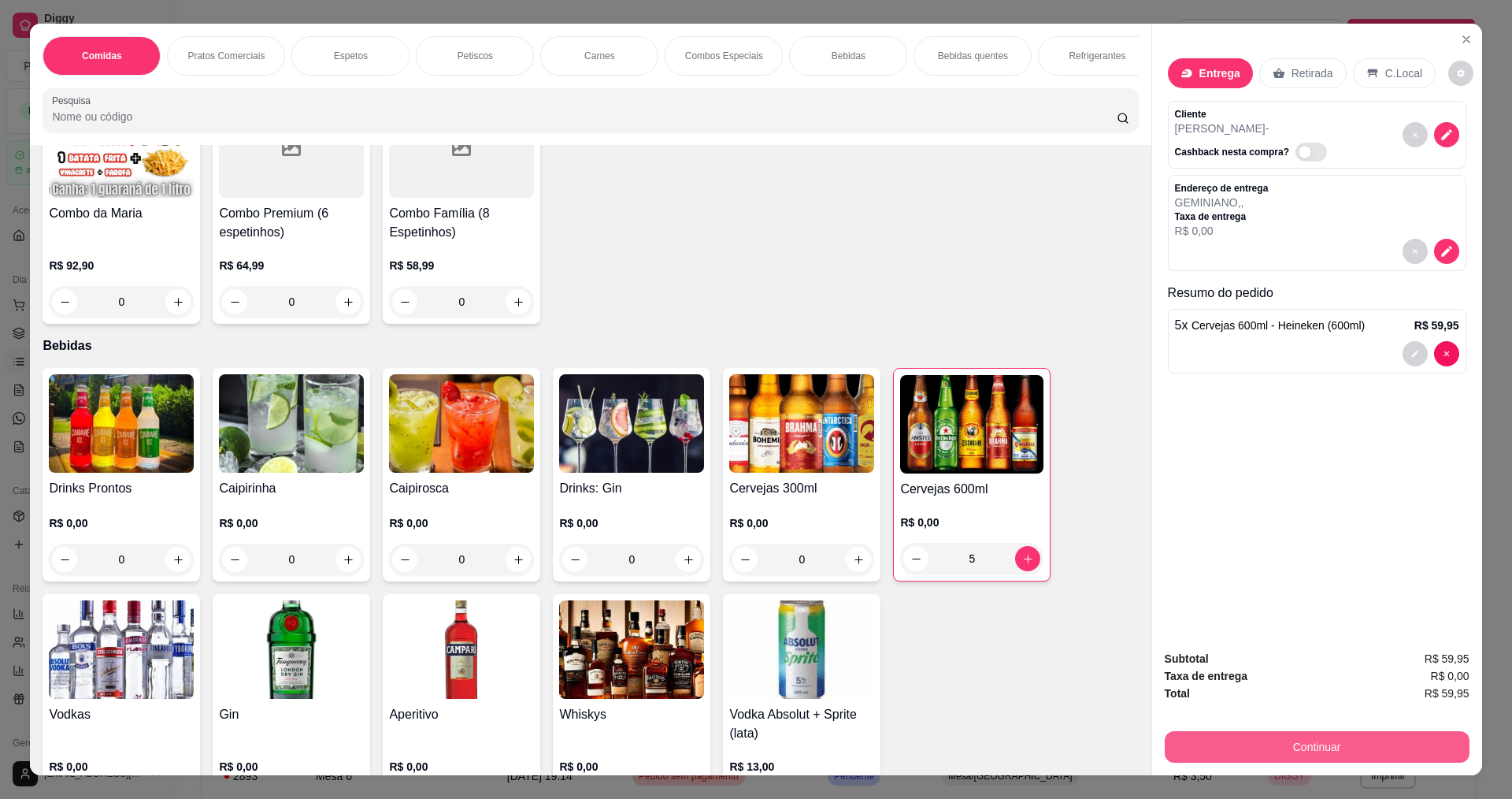
click at [1385, 741] on button "Continuar" at bounding box center [1317, 746] width 305 height 31
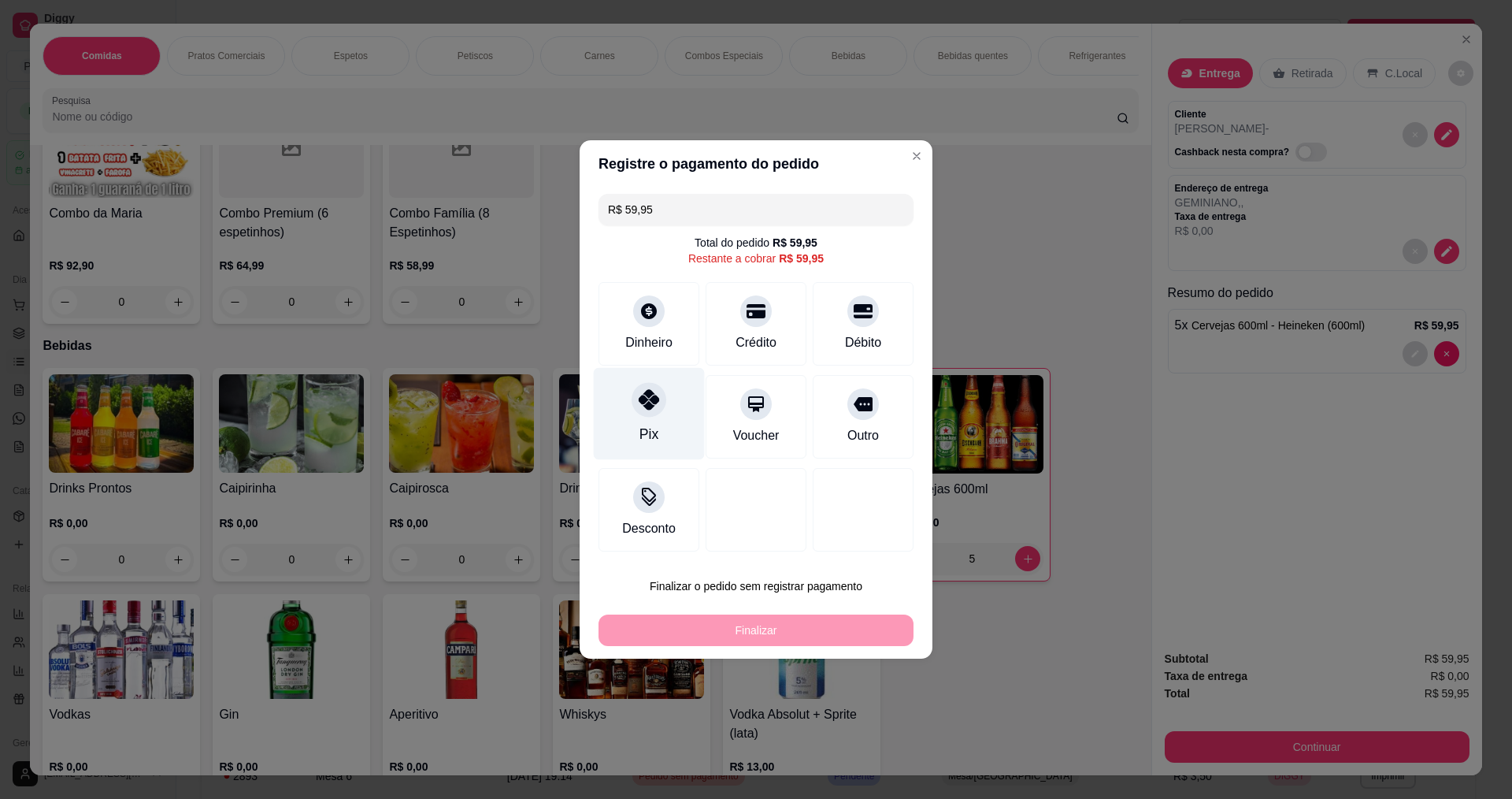
click at [643, 407] on icon at bounding box center [648, 399] width 20 height 20
type input "R$ 0,00"
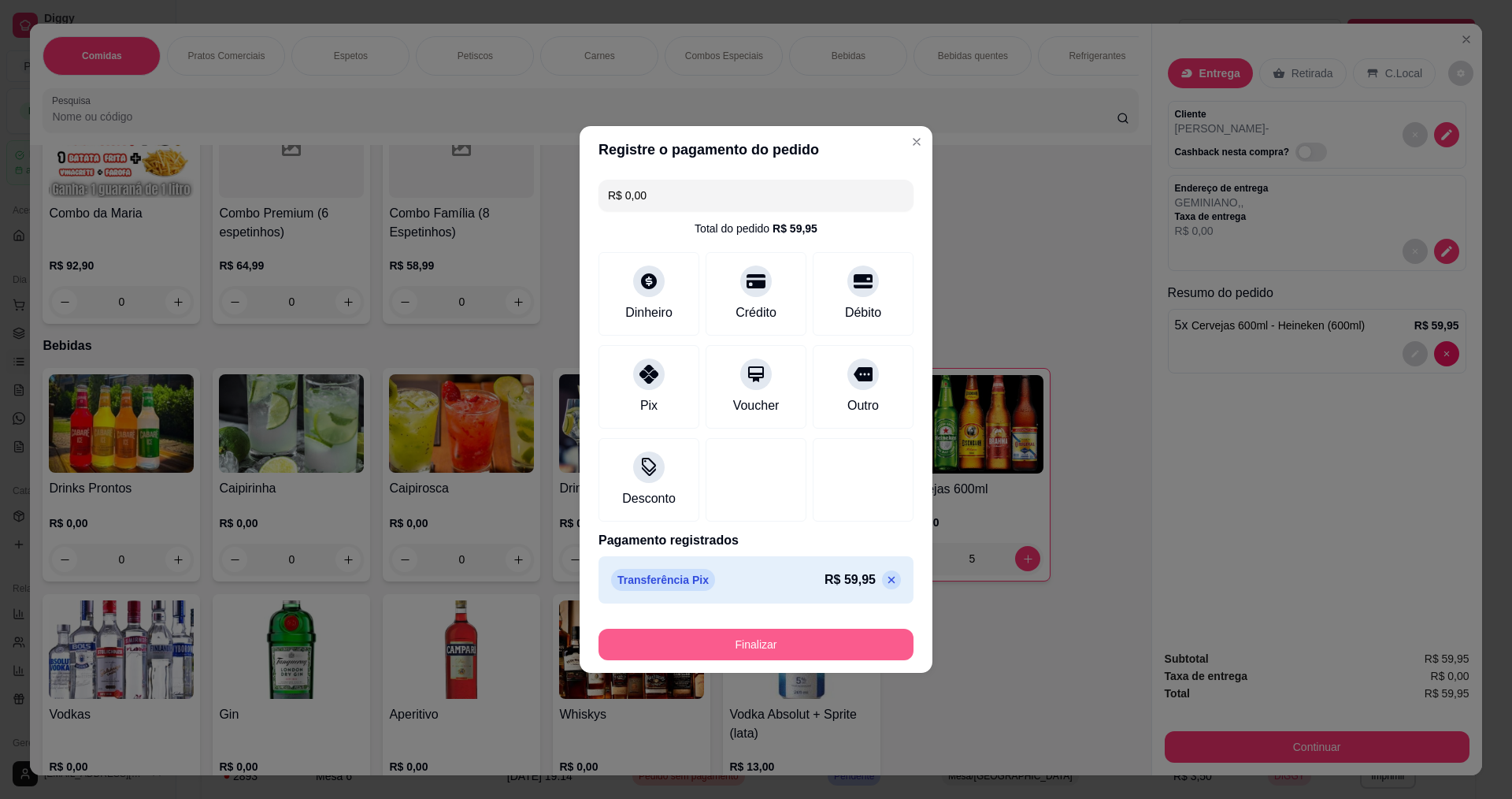
click at [807, 643] on button "Finalizar" at bounding box center [756, 643] width 315 height 31
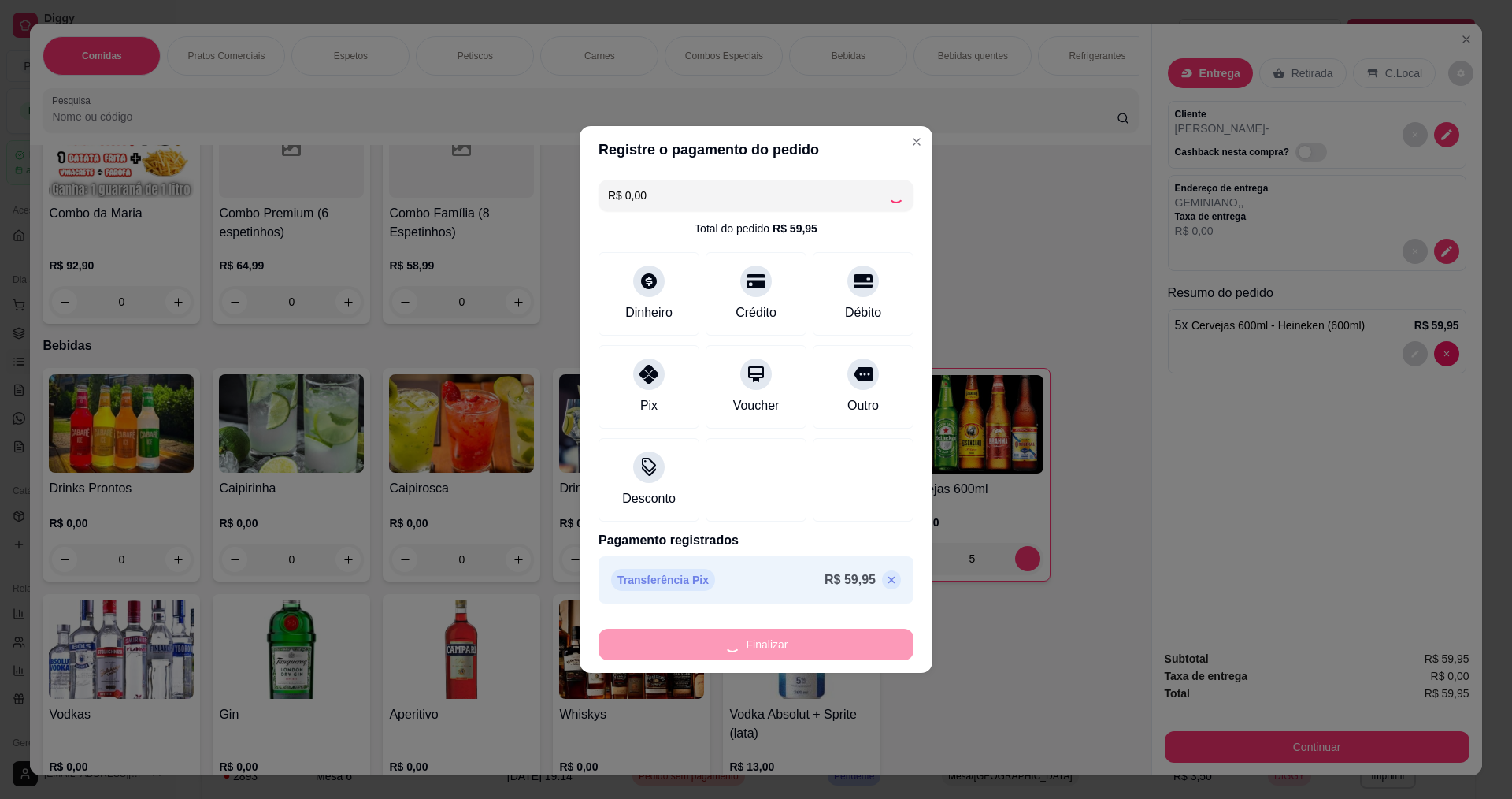
type input "0"
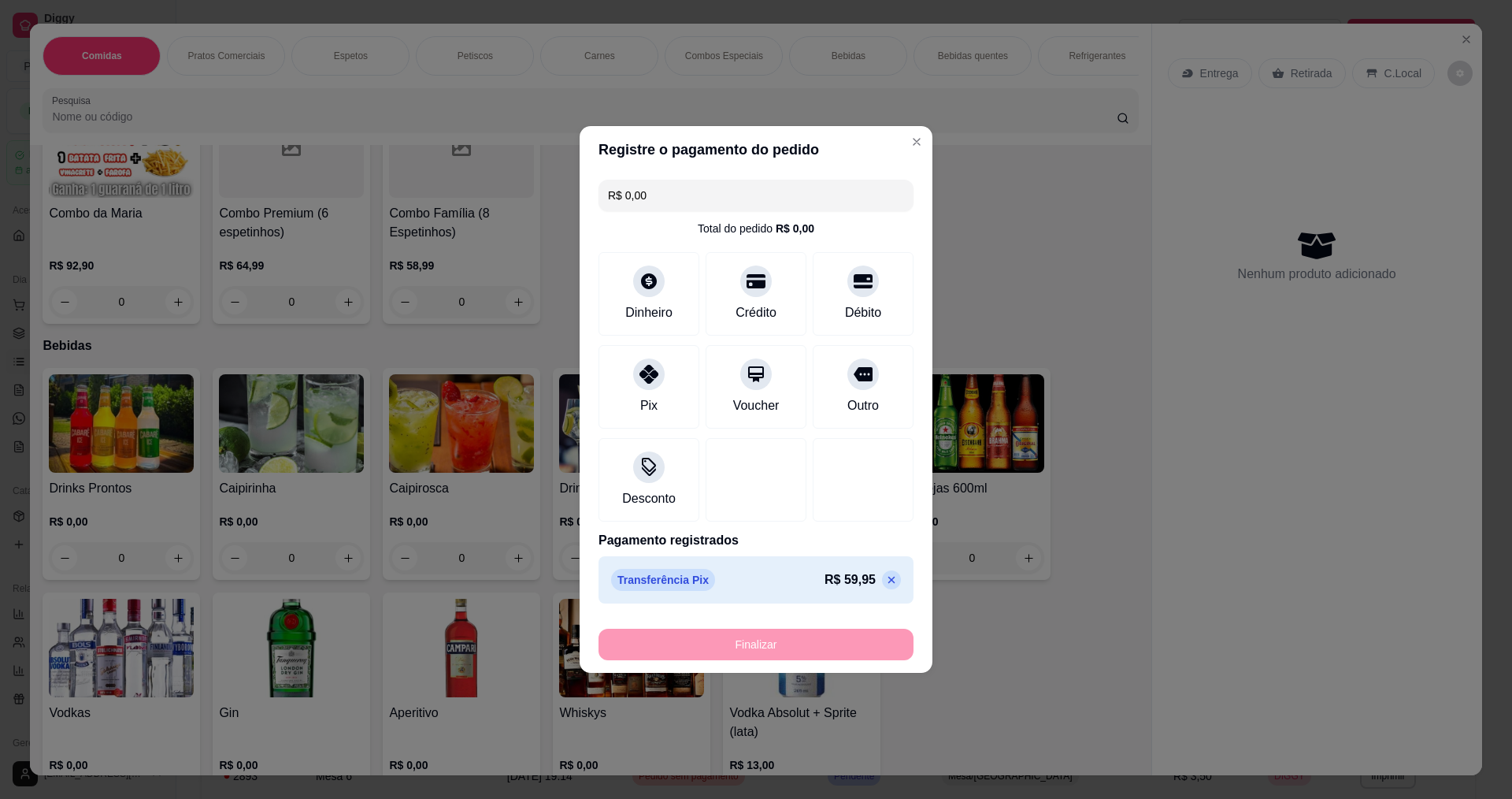
type input "-R$ 59,95"
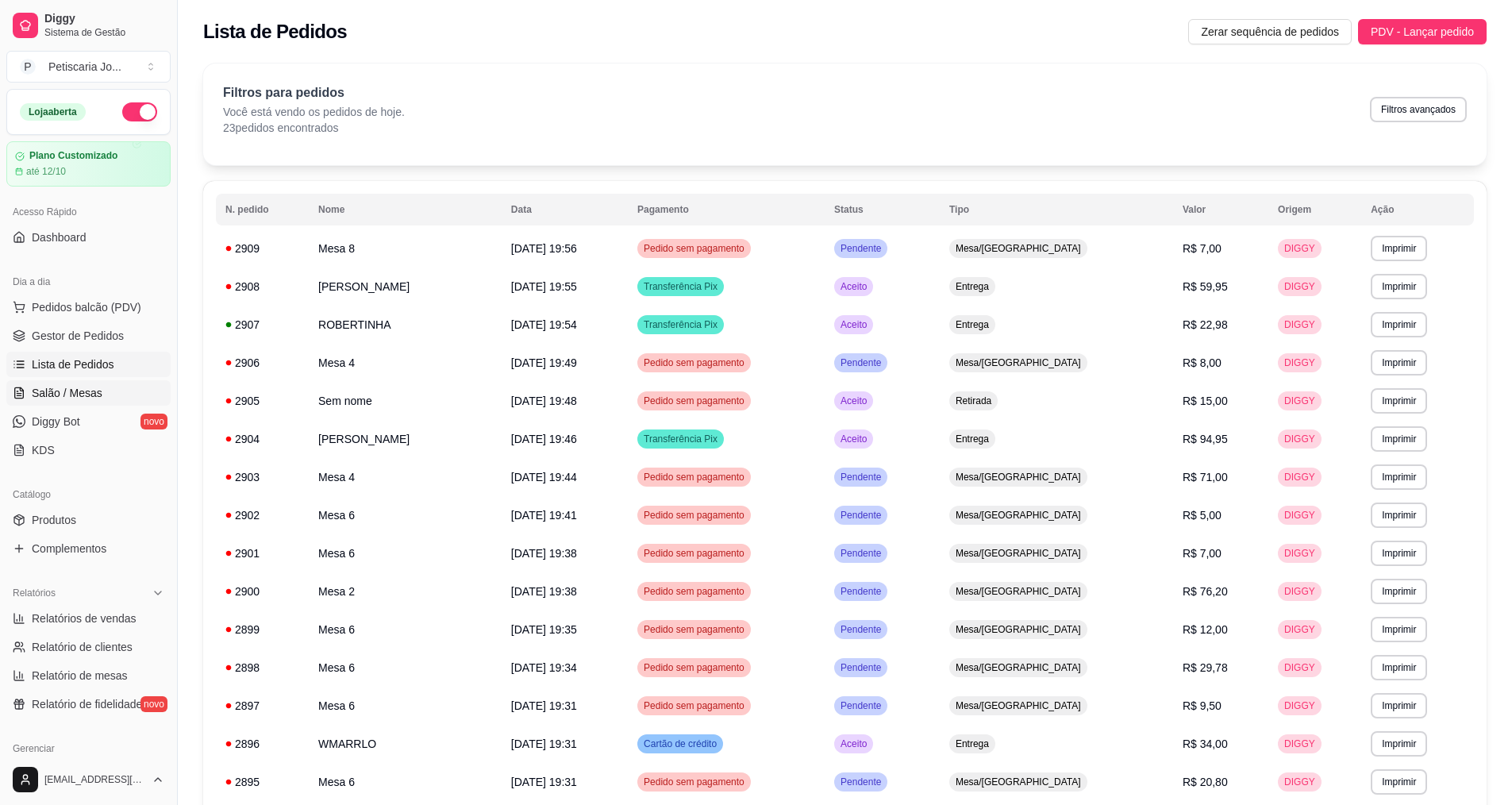
click at [55, 390] on span "Salão / Mesas" at bounding box center [66, 393] width 71 height 16
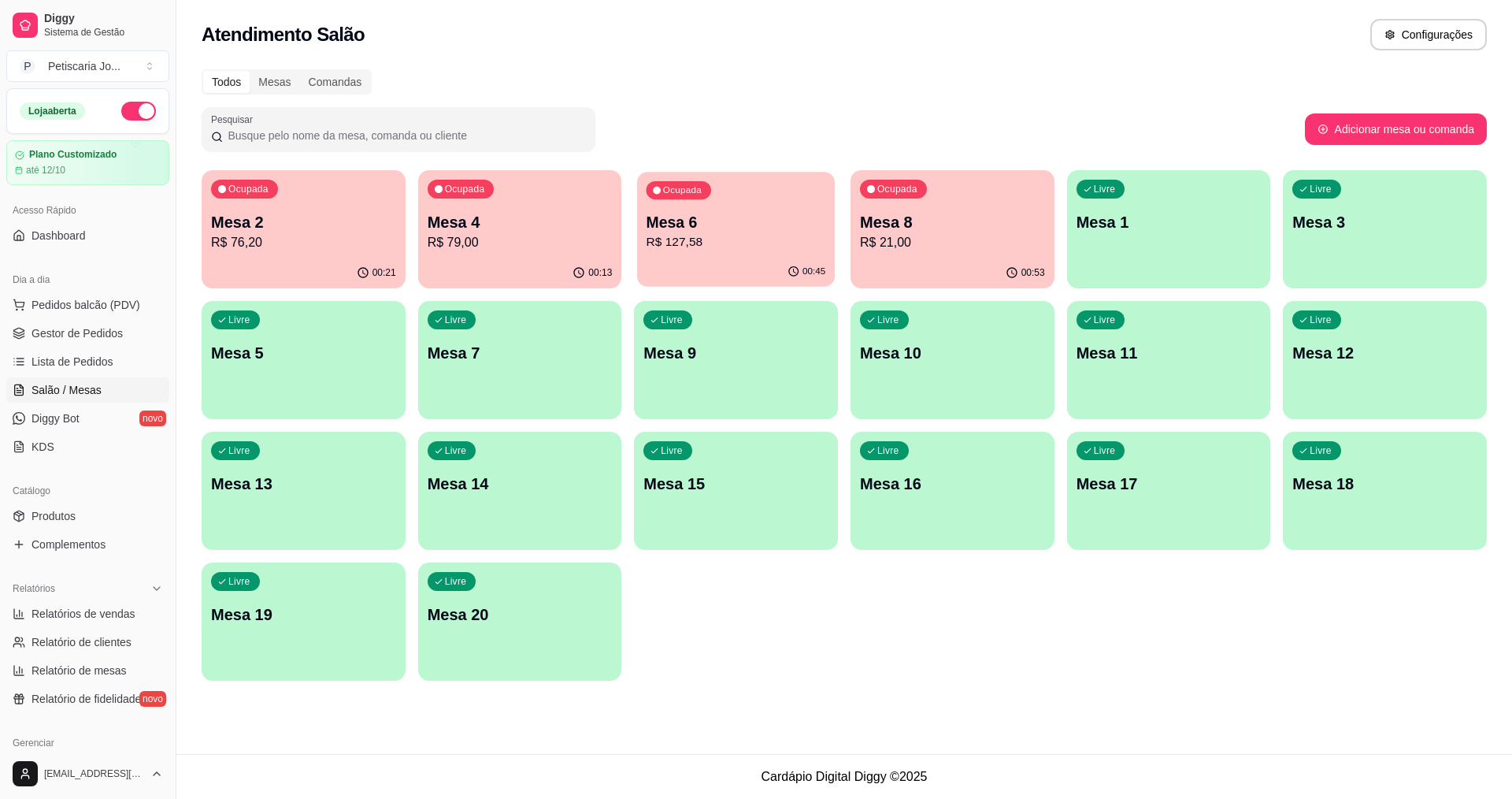
click at [669, 227] on p "Mesa 6" at bounding box center [736, 222] width 179 height 21
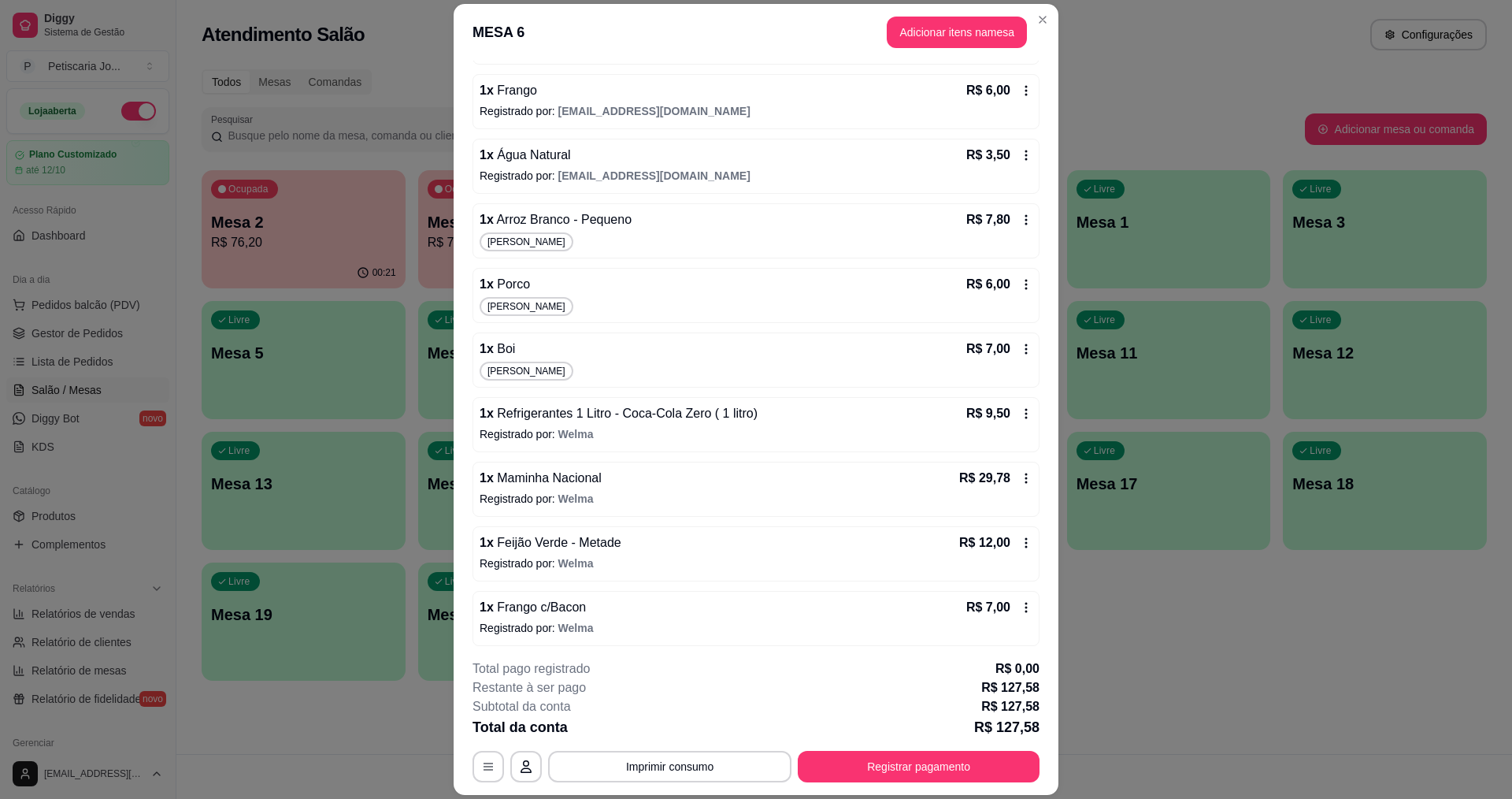
scroll to position [473, 0]
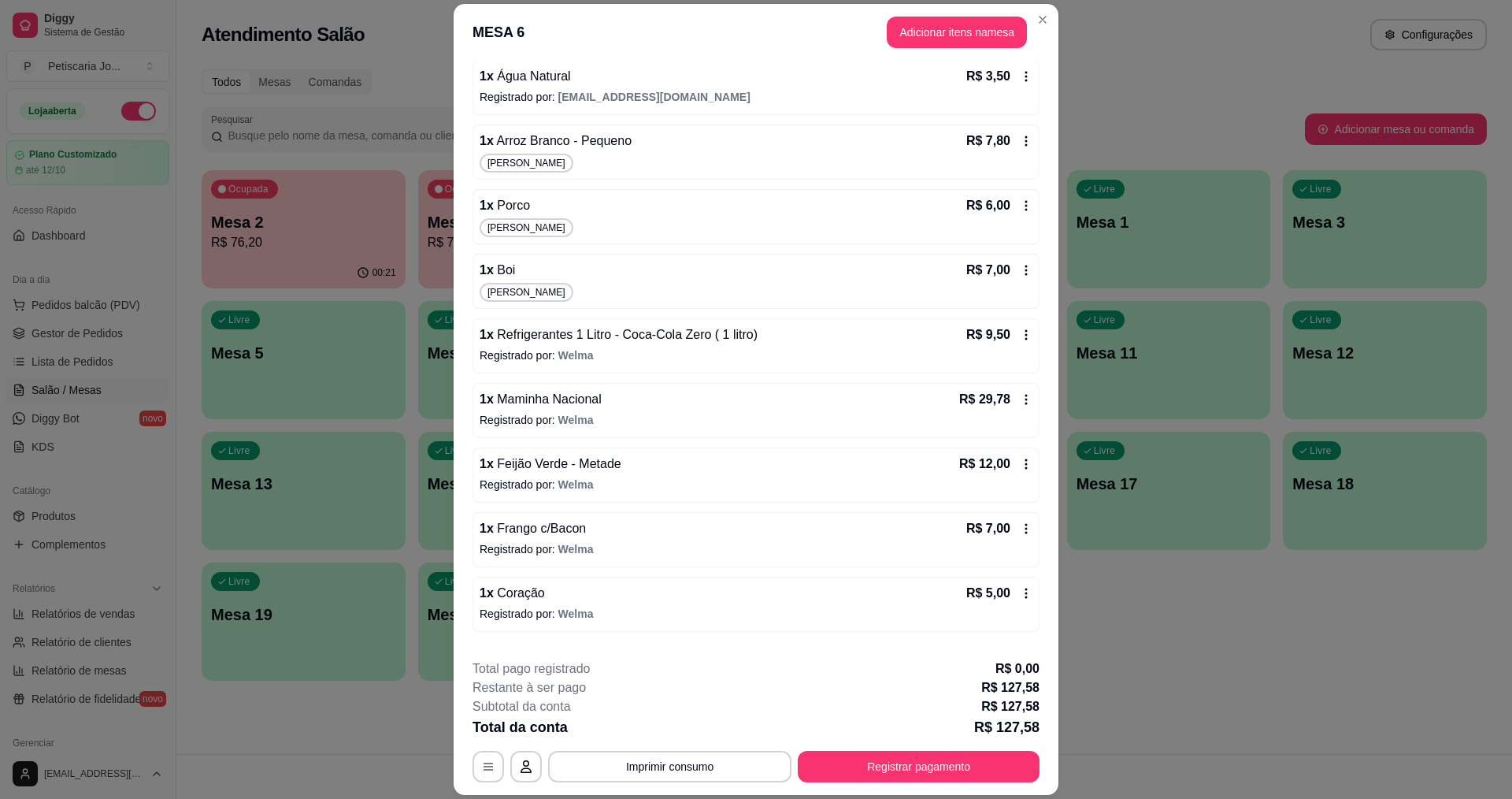
click at [1019, 462] on icon at bounding box center [1025, 463] width 13 height 13
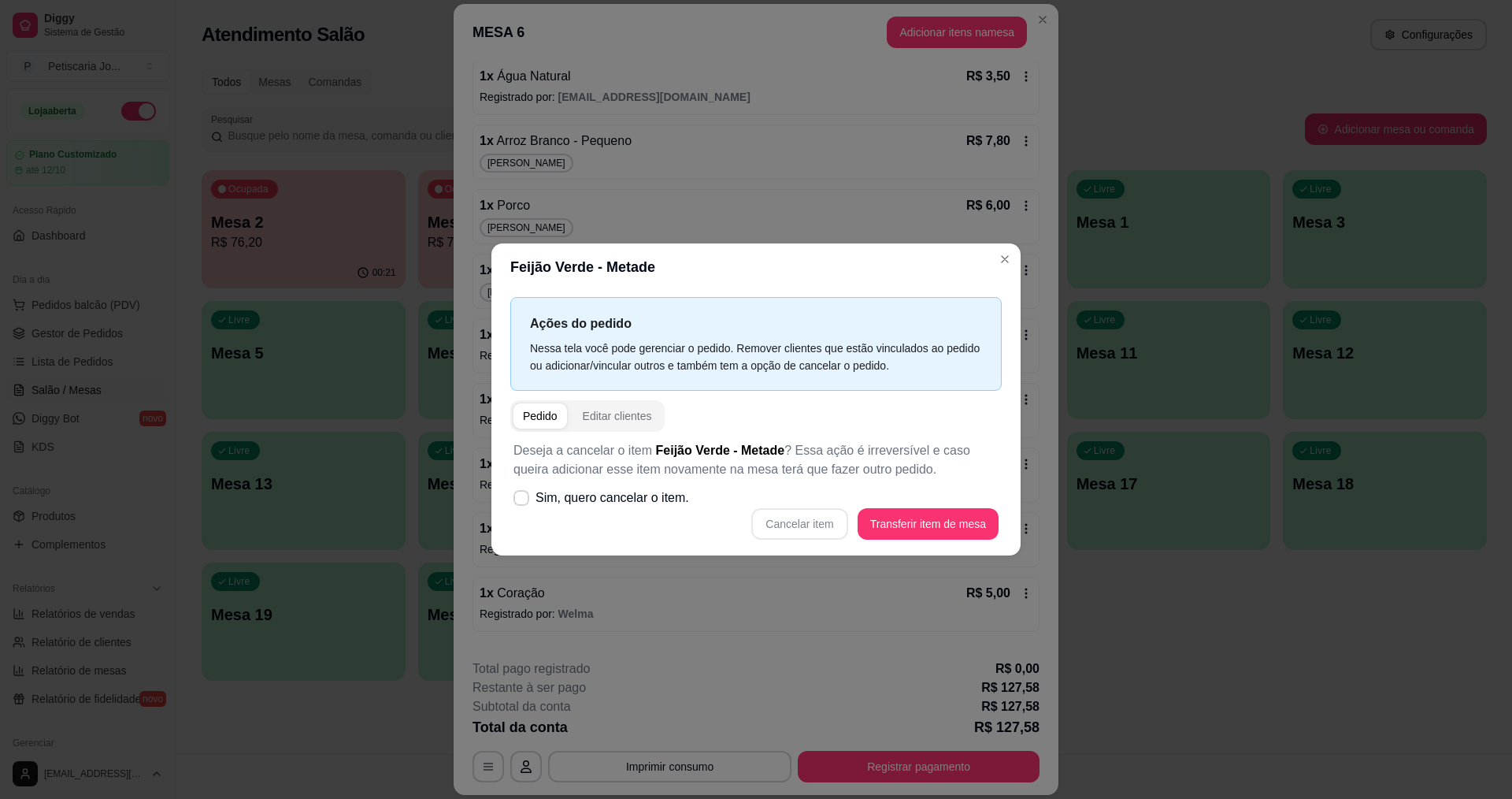
click at [782, 517] on div "Cancelar item Transferir item de mesa" at bounding box center [756, 523] width 485 height 31
click at [794, 528] on div "Cancelar item Transferir item de mesa" at bounding box center [756, 523] width 485 height 31
click at [531, 496] on label "Sim, quero cancelar o item." at bounding box center [601, 497] width 188 height 31
click at [523, 501] on input "Sim, quero cancelar o item." at bounding box center [517, 506] width 10 height 10
checkbox input "true"
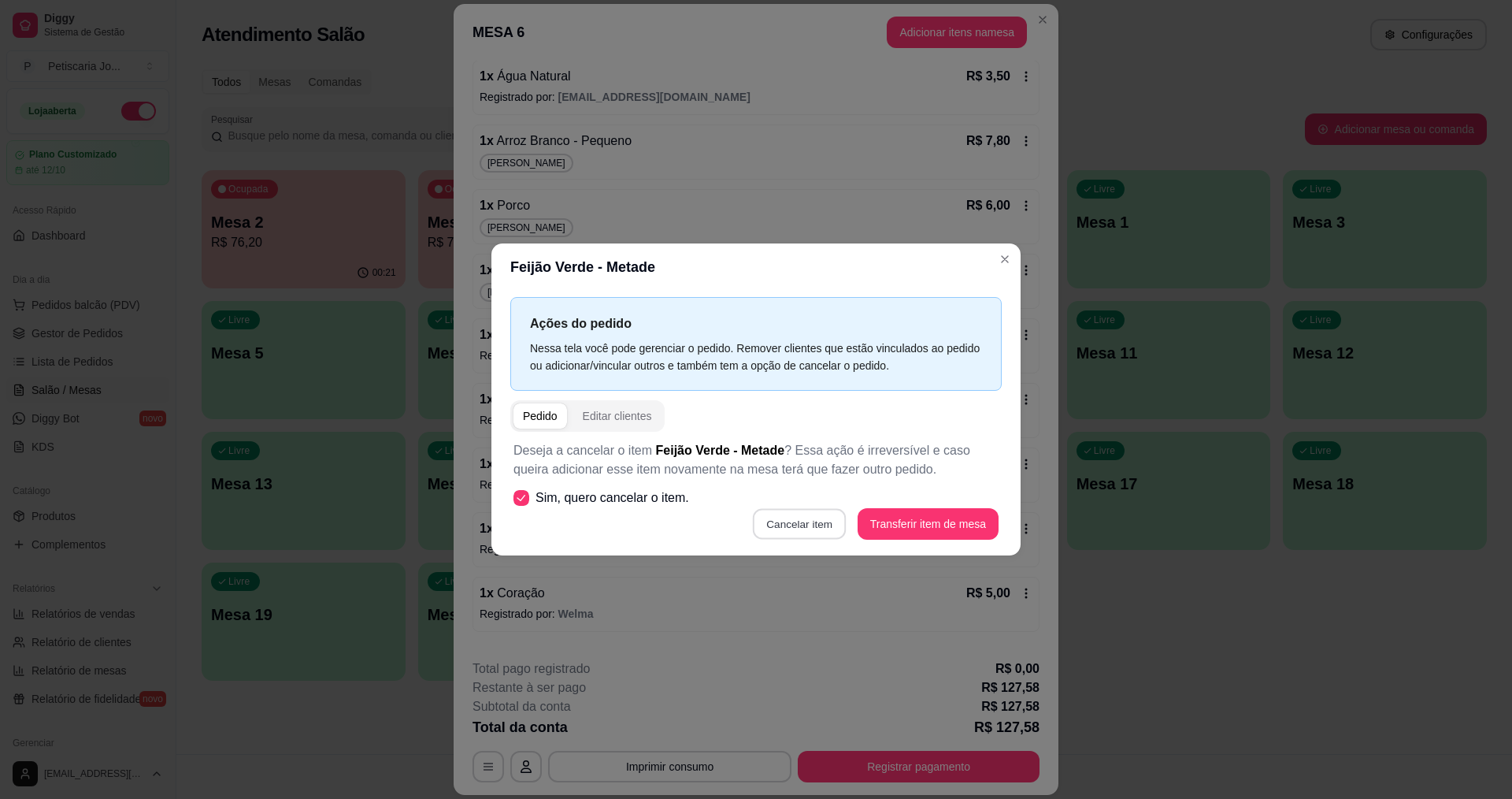
click at [815, 528] on button "Cancelar item" at bounding box center [800, 524] width 94 height 30
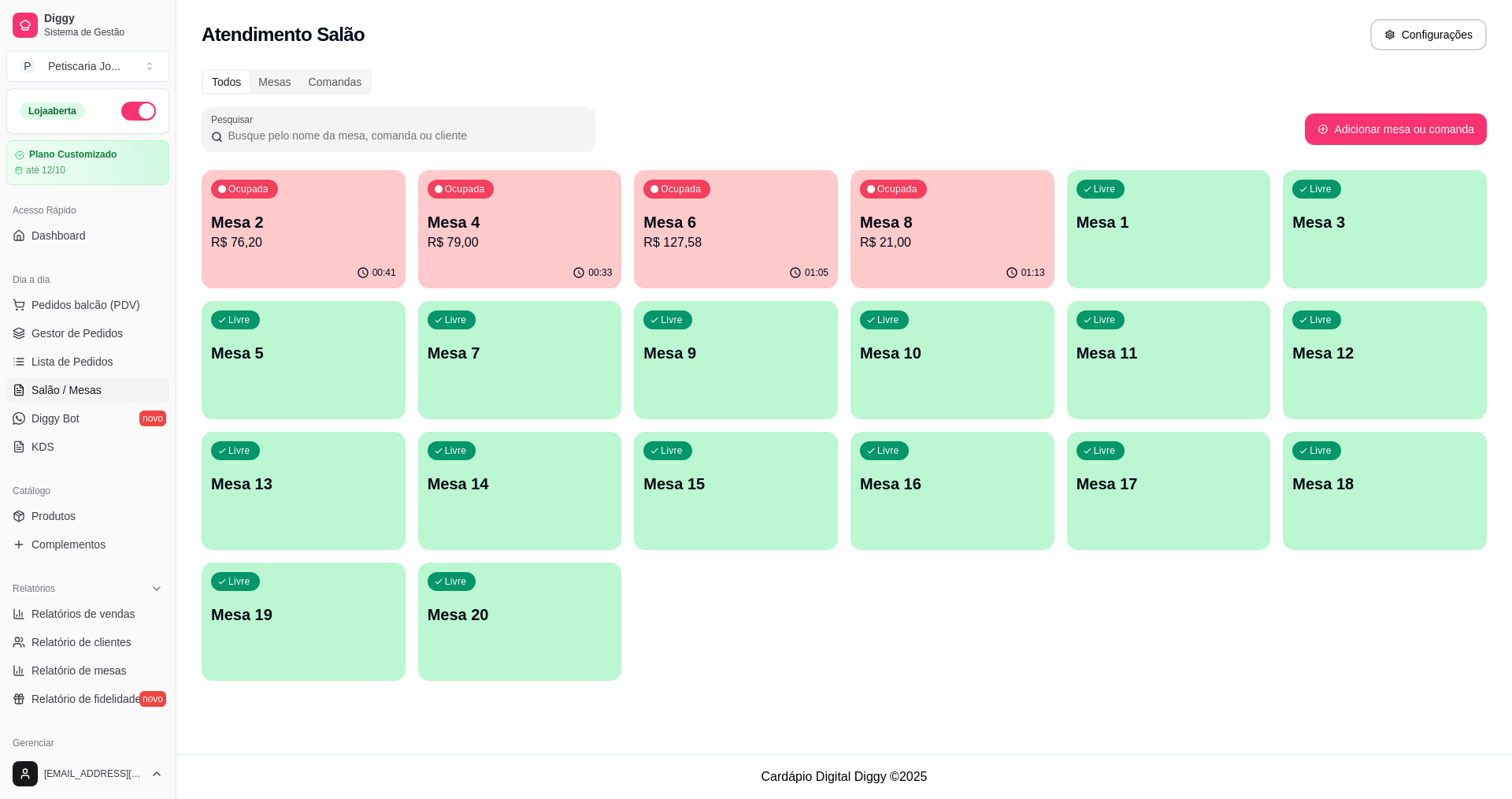
click at [262, 260] on div "00:41" at bounding box center [303, 273] width 204 height 30
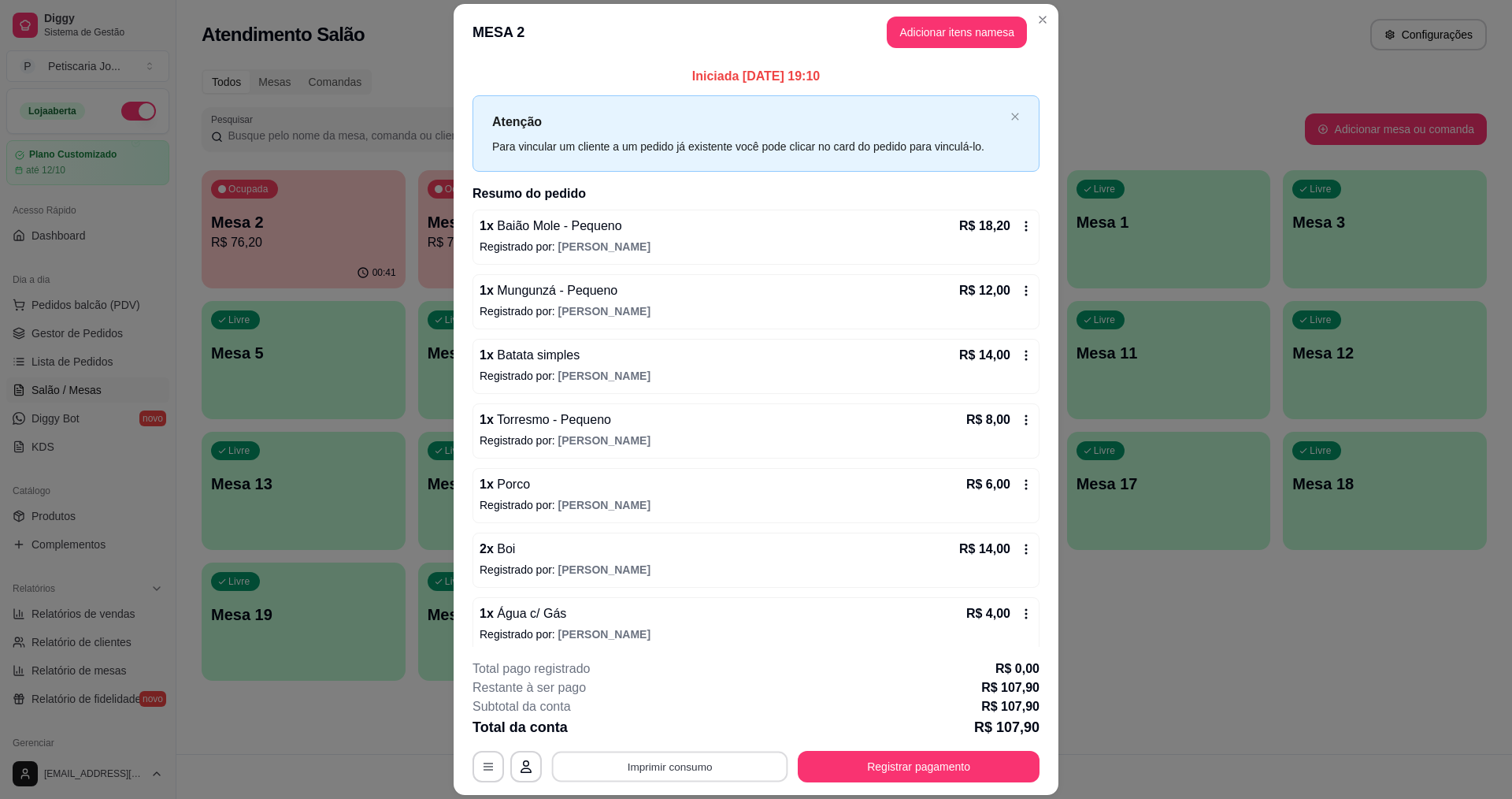
click at [647, 769] on button "Imprimir consumo" at bounding box center [669, 767] width 236 height 30
click at [686, 725] on button "IMPRESSORA" at bounding box center [669, 731] width 114 height 25
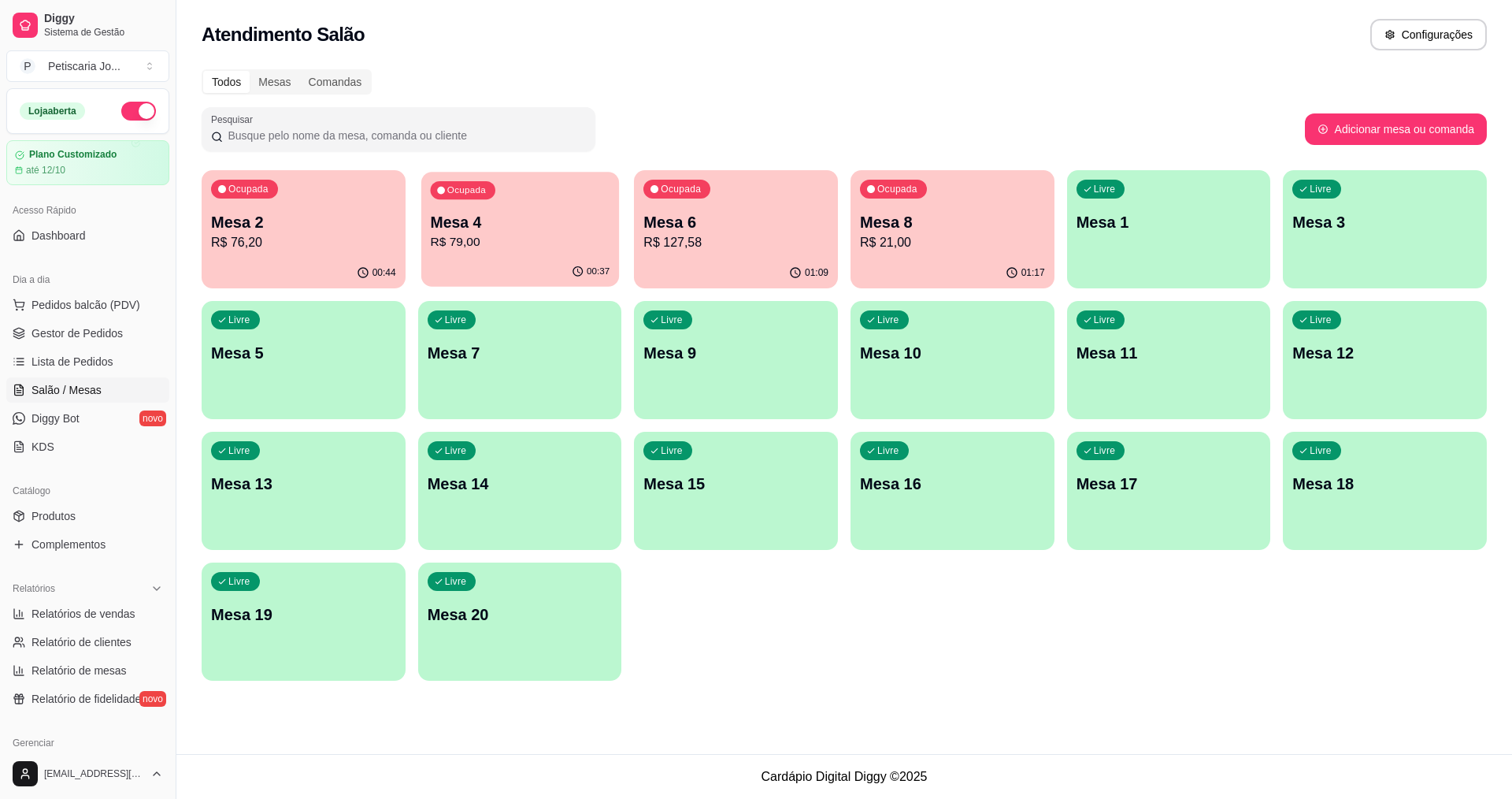
click at [569, 242] on p "R$ 79,00" at bounding box center [520, 242] width 179 height 18
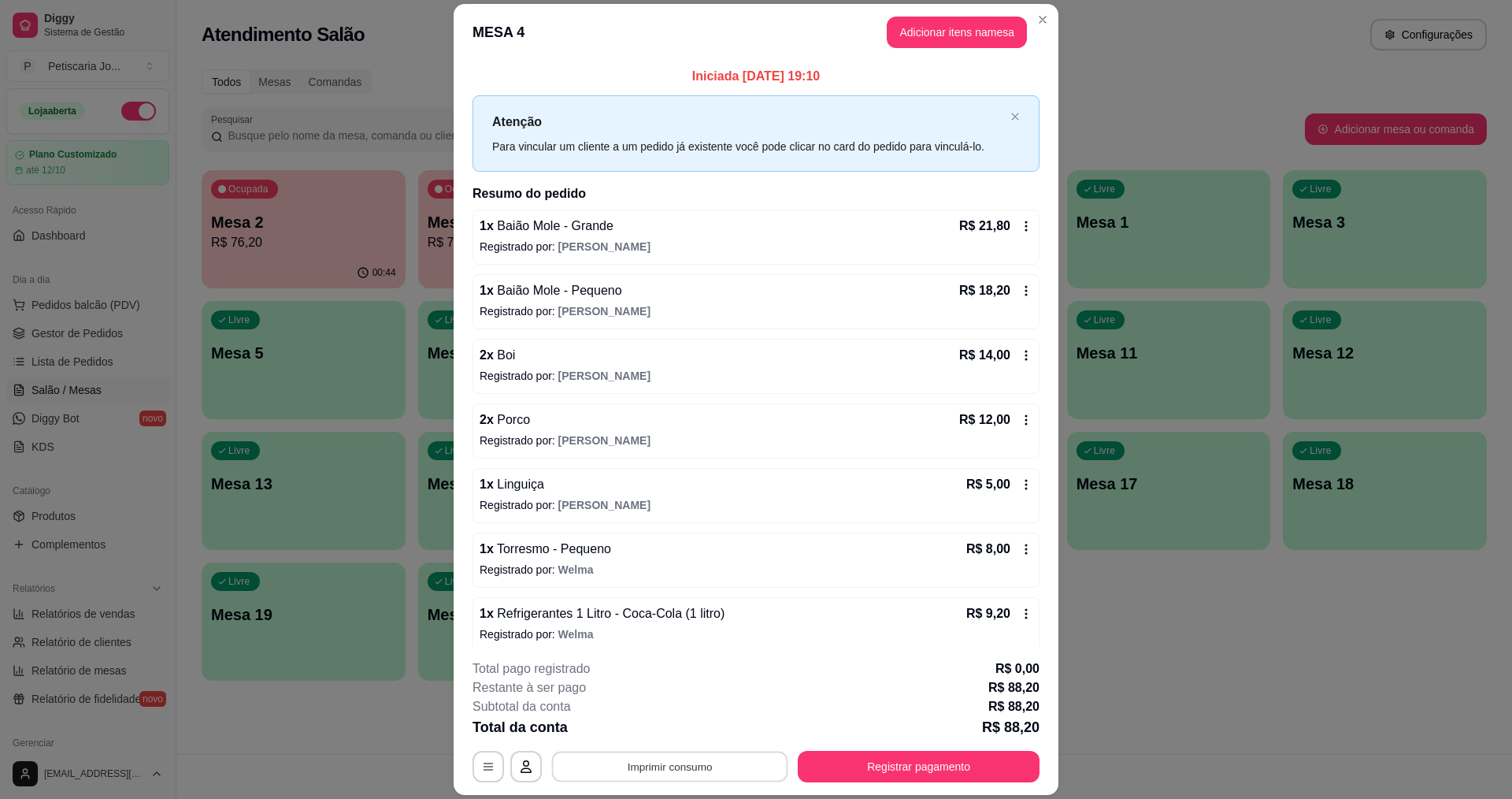
click at [755, 765] on button "Imprimir consumo" at bounding box center [669, 767] width 236 height 30
click at [610, 725] on div "Escolha a impressora IMPRESSORA" at bounding box center [669, 719] width 130 height 53
click at [634, 733] on button "IMPRESSORA" at bounding box center [669, 730] width 110 height 25
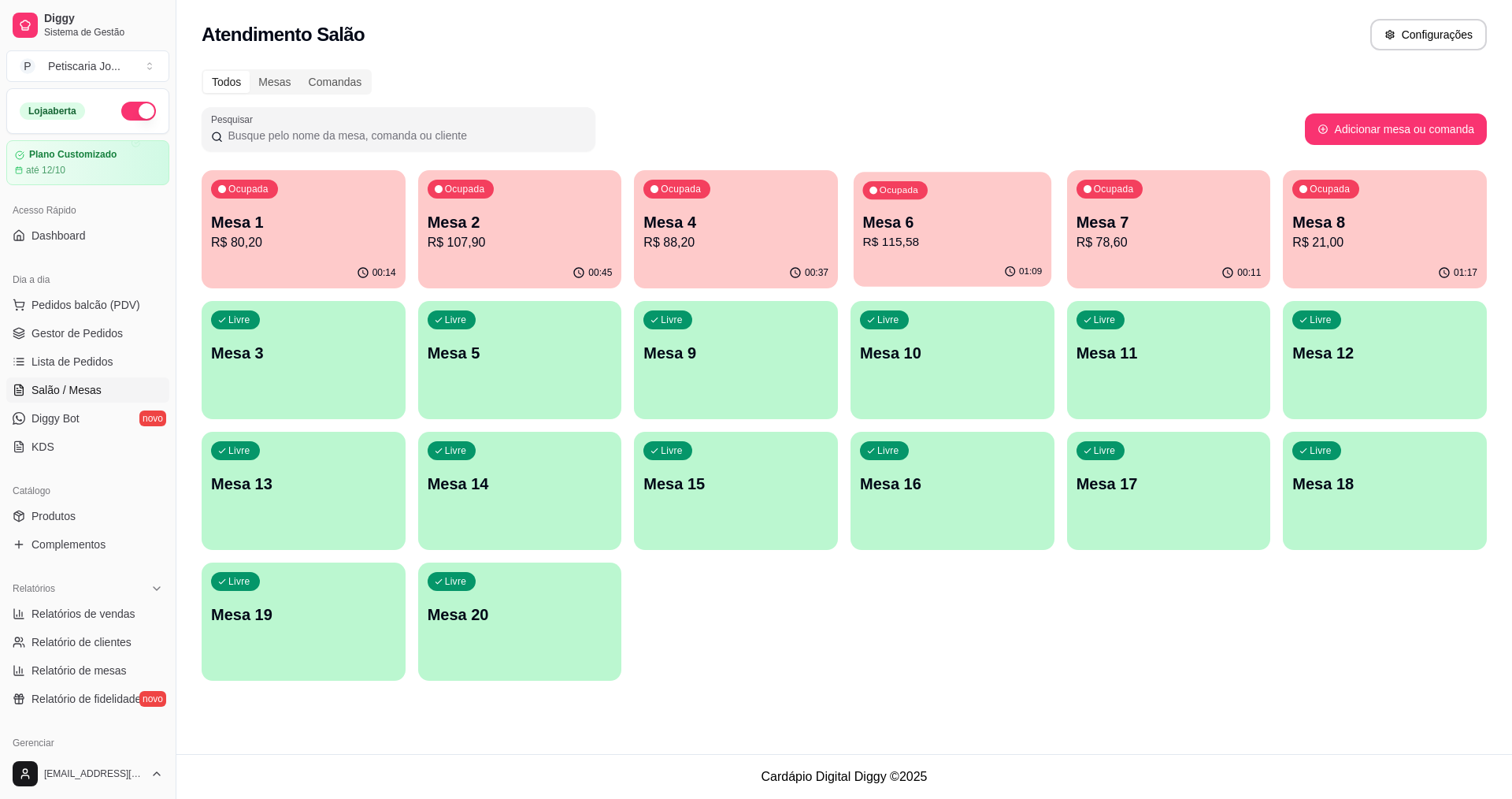
click at [973, 249] on p "R$ 115,58" at bounding box center [953, 242] width 179 height 18
click at [494, 254] on div "Ocupada Mesa 2 R$ 107,90" at bounding box center [520, 214] width 198 height 85
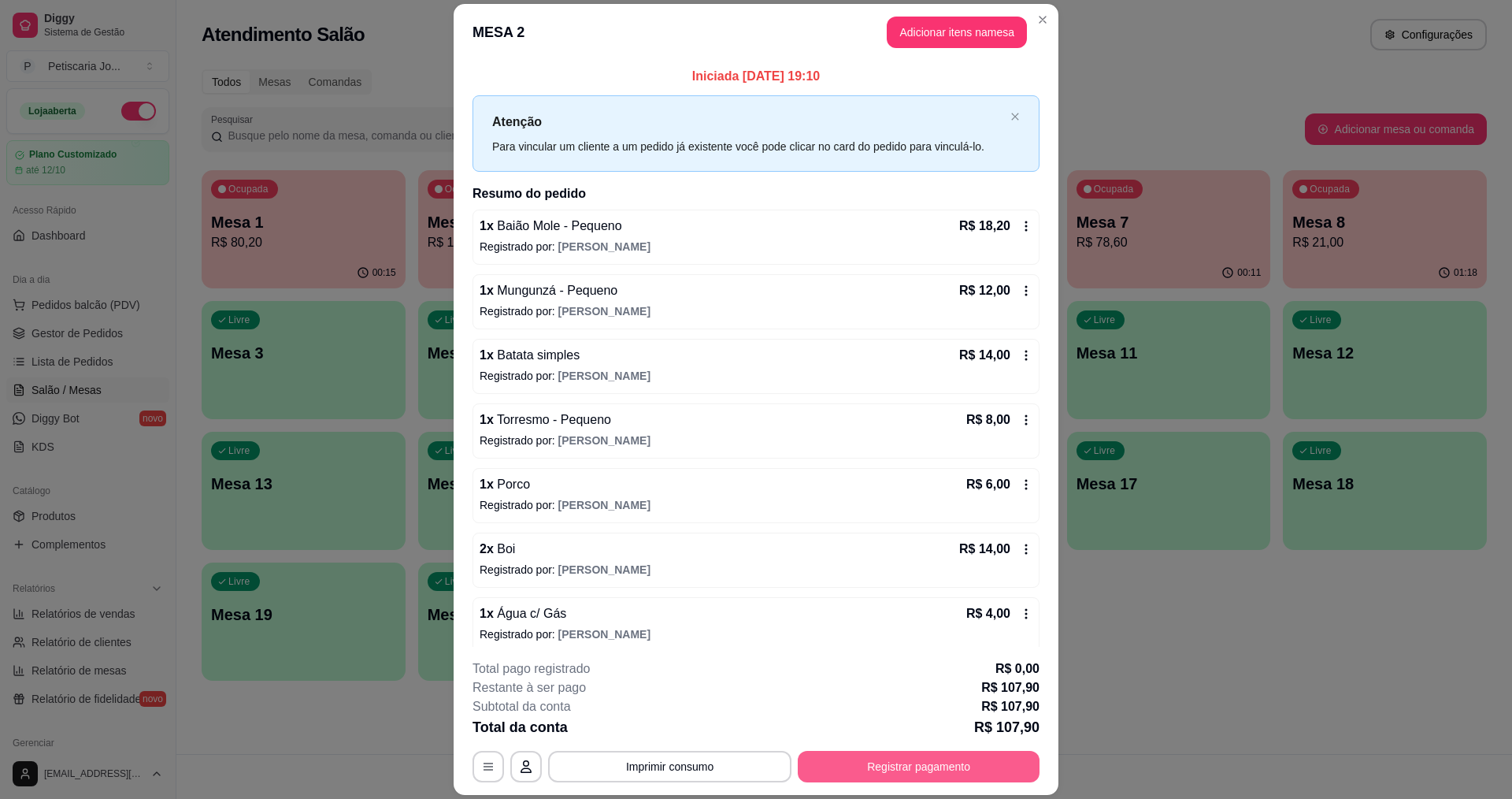
click at [904, 772] on button "Registrar pagamento" at bounding box center [919, 766] width 242 height 31
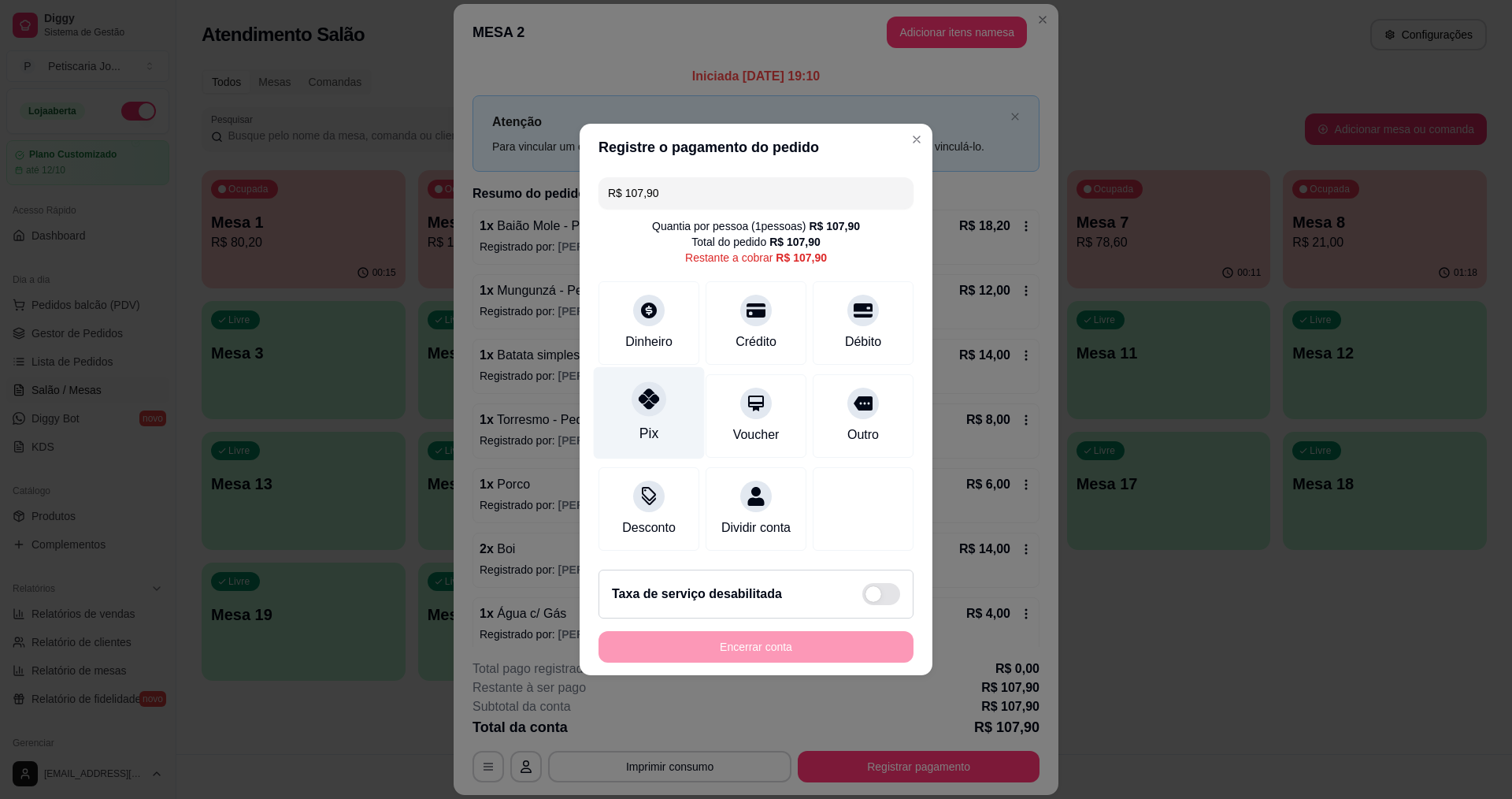
click at [646, 398] on icon at bounding box center [648, 398] width 20 height 20
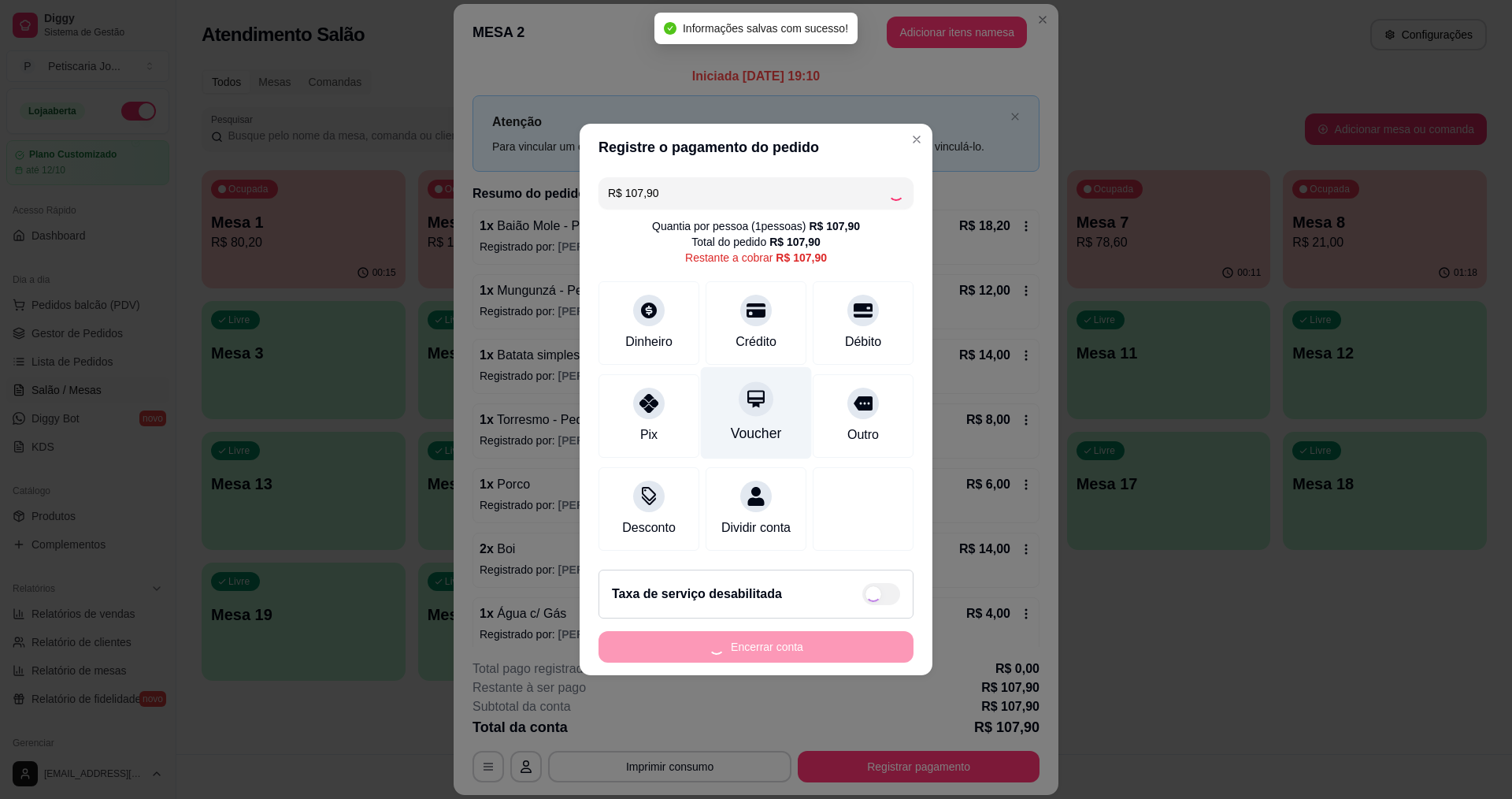
type input "R$ 0,00"
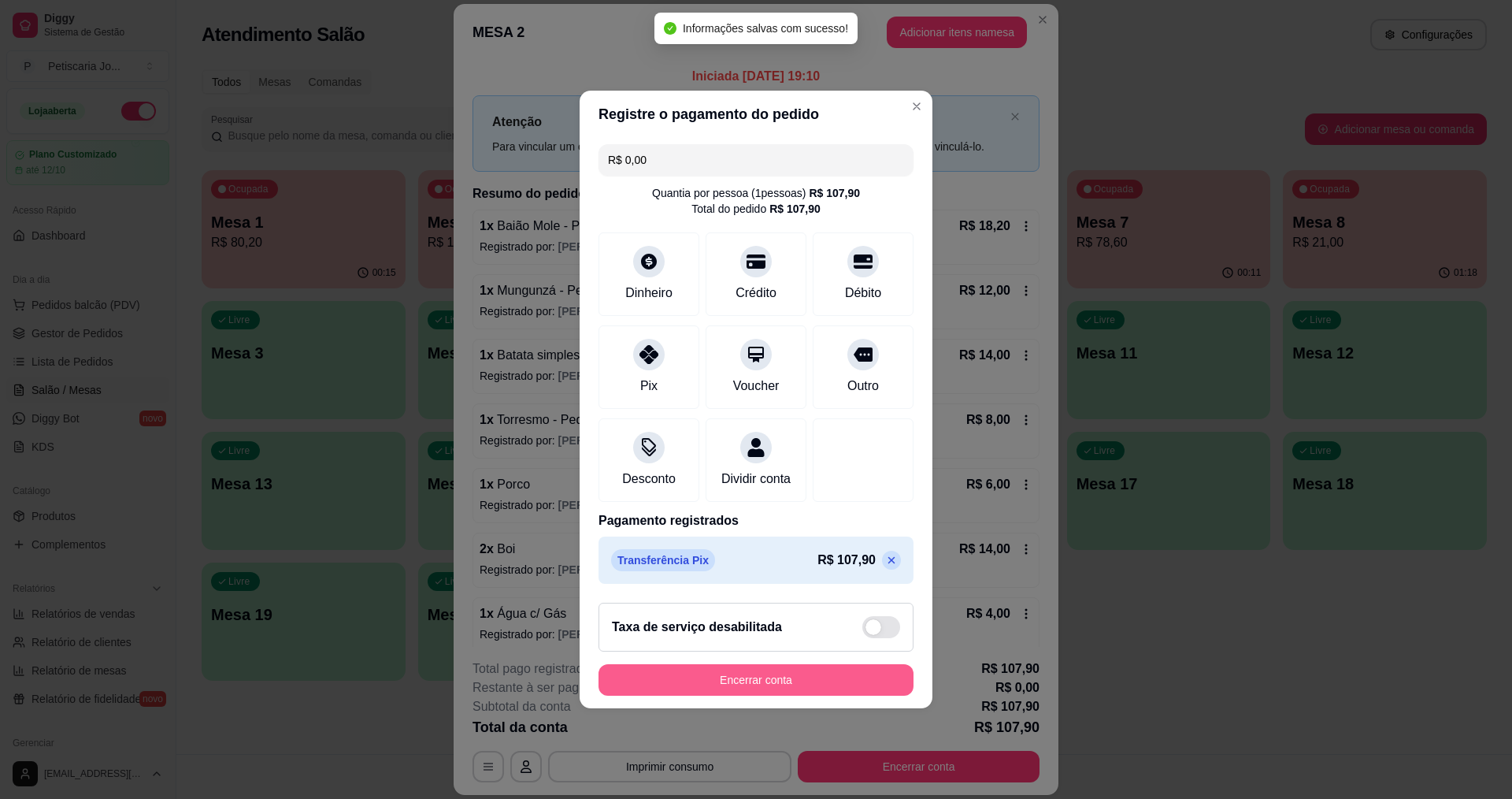
click at [770, 679] on button "Encerrar conta" at bounding box center [756, 679] width 315 height 31
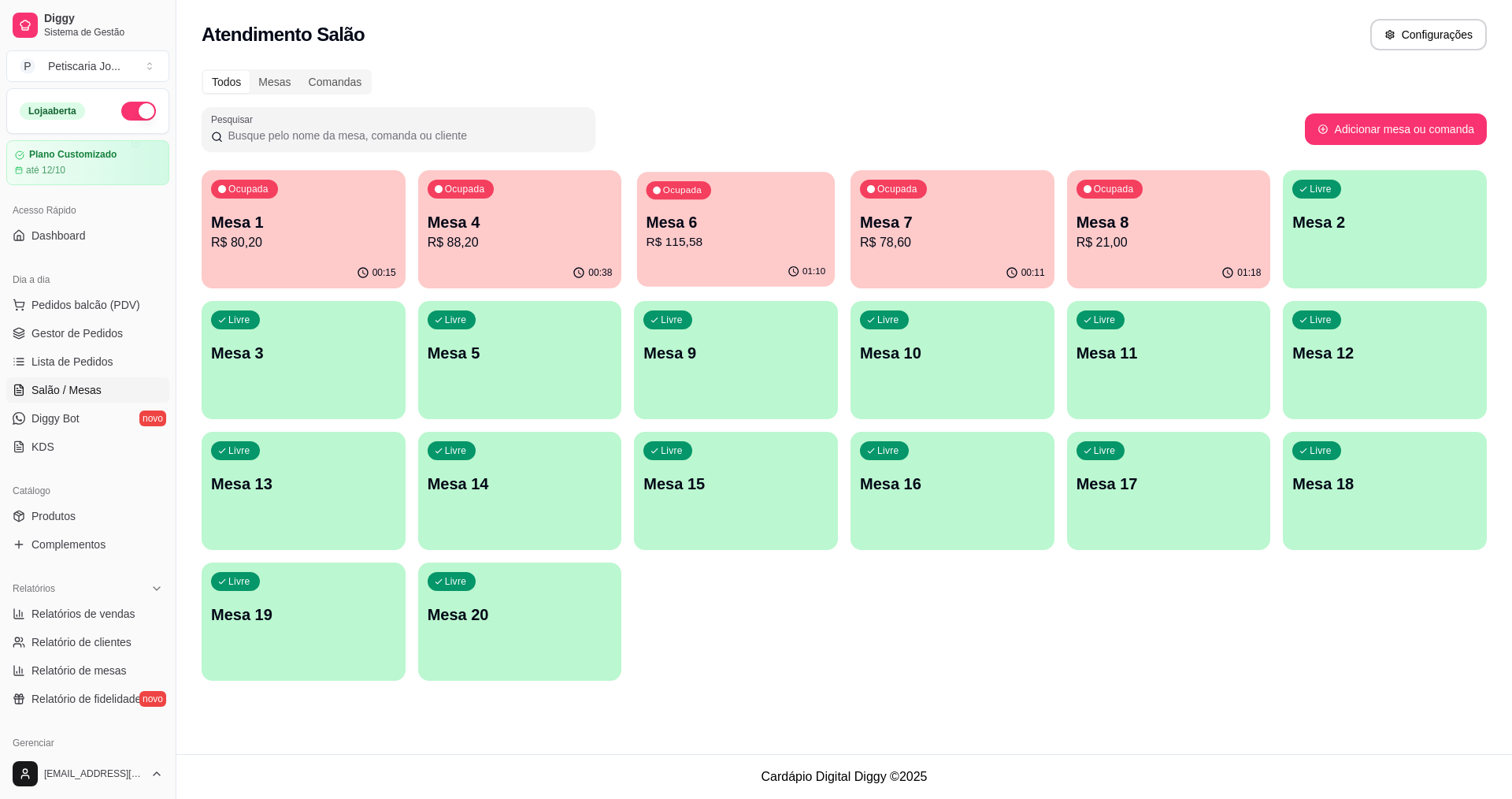
click at [692, 241] on p "R$ 115,58" at bounding box center [736, 242] width 179 height 18
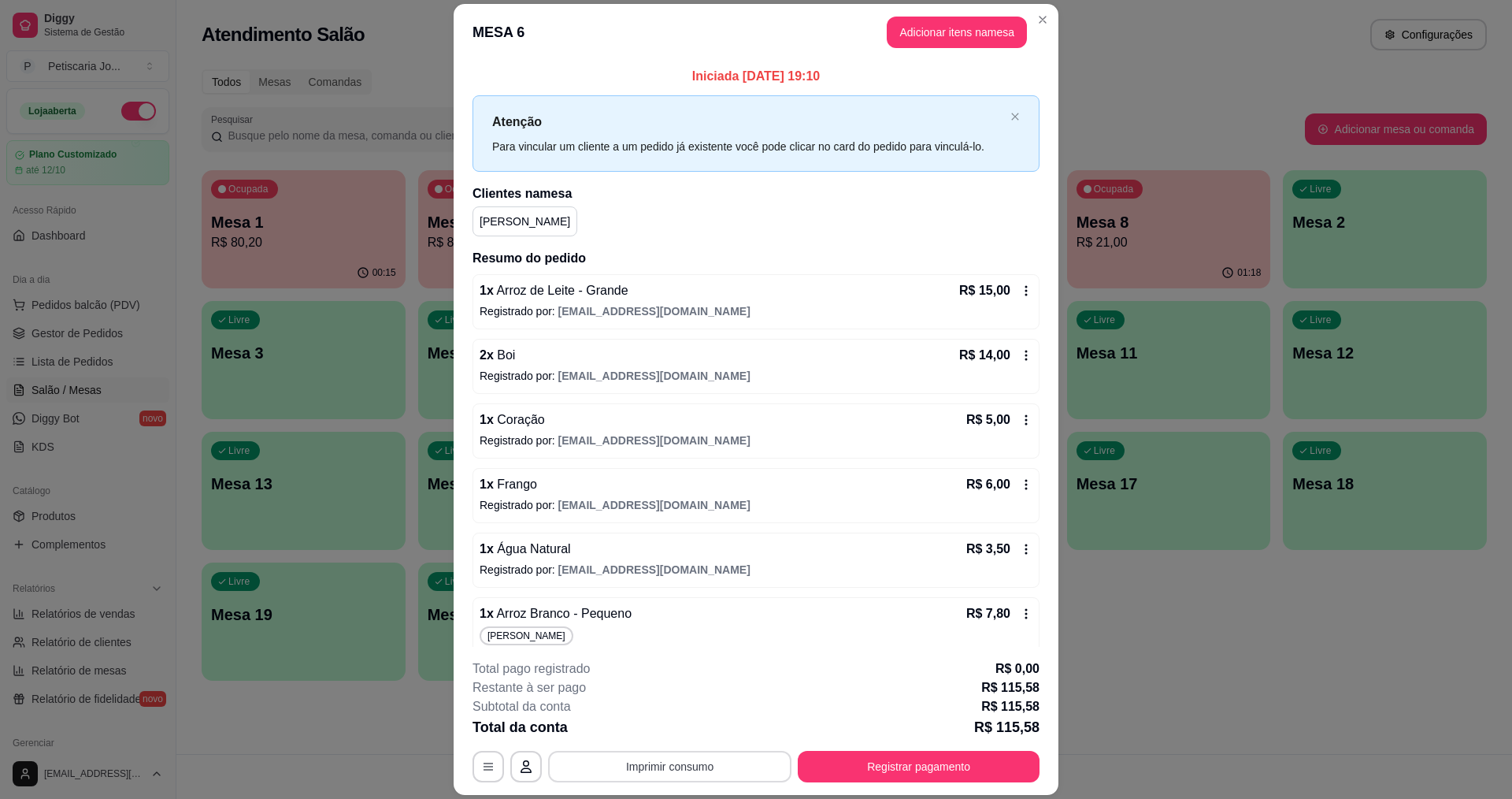
click at [680, 765] on button "Imprimir consumo" at bounding box center [669, 766] width 243 height 31
click at [690, 727] on button "IMPRESSORA" at bounding box center [669, 731] width 114 height 25
click at [884, 772] on button "Registrar pagamento" at bounding box center [919, 767] width 235 height 30
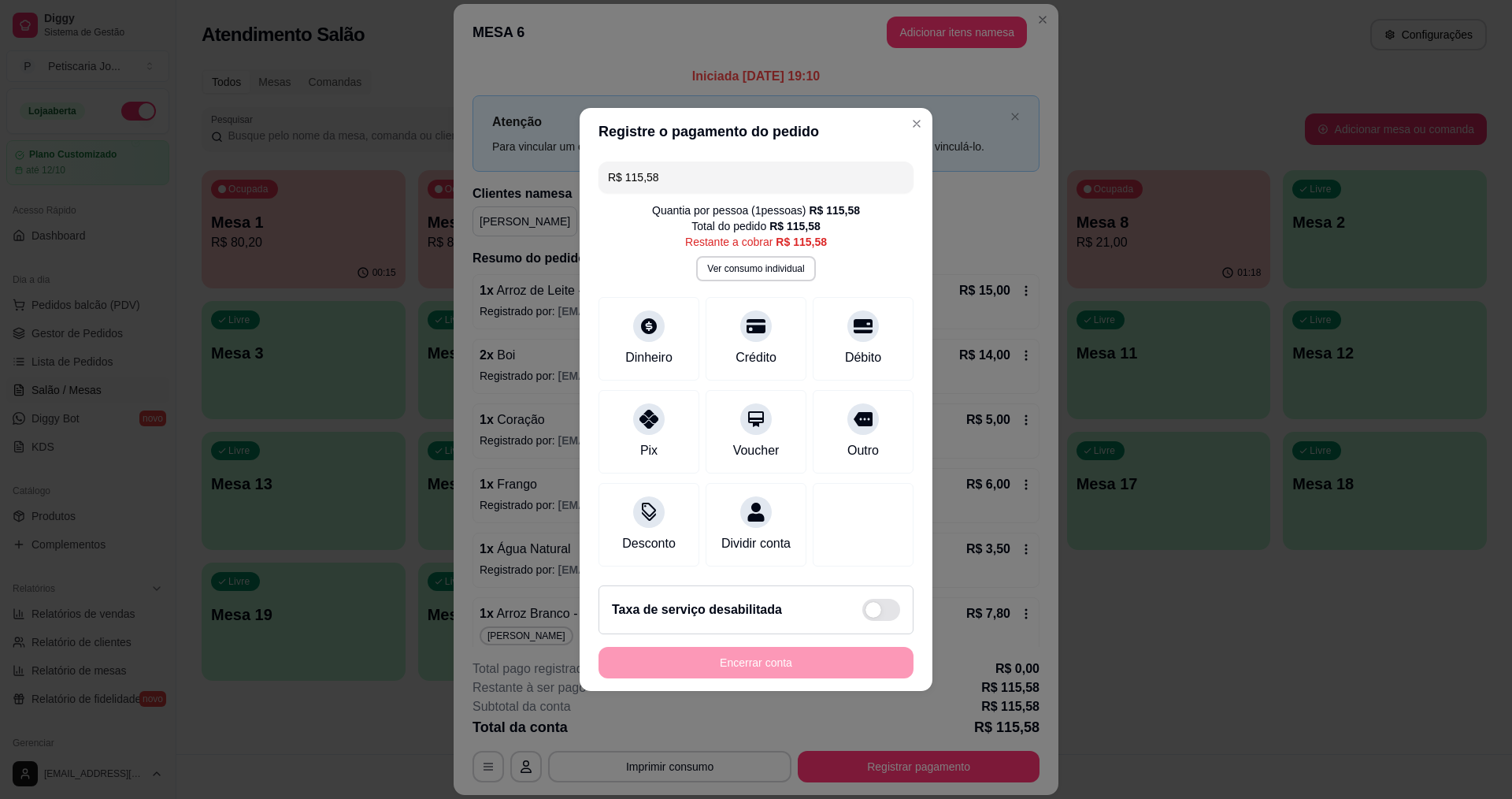
drag, startPoint x: 691, startPoint y: 173, endPoint x: 602, endPoint y: 156, distance: 90.6
click at [602, 161] on div "R$ 115,58" at bounding box center [756, 177] width 315 height 31
click at [755, 321] on icon at bounding box center [756, 321] width 20 height 20
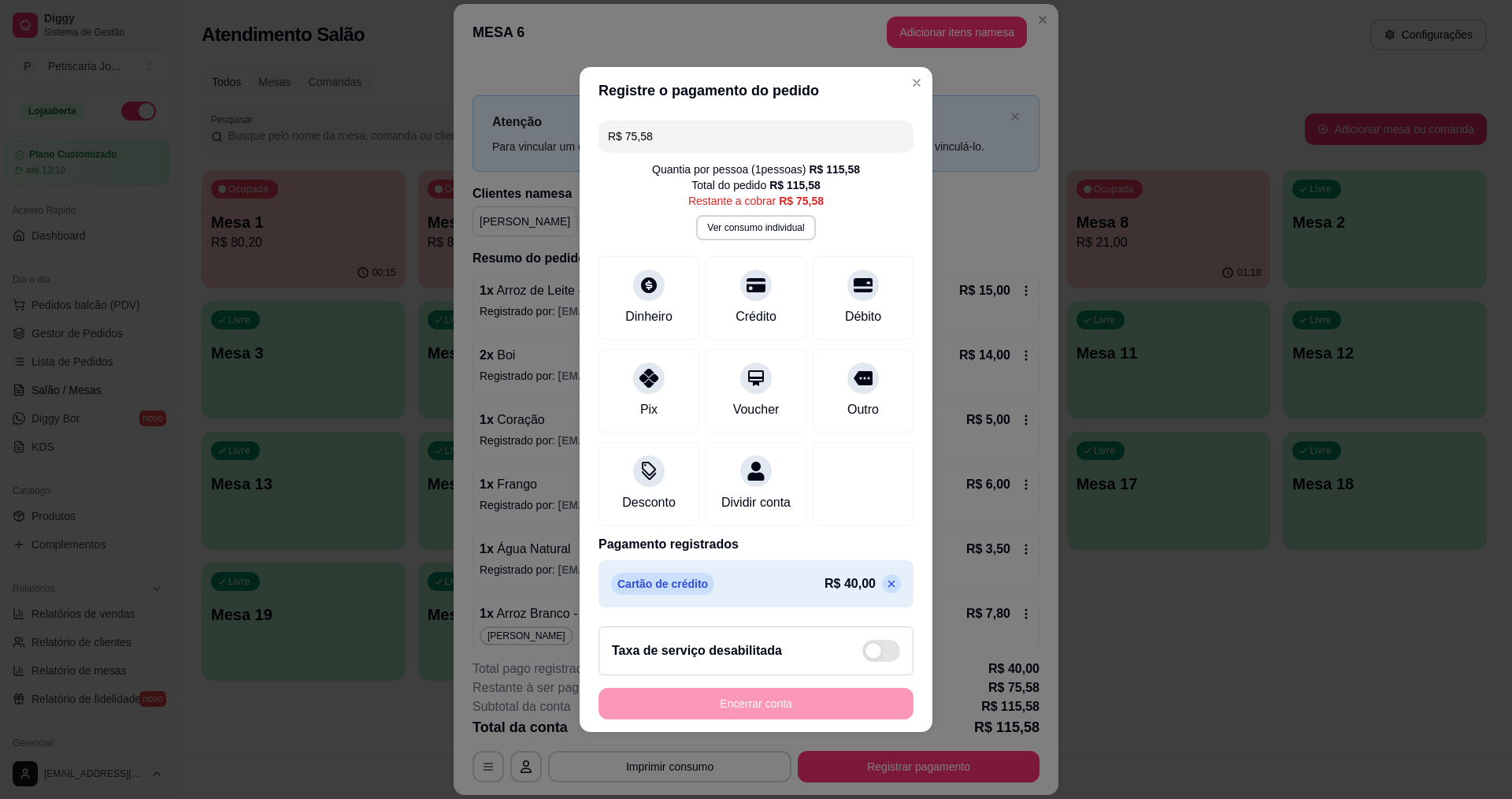
drag, startPoint x: 676, startPoint y: 130, endPoint x: 442, endPoint y: 115, distance: 234.5
click at [442, 115] on div "Registre o pagamento do pedido R$ 75,58 Quantia por pessoa ( 1 pessoas) R$ 115,…" at bounding box center [756, 399] width 1512 height 799
click at [853, 273] on icon at bounding box center [863, 281] width 20 height 20
type input "R$ 27,38"
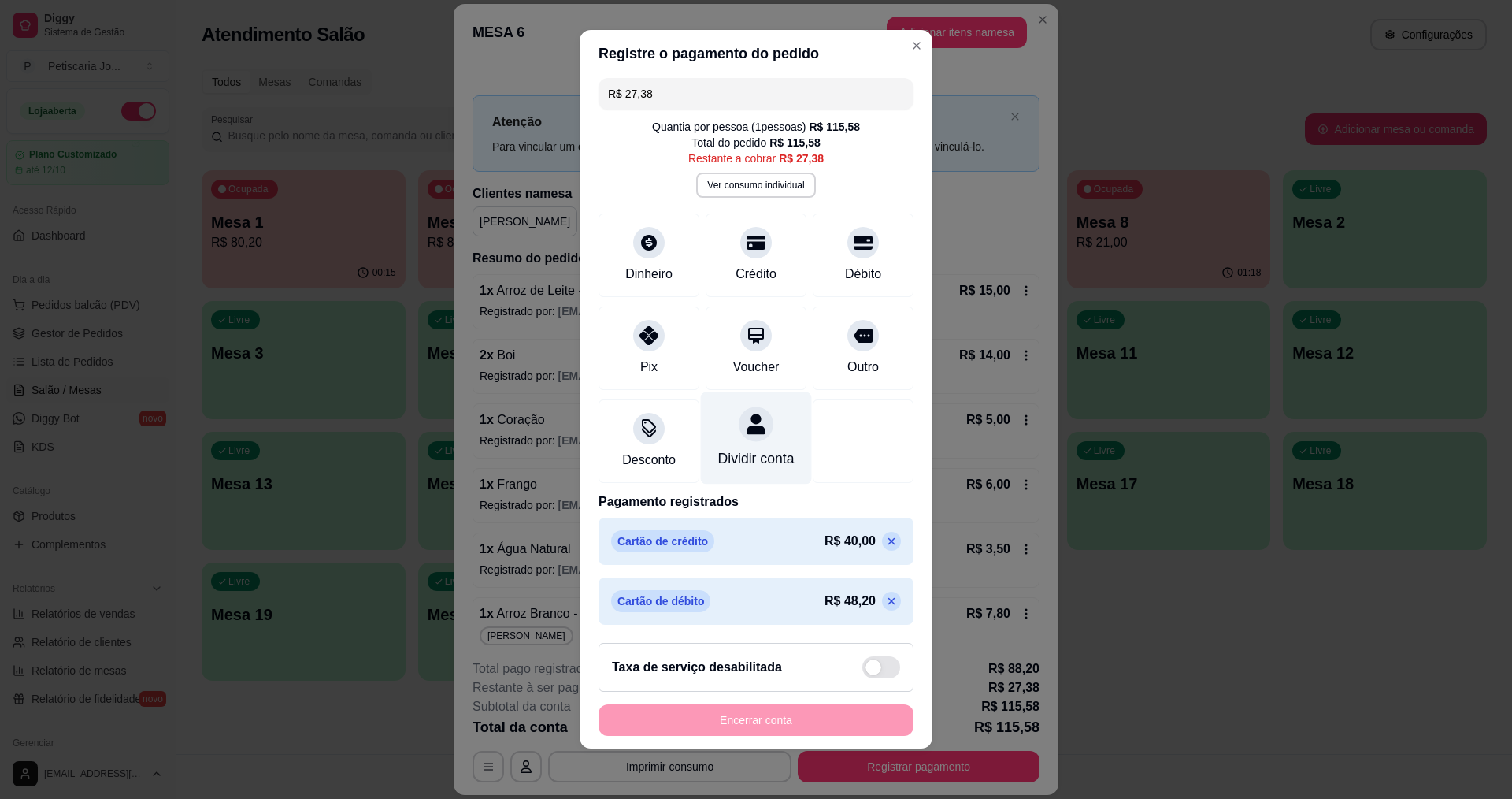
scroll to position [25, 0]
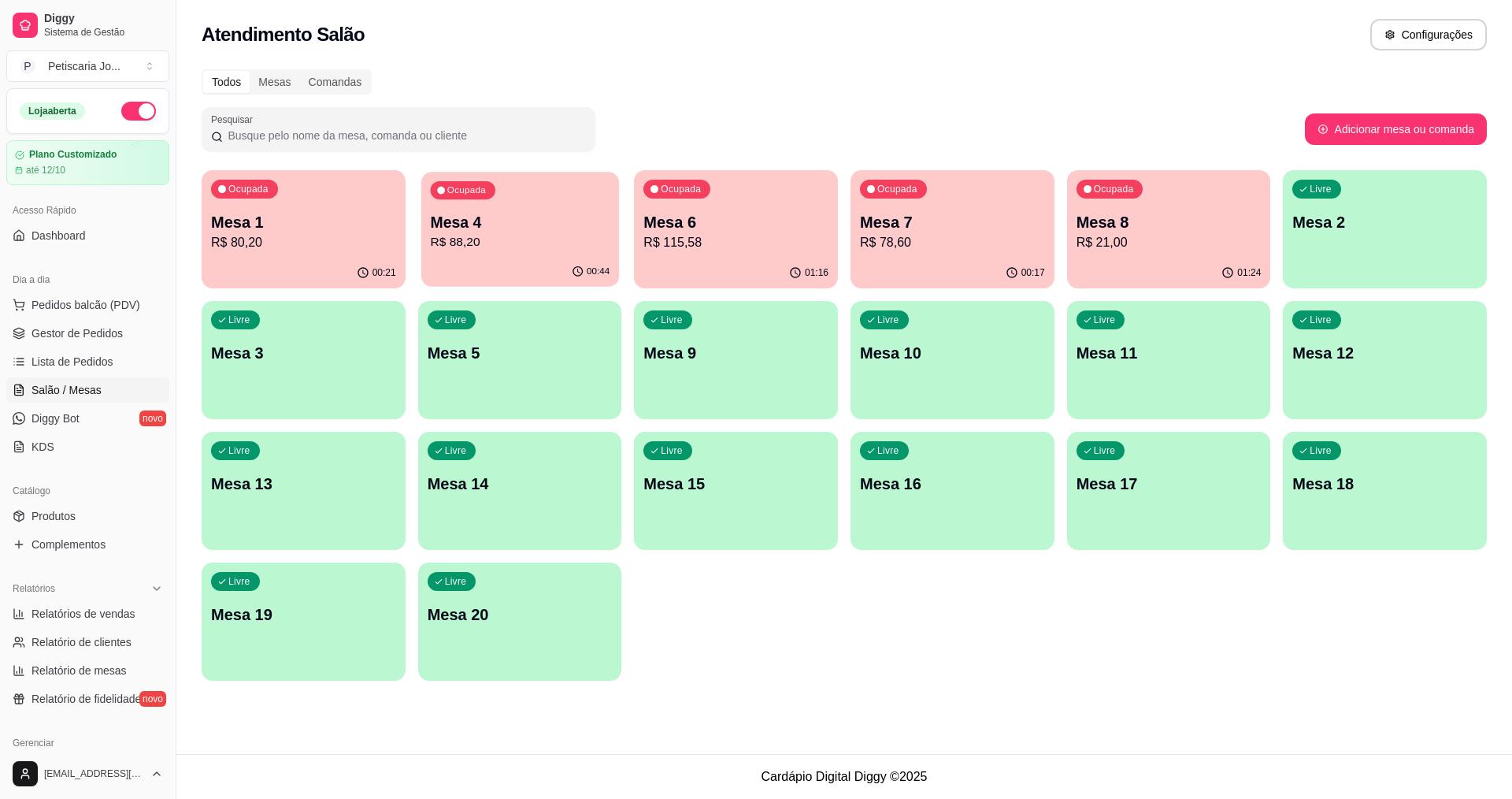
click at [512, 244] on p "R$ 88,20" at bounding box center [520, 242] width 179 height 18
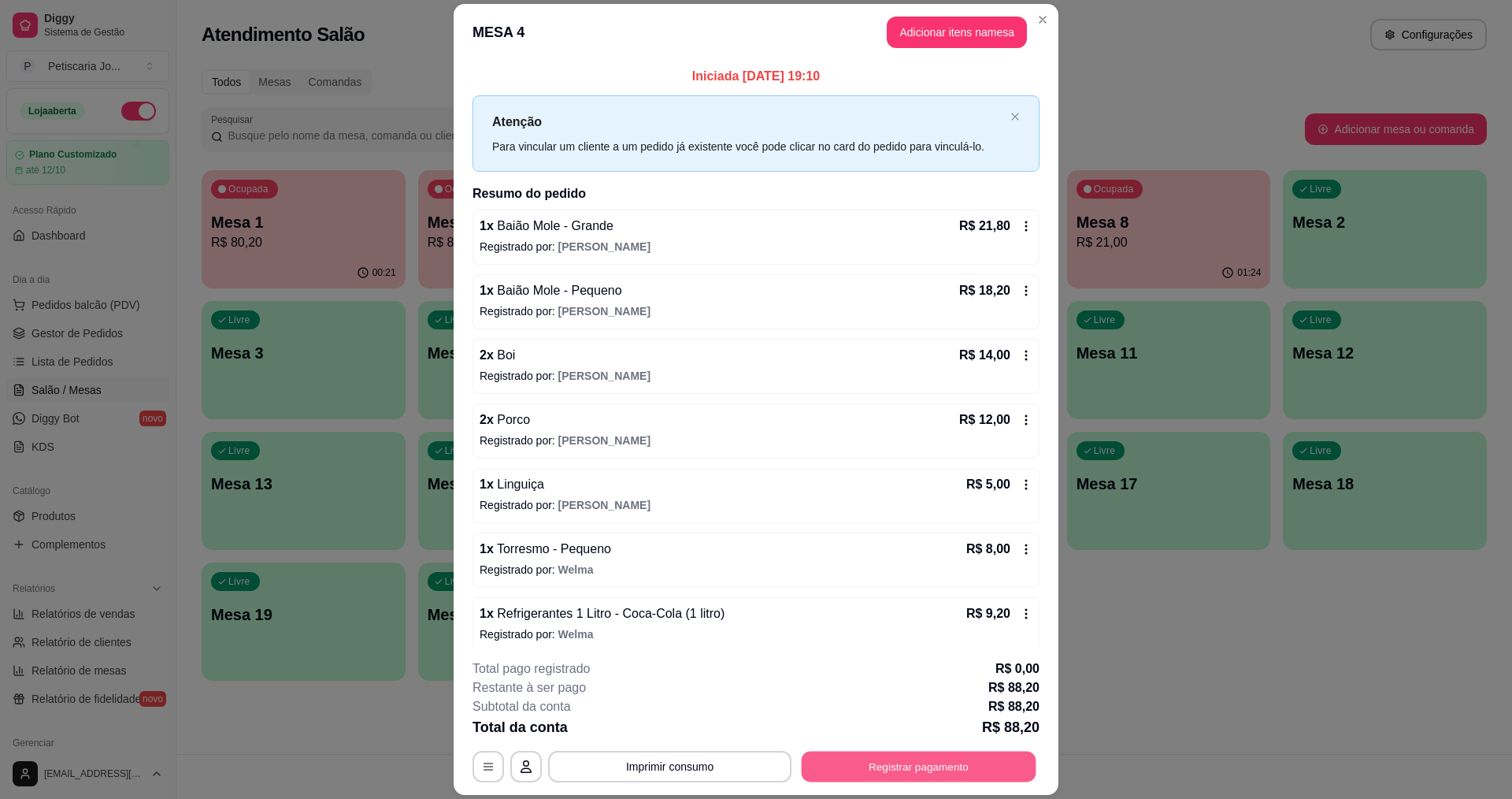
click at [962, 760] on button "Registrar pagamento" at bounding box center [919, 767] width 235 height 30
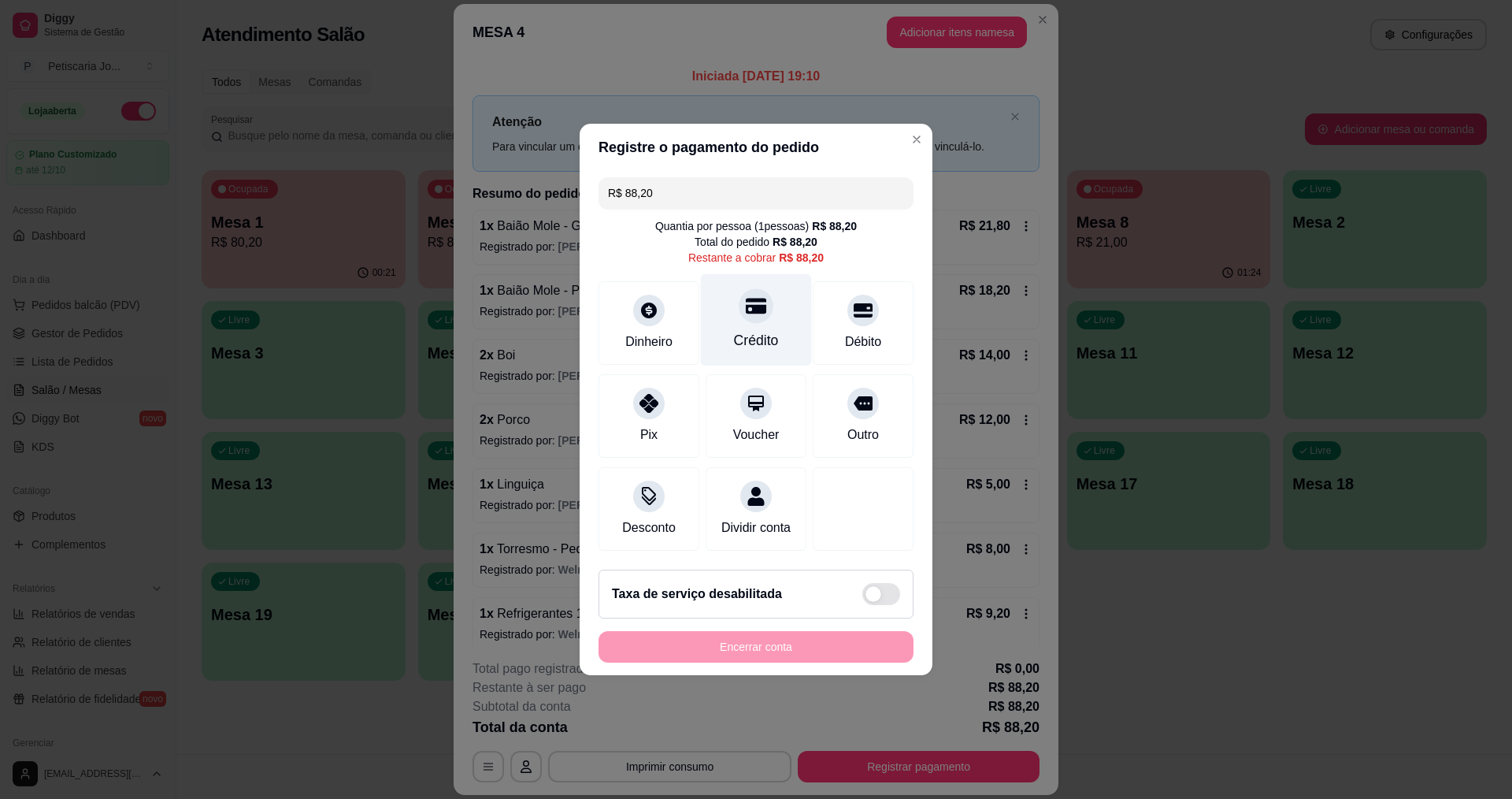
click at [764, 302] on div at bounding box center [756, 305] width 35 height 35
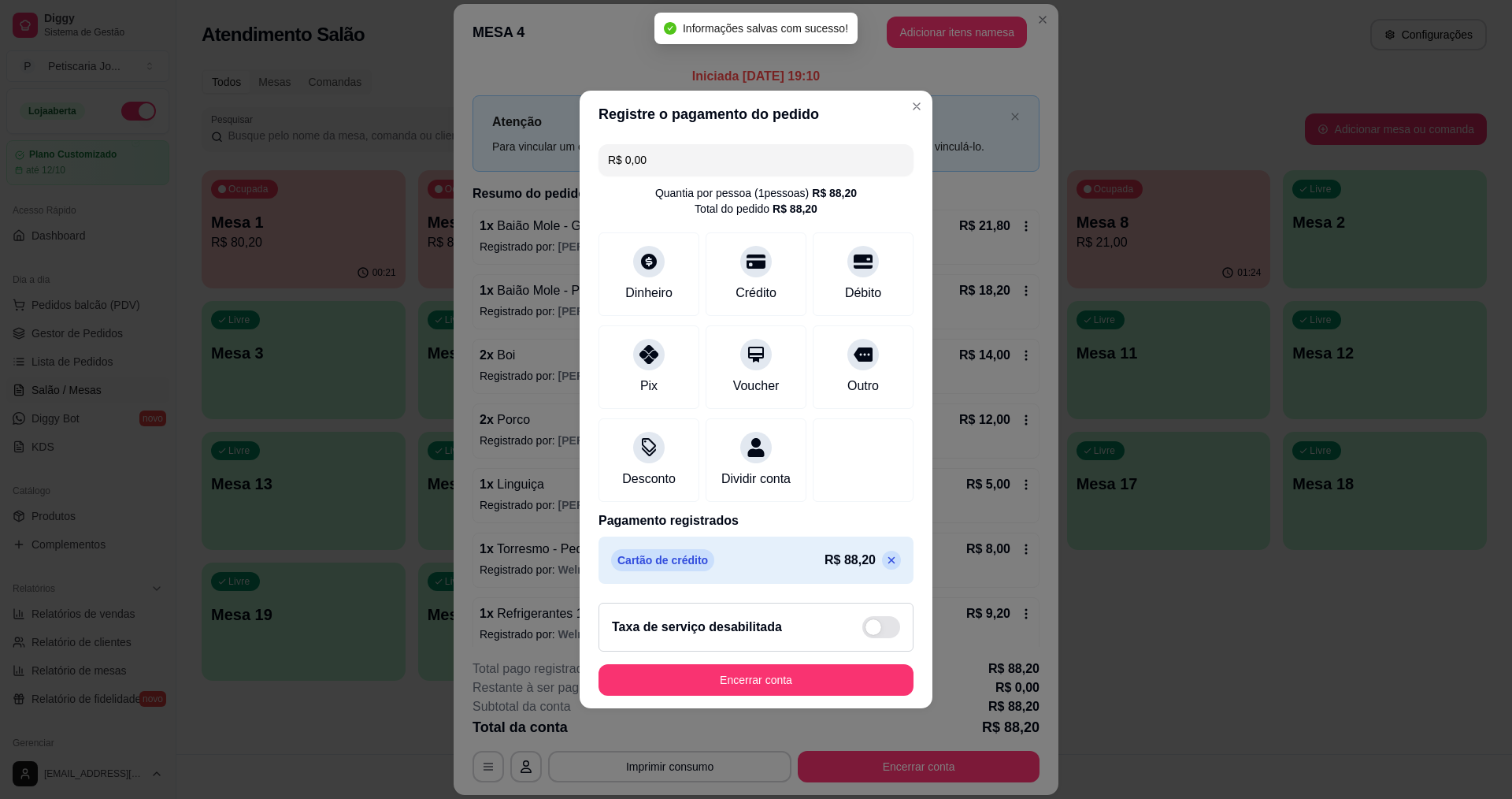
click at [700, 156] on input "R$ 0,00" at bounding box center [756, 159] width 296 height 31
click at [751, 266] on div "Crédito" at bounding box center [756, 271] width 111 height 92
click at [888, 565] on div "R$ 88,20" at bounding box center [862, 560] width 76 height 19
click at [885, 566] on icon at bounding box center [891, 560] width 13 height 13
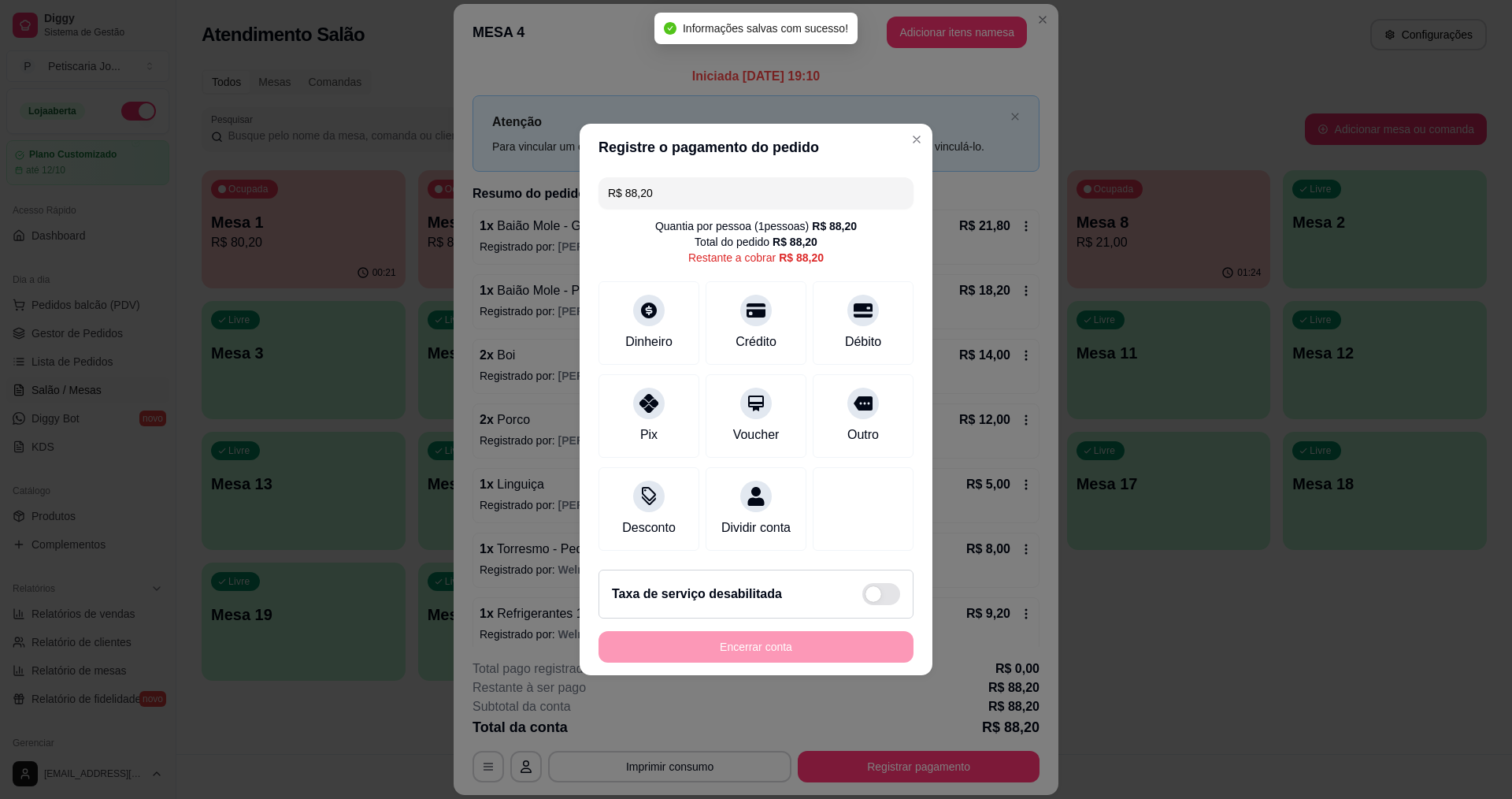
click at [703, 205] on div "R$ 88,20 Quantia por pessoa ( 1 pessoas) R$ 88,20 Total do pedido R$ 88,20 Rest…" at bounding box center [756, 364] width 352 height 386
drag, startPoint x: 712, startPoint y: 188, endPoint x: 653, endPoint y: 189, distance: 59.0
click at [653, 189] on input "R$ 88,20" at bounding box center [756, 193] width 296 height 31
click at [740, 330] on div "Crédito" at bounding box center [756, 340] width 45 height 20
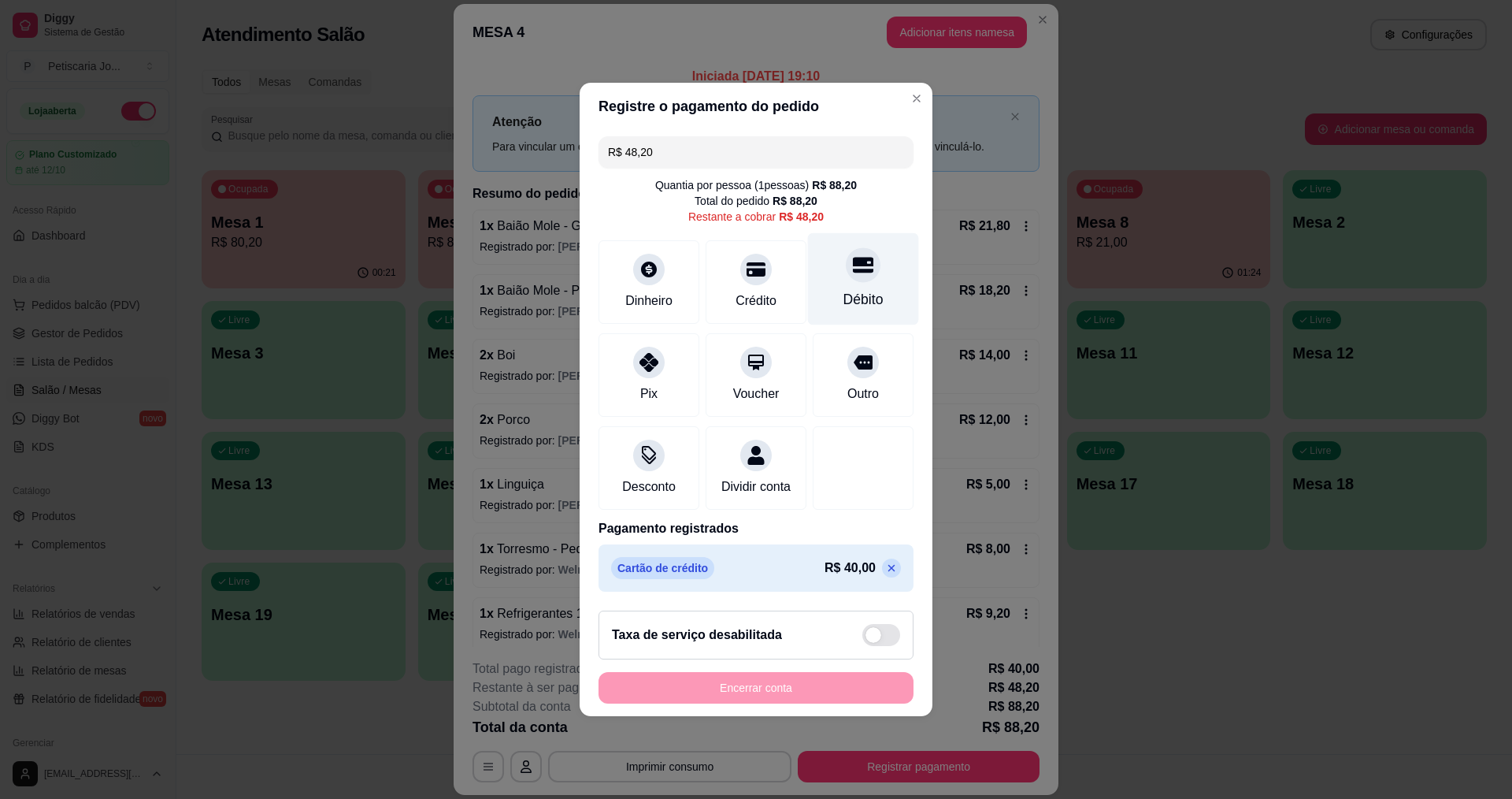
click at [870, 260] on div at bounding box center [862, 265] width 35 height 35
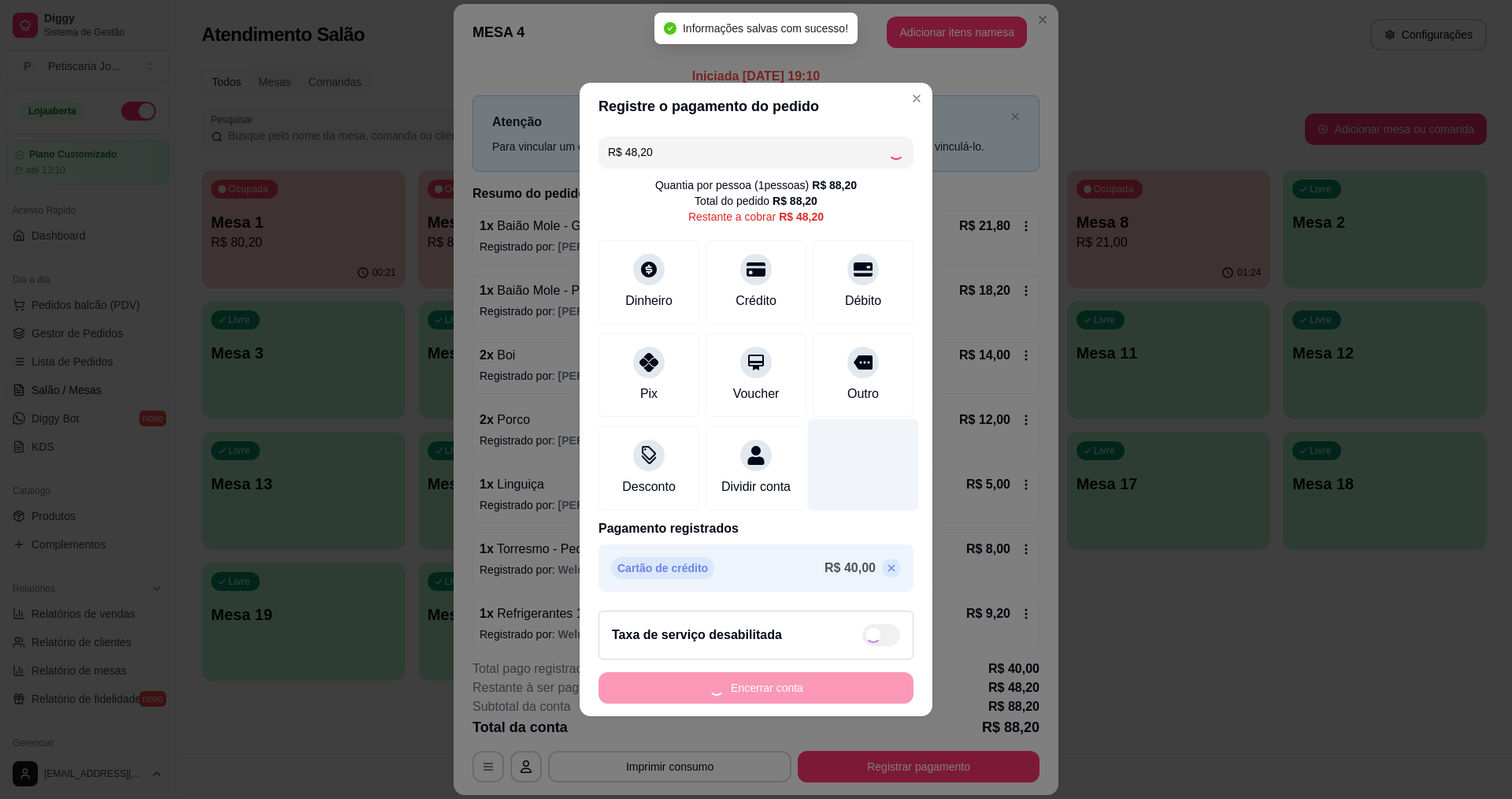
type input "R$ 0,00"
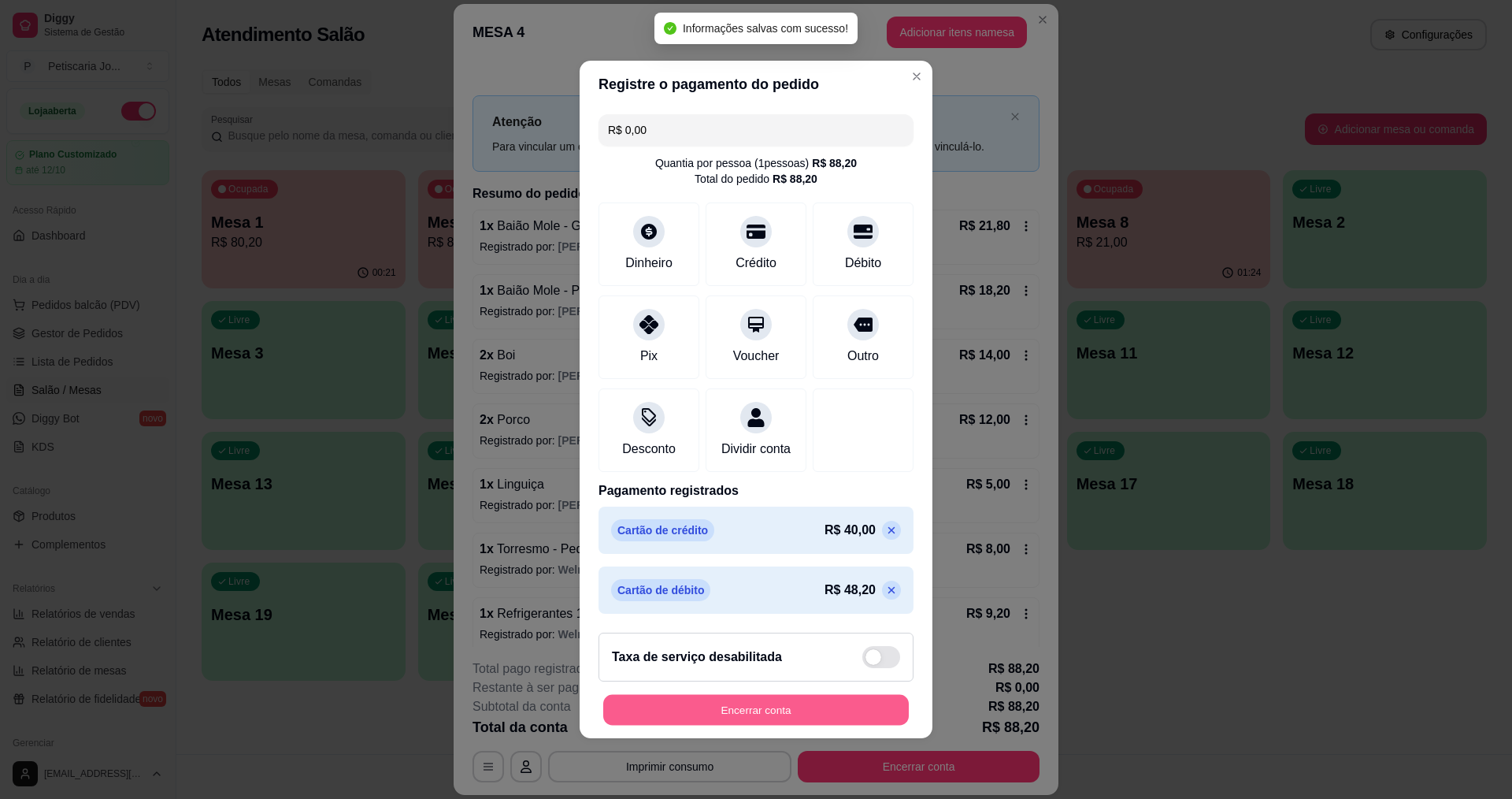
click at [800, 714] on button "Encerrar conta" at bounding box center [756, 710] width 305 height 30
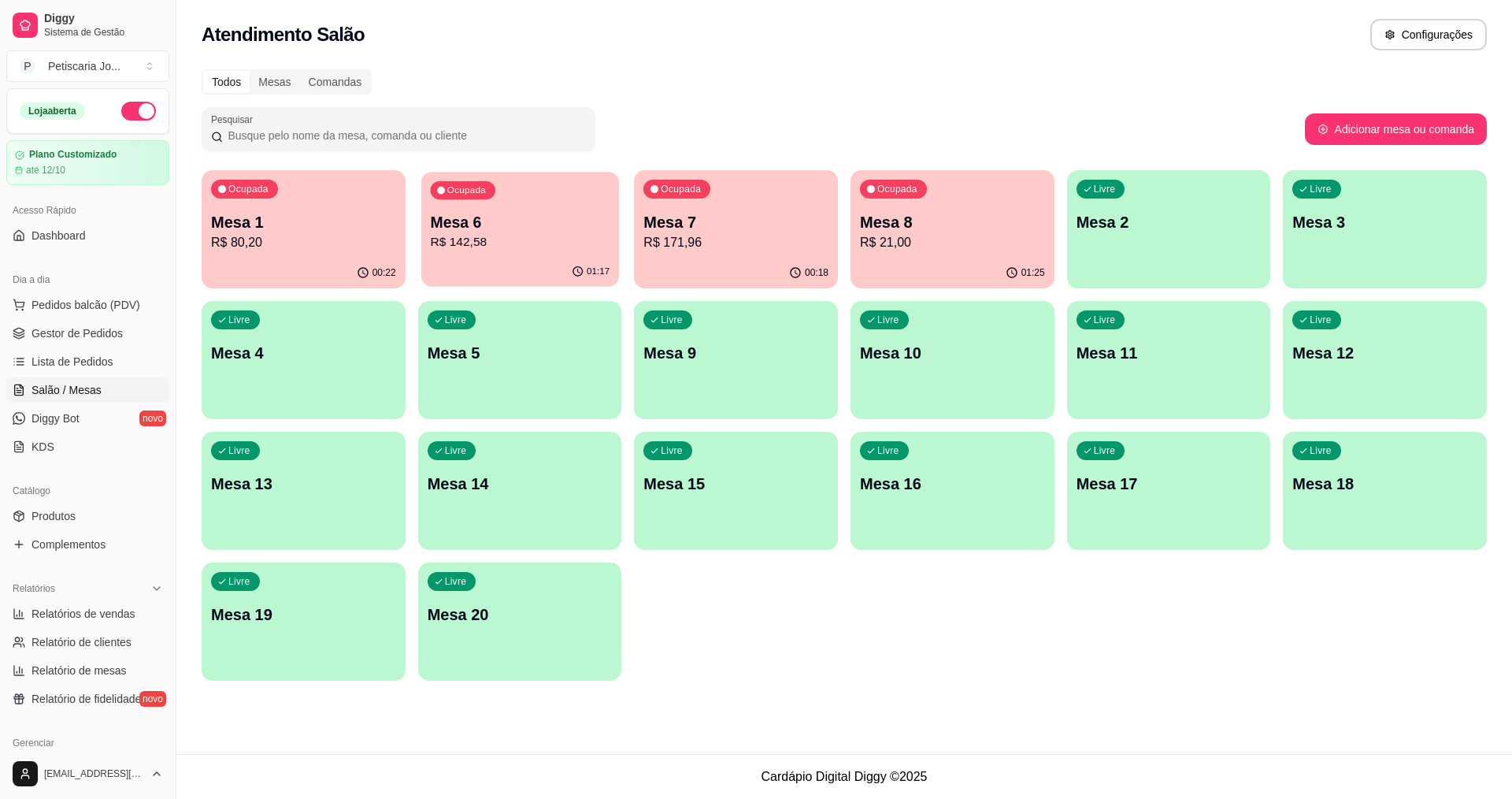
click at [489, 241] on p "R$ 142,58" at bounding box center [520, 242] width 179 height 18
click at [325, 236] on p "R$ 80,20" at bounding box center [303, 242] width 179 height 18
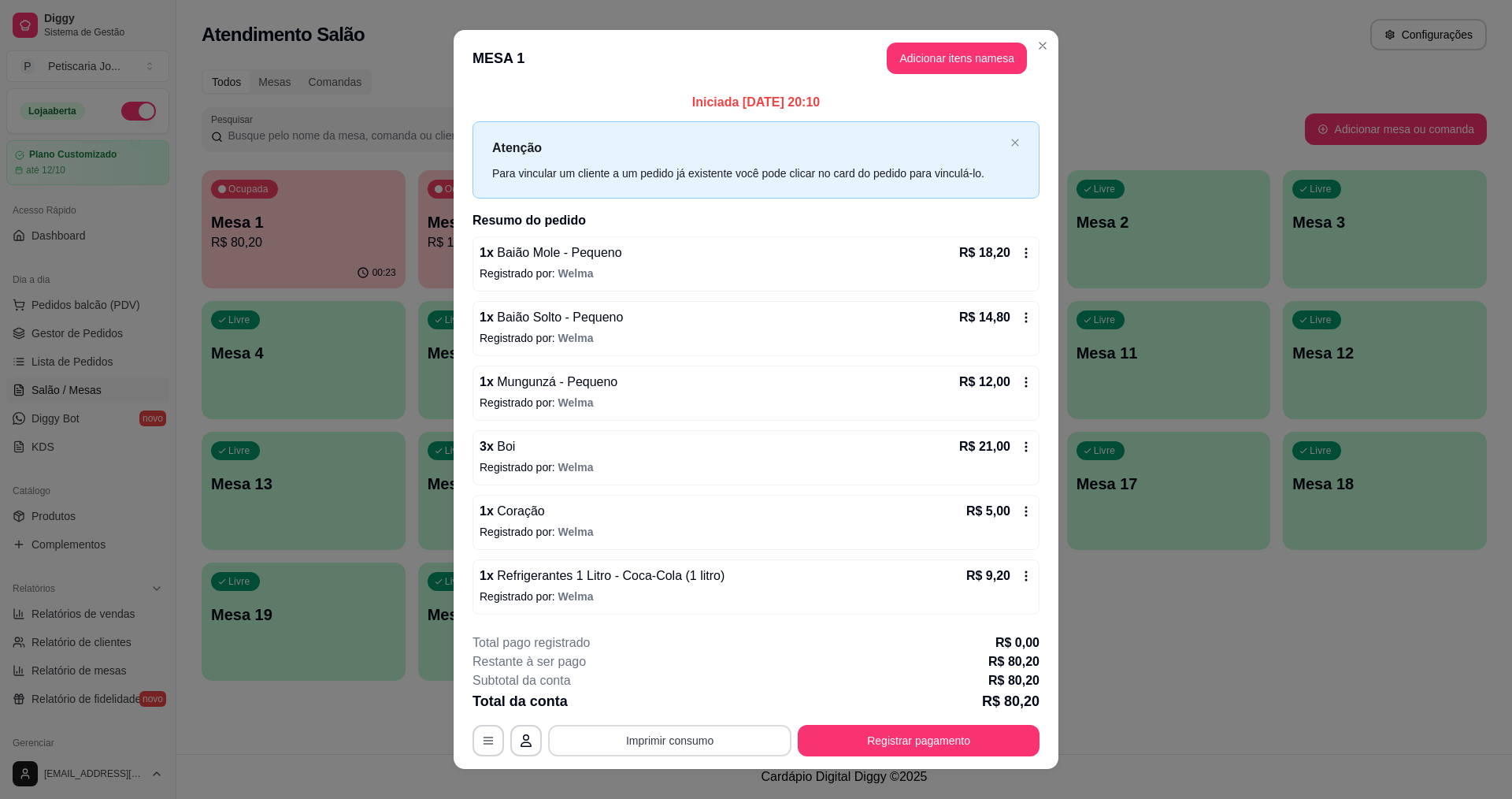
click at [635, 744] on button "Imprimir consumo" at bounding box center [669, 740] width 243 height 31
click at [668, 698] on button "IMPRESSORA" at bounding box center [669, 704] width 114 height 25
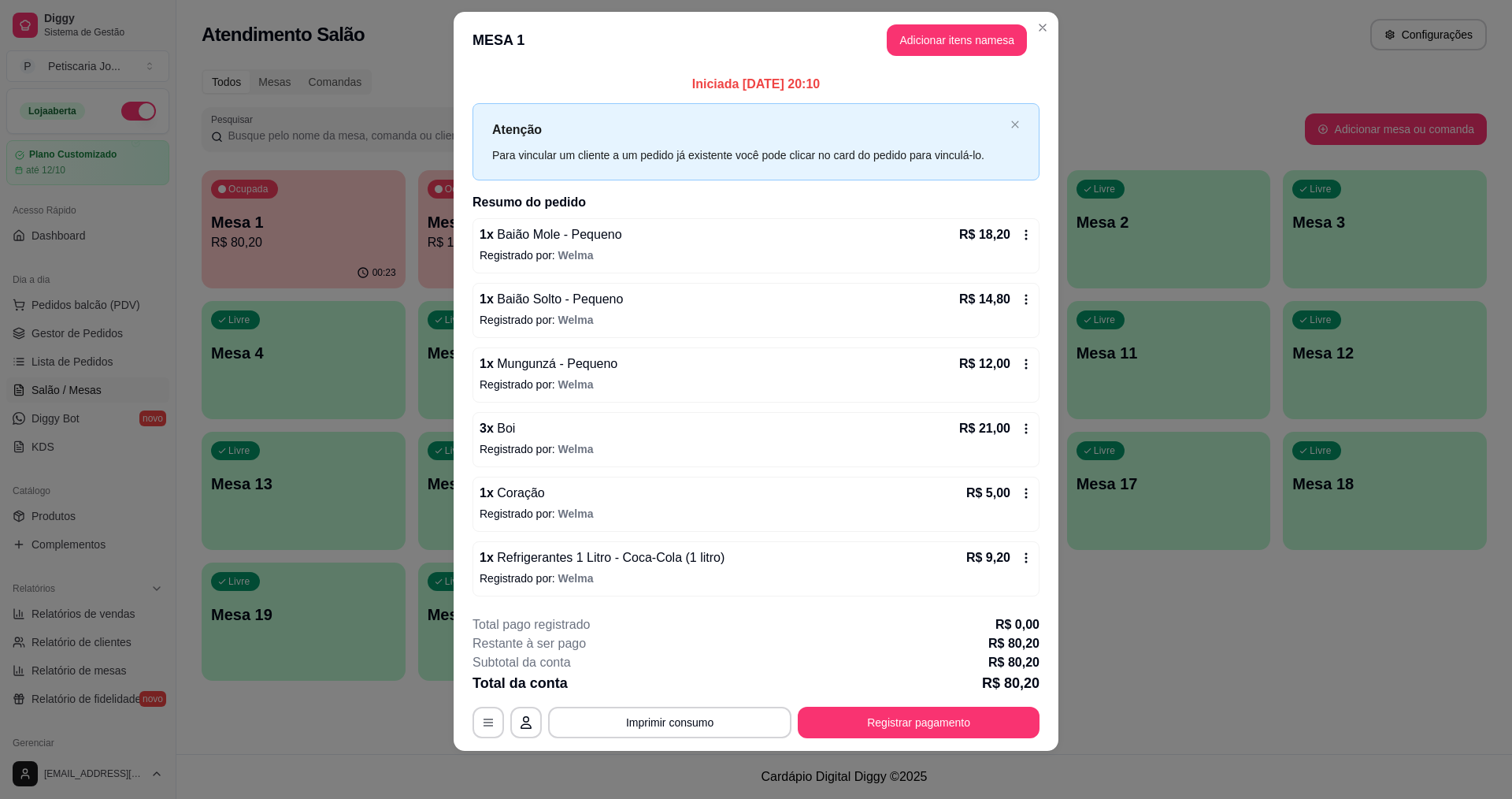
scroll to position [20, 0]
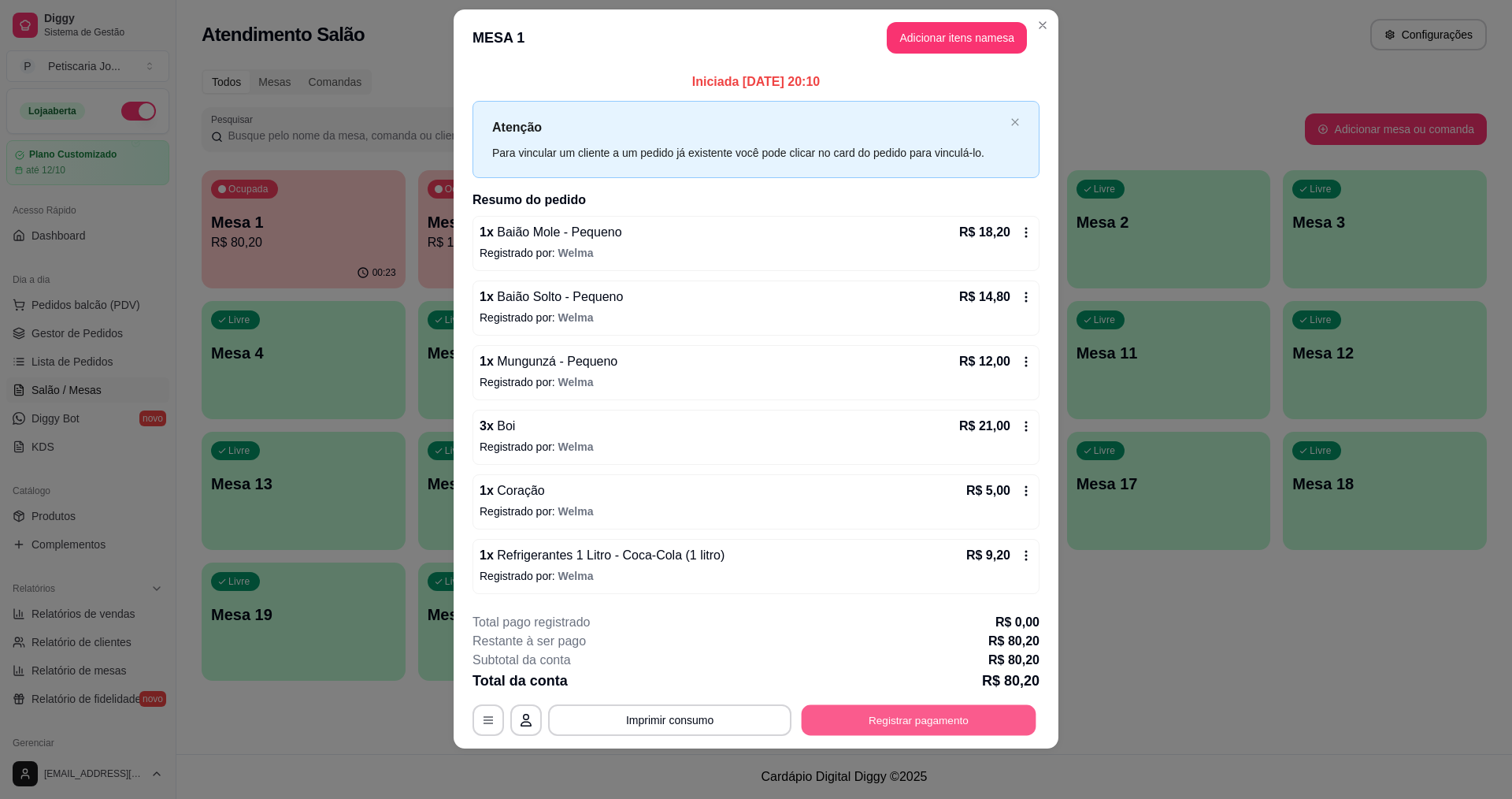
click at [889, 720] on button "Registrar pagamento" at bounding box center [919, 720] width 235 height 30
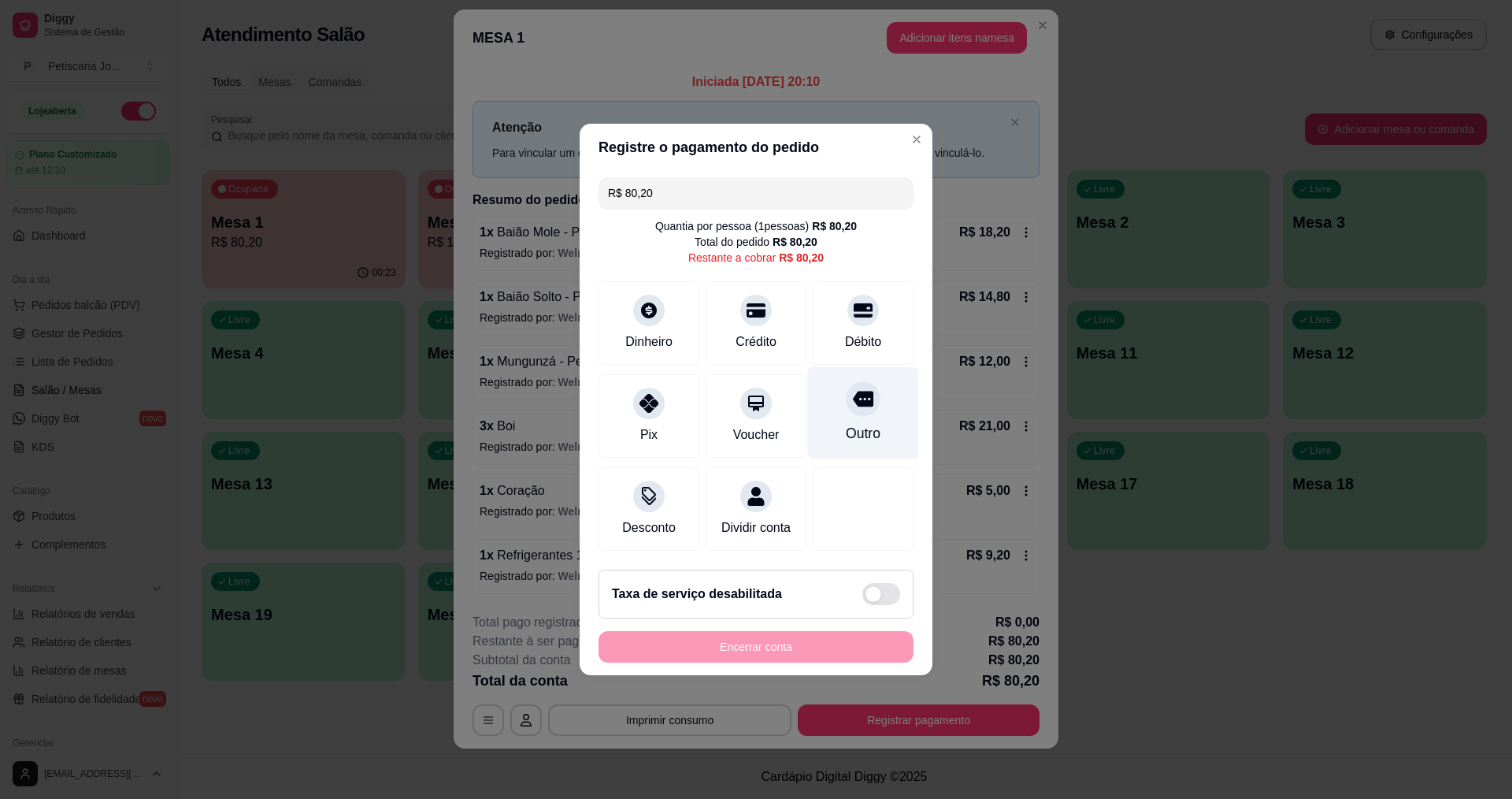
click at [859, 401] on div at bounding box center [862, 398] width 35 height 35
type input "R$ 0,00"
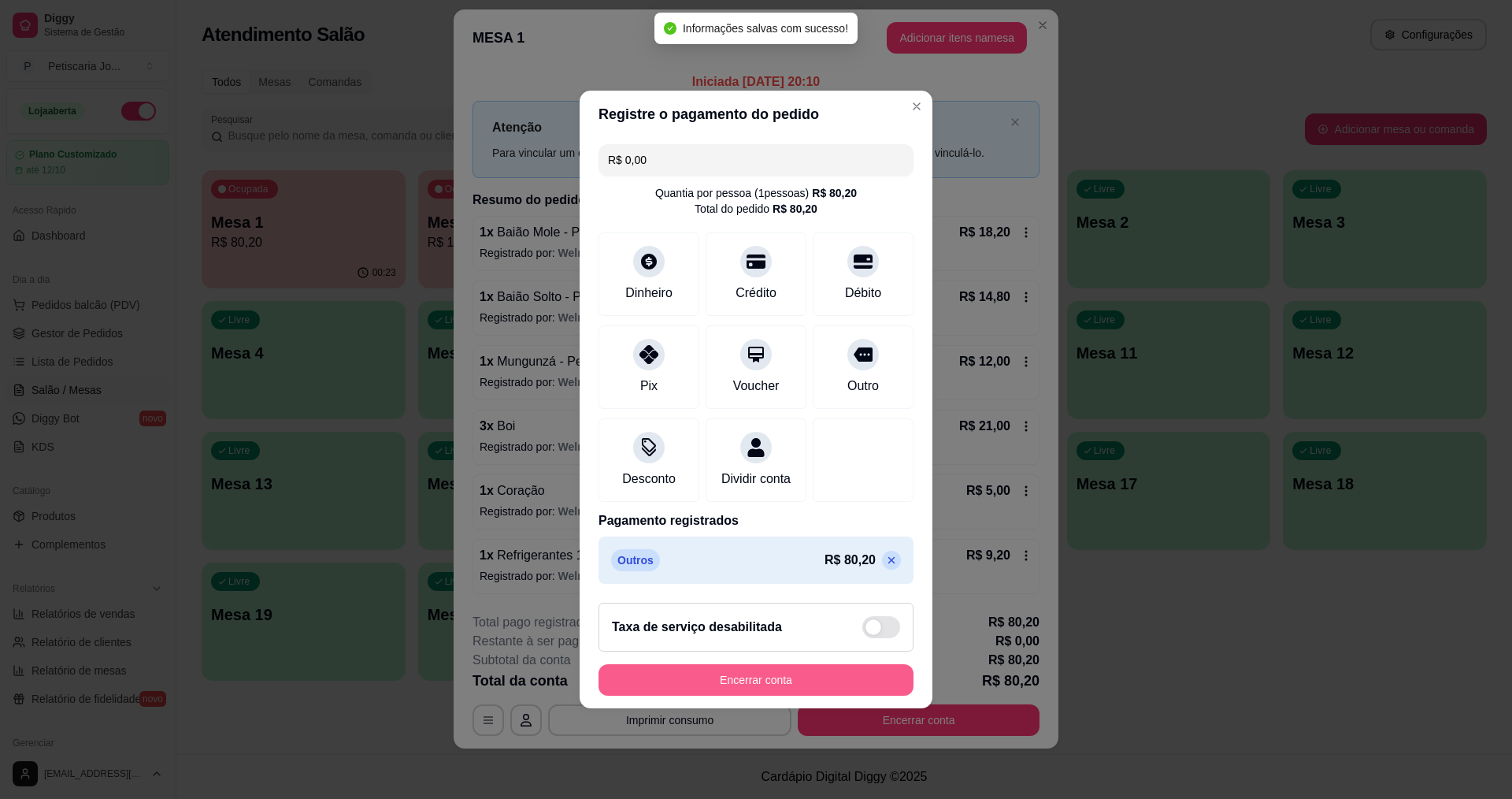
click at [718, 684] on button "Encerrar conta" at bounding box center [756, 679] width 315 height 31
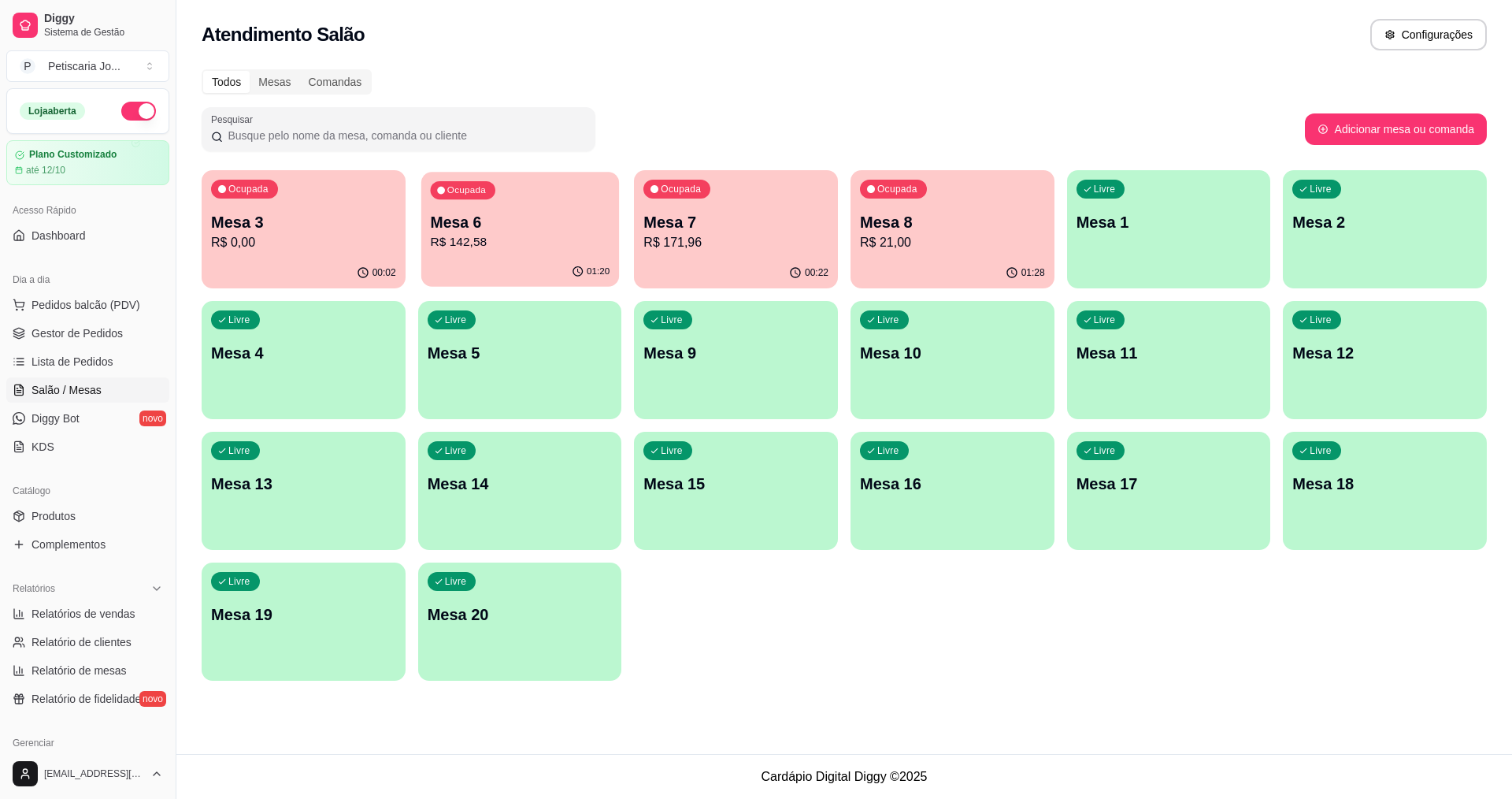
click at [538, 265] on div "01:20" at bounding box center [520, 271] width 198 height 30
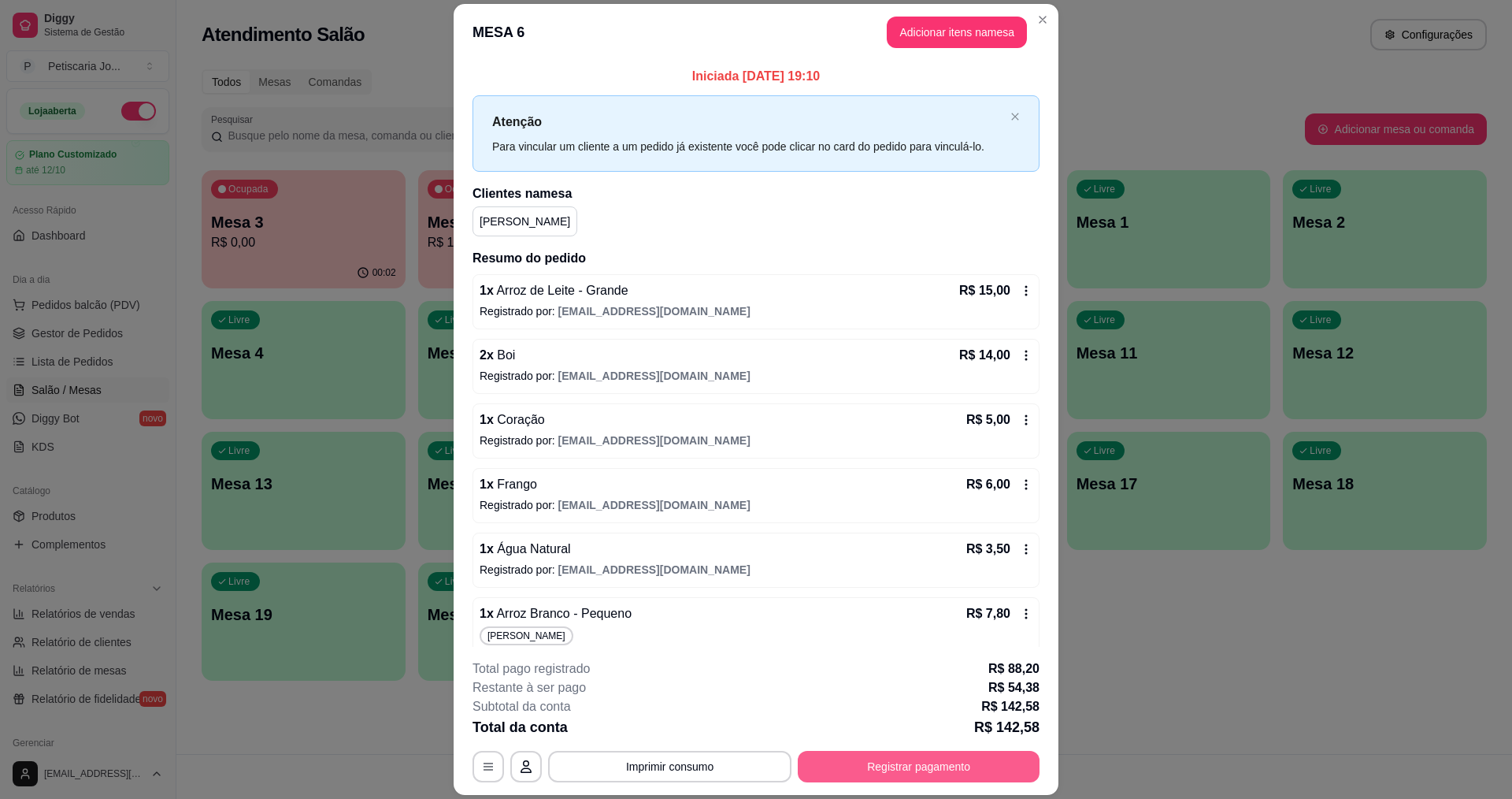
click at [942, 770] on button "Registrar pagamento" at bounding box center [919, 766] width 242 height 31
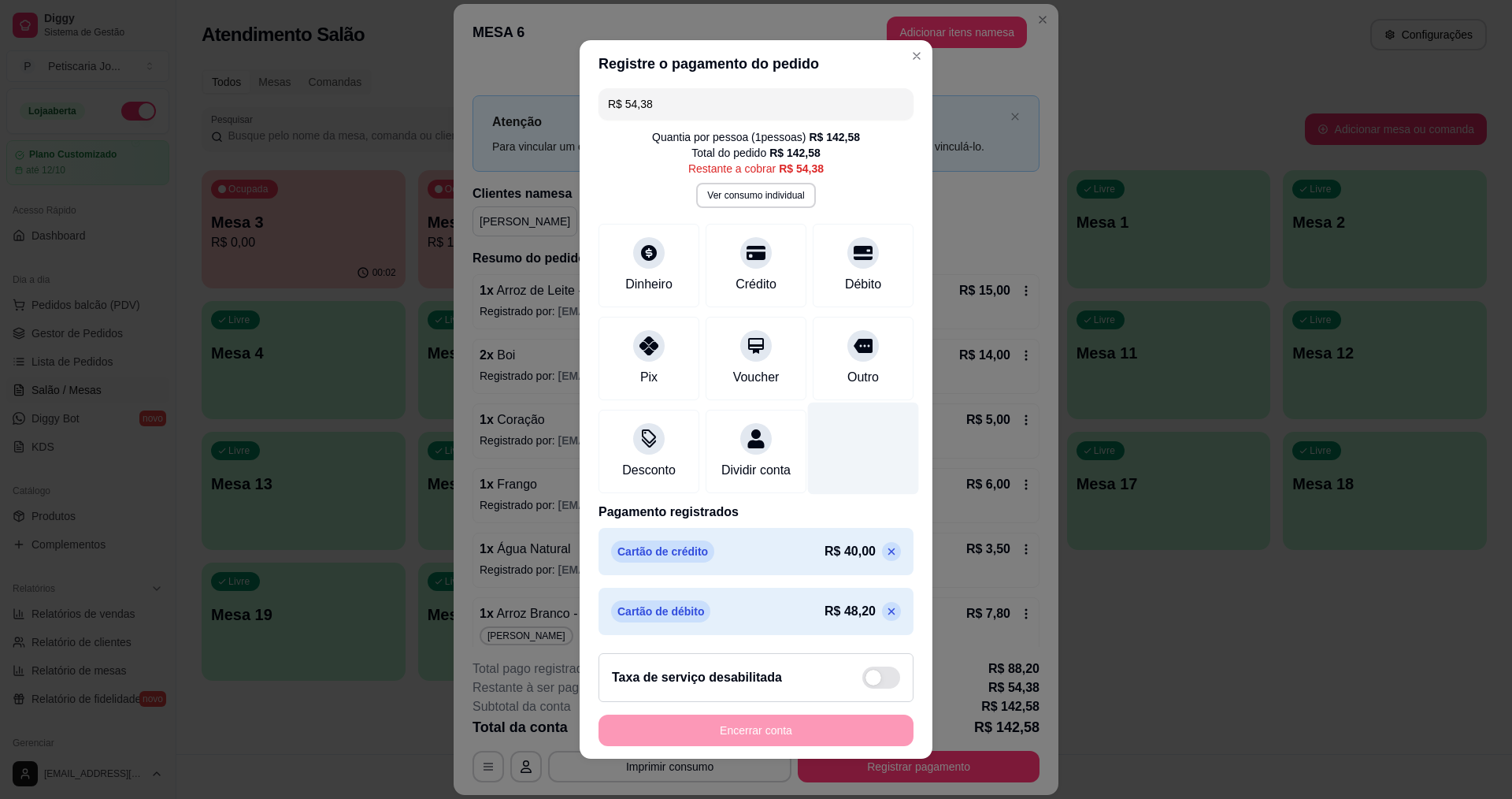
scroll to position [25, 0]
click at [885, 546] on icon at bounding box center [891, 551] width 13 height 13
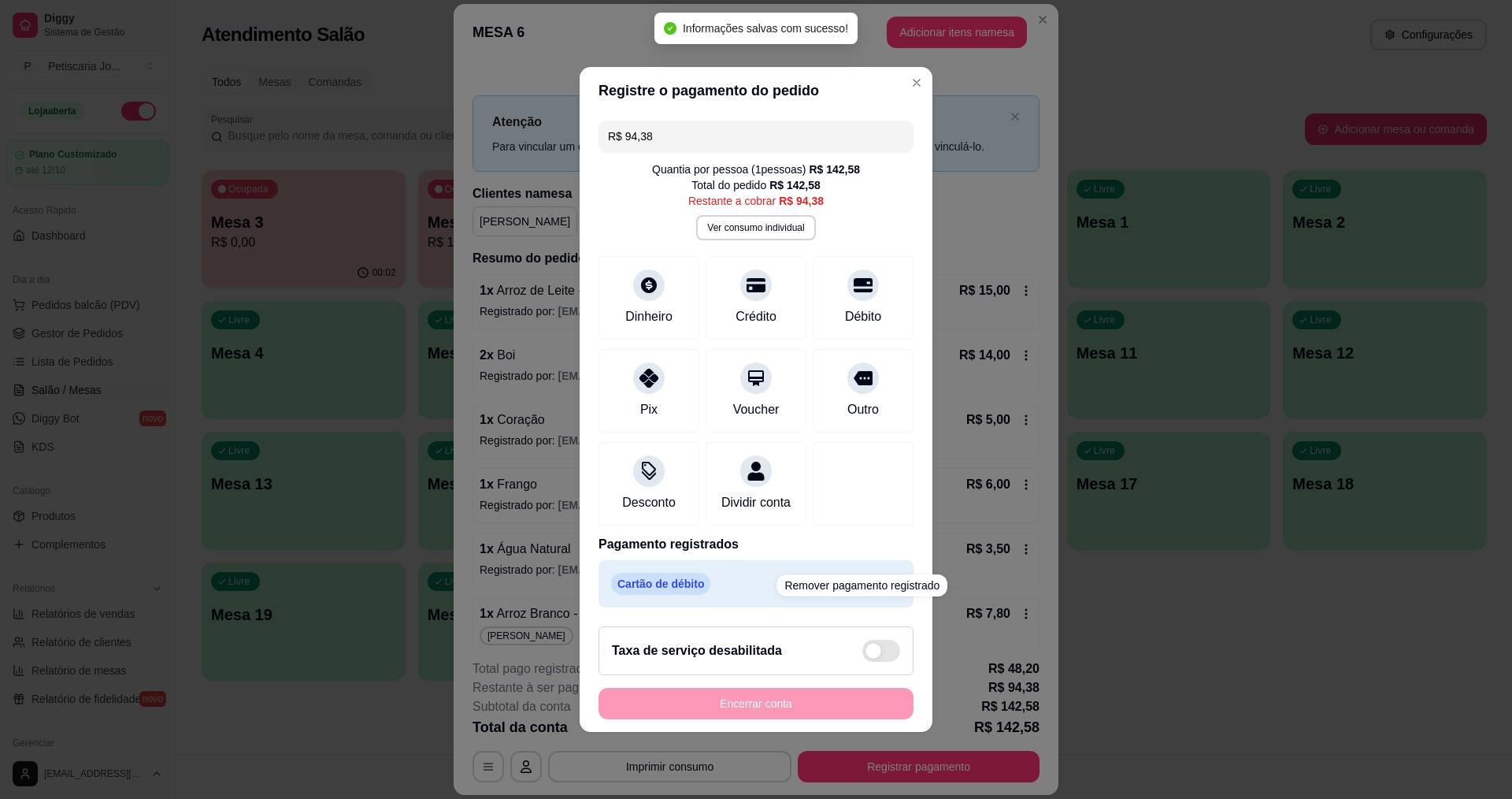
scroll to position [0, 0]
click at [888, 588] on icon at bounding box center [892, 584] width 7 height 7
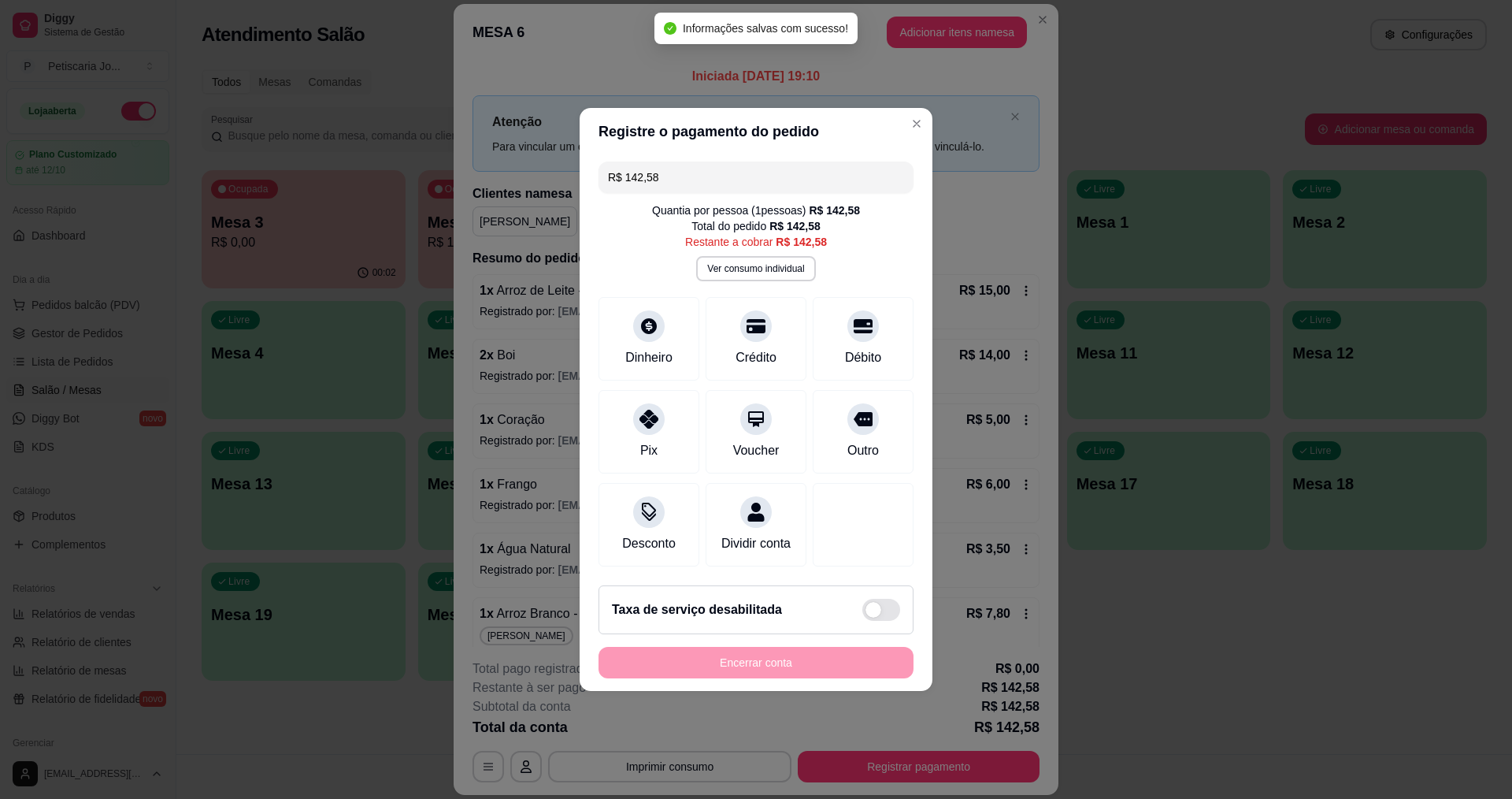
drag, startPoint x: 687, startPoint y: 171, endPoint x: 363, endPoint y: 134, distance: 326.1
click at [363, 134] on div "Registre o pagamento do pedido R$ 142,58 Quantia por pessoa ( 1 pessoas) R$ 142…" at bounding box center [756, 399] width 1512 height 799
click at [755, 318] on icon at bounding box center [756, 322] width 20 height 16
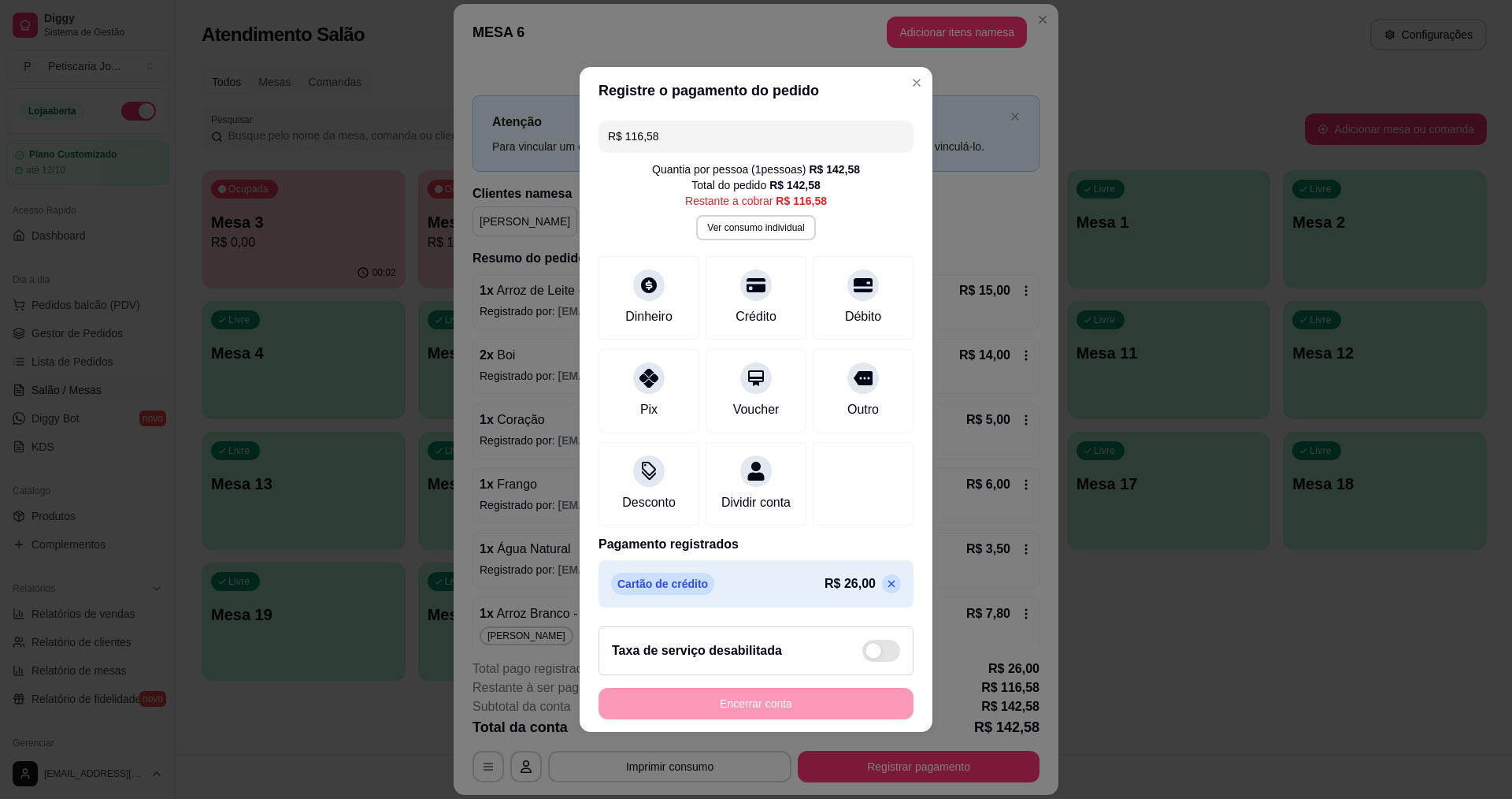
drag, startPoint x: 684, startPoint y: 126, endPoint x: 583, endPoint y: 123, distance: 101.0
click at [583, 123] on div "R$ 116,58 Quantia por pessoa ( 1 pessoas) R$ 142,58 Total do pedido R$ 142,58 R…" at bounding box center [756, 364] width 352 height 500
click at [853, 273] on icon at bounding box center [863, 281] width 20 height 16
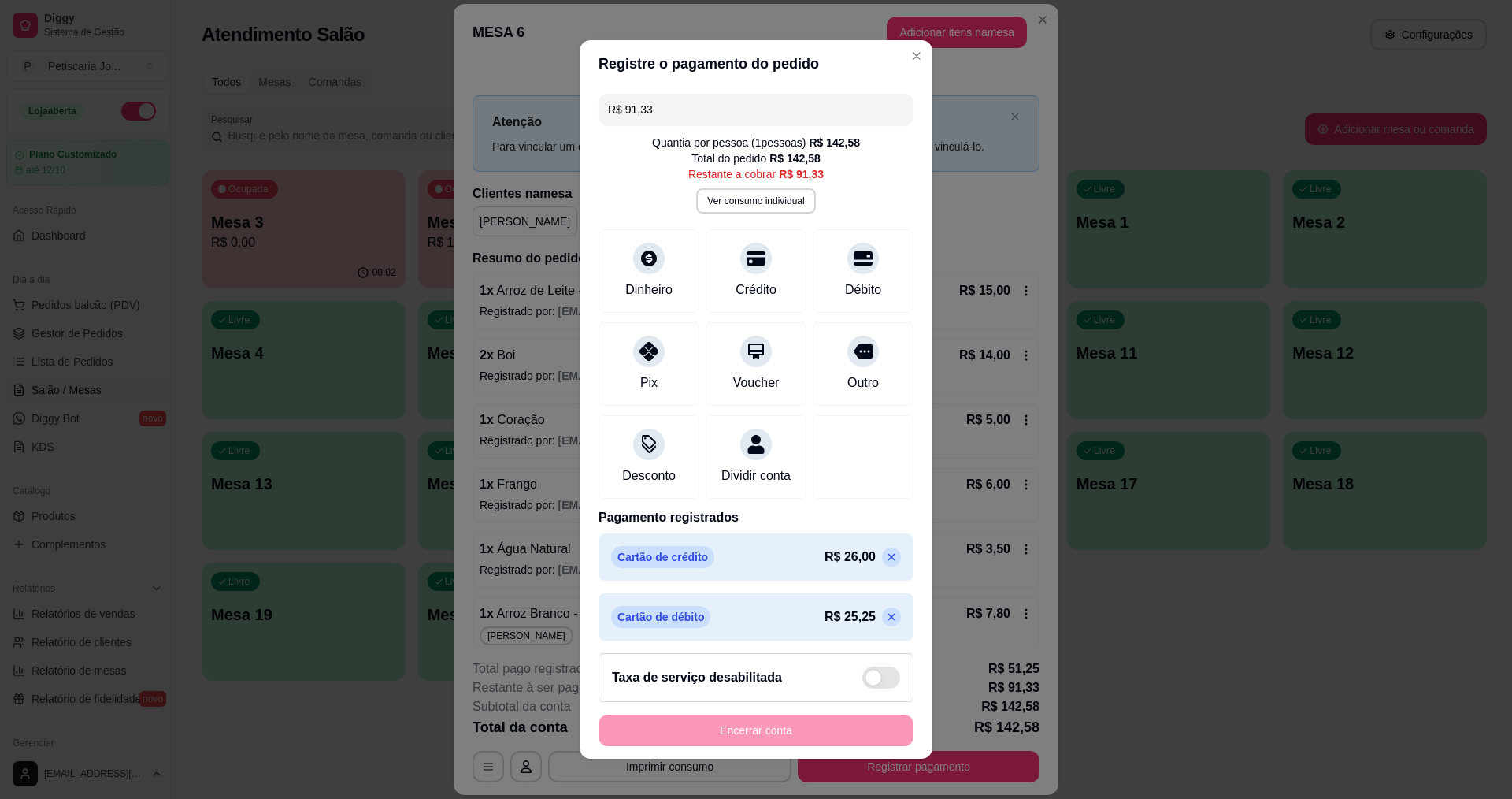
drag, startPoint x: 680, startPoint y: 97, endPoint x: 573, endPoint y: 102, distance: 107.1
click at [580, 102] on div "R$ 91,33 Quantia por pessoa ( 1 pessoas) R$ 142,58 Total do pedido R$ 142,58 Re…" at bounding box center [756, 364] width 352 height 554
click at [745, 261] on icon at bounding box center [756, 254] width 20 height 20
click at [740, 271] on div at bounding box center [756, 253] width 35 height 35
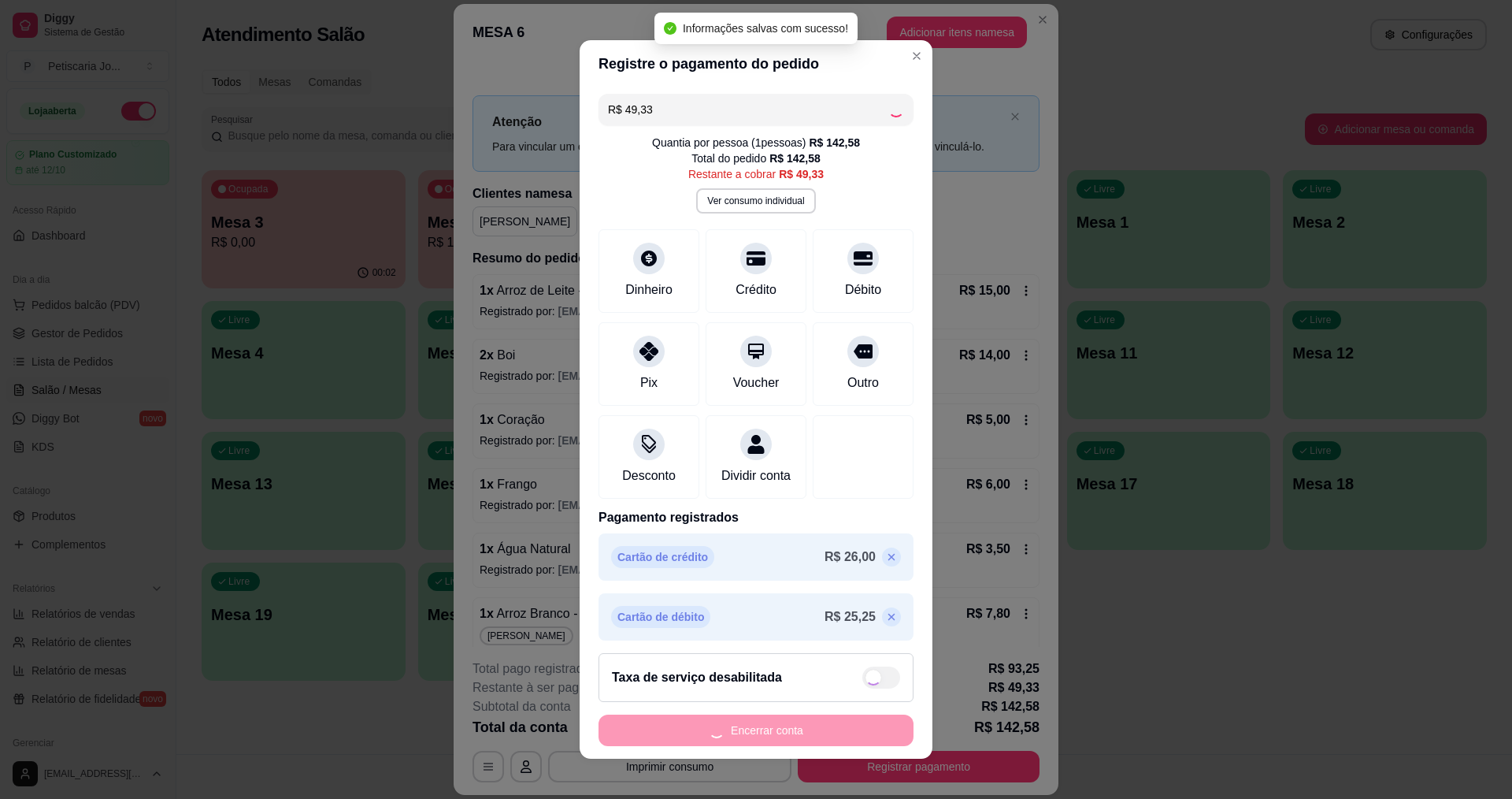
type input "R$ 0,00"
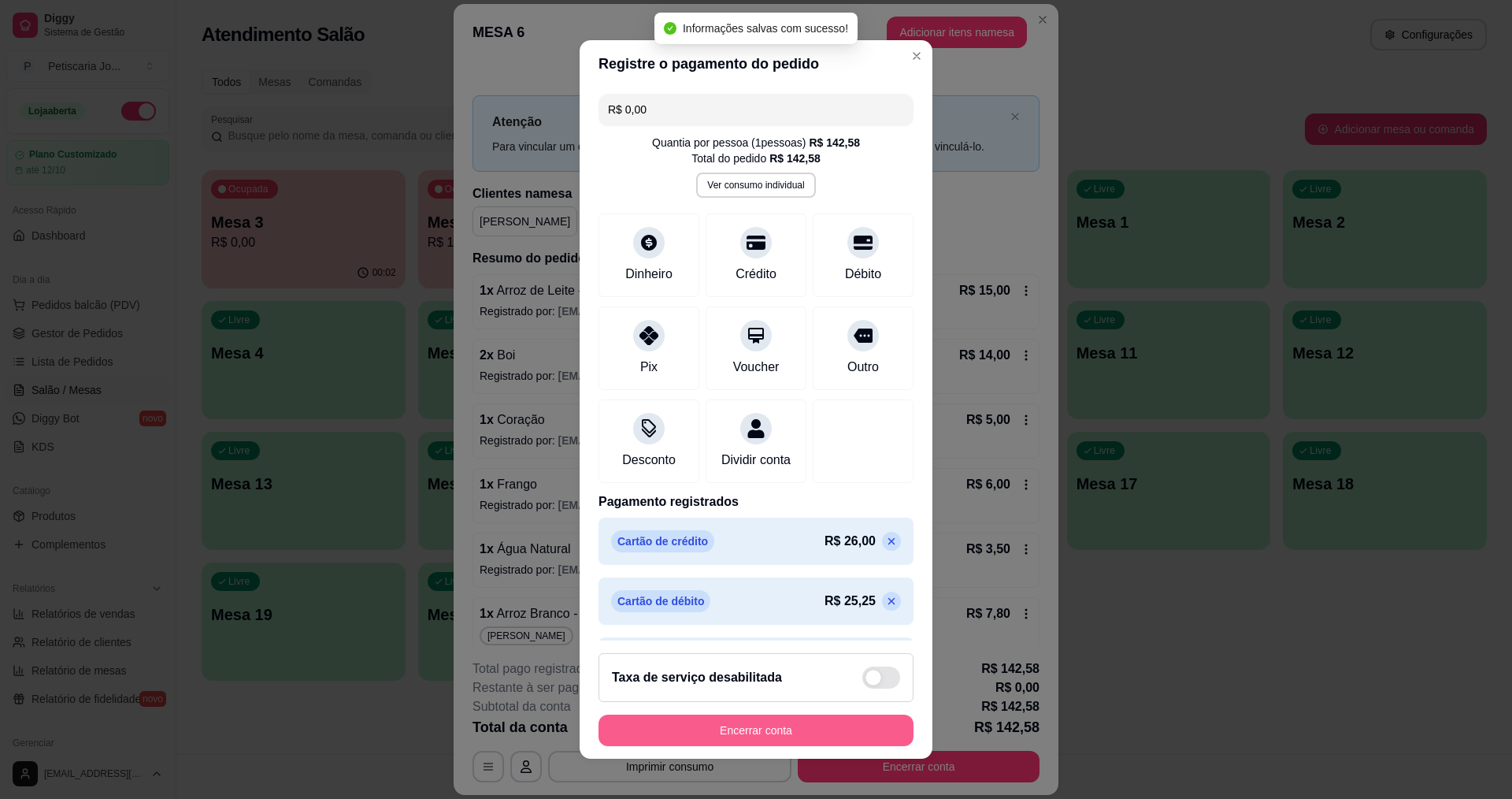
click at [816, 734] on button "Encerrar conta" at bounding box center [756, 730] width 315 height 31
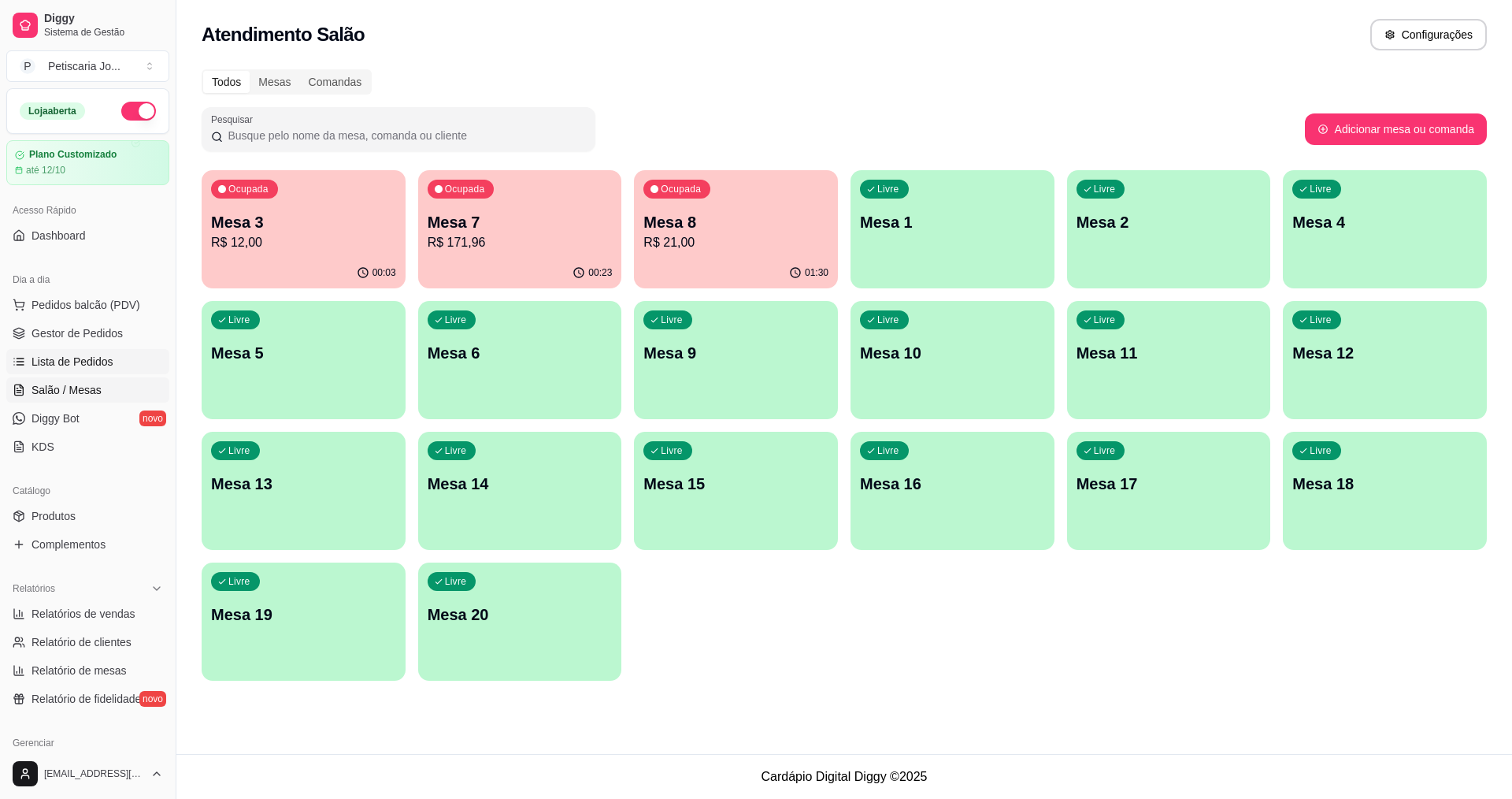
click at [87, 363] on span "Lista de Pedidos" at bounding box center [72, 361] width 82 height 16
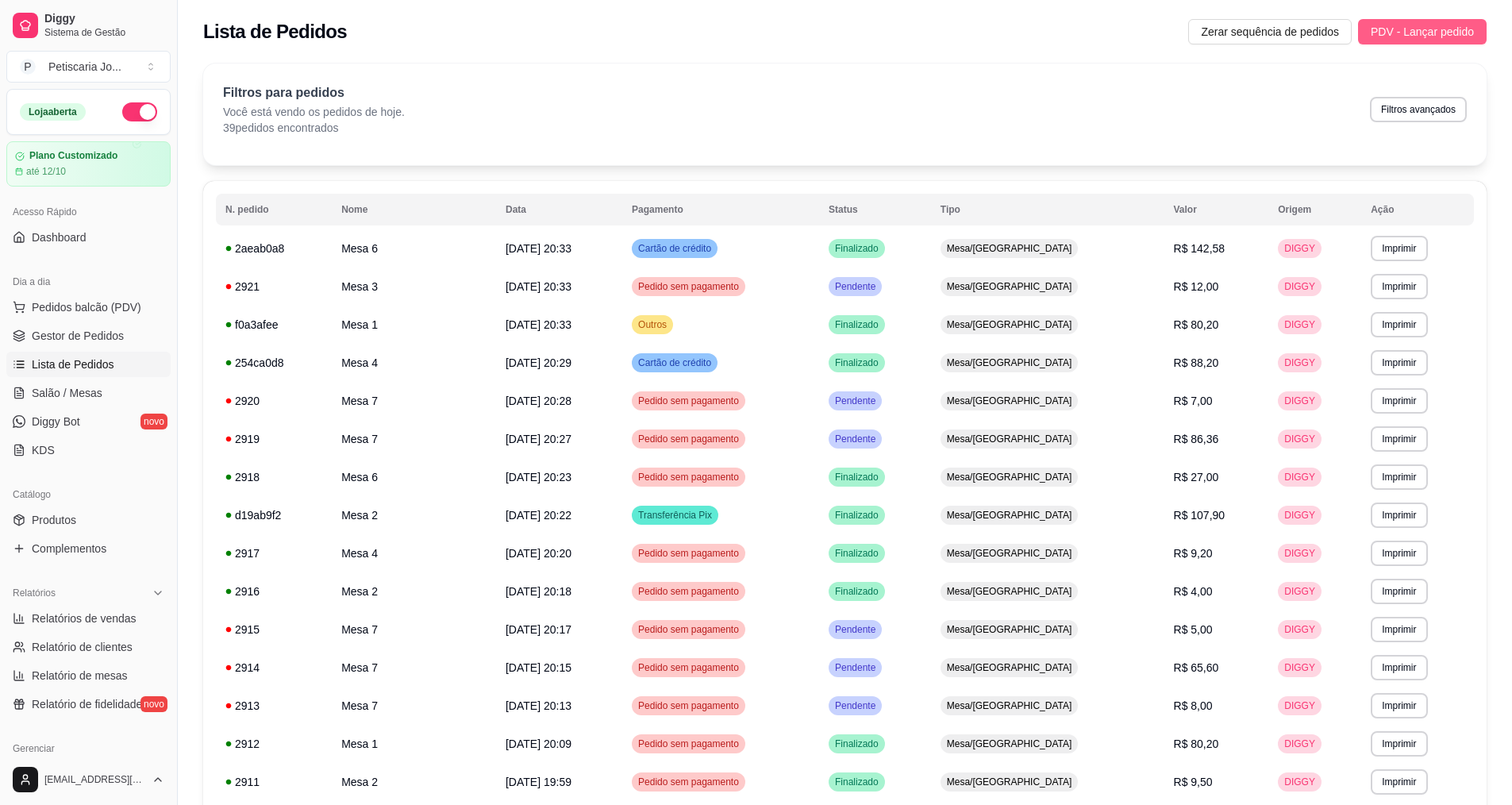
click at [1438, 25] on span "PDV - Lançar pedido" at bounding box center [1422, 32] width 103 height 17
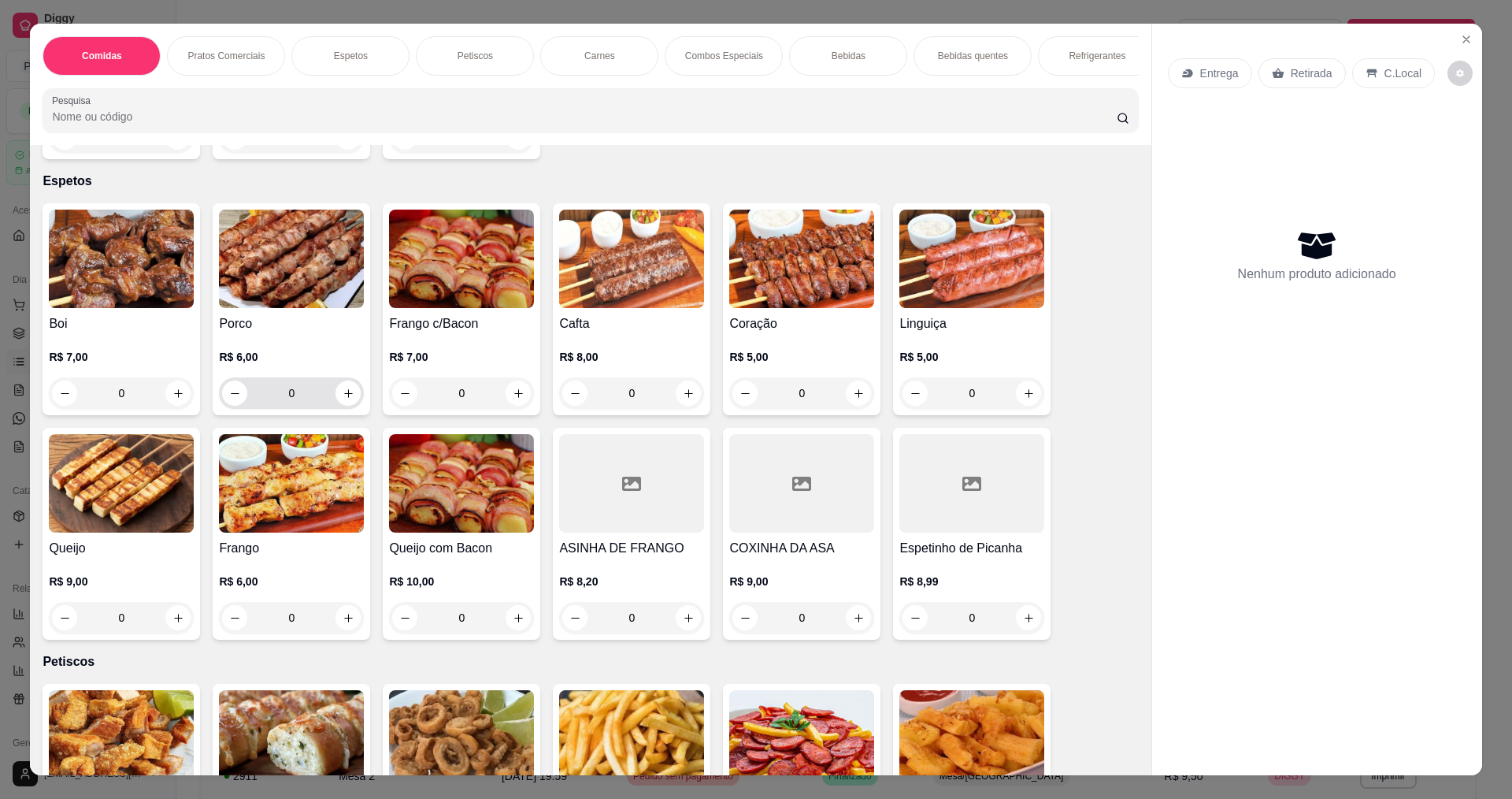
scroll to position [630, 0]
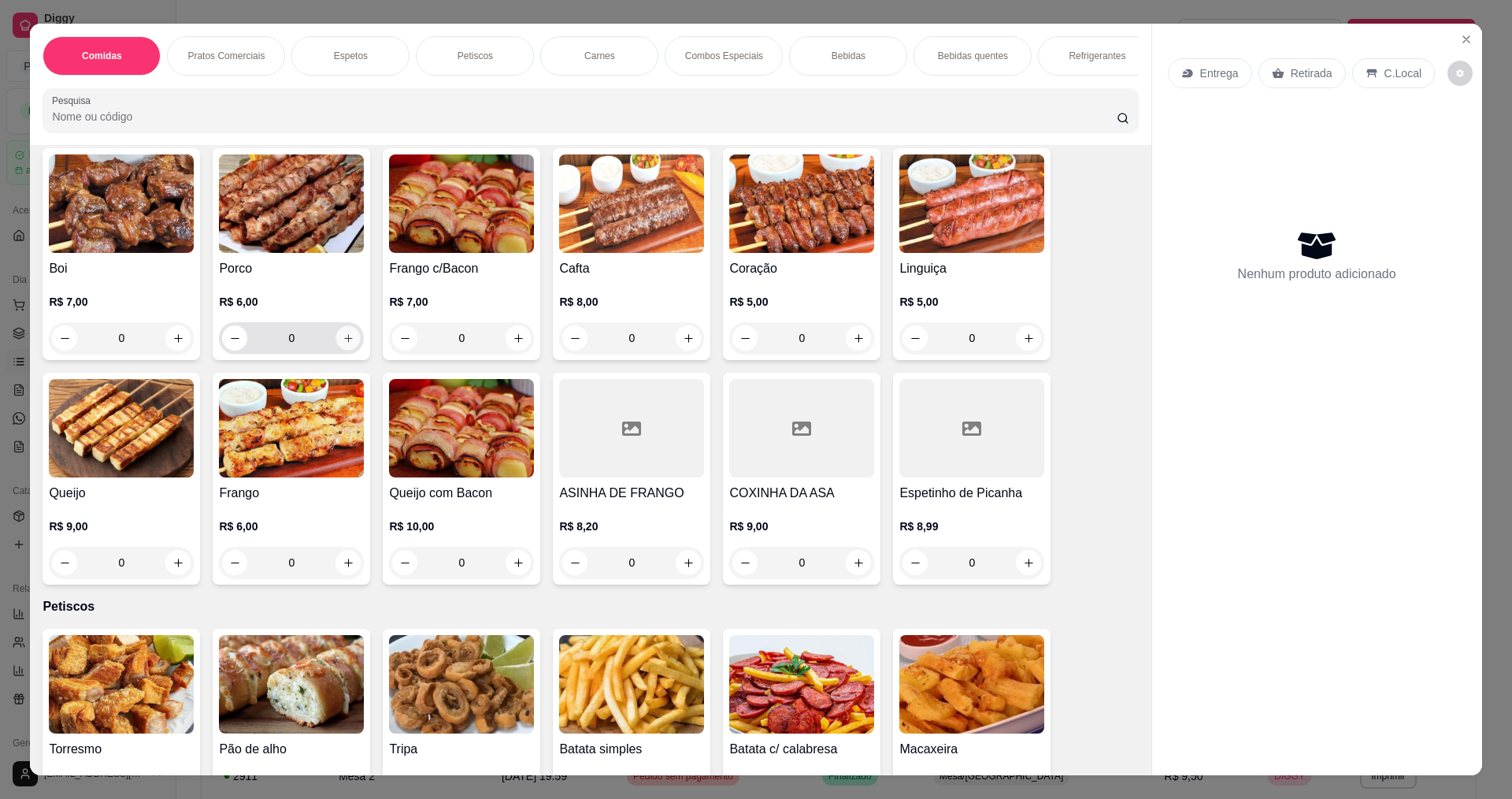
click at [342, 344] on icon "increase-product-quantity" at bounding box center [348, 338] width 12 height 12
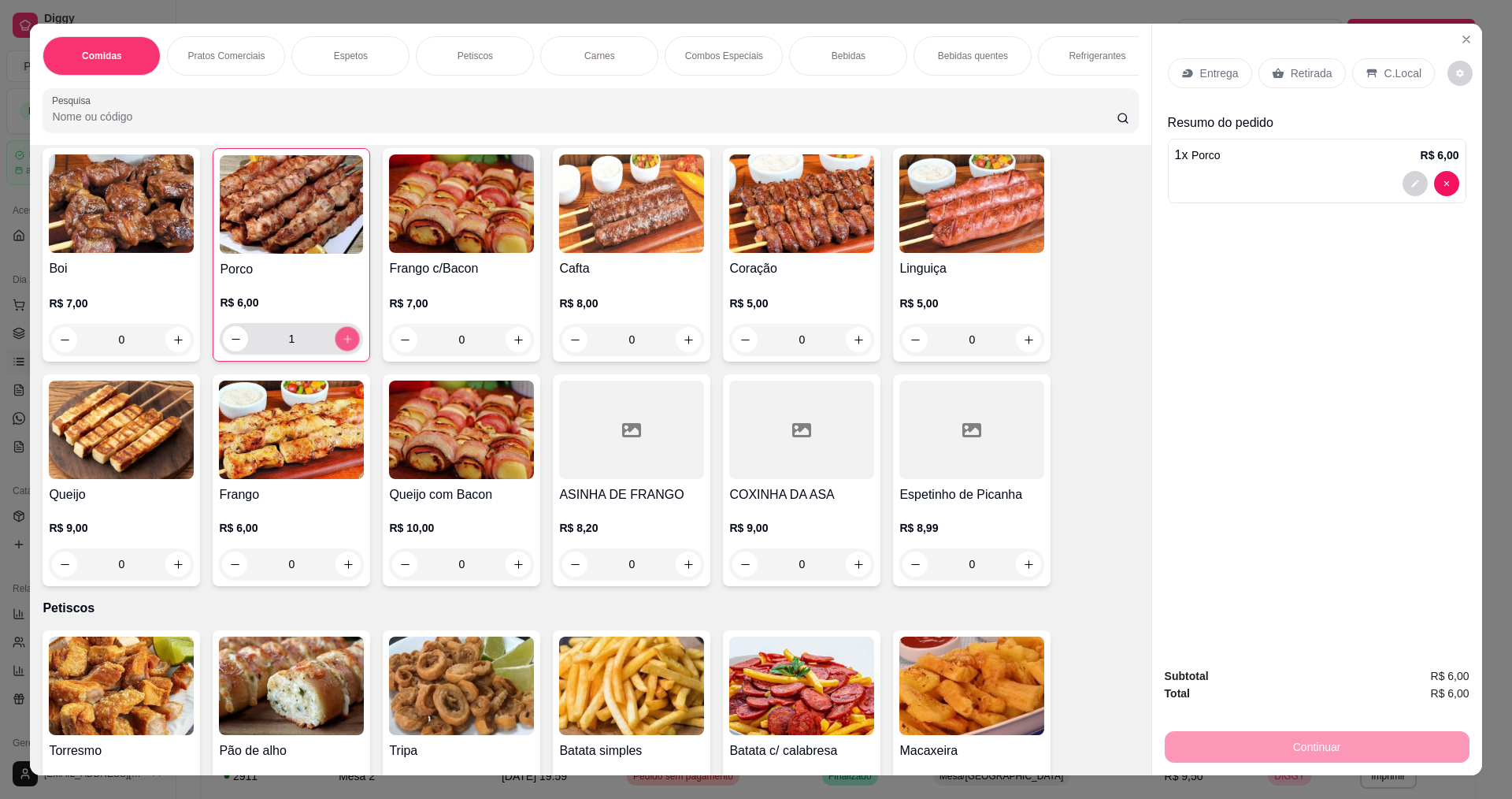
click at [341, 345] on icon "increase-product-quantity" at bounding box center [347, 339] width 12 height 12
type input "3"
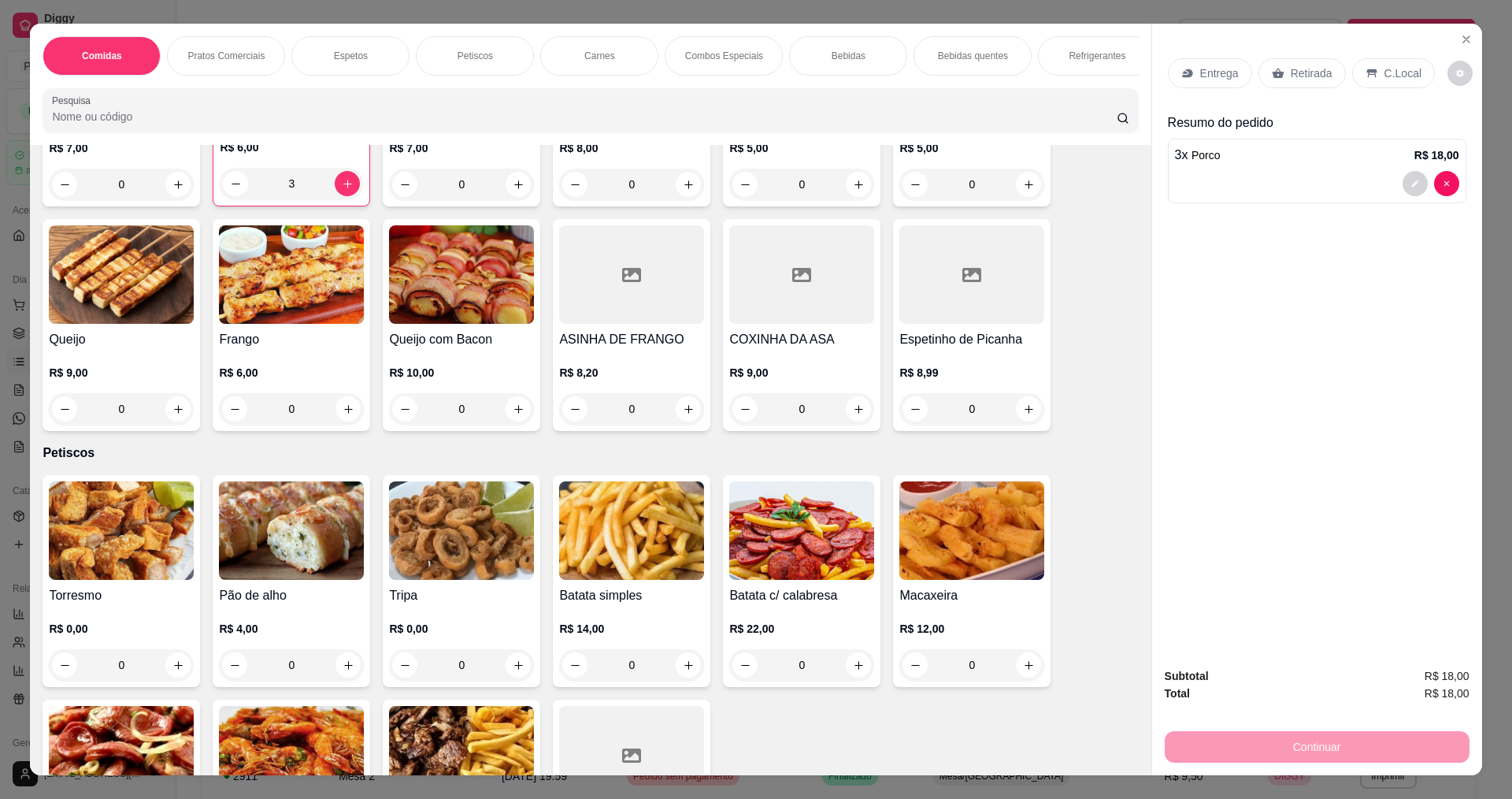
scroll to position [788, 0]
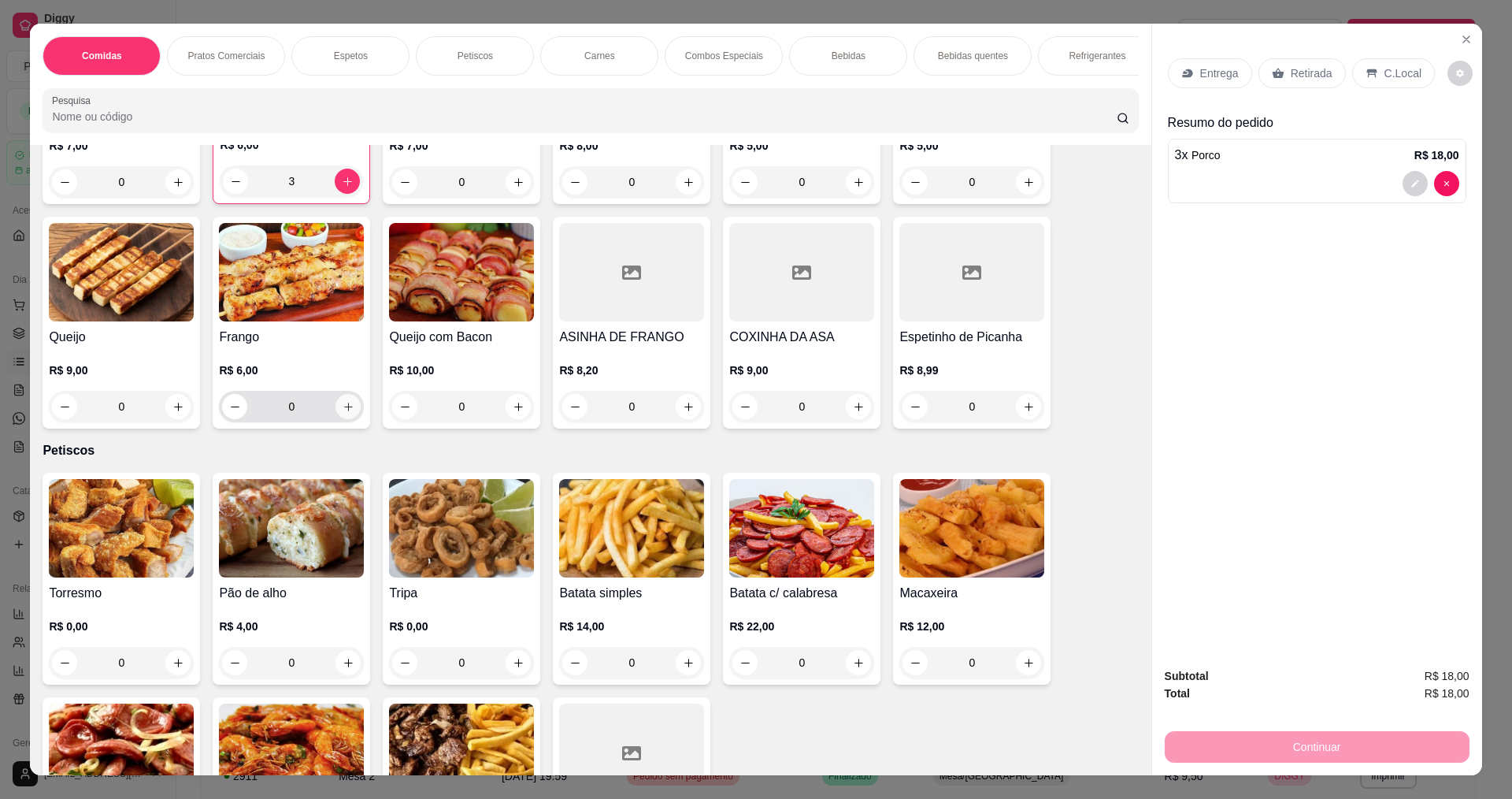
click at [351, 419] on button "increase-product-quantity" at bounding box center [348, 407] width 25 height 25
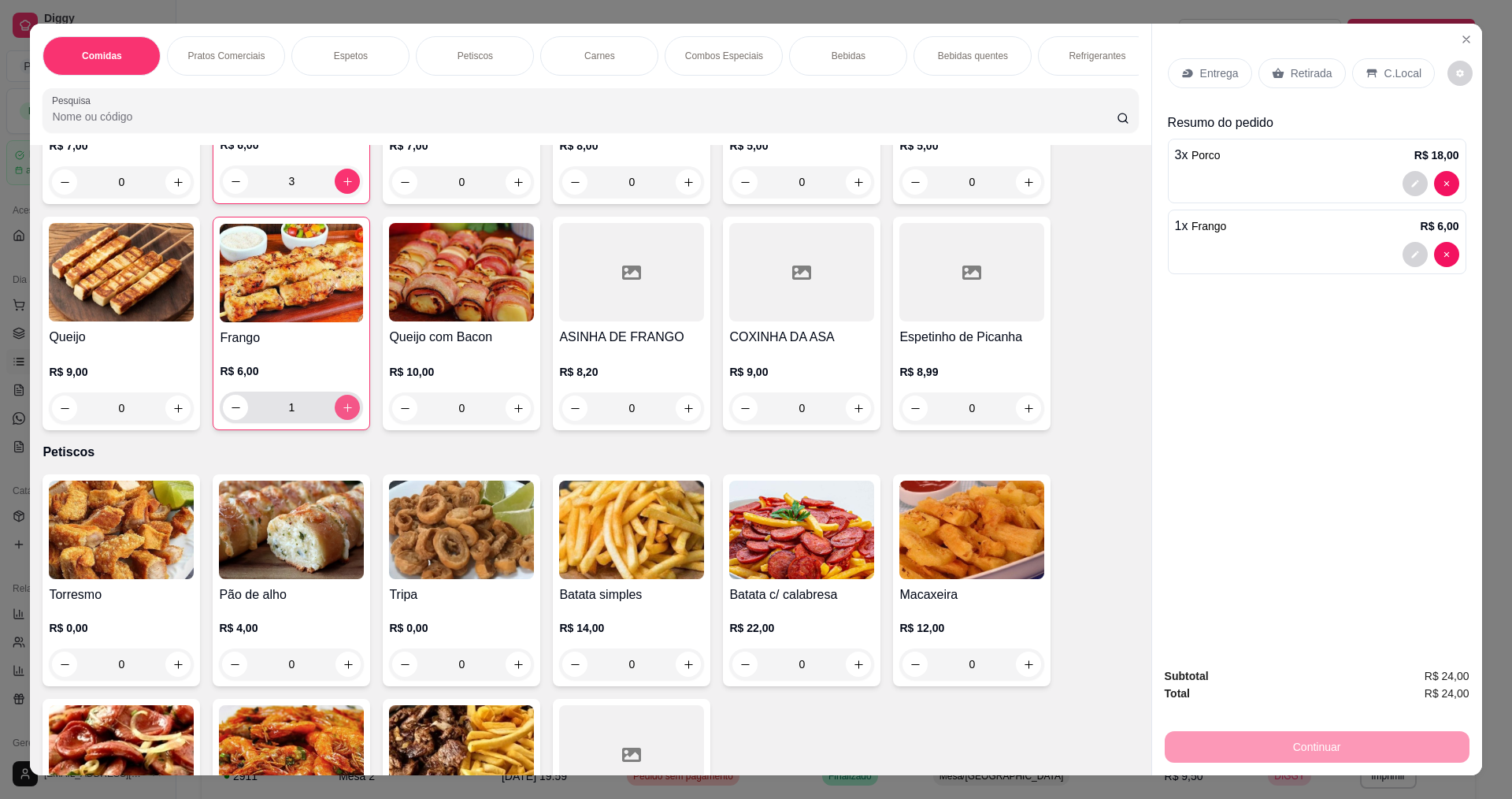
type input "1"
click at [1209, 82] on div "Entrega" at bounding box center [1209, 73] width 85 height 30
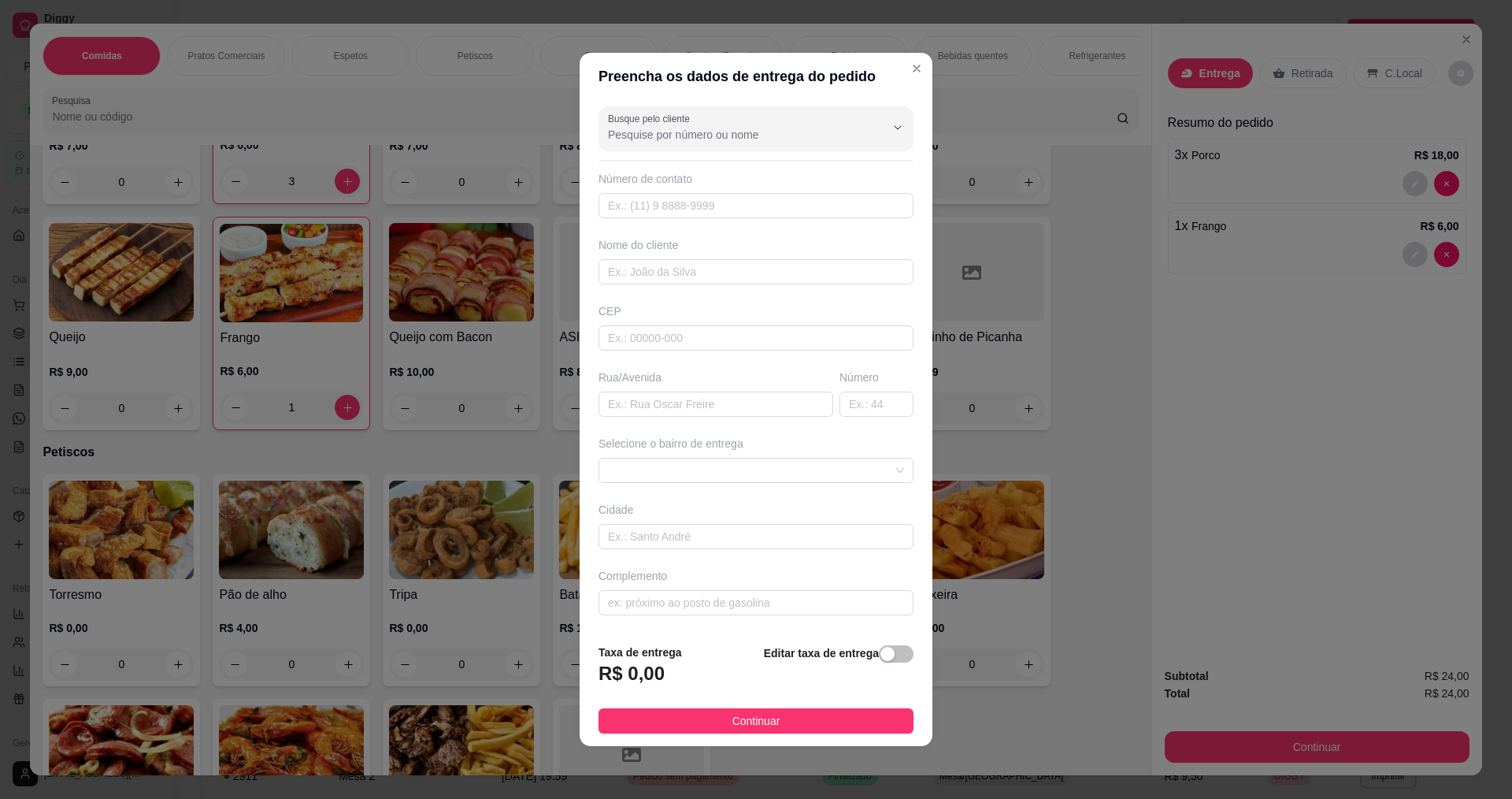
click at [740, 221] on div "Busque pelo cliente Número de contato Nome do cliente CEP Rua/[GEOGRAPHIC_DATA]…" at bounding box center [756, 365] width 352 height 531
click at [745, 207] on input "text" at bounding box center [756, 205] width 315 height 25
type input "888"
click at [647, 256] on div "Nome do cliente" at bounding box center [756, 260] width 321 height 47
click at [649, 260] on input "text" at bounding box center [756, 271] width 315 height 25
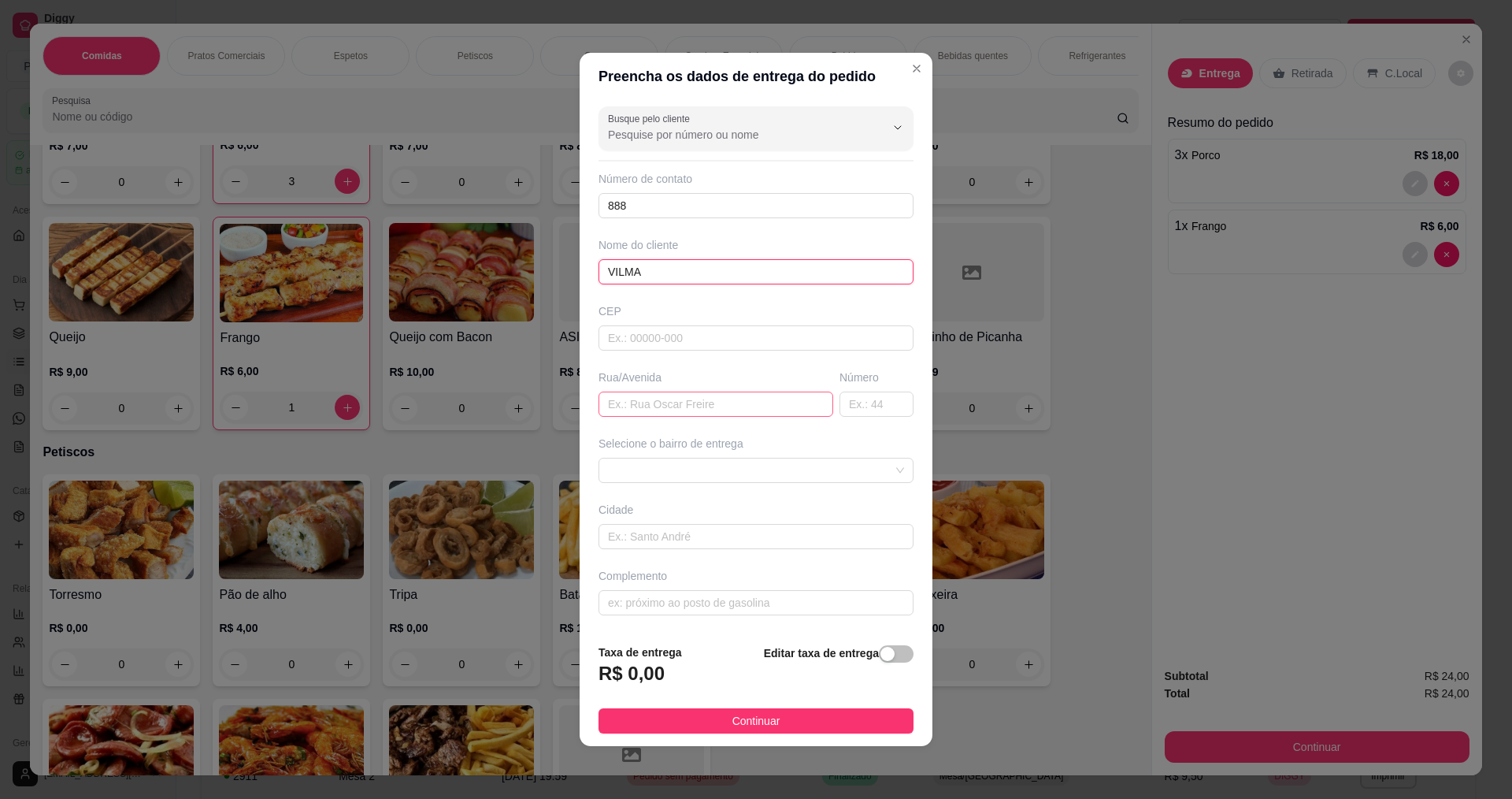
type input "VILMA"
click at [663, 396] on input "text" at bounding box center [716, 404] width 235 height 25
type input "RUA CRIDES BORGES"
click at [860, 413] on input "text" at bounding box center [876, 404] width 74 height 25
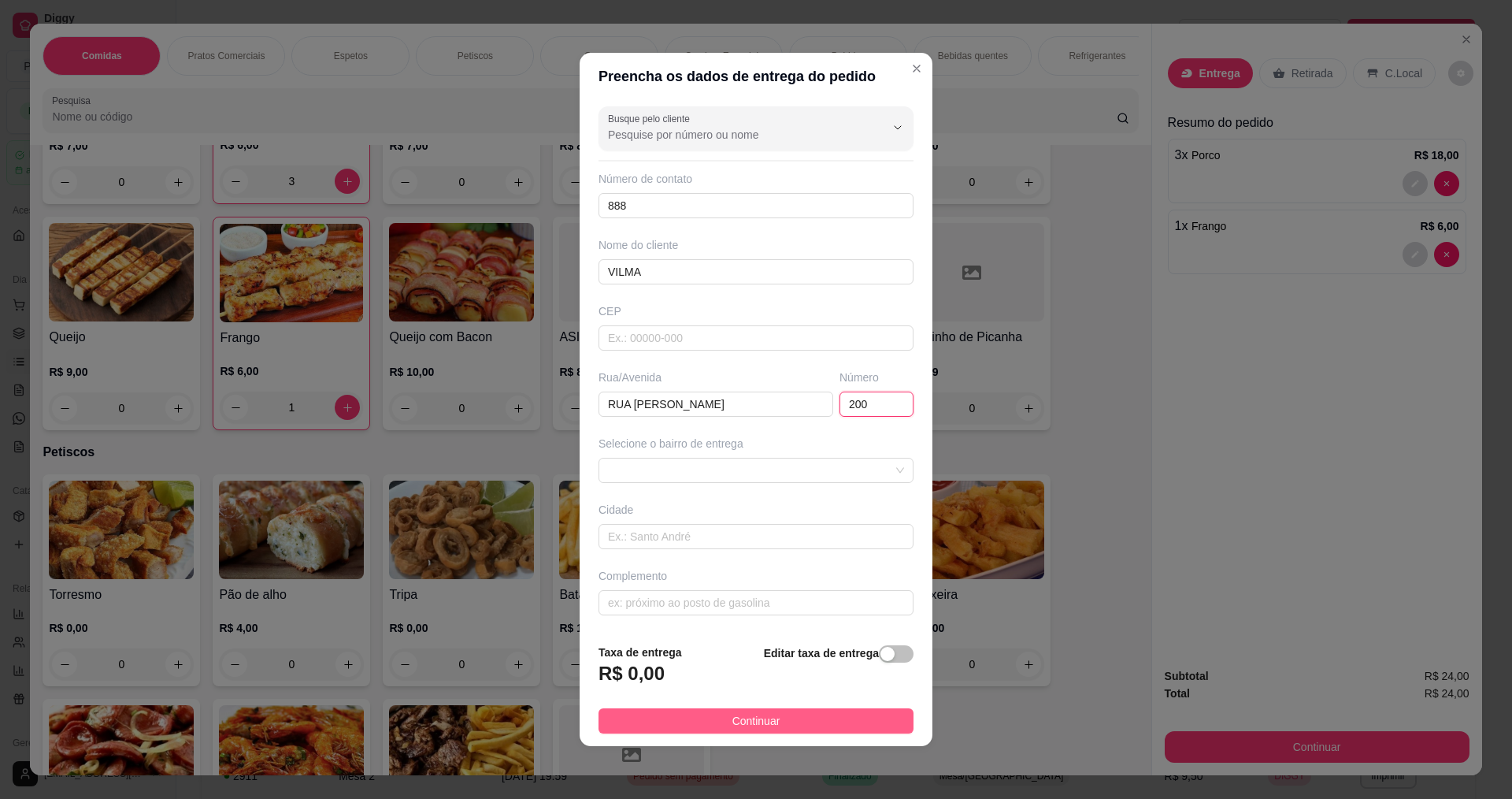
type input "200"
click at [788, 714] on button "Continuar" at bounding box center [756, 720] width 315 height 25
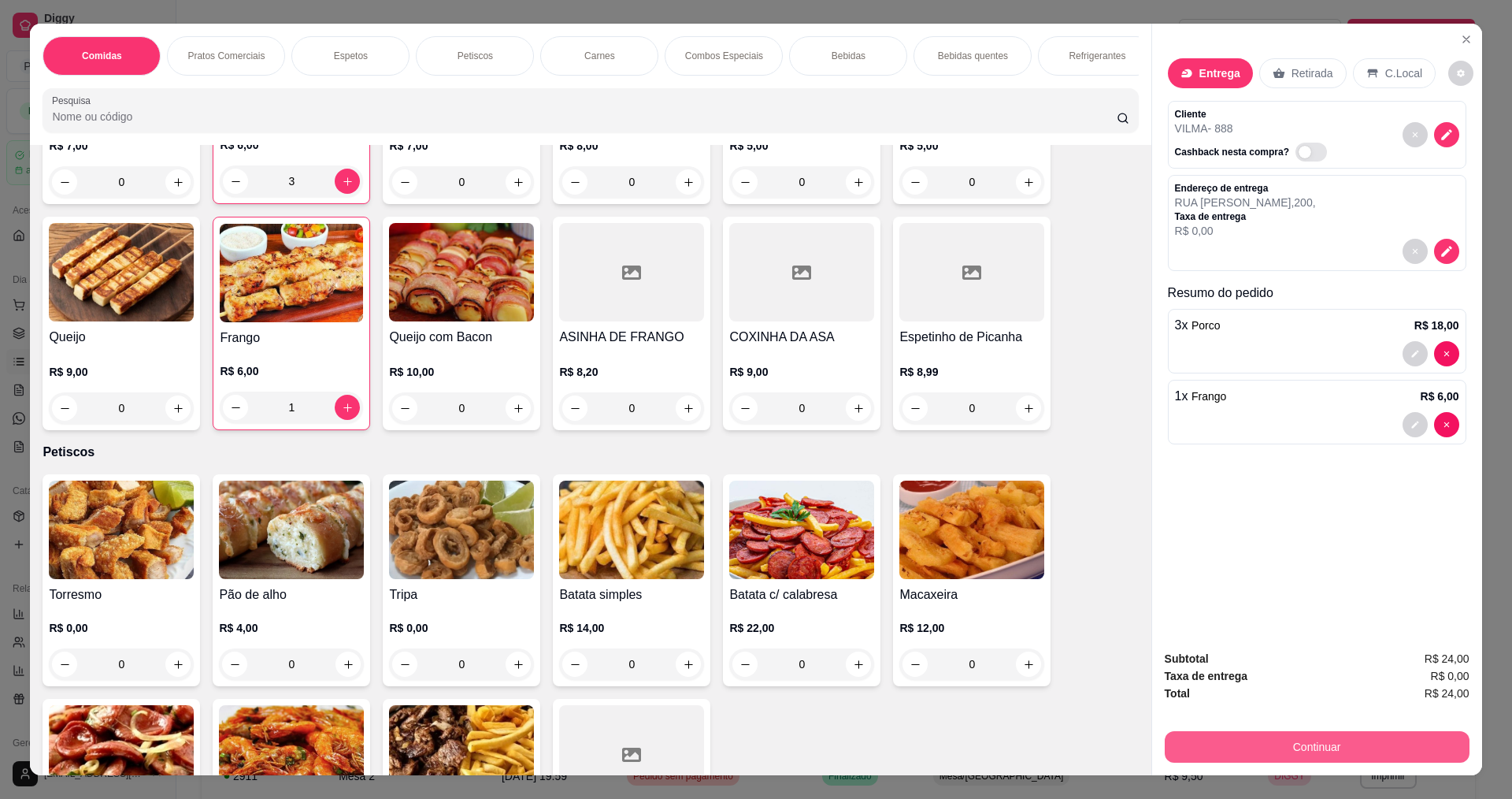
click at [1325, 742] on button "Continuar" at bounding box center [1317, 746] width 305 height 31
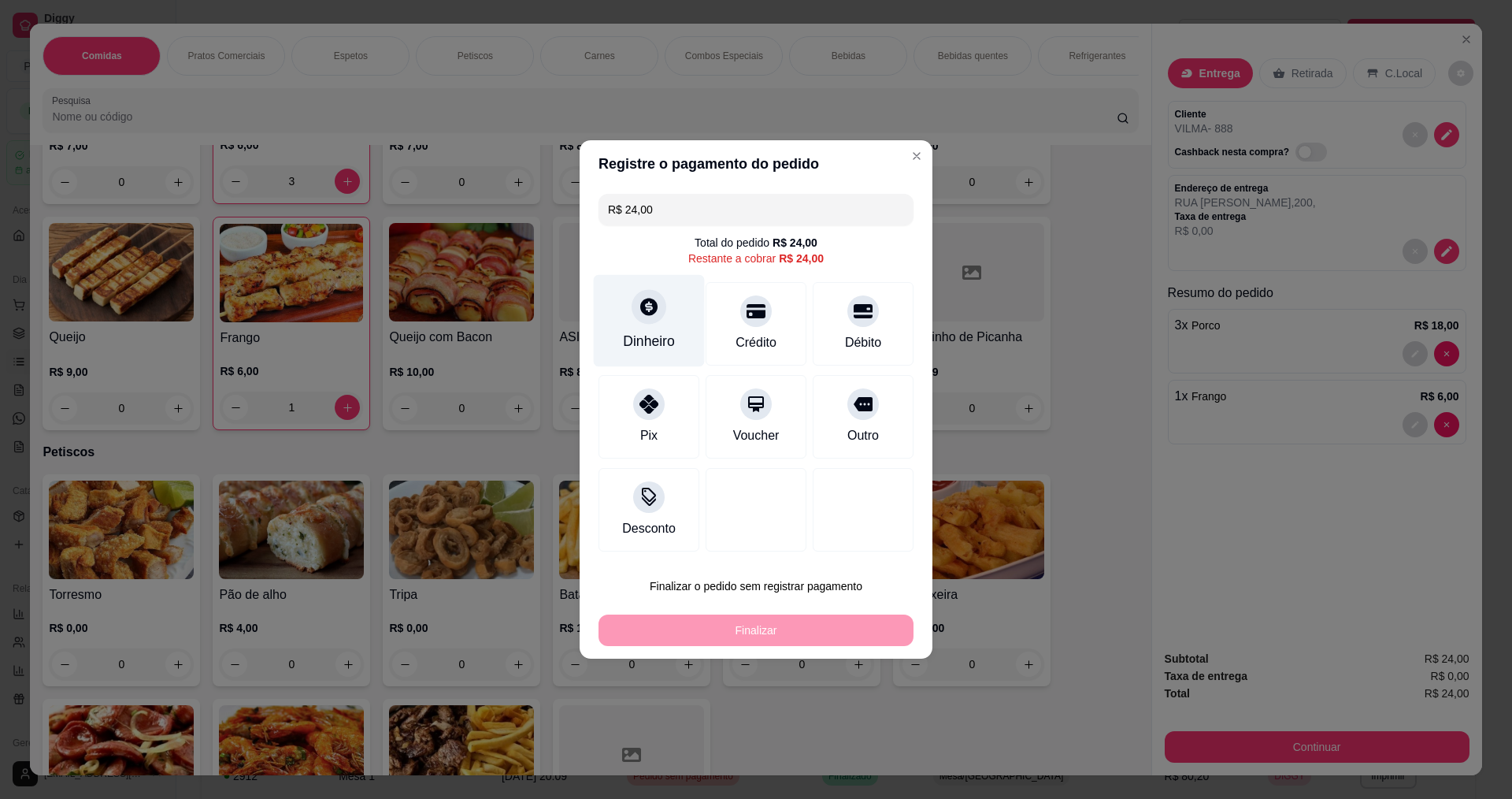
click at [624, 341] on div "Dinheiro" at bounding box center [648, 341] width 52 height 20
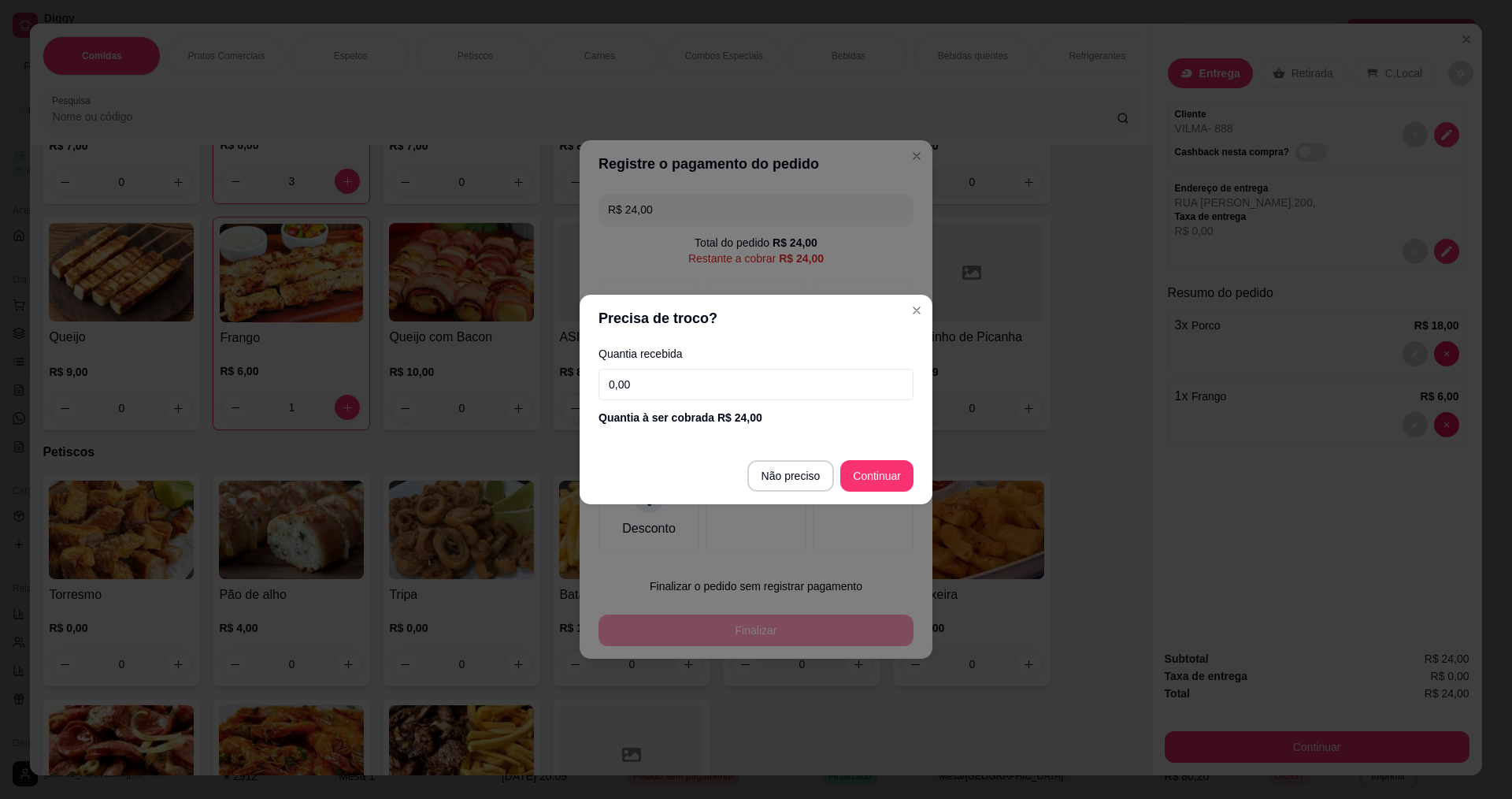
click at [707, 380] on input "0,00" at bounding box center [756, 384] width 315 height 31
type input "50,00"
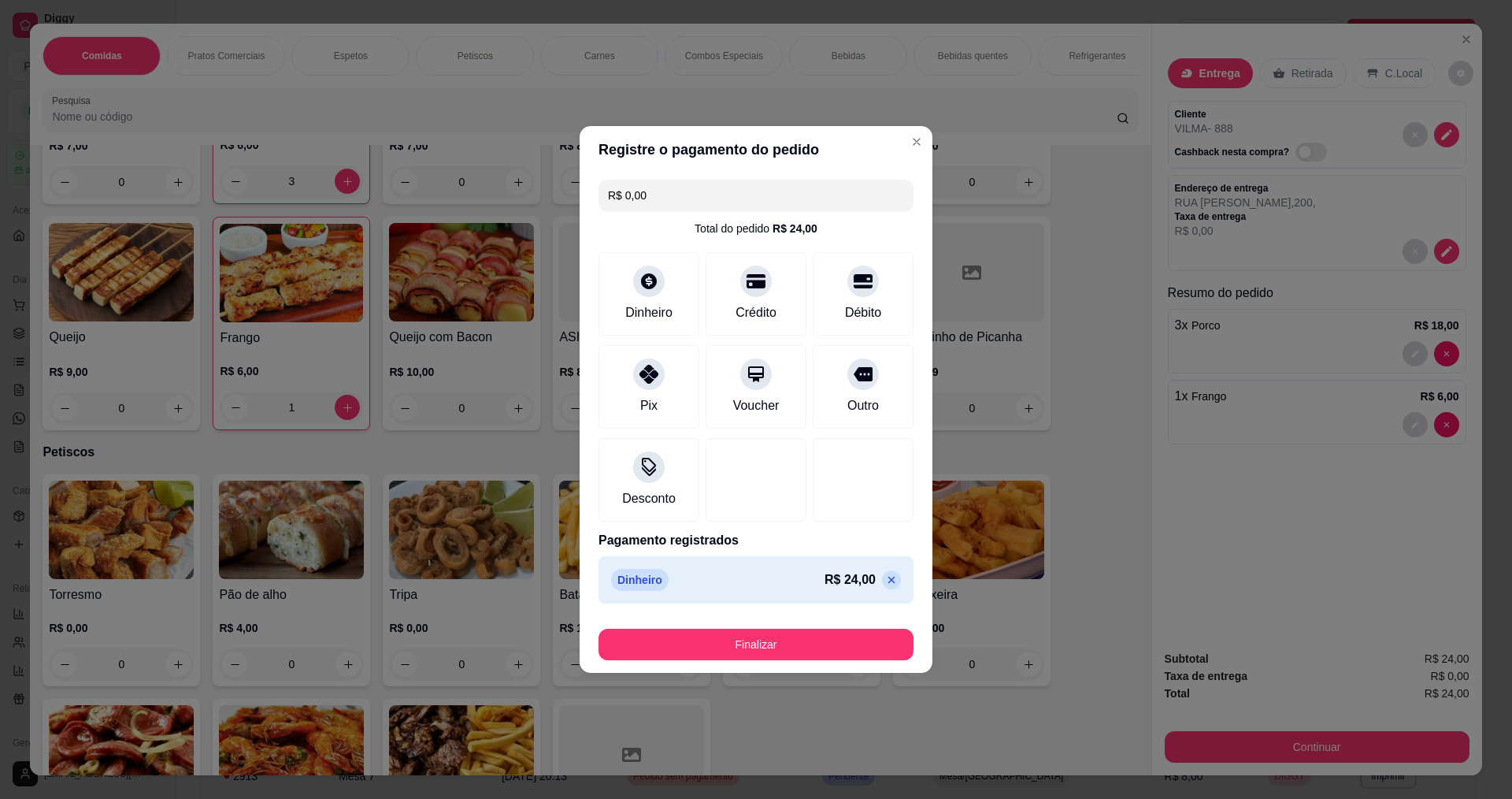
type input "R$ 0,00"
click at [753, 647] on button "Finalizar" at bounding box center [756, 644] width 305 height 30
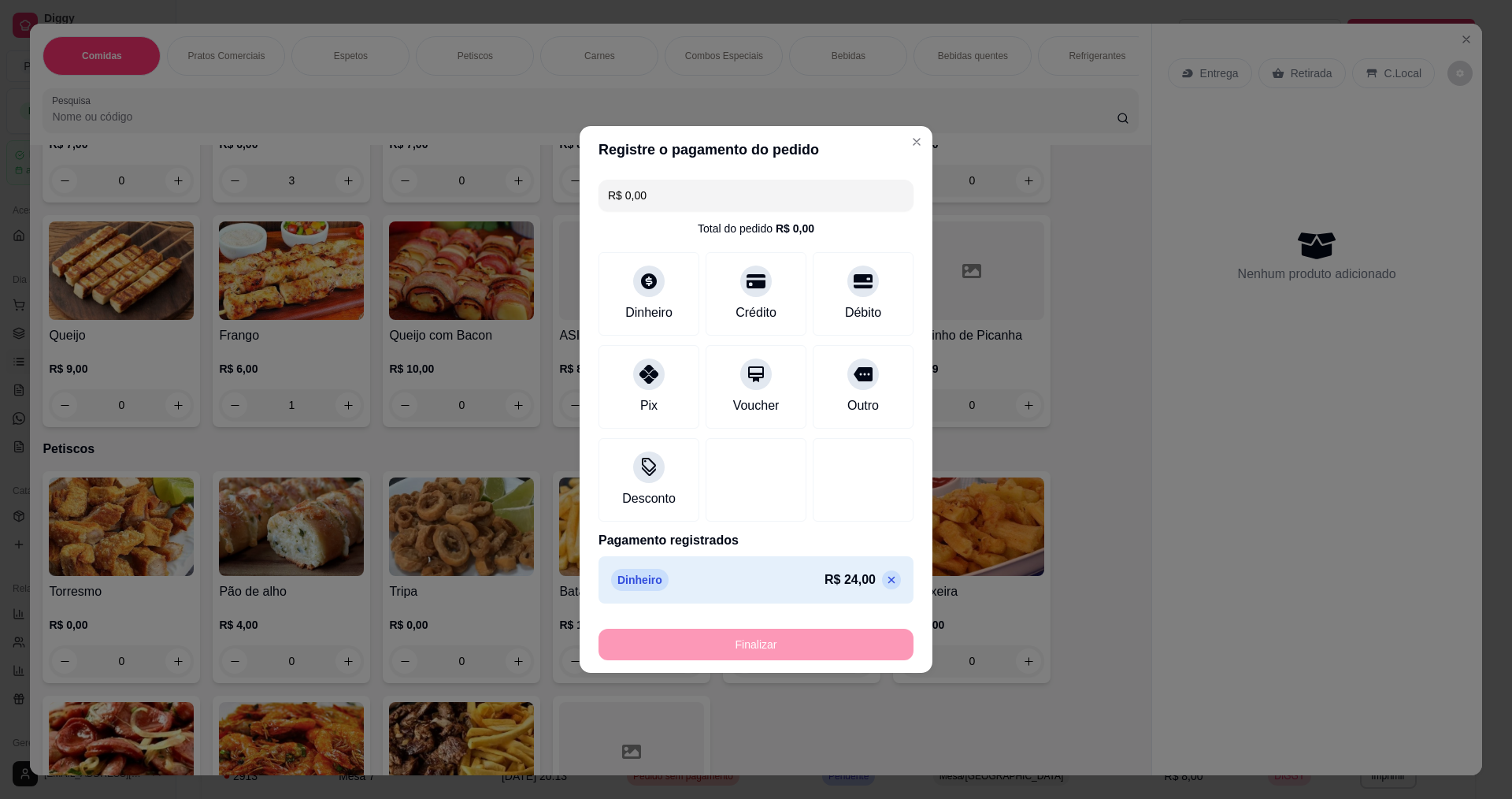
type input "0"
type input "-R$ 24,00"
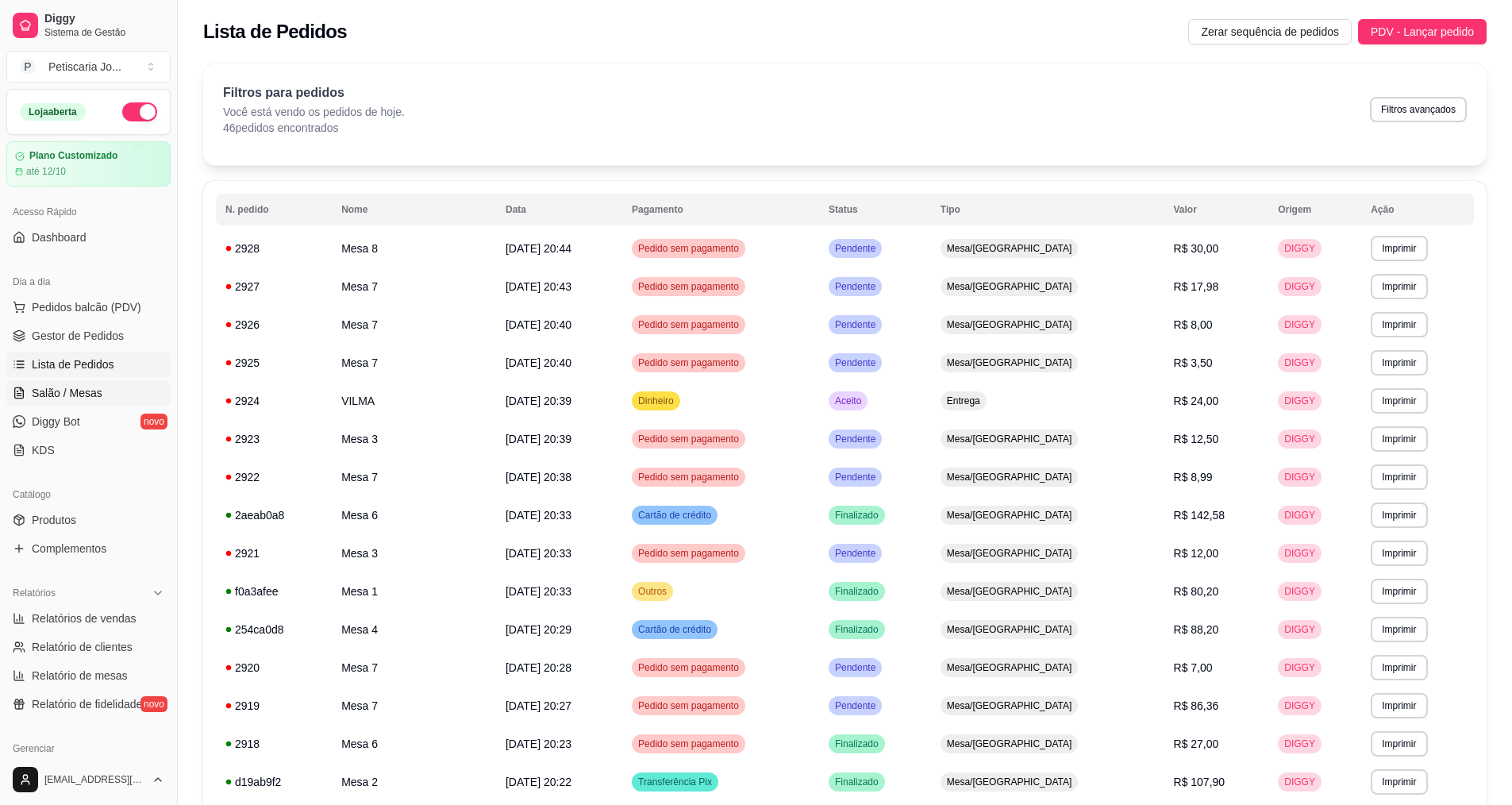
click at [32, 388] on span "Salão / Mesas" at bounding box center [66, 393] width 71 height 16
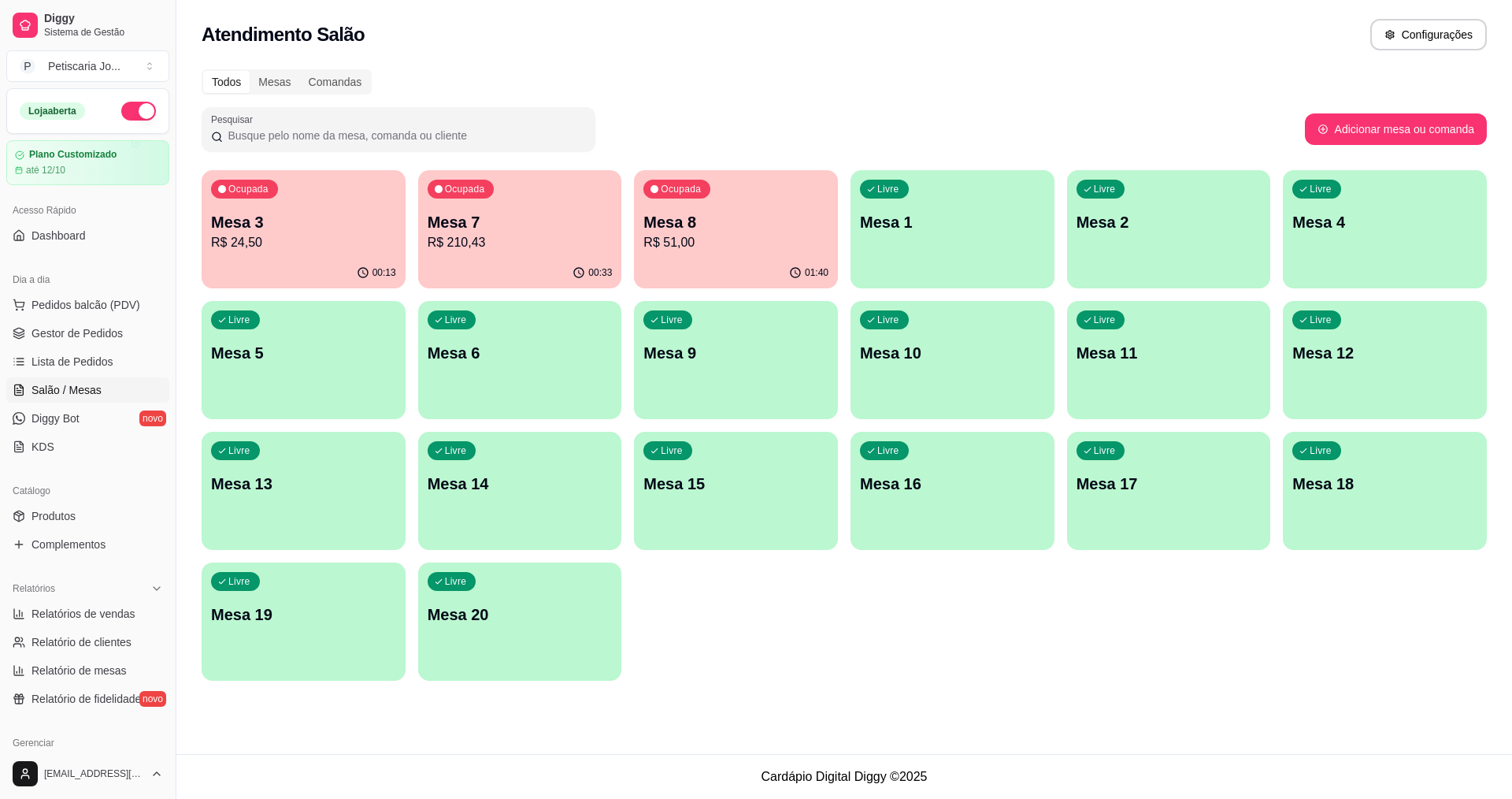
click at [702, 249] on p "R$ 51,00" at bounding box center [735, 243] width 185 height 19
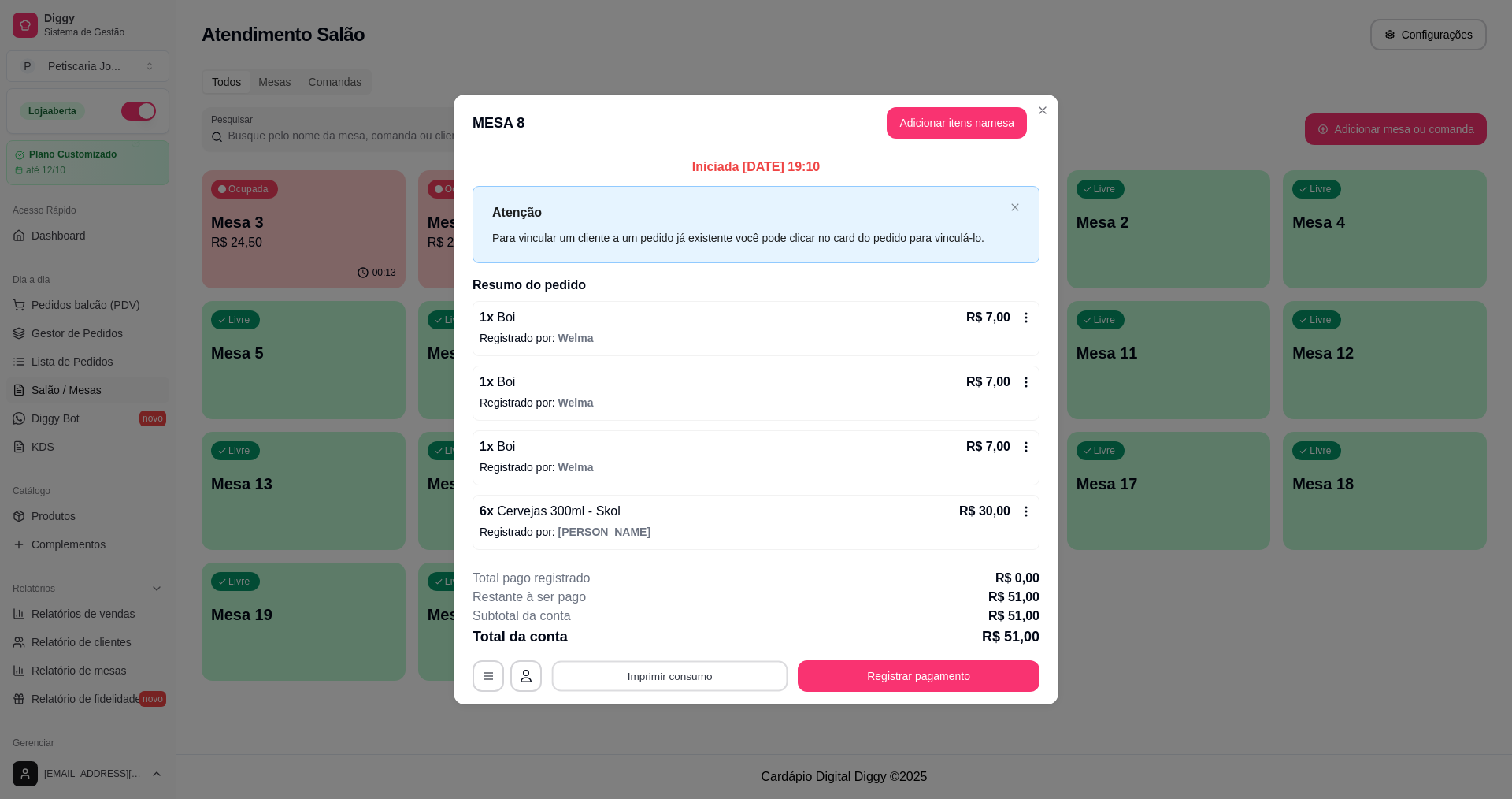
click at [632, 673] on button "Imprimir consumo" at bounding box center [669, 676] width 236 height 30
click at [669, 636] on button "IMPRESSORA" at bounding box center [674, 640] width 114 height 25
click at [950, 673] on button "Registrar pagamento" at bounding box center [919, 676] width 242 height 31
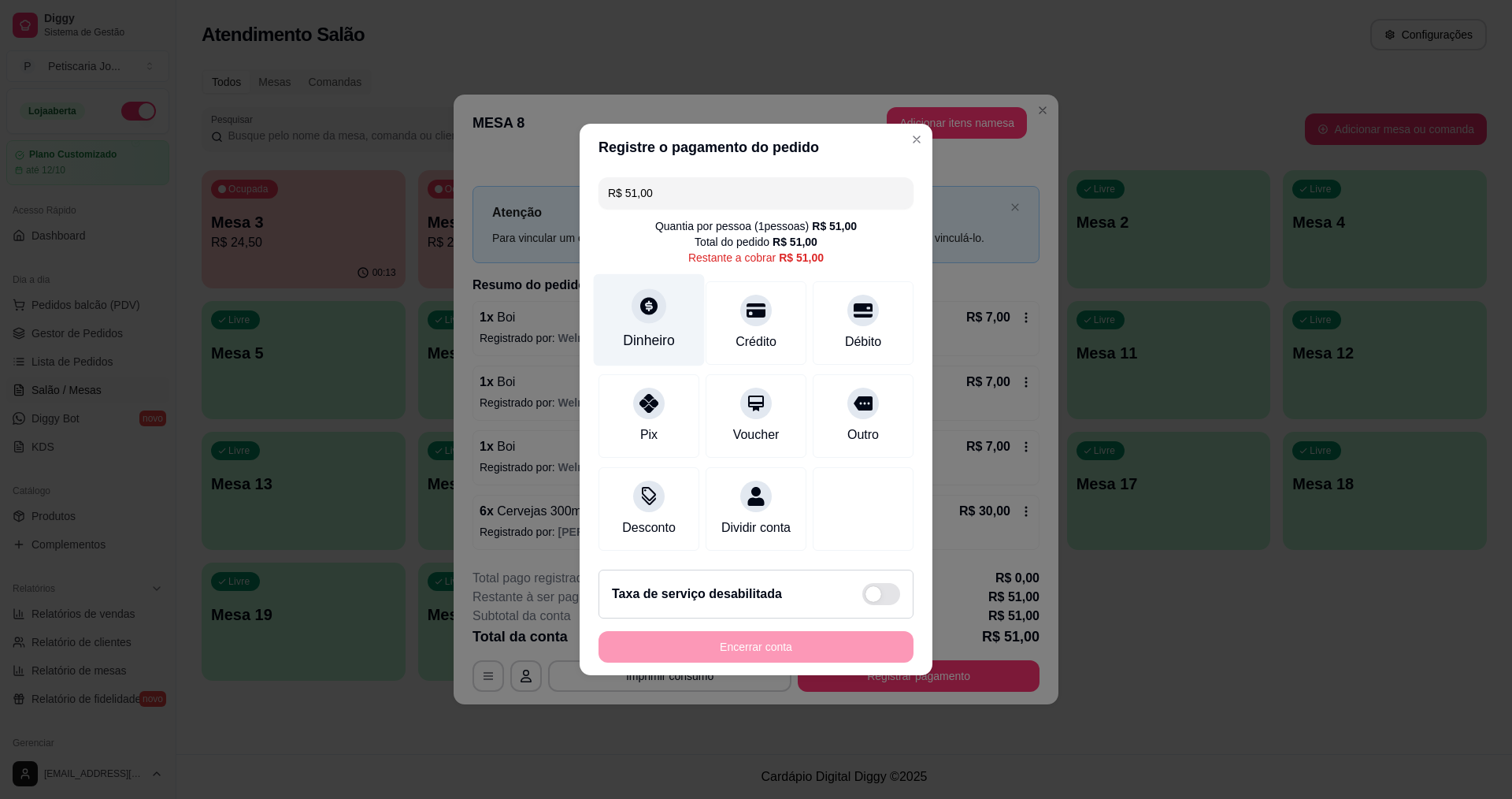
click at [650, 300] on icon at bounding box center [648, 305] width 17 height 17
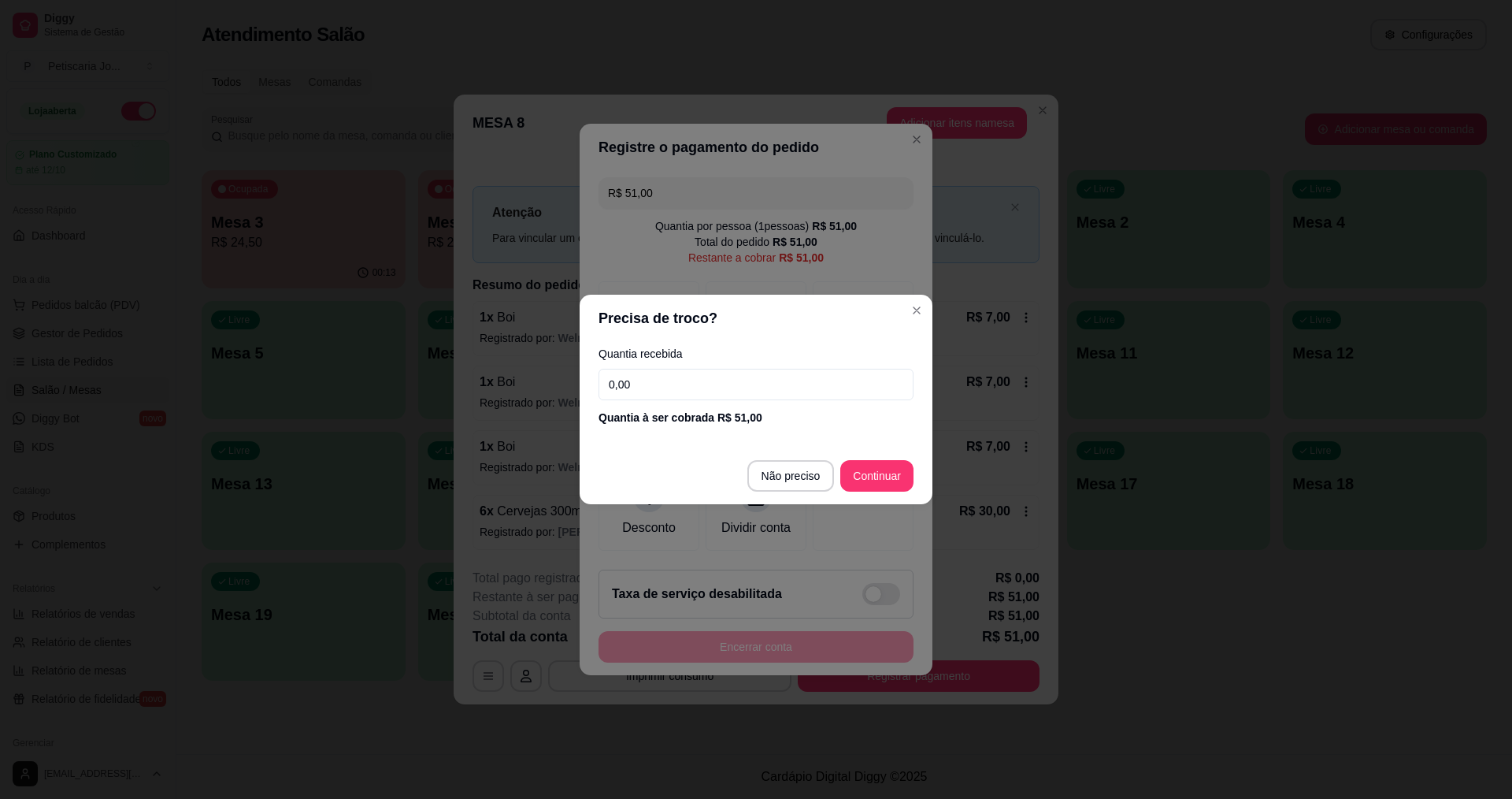
click at [709, 379] on input "0,00" at bounding box center [756, 384] width 315 height 31
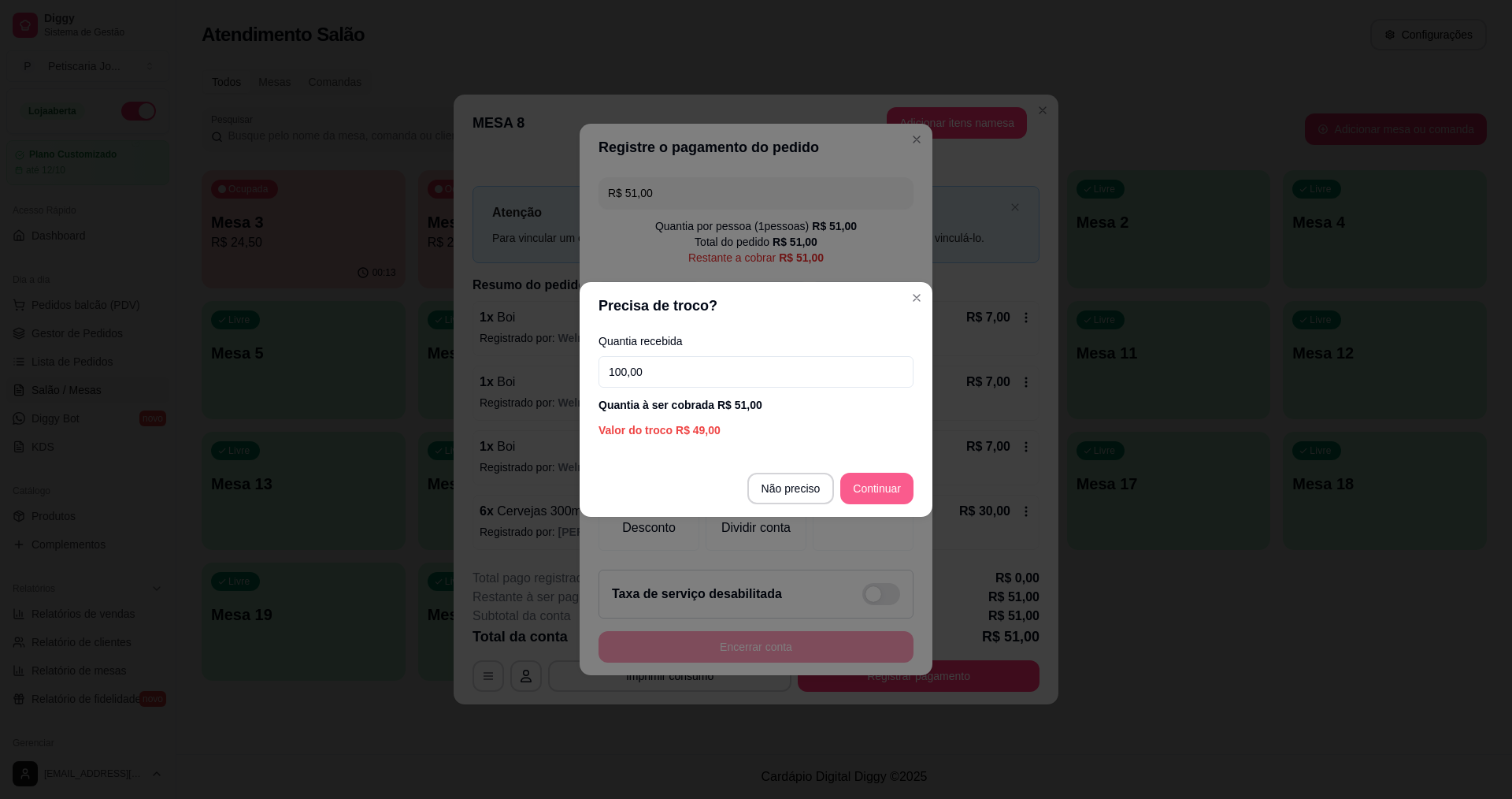
type input "100,00"
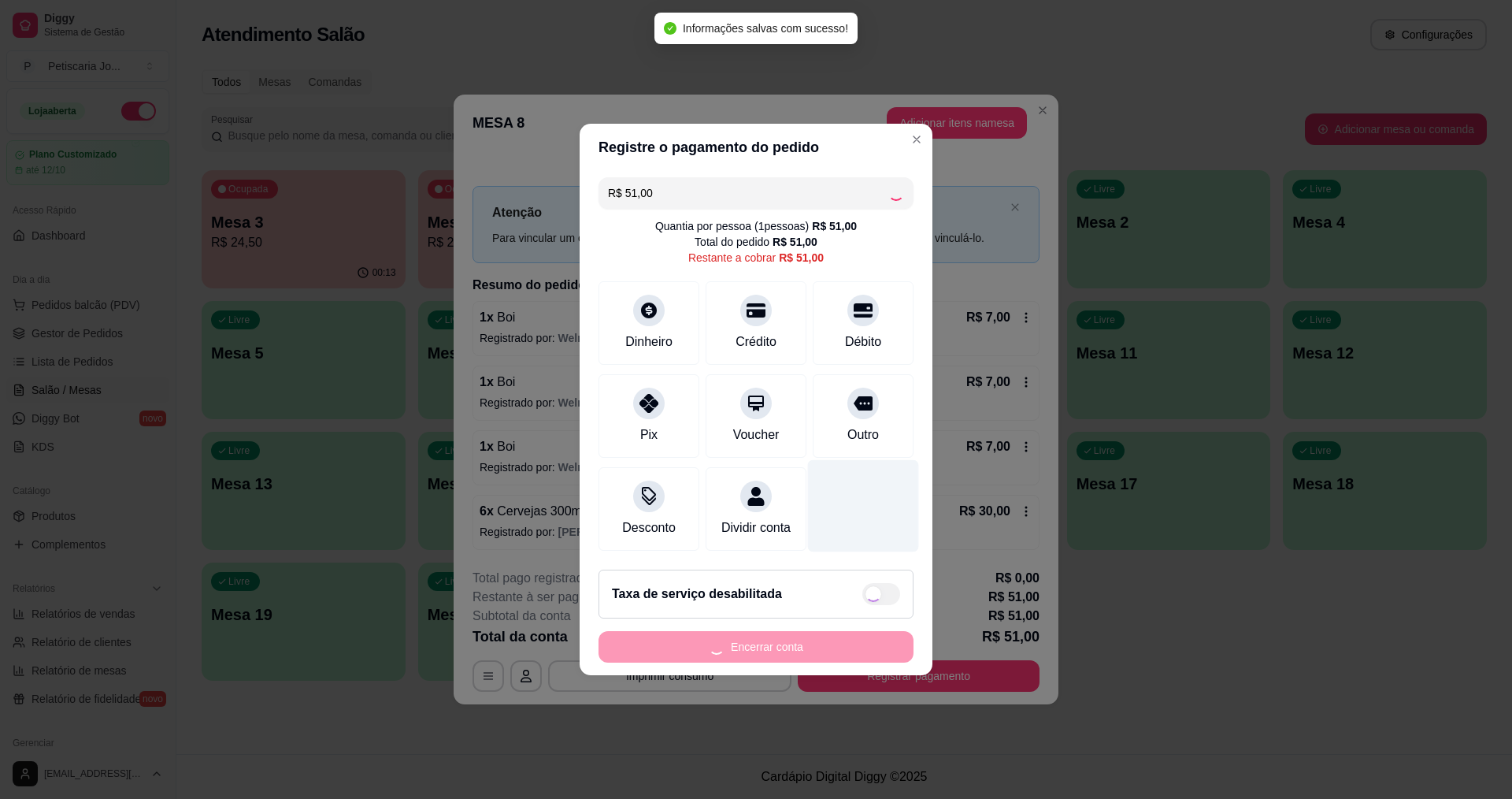
type input "R$ 0,00"
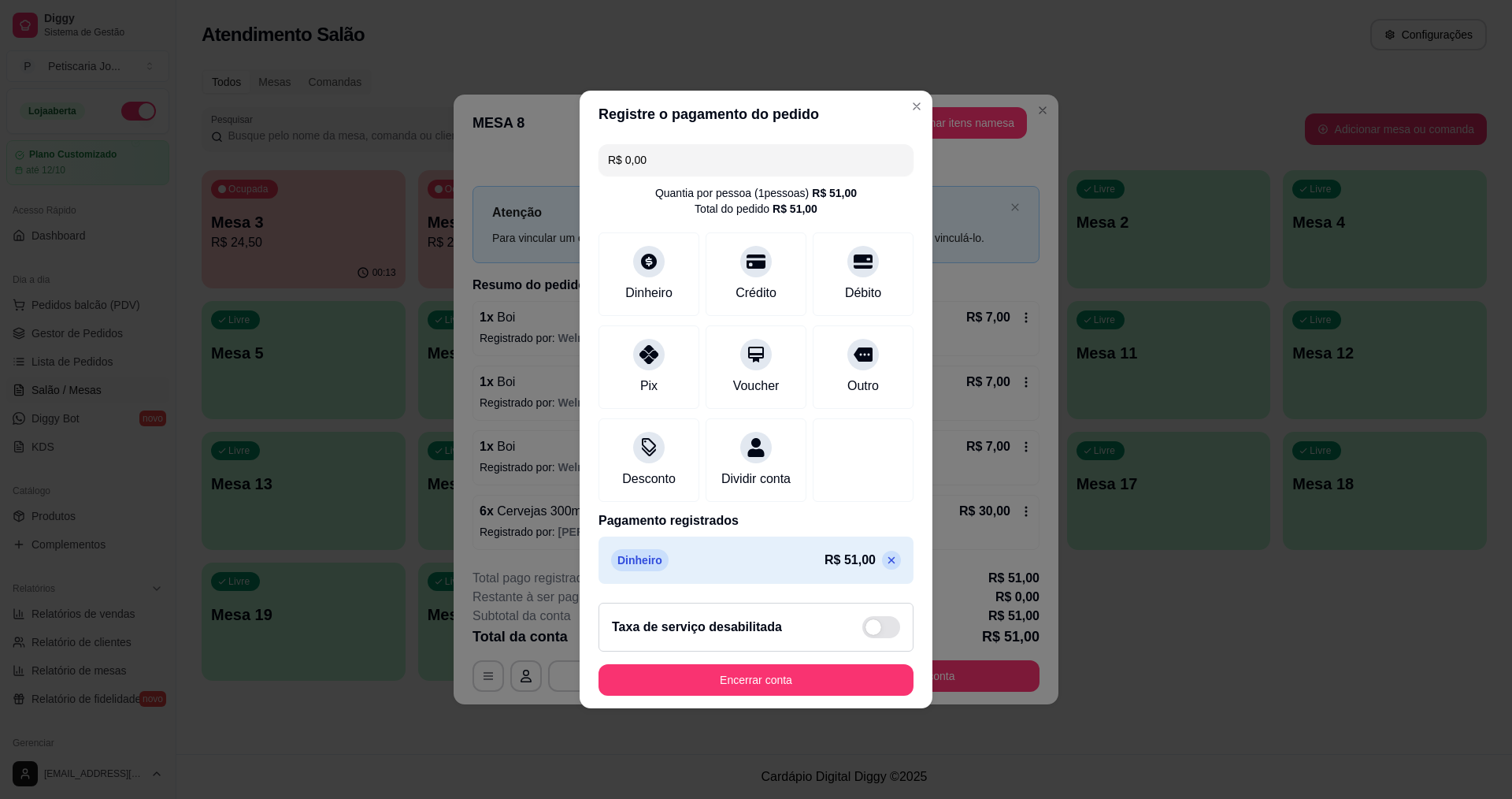
click at [805, 672] on footer "Taxa de serviço desabilitada Encerrar conta" at bounding box center [756, 649] width 352 height 118
click at [771, 689] on button "Encerrar conta" at bounding box center [756, 680] width 305 height 30
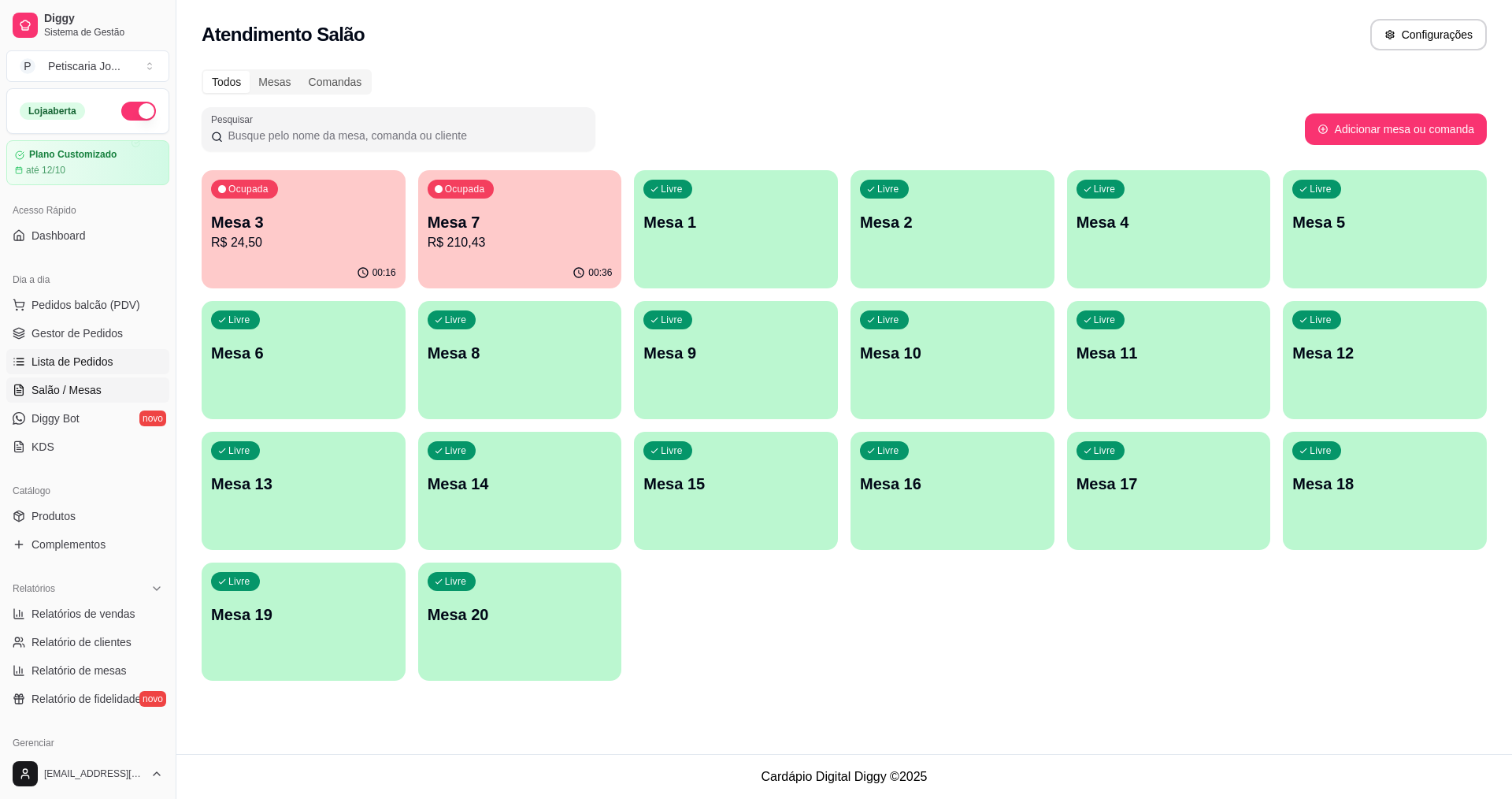
click at [50, 352] on link "Lista de Pedidos" at bounding box center [87, 362] width 163 height 25
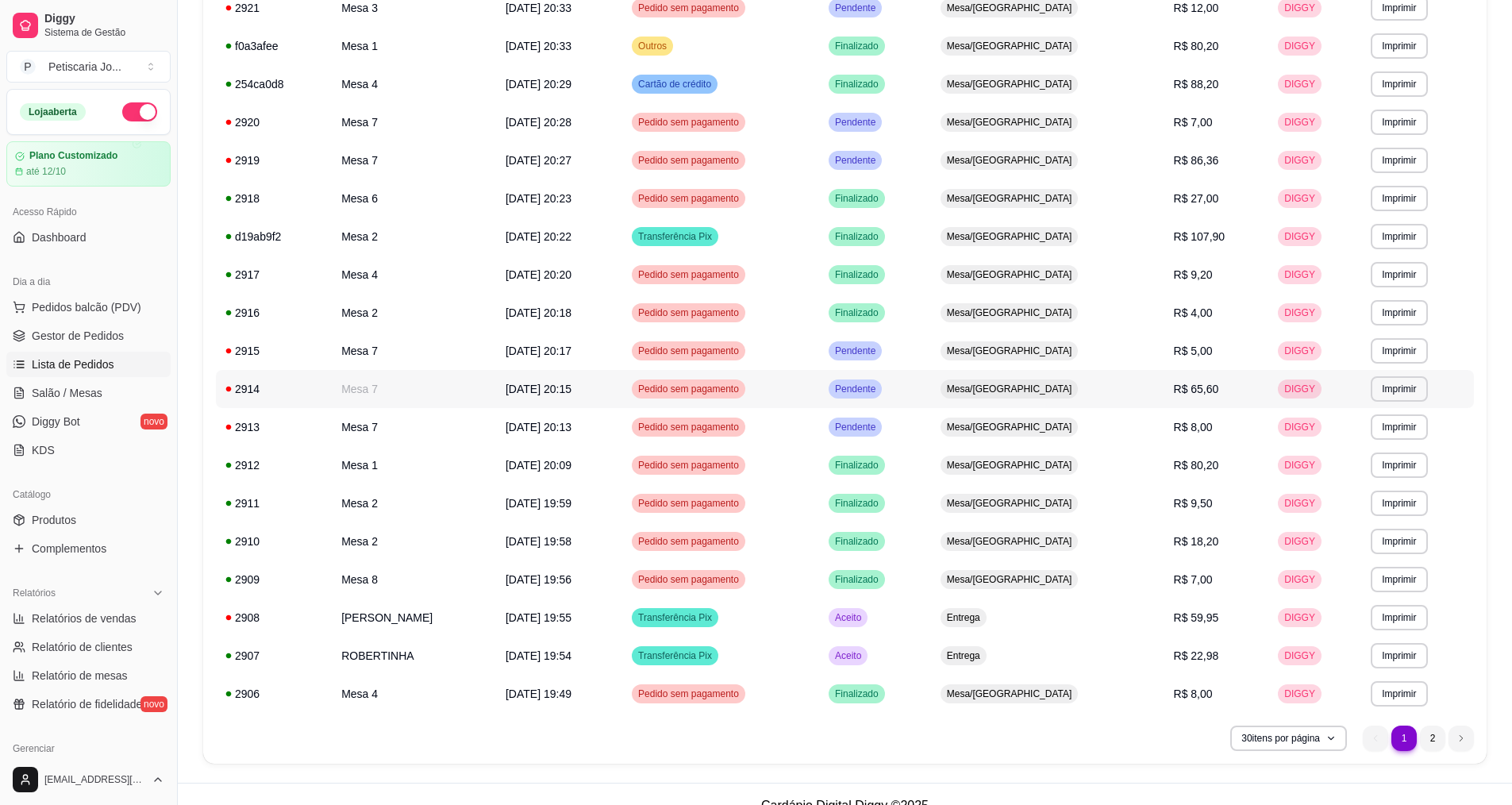
scroll to position [682, 0]
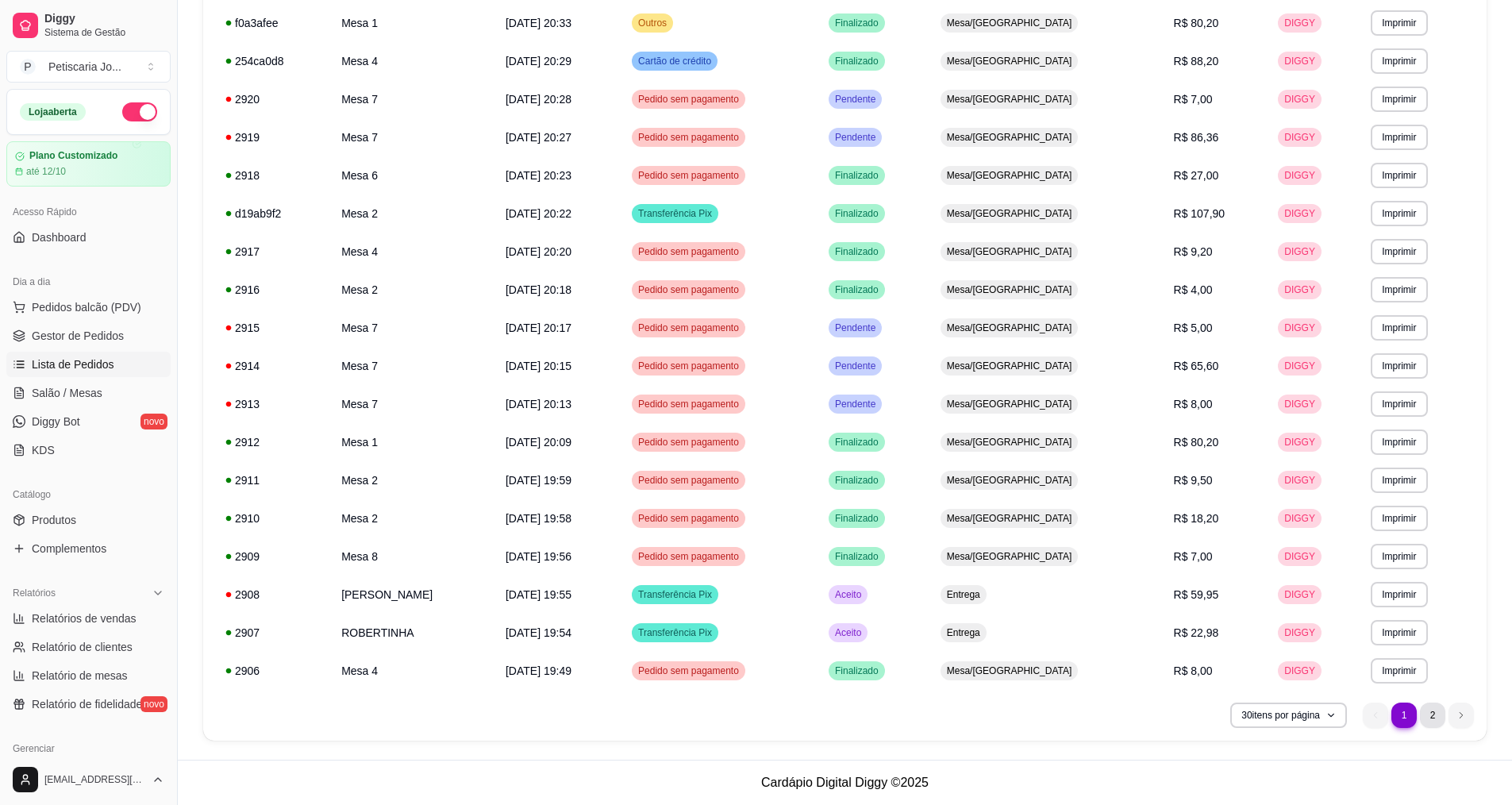
click at [1434, 717] on li "2" at bounding box center [1433, 715] width 26 height 26
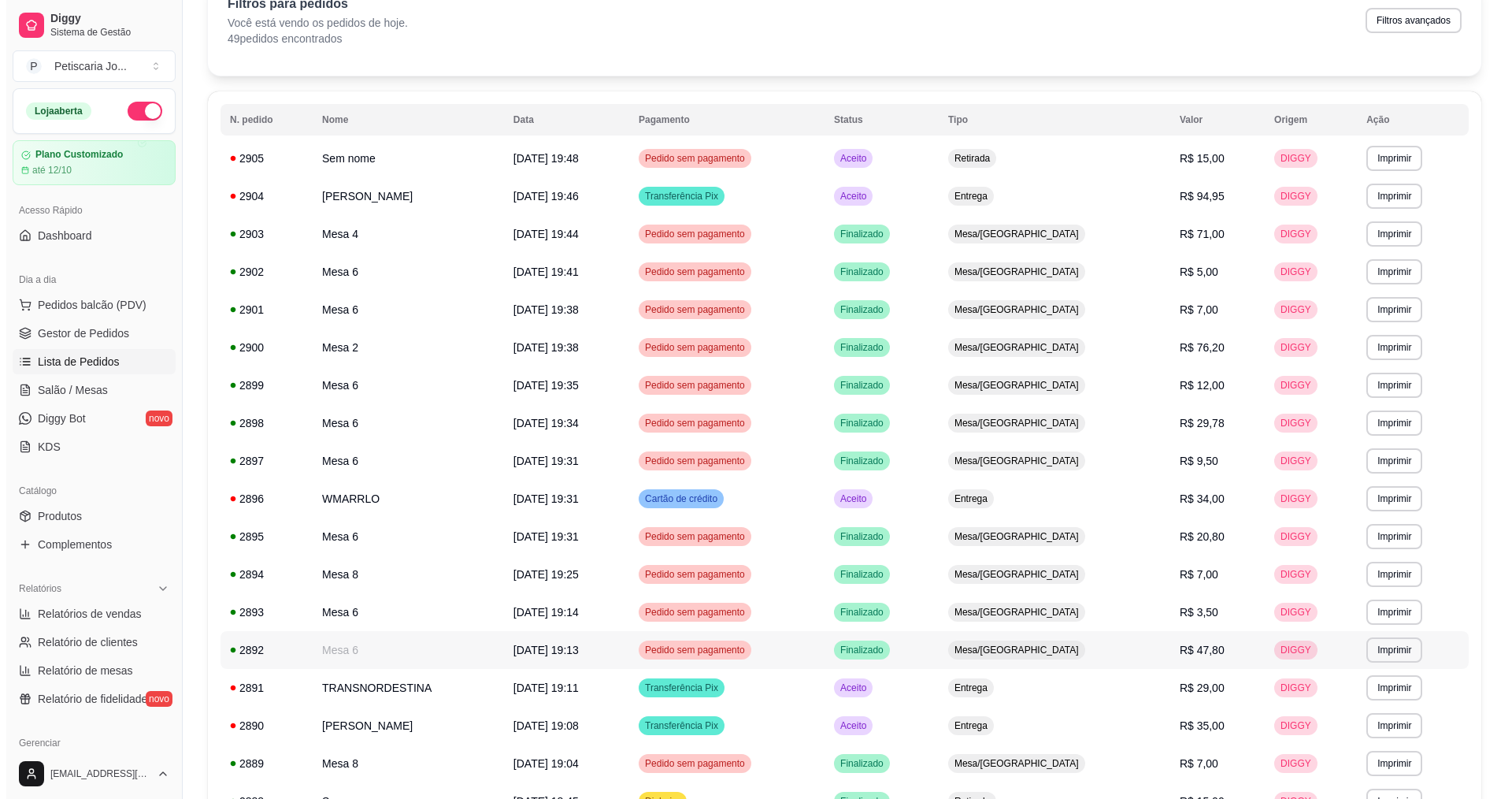
scroll to position [104, 0]
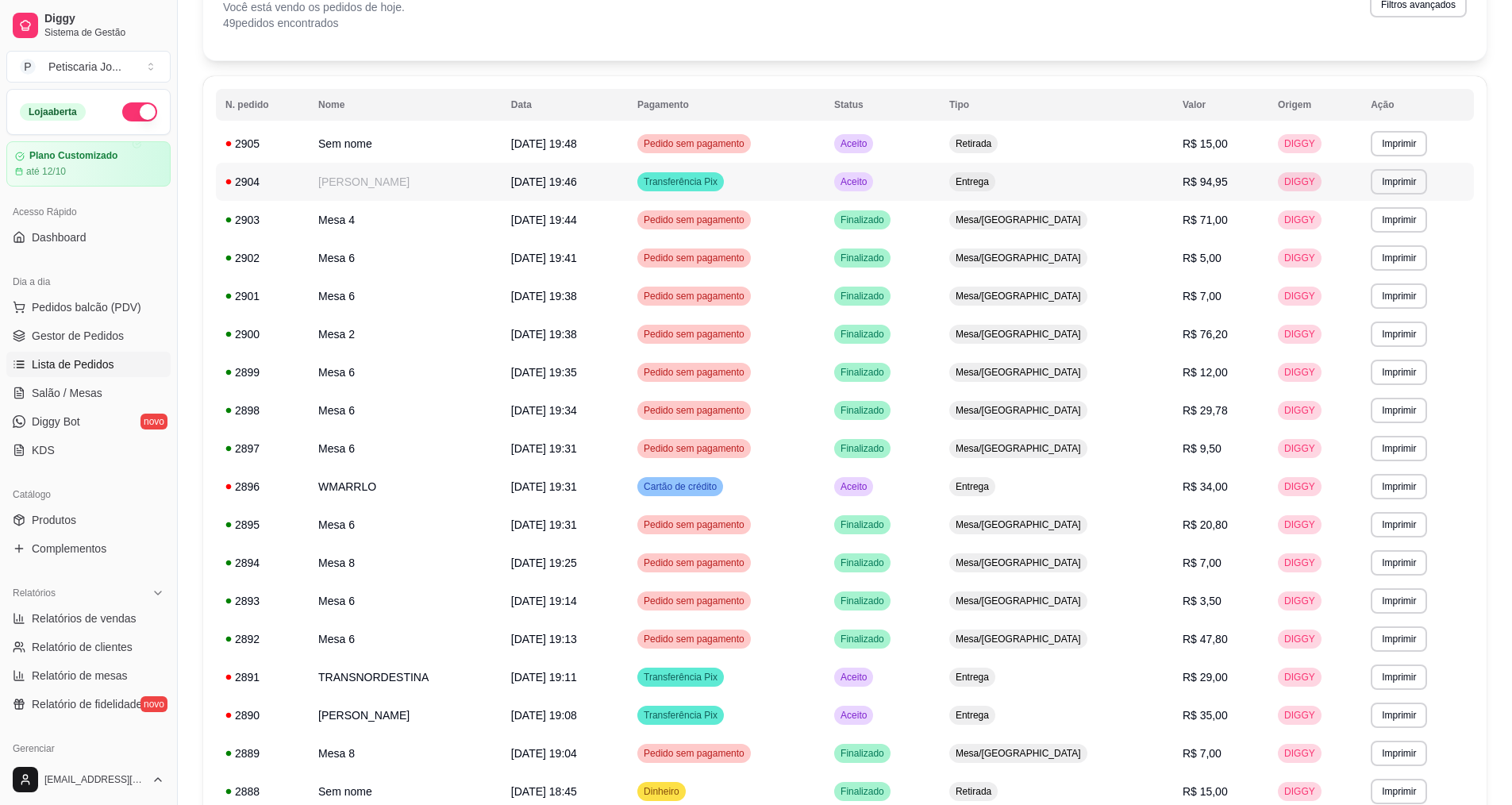
click at [344, 180] on td "[PERSON_NAME]" at bounding box center [405, 181] width 193 height 38
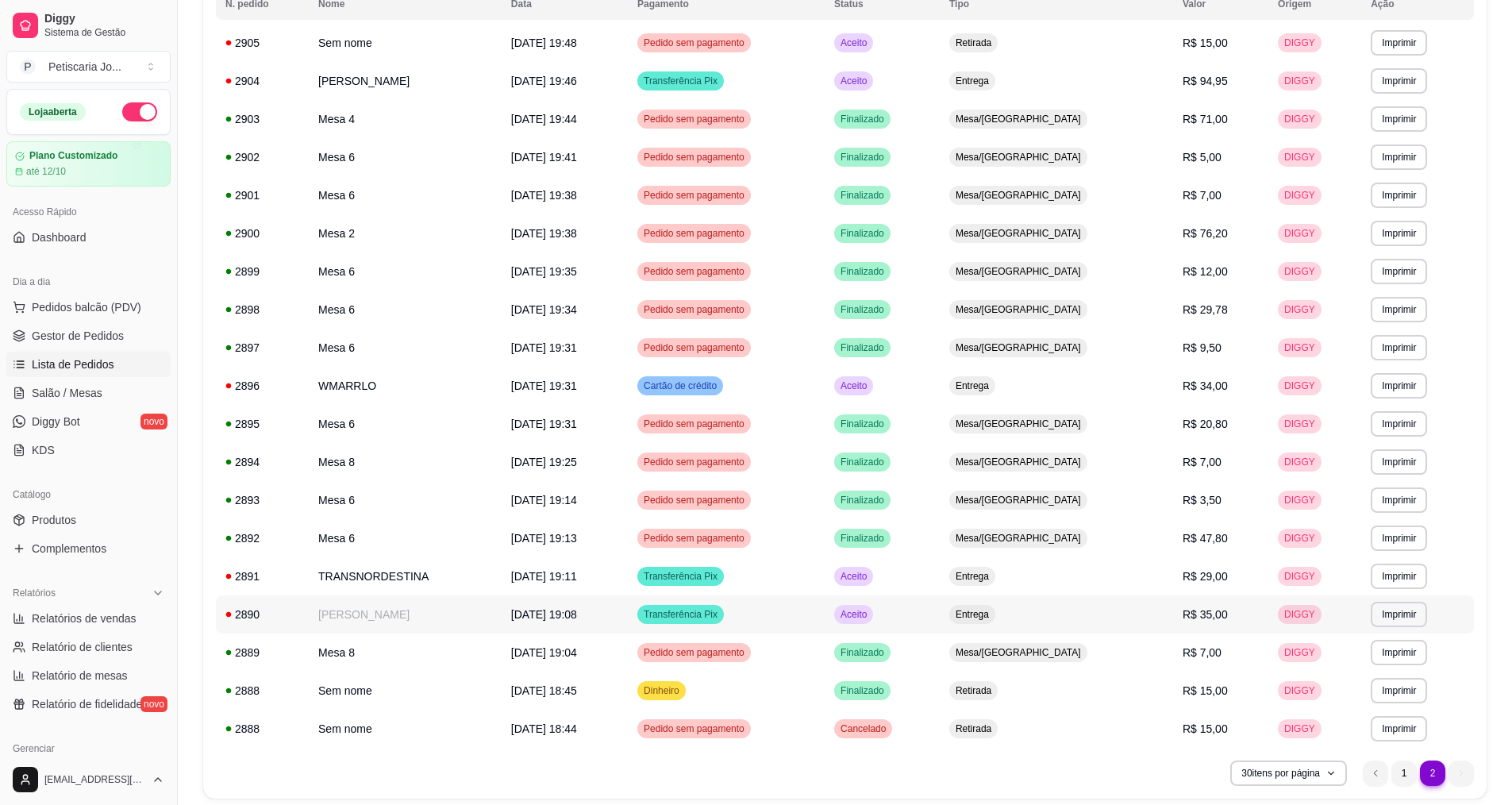
scroll to position [263, 0]
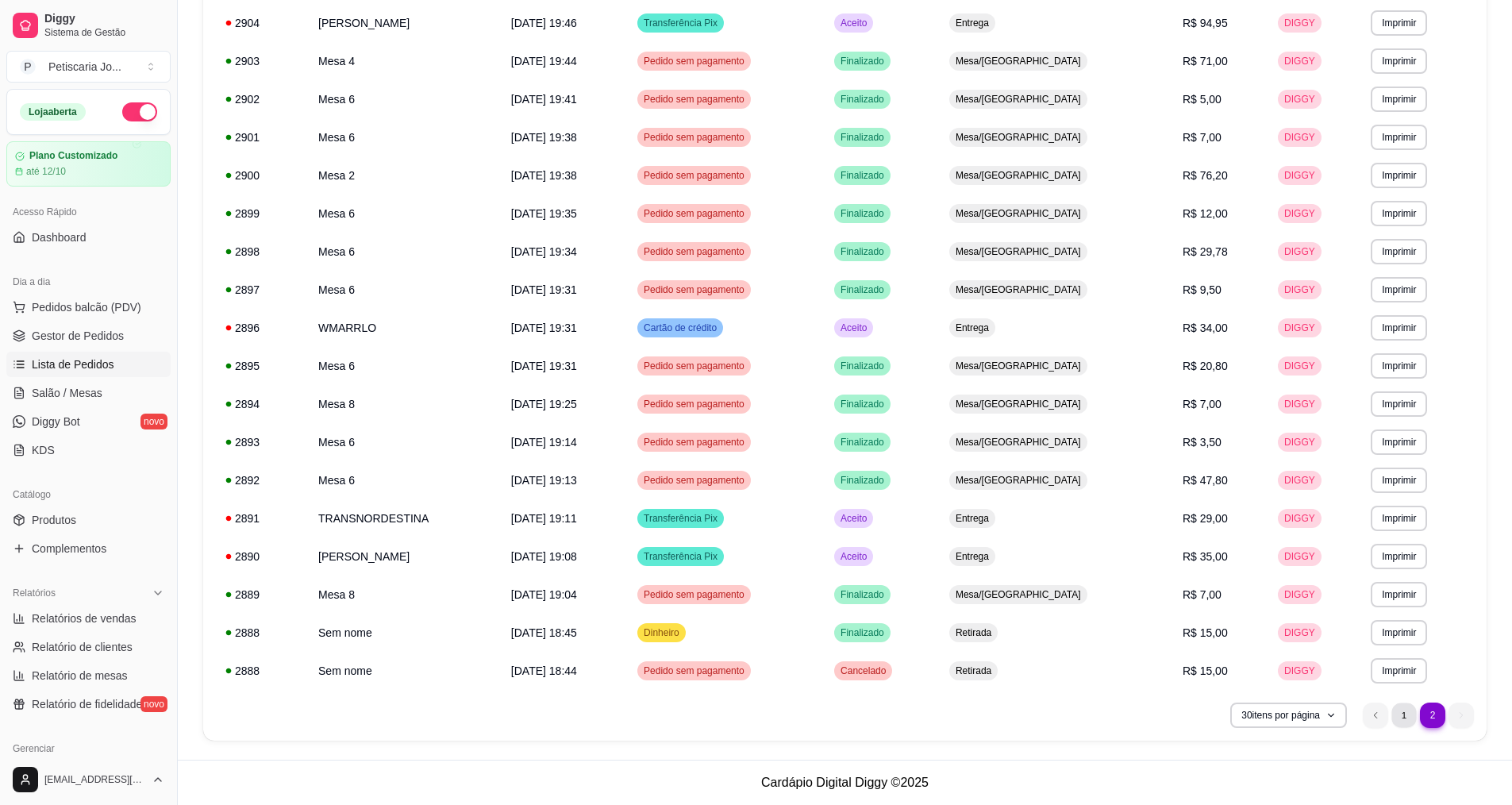
click at [1404, 716] on li "1" at bounding box center [1403, 714] width 25 height 25
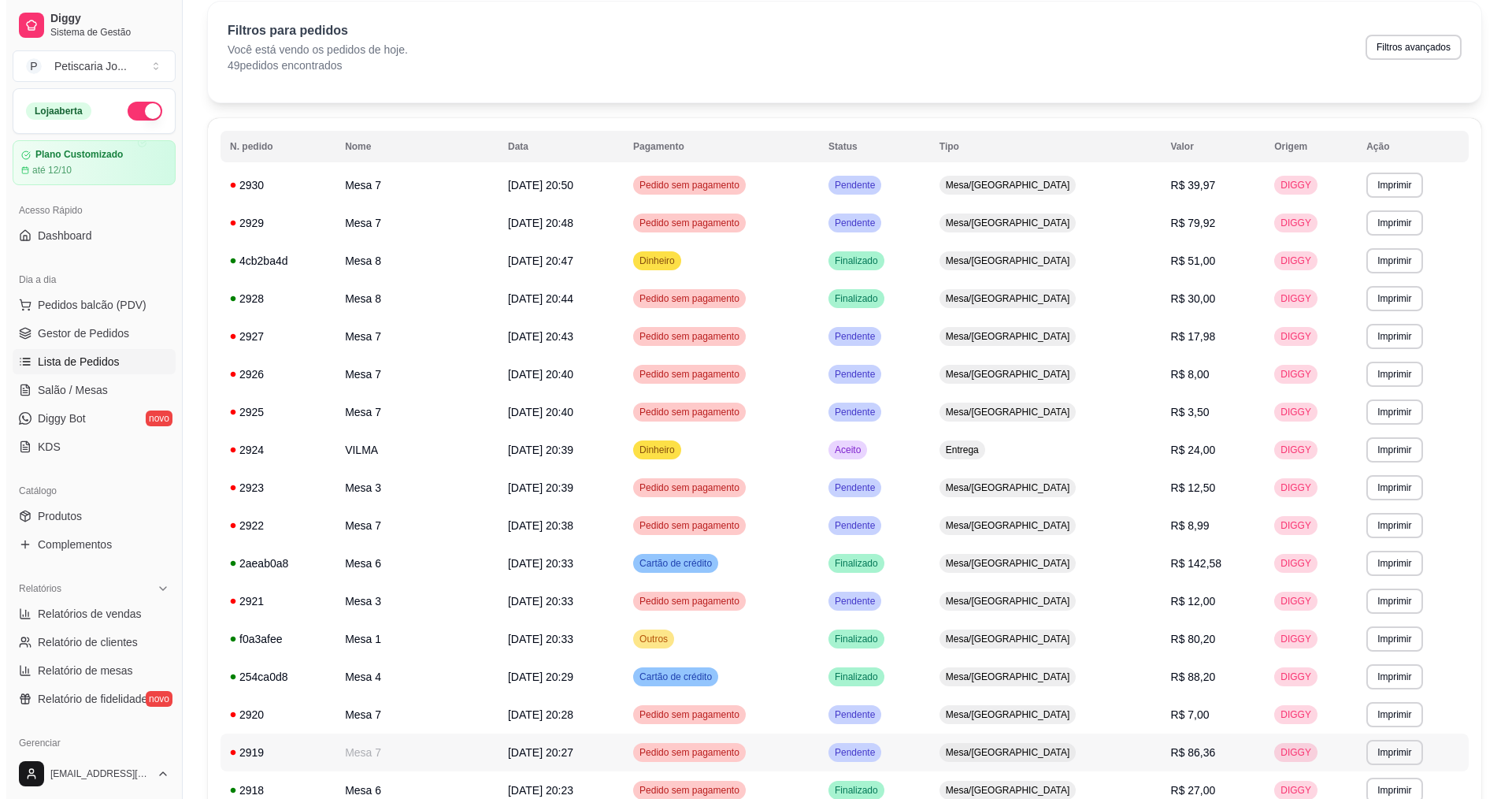
scroll to position [0, 0]
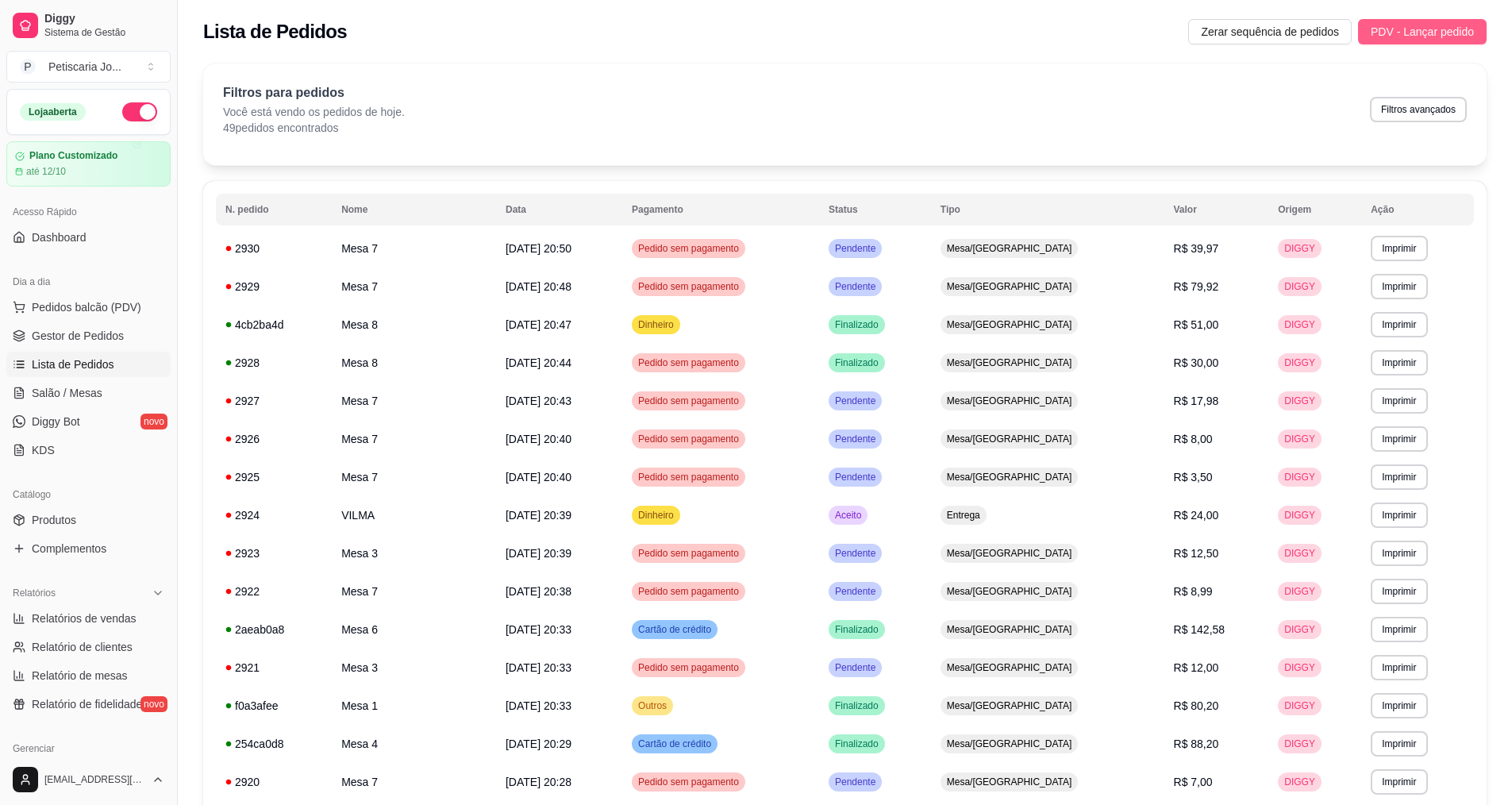
click at [1474, 26] on button "PDV - Lançar pedido" at bounding box center [1422, 32] width 129 height 26
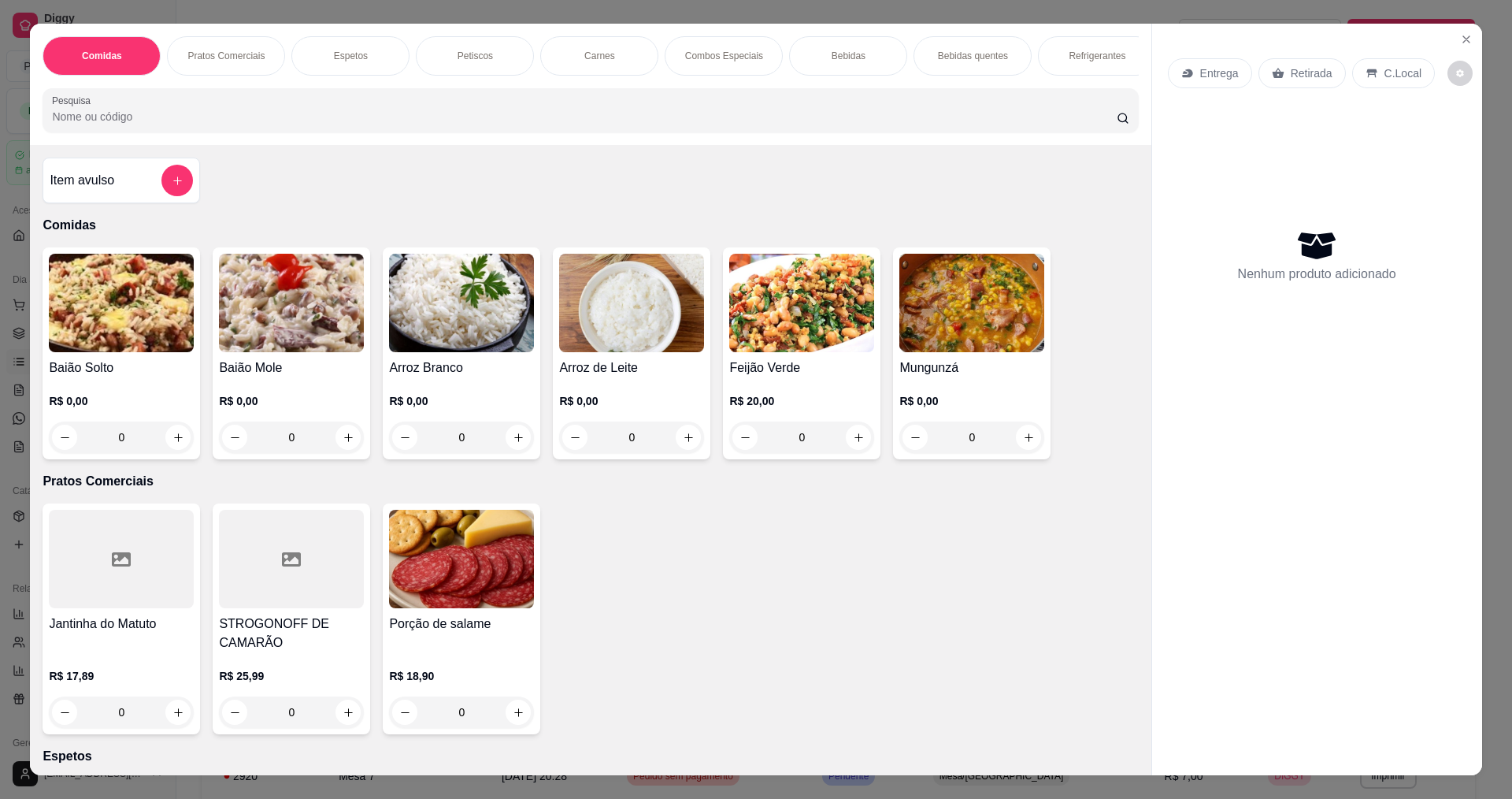
click at [339, 450] on div "0" at bounding box center [291, 436] width 145 height 31
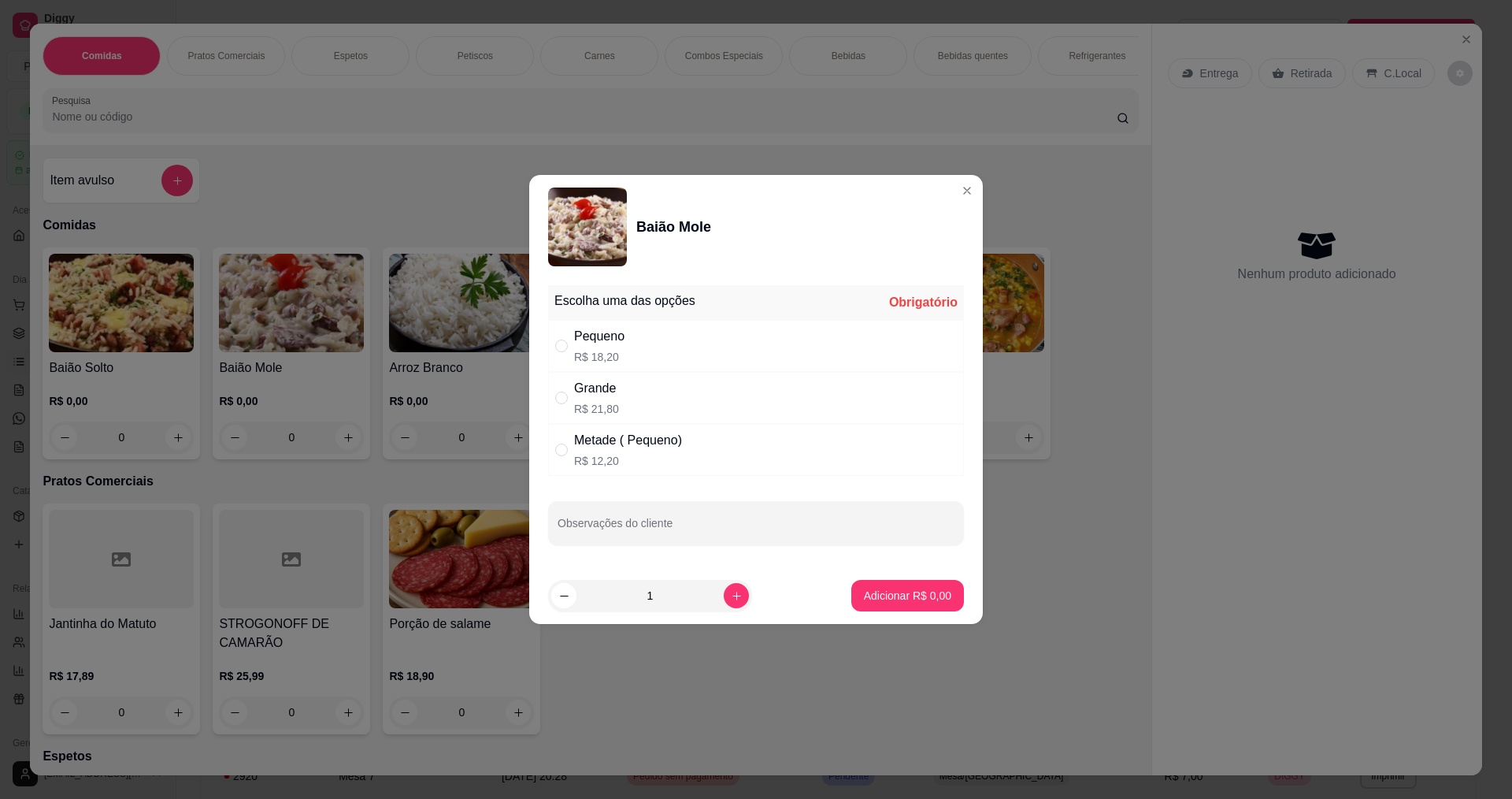
click at [636, 358] on div "Pequeno R$ 18,20" at bounding box center [756, 345] width 416 height 52
radio input "true"
click at [882, 597] on p "Adicionar R$ 18,20" at bounding box center [903, 595] width 94 height 16
type input "1"
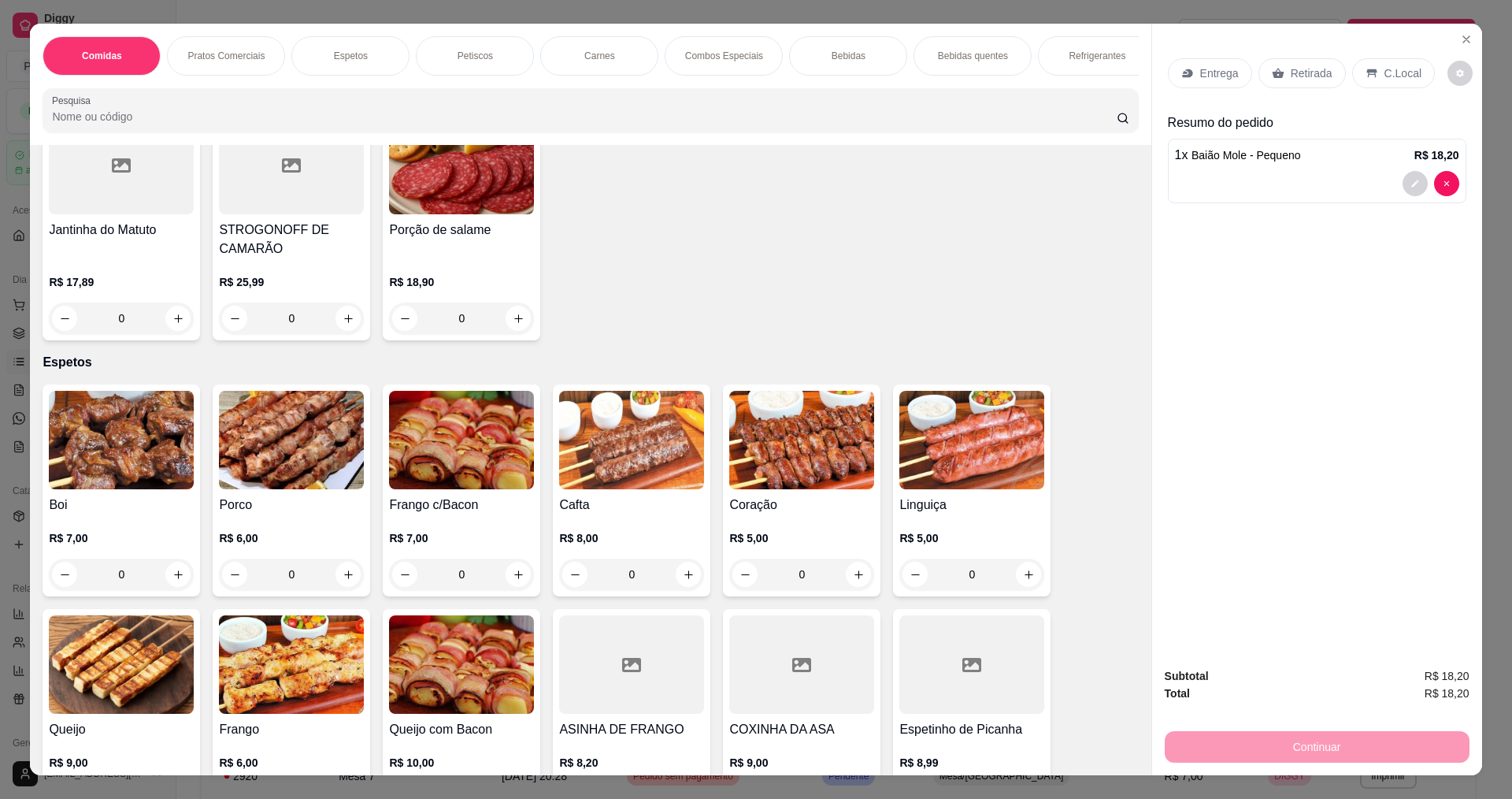
scroll to position [473, 0]
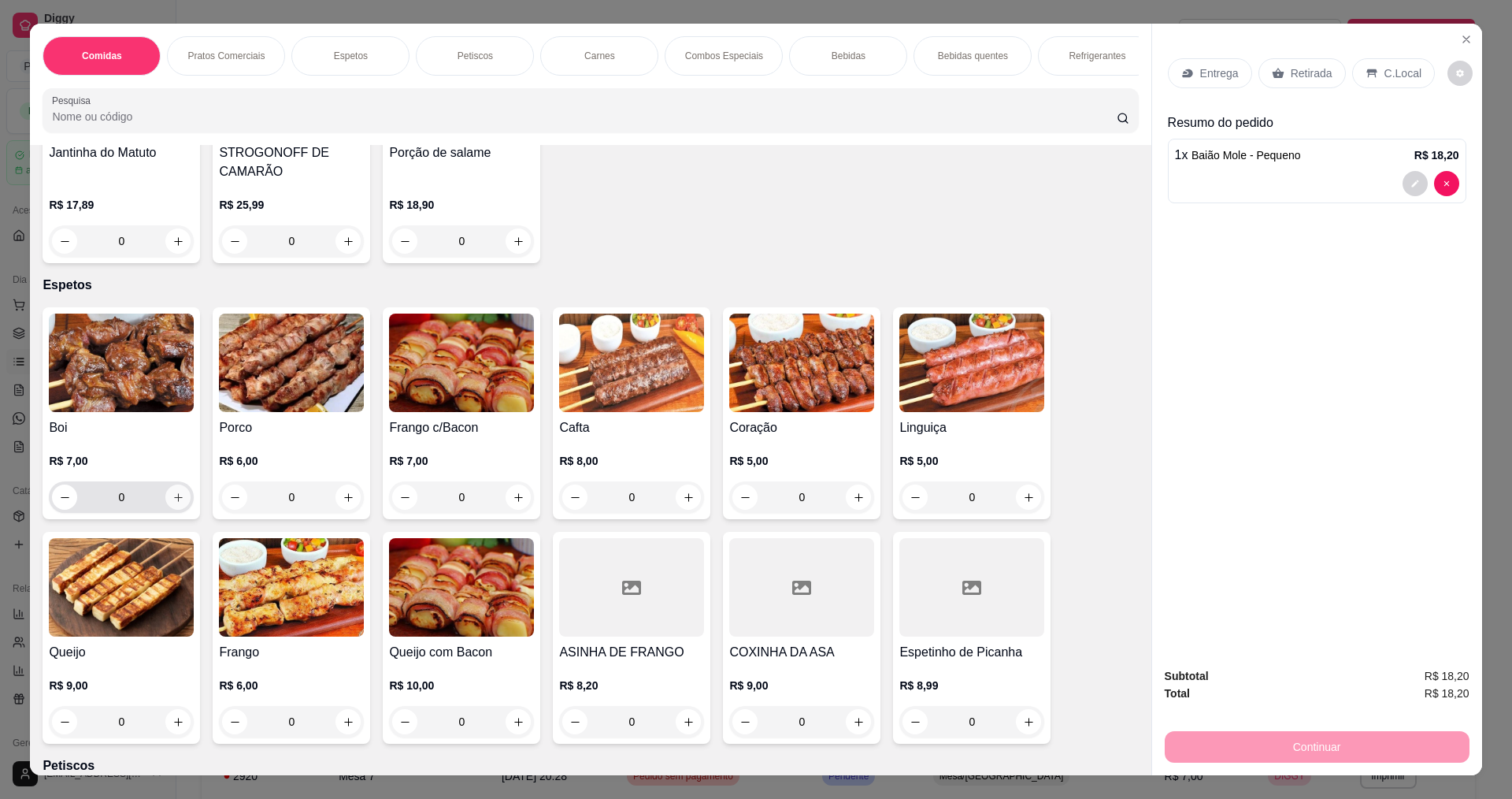
click at [177, 503] on icon "increase-product-quantity" at bounding box center [178, 497] width 12 height 12
type input "1"
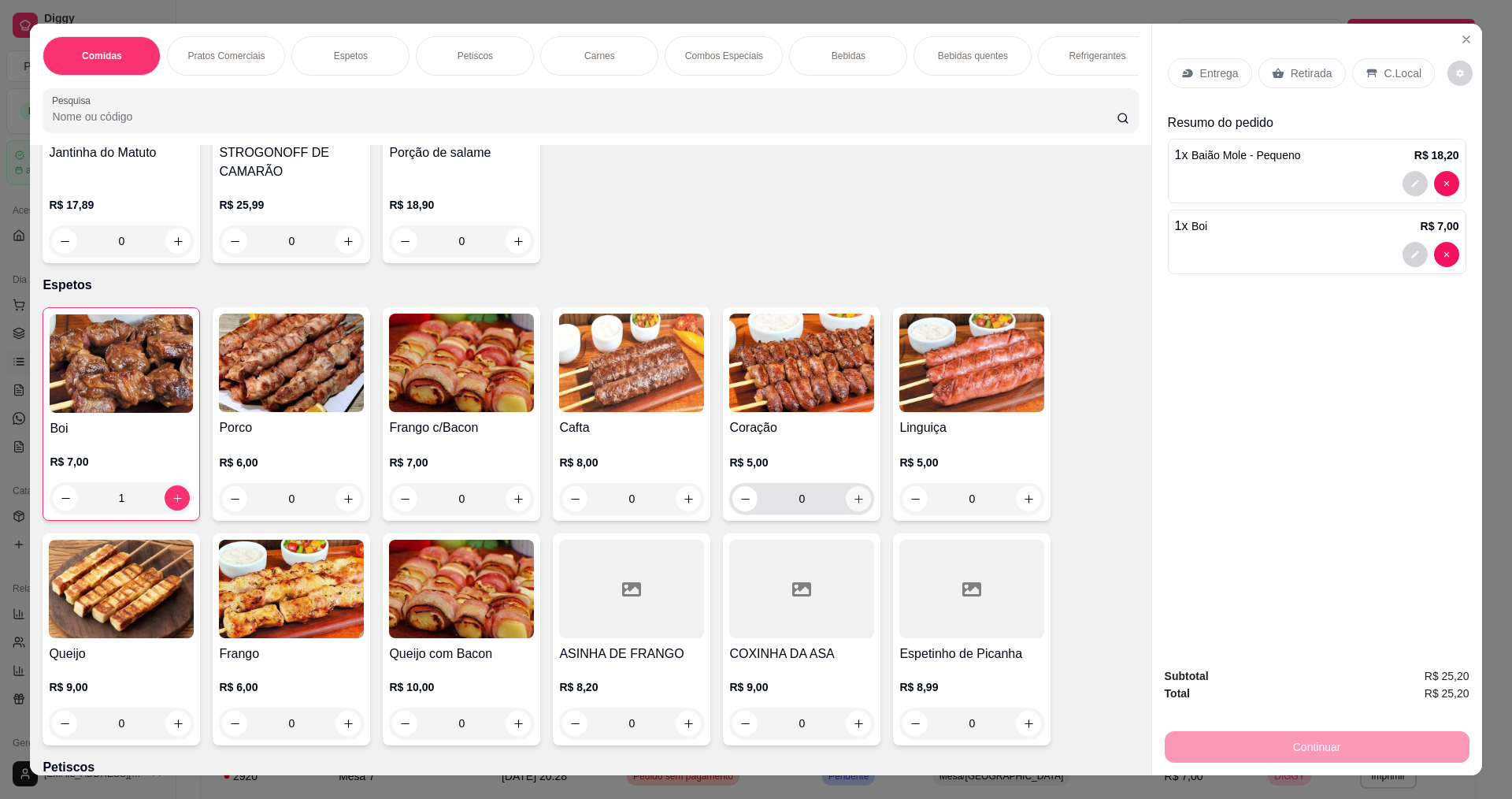
click at [855, 505] on icon "increase-product-quantity" at bounding box center [859, 499] width 12 height 12
type input "1"
click at [1222, 66] on p "Entrega" at bounding box center [1220, 73] width 39 height 16
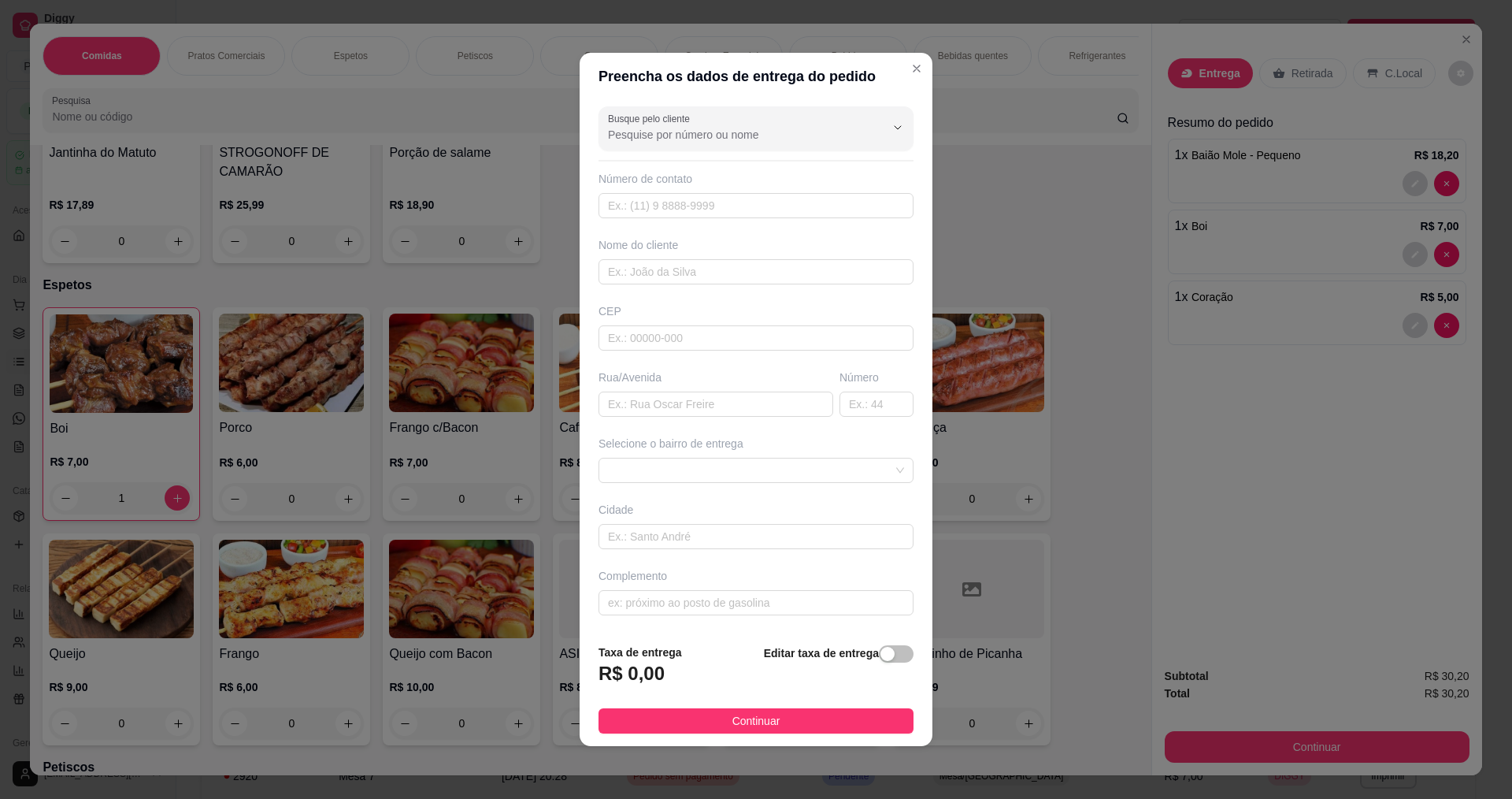
click at [658, 286] on div "Busque pelo cliente Número de contato Nome do cliente CEP Rua/[GEOGRAPHIC_DATA]…" at bounding box center [756, 365] width 352 height 531
click at [663, 271] on input "text" at bounding box center [756, 271] width 315 height 25
type input "[MEDICAL_DATA]"
click at [666, 412] on input "text" at bounding box center [716, 404] width 235 height 25
type input "[PERSON_NAME]"
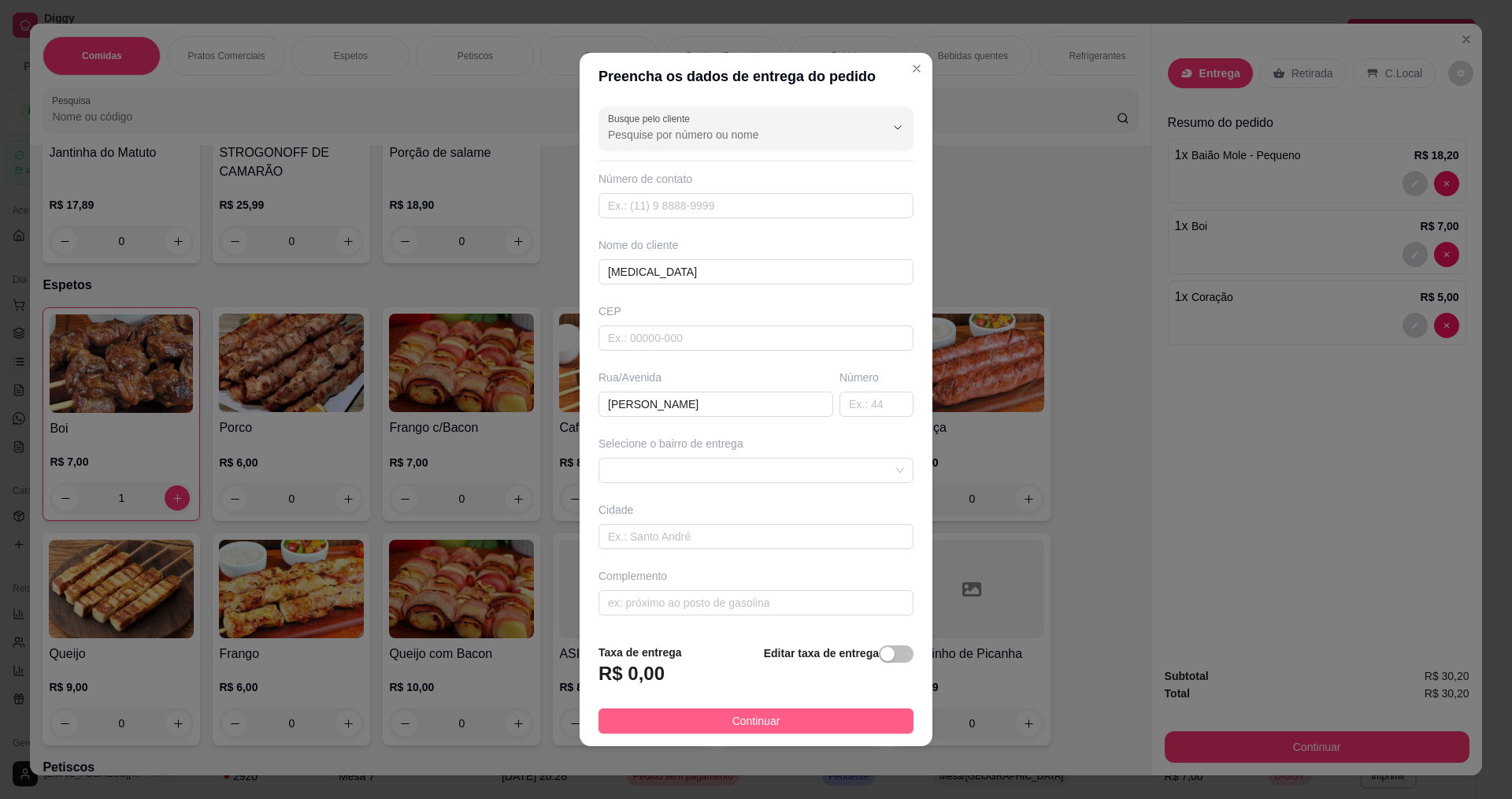
click at [747, 728] on span "Continuar" at bounding box center [756, 720] width 48 height 17
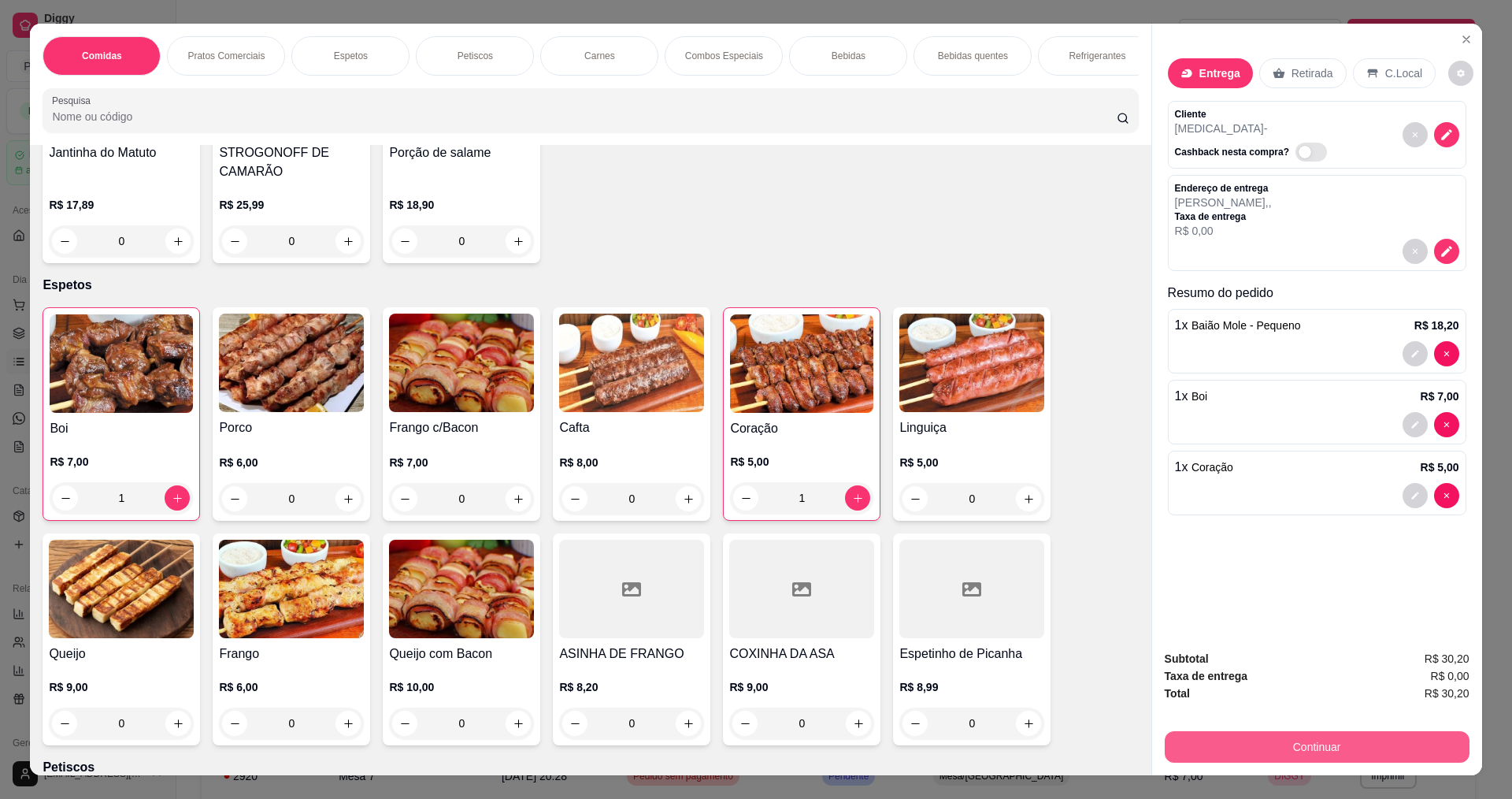
click at [1336, 749] on button "Continuar" at bounding box center [1317, 746] width 305 height 31
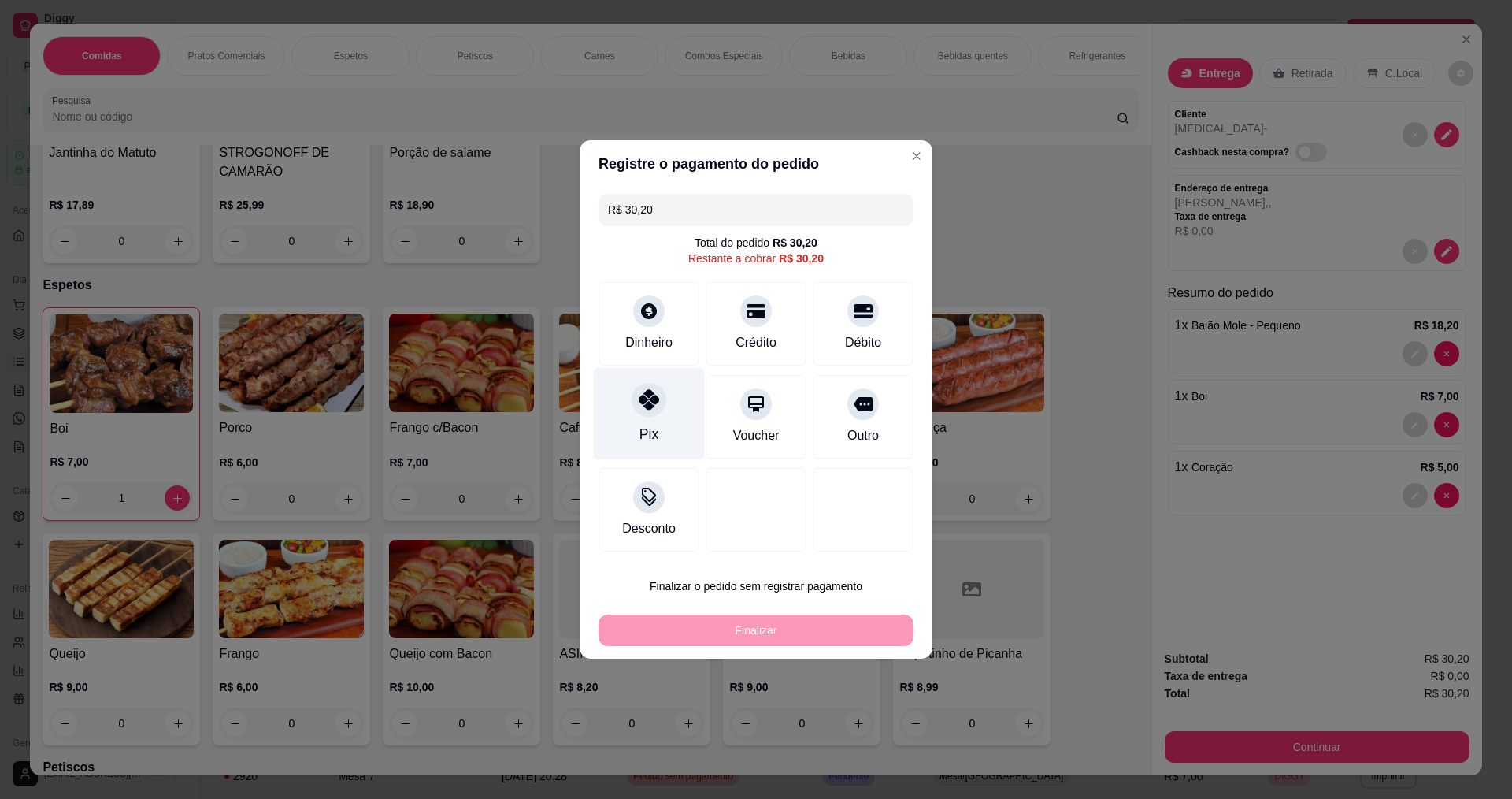
click at [656, 410] on div at bounding box center [648, 399] width 35 height 35
type input "R$ 0,00"
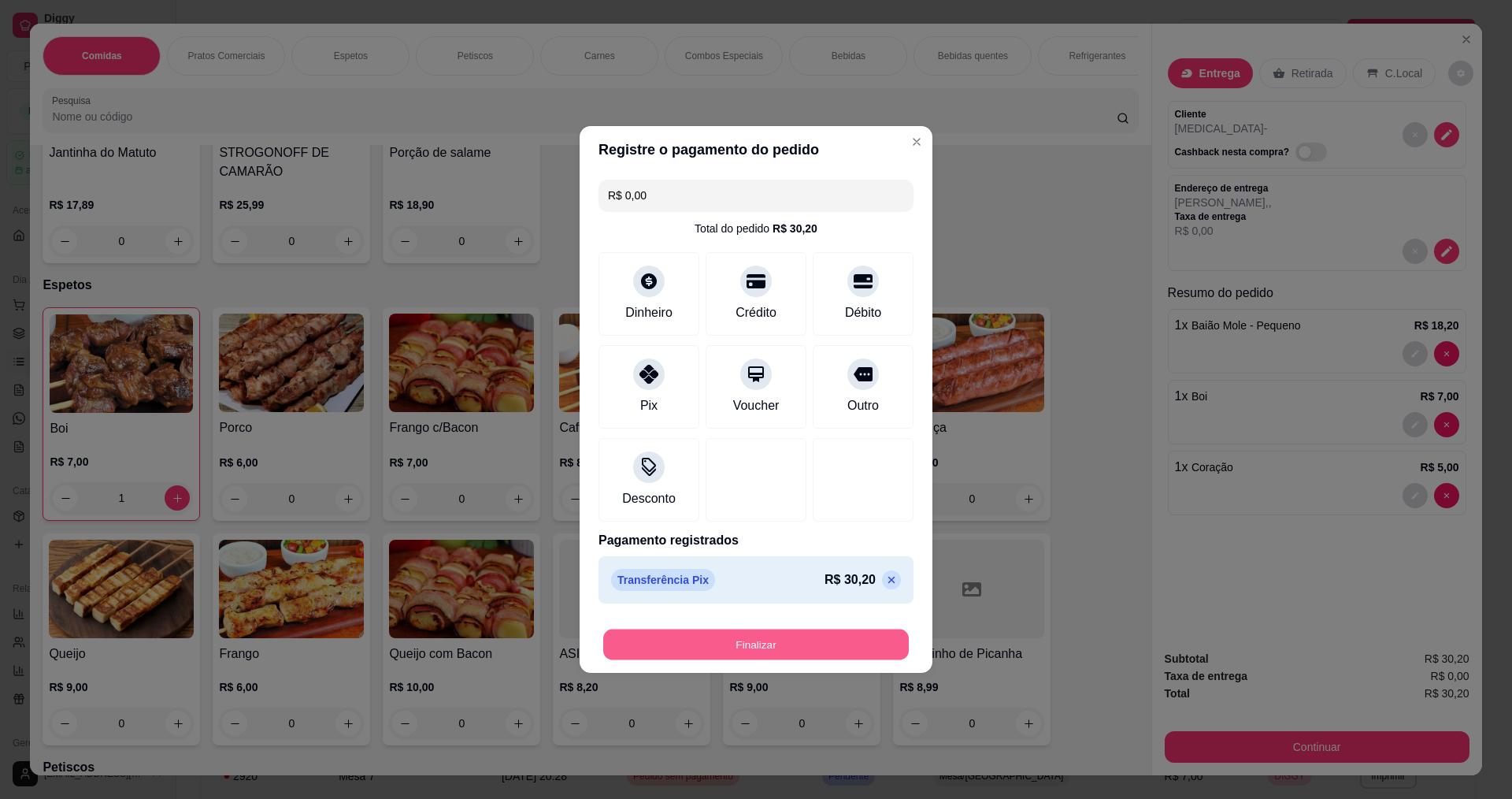
click at [729, 639] on button "Finalizar" at bounding box center [756, 644] width 305 height 30
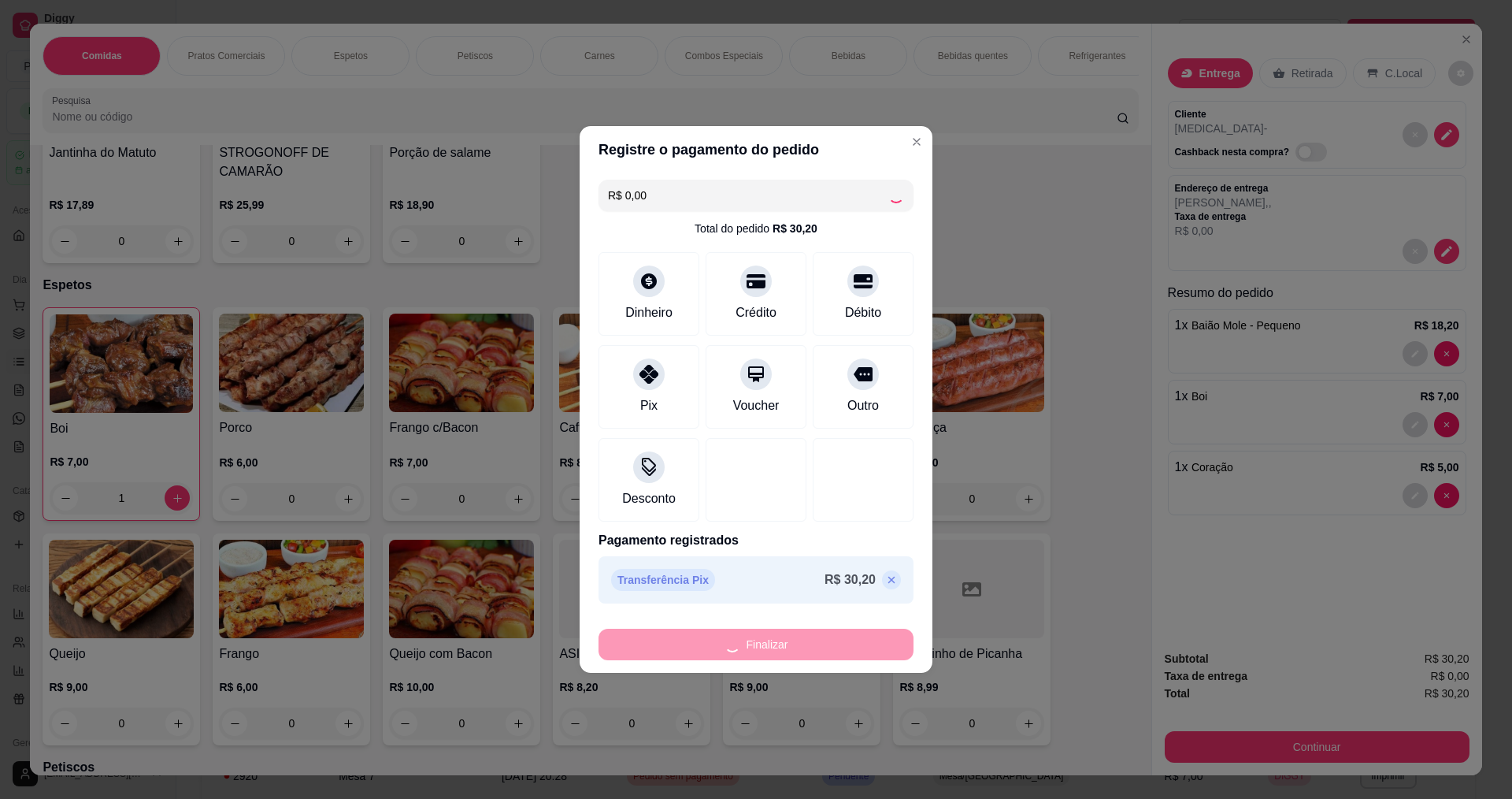
type input "0"
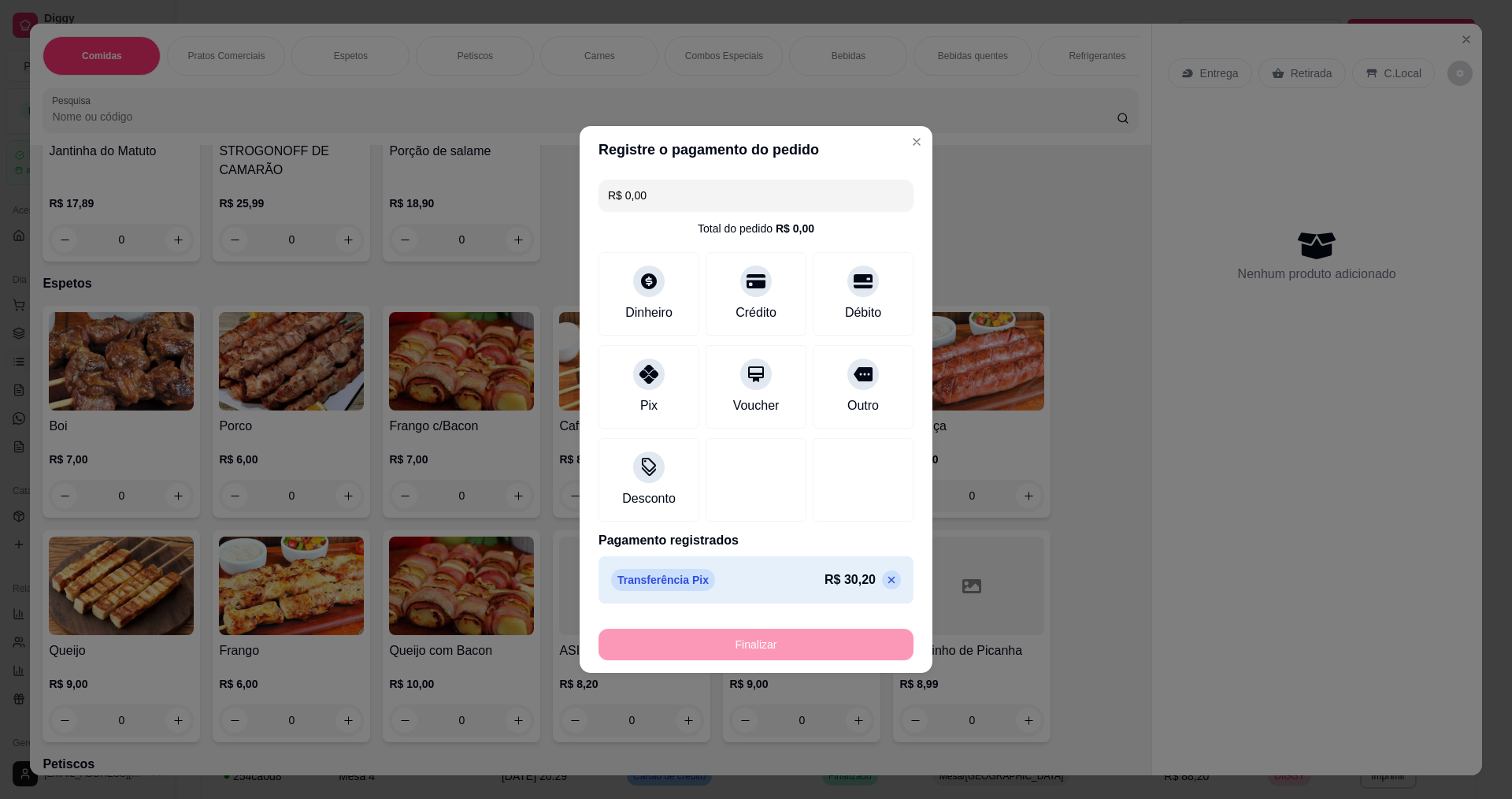
type input "-R$ 30,20"
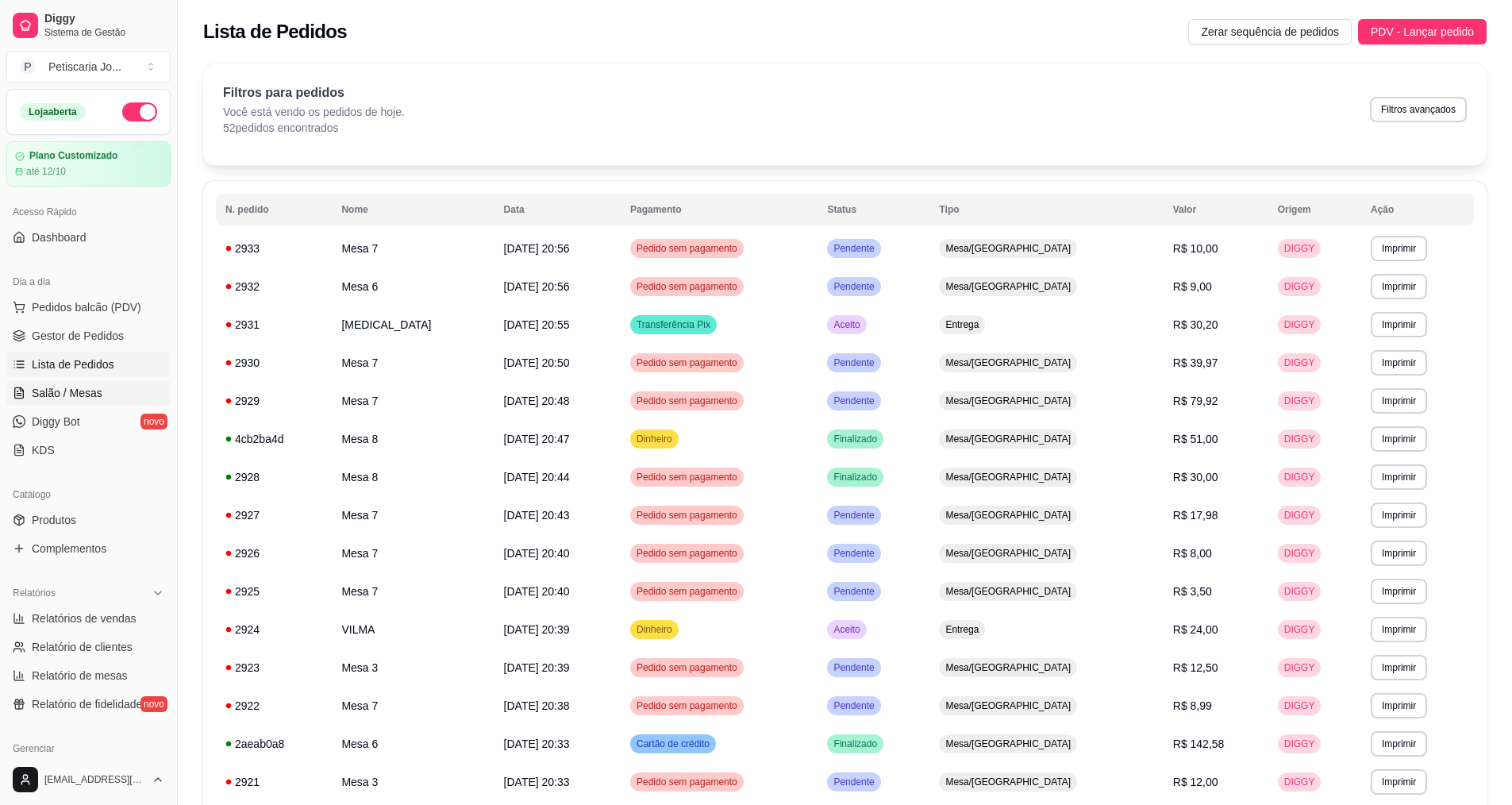
click at [29, 388] on link "Salão / Mesas" at bounding box center [88, 393] width 164 height 26
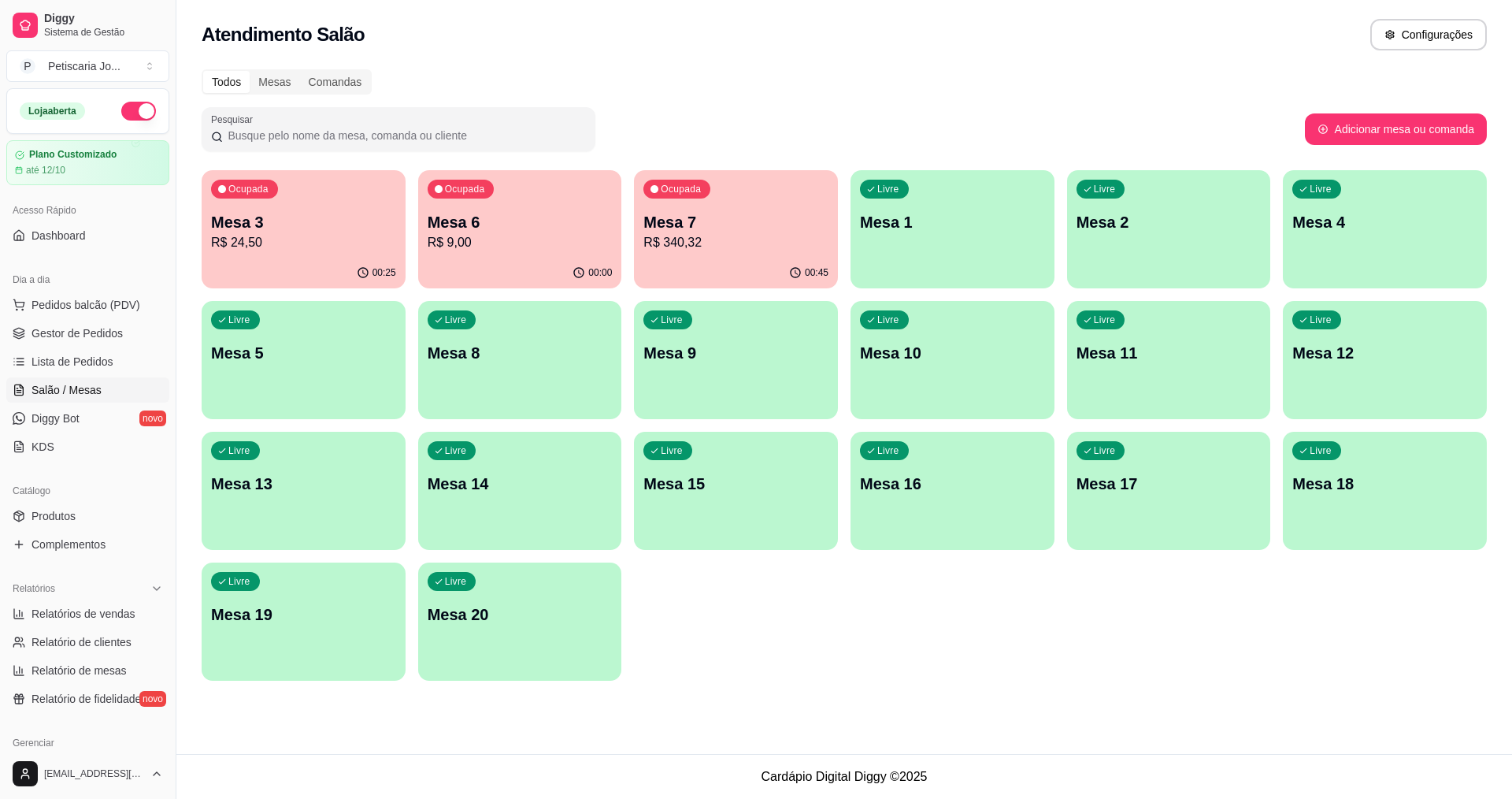
click at [467, 236] on p "R$ 9,00" at bounding box center [520, 243] width 185 height 19
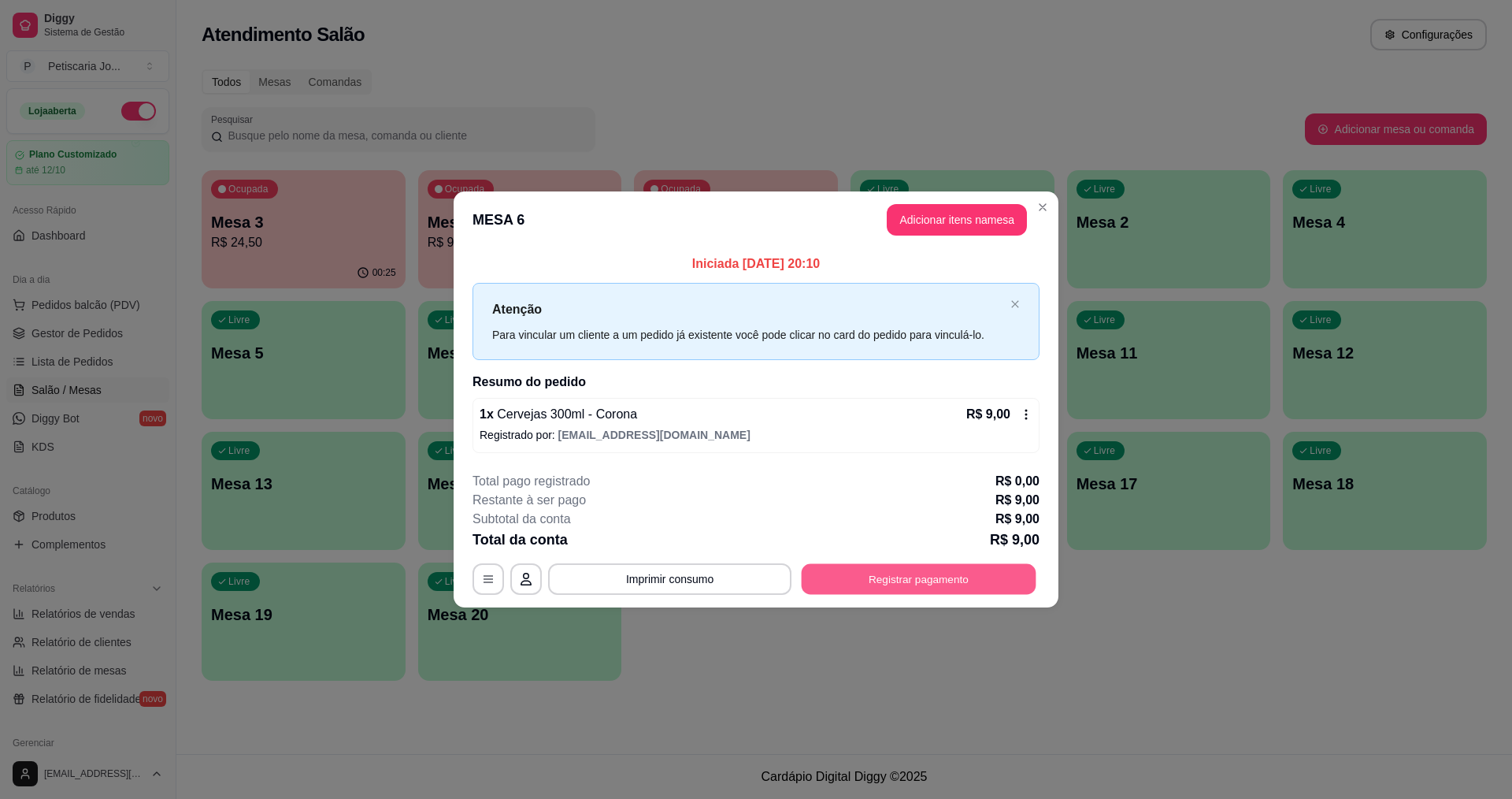
click at [920, 584] on button "Registrar pagamento" at bounding box center [919, 578] width 235 height 30
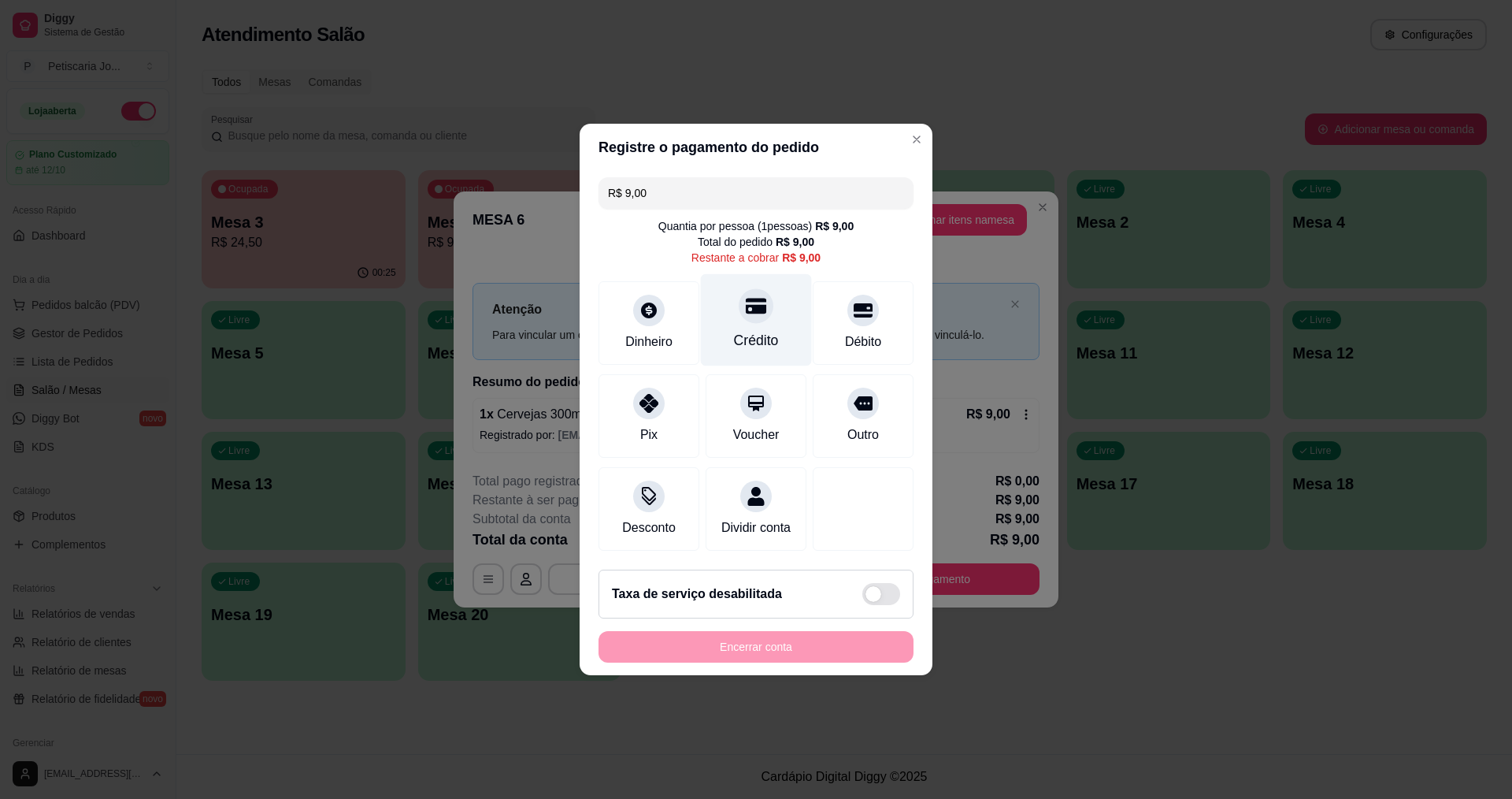
click at [754, 295] on icon at bounding box center [756, 305] width 20 height 20
type input "R$ 0,00"
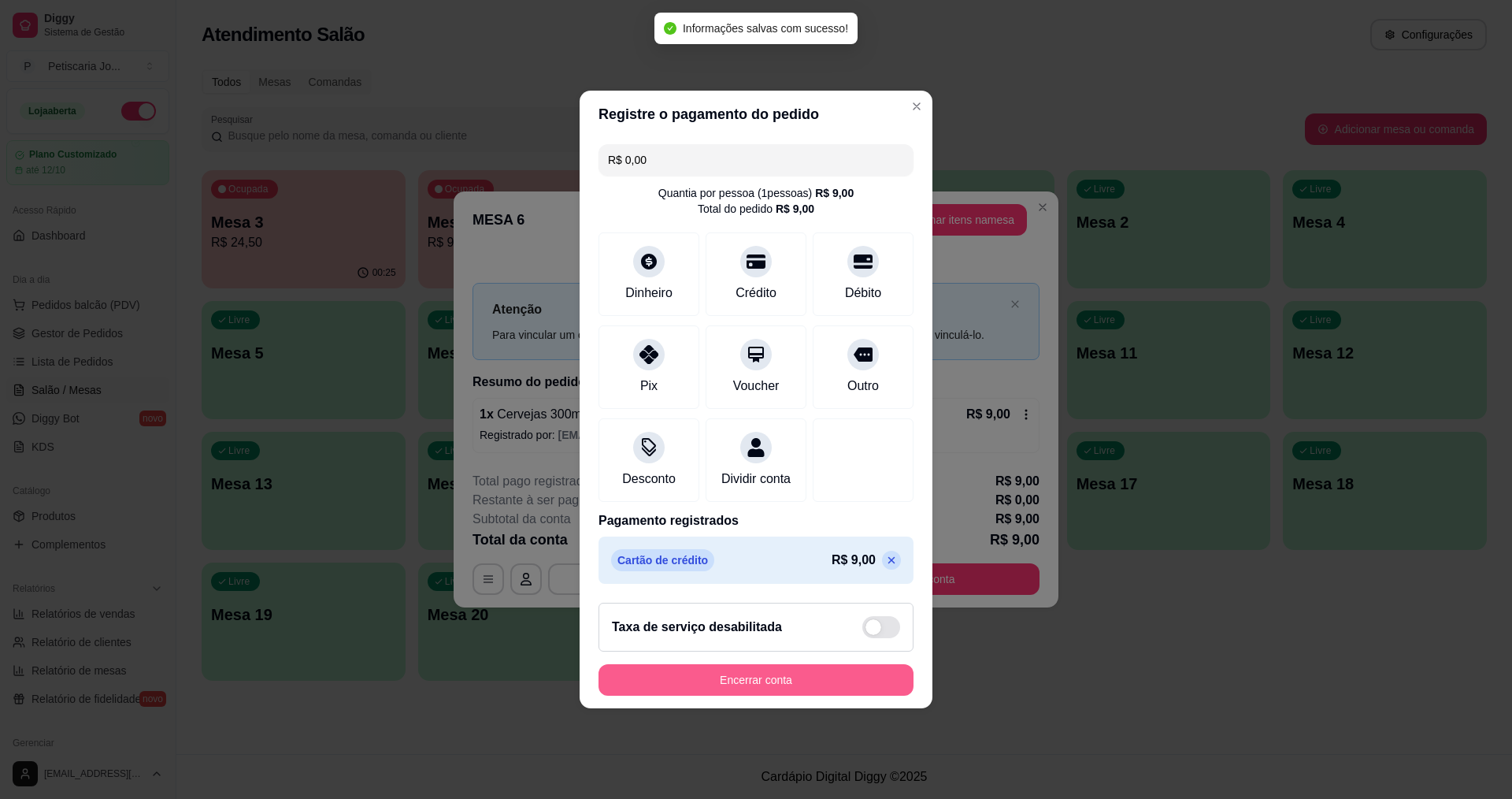
click at [742, 689] on button "Encerrar conta" at bounding box center [756, 679] width 315 height 31
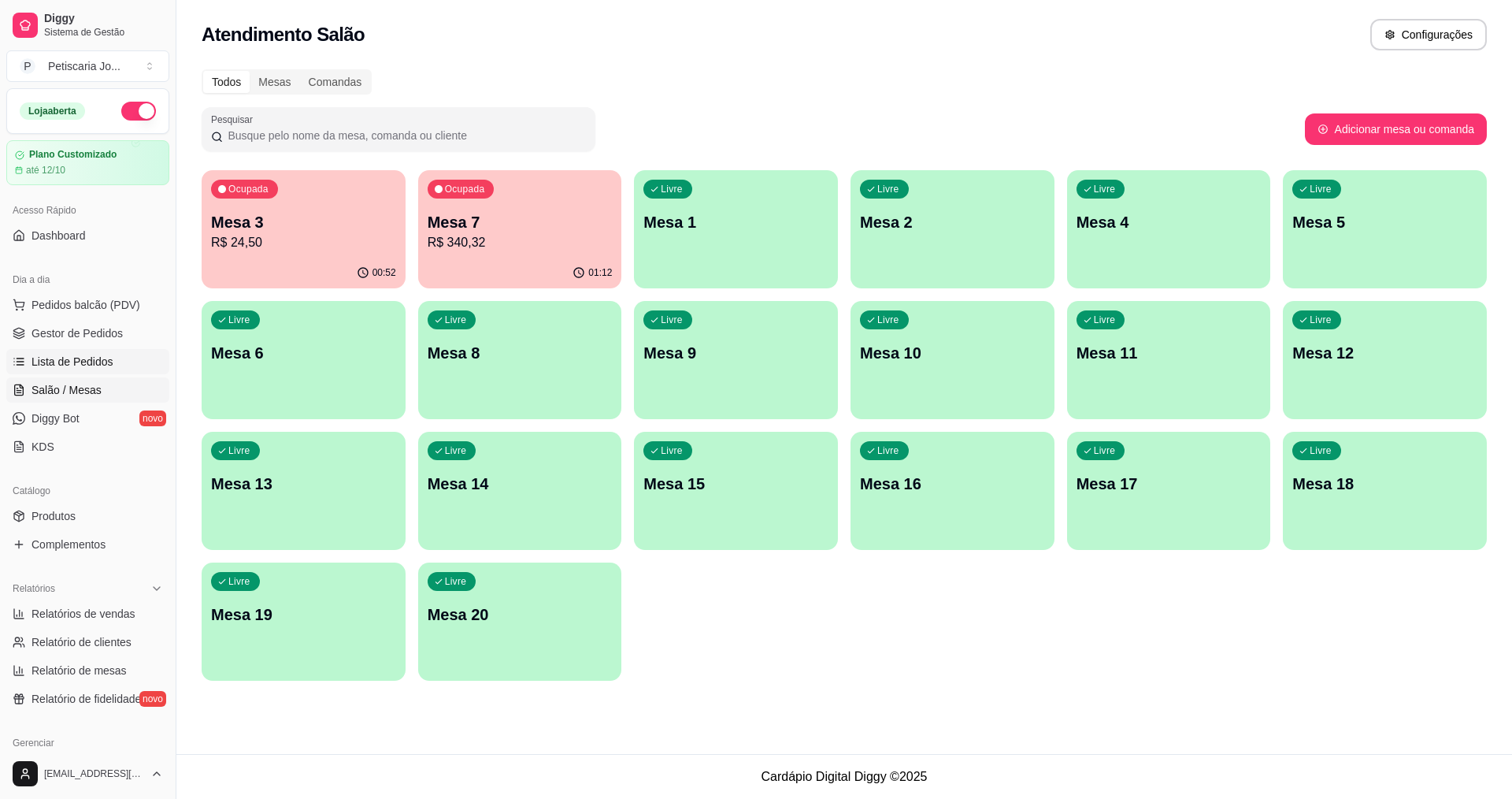
click at [74, 363] on span "Lista de Pedidos" at bounding box center [72, 361] width 82 height 16
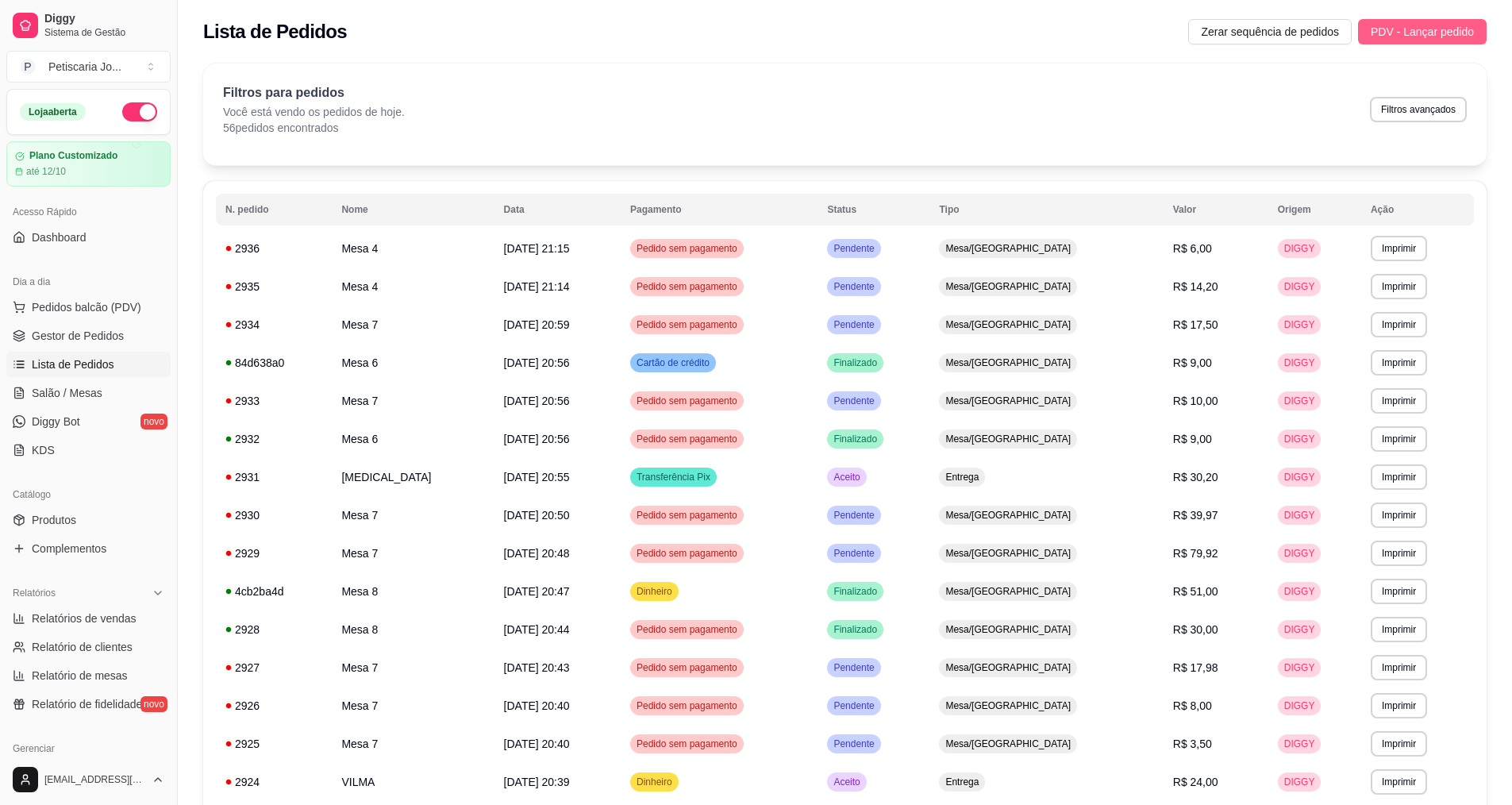
click at [1393, 29] on span "PDV - Lançar pedido" at bounding box center [1422, 32] width 103 height 17
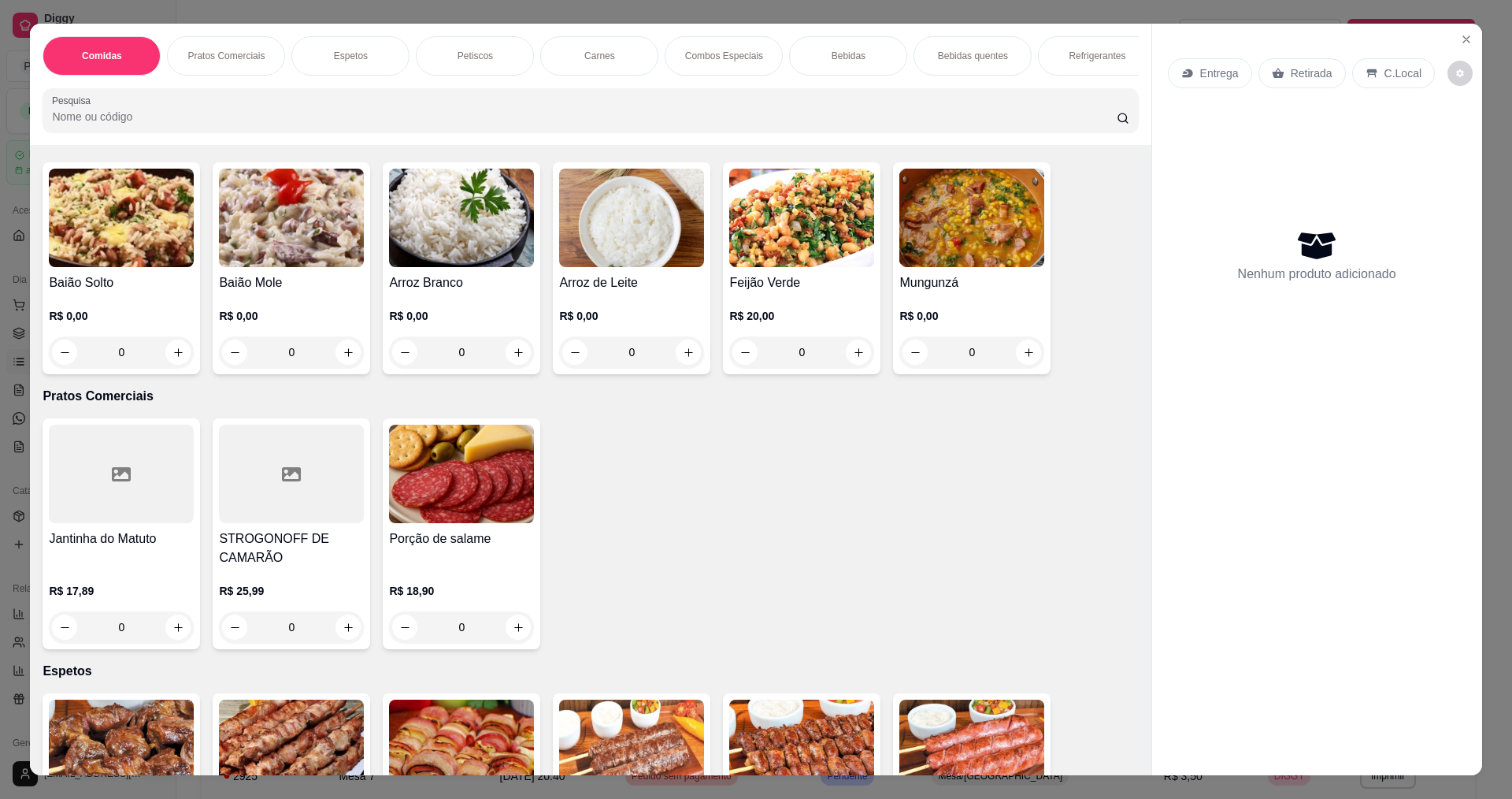
scroll to position [236, 0]
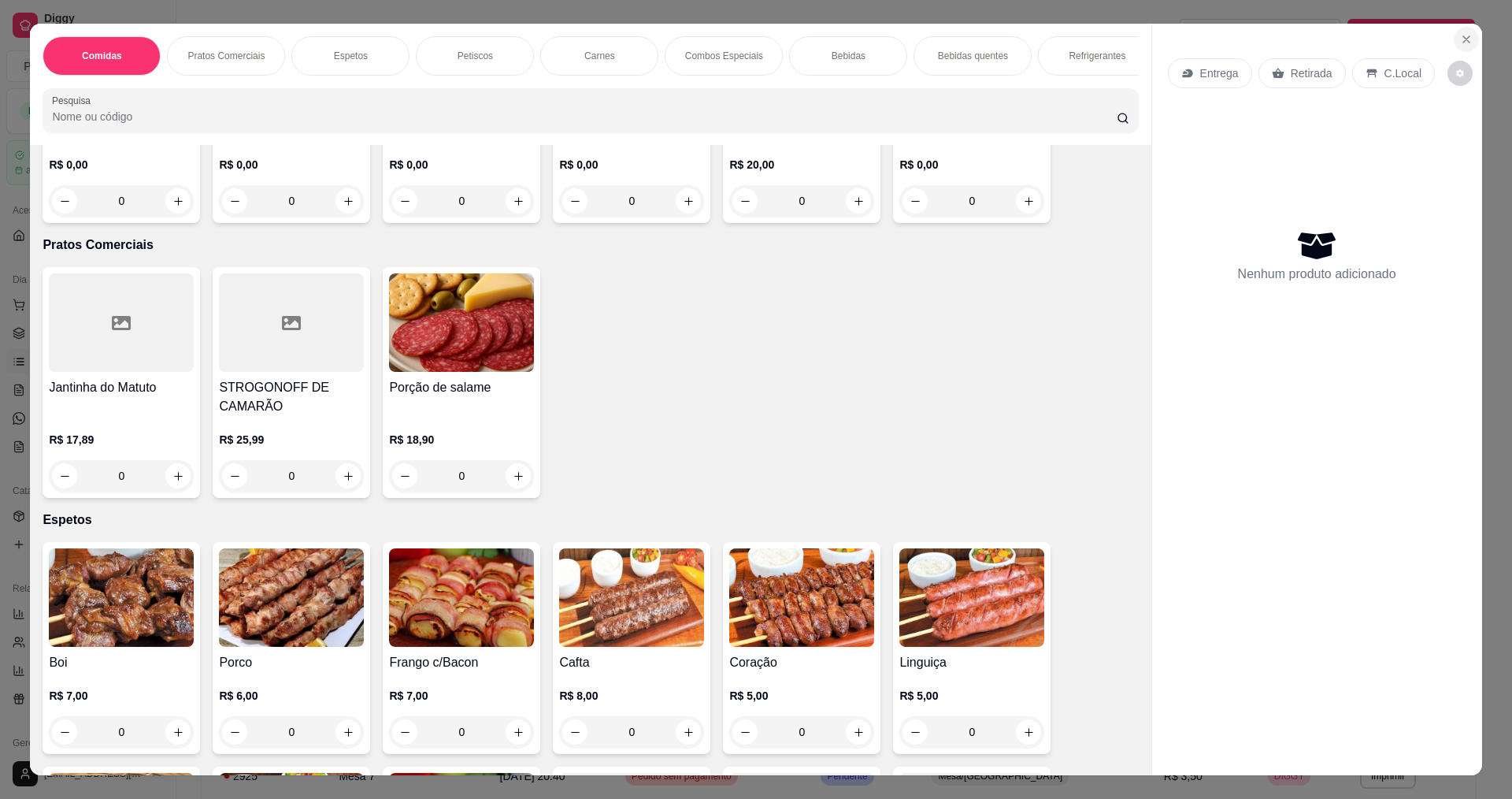
click at [1466, 40] on button "Close" at bounding box center [1466, 40] width 25 height 25
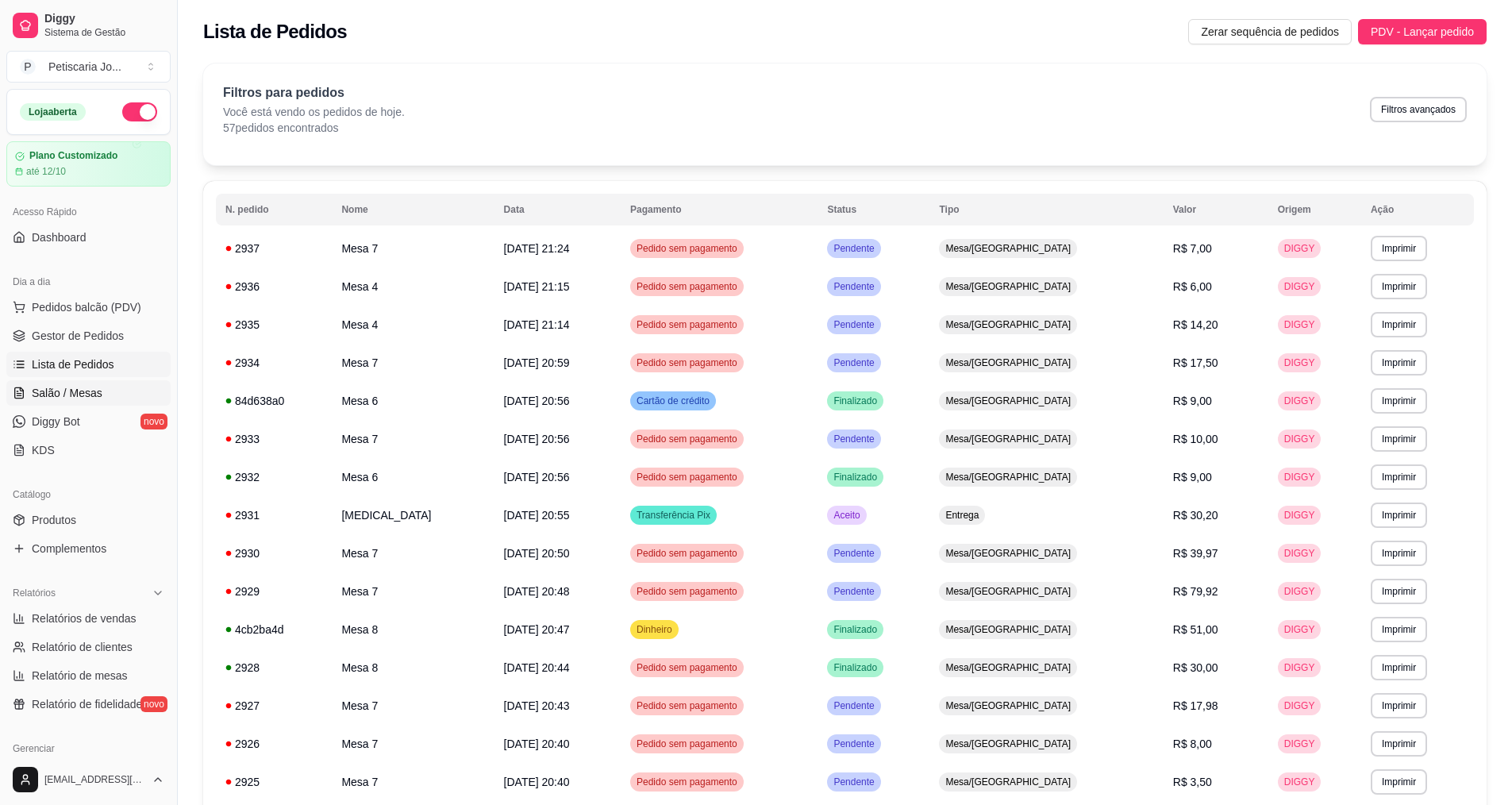
click at [50, 384] on link "Salão / Mesas" at bounding box center [88, 393] width 164 height 26
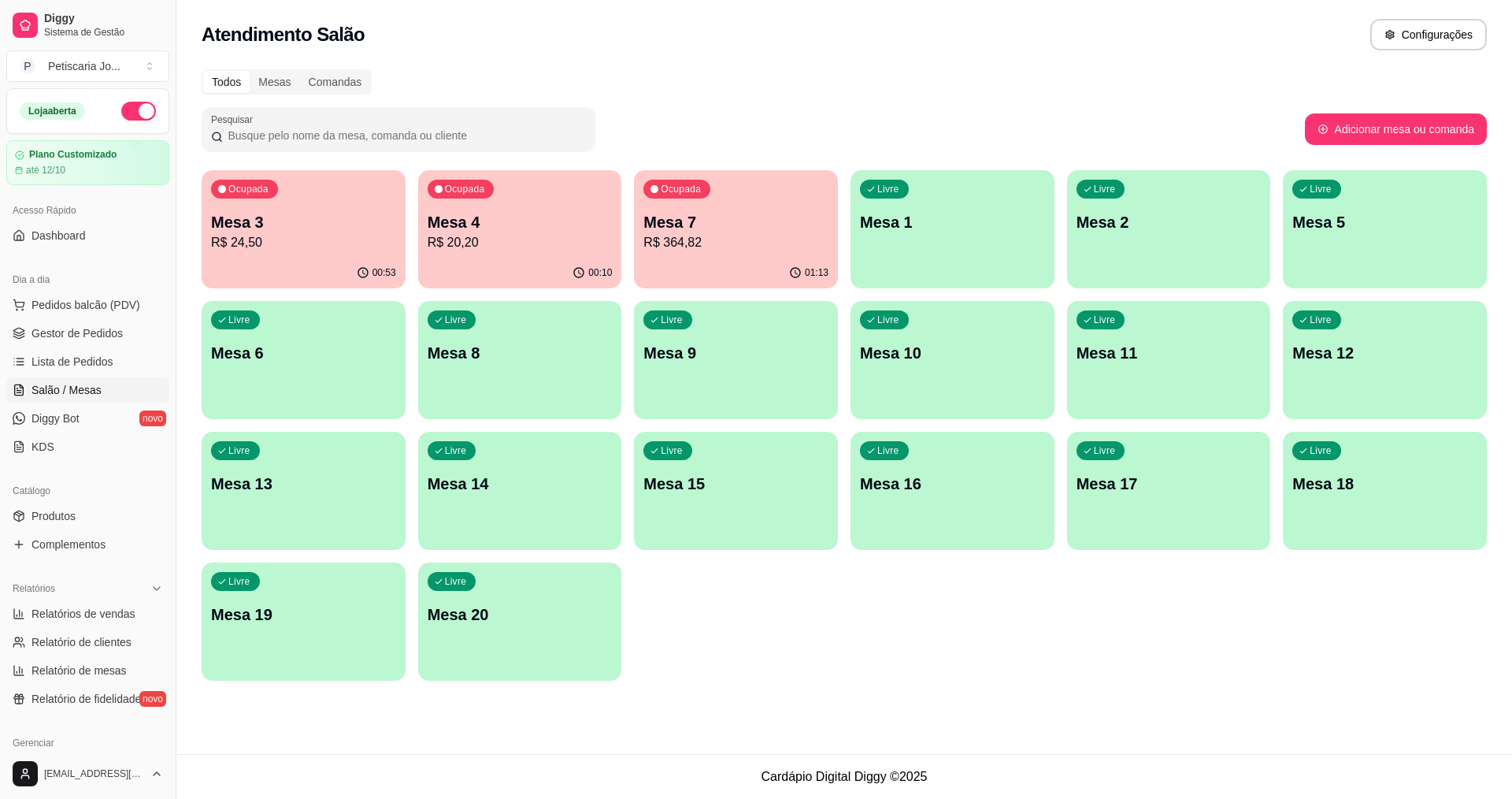
click at [718, 228] on p "Mesa 7" at bounding box center [735, 222] width 185 height 22
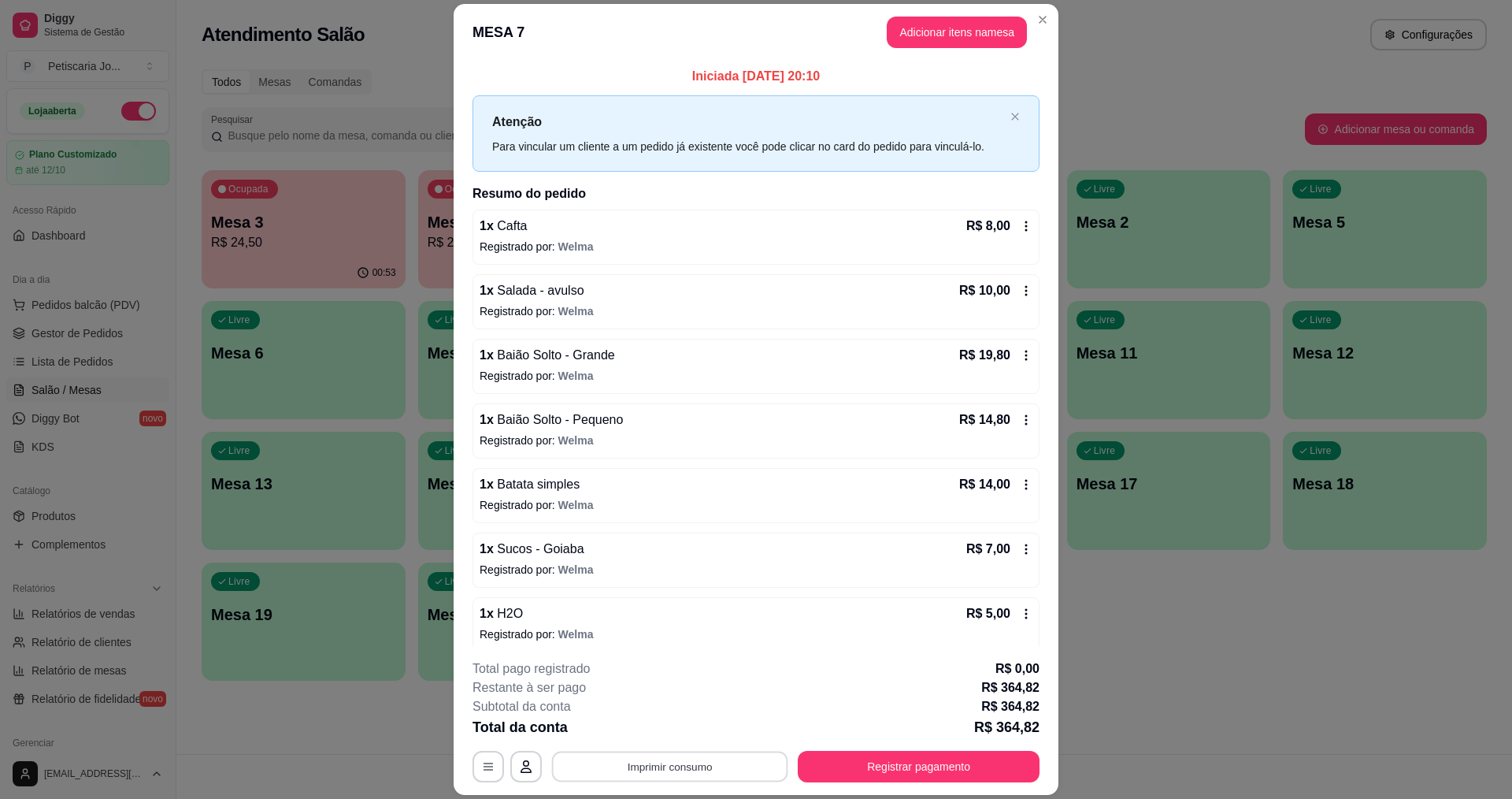
click at [676, 763] on button "Imprimir consumo" at bounding box center [669, 767] width 236 height 30
click at [679, 730] on button "IMPRESSORA" at bounding box center [669, 731] width 114 height 25
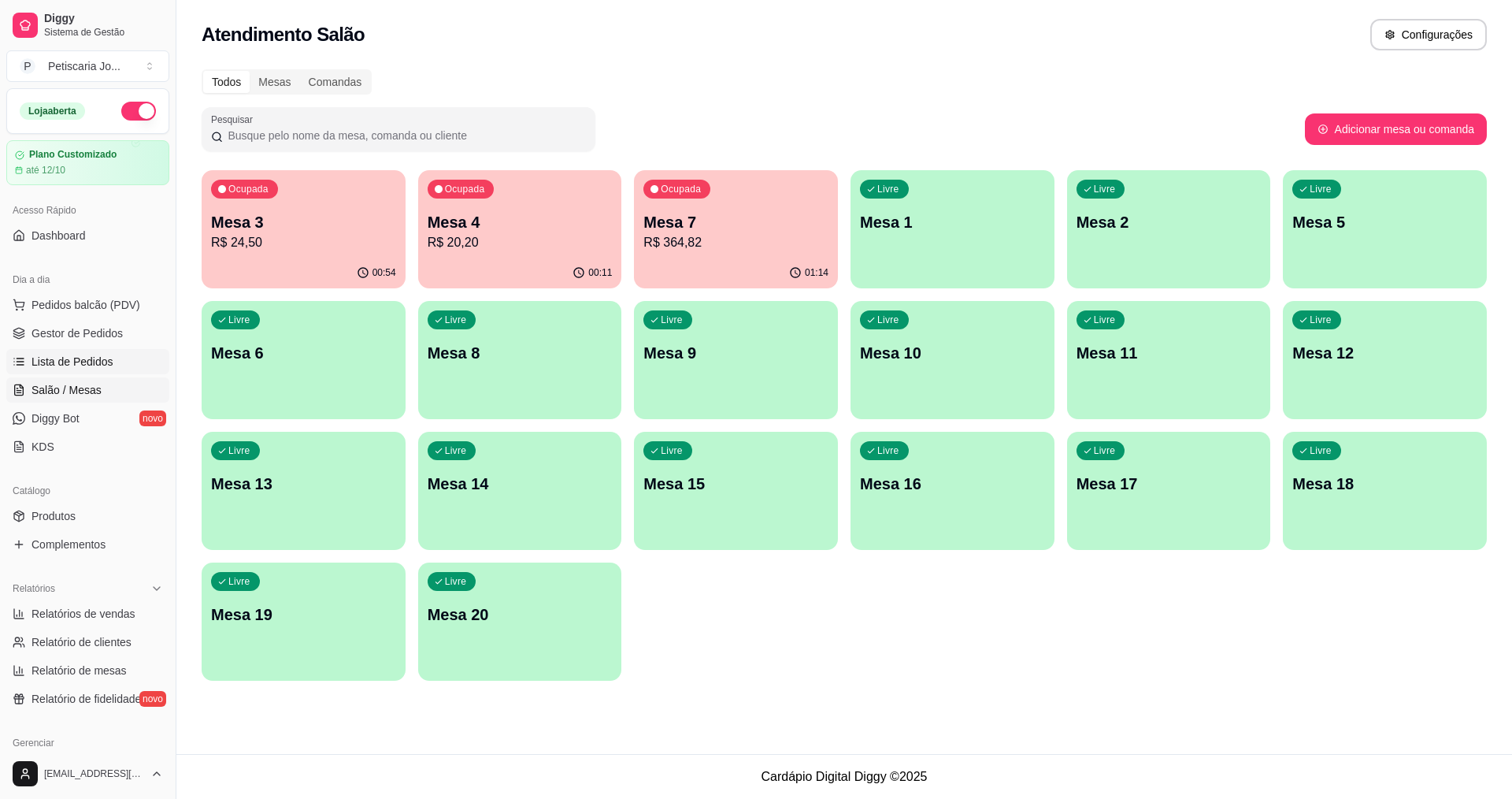
click at [70, 356] on span "Lista de Pedidos" at bounding box center [72, 361] width 82 height 16
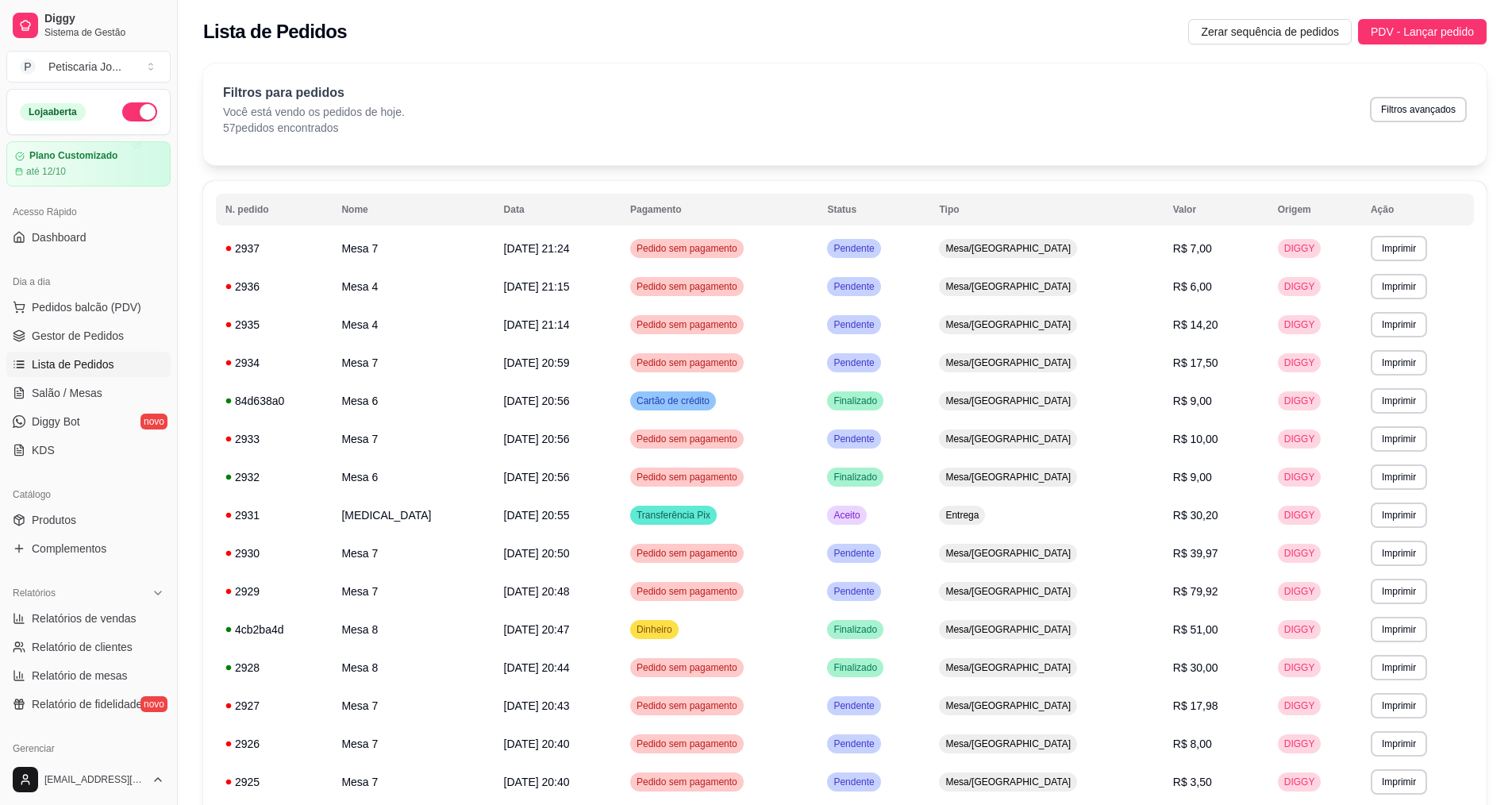
click at [1455, 12] on div "Lista de Pedidos Zerar sequência de pedidos PDV - Lançar pedido" at bounding box center [845, 26] width 1334 height 54
click at [1445, 32] on span "PDV - Lançar pedido" at bounding box center [1422, 32] width 103 height 17
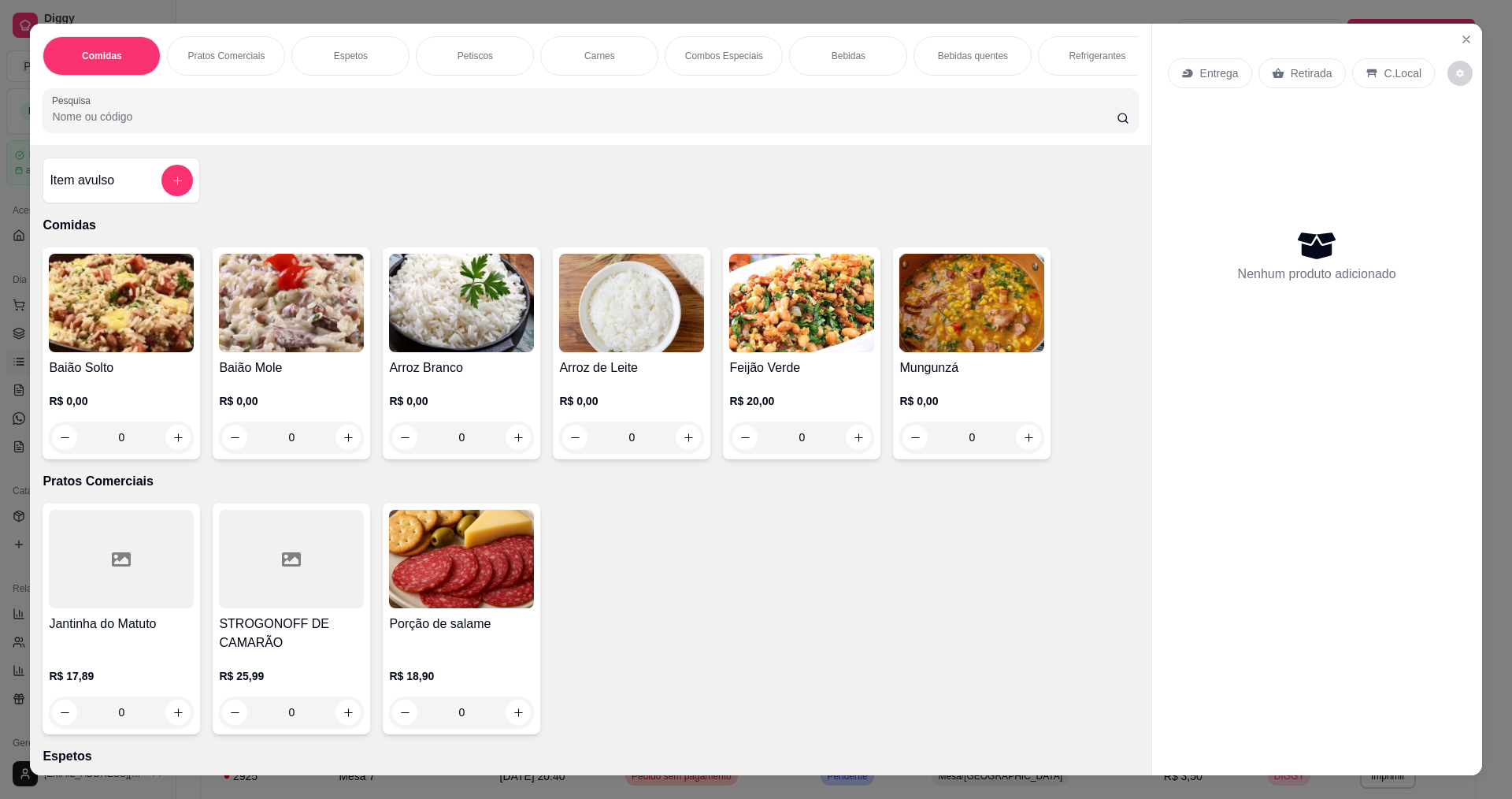
click at [341, 444] on div "0" at bounding box center [291, 436] width 145 height 31
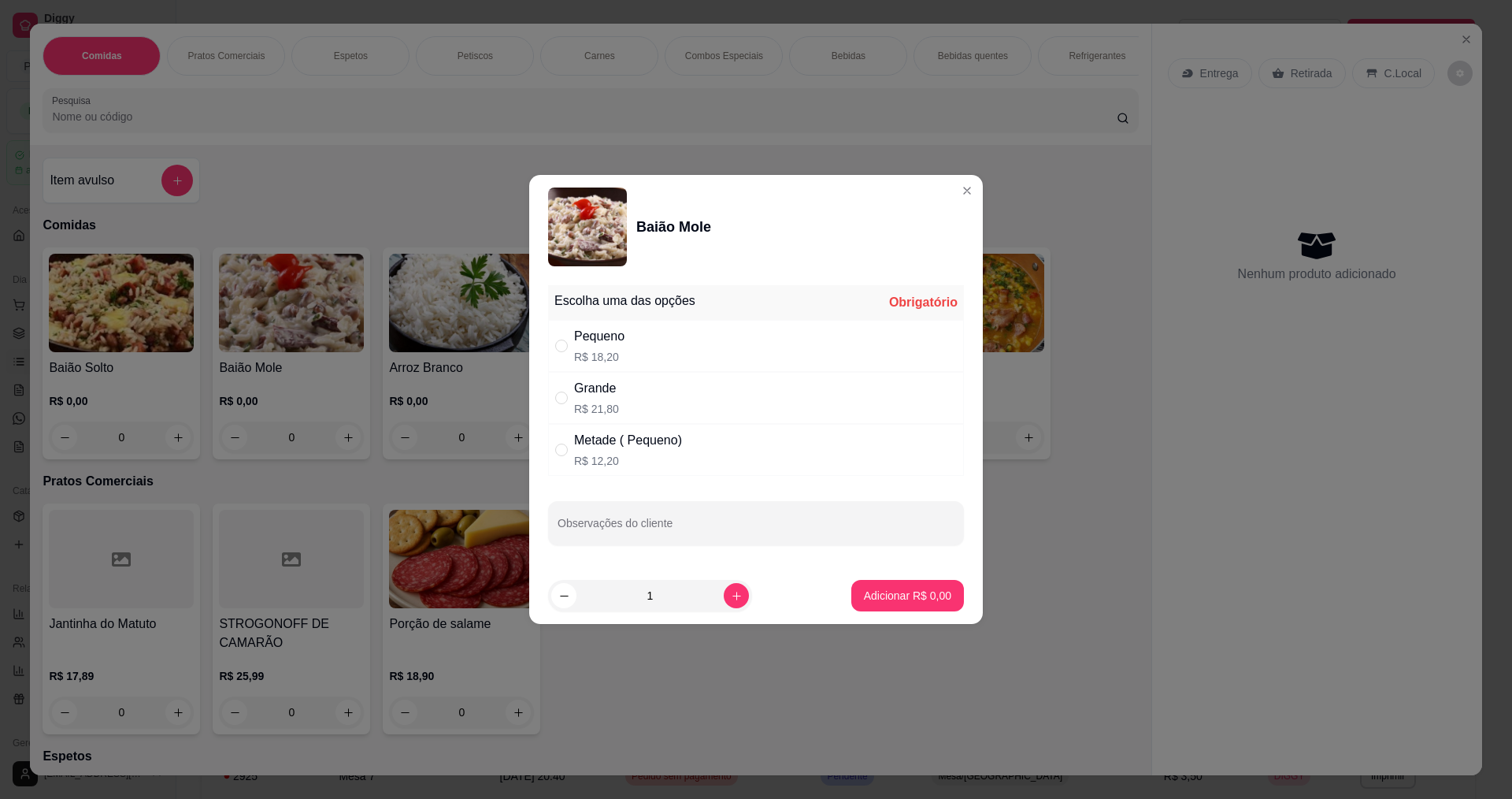
click at [635, 397] on div "Grande R$ 21,80" at bounding box center [756, 397] width 416 height 52
radio input "true"
click at [730, 593] on icon "increase-product-quantity" at bounding box center [736, 596] width 12 height 12
type input "2"
click at [936, 596] on p "Adicionar R$ 43,60" at bounding box center [904, 595] width 91 height 15
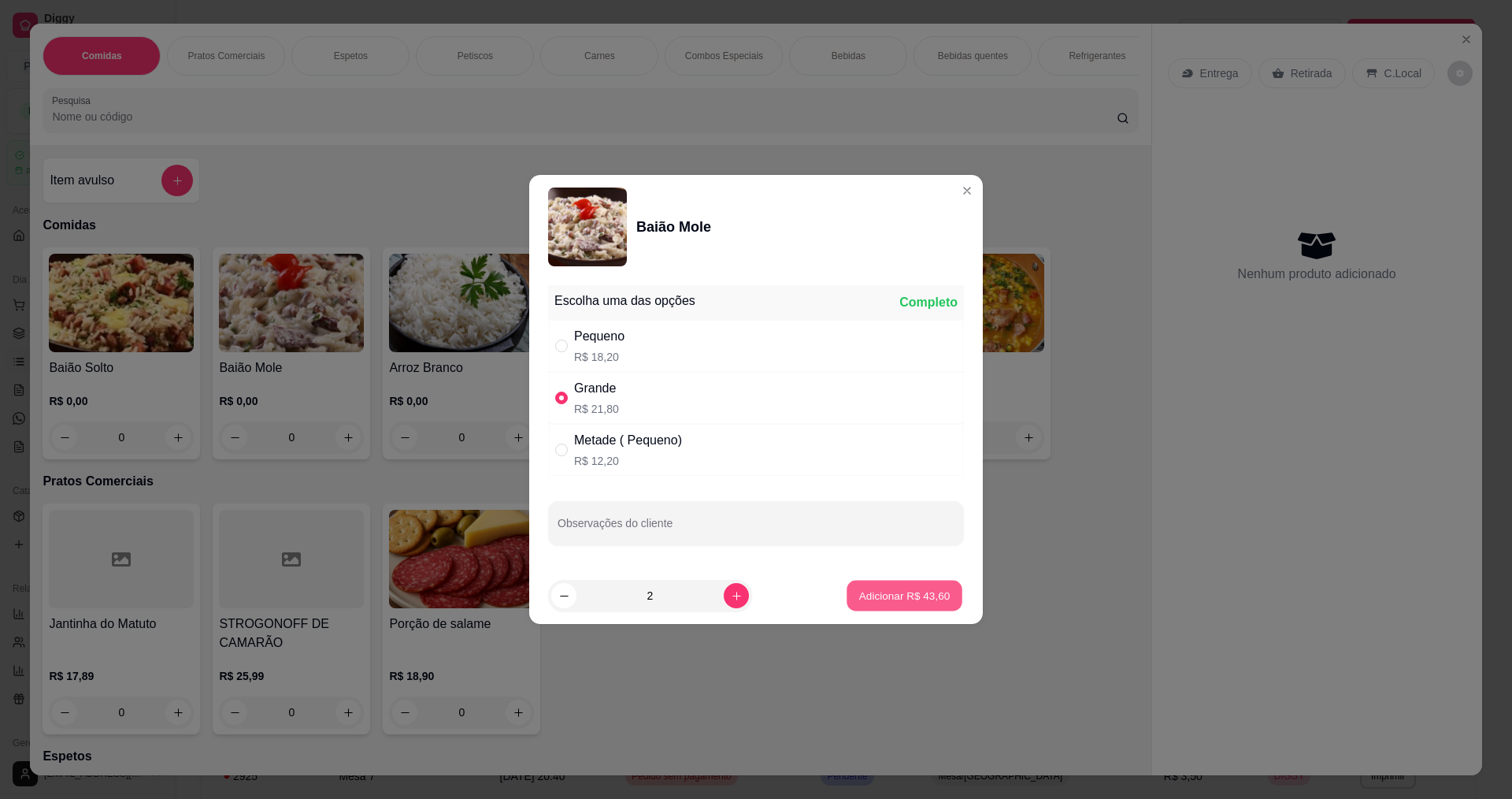
type input "2"
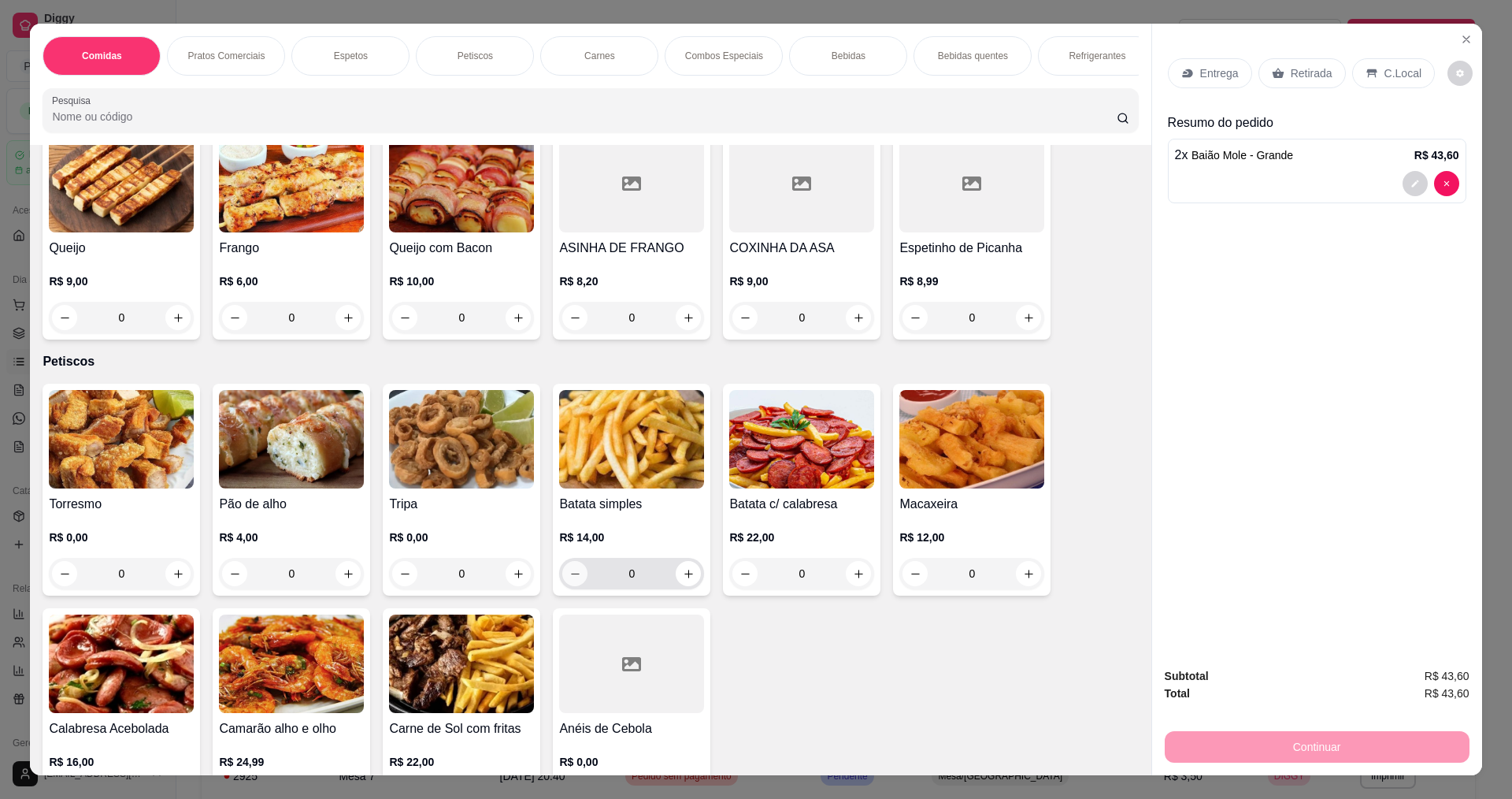
scroll to position [945, 0]
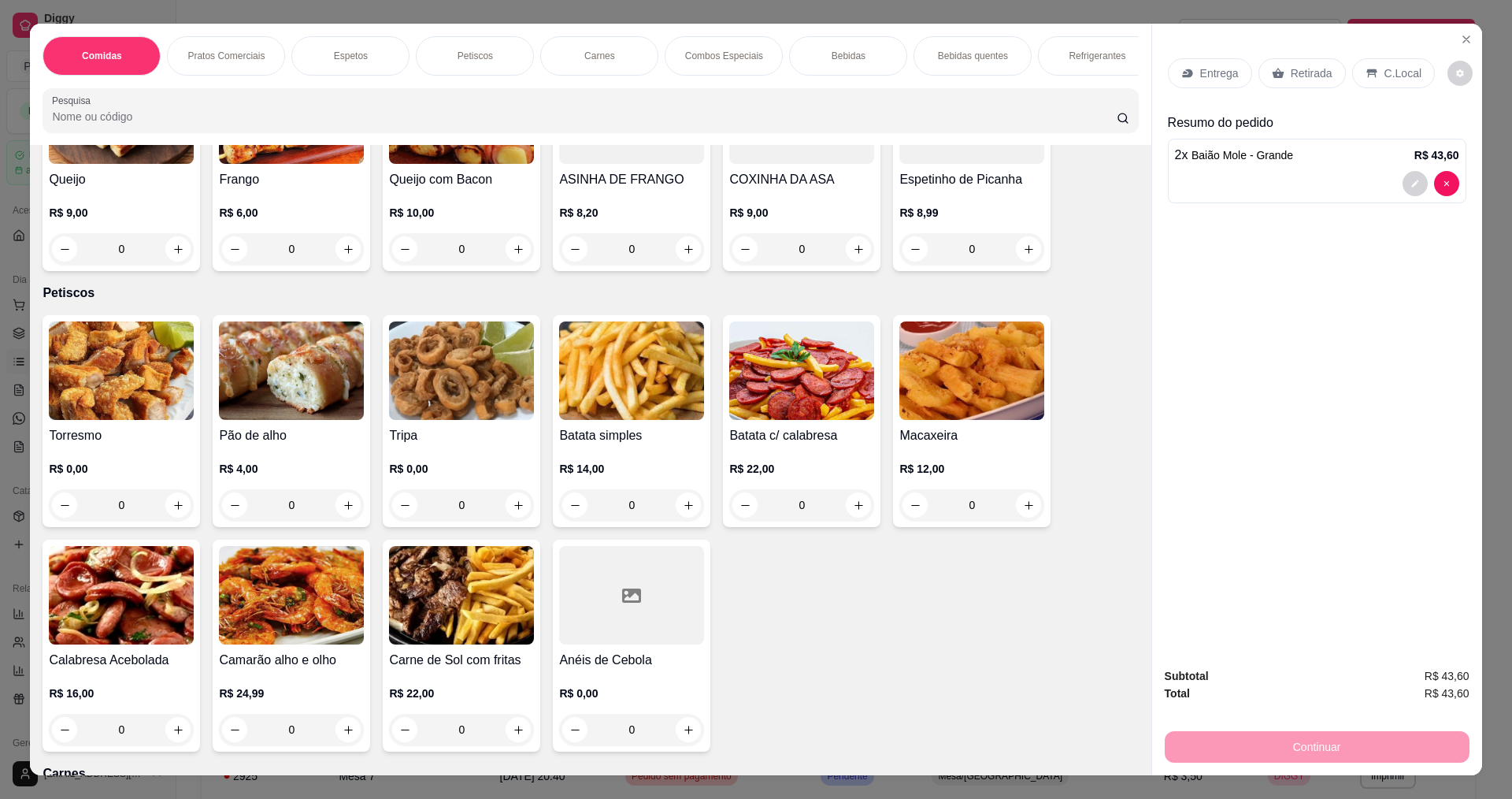
click at [516, 519] on div "0" at bounding box center [461, 504] width 145 height 31
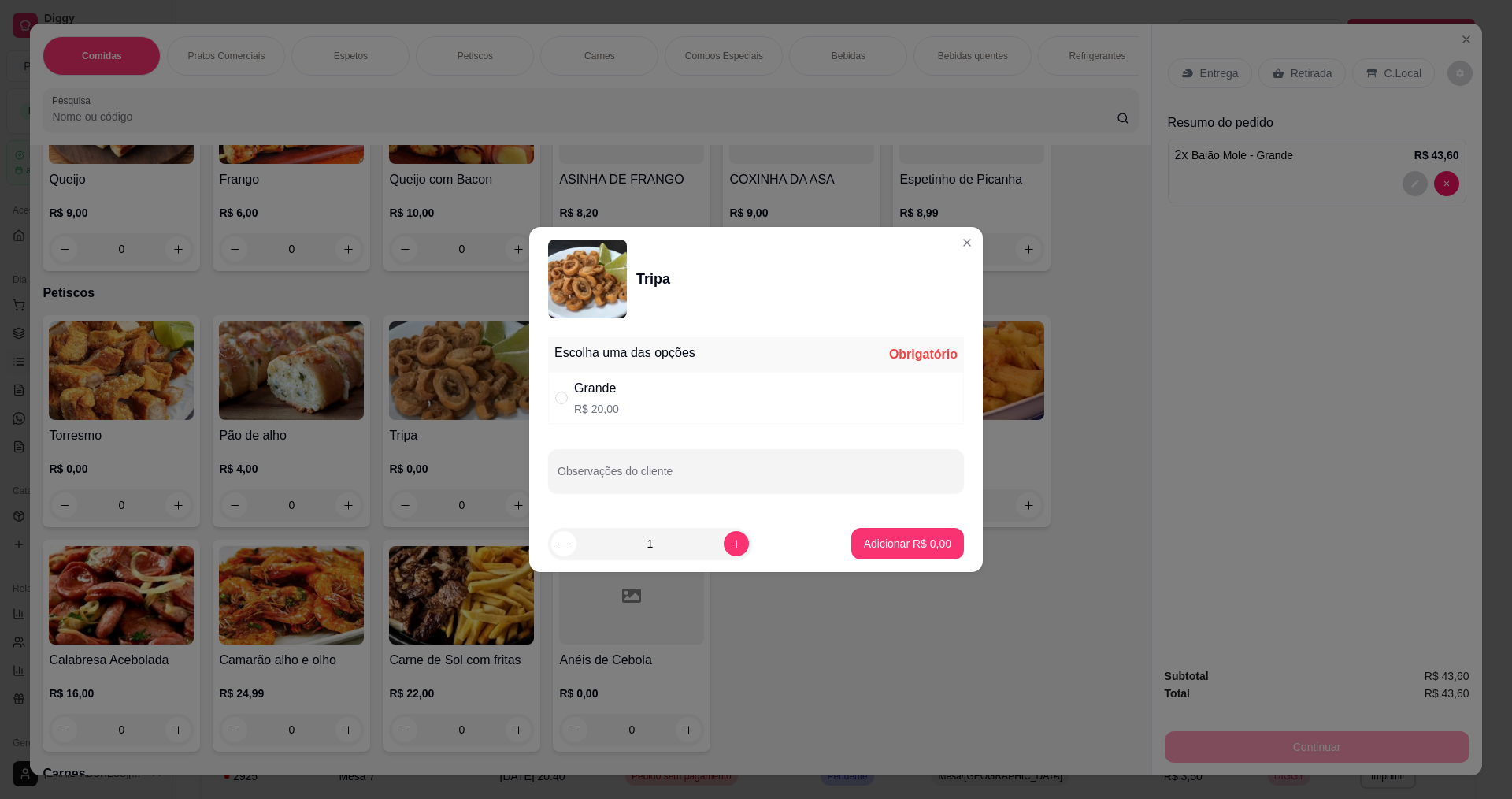
click at [578, 403] on p "R$ 20,00" at bounding box center [596, 408] width 45 height 16
radio input "true"
click at [903, 544] on p "Adicionar R$ 20,00" at bounding box center [903, 543] width 94 height 16
type input "1"
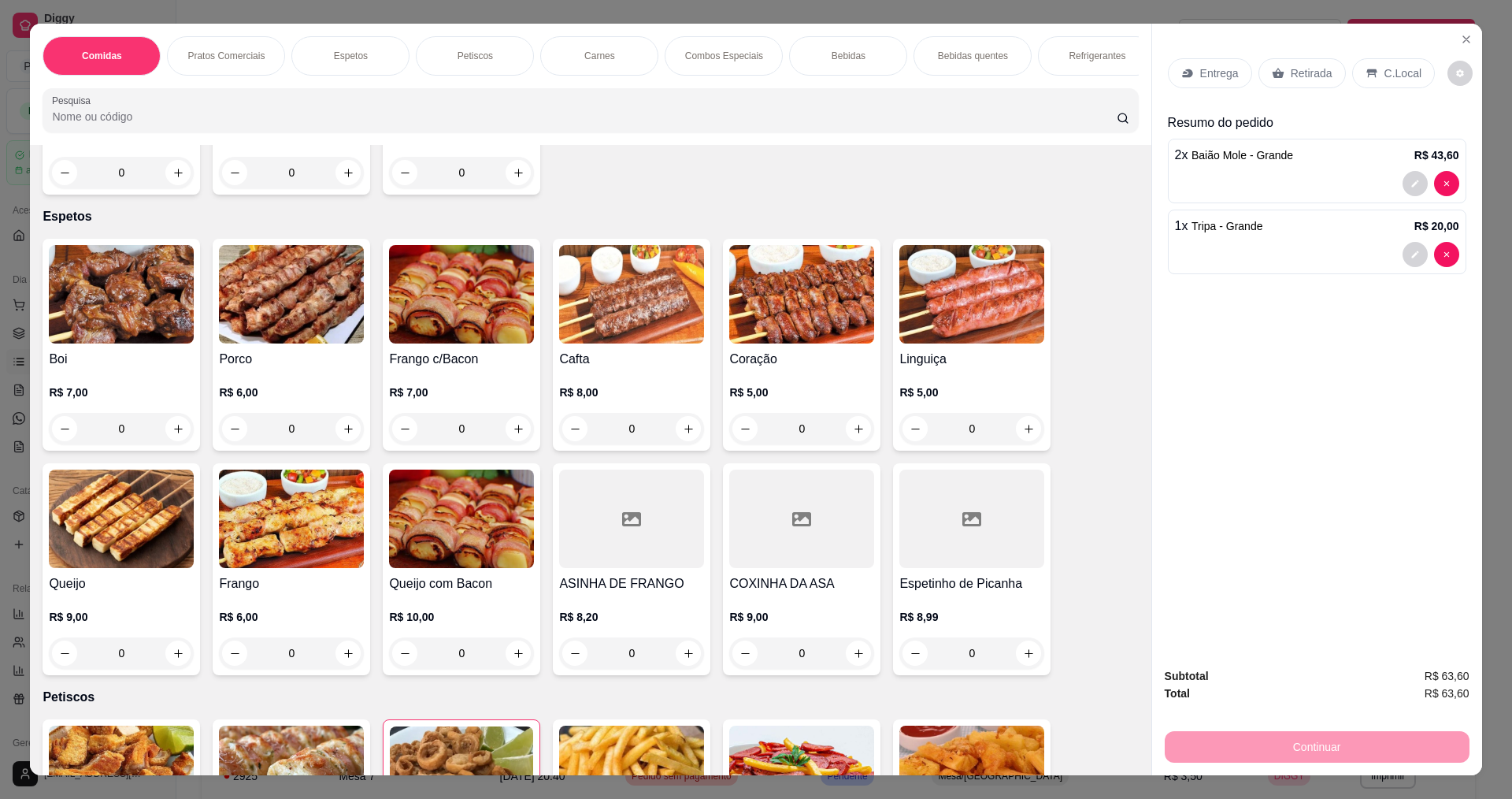
scroll to position [551, 0]
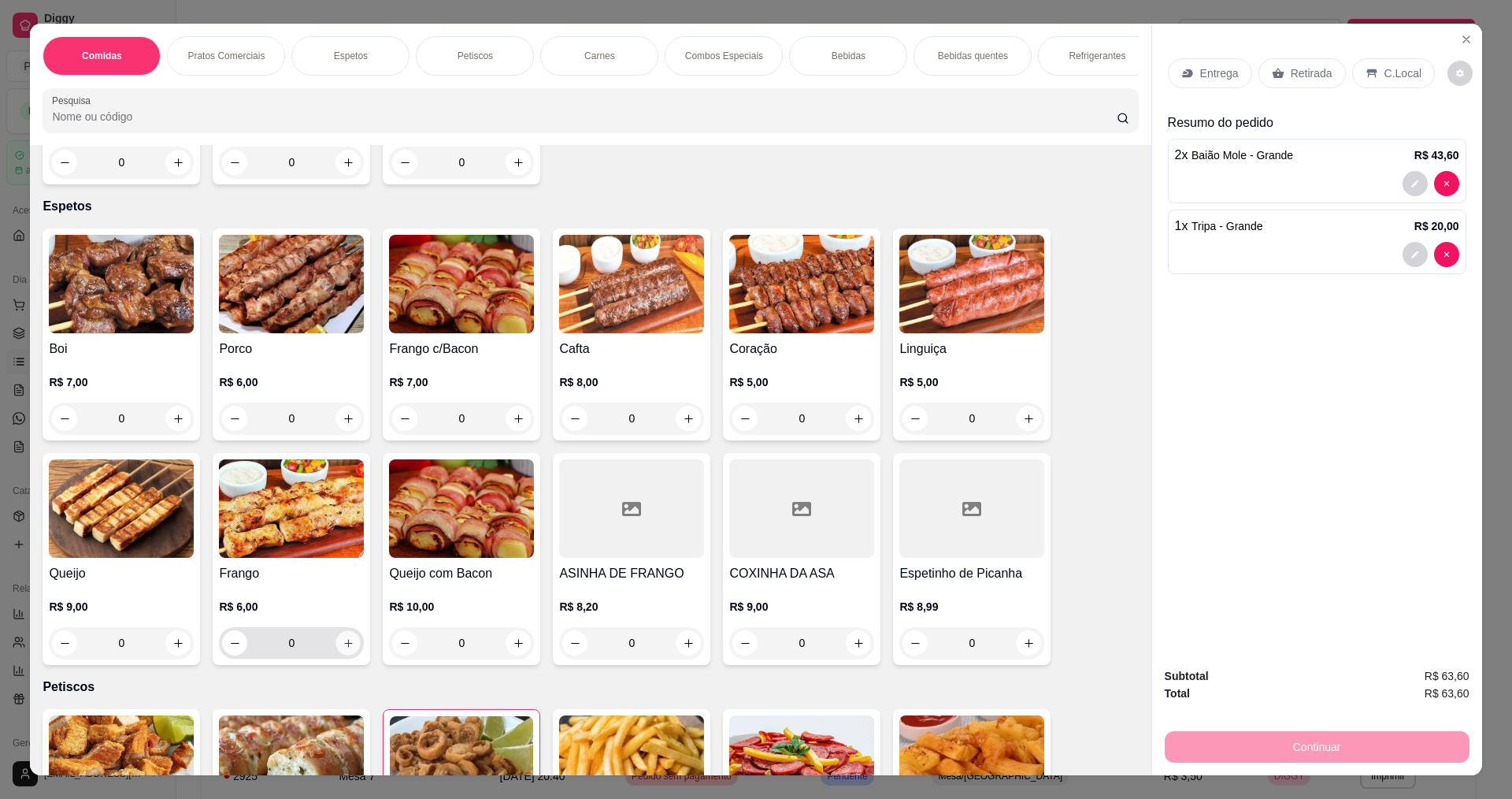
click at [342, 649] on icon "increase-product-quantity" at bounding box center [348, 643] width 12 height 12
type input "1"
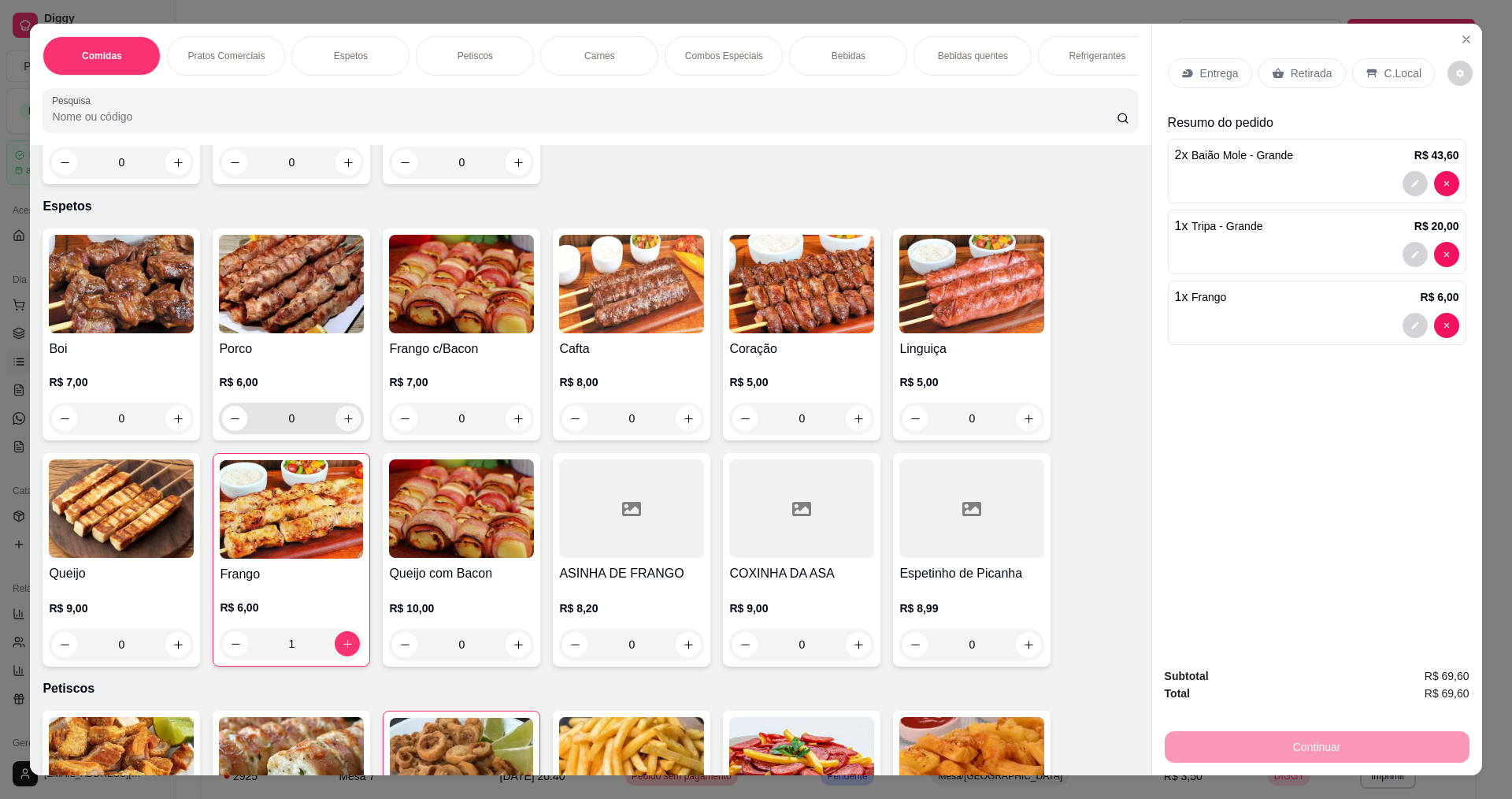
click at [342, 424] on icon "increase-product-quantity" at bounding box center [348, 419] width 12 height 12
type input "1"
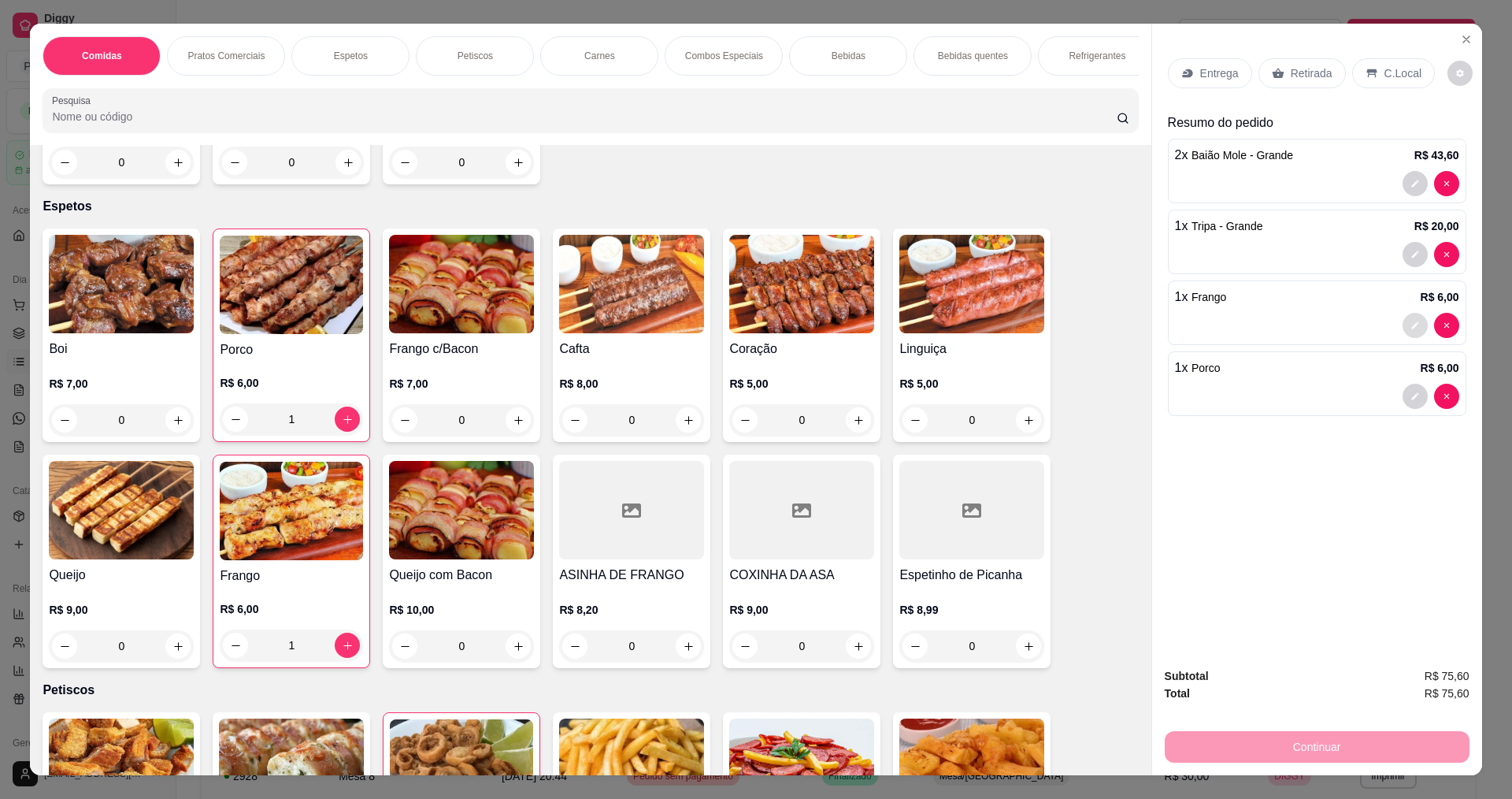
click at [1413, 323] on button "decrease-product-quantity" at bounding box center [1415, 326] width 25 height 25
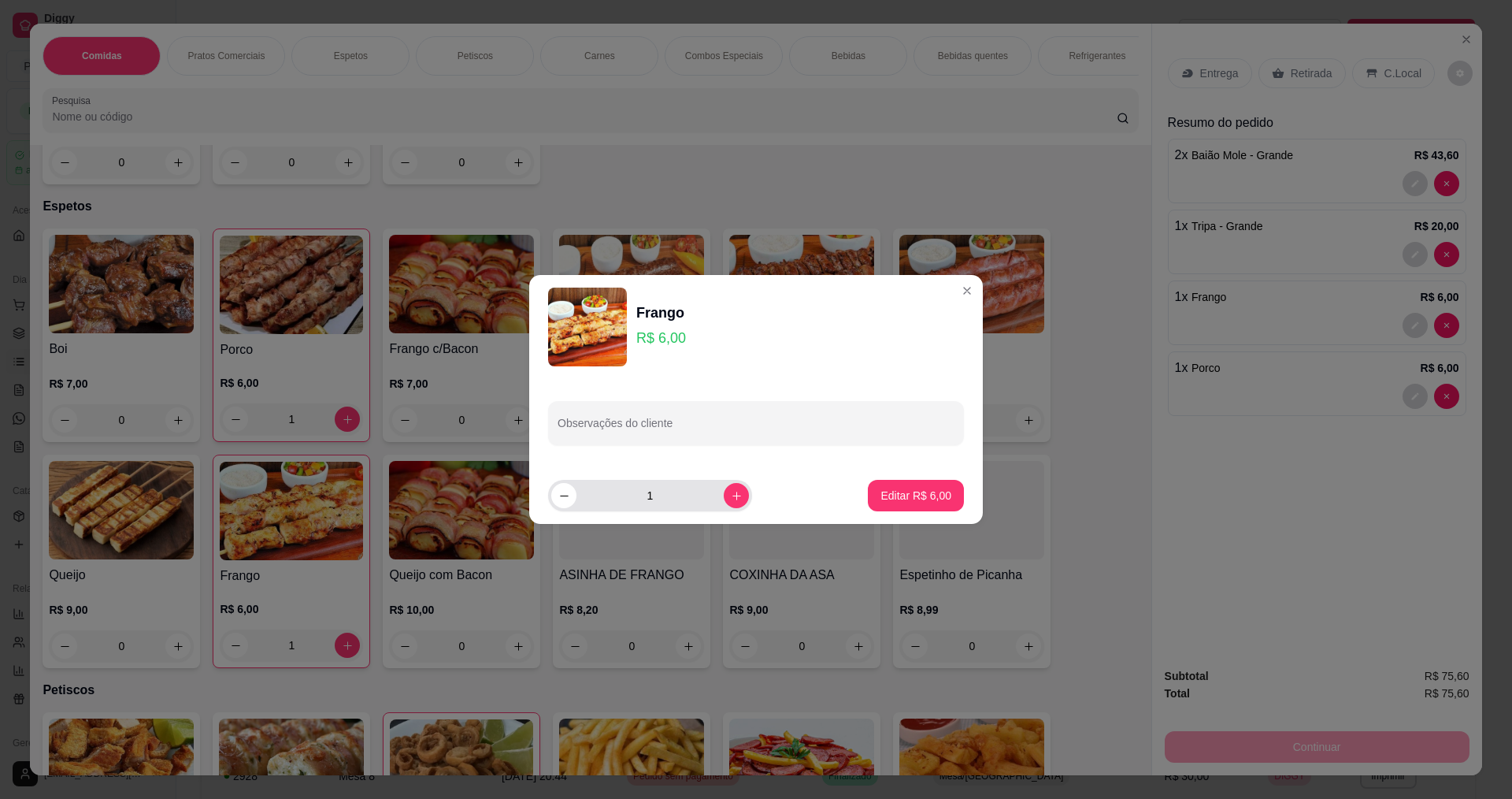
click at [709, 501] on input "1" at bounding box center [650, 495] width 147 height 31
click at [732, 495] on icon "increase-product-quantity" at bounding box center [736, 495] width 8 height 8
type input "2"
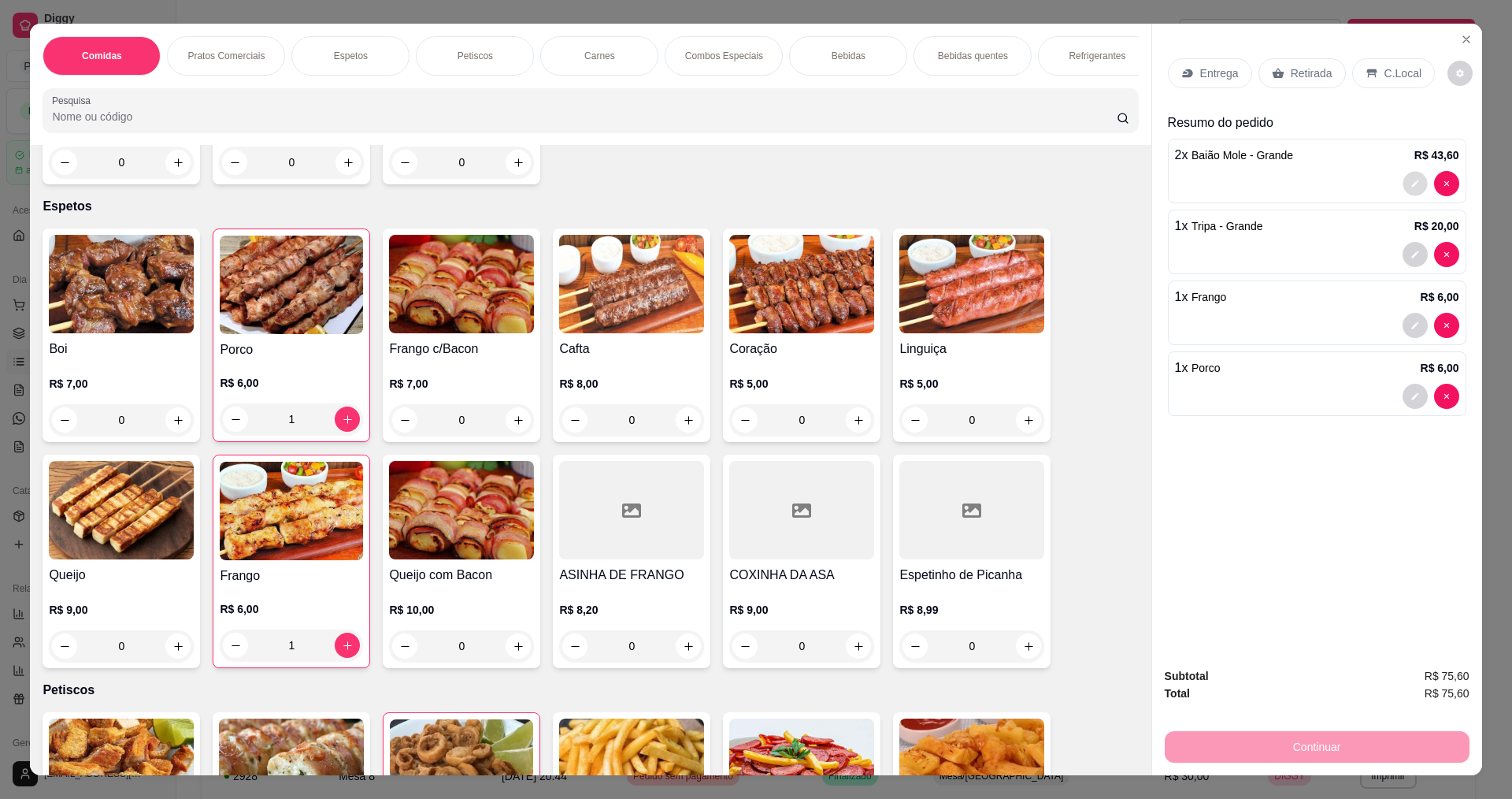
click at [1402, 181] on button "decrease-product-quantity" at bounding box center [1414, 183] width 25 height 25
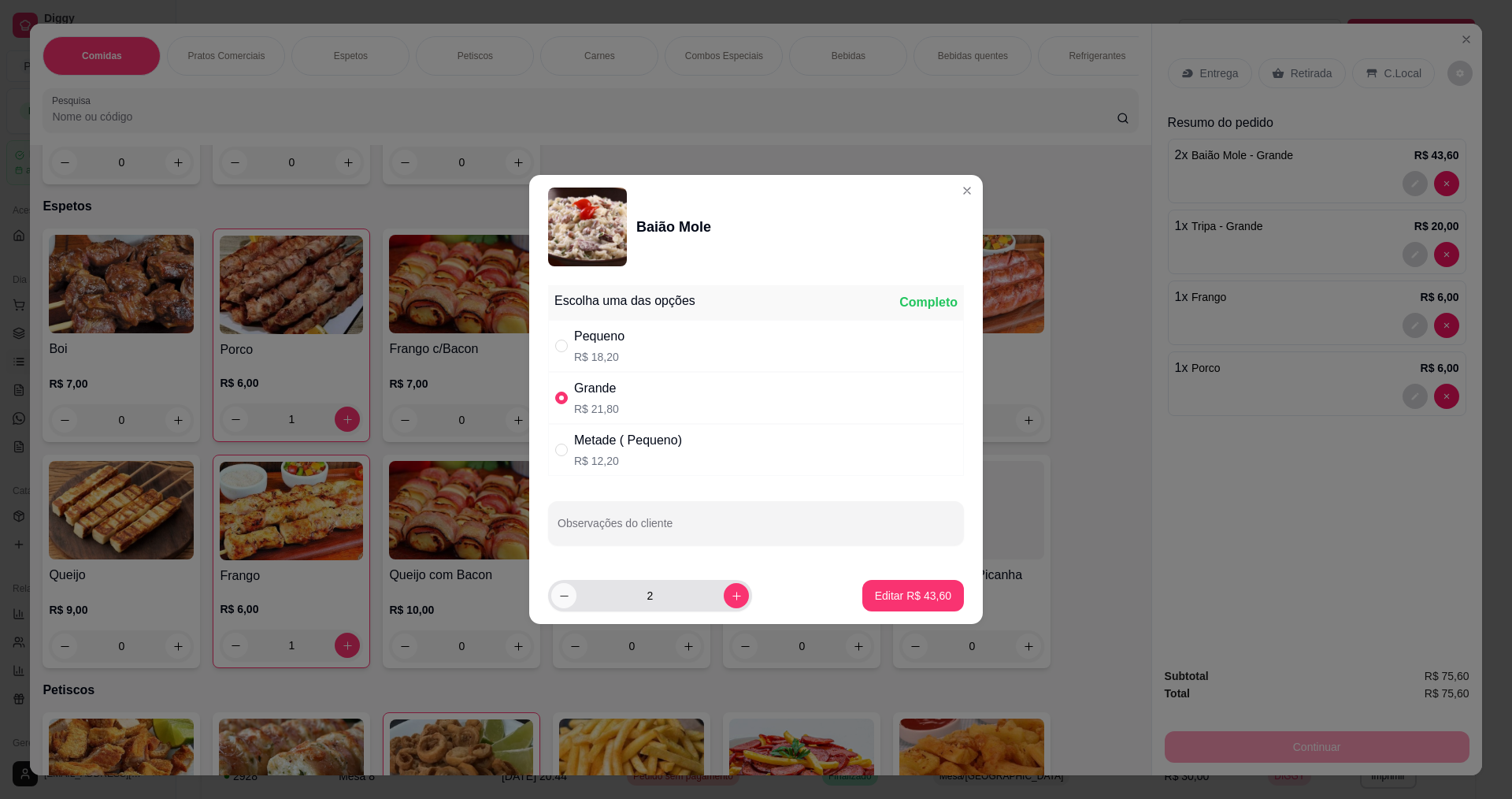
click at [561, 597] on icon "decrease-product-quantity" at bounding box center [564, 596] width 12 height 12
type input "1"
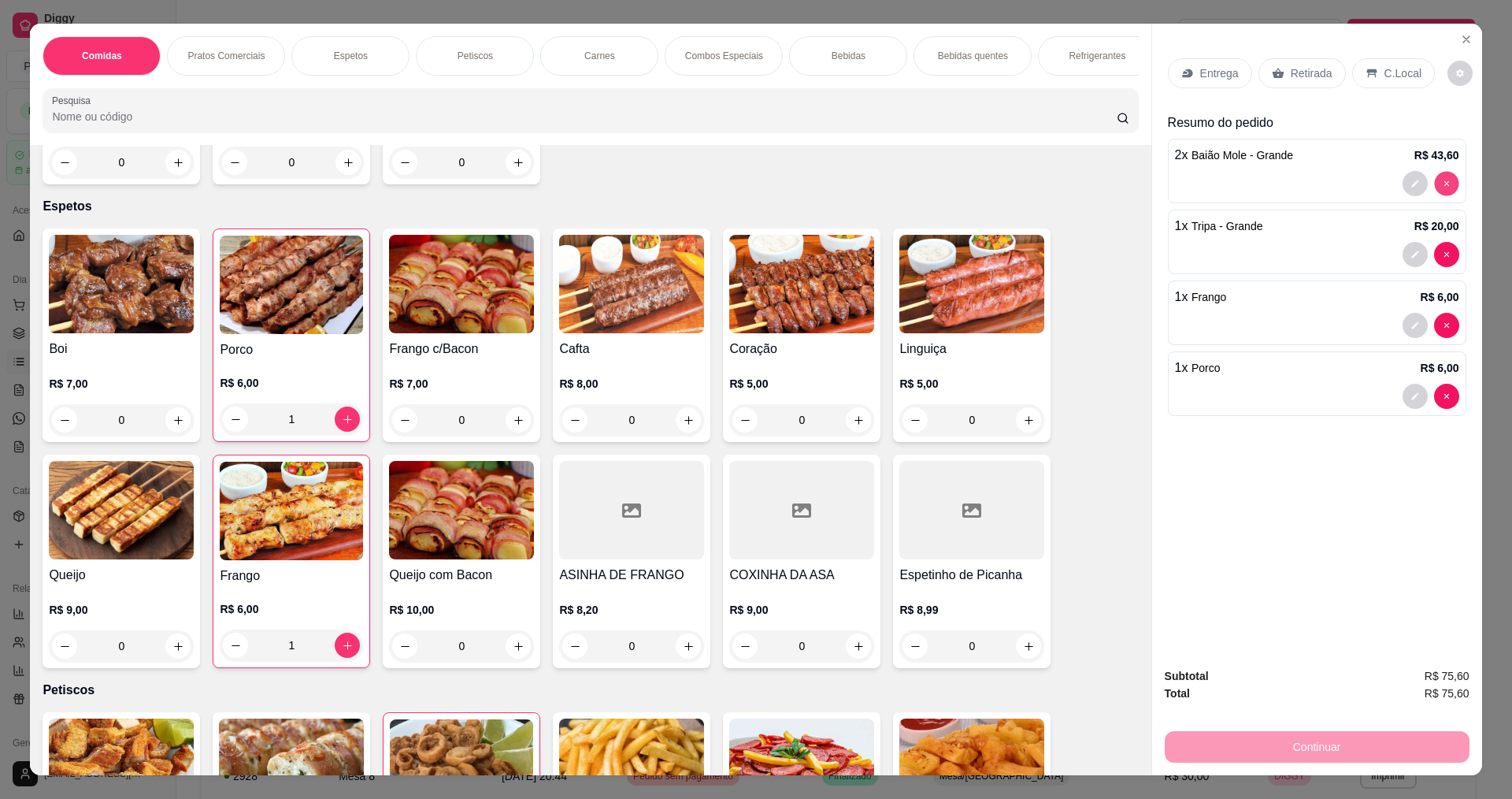
type input "0"
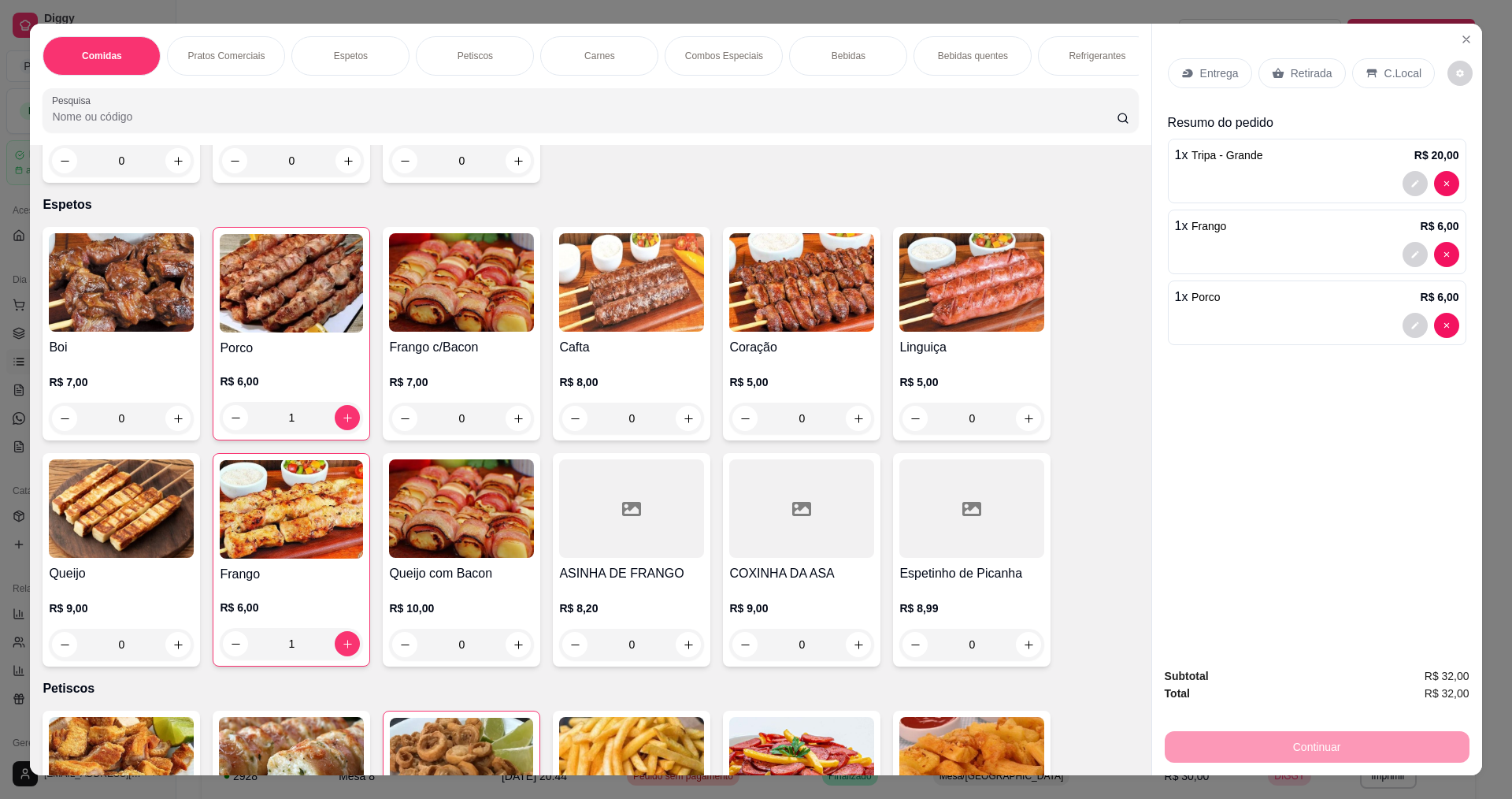
scroll to position [550, 0]
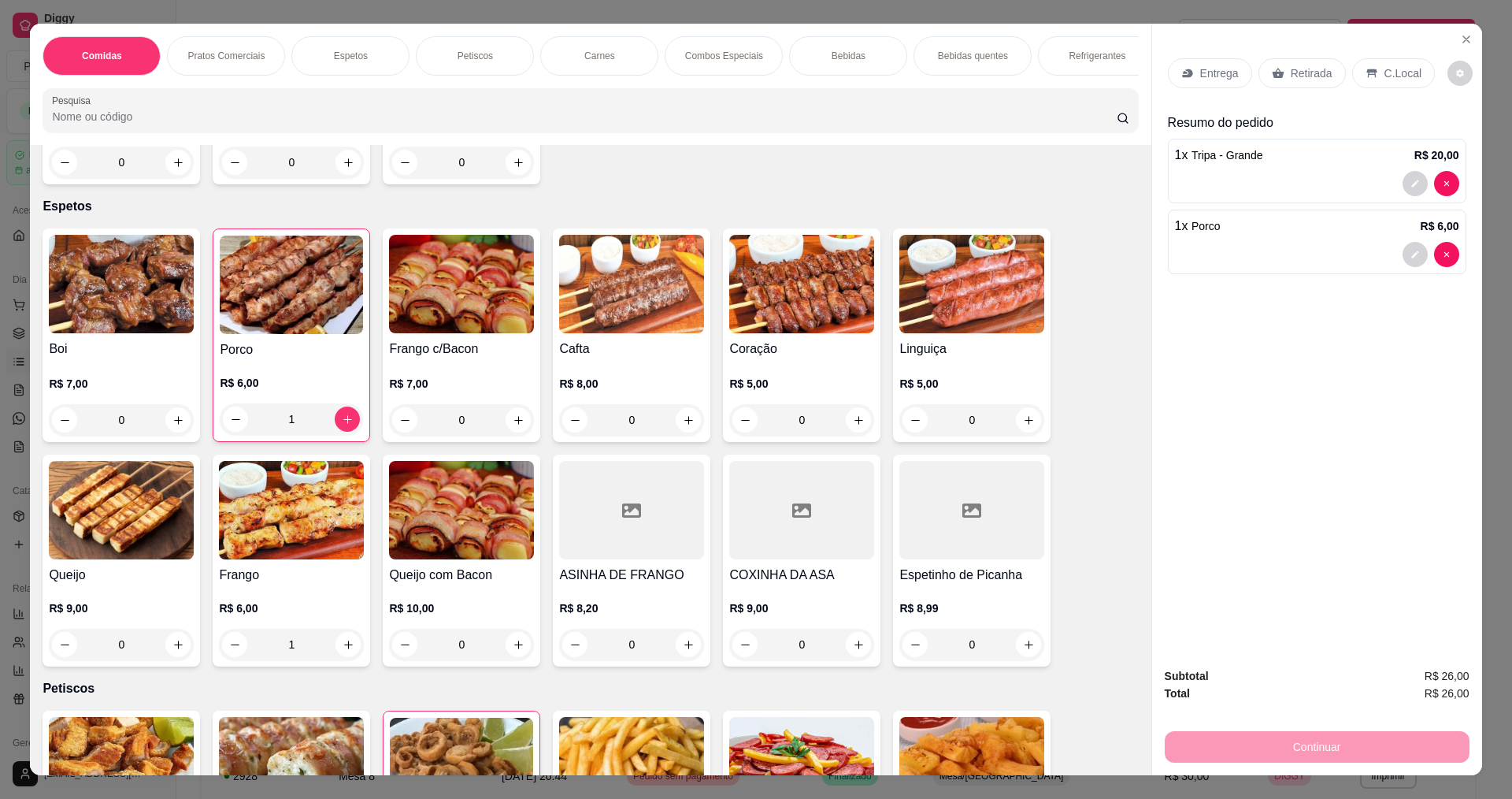
type input "0"
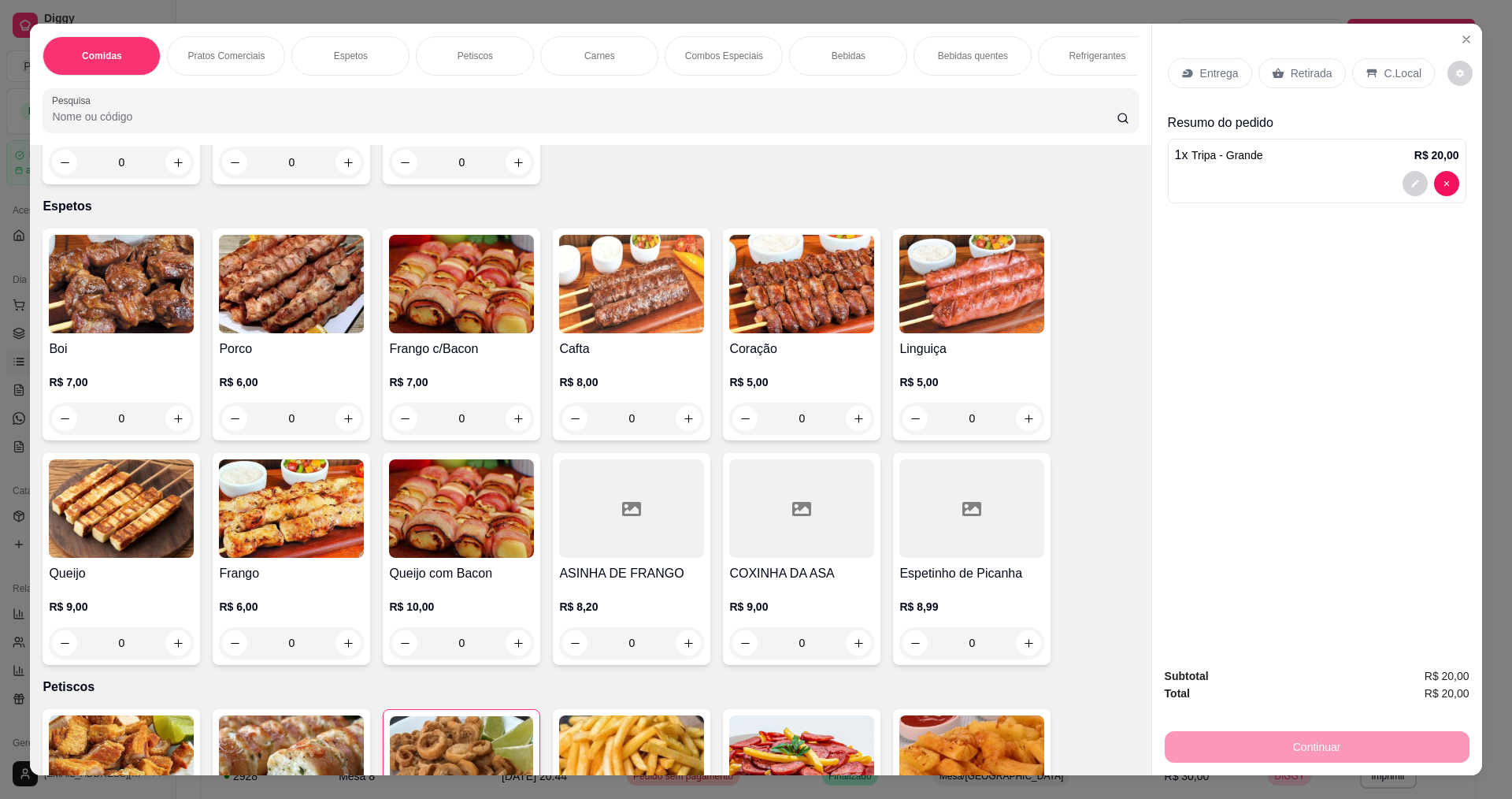
click at [1452, 173] on div at bounding box center [1430, 183] width 57 height 25
type input "0"
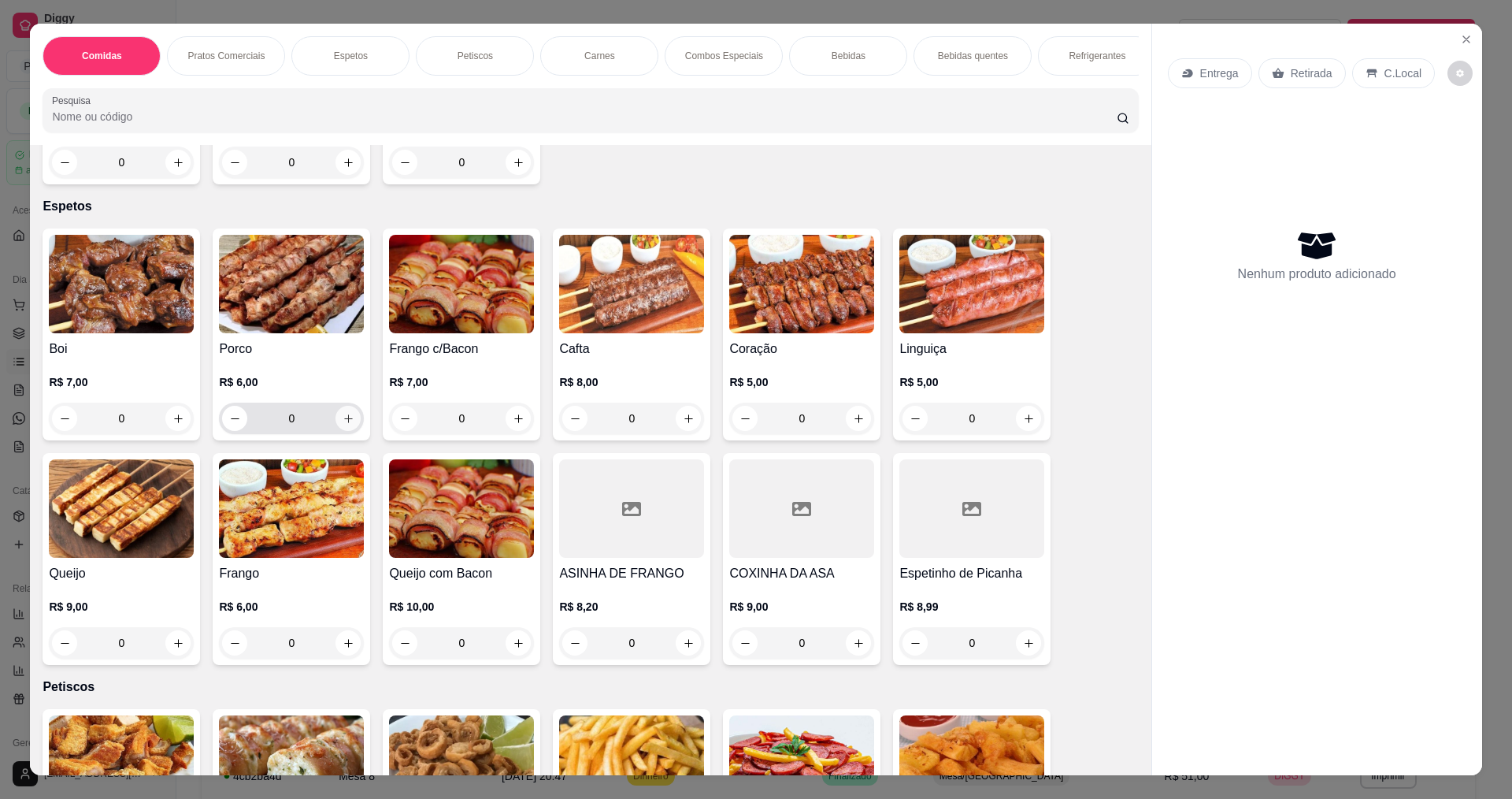
click at [342, 424] on icon "increase-product-quantity" at bounding box center [348, 419] width 12 height 12
click at [344, 423] on icon "increase-product-quantity" at bounding box center [348, 419] width 8 height 8
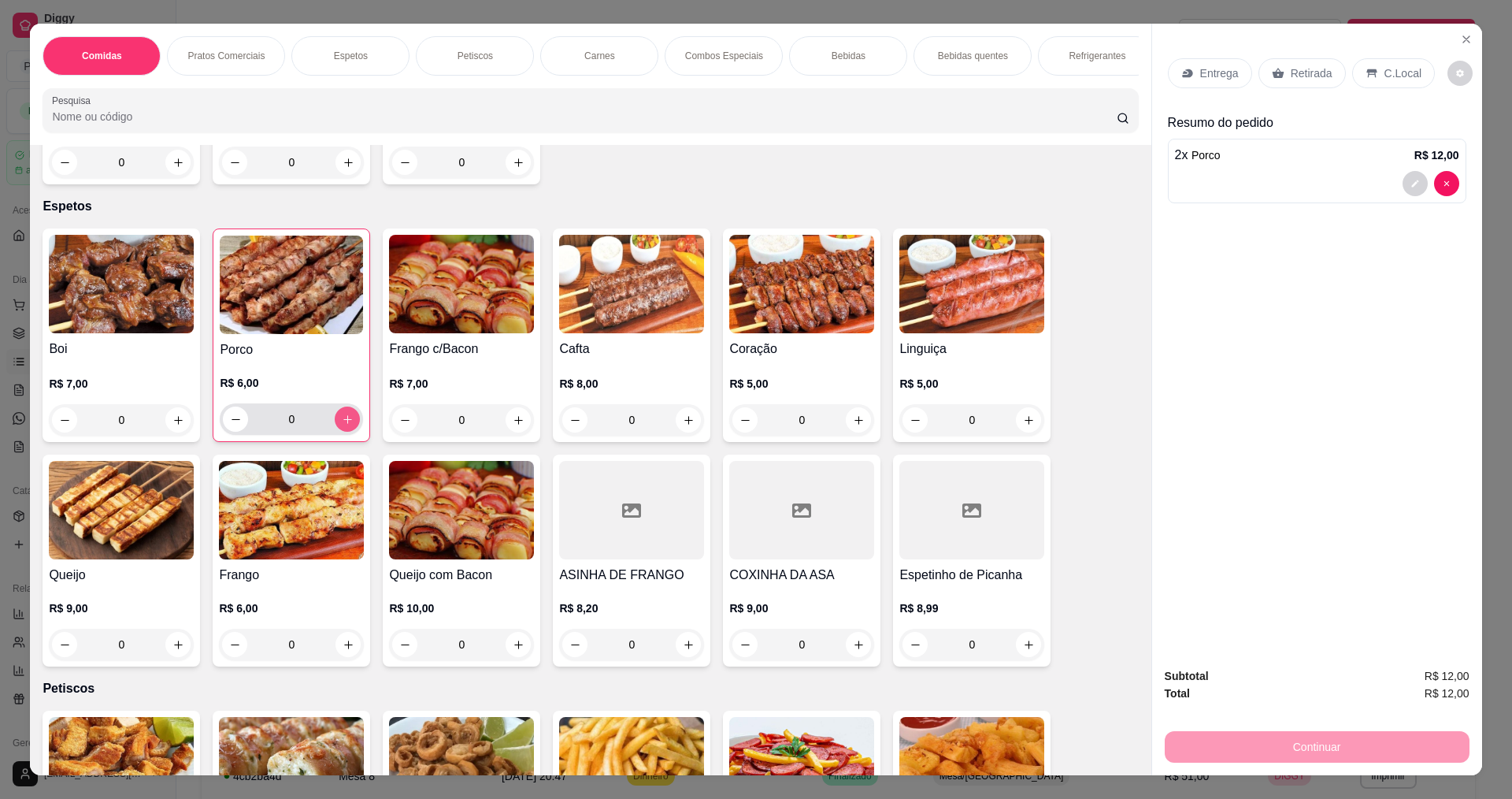
type input "2"
click at [348, 657] on button "increase-product-quantity" at bounding box center [348, 644] width 25 height 25
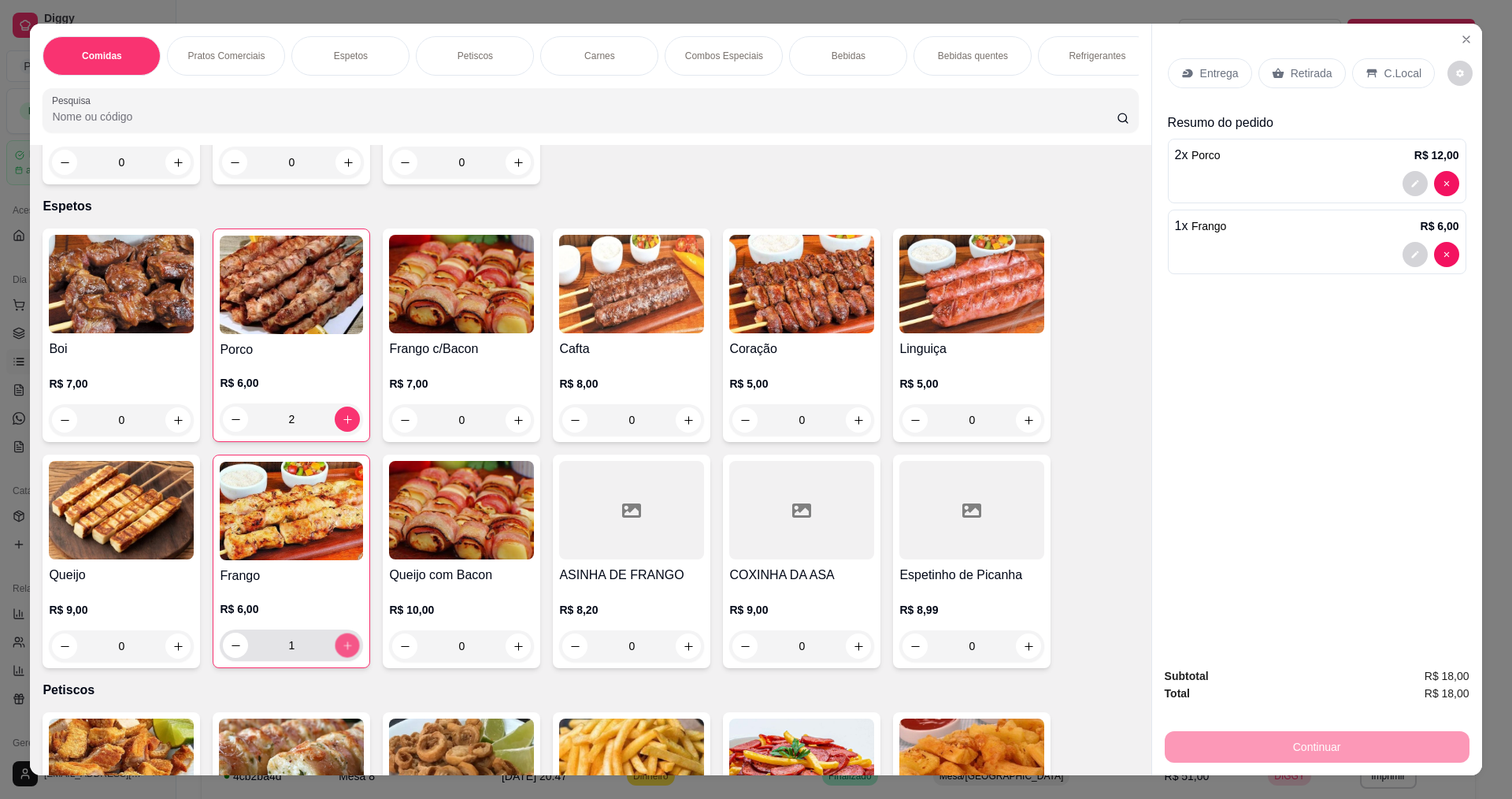
click at [345, 651] on icon "increase-product-quantity" at bounding box center [347, 645] width 12 height 12
type input "2"
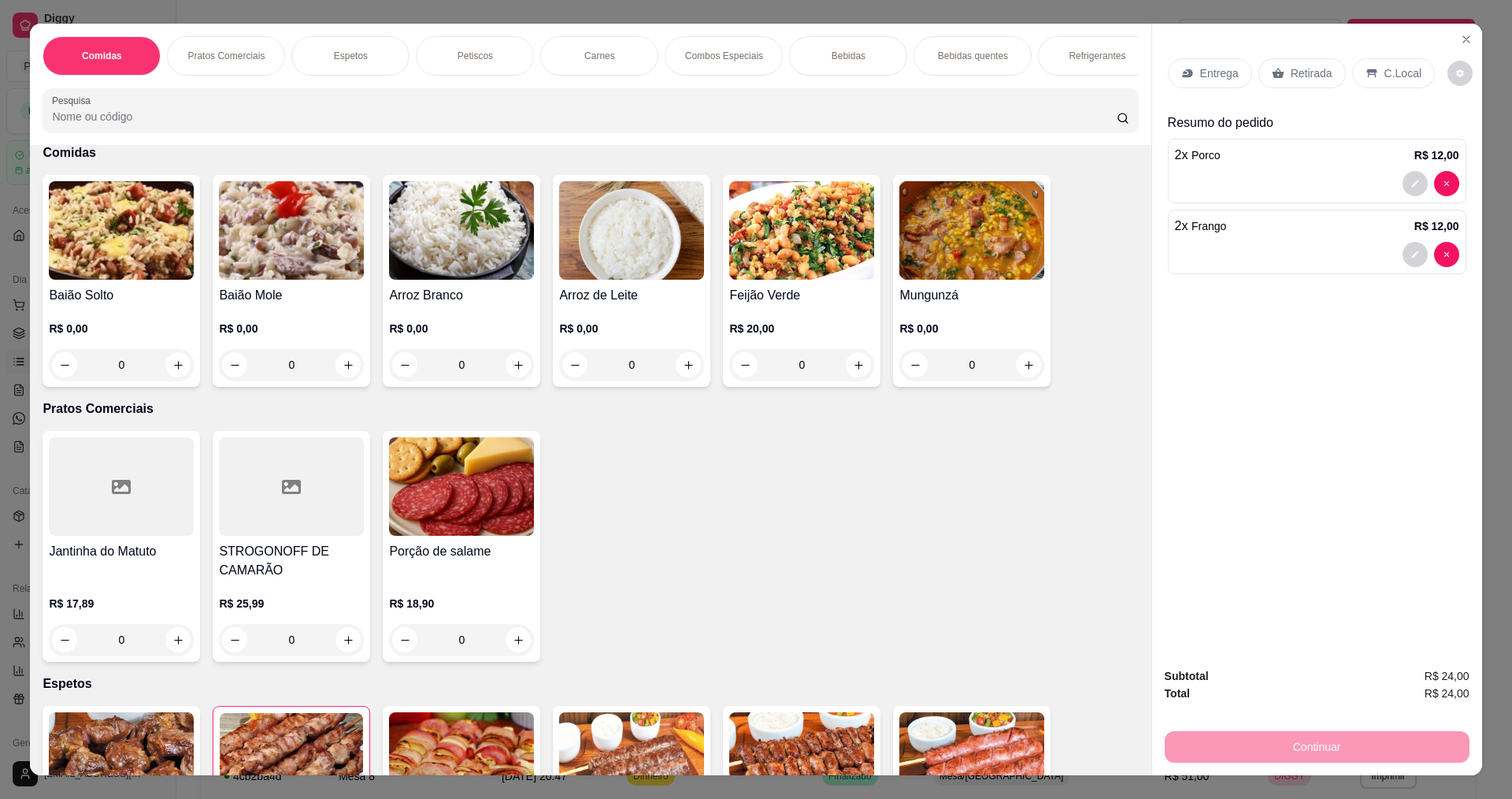
scroll to position [0, 0]
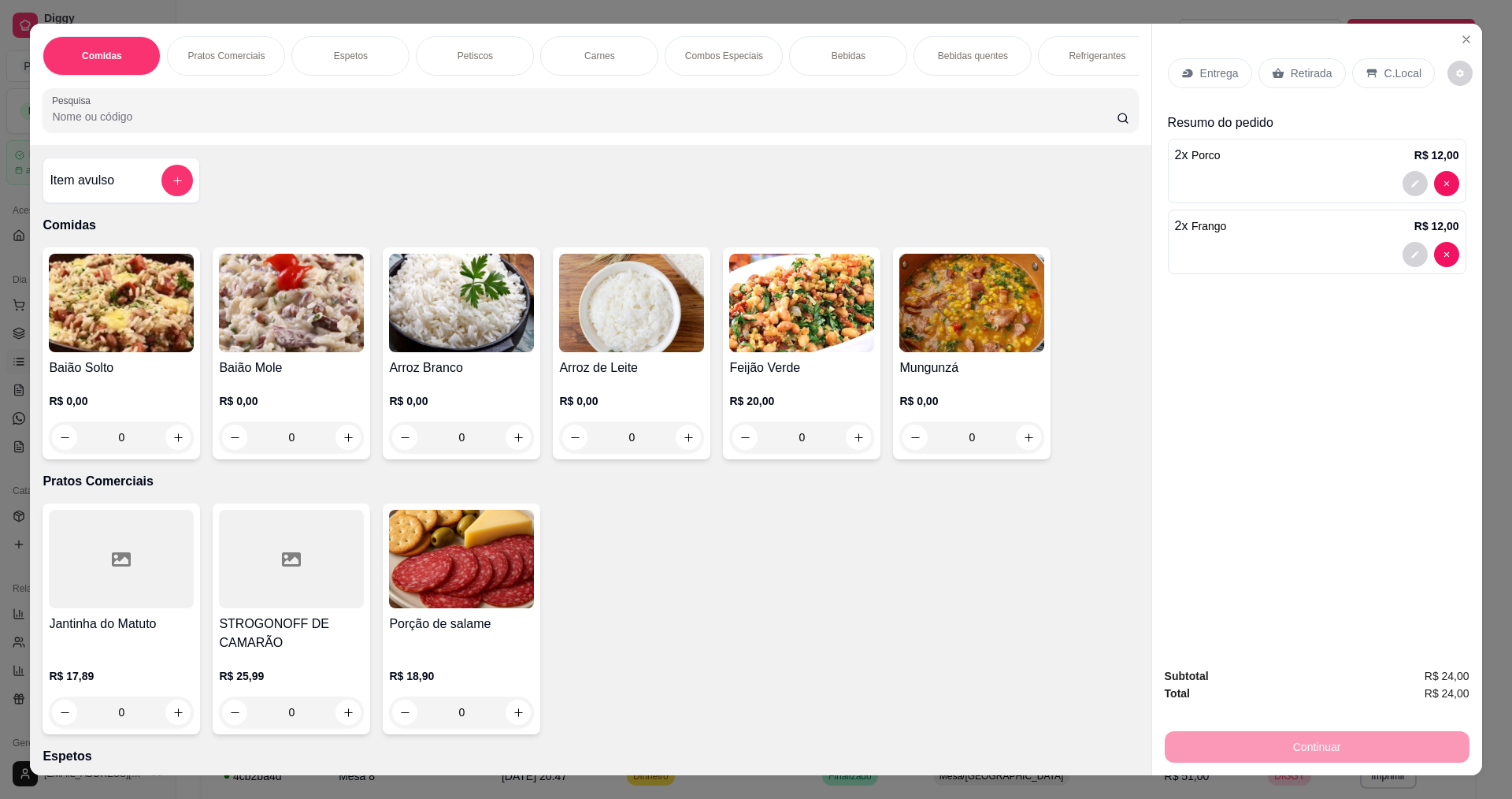
click at [343, 450] on div "0" at bounding box center [291, 436] width 145 height 31
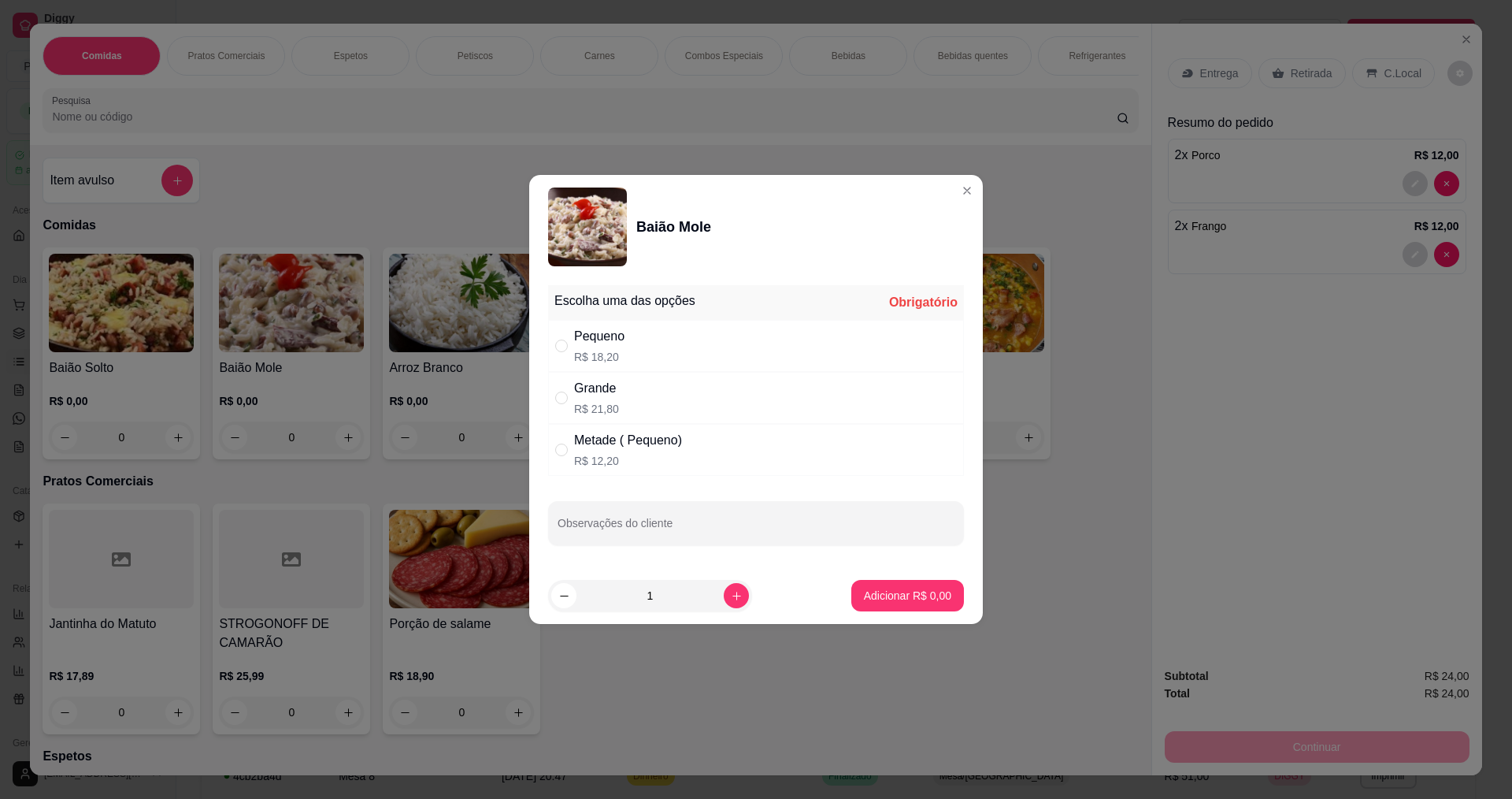
click at [621, 372] on div "Grande R$ 21,80" at bounding box center [756, 397] width 416 height 52
radio input "true"
click at [899, 591] on p "Adicionar R$ 21,80" at bounding box center [903, 595] width 94 height 16
type input "1"
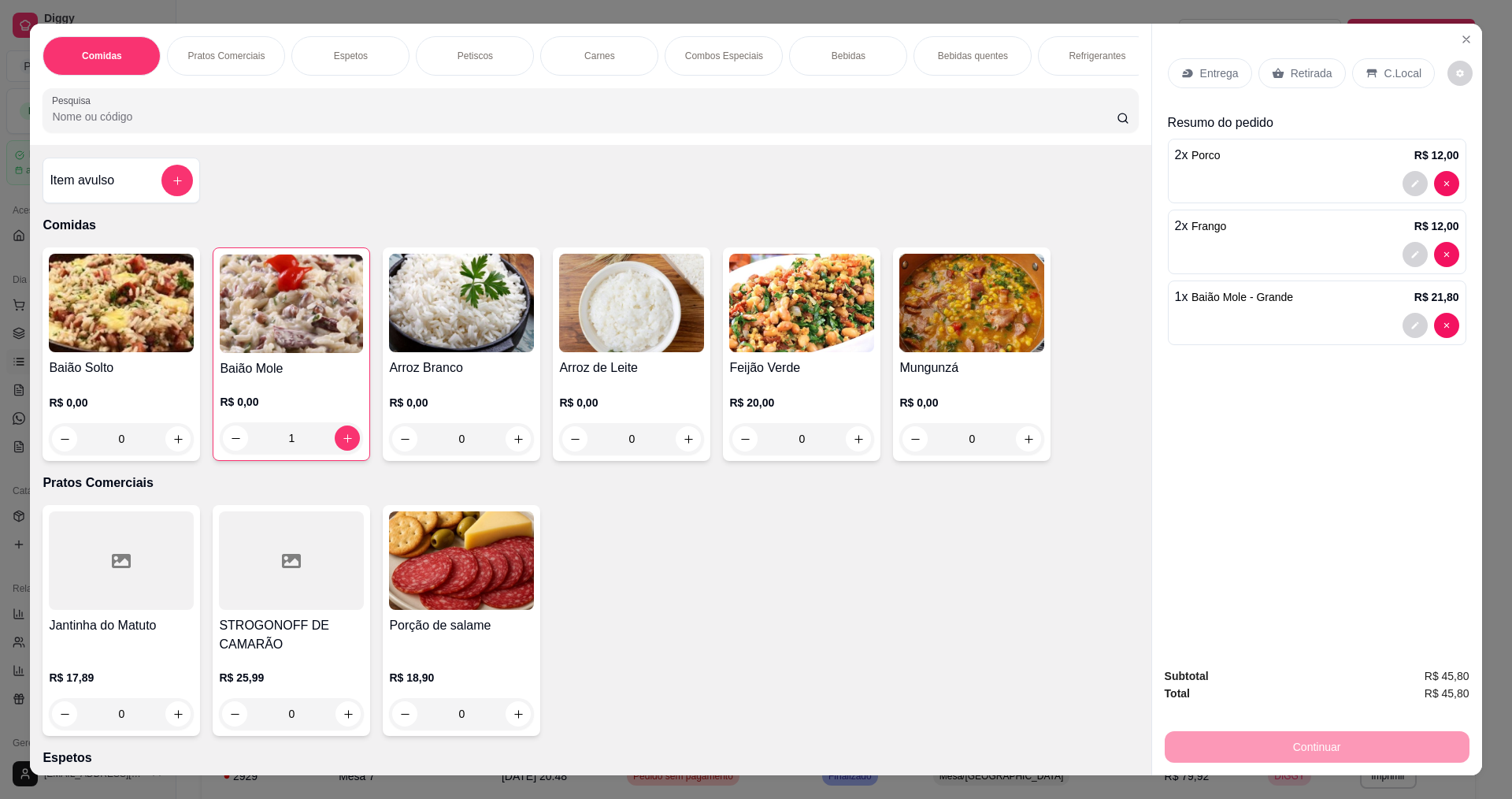
click at [1200, 74] on p "Entrega" at bounding box center [1220, 73] width 39 height 16
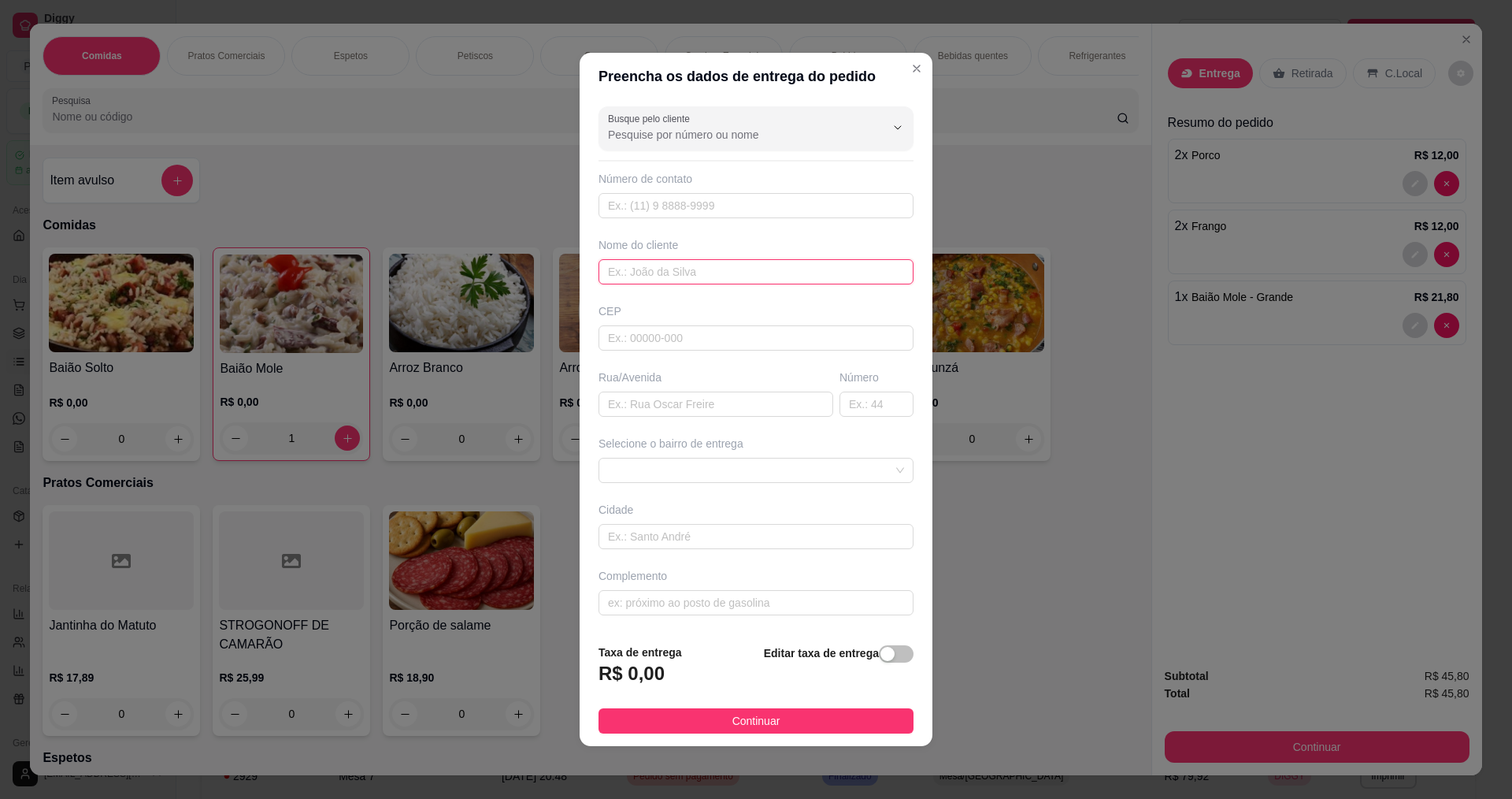
click at [678, 265] on input "text" at bounding box center [756, 271] width 315 height 25
type input "T"
type input "[PERSON_NAME]"
click at [674, 395] on input "text" at bounding box center [716, 404] width 235 height 25
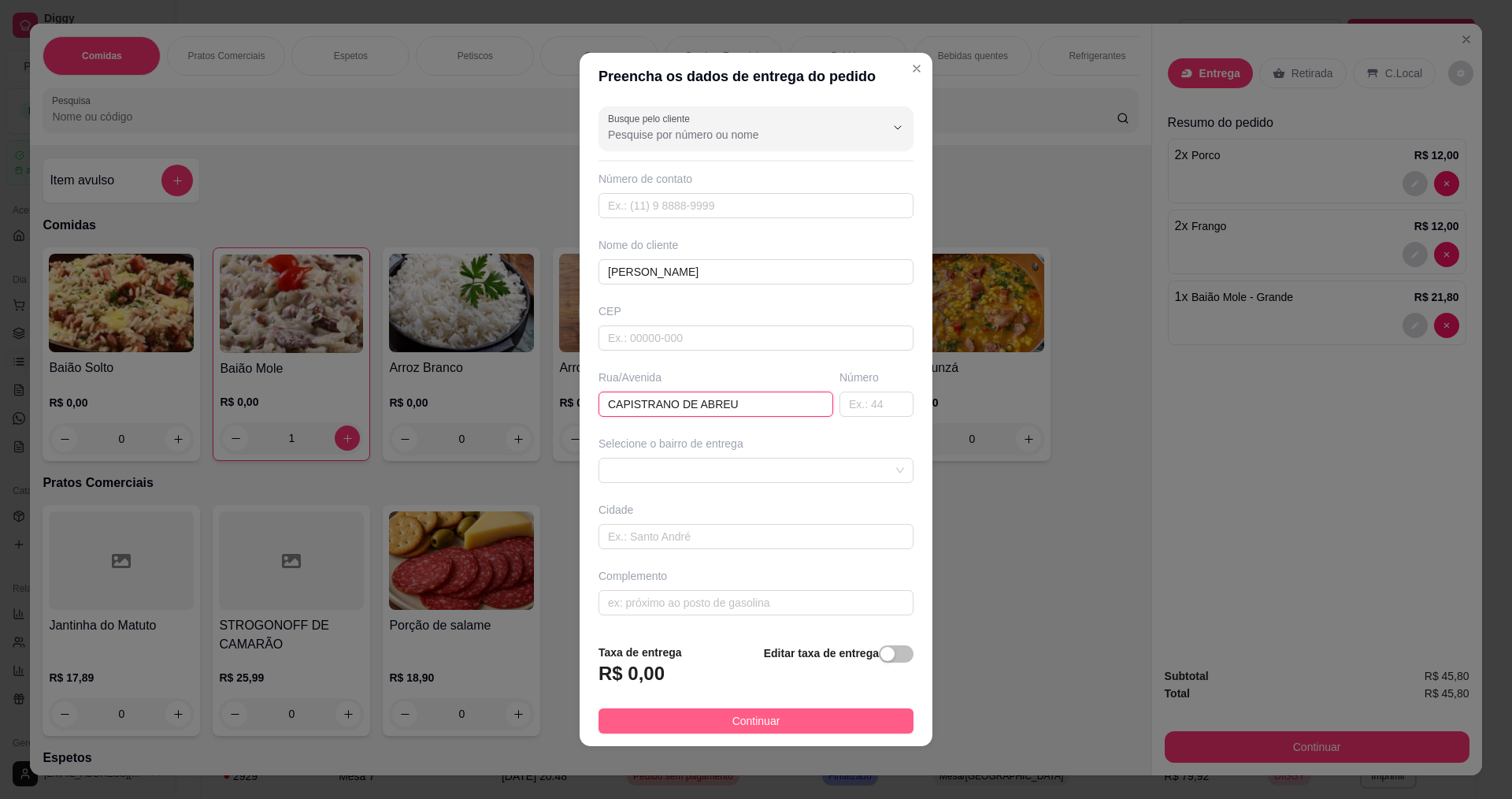
type input "CAPISTRANO DE ABREU"
click at [658, 717] on button "Continuar" at bounding box center [756, 720] width 315 height 25
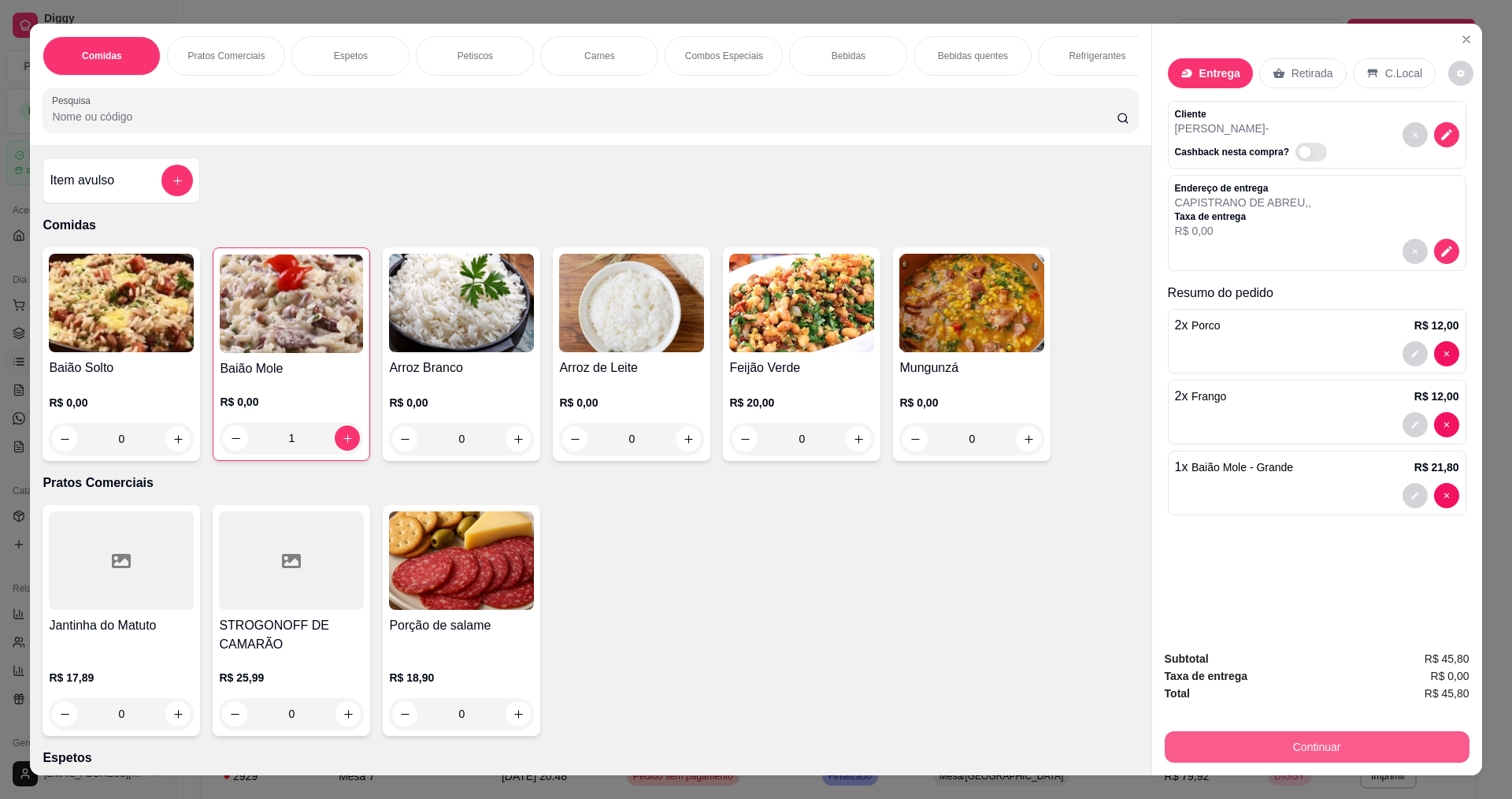
click at [1283, 745] on button "Continuar" at bounding box center [1317, 746] width 305 height 31
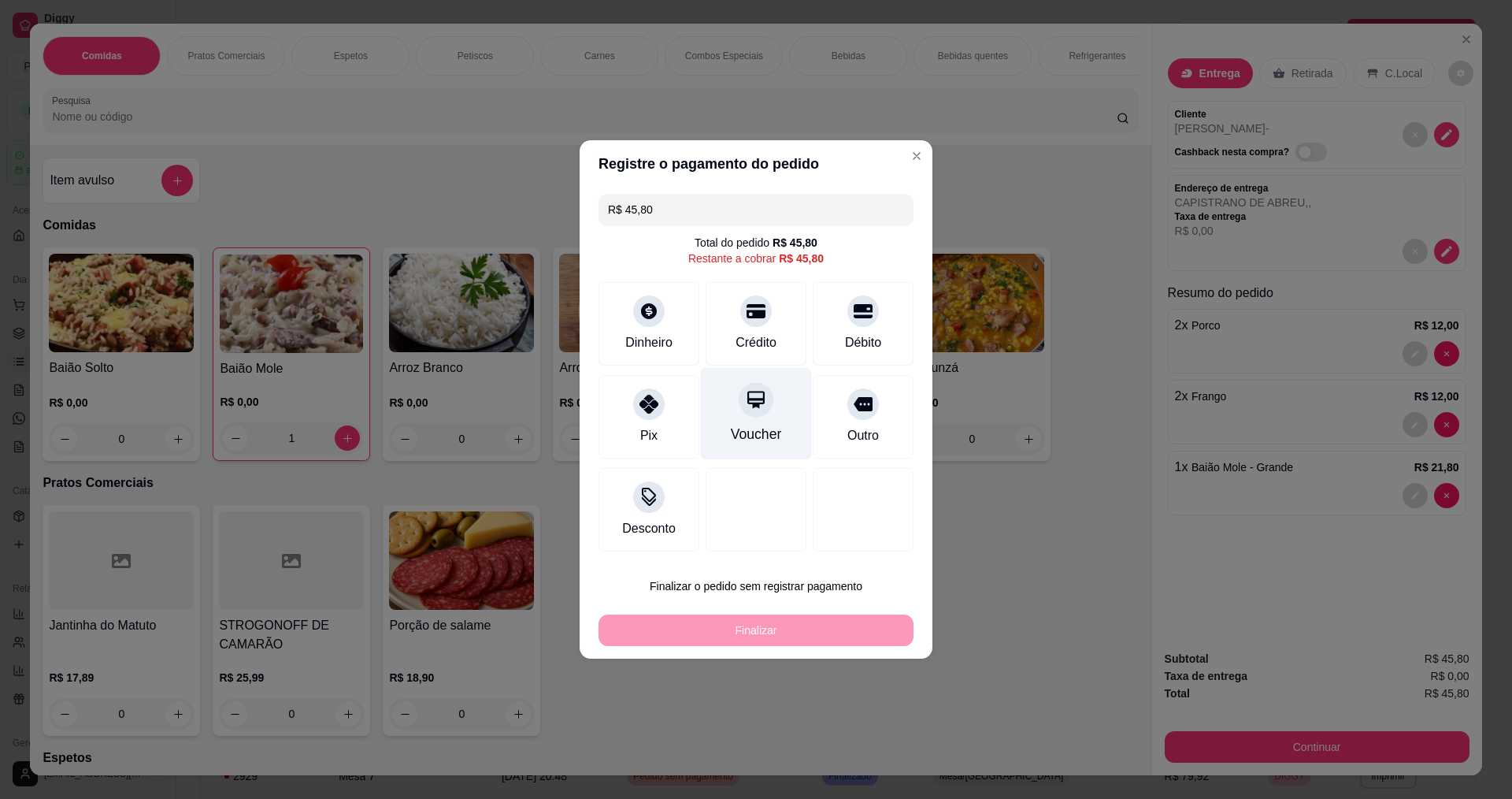
click at [751, 409] on icon at bounding box center [756, 399] width 20 height 20
type input "R$ 0,00"
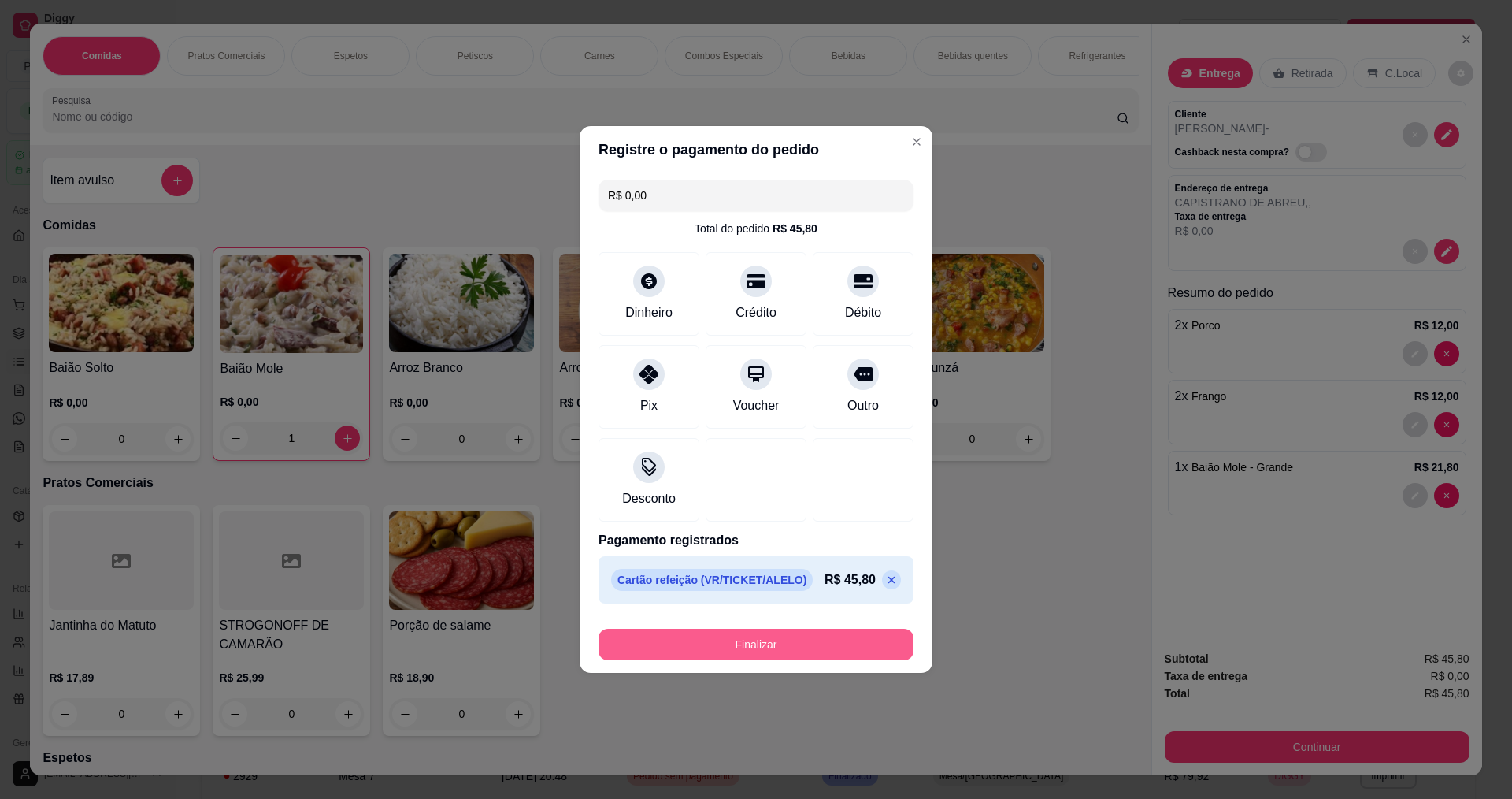
click at [740, 646] on button "Finalizar" at bounding box center [756, 643] width 315 height 31
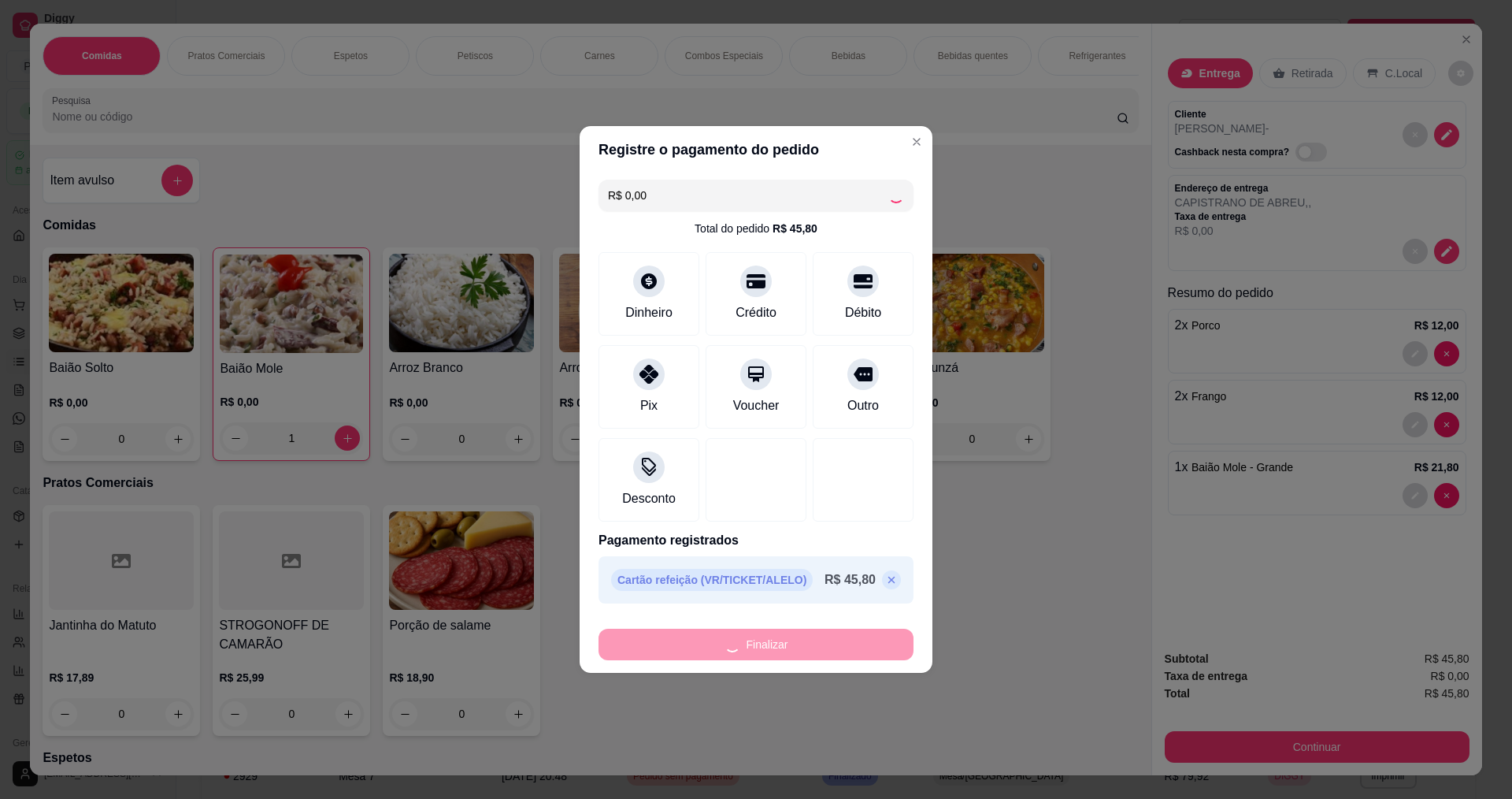
type input "0"
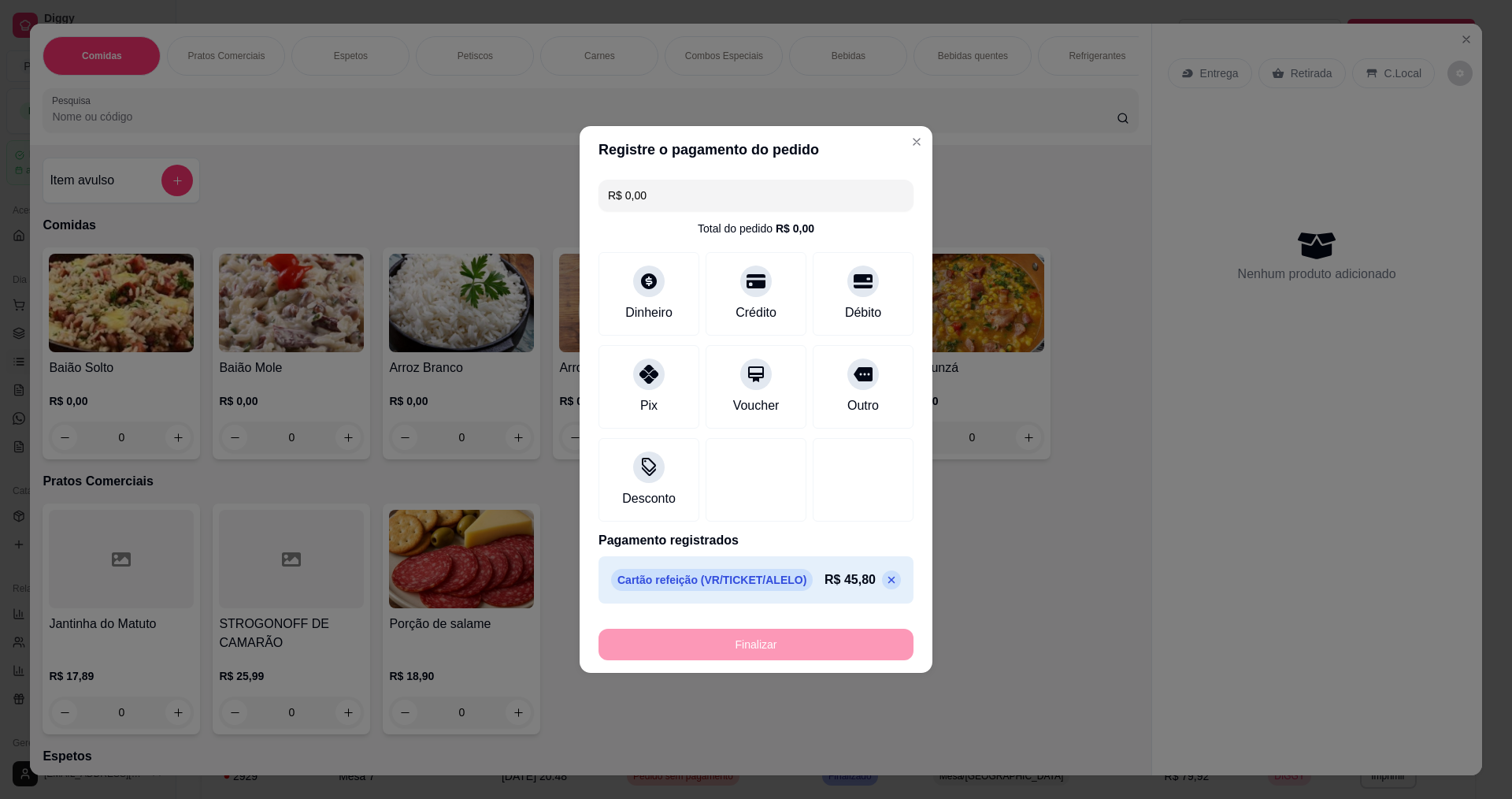
type input "-R$ 45,80"
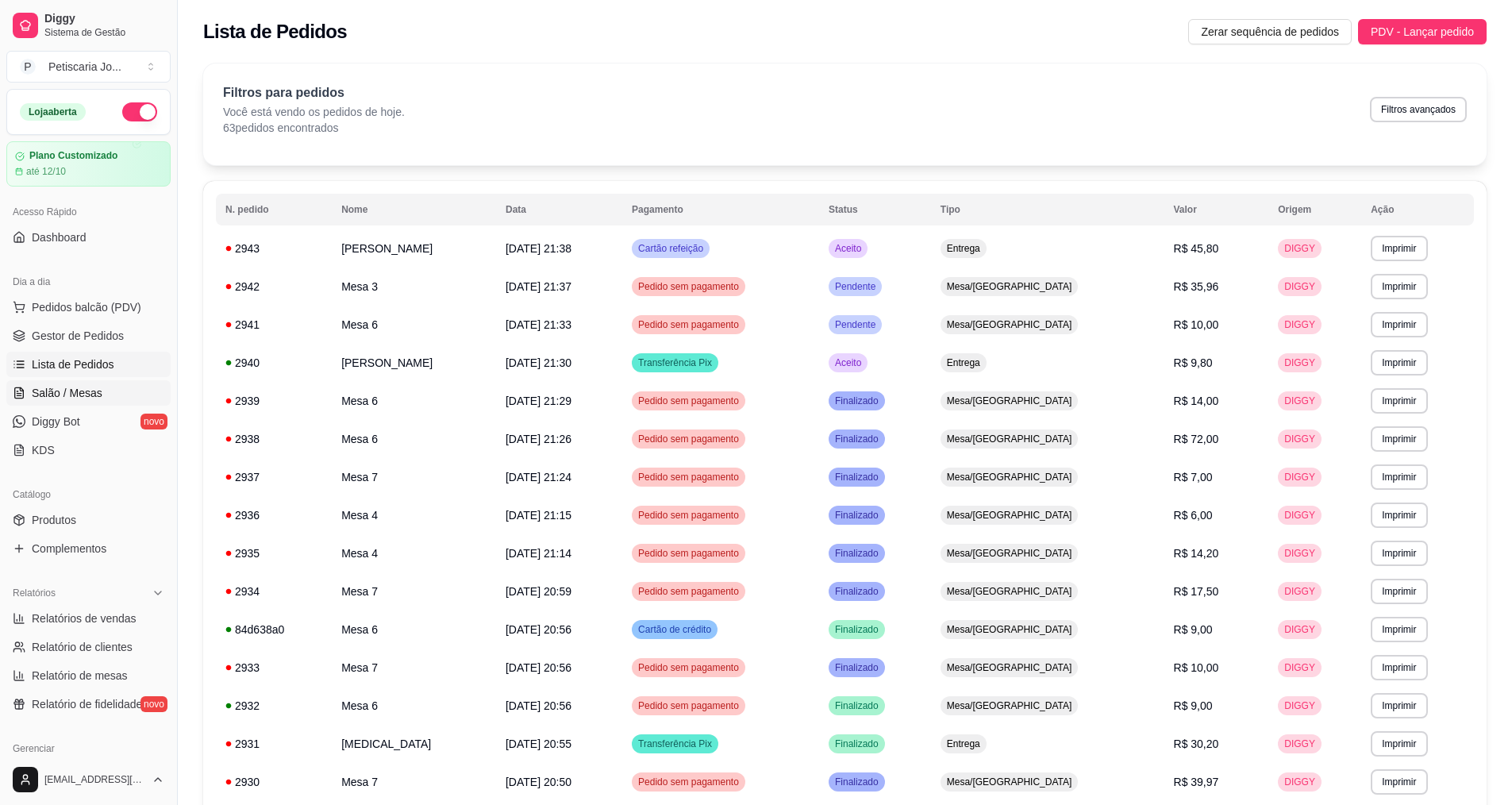
click at [82, 393] on span "Salão / Mesas" at bounding box center [66, 393] width 71 height 16
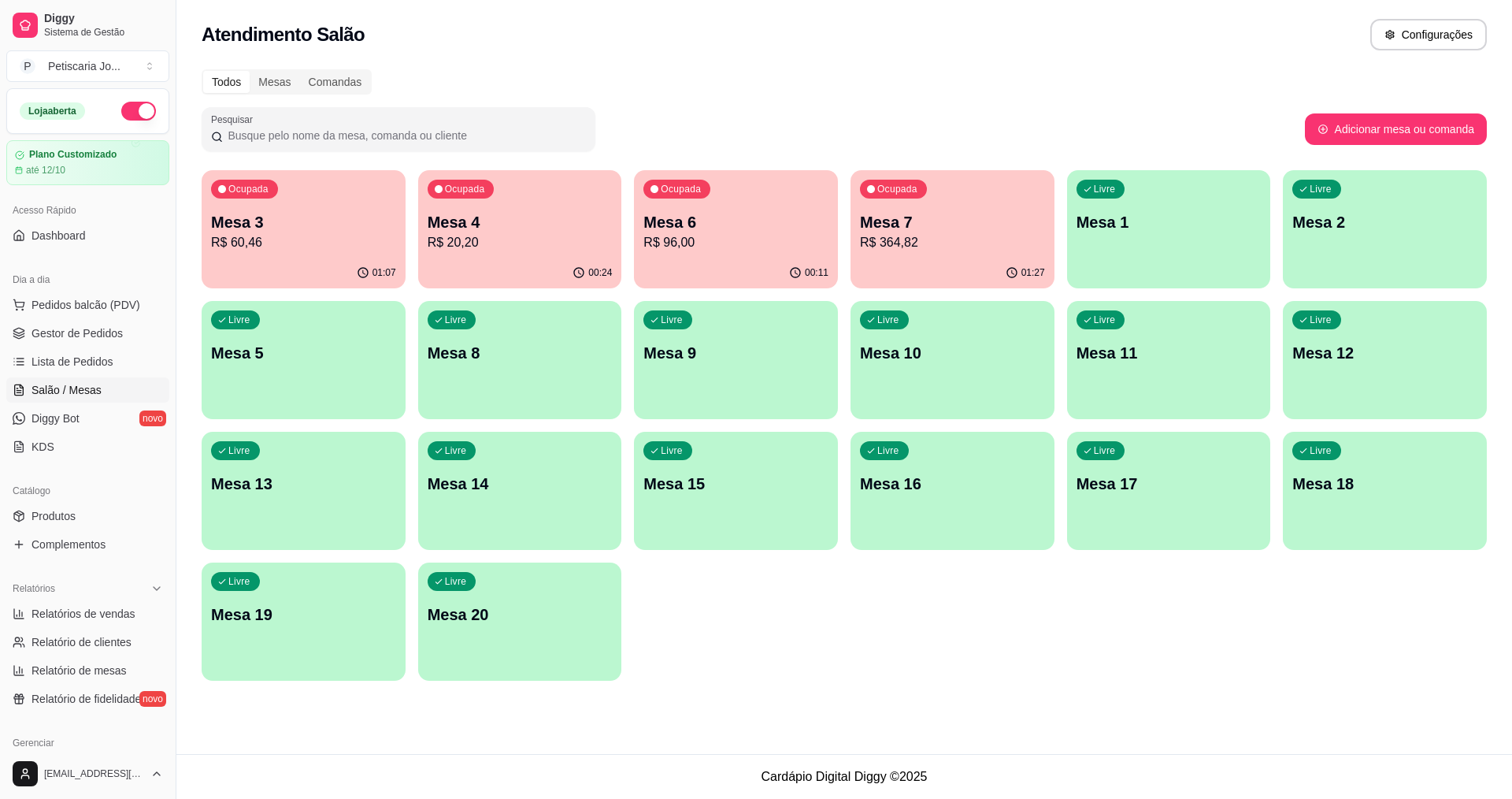
click at [284, 239] on p "R$ 60,46" at bounding box center [303, 243] width 185 height 19
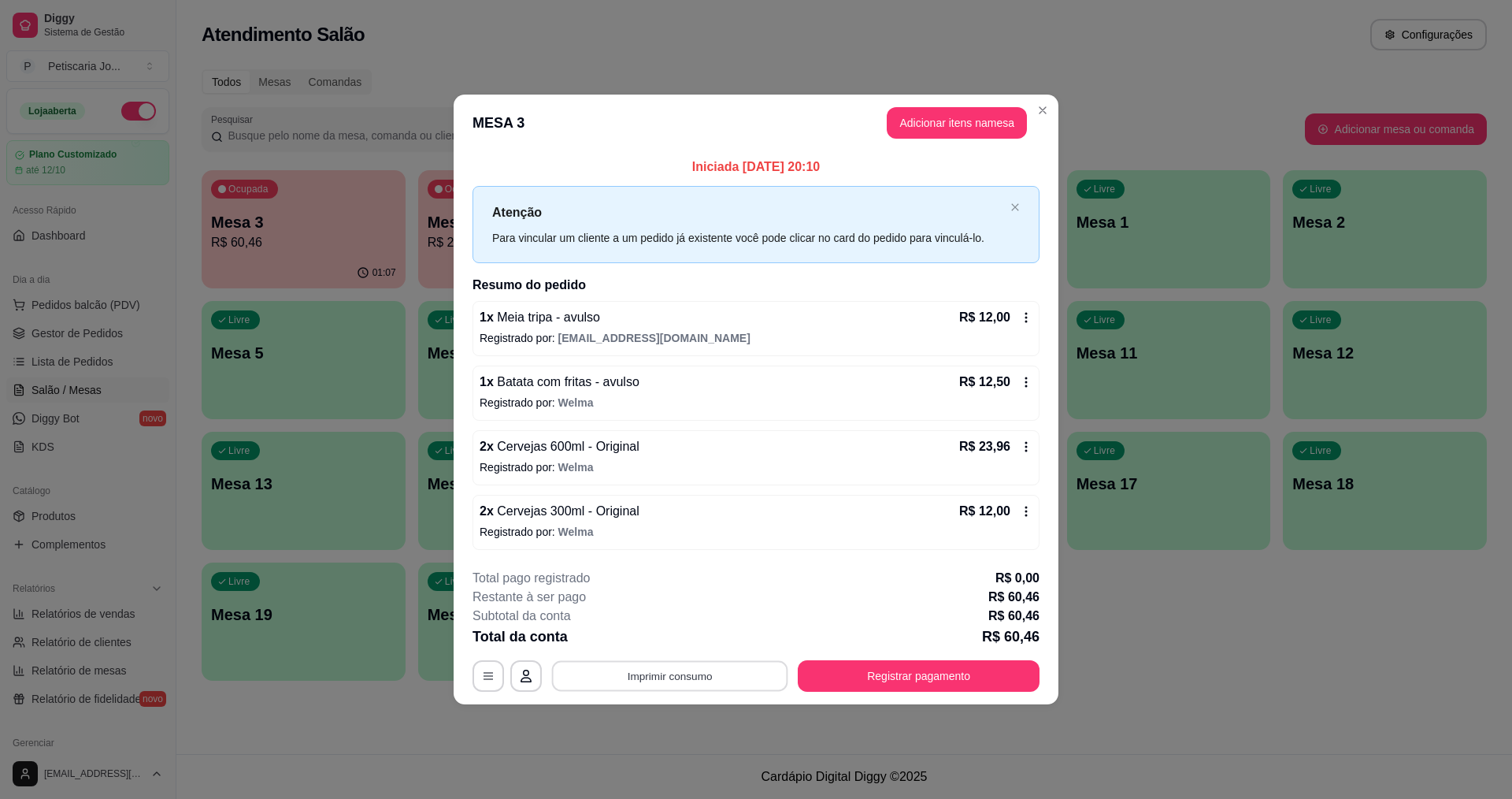
click at [700, 683] on button "Imprimir consumo" at bounding box center [669, 676] width 236 height 30
click at [676, 640] on button "IMPRESSORA" at bounding box center [674, 639] width 110 height 25
click at [929, 677] on button "Registrar pagamento" at bounding box center [919, 676] width 242 height 31
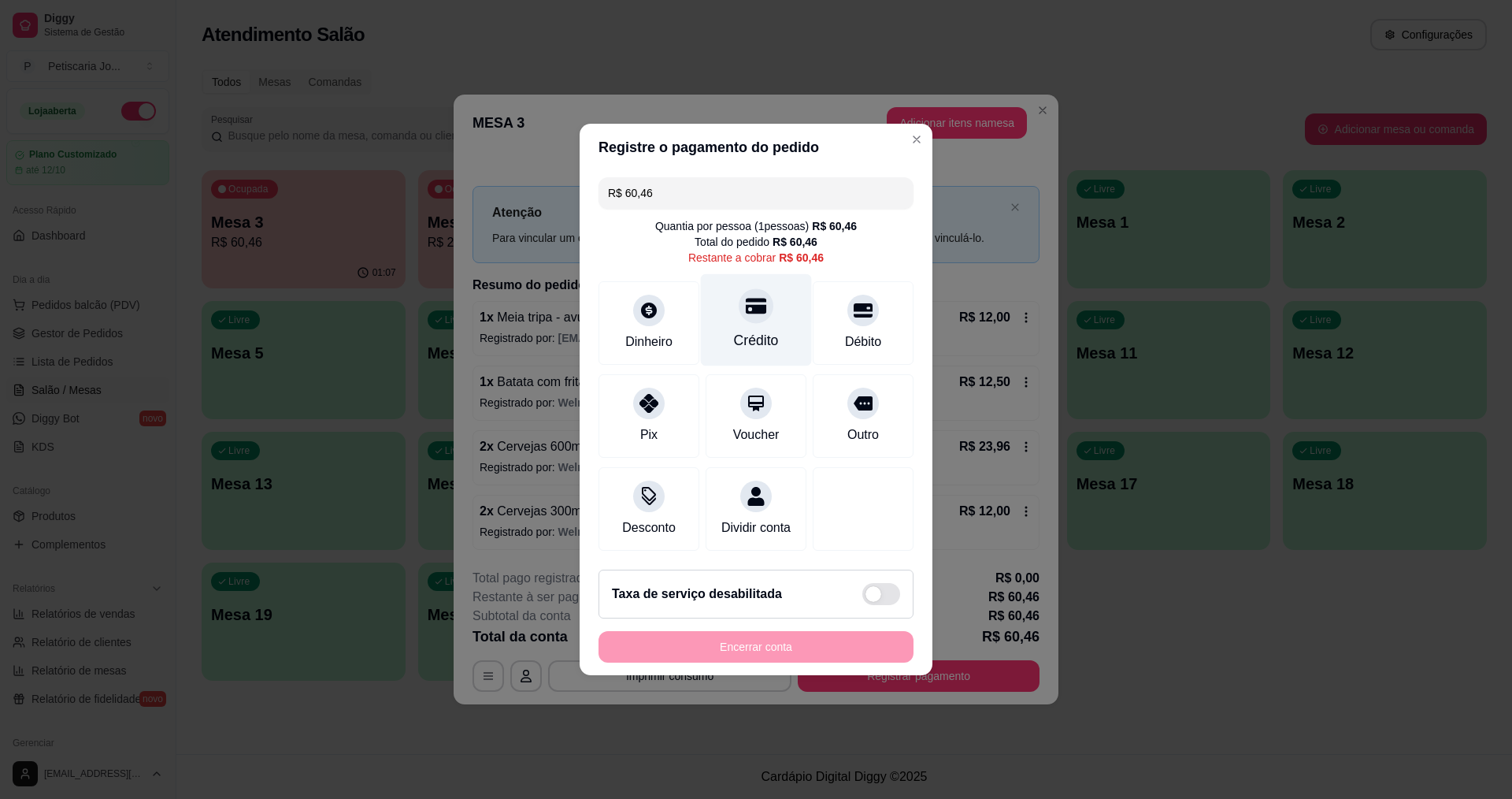
click at [739, 306] on div at bounding box center [756, 305] width 35 height 35
type input "R$ 0,00"
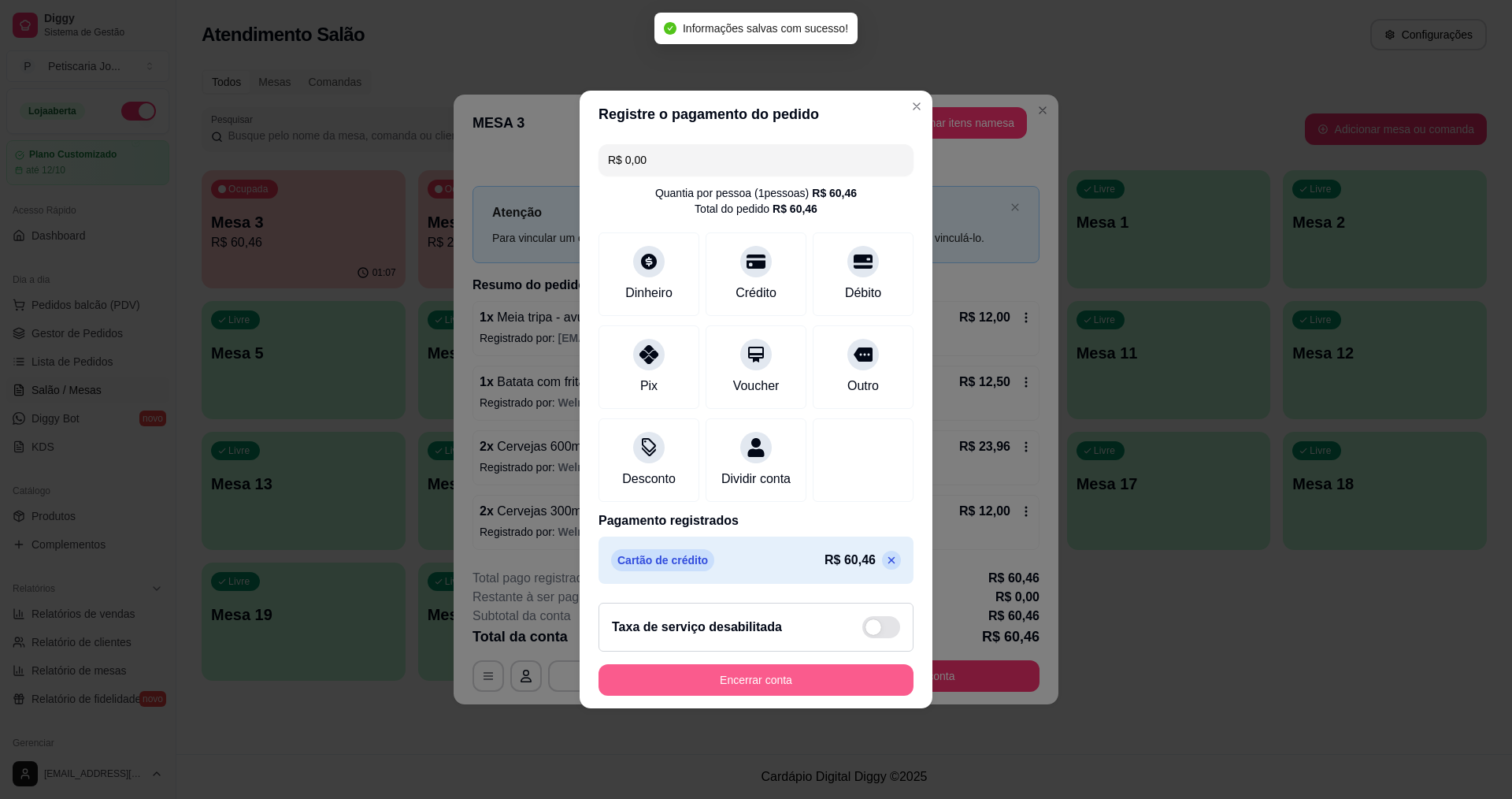
click at [768, 692] on button "Encerrar conta" at bounding box center [756, 679] width 315 height 31
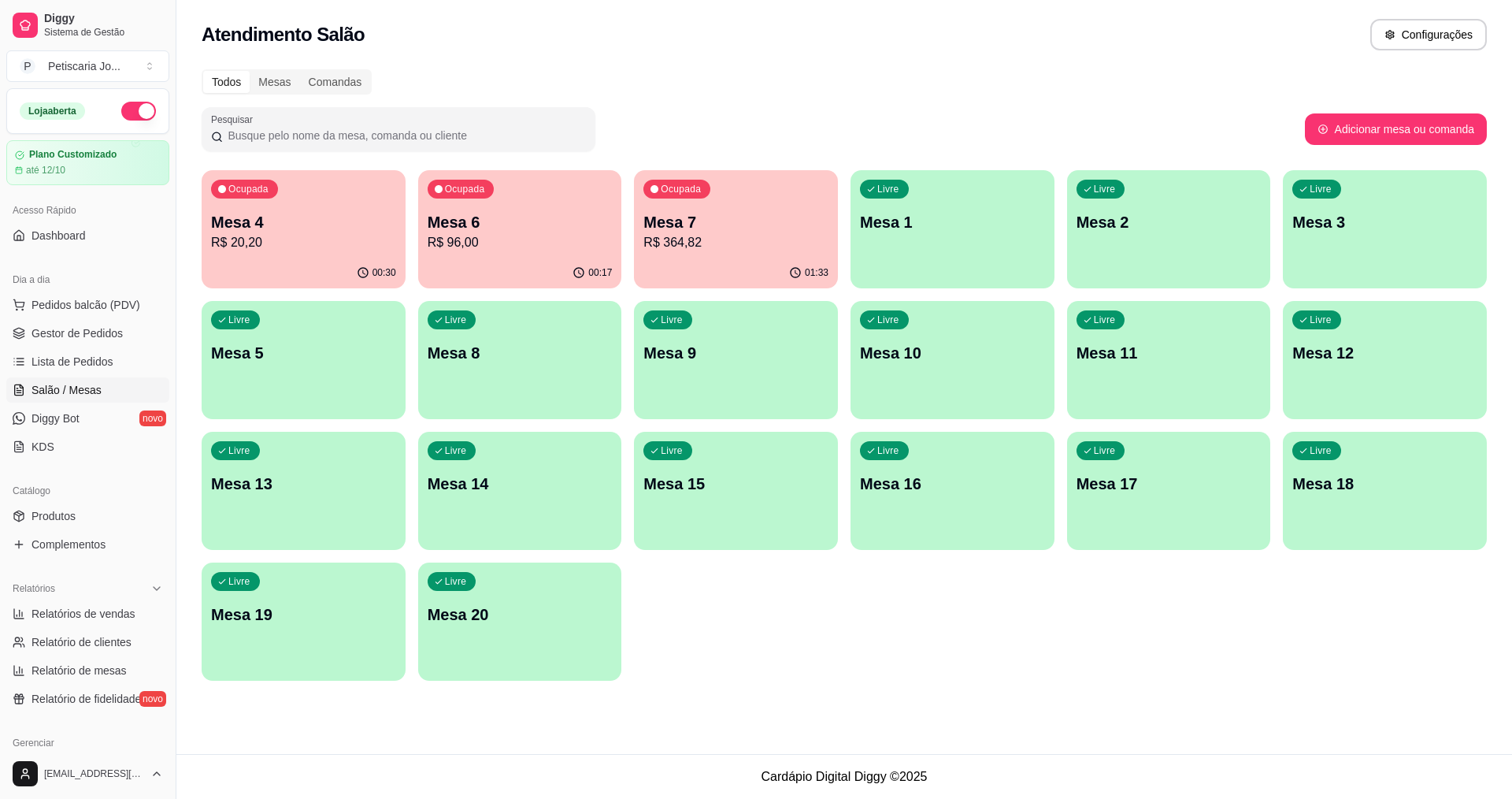
click at [268, 242] on p "R$ 20,20" at bounding box center [303, 243] width 185 height 19
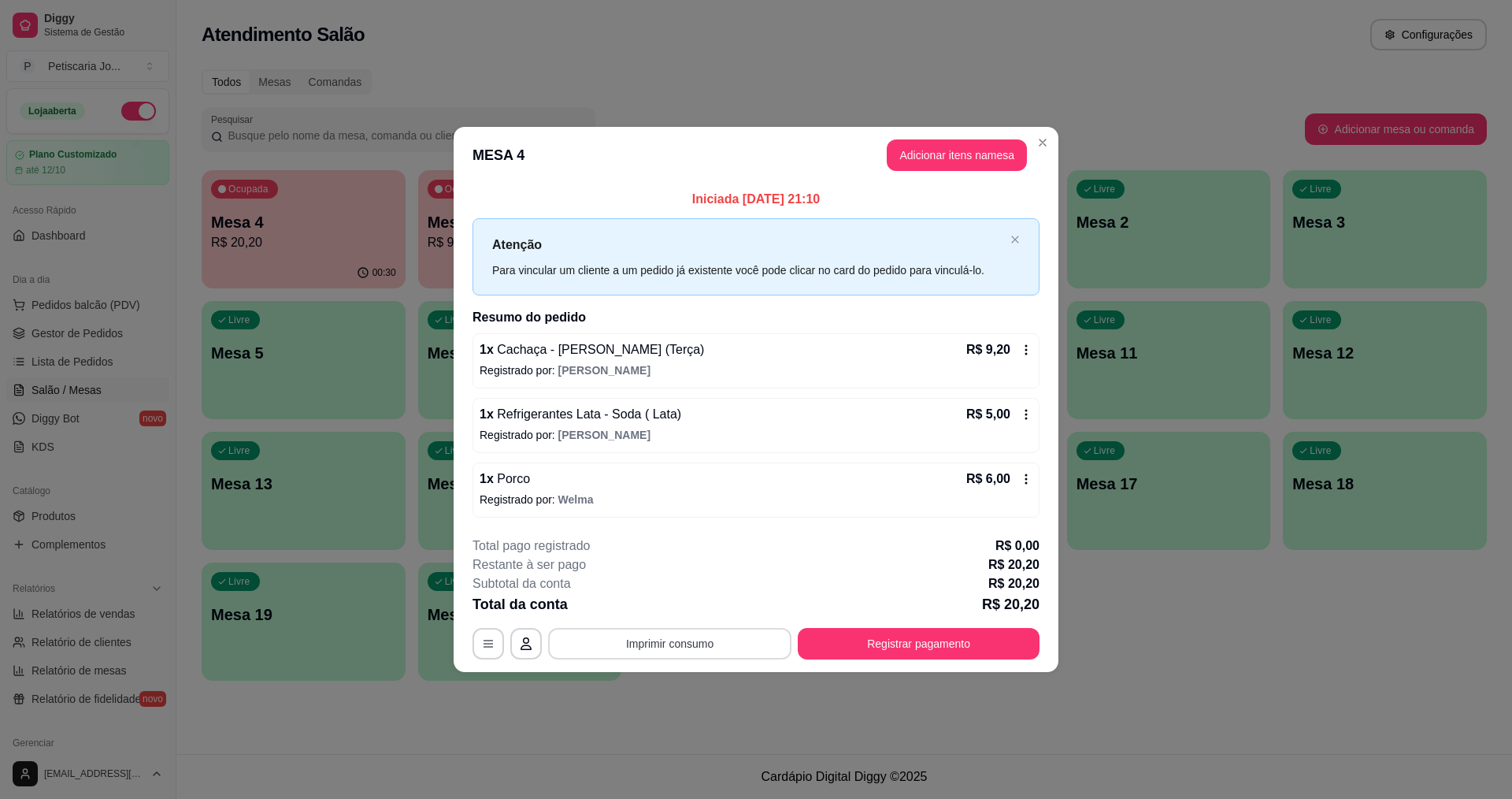
click at [707, 632] on button "Imprimir consumo" at bounding box center [669, 643] width 243 height 31
click at [690, 603] on button "IMPRESSORA" at bounding box center [674, 606] width 110 height 25
click at [960, 631] on button "Registrar pagamento" at bounding box center [919, 643] width 242 height 31
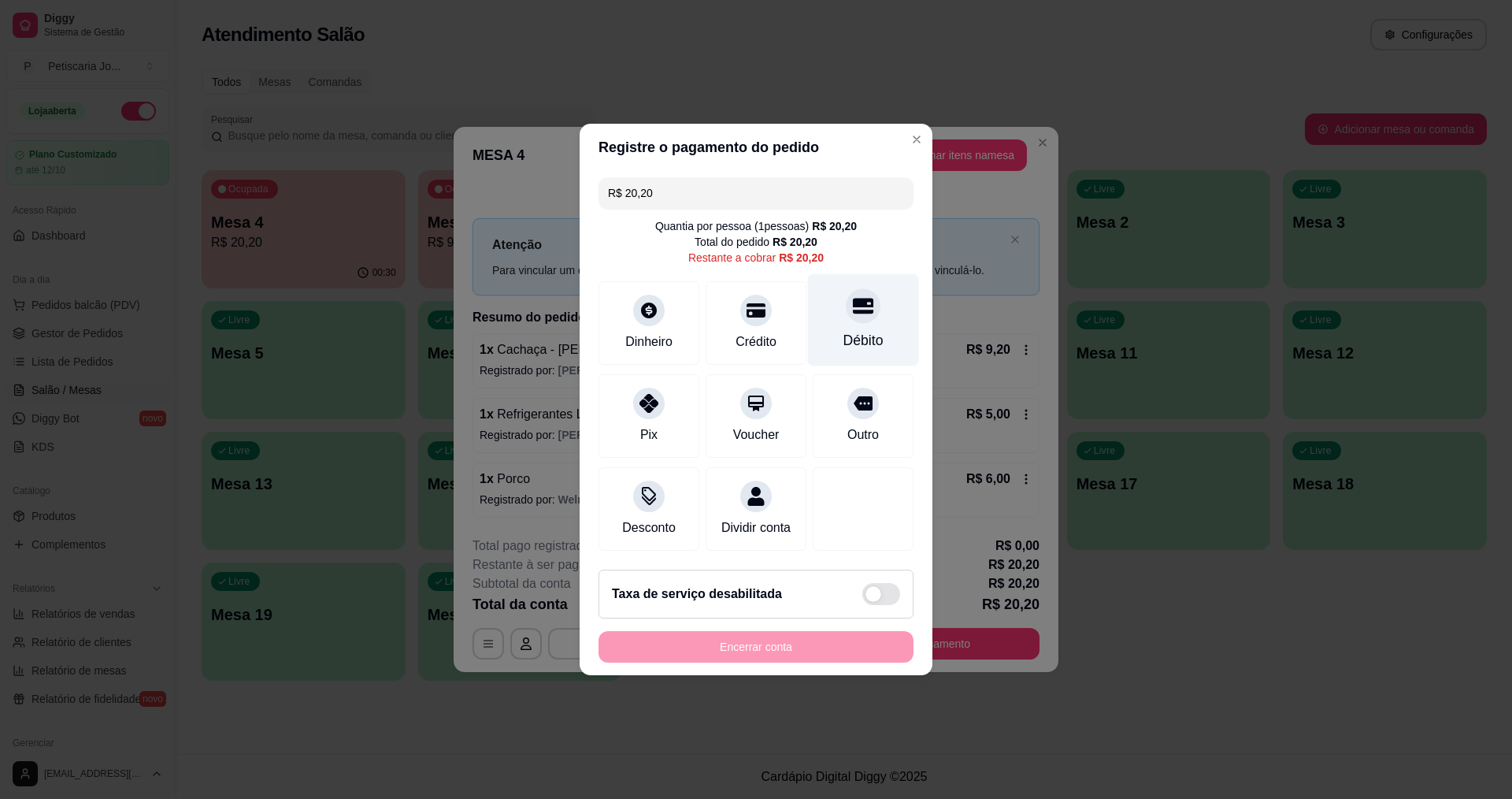
click at [853, 298] on icon at bounding box center [863, 306] width 20 height 16
type input "R$ 0,00"
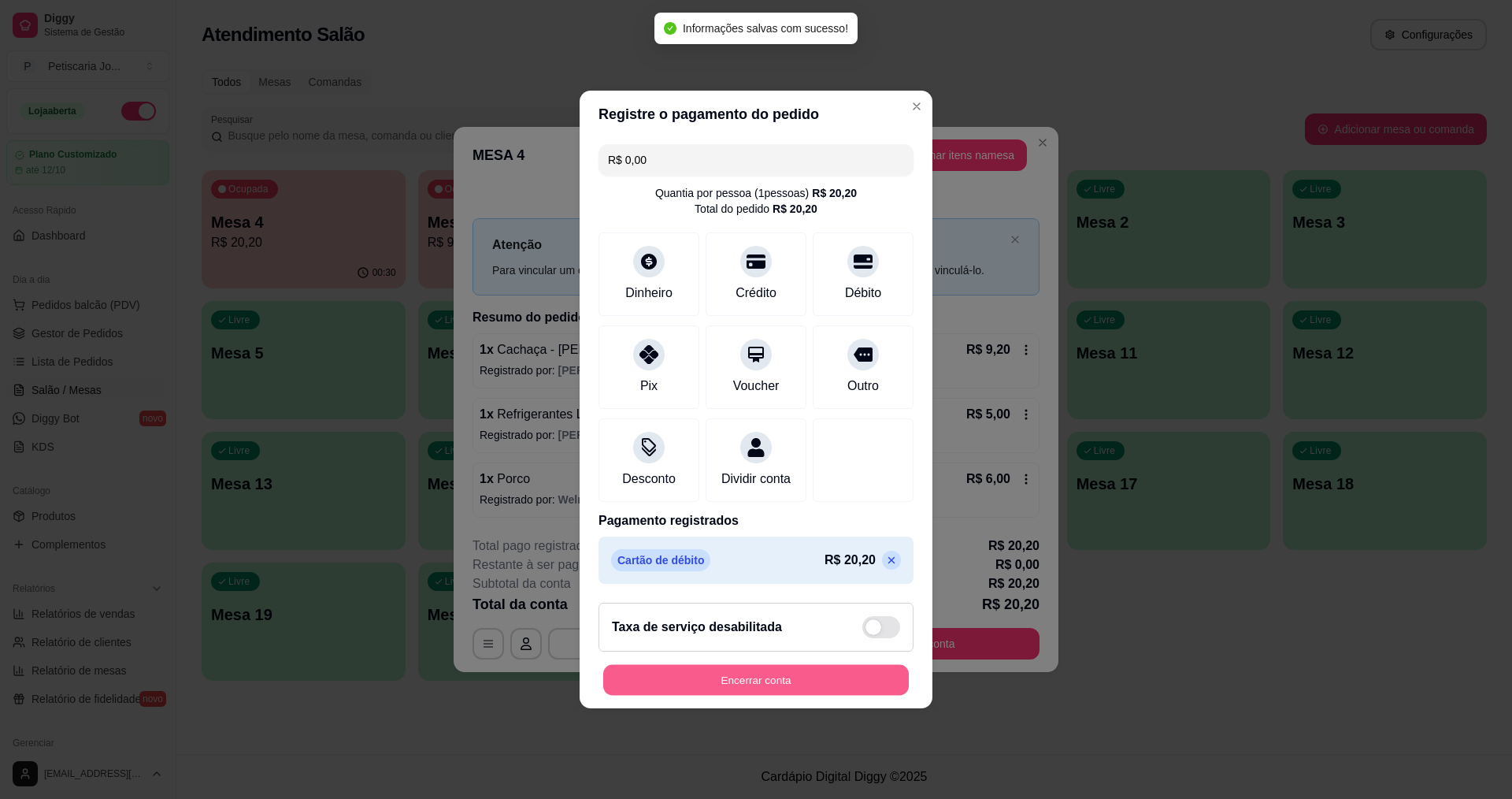
click at [749, 687] on button "Encerrar conta" at bounding box center [756, 680] width 305 height 30
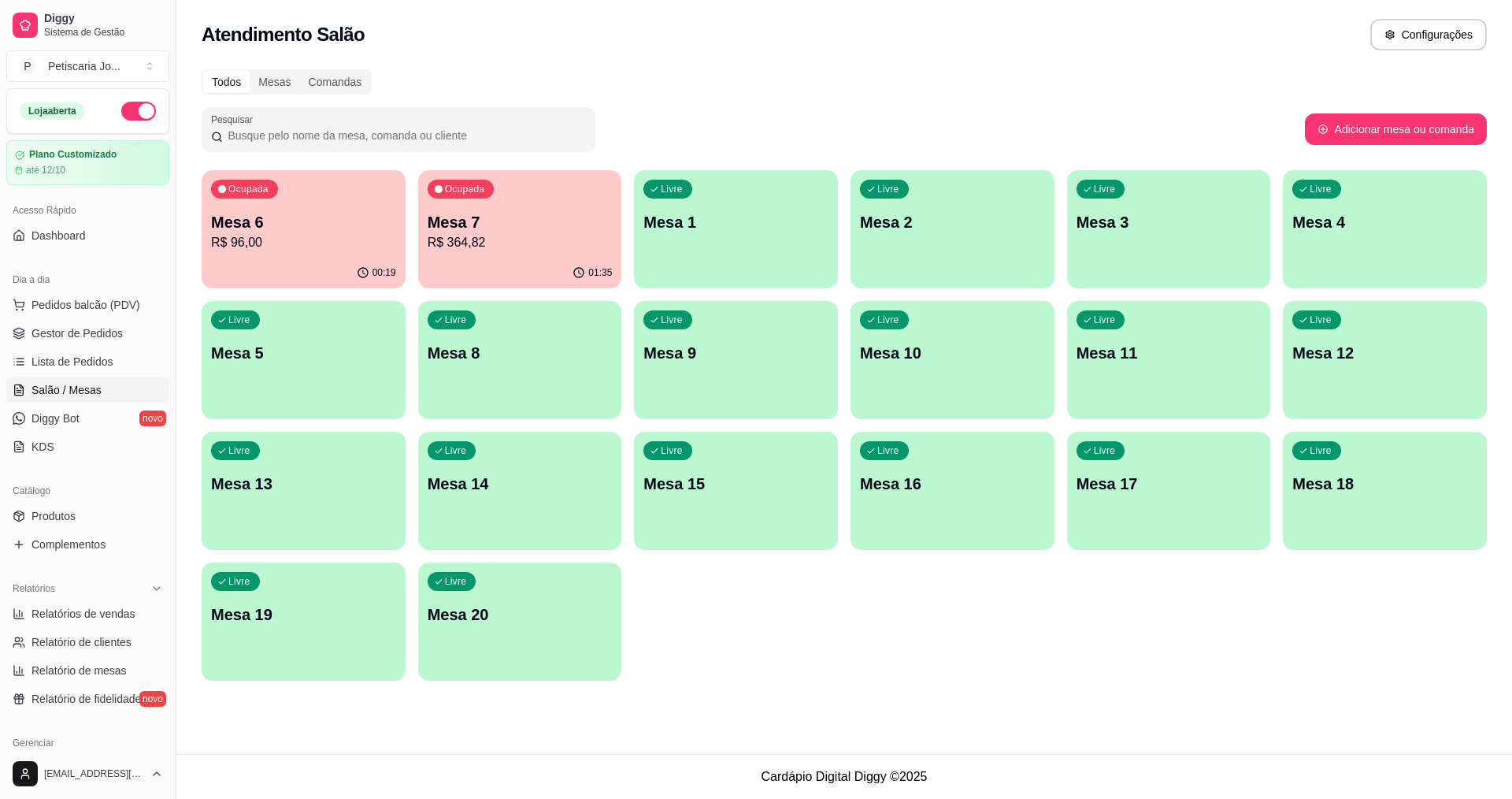
click at [516, 237] on p "R$ 364,82" at bounding box center [520, 243] width 185 height 19
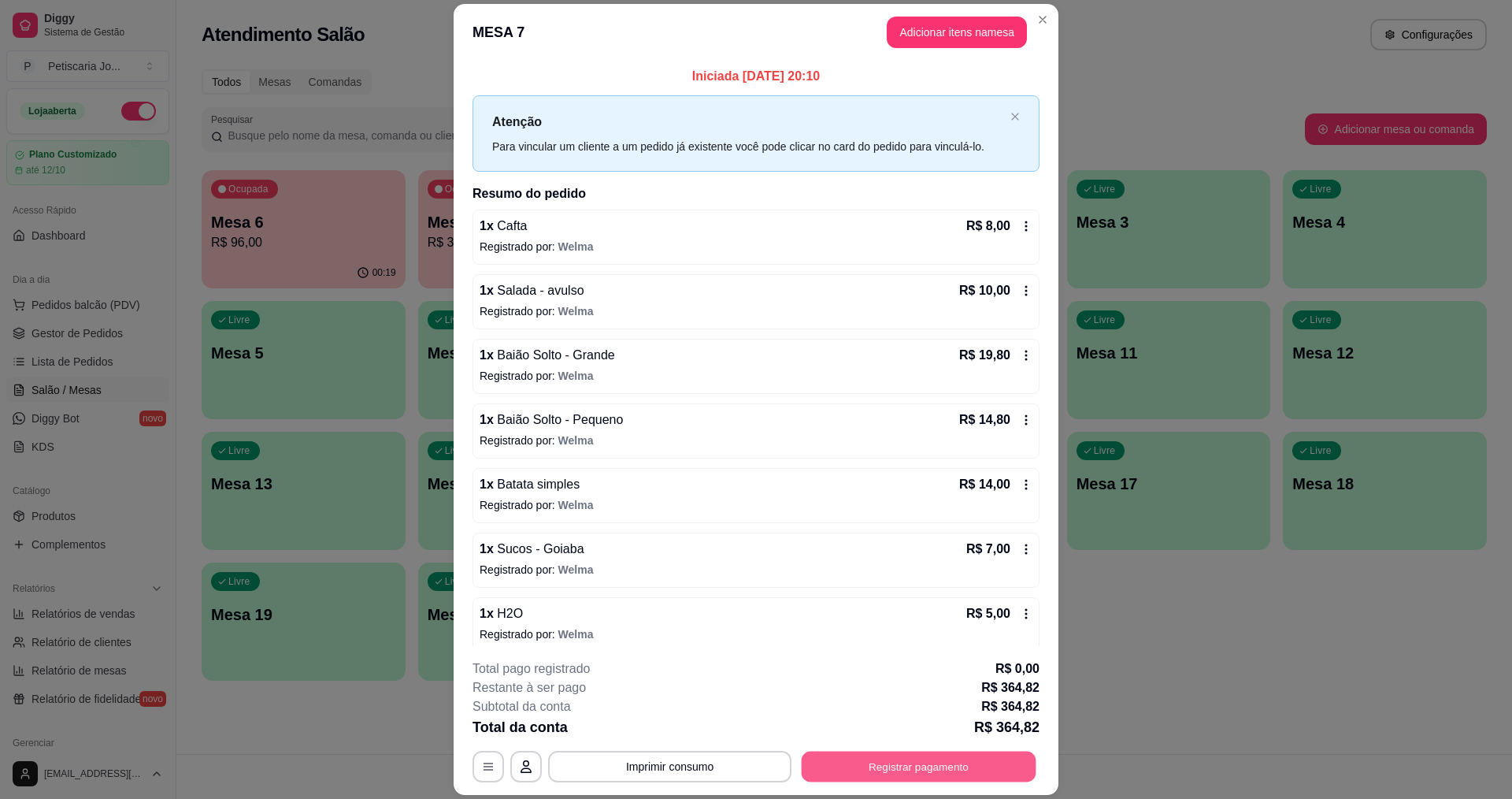
click at [892, 766] on button "Registrar pagamento" at bounding box center [919, 767] width 235 height 30
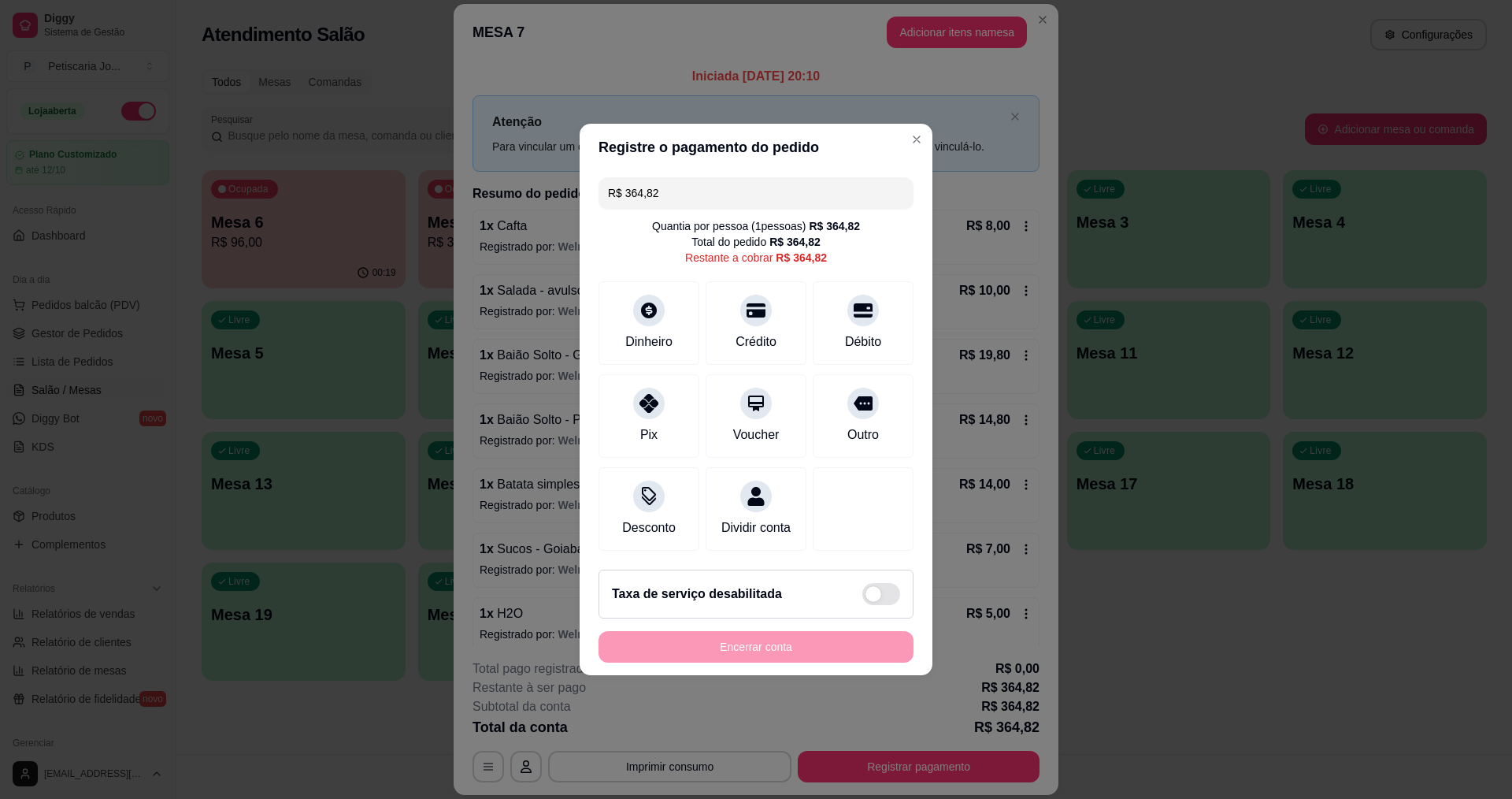
drag, startPoint x: 696, startPoint y: 190, endPoint x: 459, endPoint y: 166, distance: 238.2
click at [459, 166] on div "Registre o pagamento do pedido R$ 364,82 Quantia por pessoa ( 1 pessoas) R$ 364…" at bounding box center [756, 399] width 1512 height 799
click at [641, 392] on icon at bounding box center [648, 398] width 20 height 20
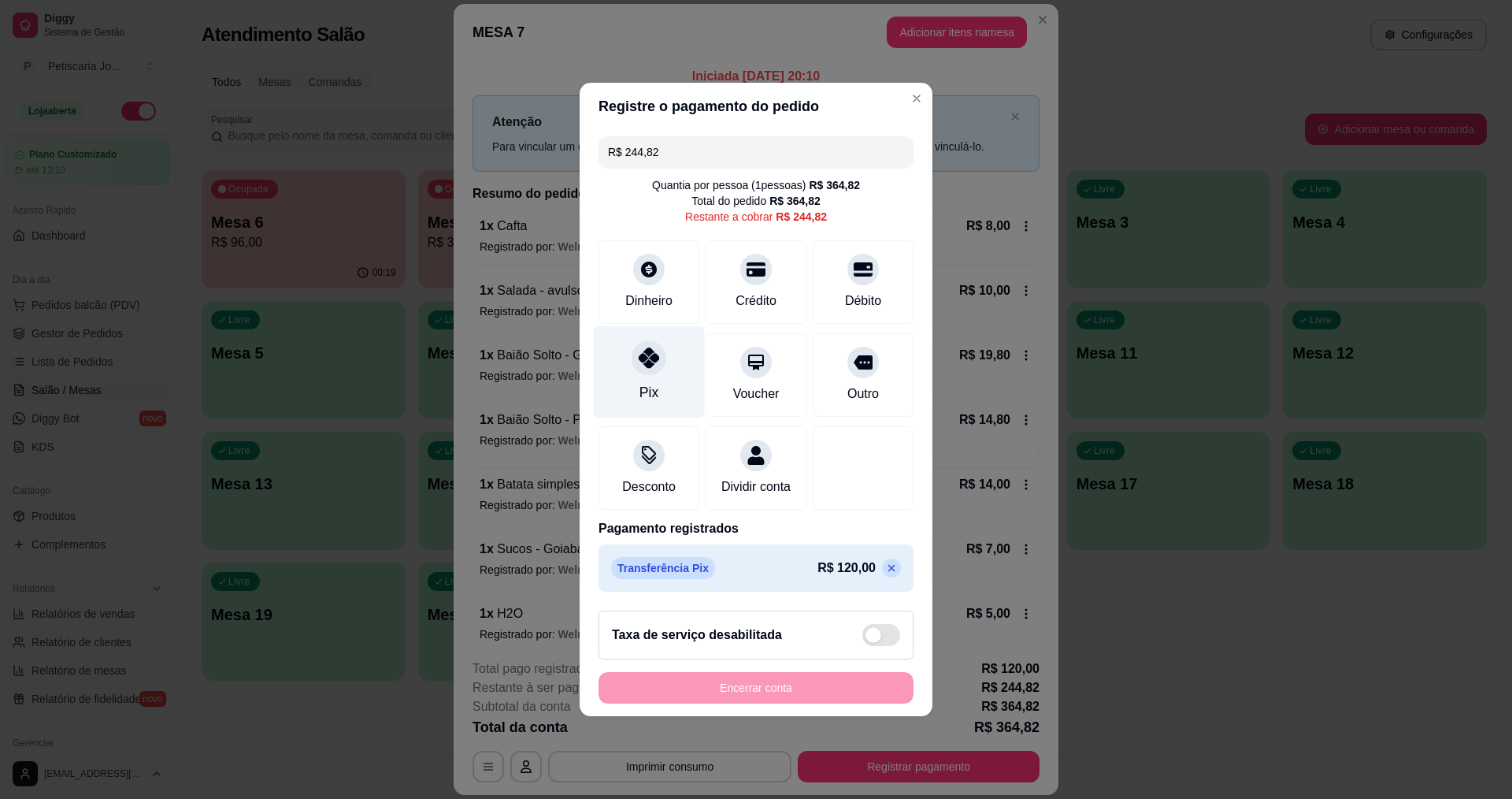
click at [664, 363] on div "Pix" at bounding box center [648, 372] width 111 height 92
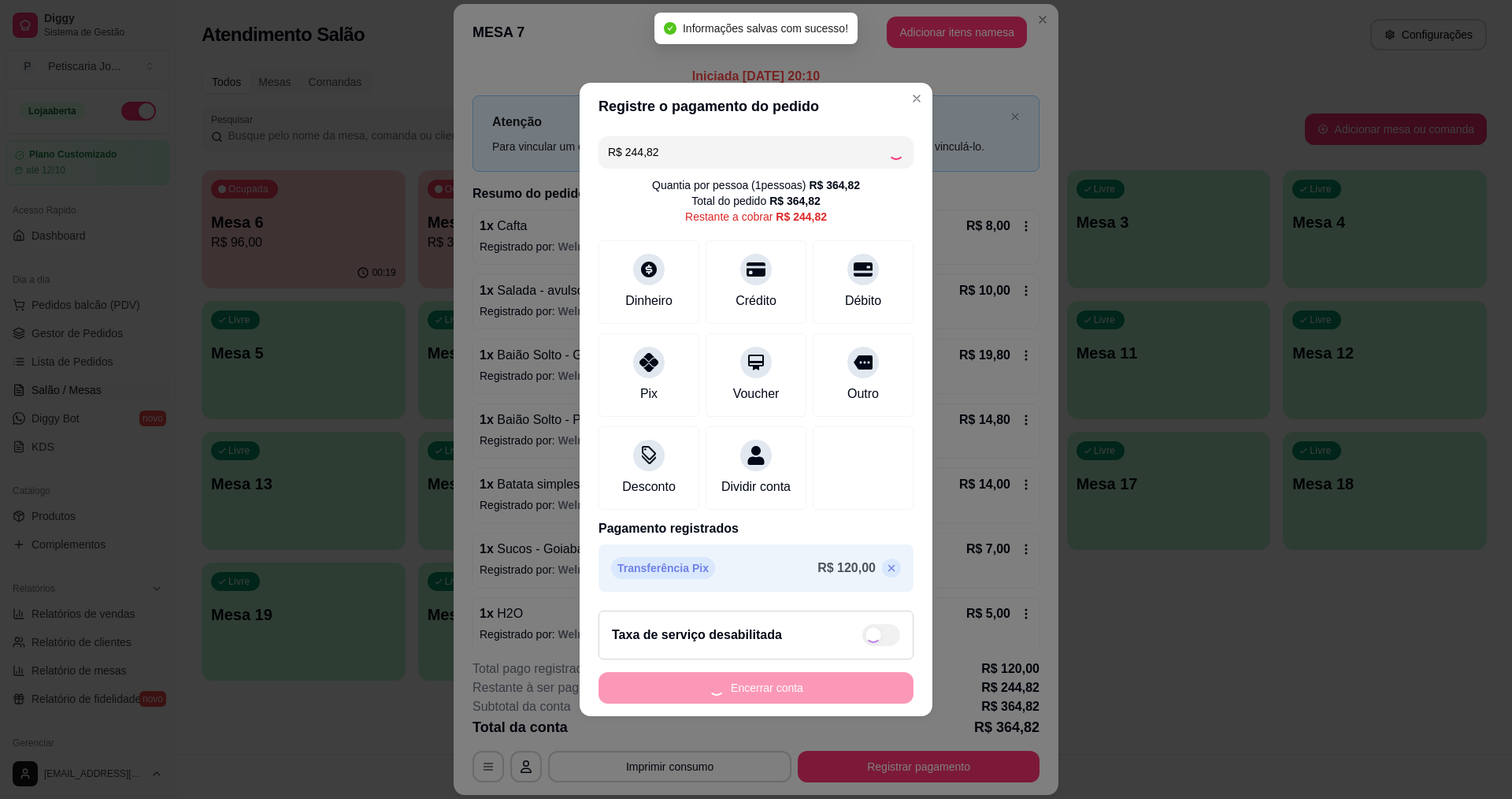
type input "R$ 0,00"
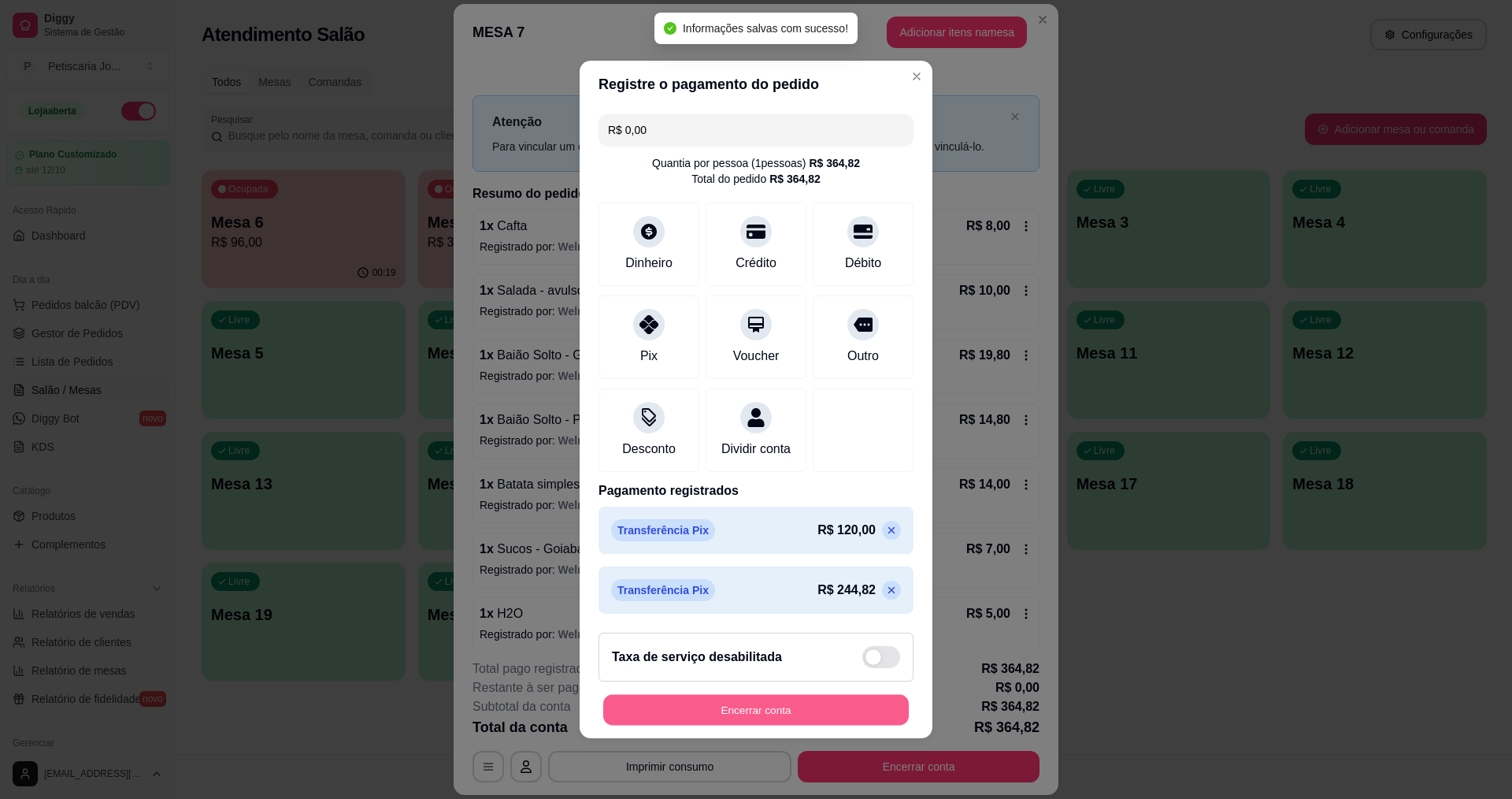
click at [751, 705] on button "Encerrar conta" at bounding box center [756, 710] width 305 height 30
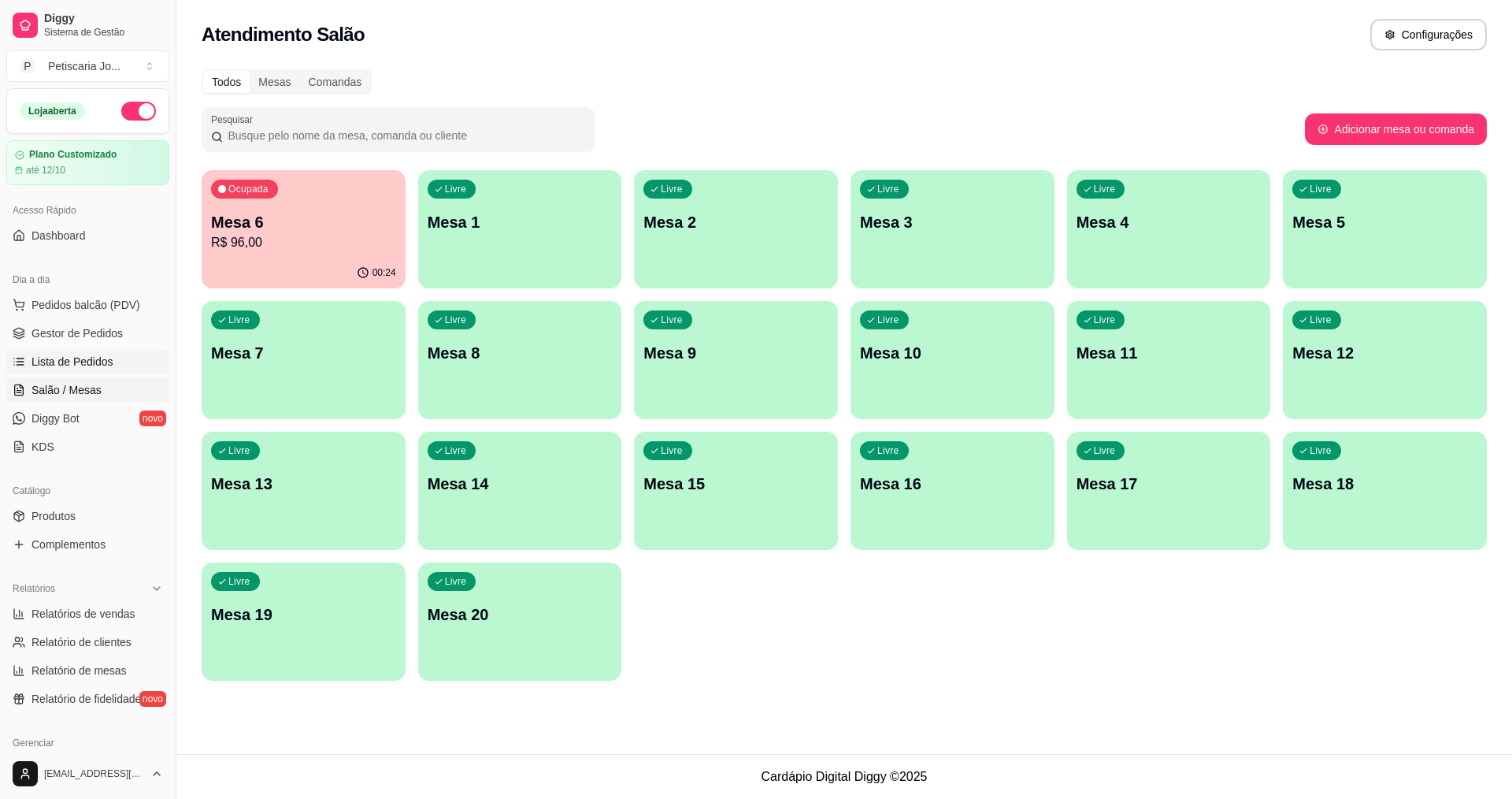
click at [79, 358] on span "Lista de Pedidos" at bounding box center [72, 361] width 82 height 16
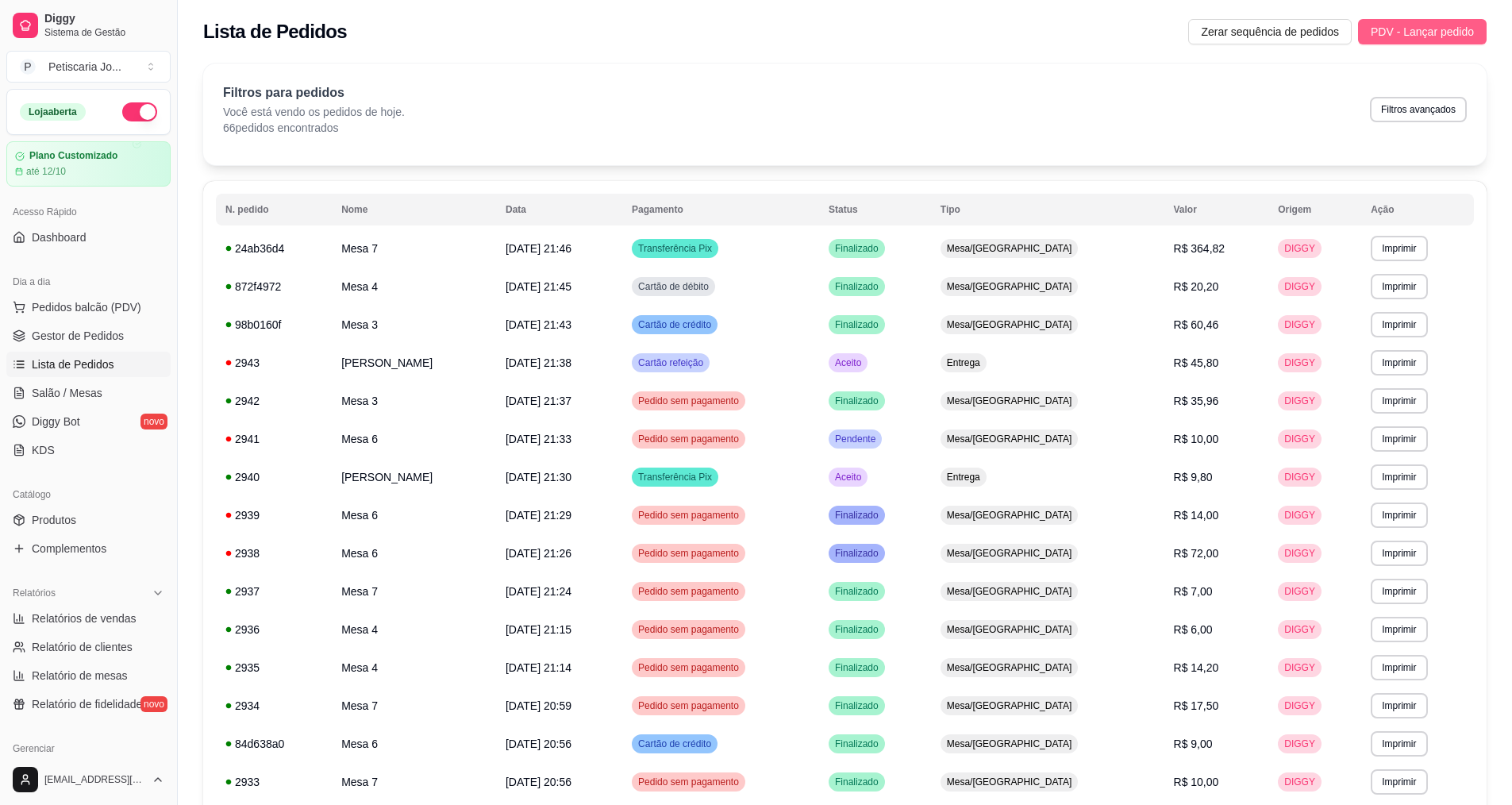
click at [1421, 25] on span "PDV - Lançar pedido" at bounding box center [1422, 32] width 103 height 17
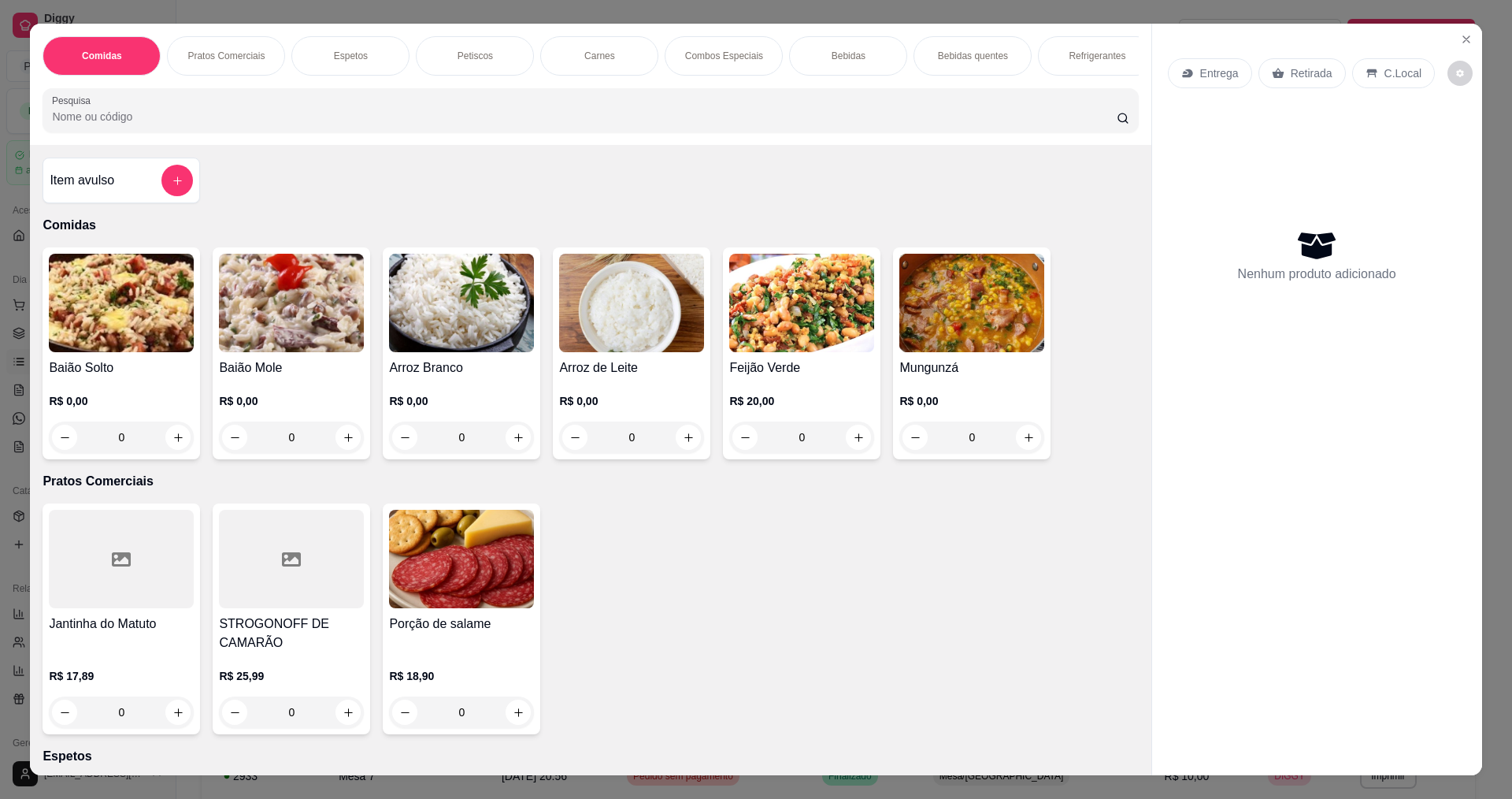
click at [338, 446] on div "0" at bounding box center [291, 436] width 145 height 31
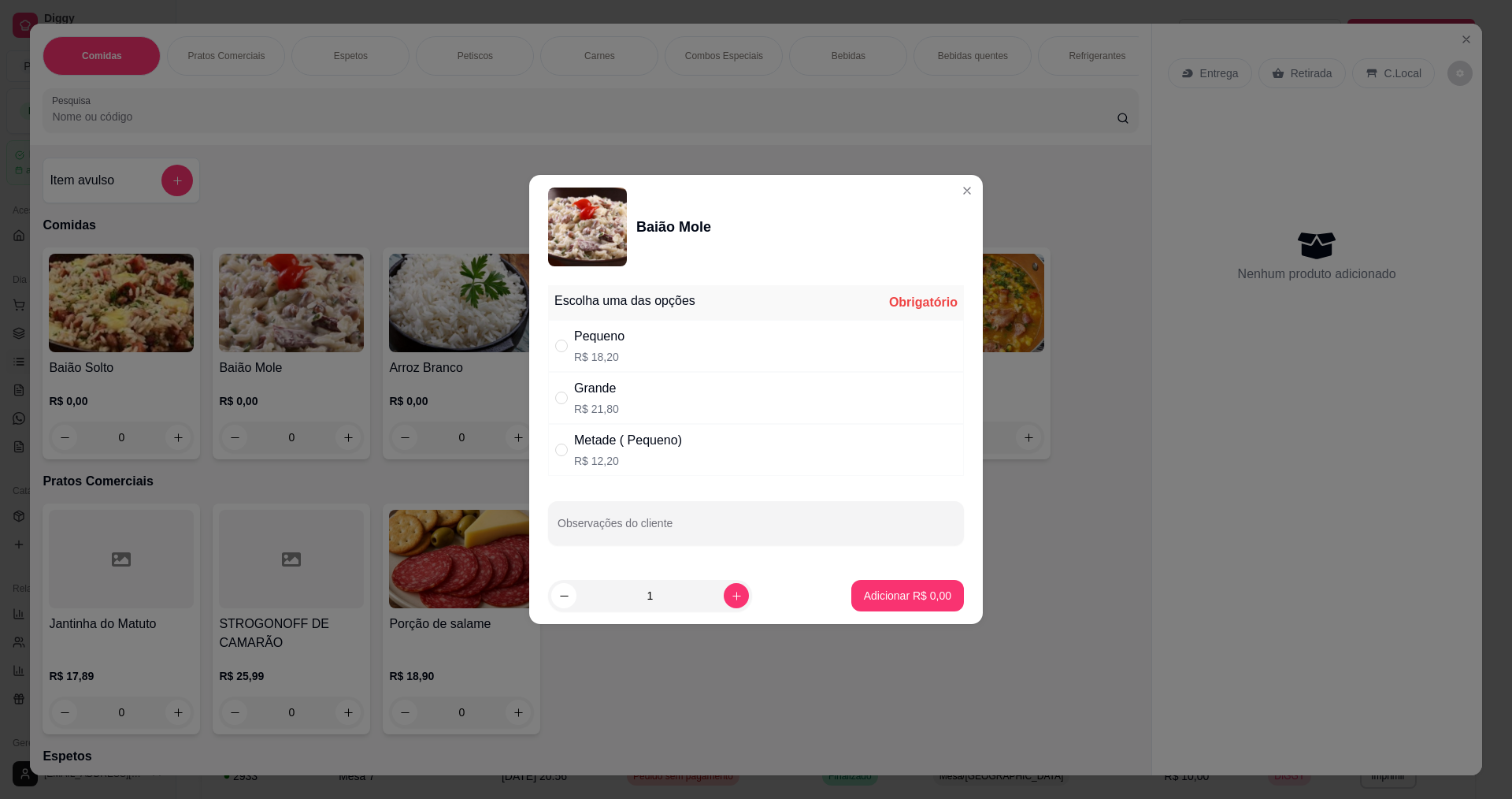
click at [670, 362] on div "Pequeno R$ 18,20" at bounding box center [756, 345] width 416 height 52
radio input "true"
click at [860, 591] on p "Adicionar R$ 18,20" at bounding box center [904, 595] width 91 height 15
type input "1"
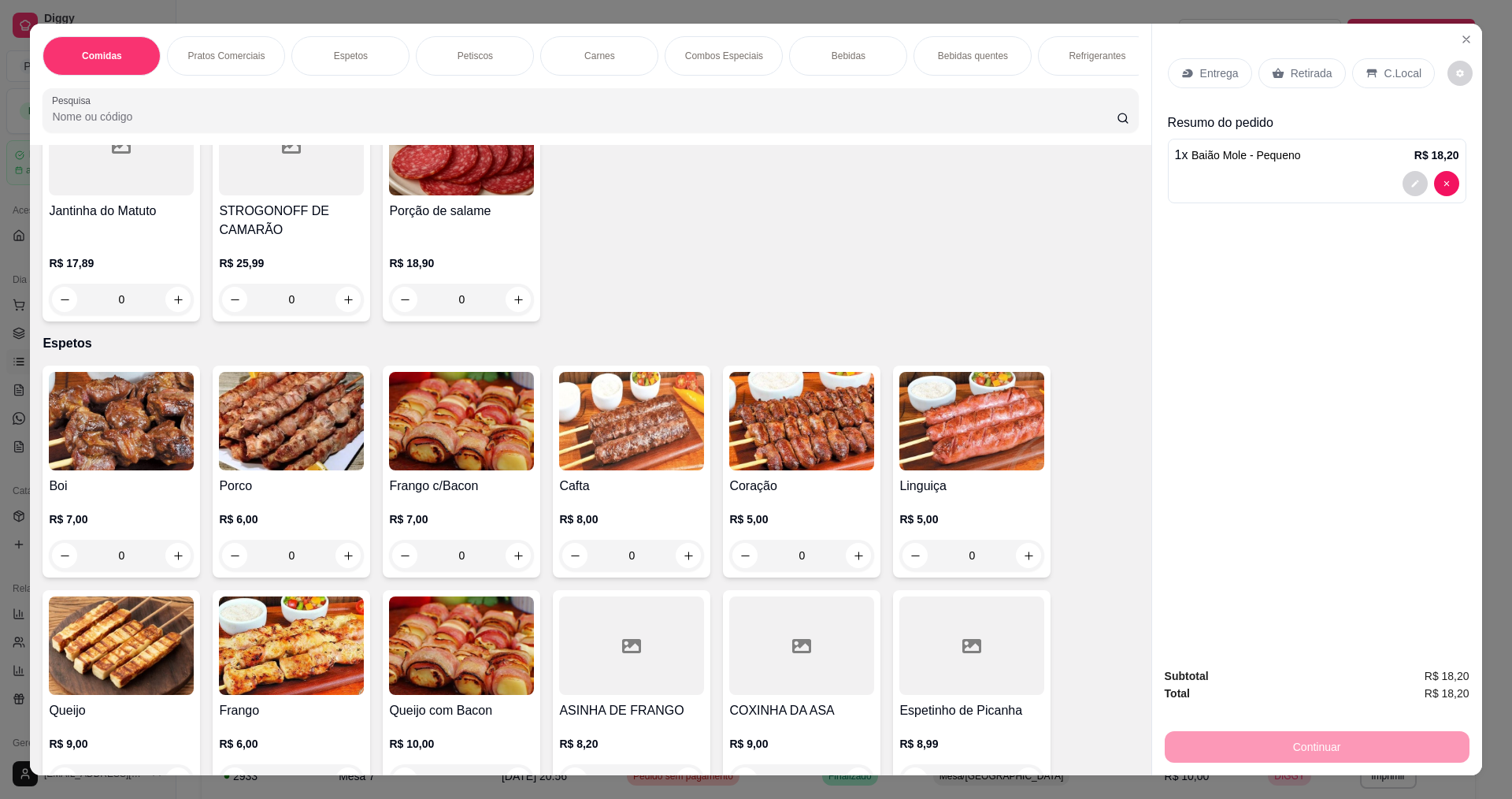
scroll to position [551, 0]
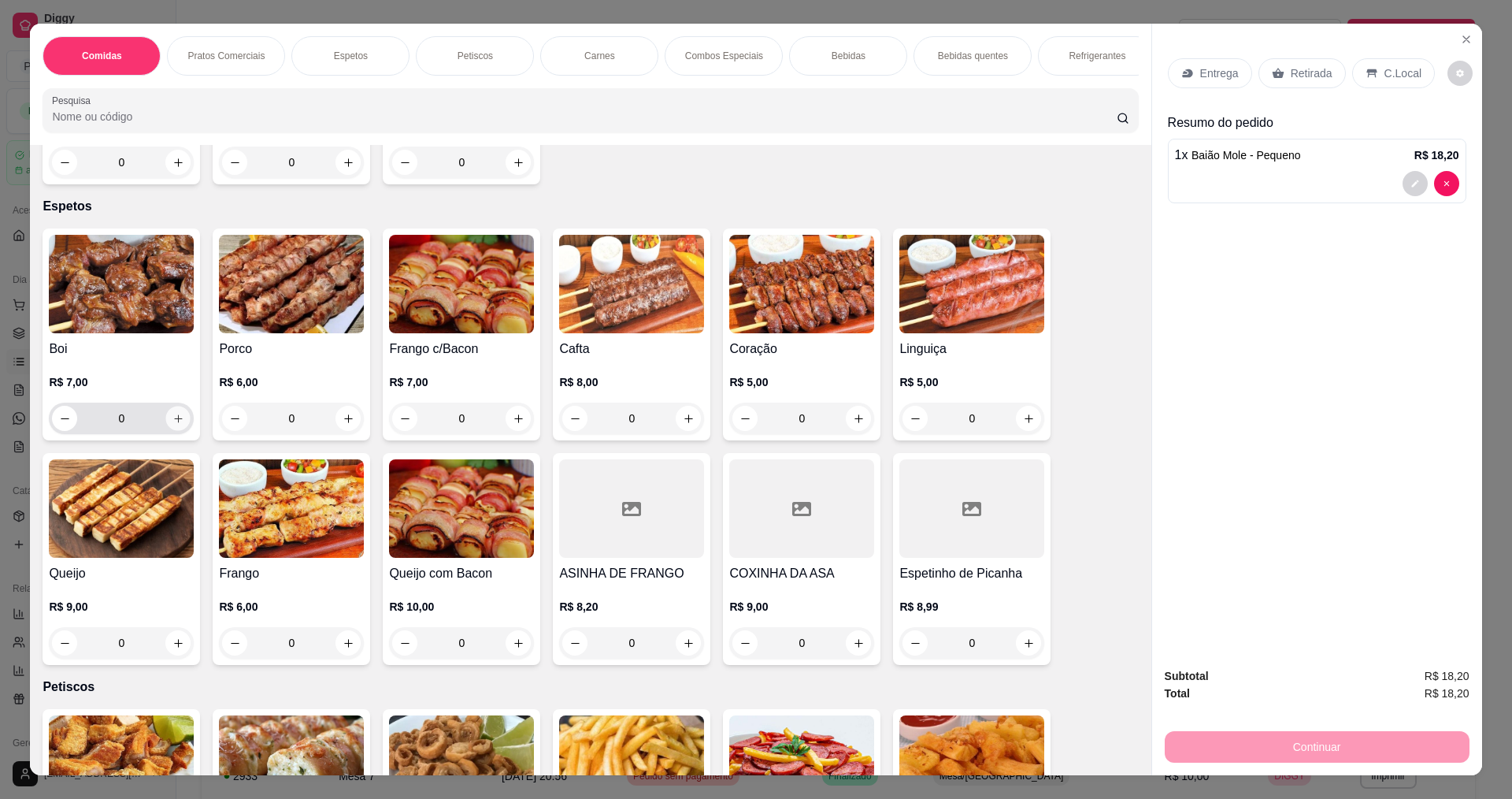
click at [176, 424] on icon "increase-product-quantity" at bounding box center [178, 419] width 12 height 12
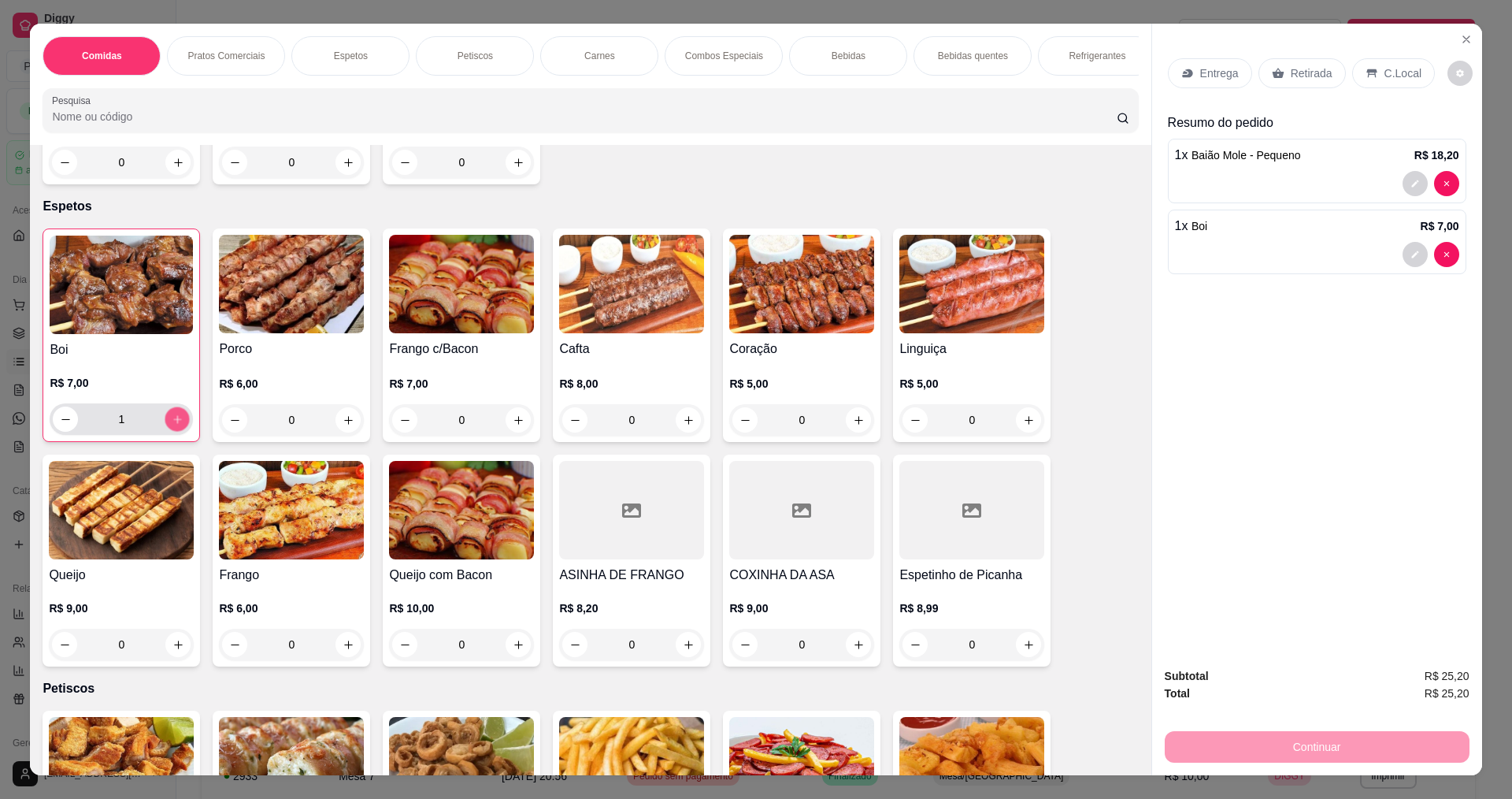
click at [176, 425] on icon "increase-product-quantity" at bounding box center [177, 419] width 12 height 12
type input "2"
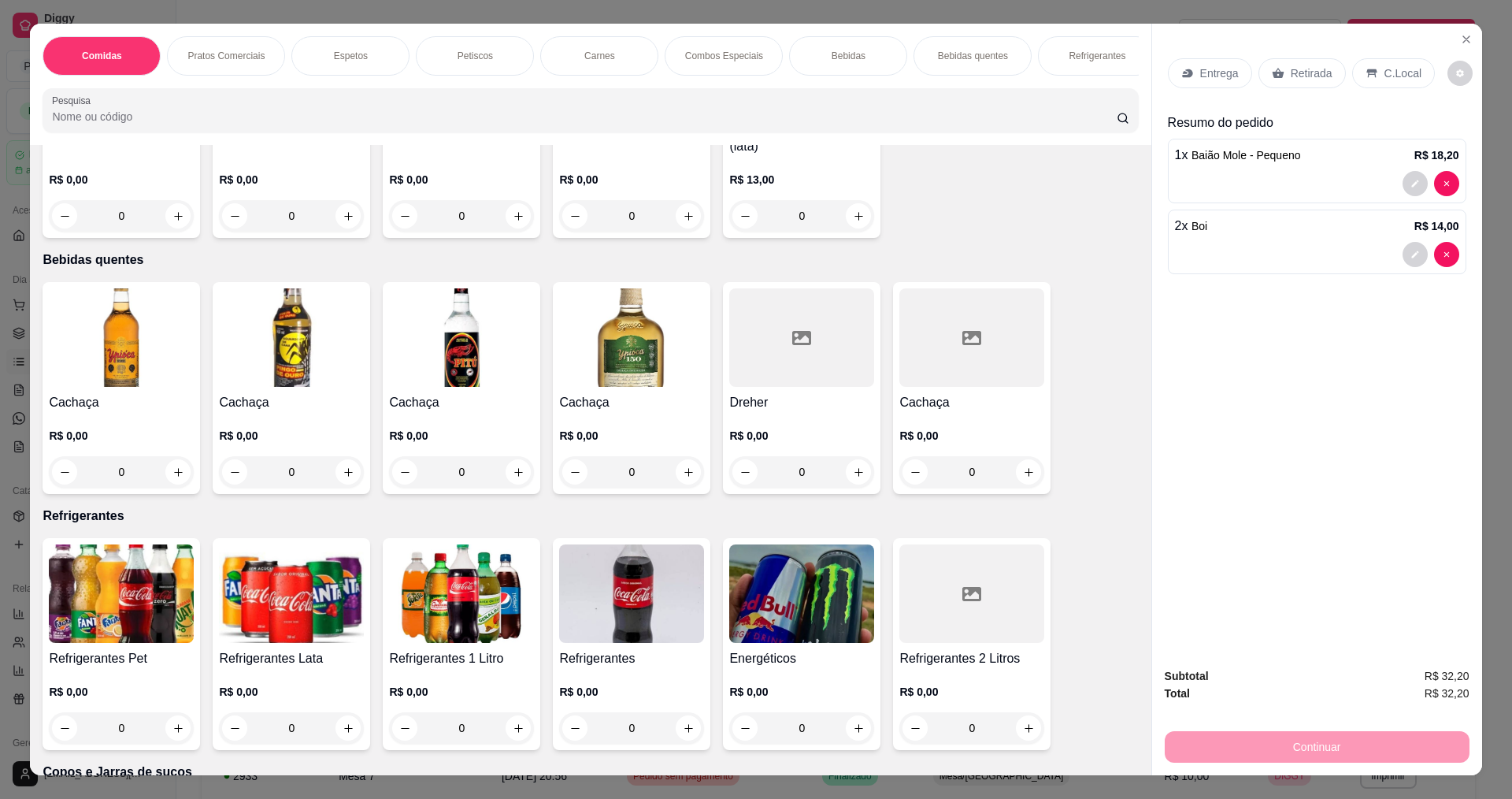
scroll to position [2756, 0]
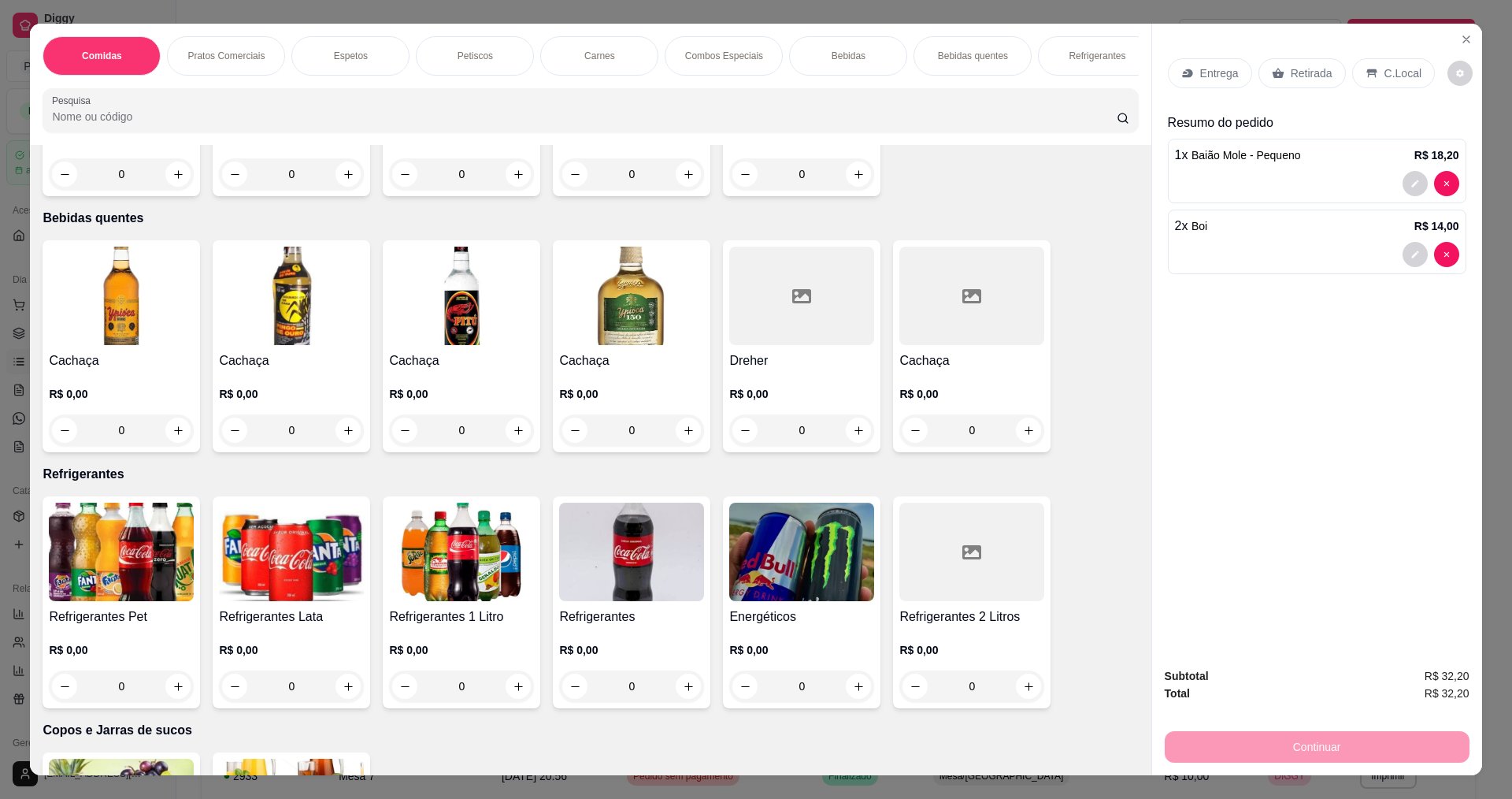
click at [641, 570] on img at bounding box center [630, 551] width 145 height 98
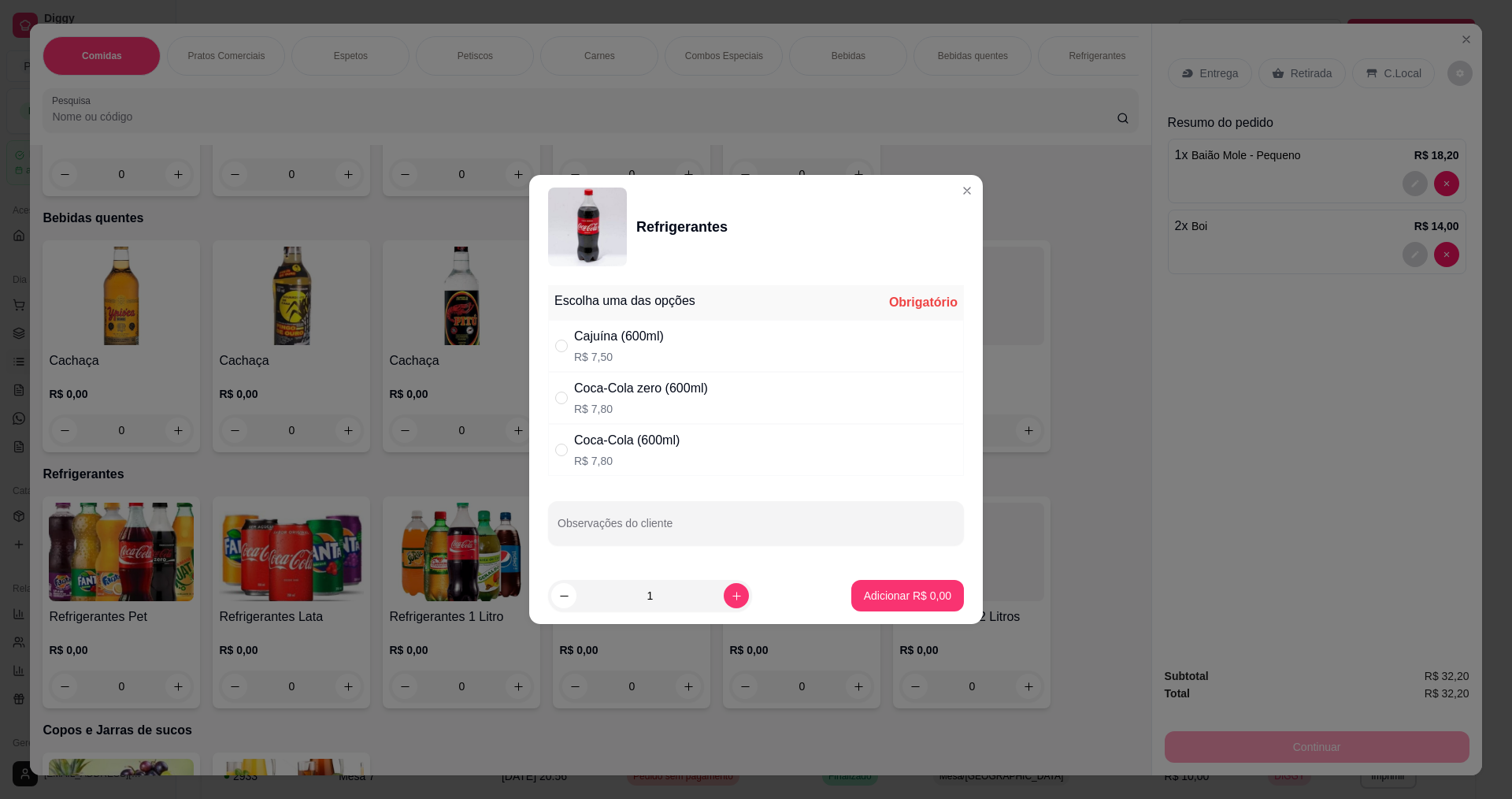
click at [638, 336] on div "Cajuína (600ml)" at bounding box center [619, 337] width 90 height 19
click at [605, 371] on div "Cajuína (600ml) R$ 7,50" at bounding box center [756, 345] width 416 height 52
radio input "false"
click at [601, 438] on div "Coca-Cola (600ml)" at bounding box center [626, 441] width 106 height 19
radio input "true"
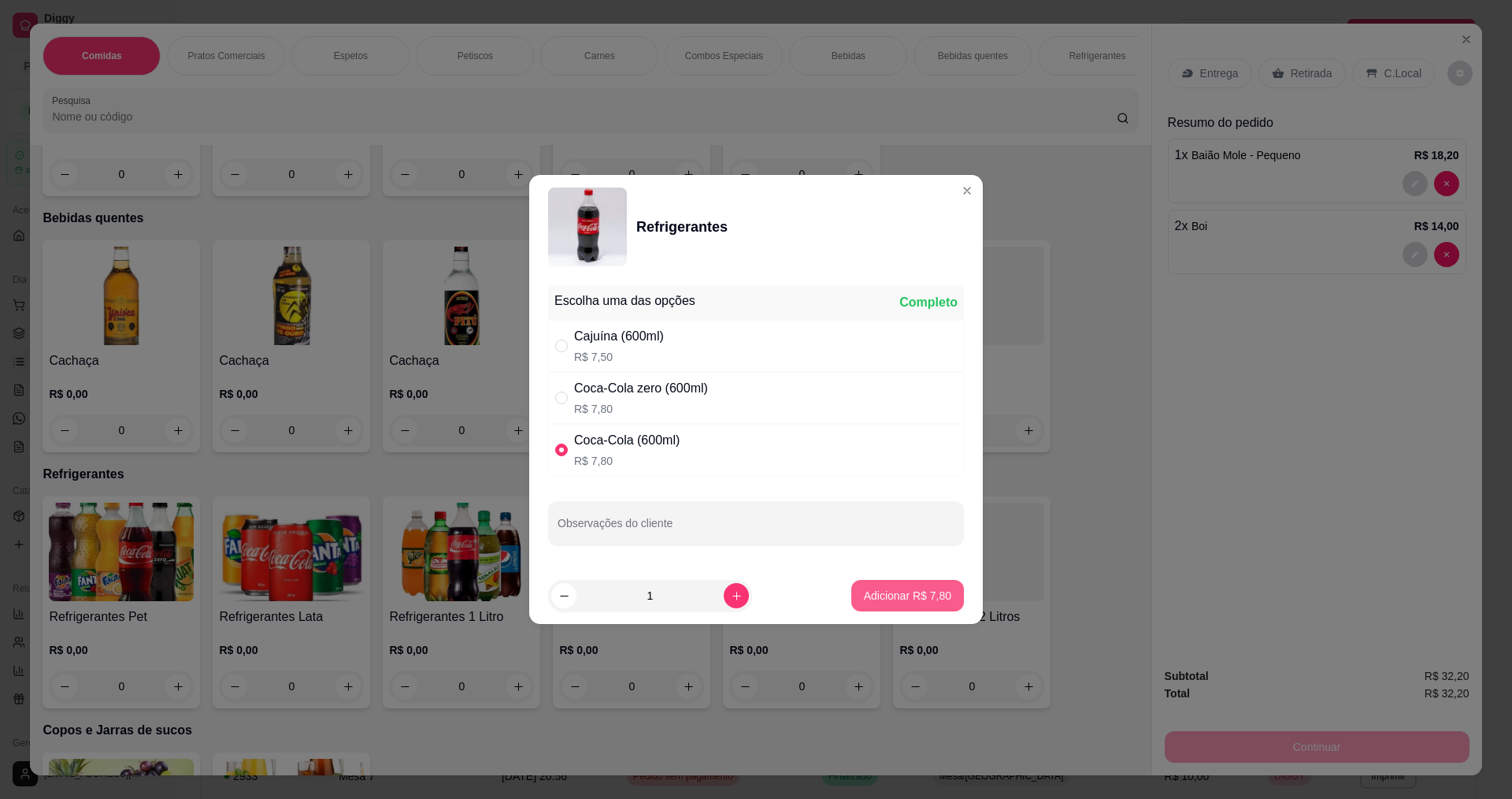
click at [869, 587] on button "Adicionar R$ 7,80" at bounding box center [907, 595] width 112 height 31
type input "1"
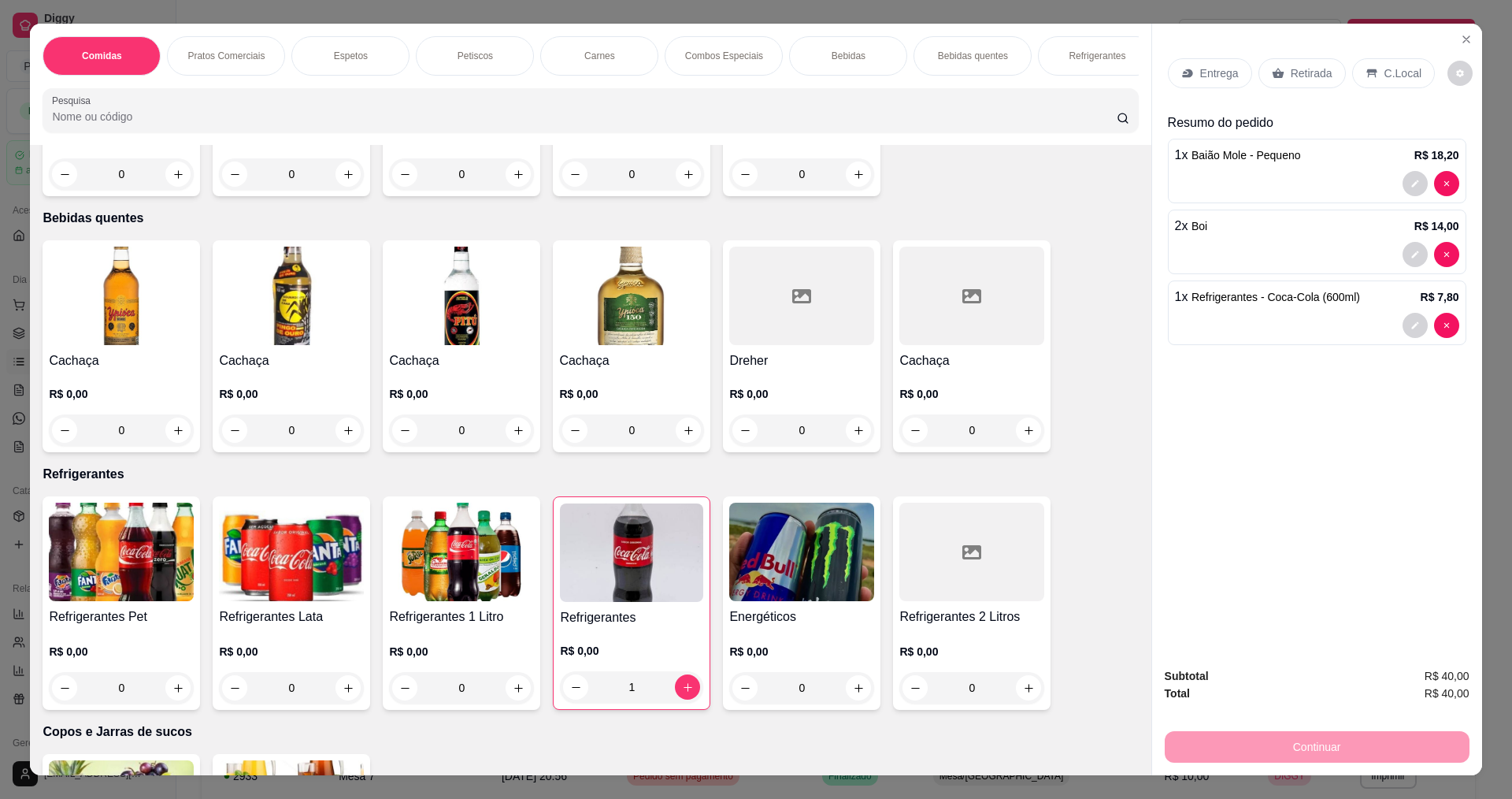
click at [1211, 74] on p "Entrega" at bounding box center [1220, 73] width 39 height 16
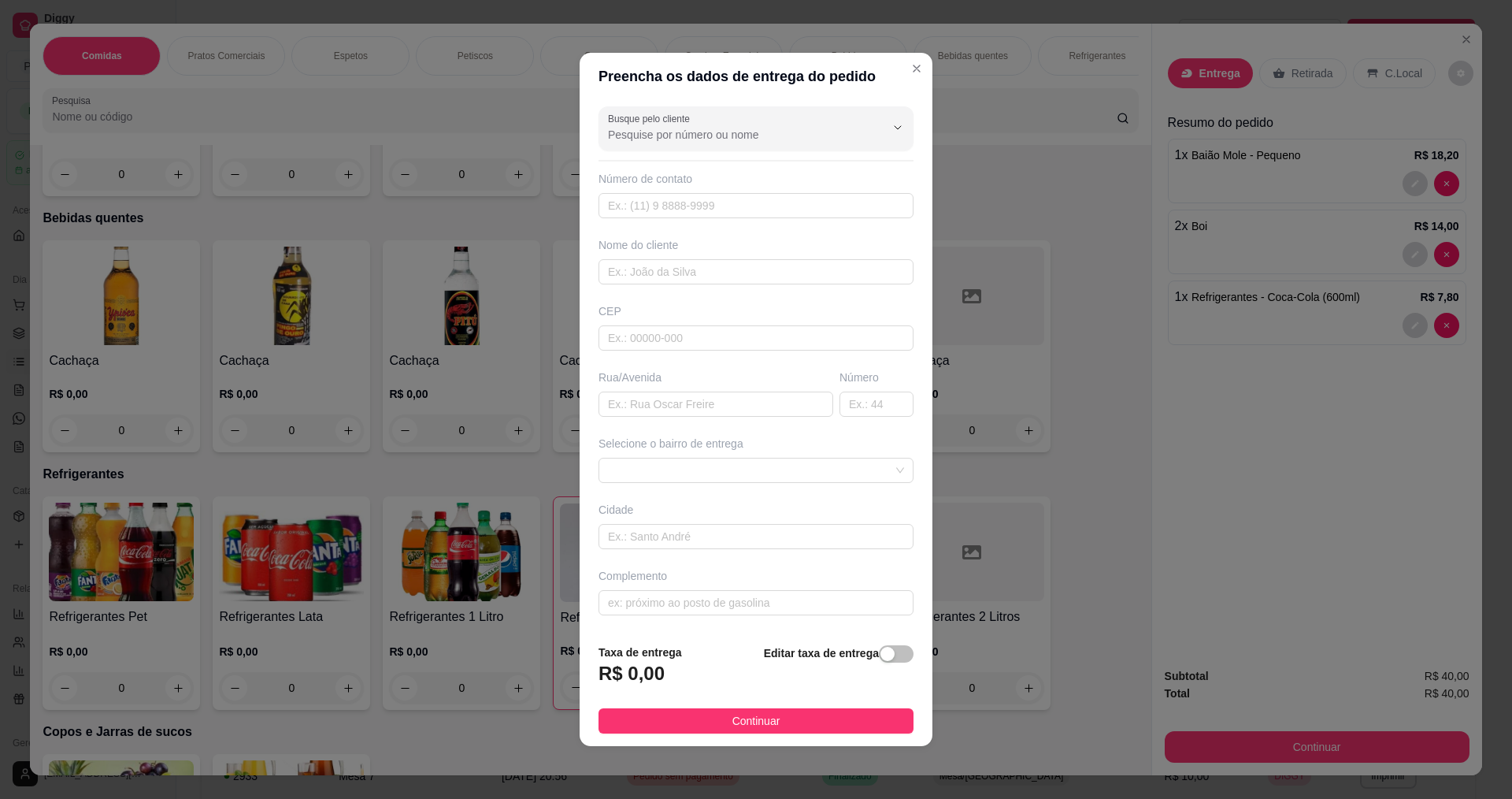
click at [756, 286] on div "Busque pelo cliente Número de contato Nome do cliente CEP Rua/[GEOGRAPHIC_DATA]…" at bounding box center [756, 365] width 352 height 531
click at [752, 275] on input "text" at bounding box center [756, 271] width 315 height 25
type input "V"
type input "R"
type input "[PERSON_NAME]"
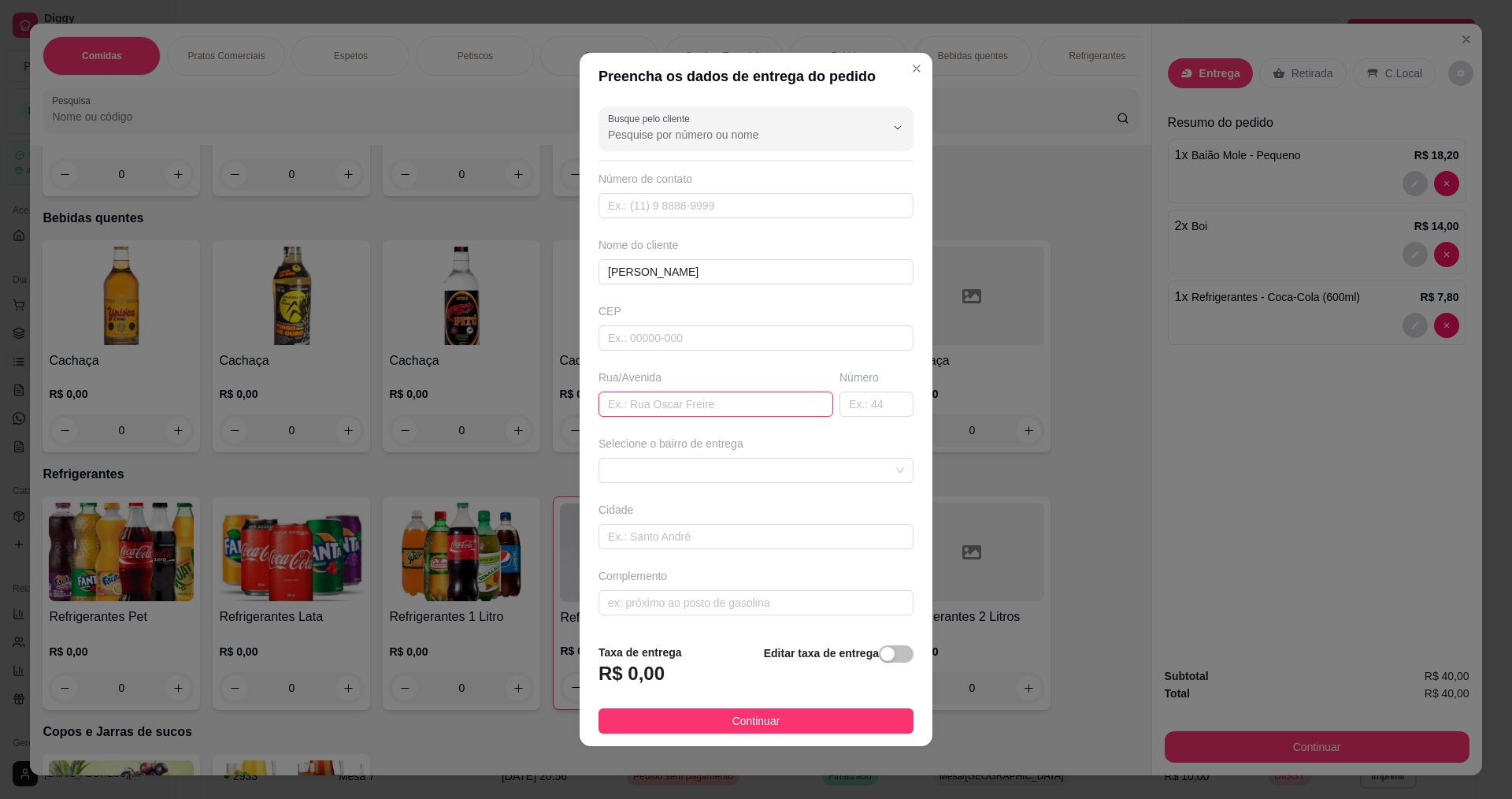
click at [734, 395] on input "text" at bounding box center [716, 404] width 235 height 25
type input "RUA GEMINIANO"
click at [800, 711] on button "Continuar" at bounding box center [756, 720] width 315 height 25
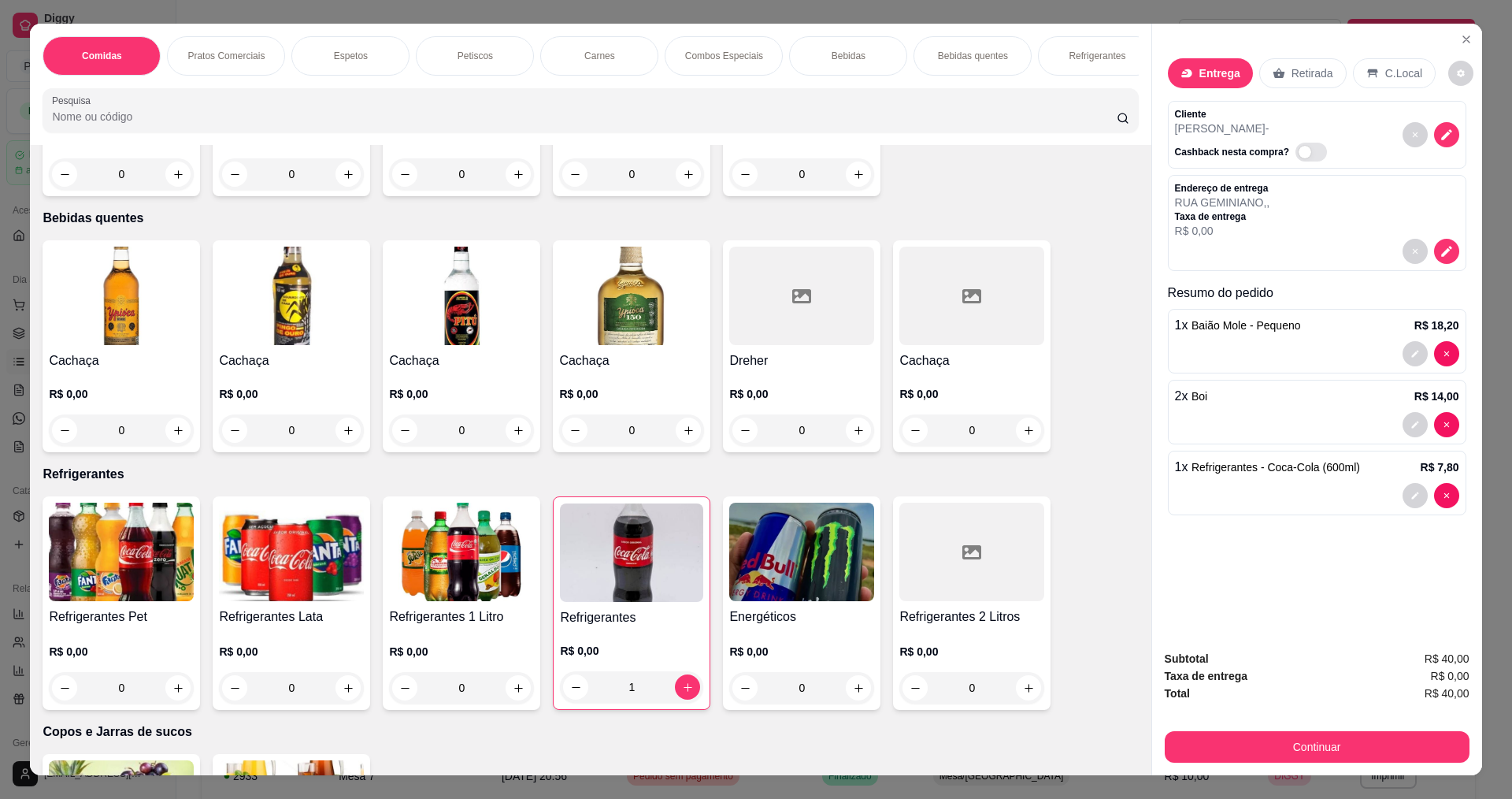
click at [1257, 753] on button "Continuar" at bounding box center [1317, 746] width 305 height 31
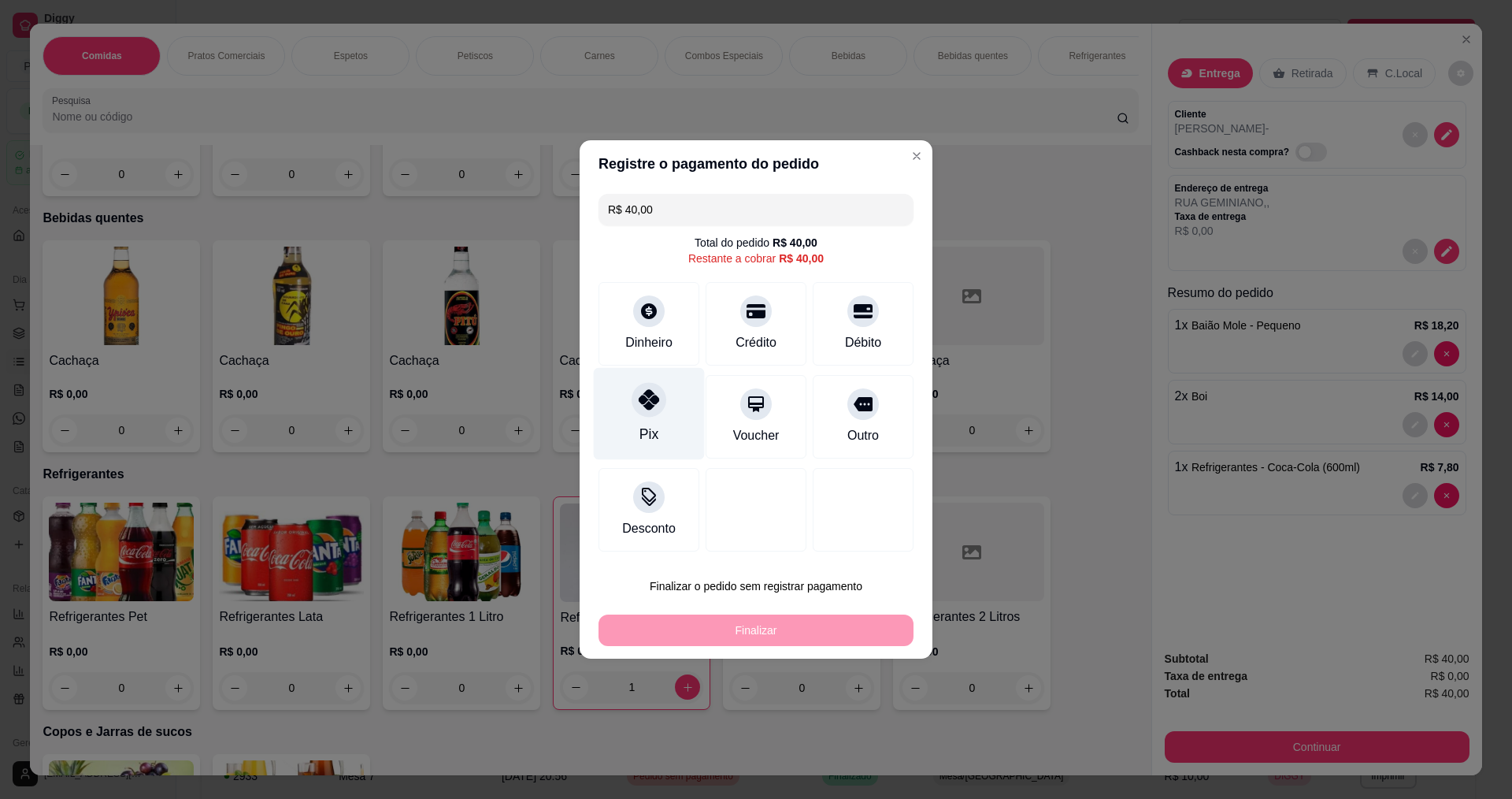
click at [641, 394] on icon at bounding box center [648, 399] width 20 height 20
type input "R$ 0,00"
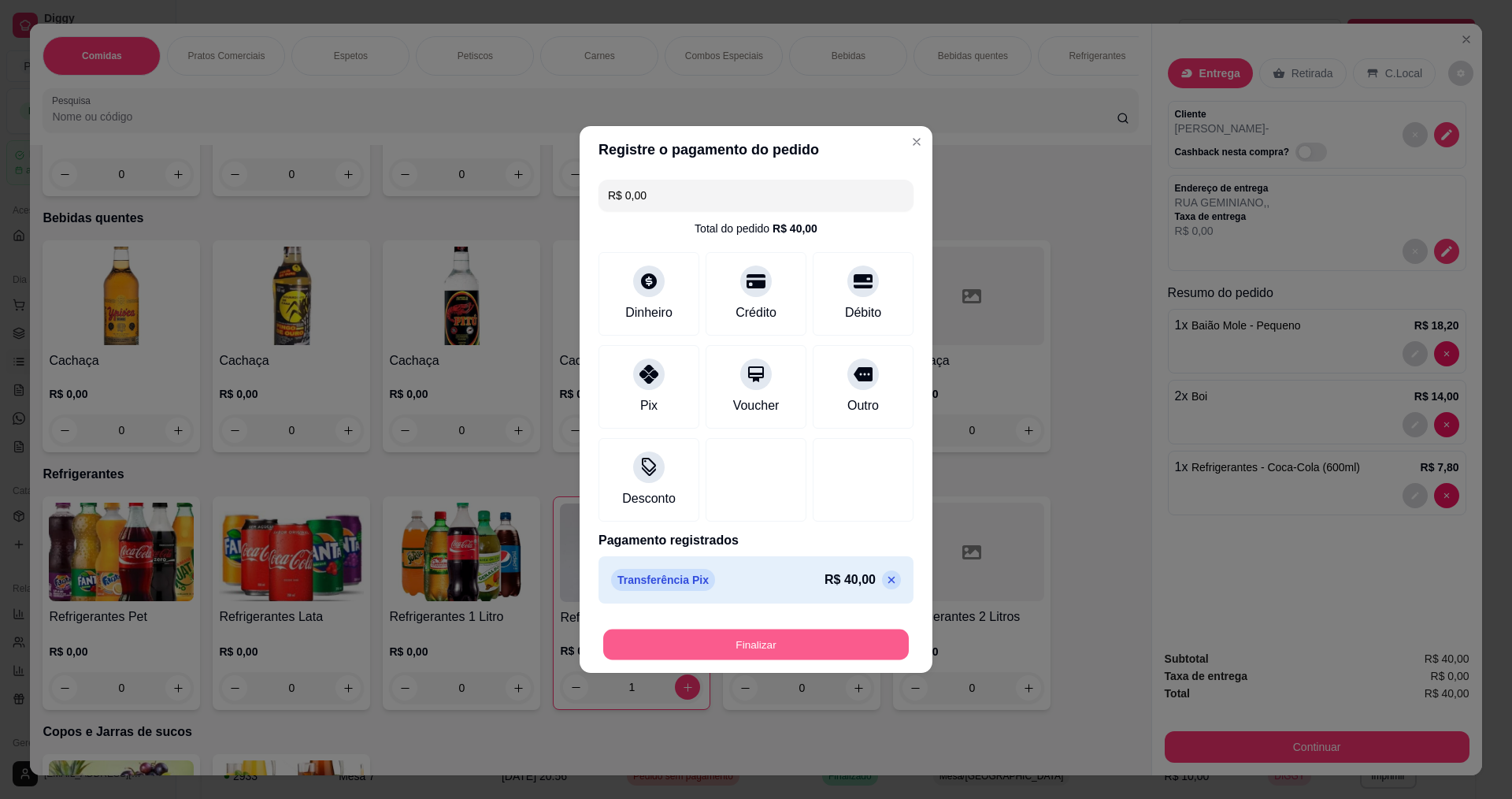
click at [756, 636] on button "Finalizar" at bounding box center [756, 644] width 305 height 30
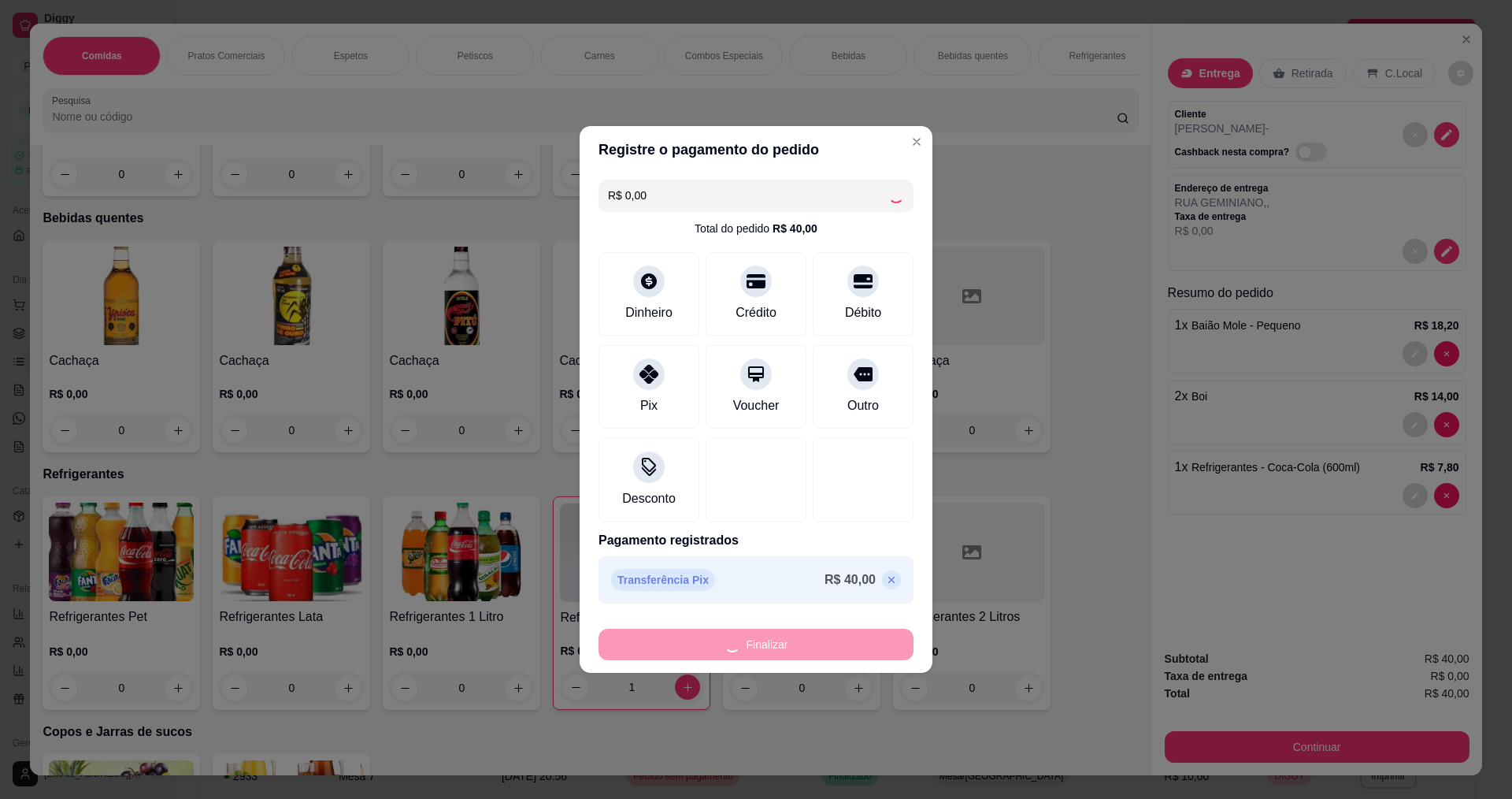
type input "0"
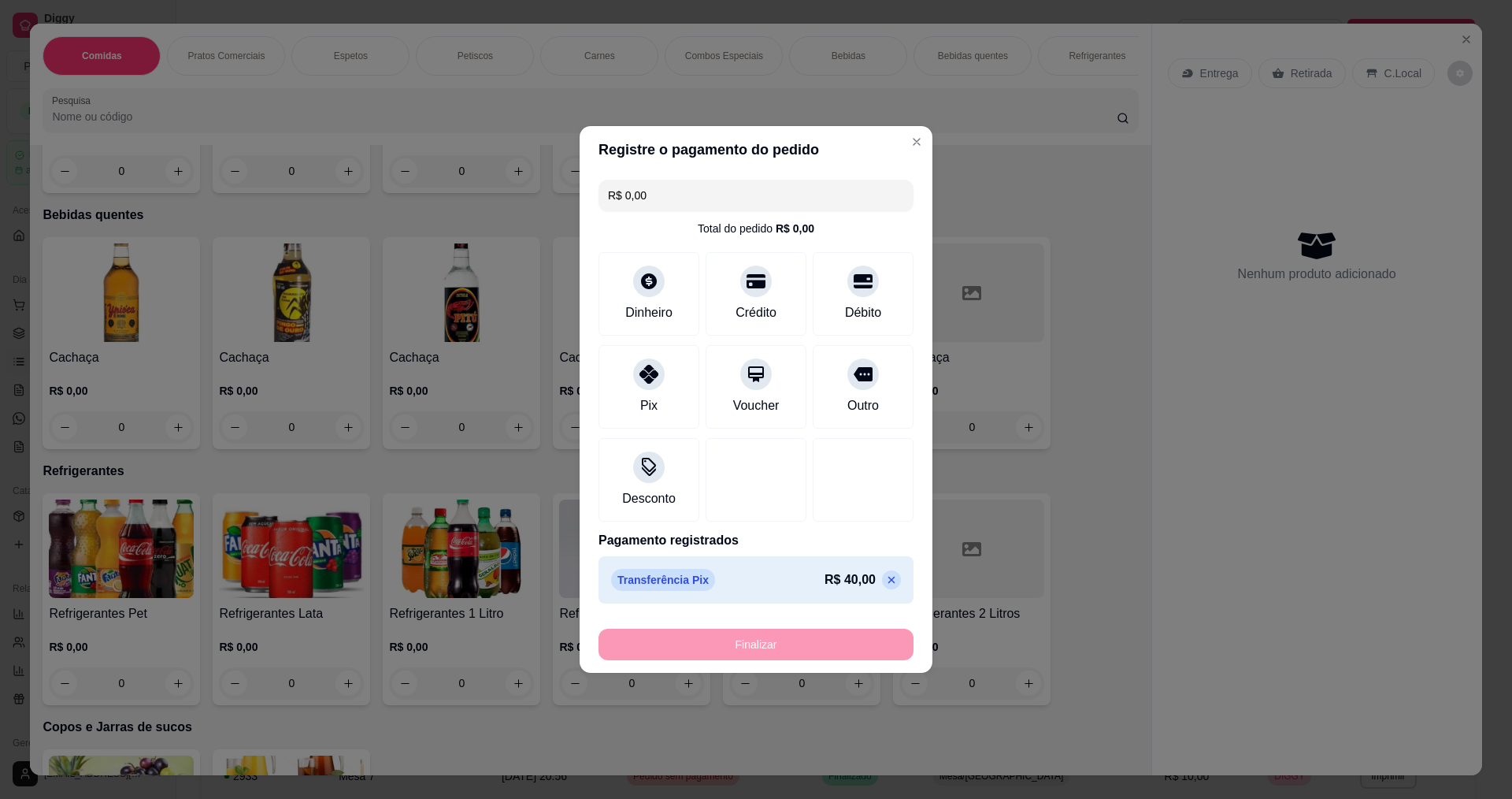
type input "-R$ 40,00"
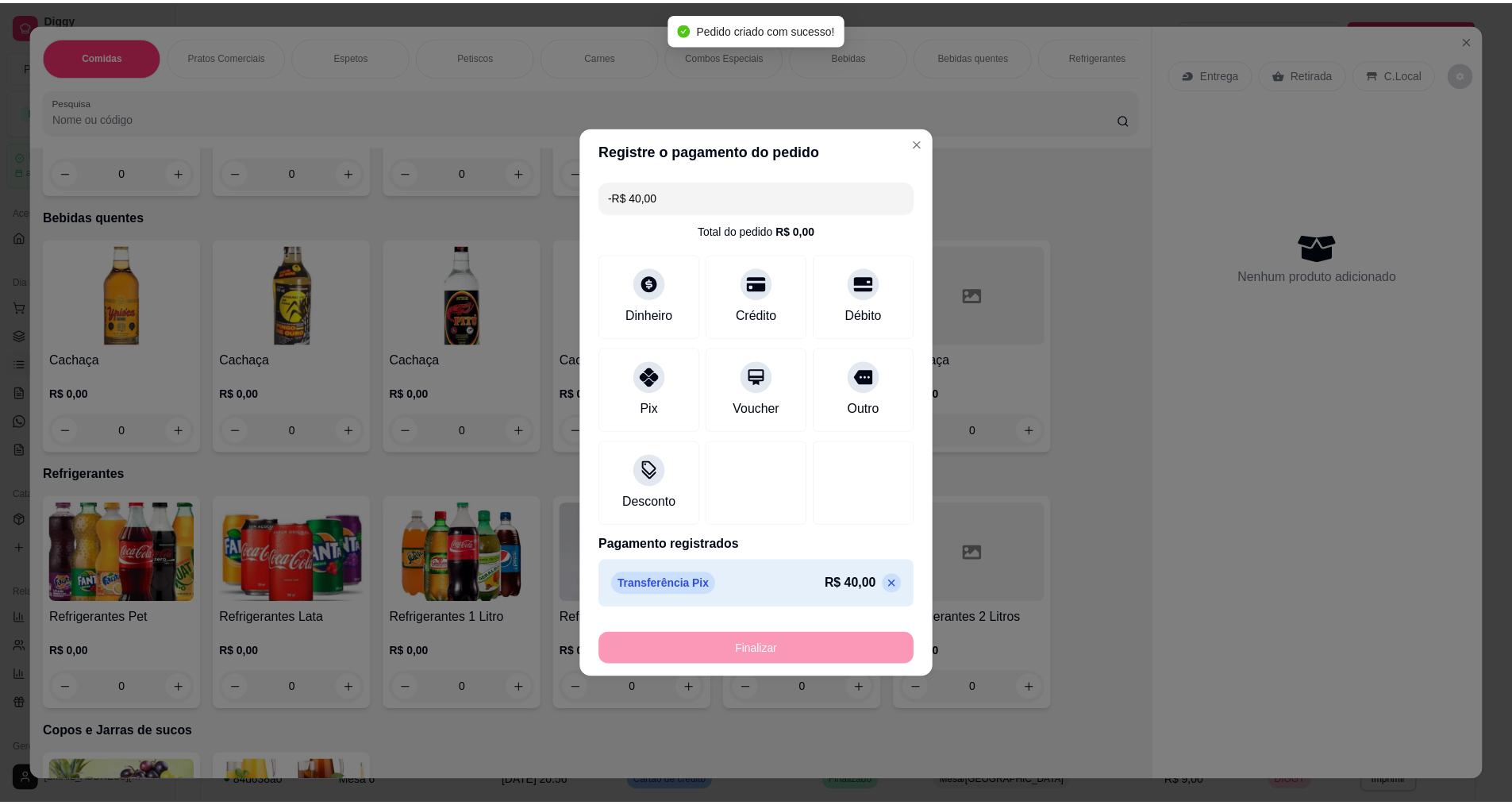
scroll to position [2774, 0]
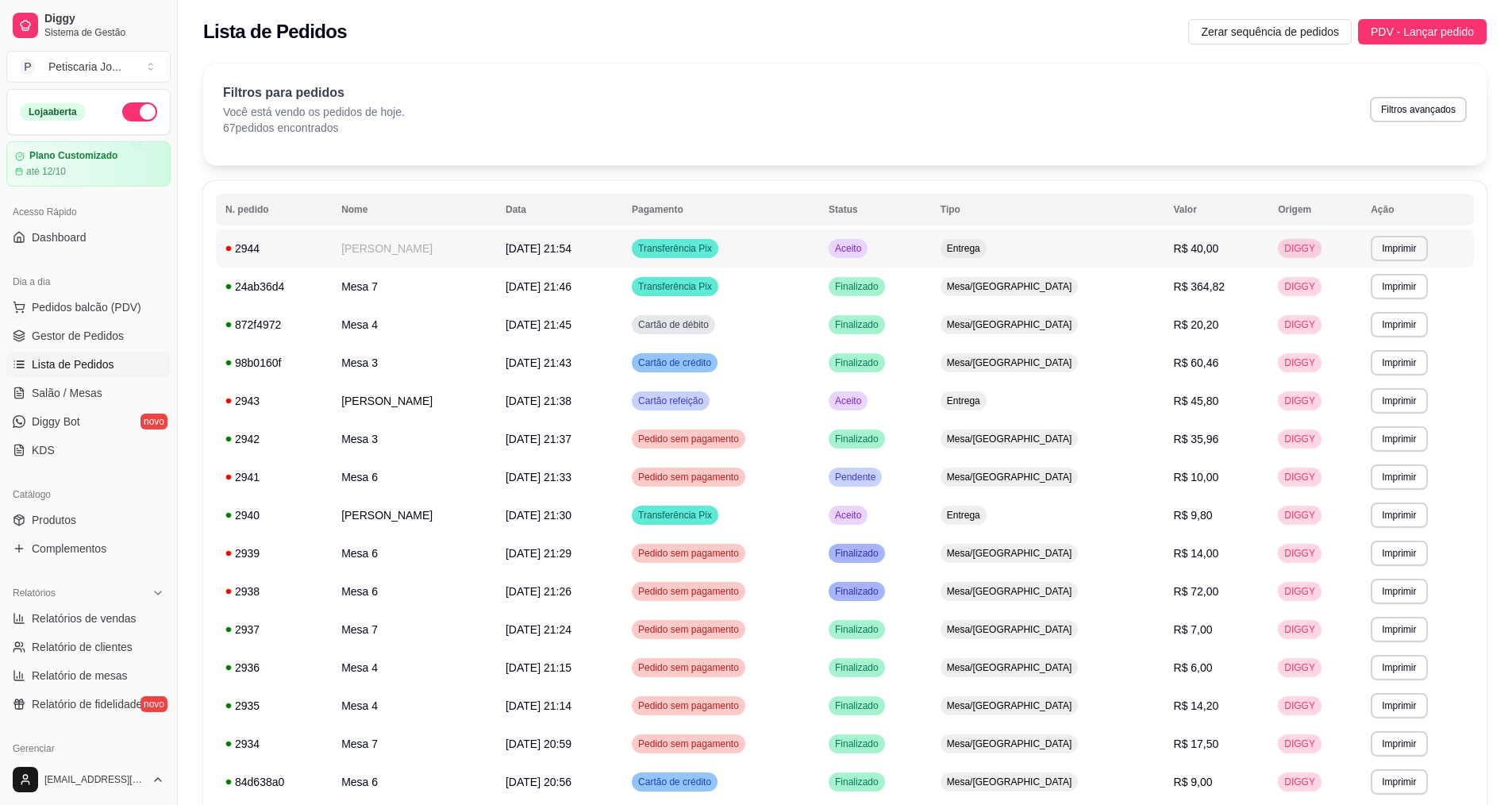
click at [359, 250] on td "[PERSON_NAME]" at bounding box center [413, 248] width 164 height 38
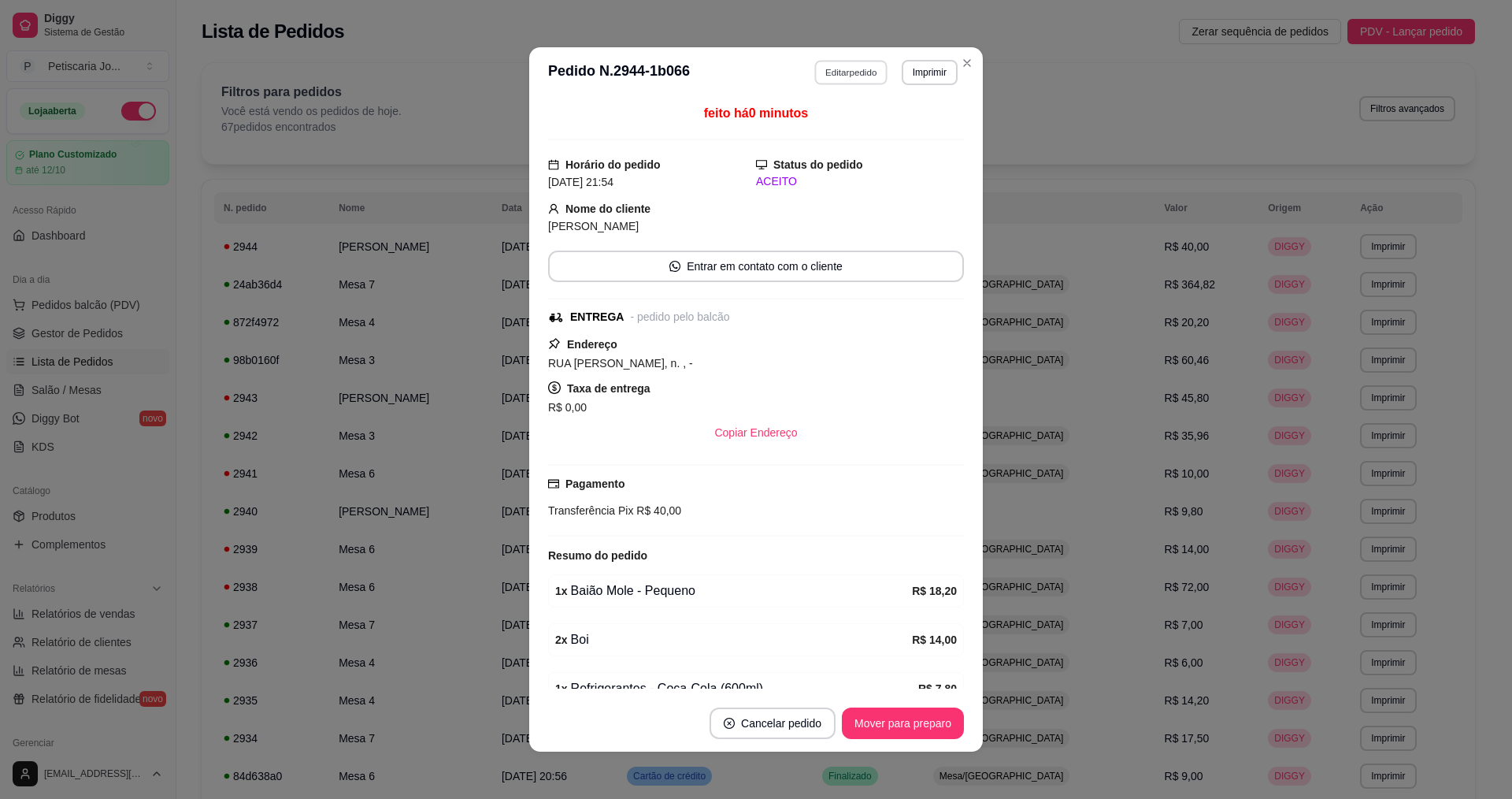
click at [860, 72] on button "Editar pedido" at bounding box center [851, 72] width 74 height 25
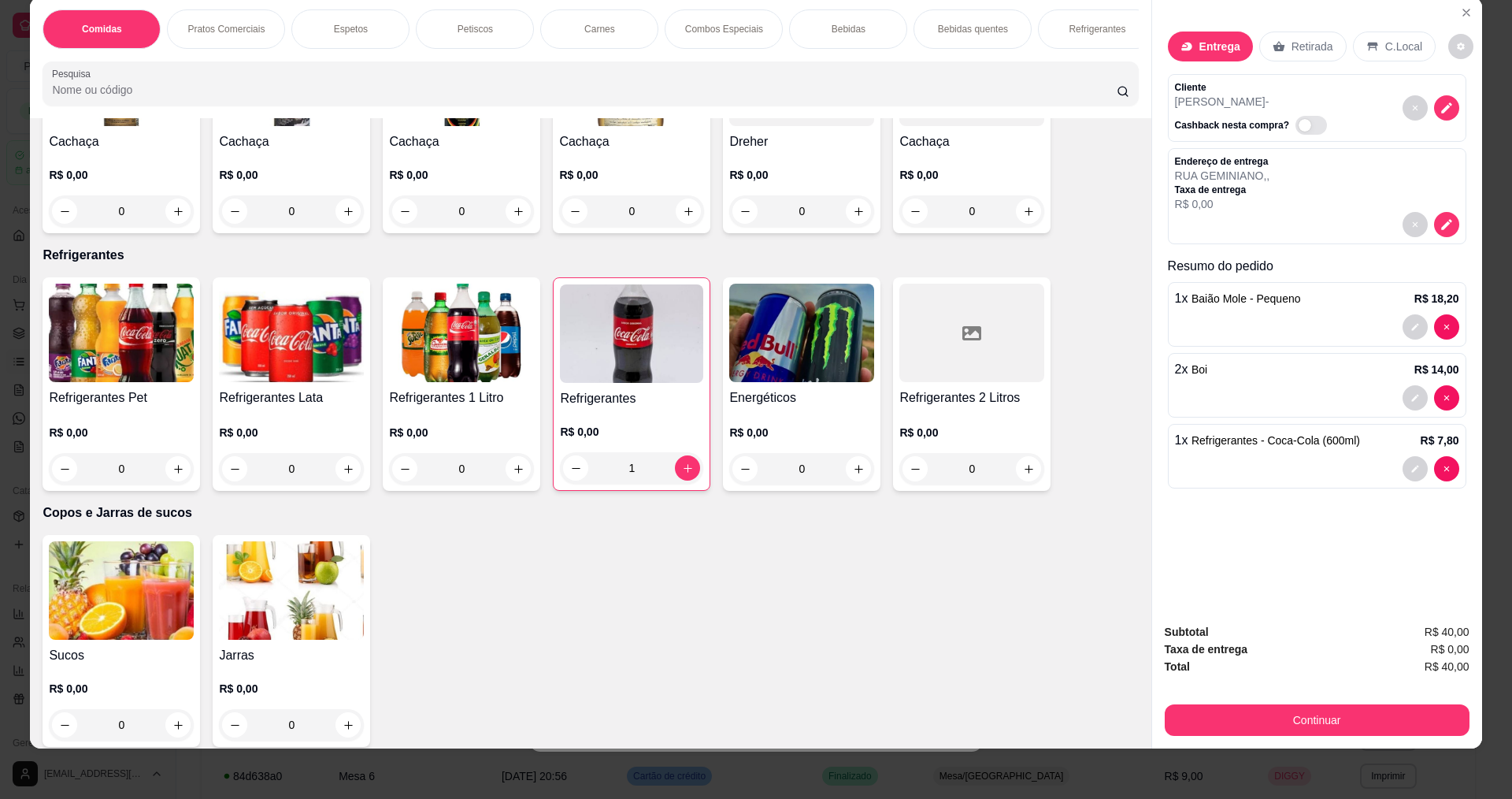
scroll to position [3072, 0]
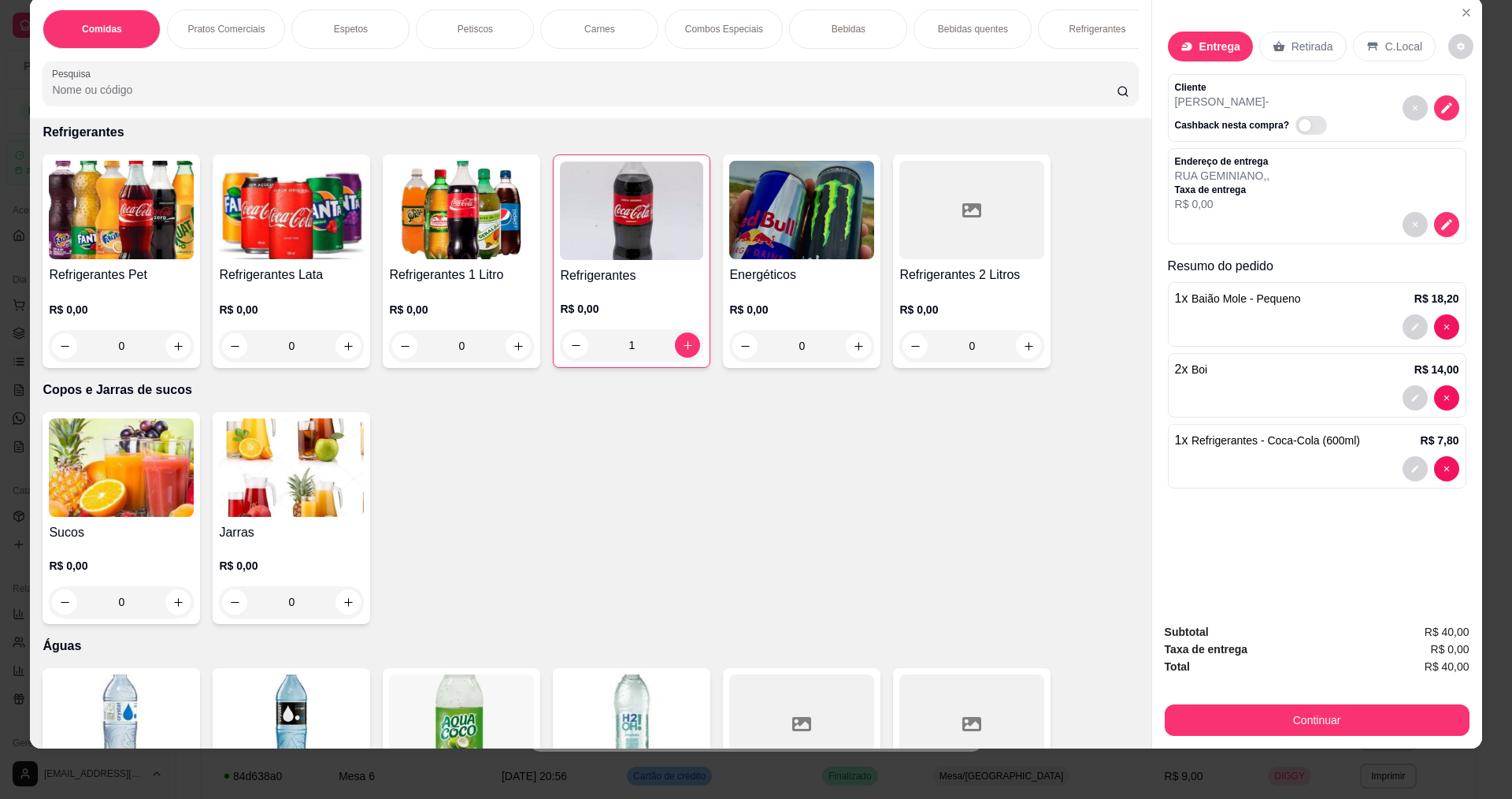
click at [130, 488] on img at bounding box center [121, 468] width 145 height 98
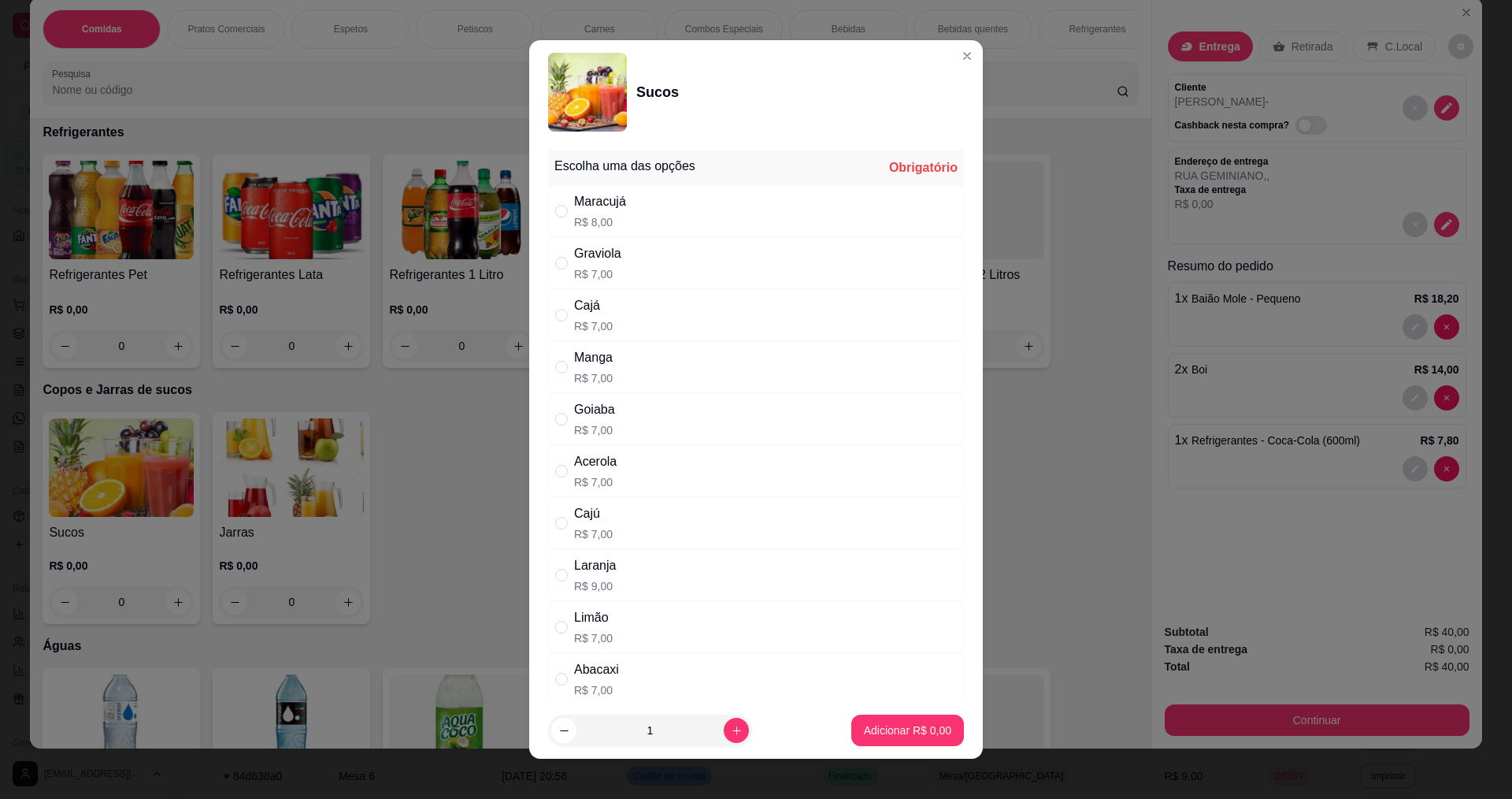
click at [566, 212] on div "" at bounding box center [565, 211] width 19 height 17
radio input "true"
click at [900, 724] on p "Adicionar R$ 8,00" at bounding box center [907, 730] width 87 height 16
type input "1"
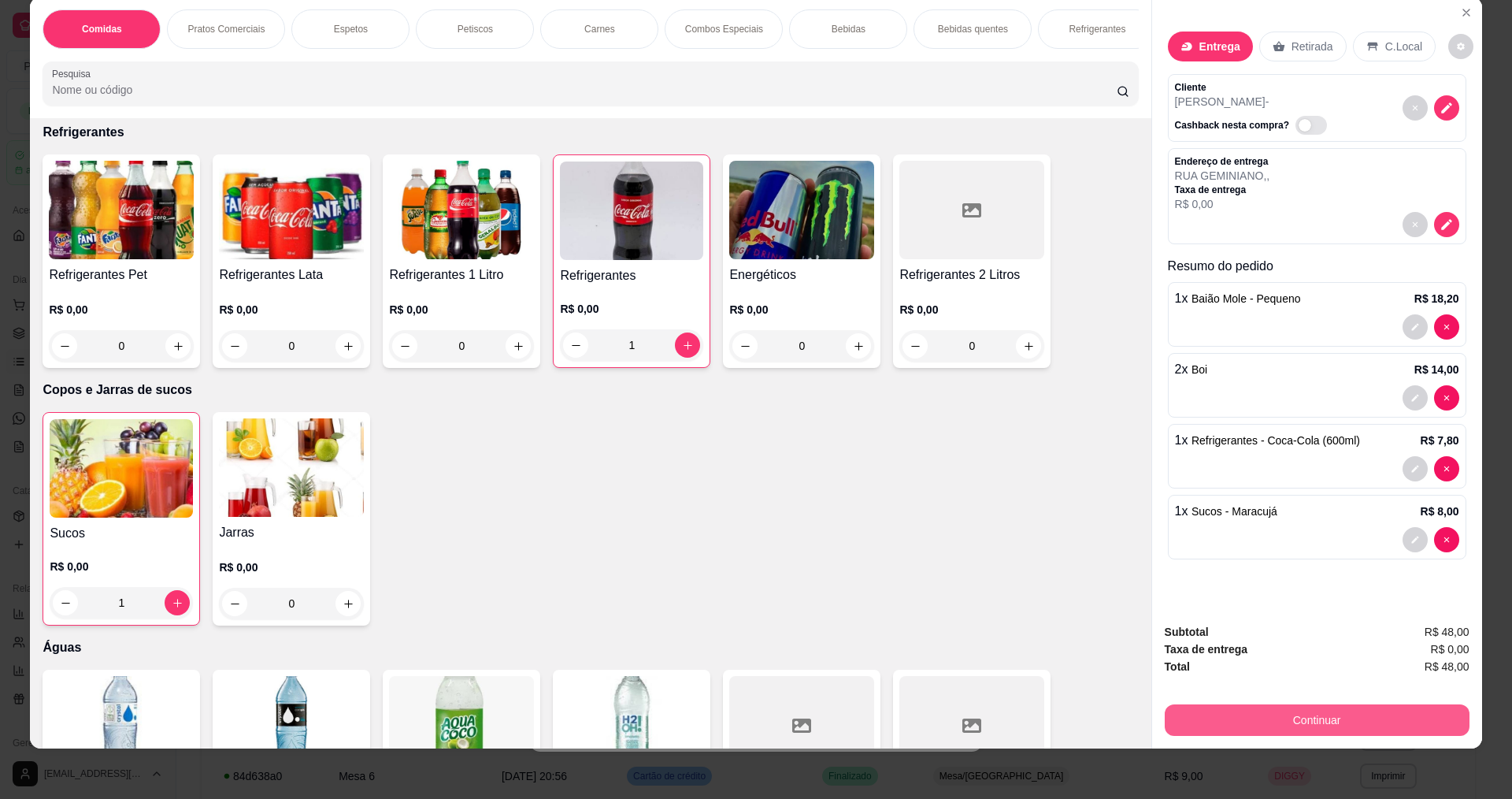
click at [1279, 722] on button "Continuar" at bounding box center [1317, 720] width 305 height 31
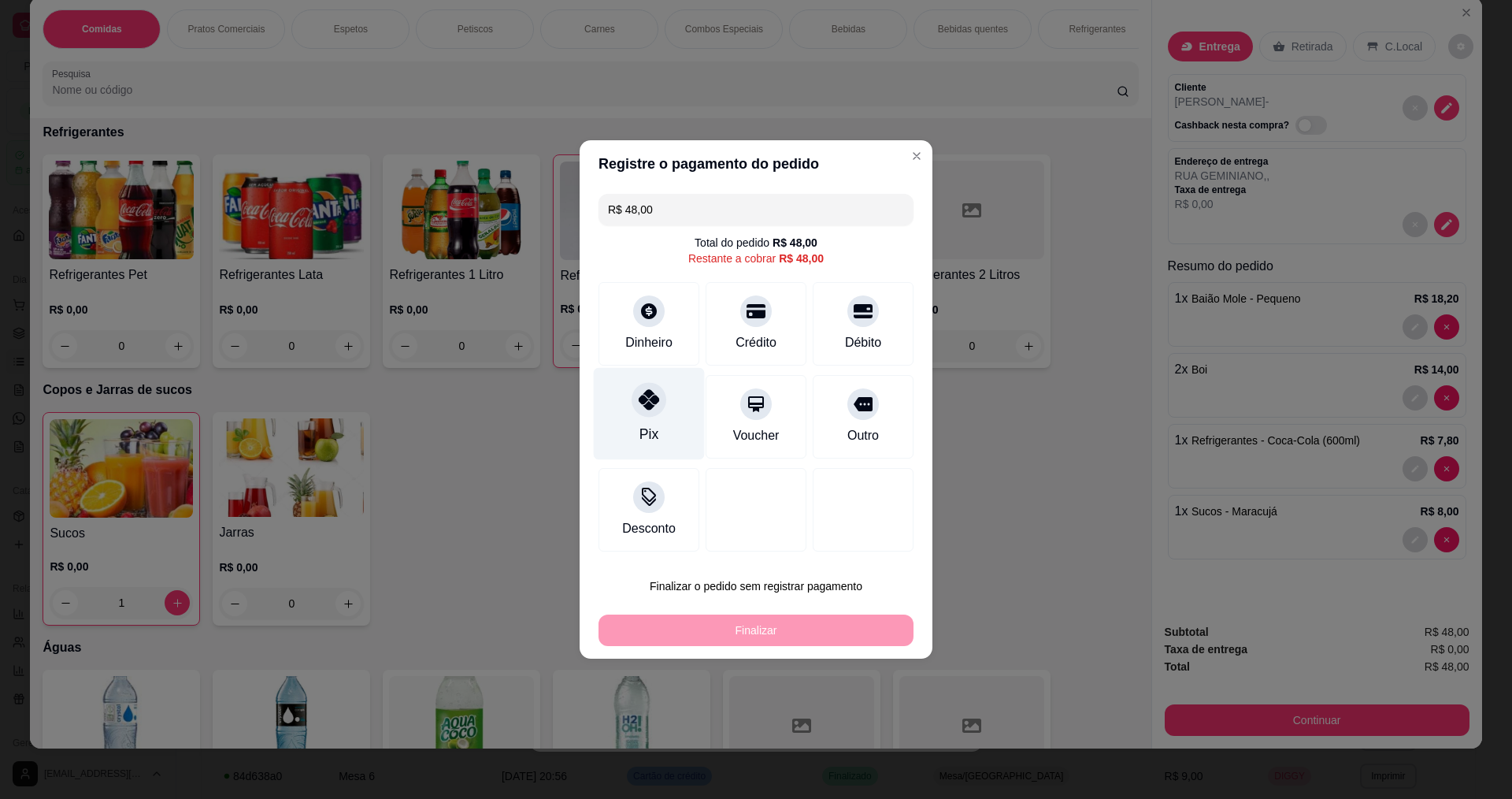
click at [656, 419] on div "Pix" at bounding box center [648, 413] width 111 height 92
type input "R$ 0,00"
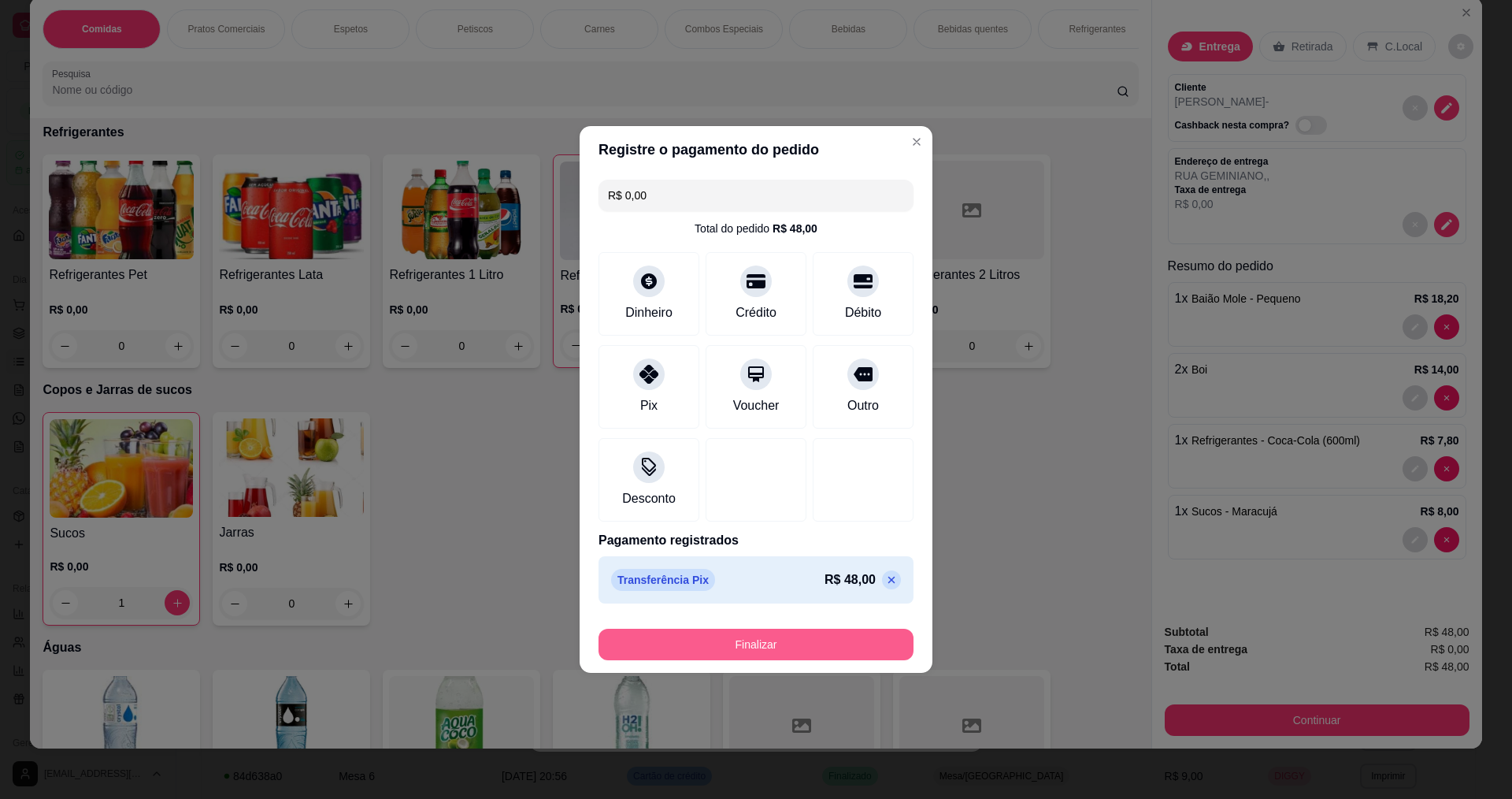
click at [739, 643] on button "Finalizar" at bounding box center [756, 643] width 315 height 31
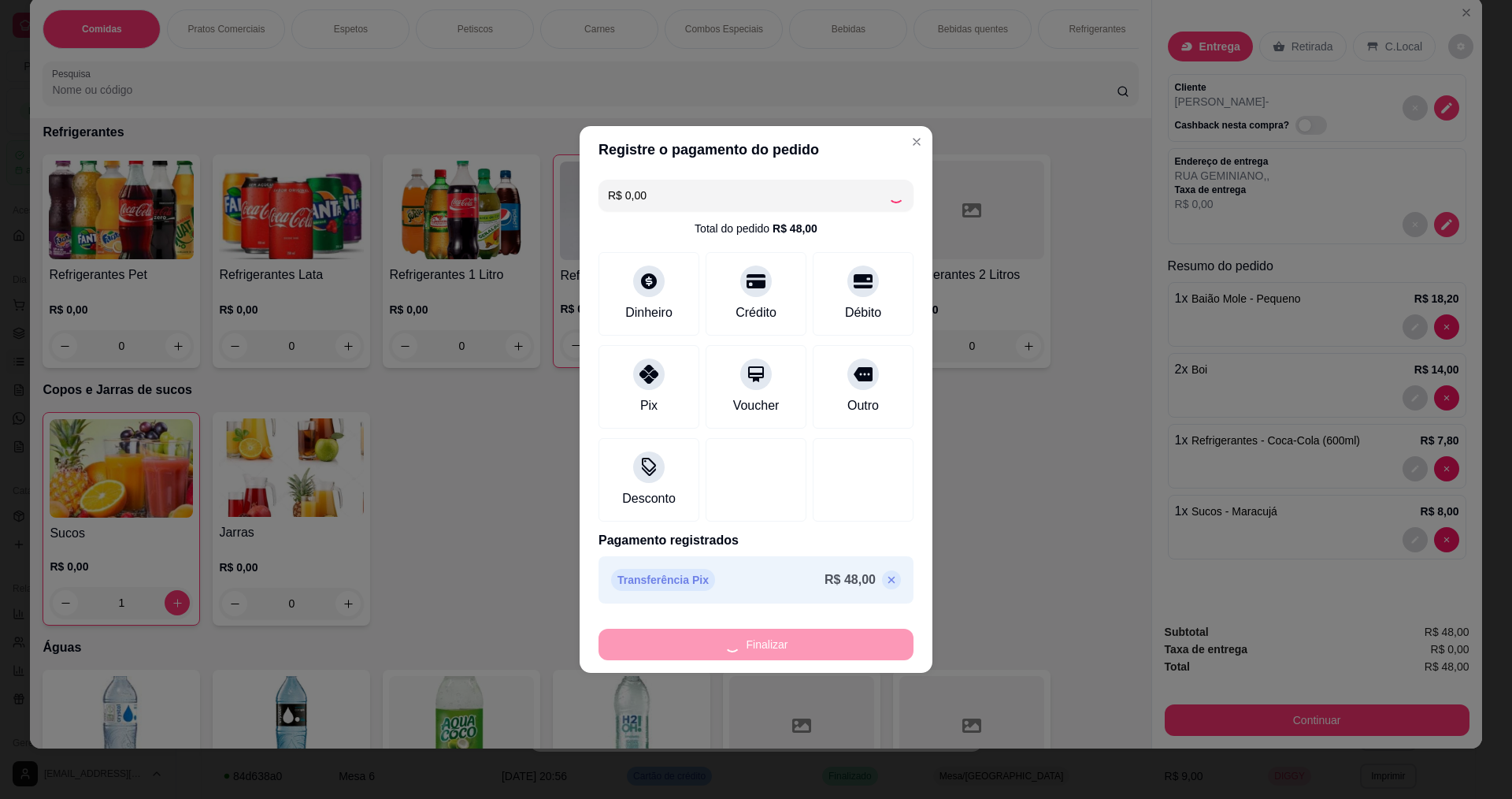
type input "0"
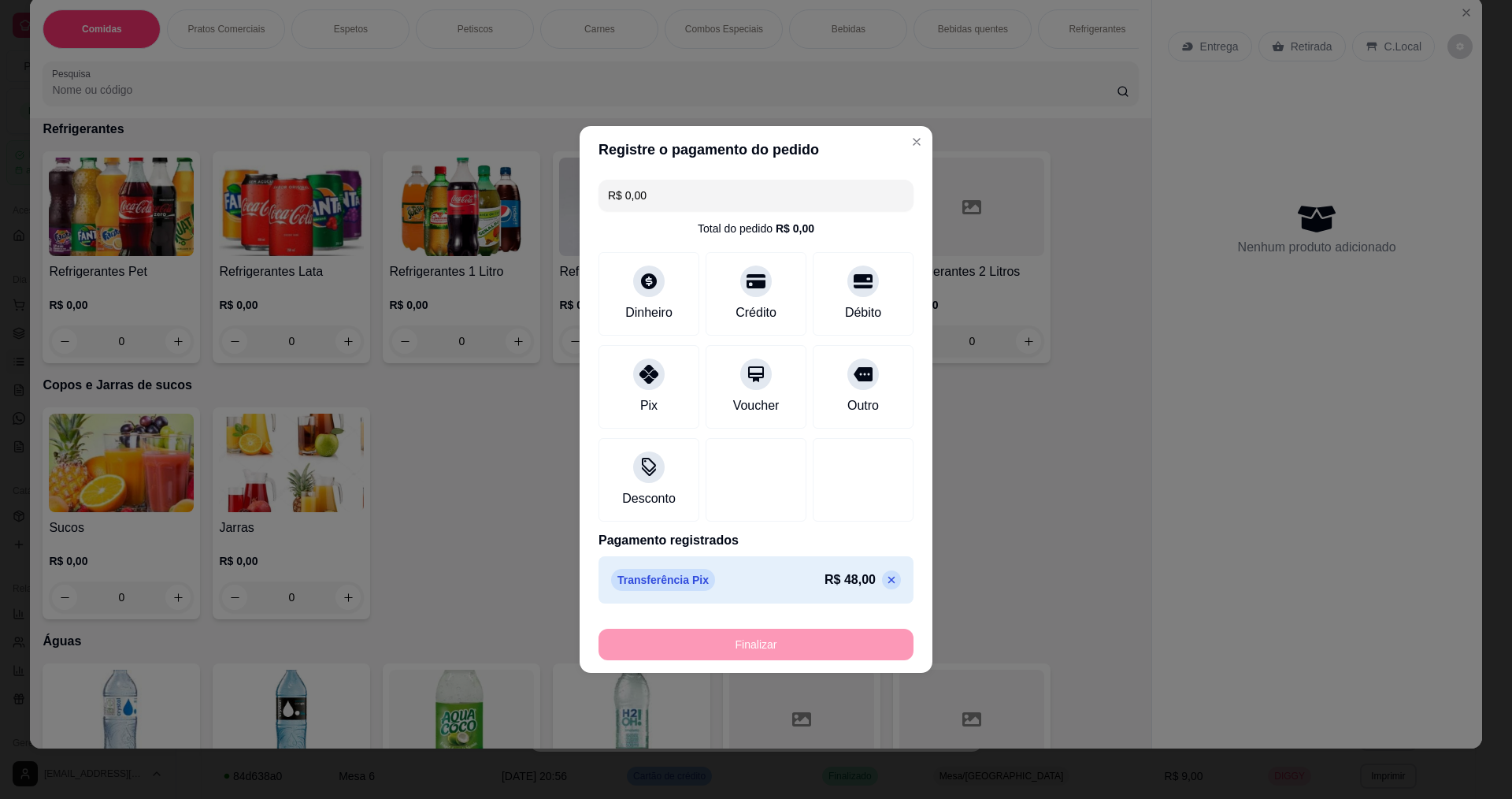
type input "-R$ 48,00"
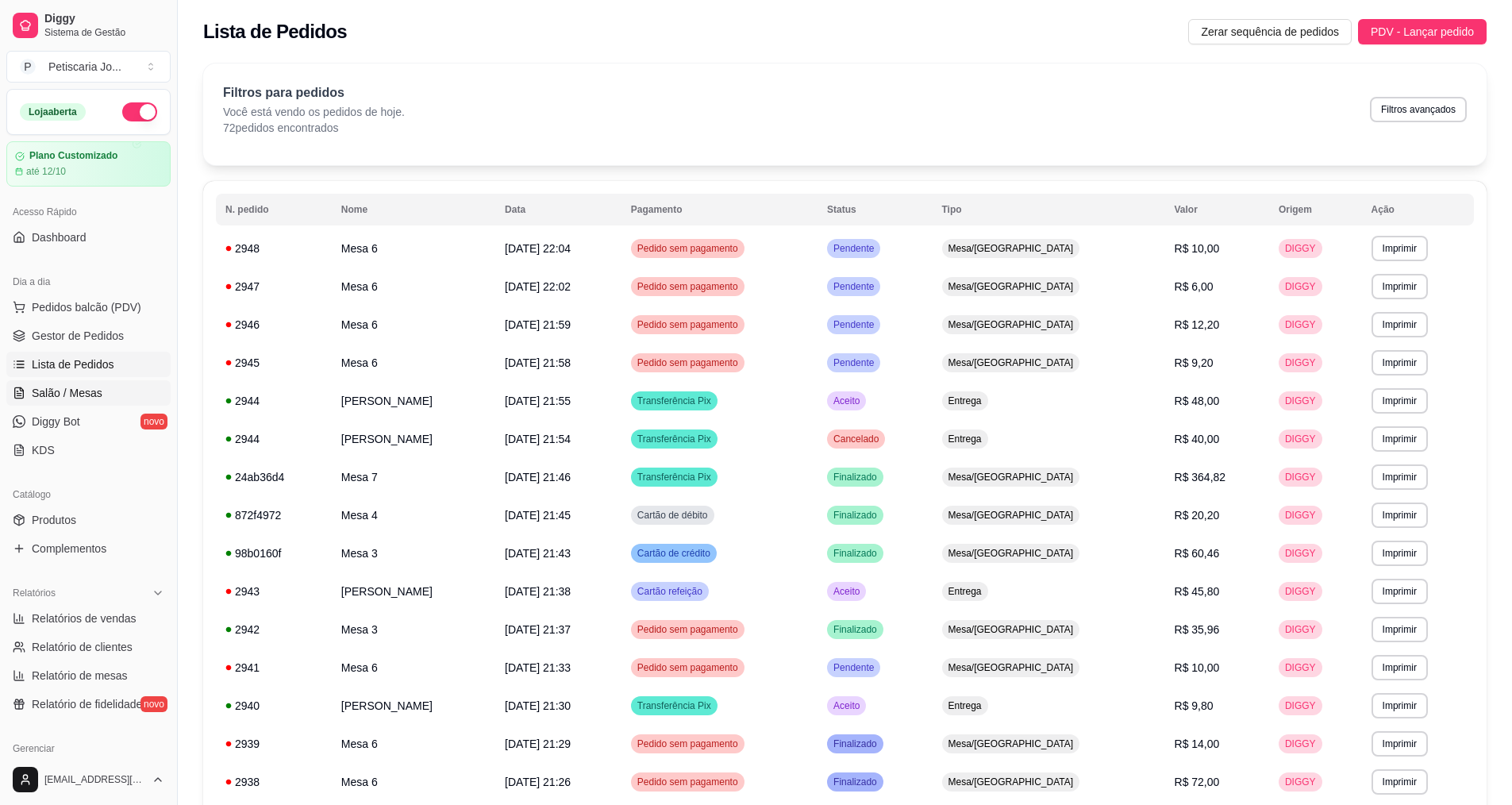
click at [68, 386] on span "Salão / Mesas" at bounding box center [66, 393] width 71 height 16
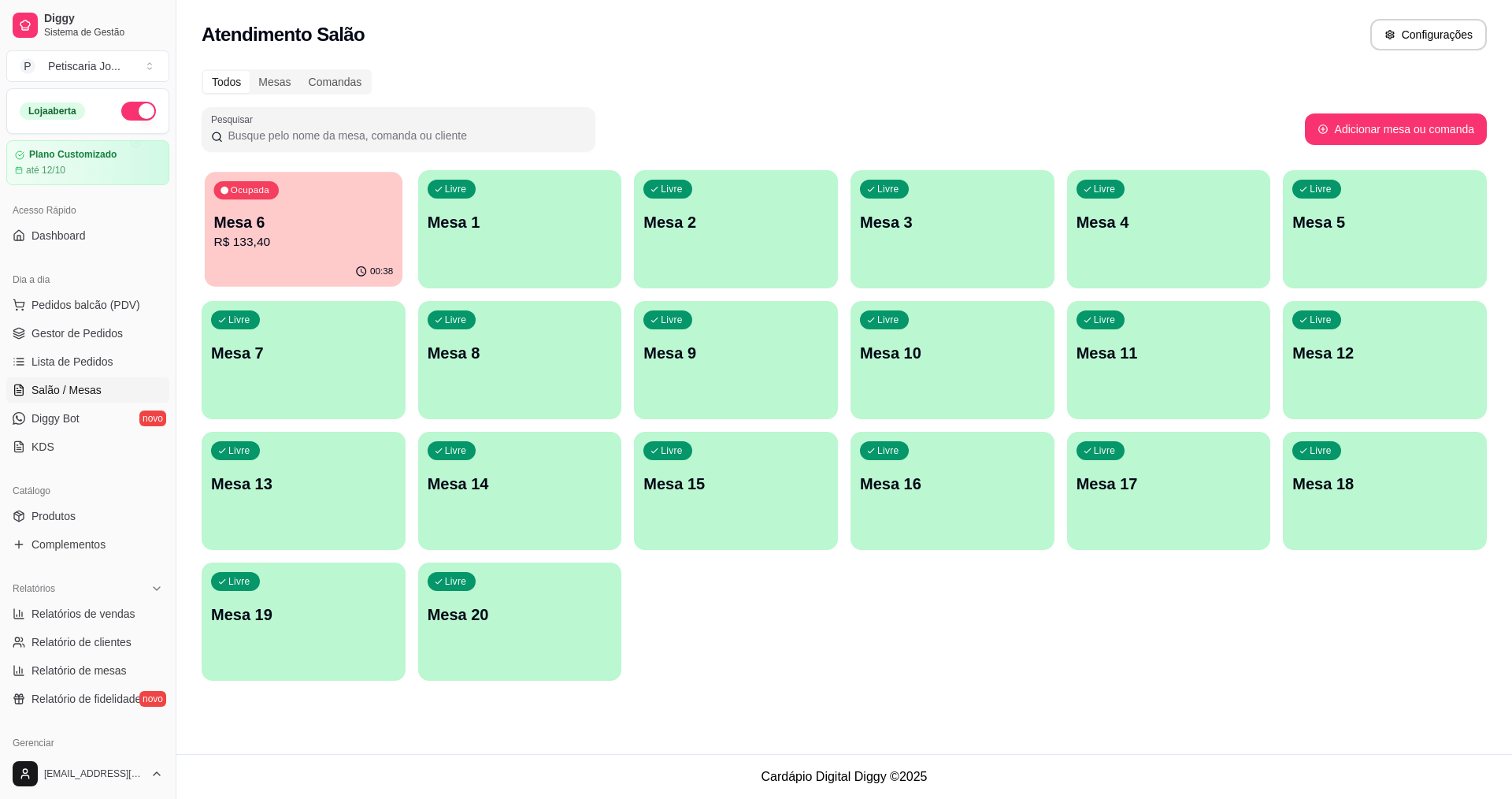
click at [314, 212] on p "Mesa 6" at bounding box center [303, 222] width 179 height 21
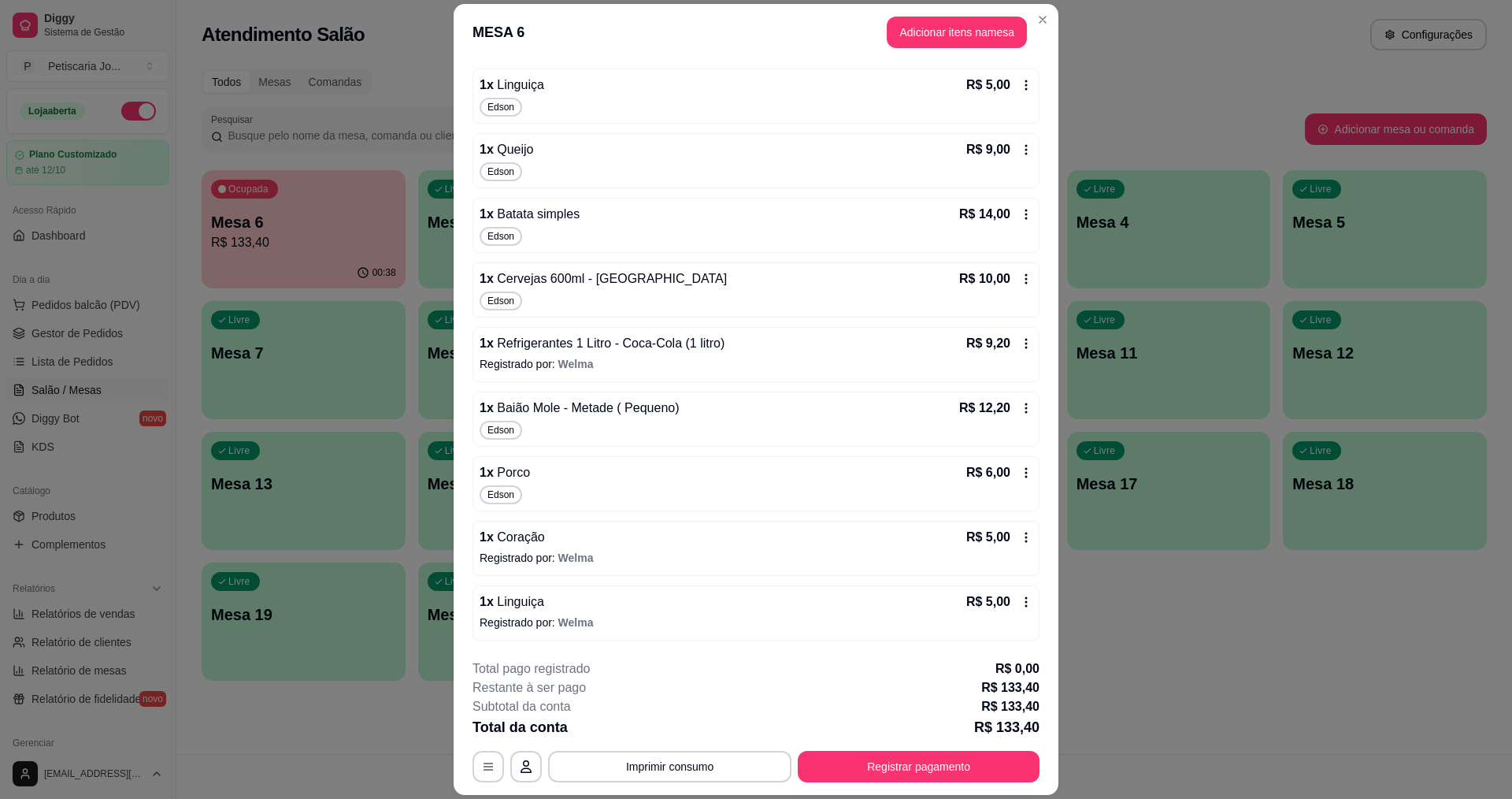
scroll to position [47, 0]
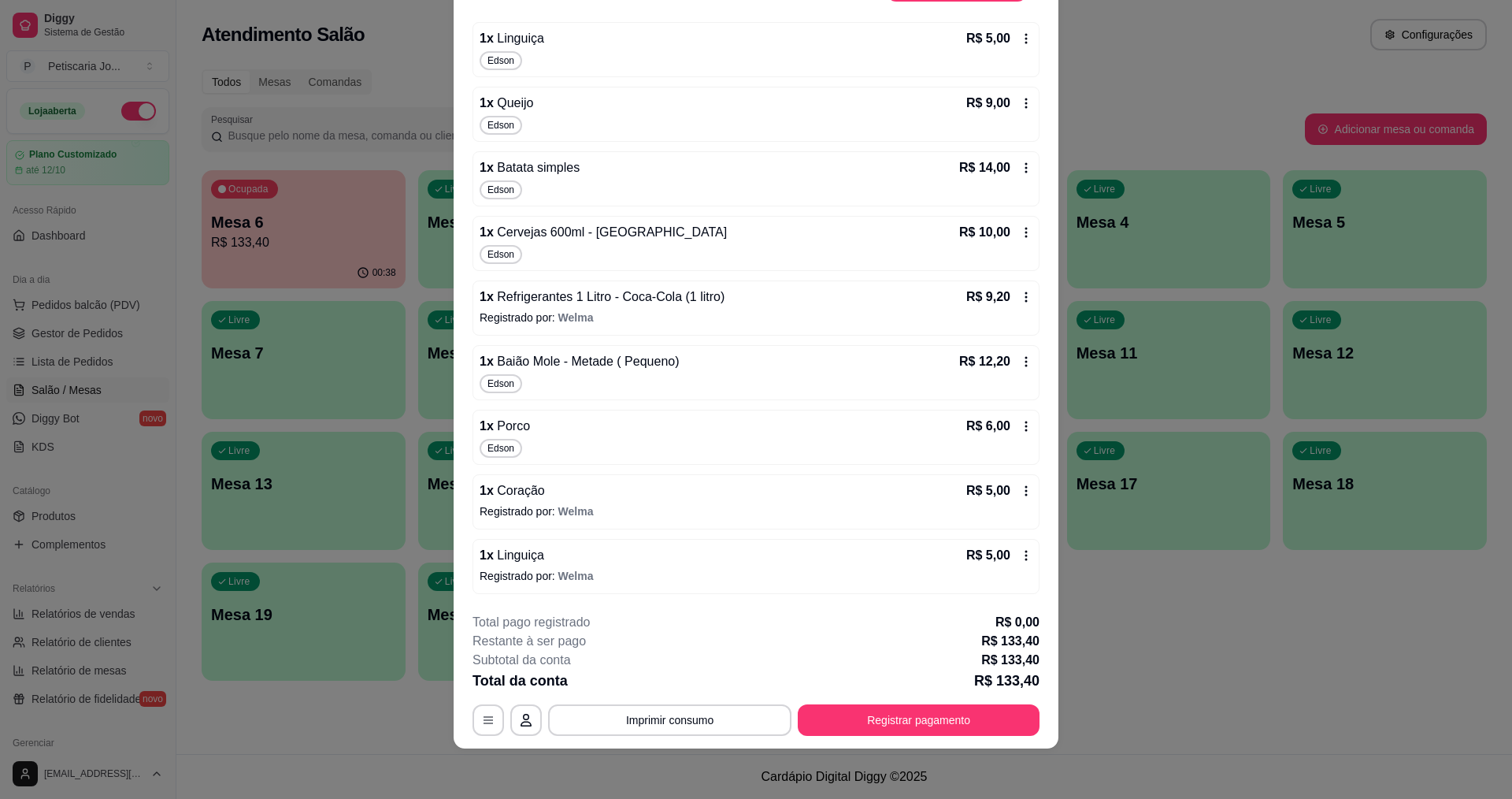
click at [1019, 429] on icon at bounding box center [1025, 426] width 13 height 13
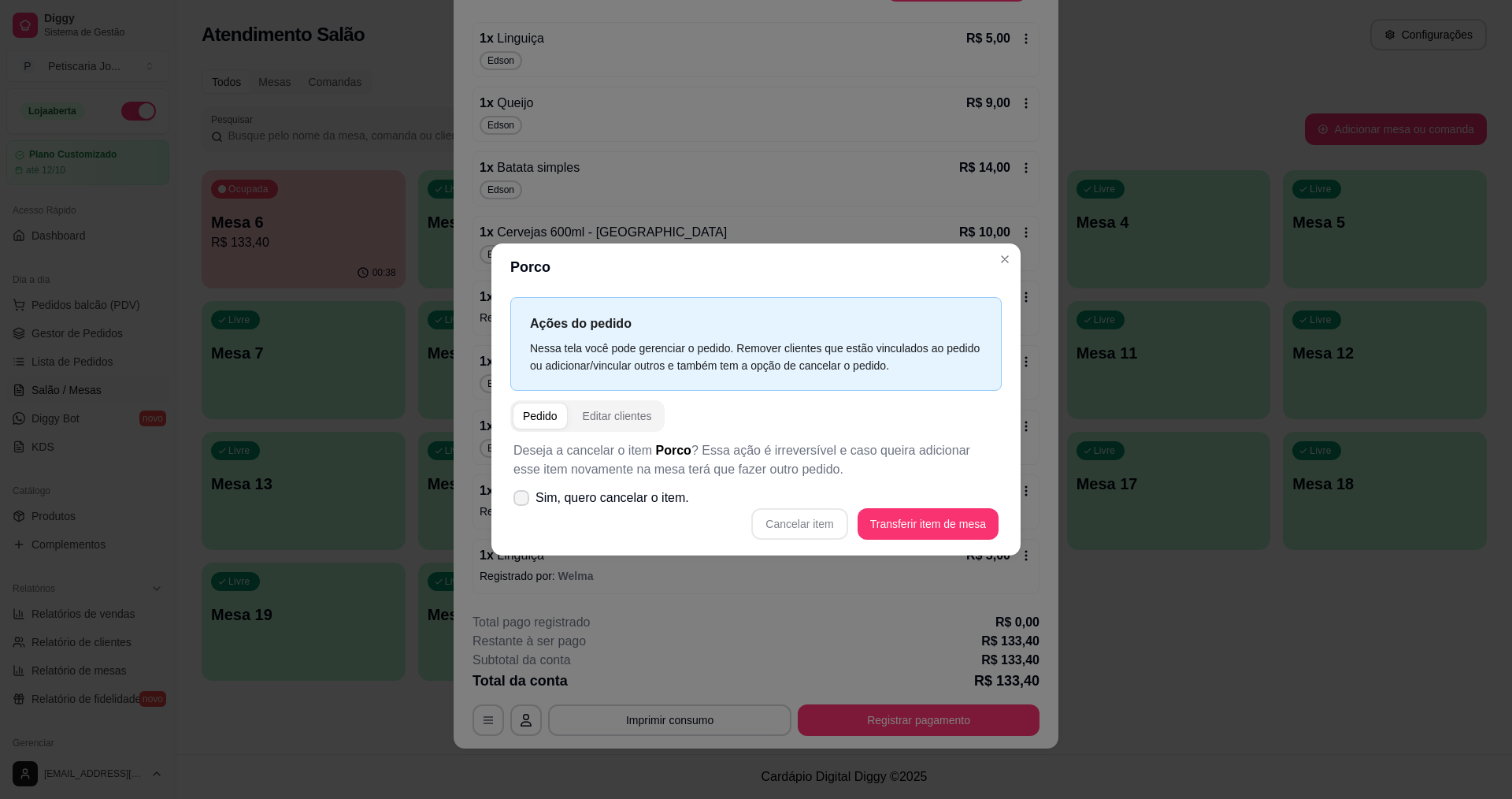
click at [517, 509] on label "Sim, quero cancelar o item." at bounding box center [601, 497] width 188 height 31
click at [517, 509] on input "Sim, quero cancelar o item." at bounding box center [517, 506] width 10 height 10
checkbox input "true"
click at [801, 530] on button "Cancelar item" at bounding box center [800, 523] width 96 height 31
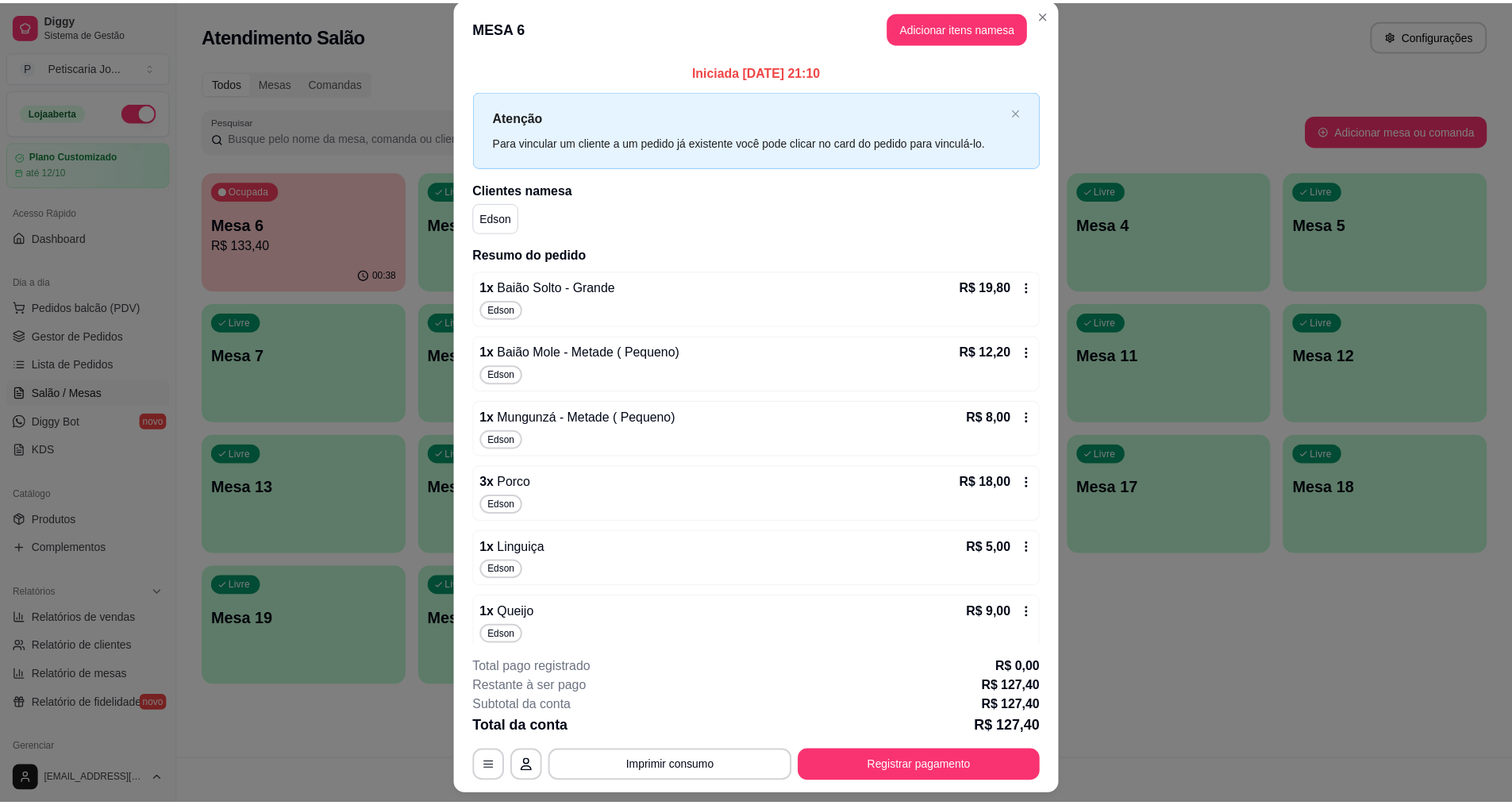
scroll to position [0, 0]
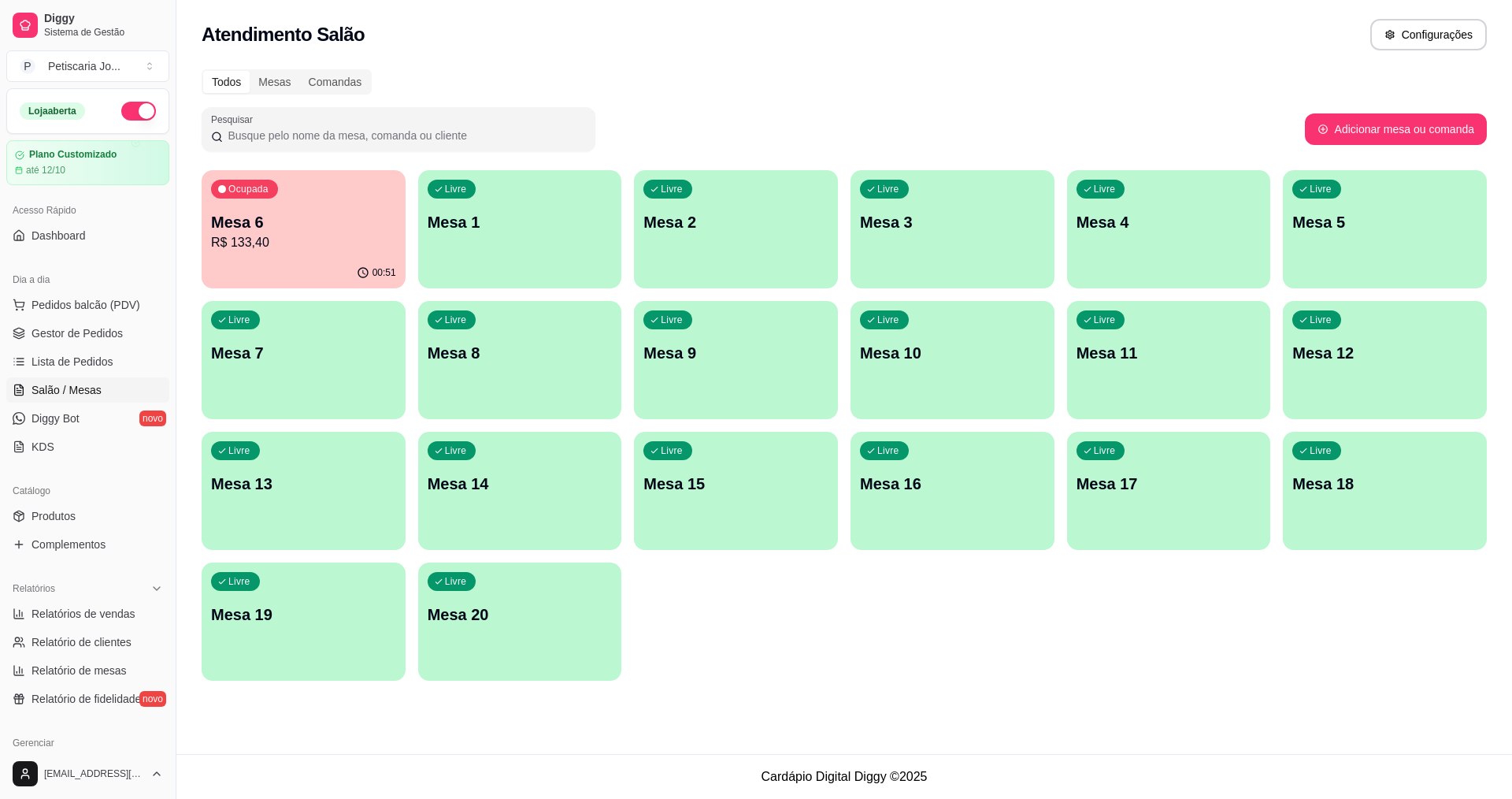
click at [258, 257] on div "Ocupada Mesa 6 R$ 133,40" at bounding box center [303, 213] width 204 height 87
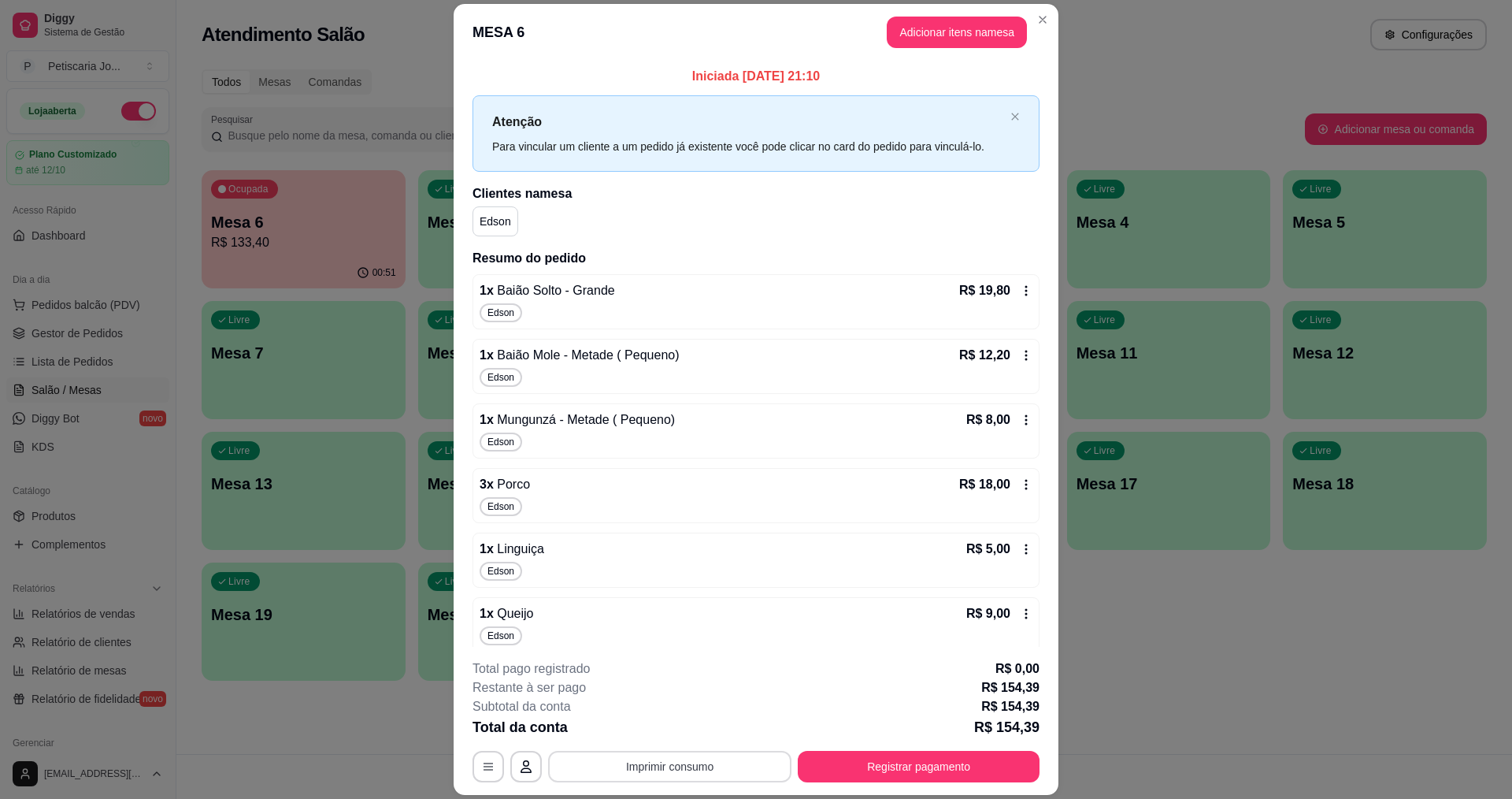
click at [630, 762] on button "Imprimir consumo" at bounding box center [669, 766] width 243 height 31
click at [638, 728] on button "IMPRESSORA" at bounding box center [669, 730] width 110 height 25
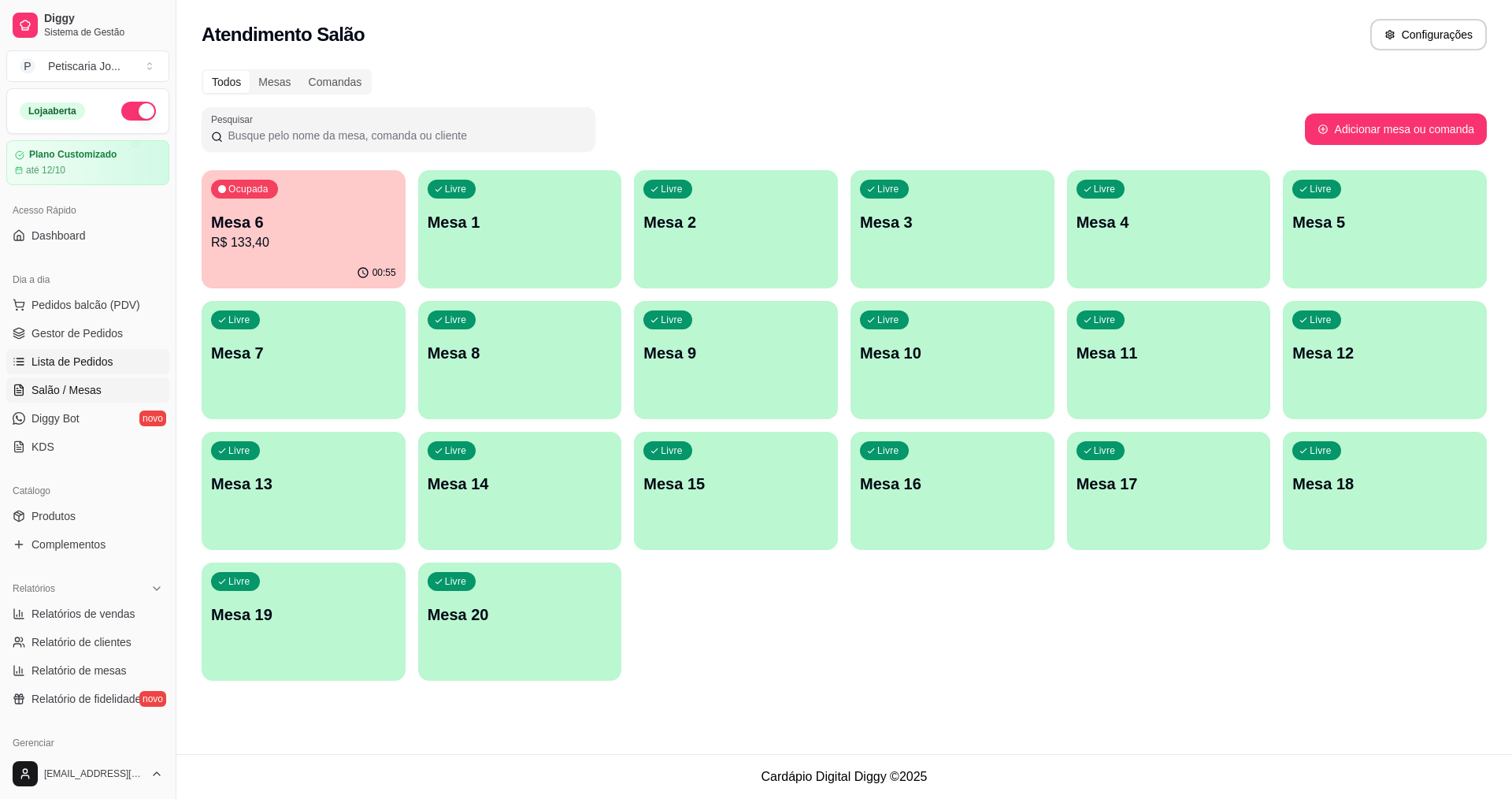
click at [64, 363] on span "Lista de Pedidos" at bounding box center [72, 361] width 82 height 16
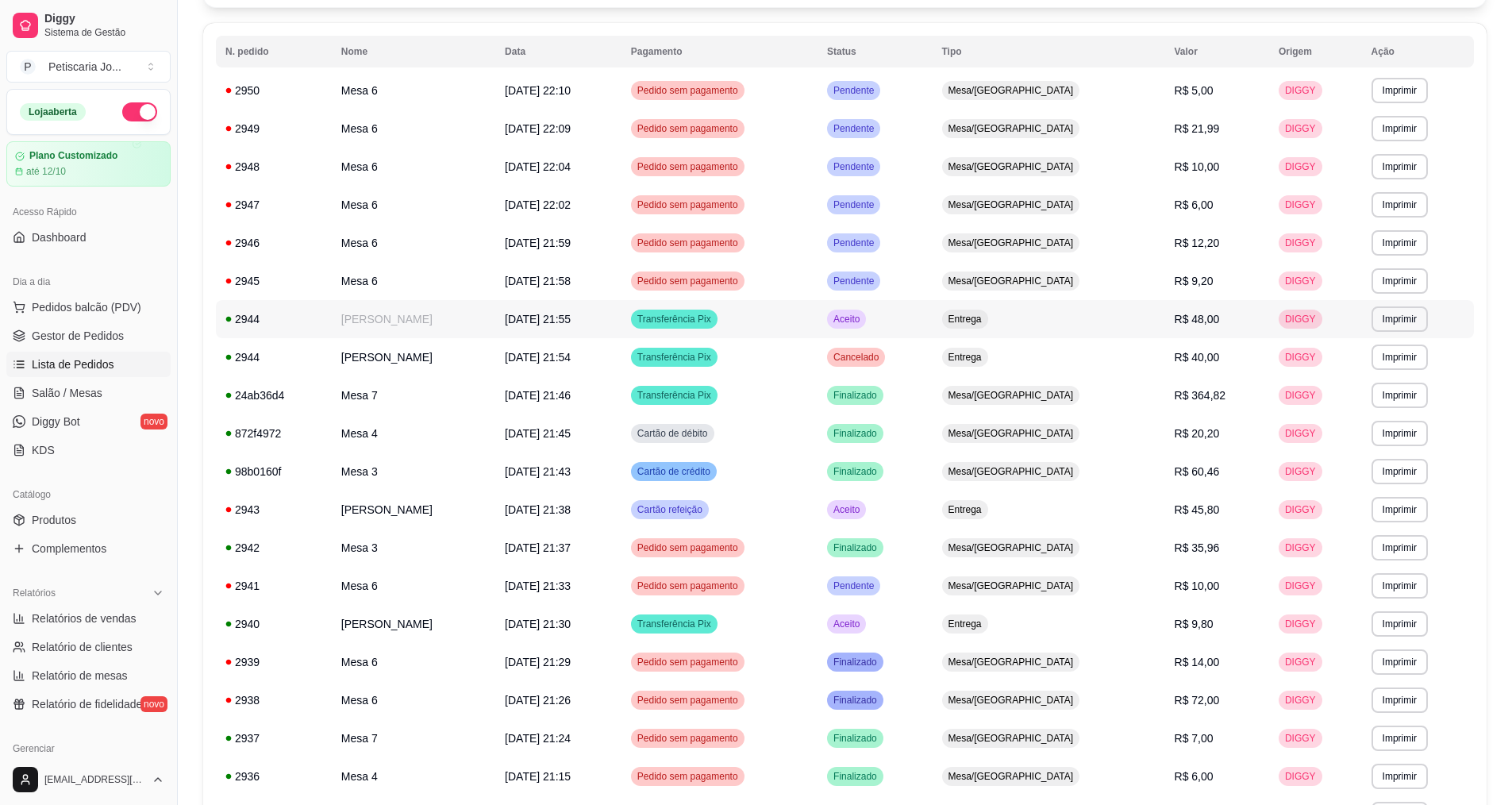
scroll to position [158, 0]
click at [350, 622] on td "[PERSON_NAME]" at bounding box center [413, 623] width 164 height 38
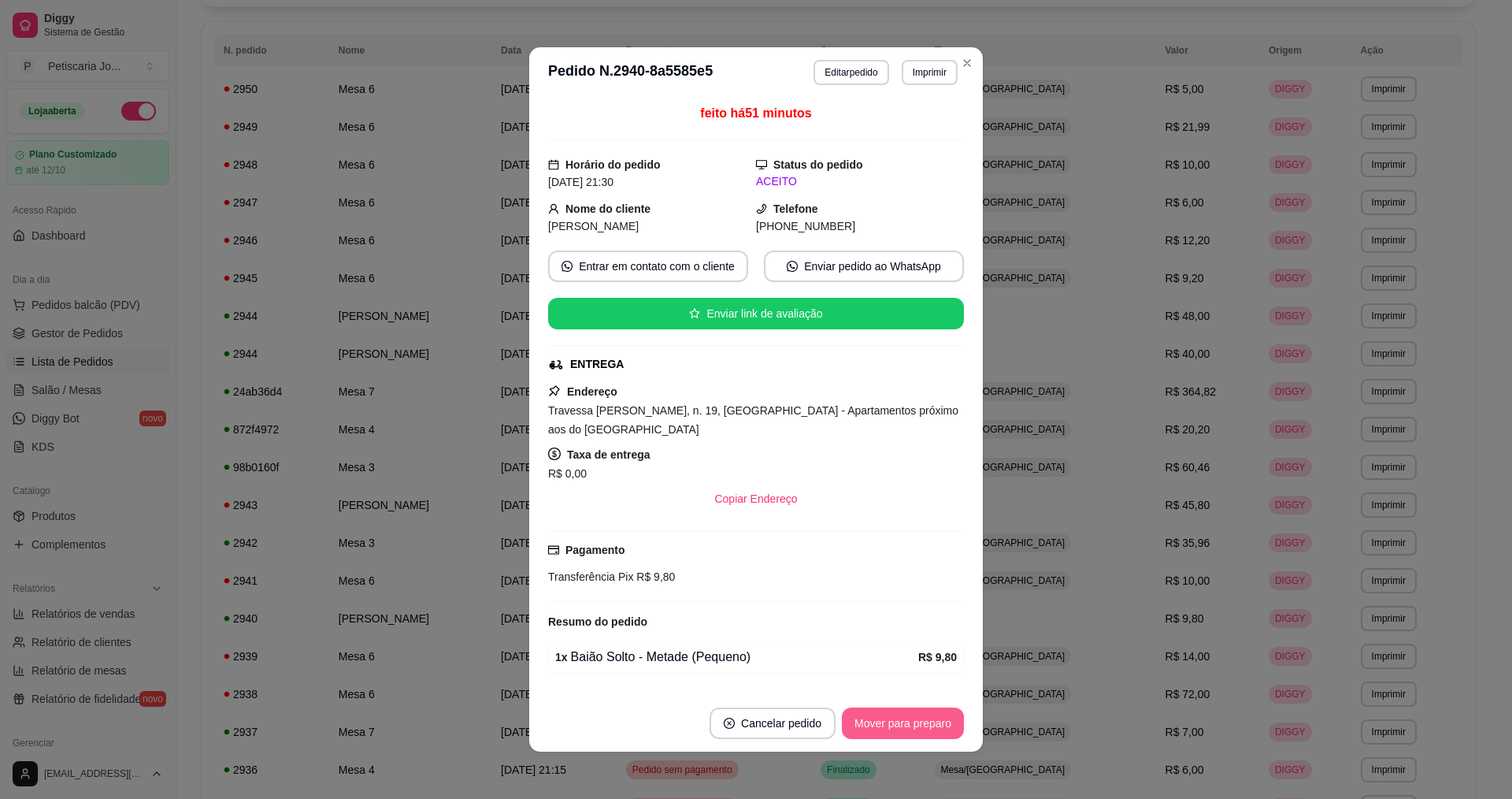
click at [920, 721] on button "Mover para preparo" at bounding box center [903, 723] width 122 height 31
click at [920, 723] on button "Mover para entrega" at bounding box center [903, 723] width 121 height 31
click at [920, 723] on button "Mover para finalizado" at bounding box center [898, 723] width 131 height 31
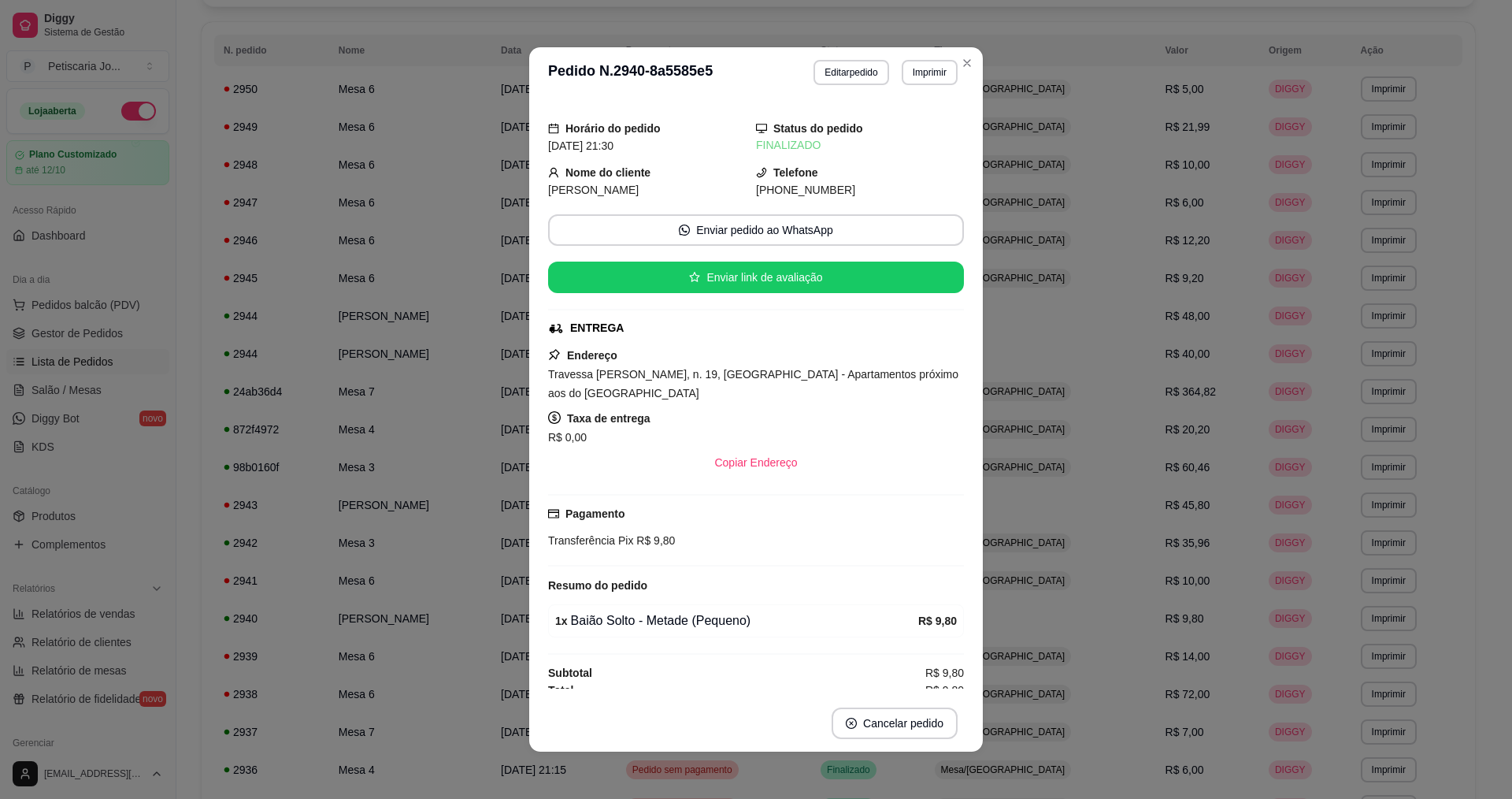
click at [970, 49] on header "**********" at bounding box center [756, 73] width 454 height 51
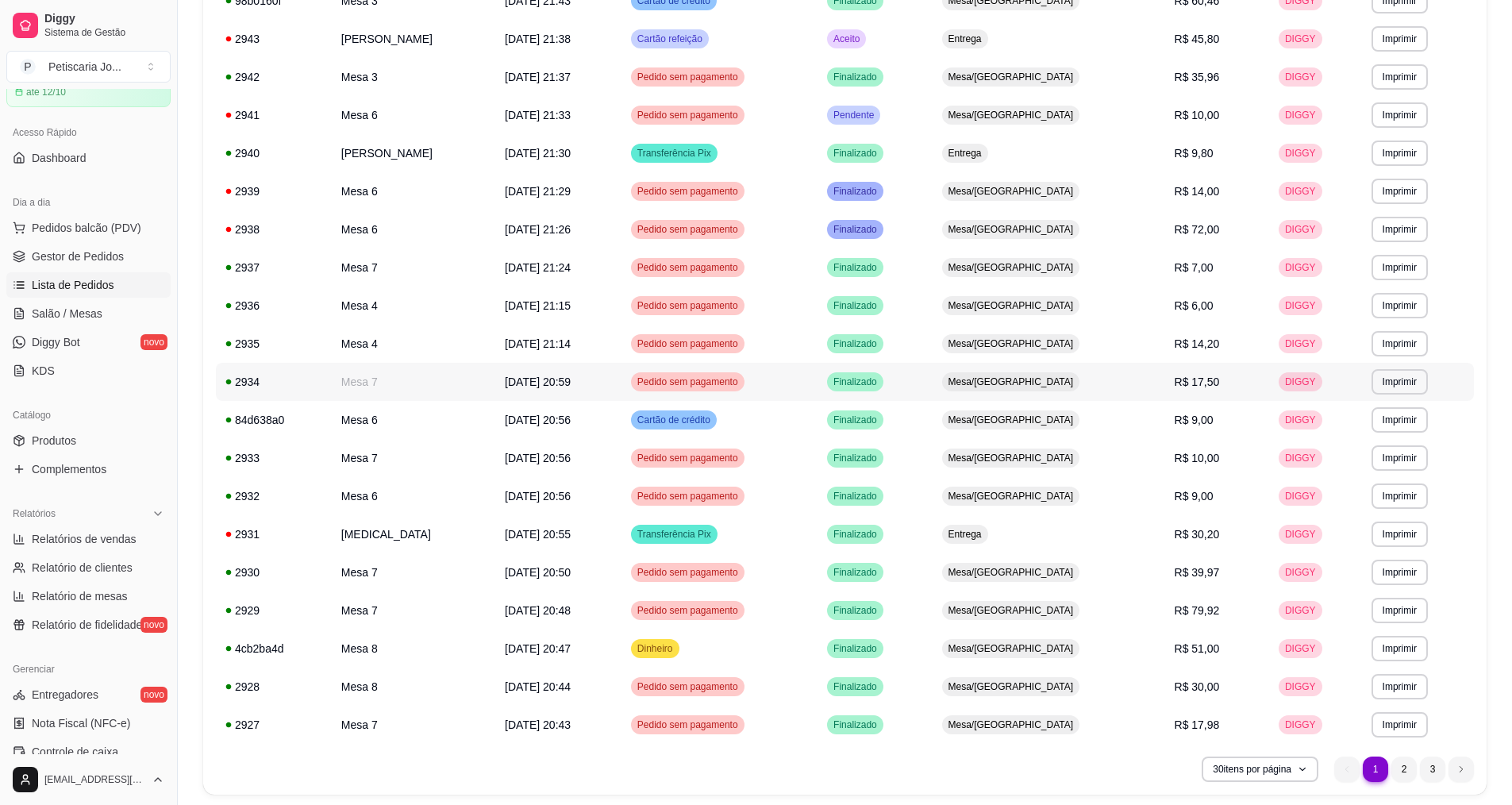
scroll to position [635, 0]
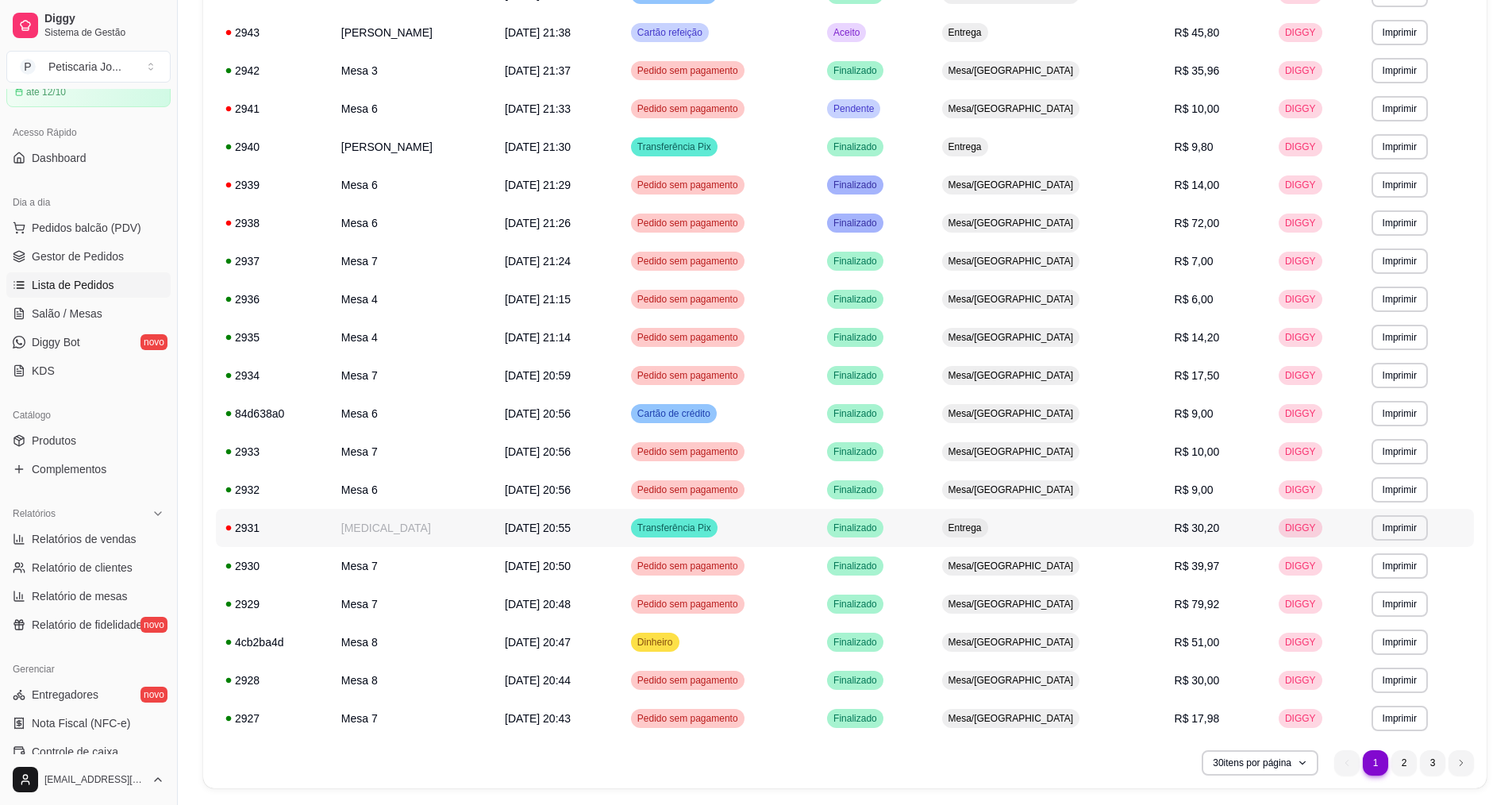
click at [365, 522] on td "[MEDICAL_DATA]" at bounding box center [413, 527] width 164 height 38
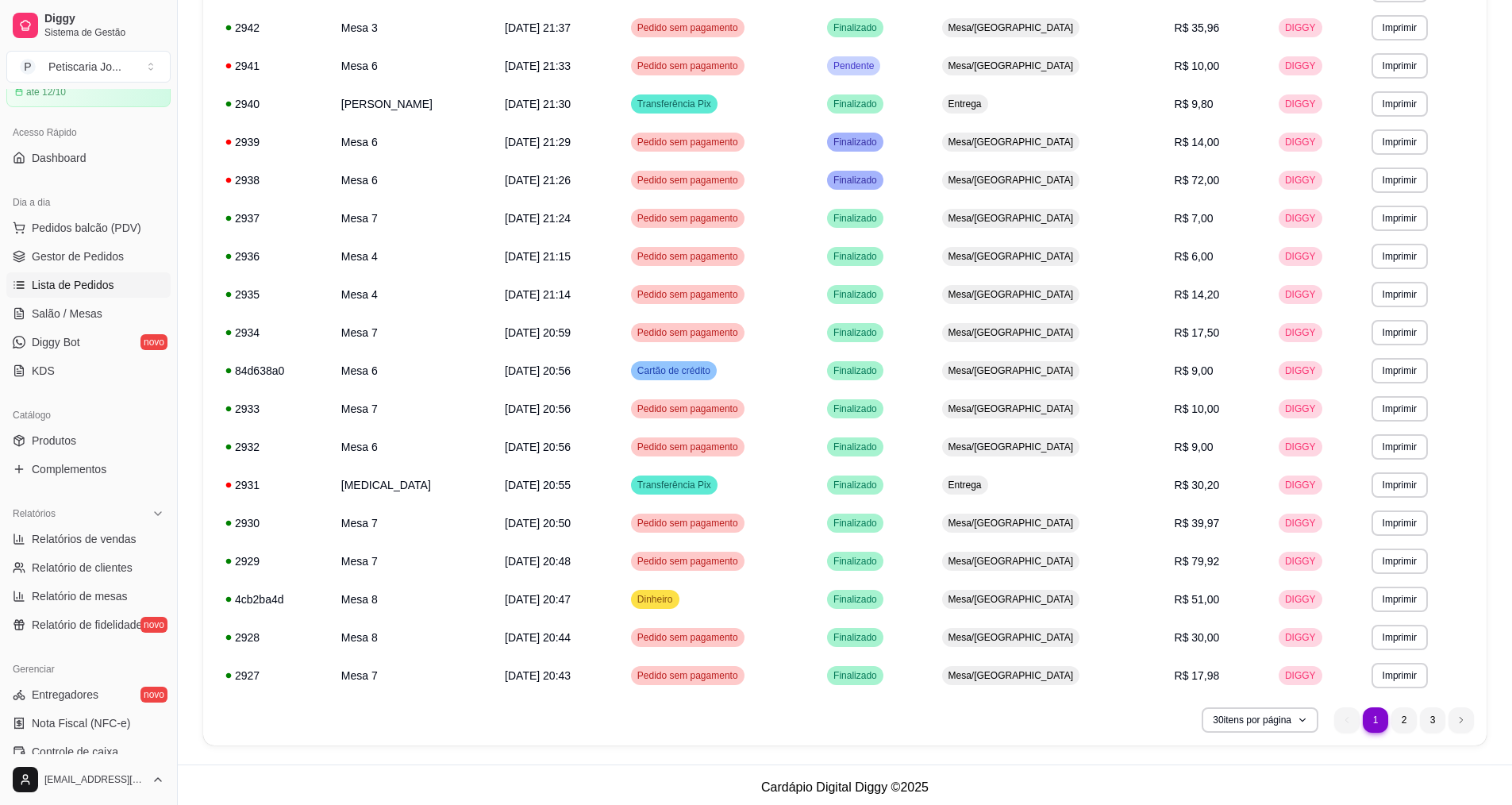
scroll to position [682, 0]
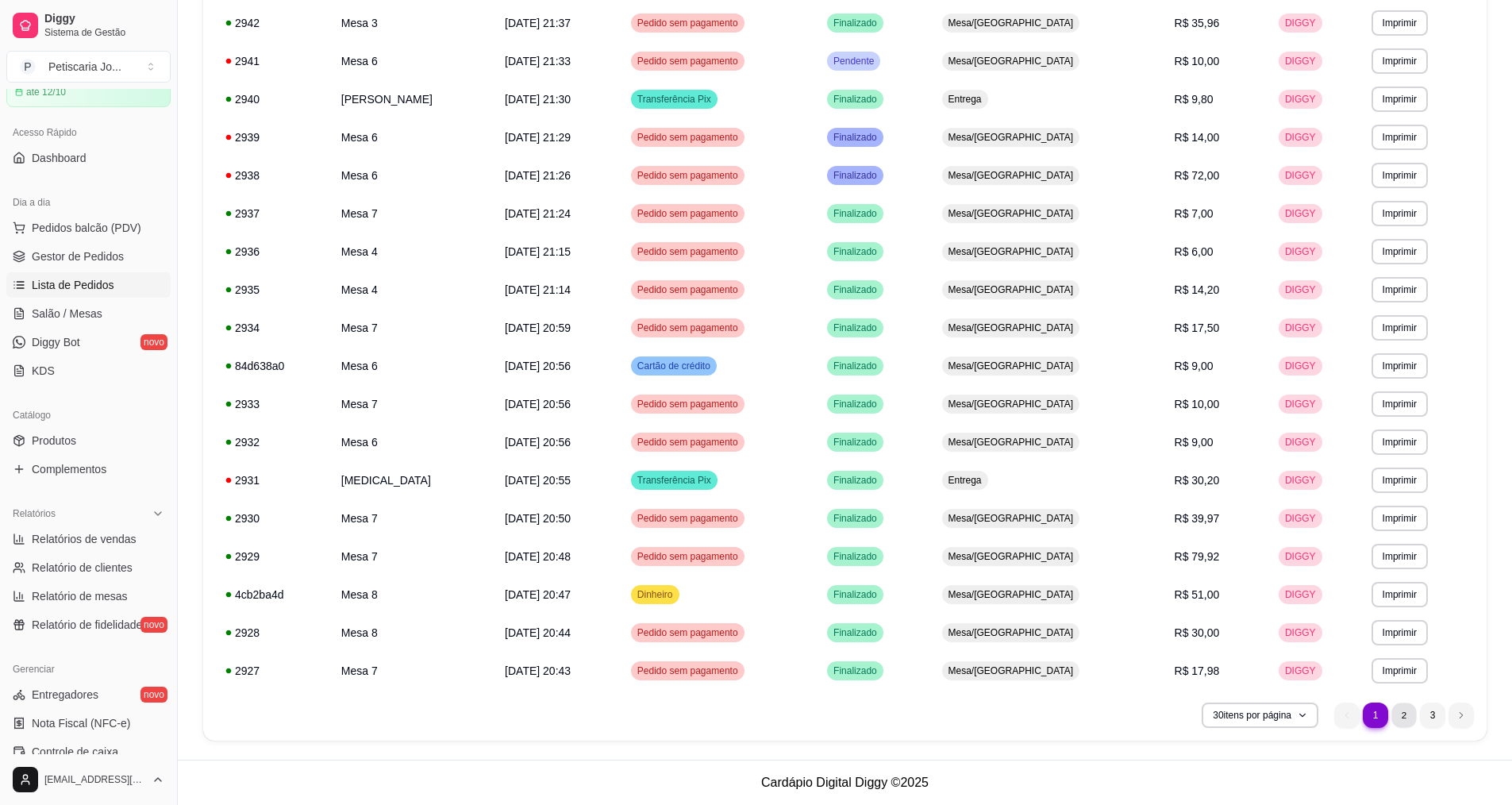
click at [1411, 725] on li "2" at bounding box center [1403, 714] width 25 height 25
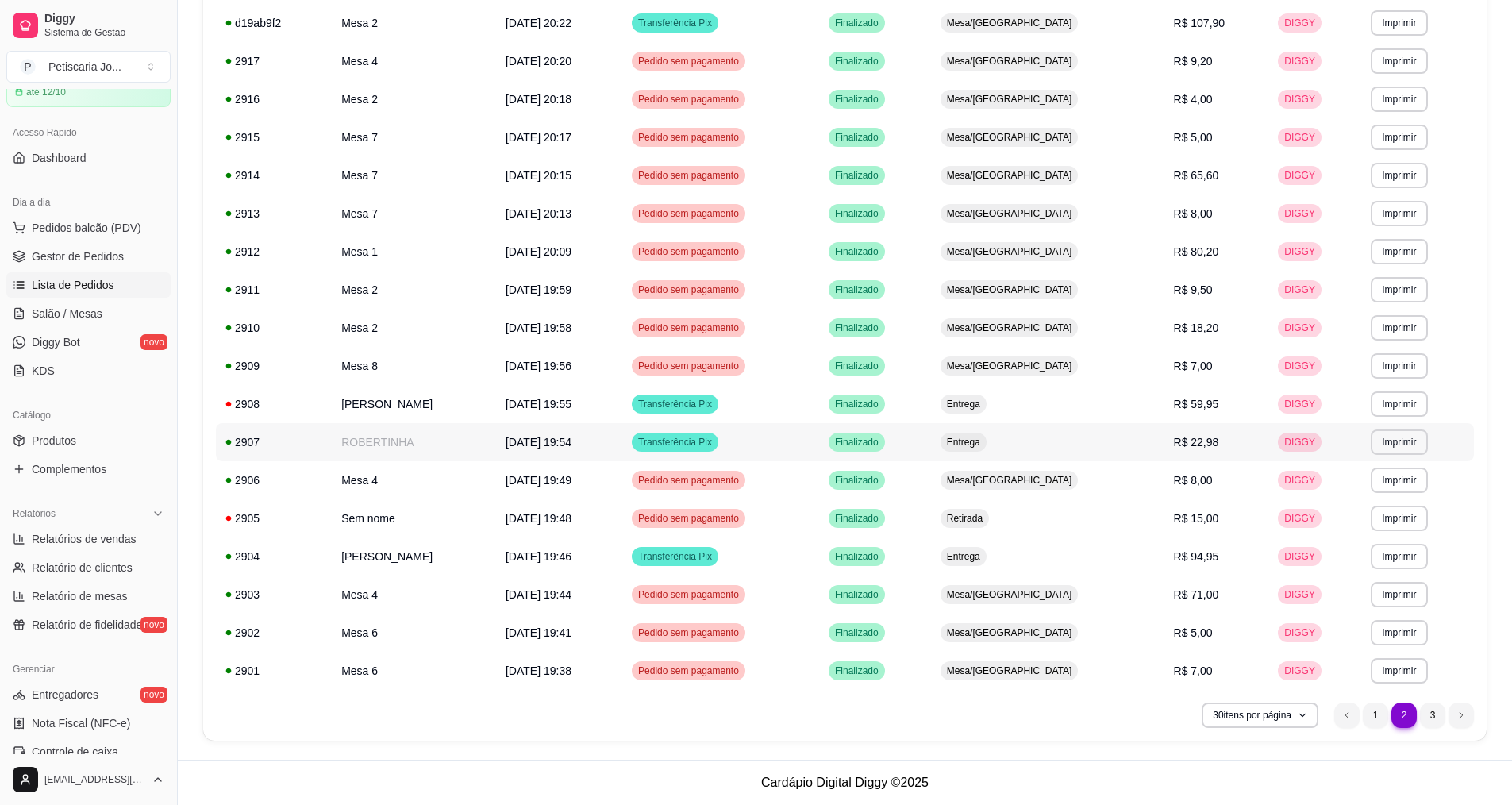
click at [411, 434] on td "ROBERTINHA" at bounding box center [413, 442] width 164 height 38
click at [356, 411] on td "[PERSON_NAME]" at bounding box center [413, 404] width 164 height 38
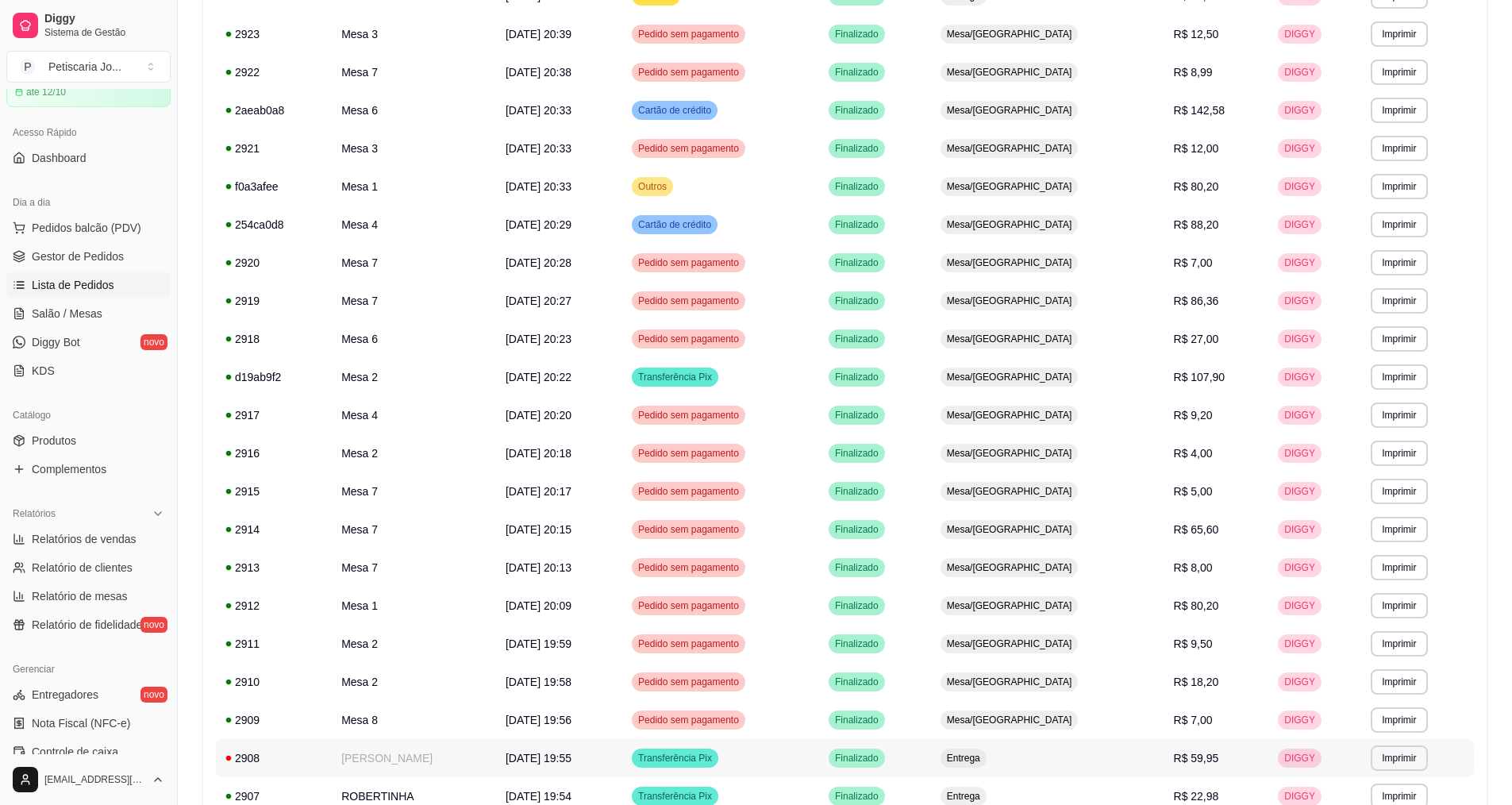
scroll to position [0, 0]
